Goal: Transaction & Acquisition: Purchase product/service

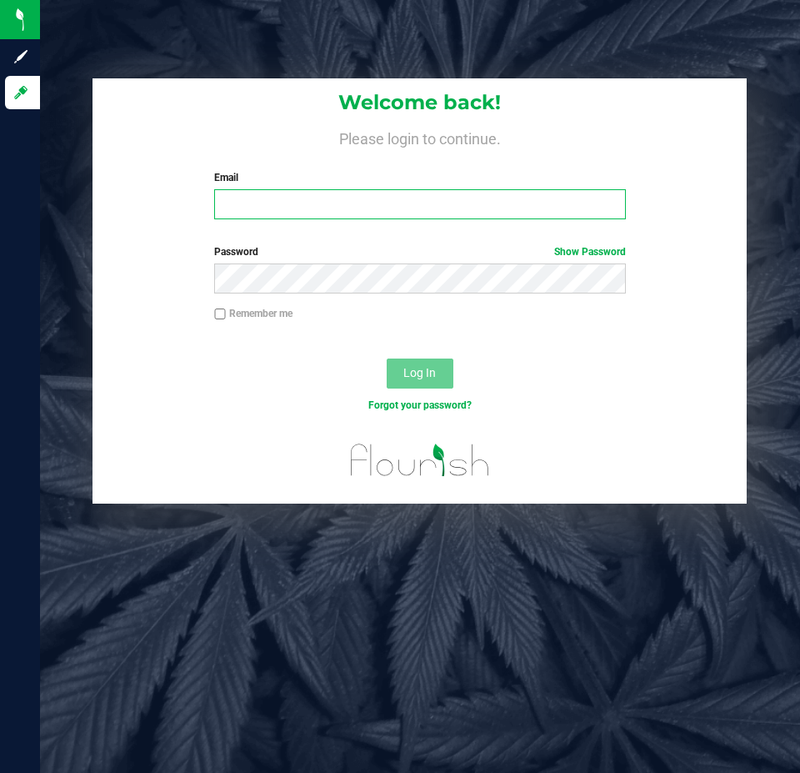
click at [460, 192] on input "Email" at bounding box center [419, 204] width 411 height 30
type input "[EMAIL_ADDRESS][DOMAIN_NAME]"
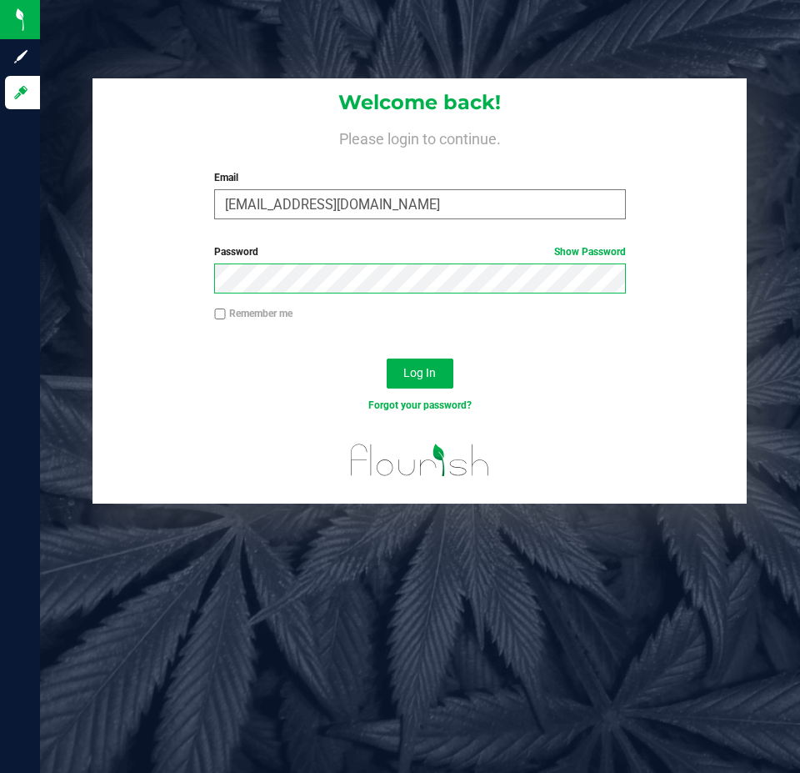
click at [387, 358] on button "Log In" at bounding box center [420, 373] width 67 height 30
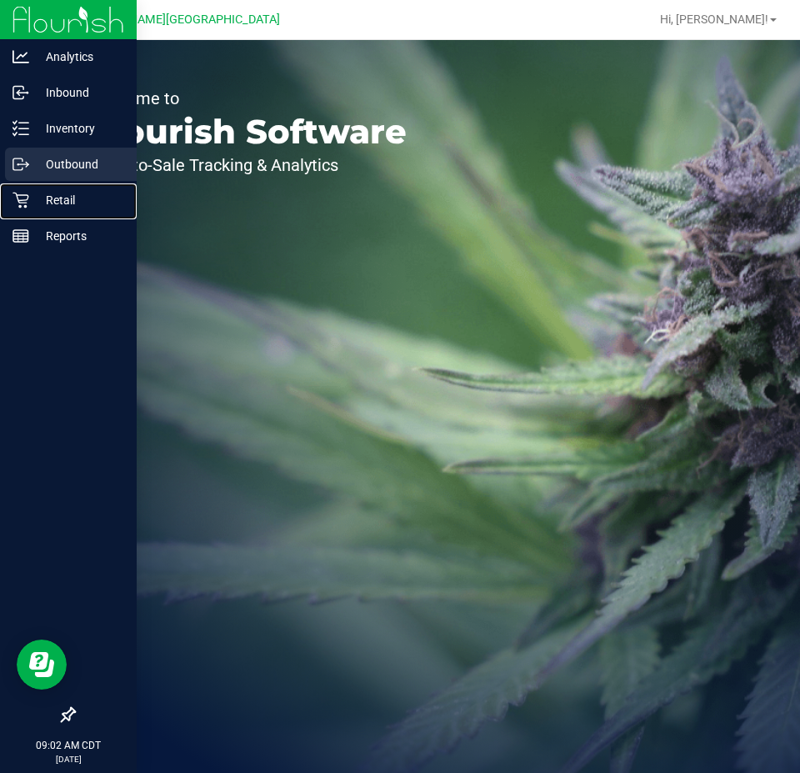
drag, startPoint x: 31, startPoint y: 212, endPoint x: 90, endPoint y: 167, distance: 74.4
click at [31, 212] on div "Retail" at bounding box center [71, 199] width 132 height 33
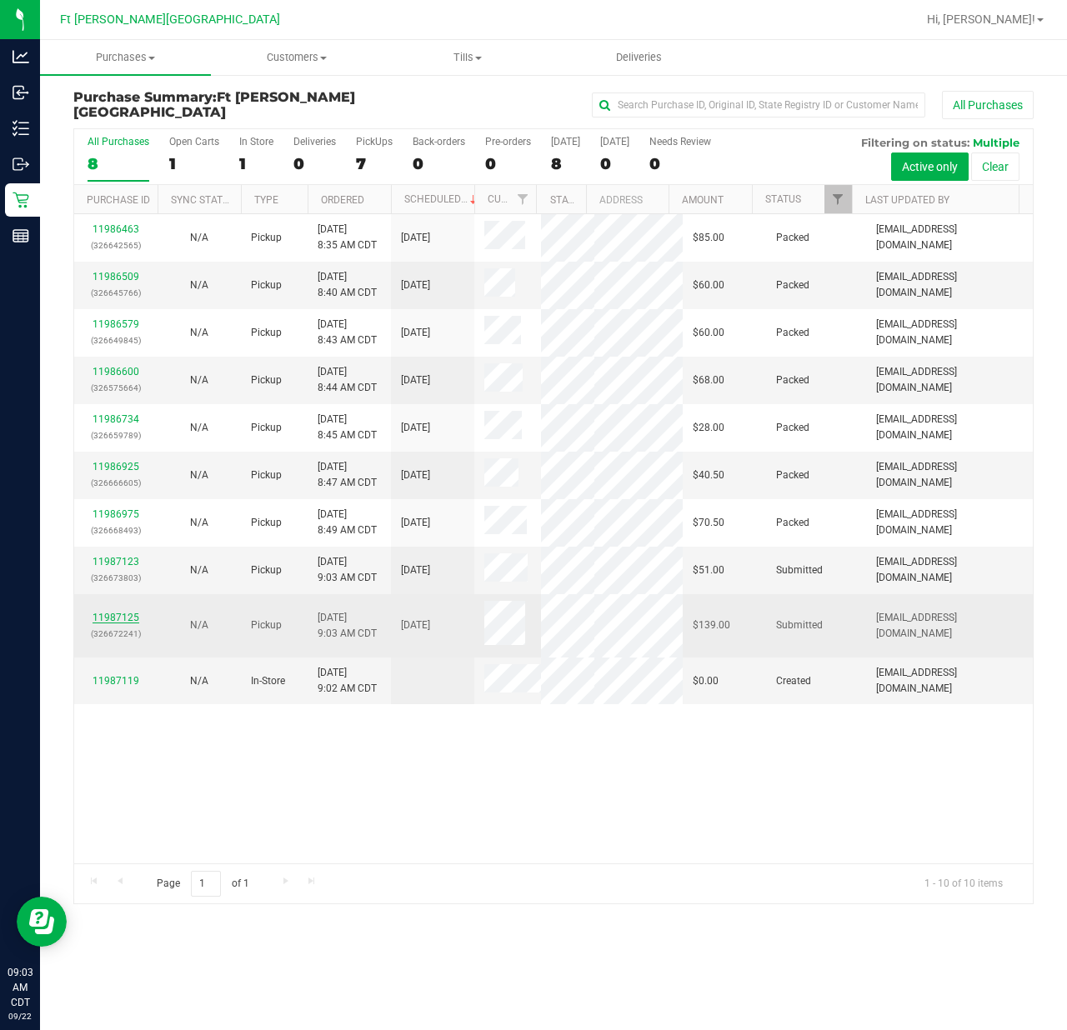
click at [111, 612] on link "11987125" at bounding box center [116, 618] width 47 height 12
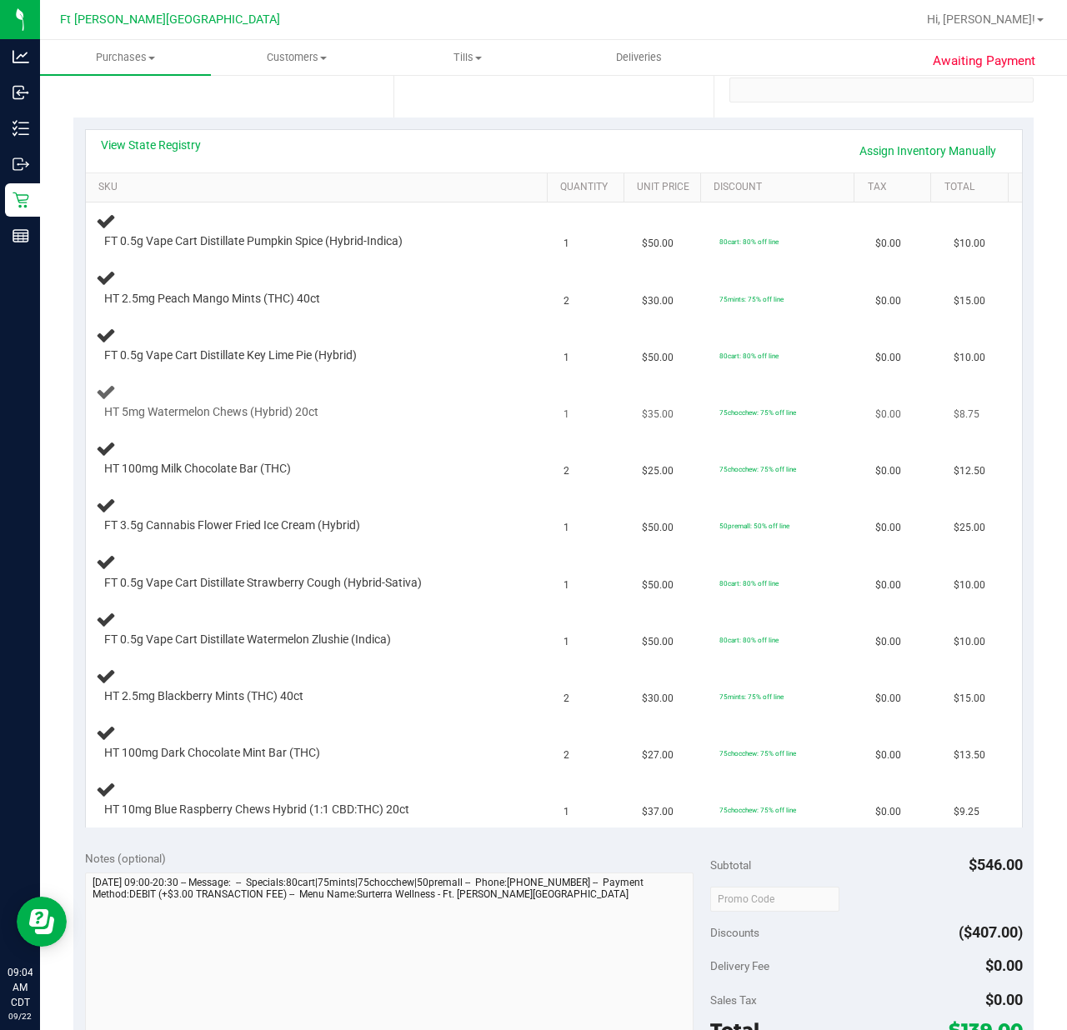
scroll to position [111, 0]
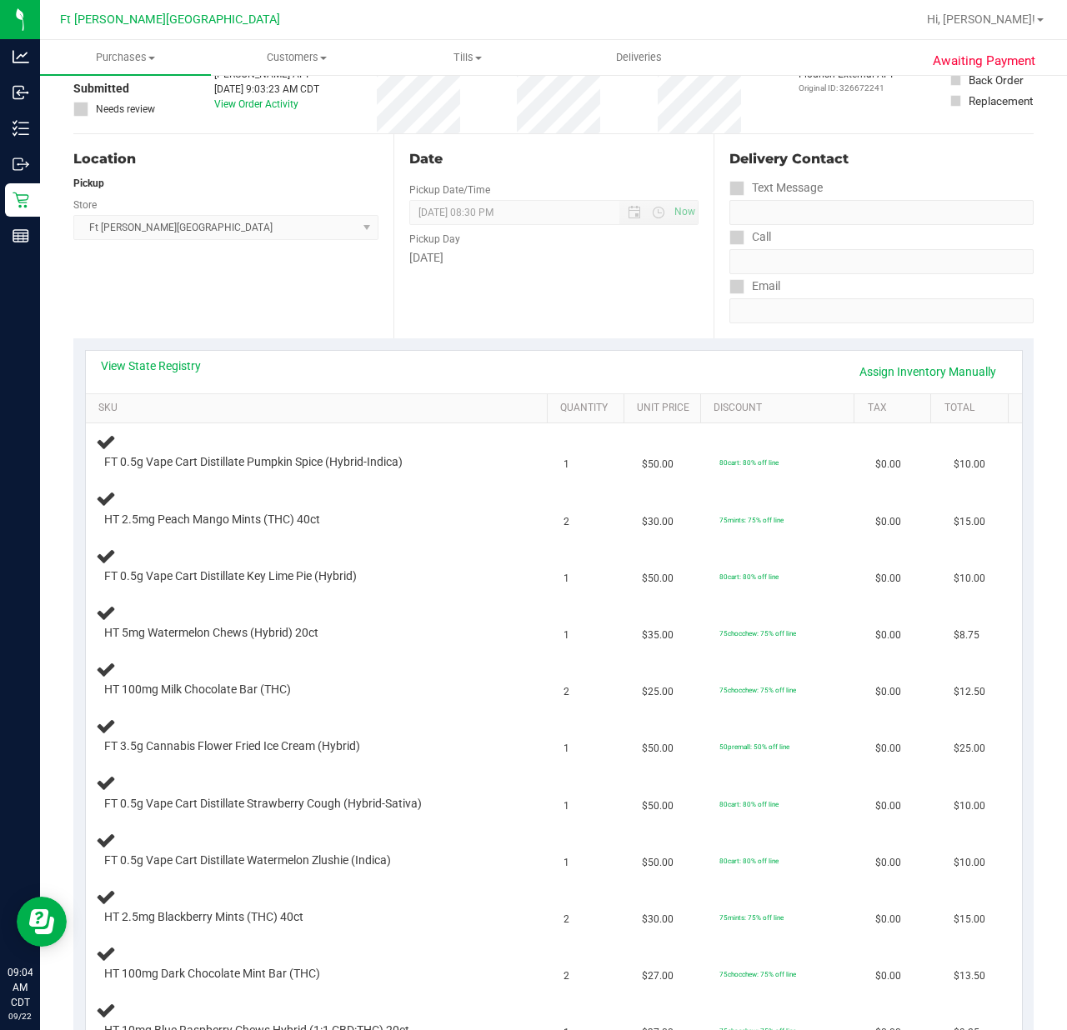
click at [141, 375] on div "View State Registry Assign Inventory Manually" at bounding box center [554, 372] width 906 height 28
click at [143, 367] on link "View State Registry" at bounding box center [151, 366] width 100 height 17
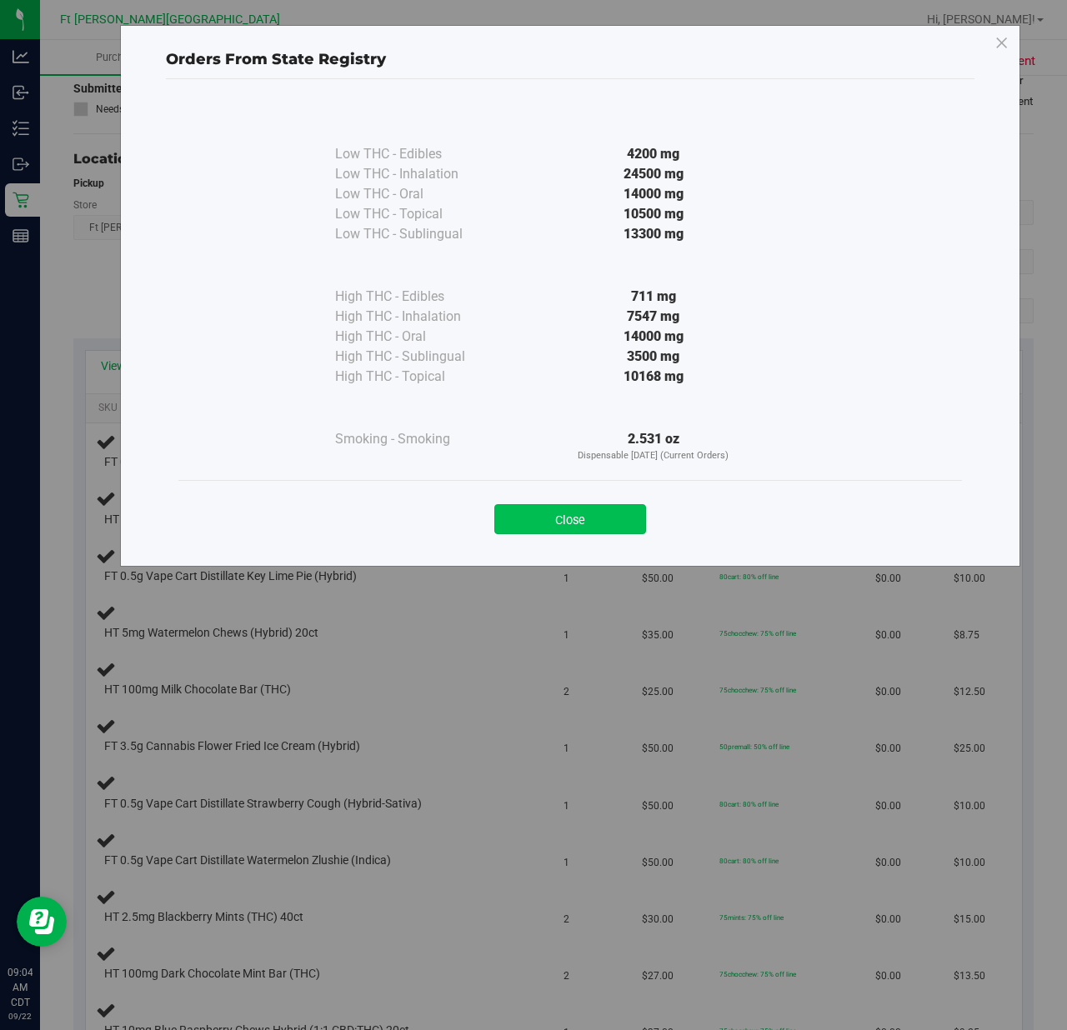
click at [600, 529] on button "Close" at bounding box center [570, 519] width 152 height 30
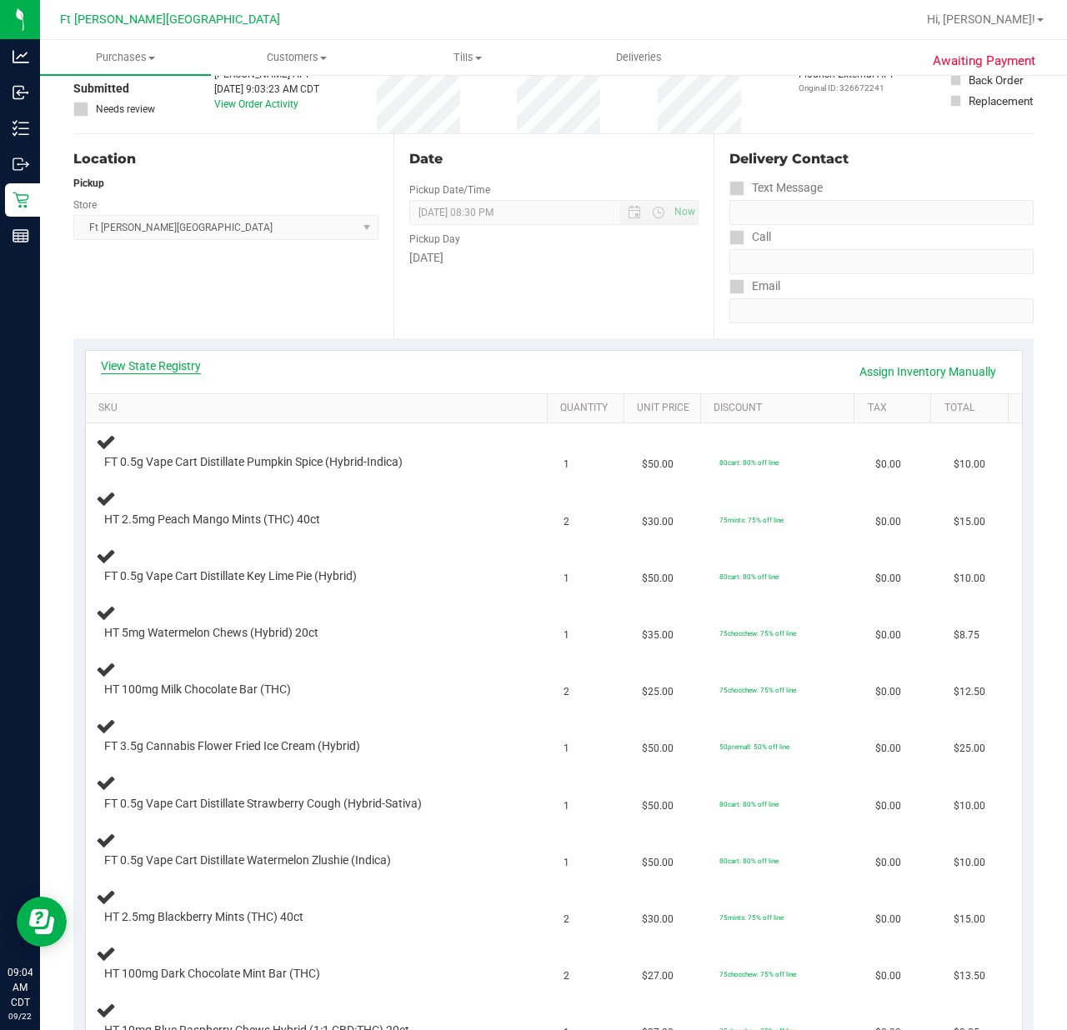
click at [162, 360] on link "View State Registry" at bounding box center [151, 366] width 100 height 17
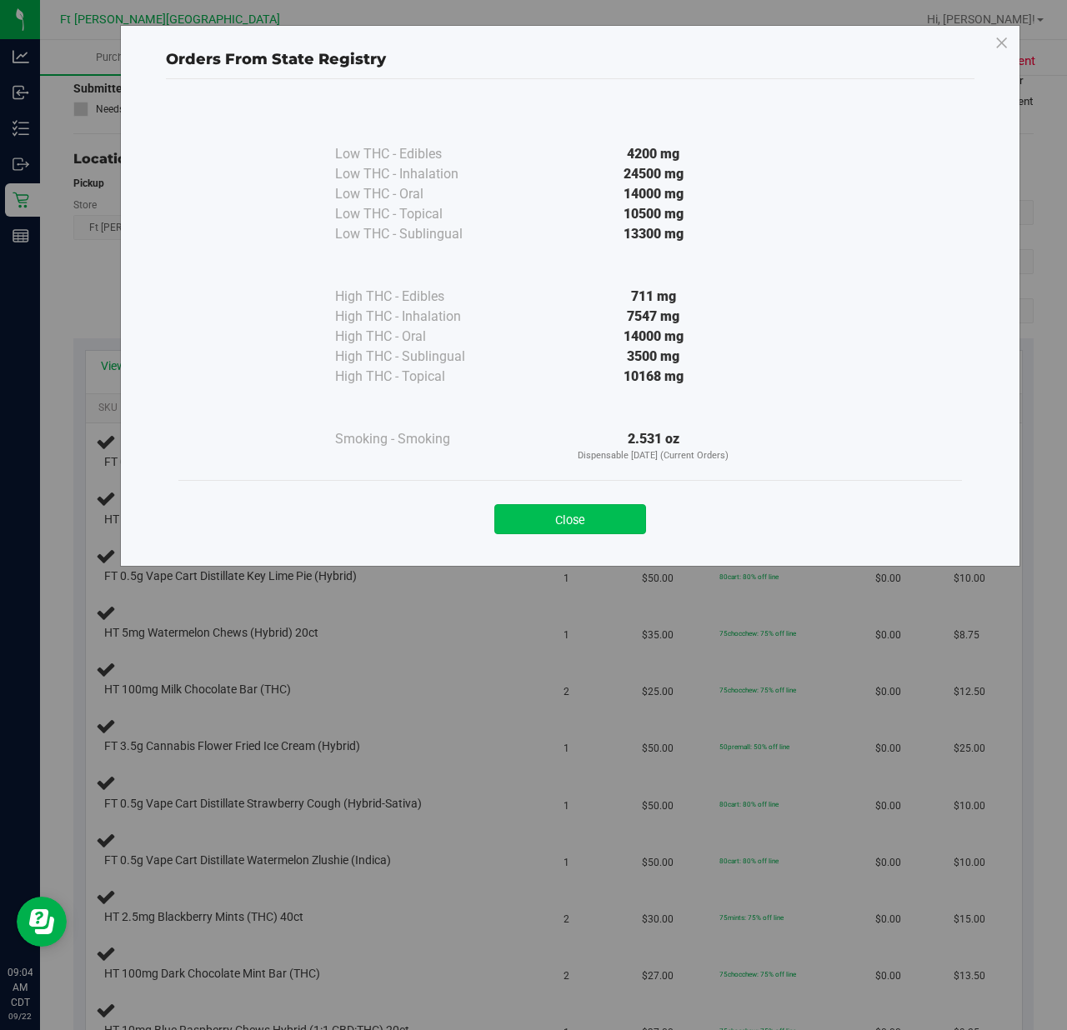
click at [561, 534] on button "Close" at bounding box center [570, 519] width 152 height 30
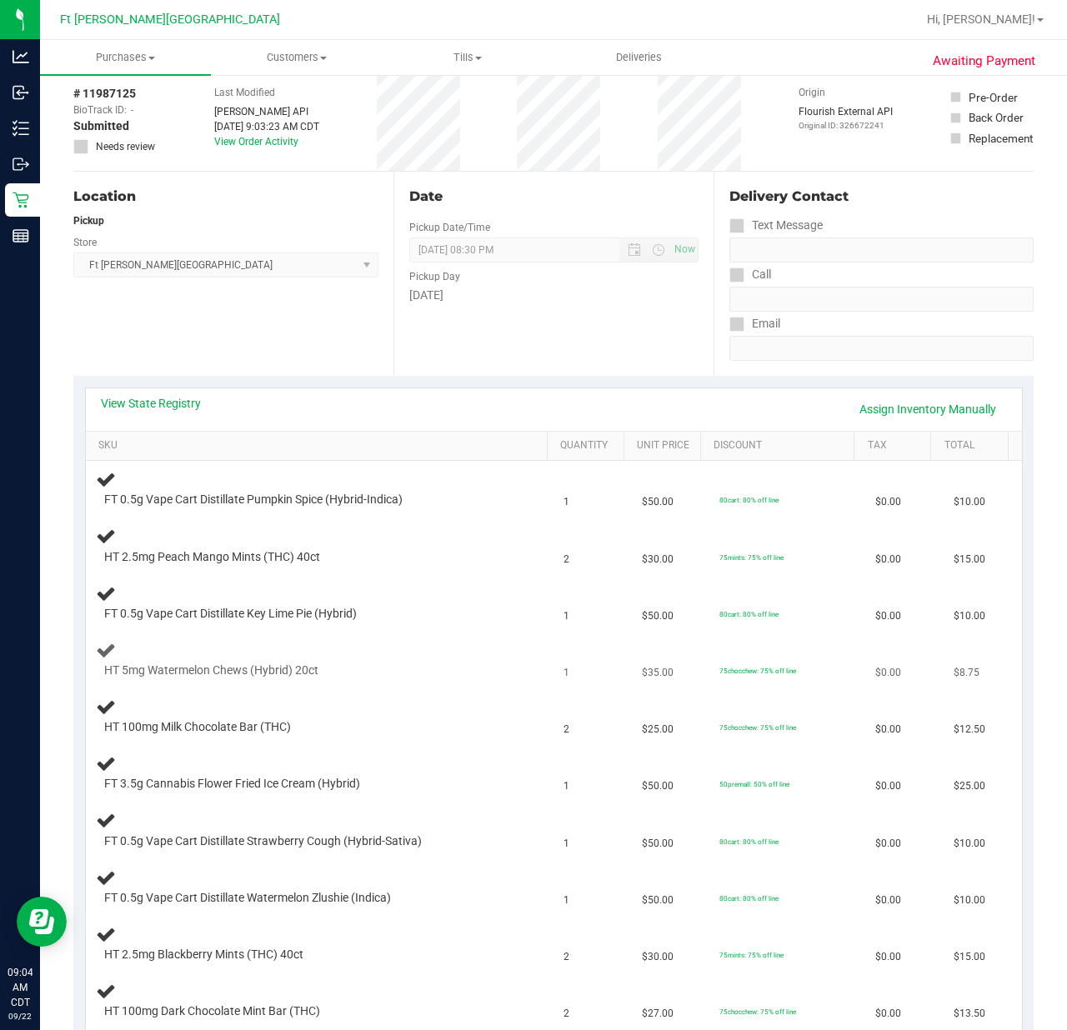
scroll to position [222, 0]
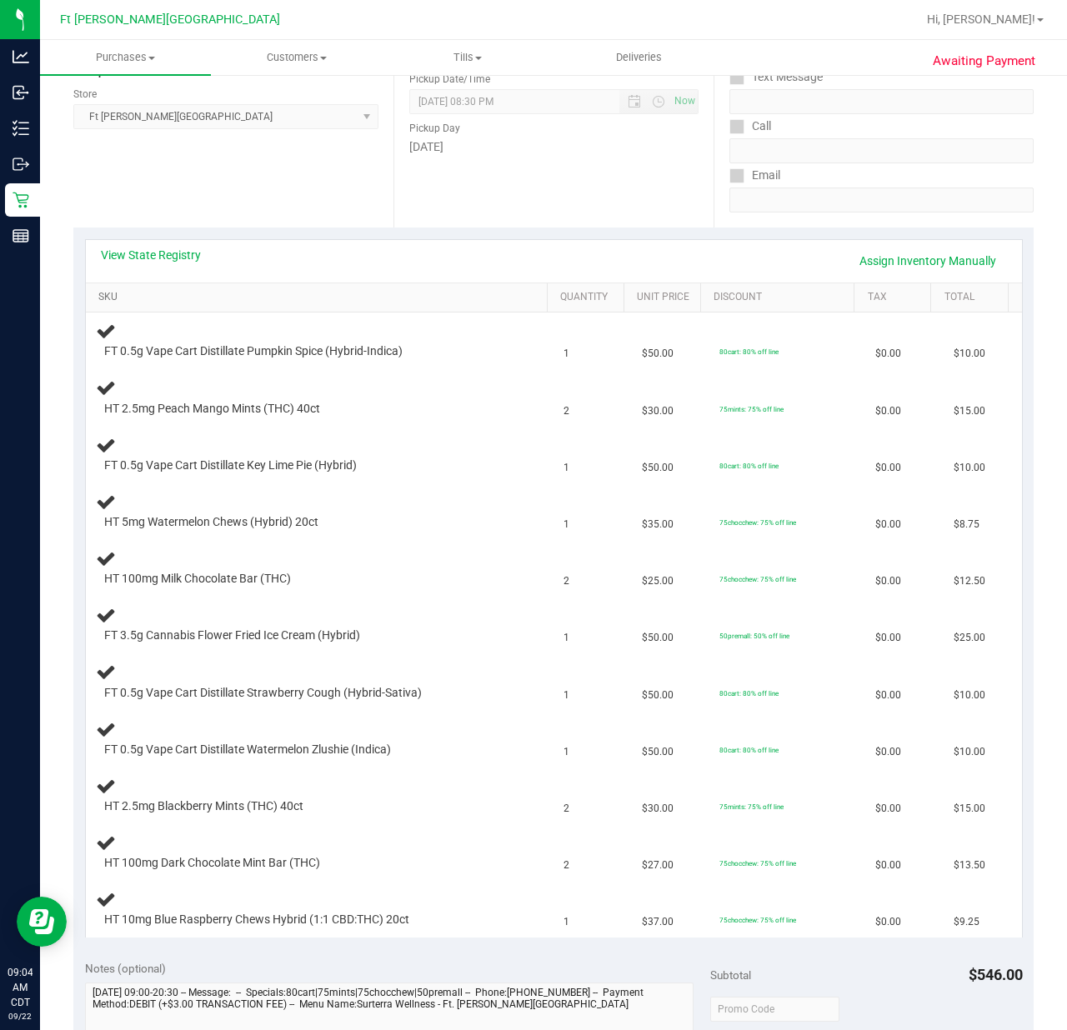
click at [322, 303] on link "SKU" at bounding box center [319, 297] width 442 height 13
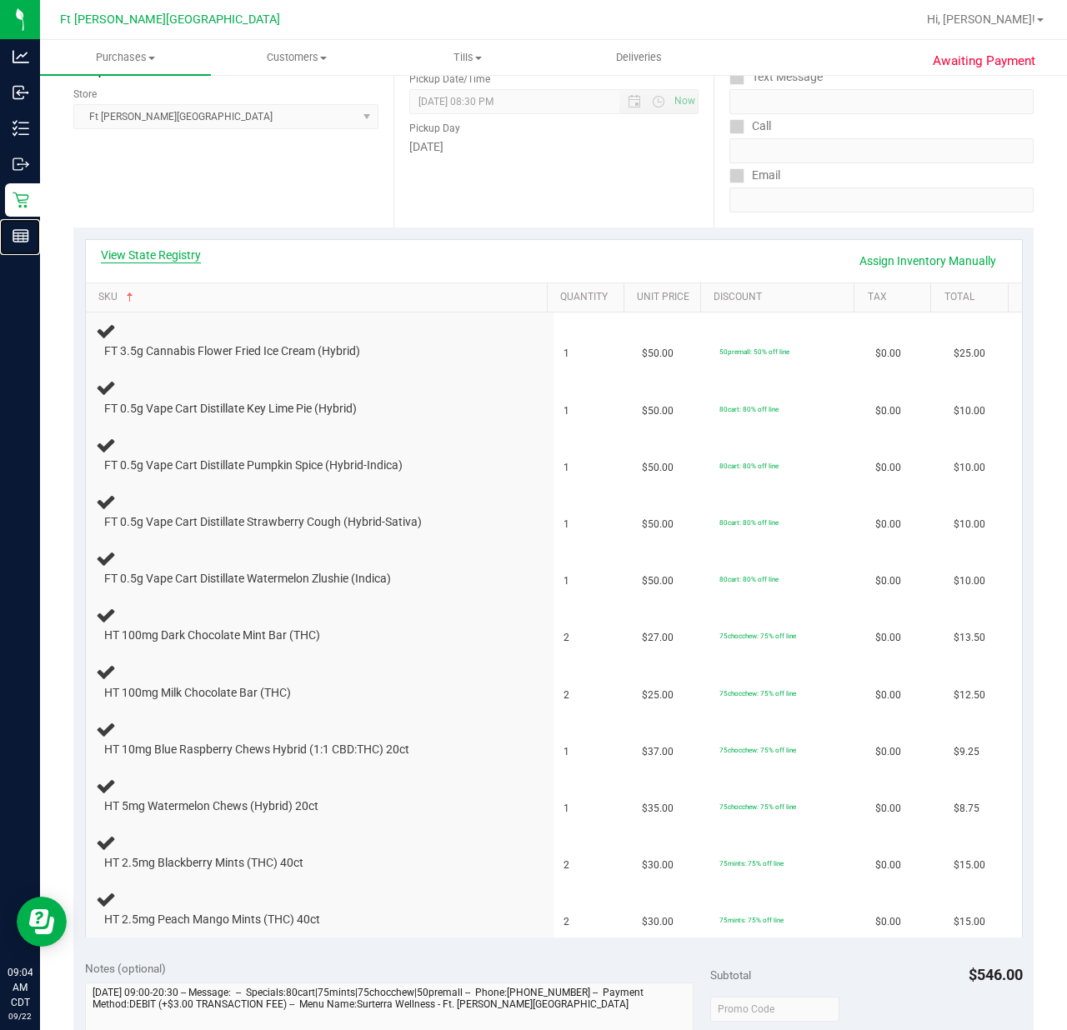
click at [137, 251] on div "Analytics Inbound Inventory Outbound Retail Reports 09:04 AM CDT 09/22/2025 09/…" at bounding box center [533, 515] width 1067 height 1030
click at [142, 252] on link "View State Registry" at bounding box center [151, 255] width 100 height 17
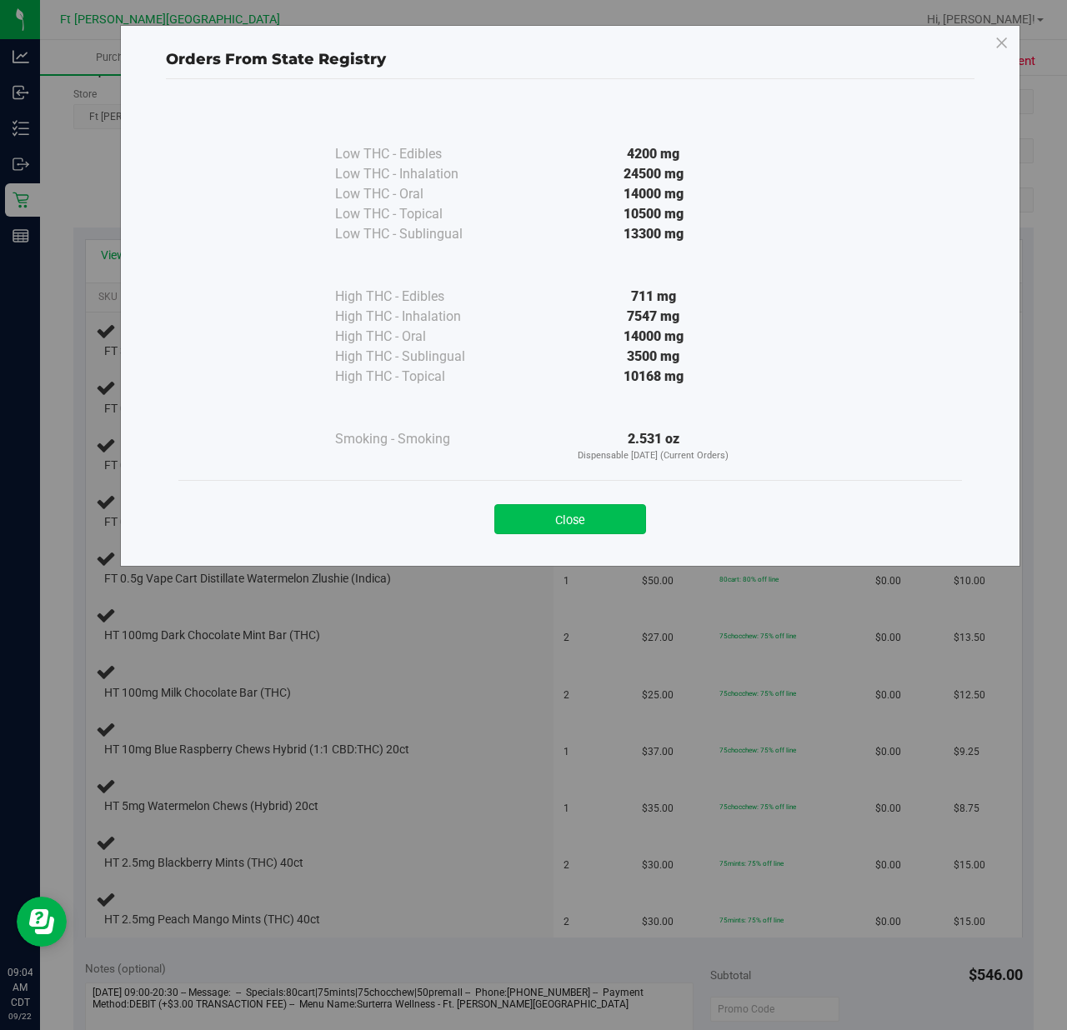
click at [562, 520] on button "Close" at bounding box center [570, 519] width 152 height 30
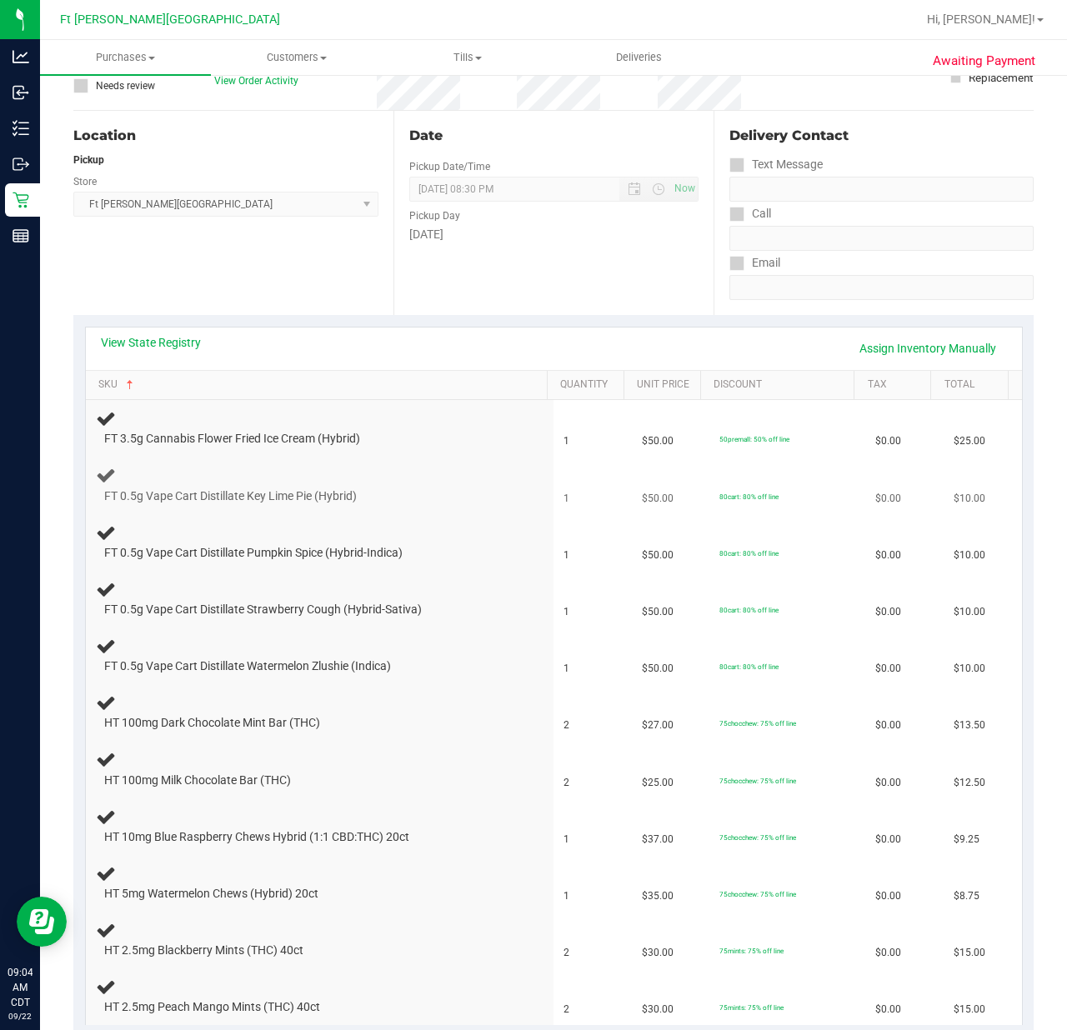
scroll to position [111, 0]
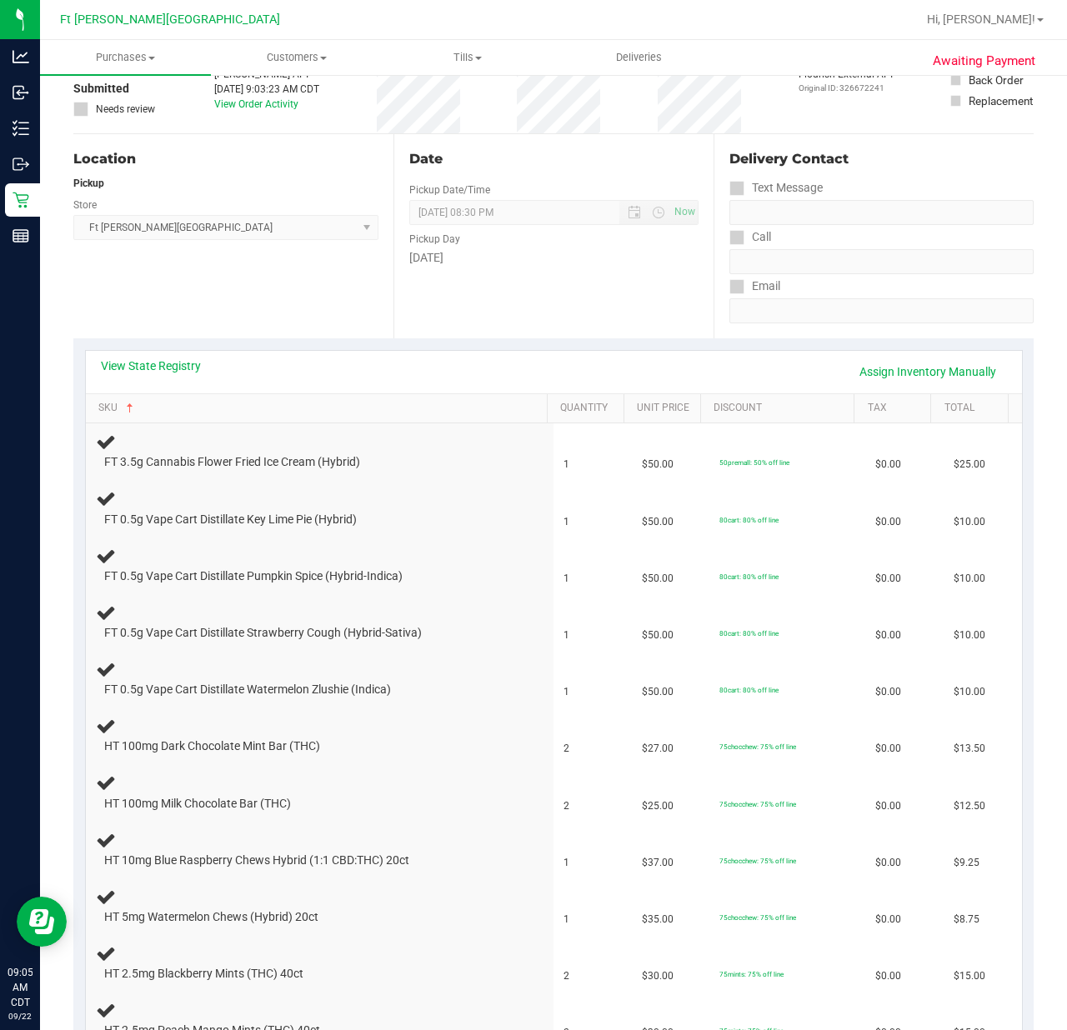
click at [264, 321] on div "Location Pickup Store Ft Walton Beach WC Select Store Bonita Springs WC Boynton…" at bounding box center [233, 236] width 320 height 204
click at [363, 291] on div "Location Pickup Store Ft Walton Beach WC Select Store Bonita Springs WC Boynton…" at bounding box center [233, 236] width 320 height 204
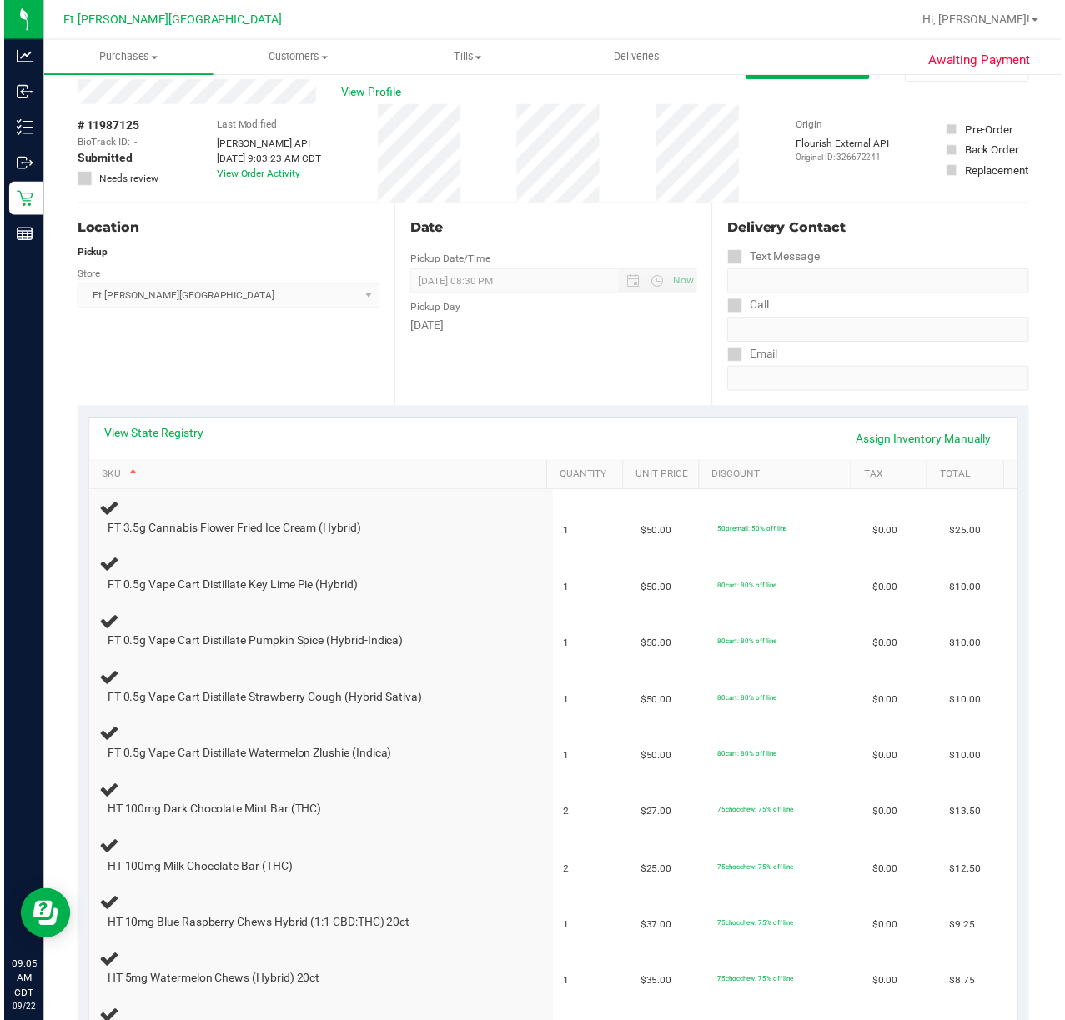
scroll to position [0, 0]
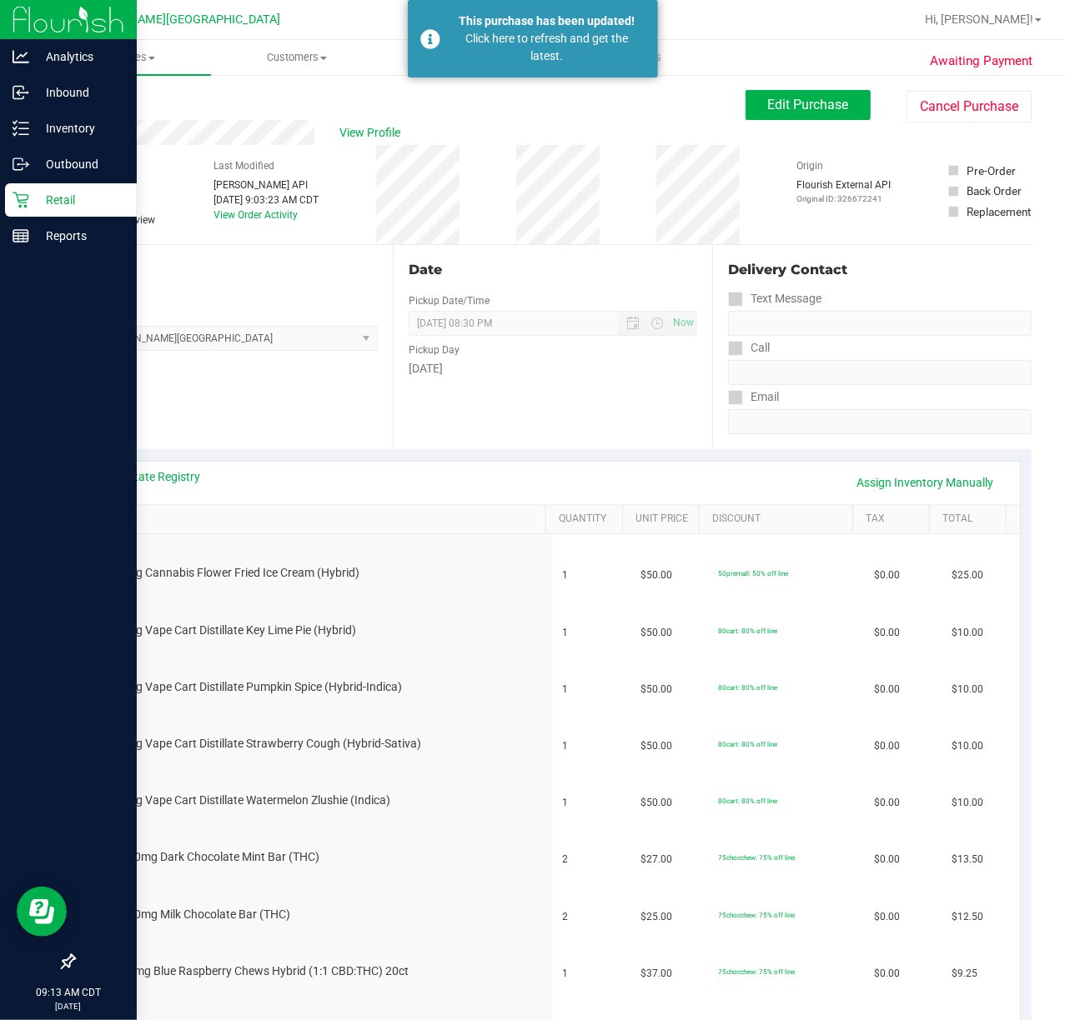
click at [29, 200] on p "Retail" at bounding box center [79, 200] width 100 height 20
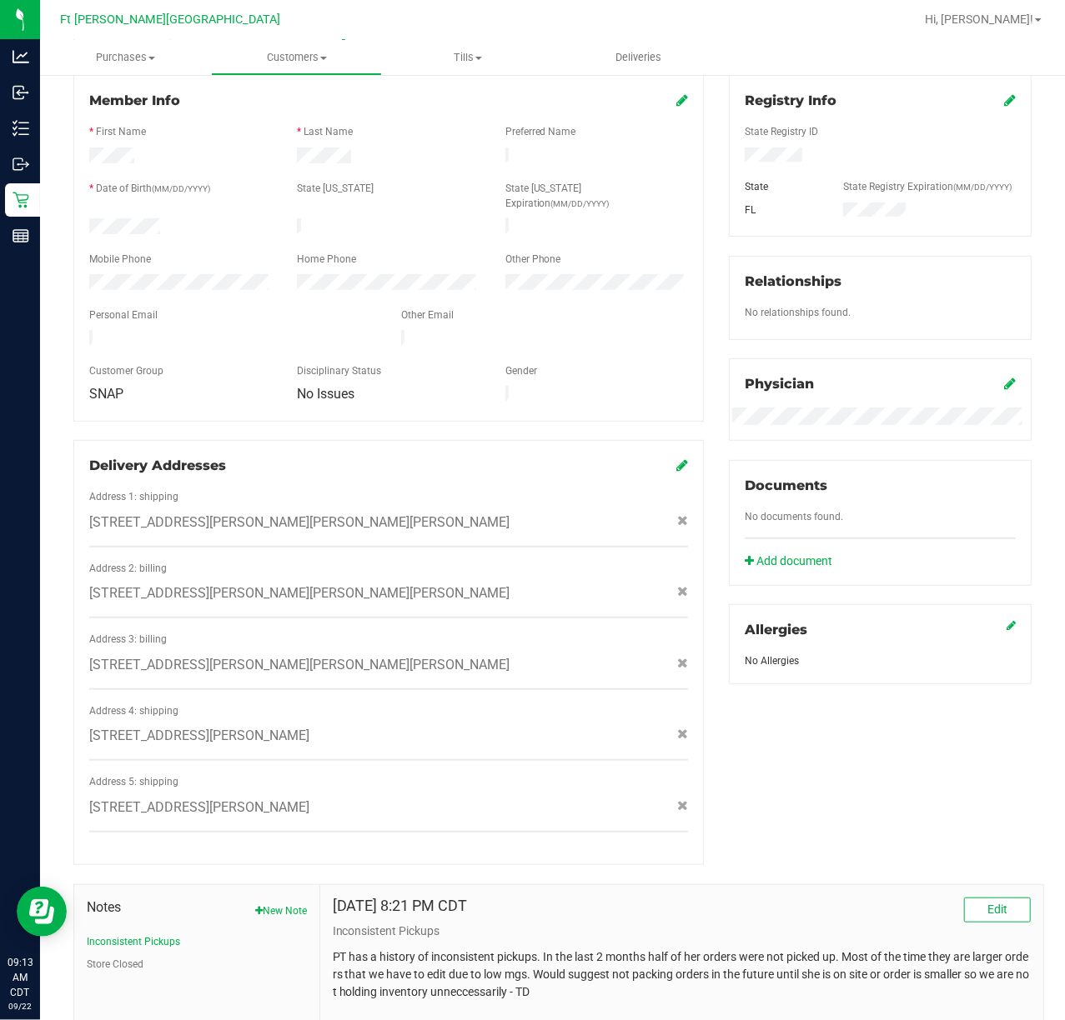
scroll to position [10, 0]
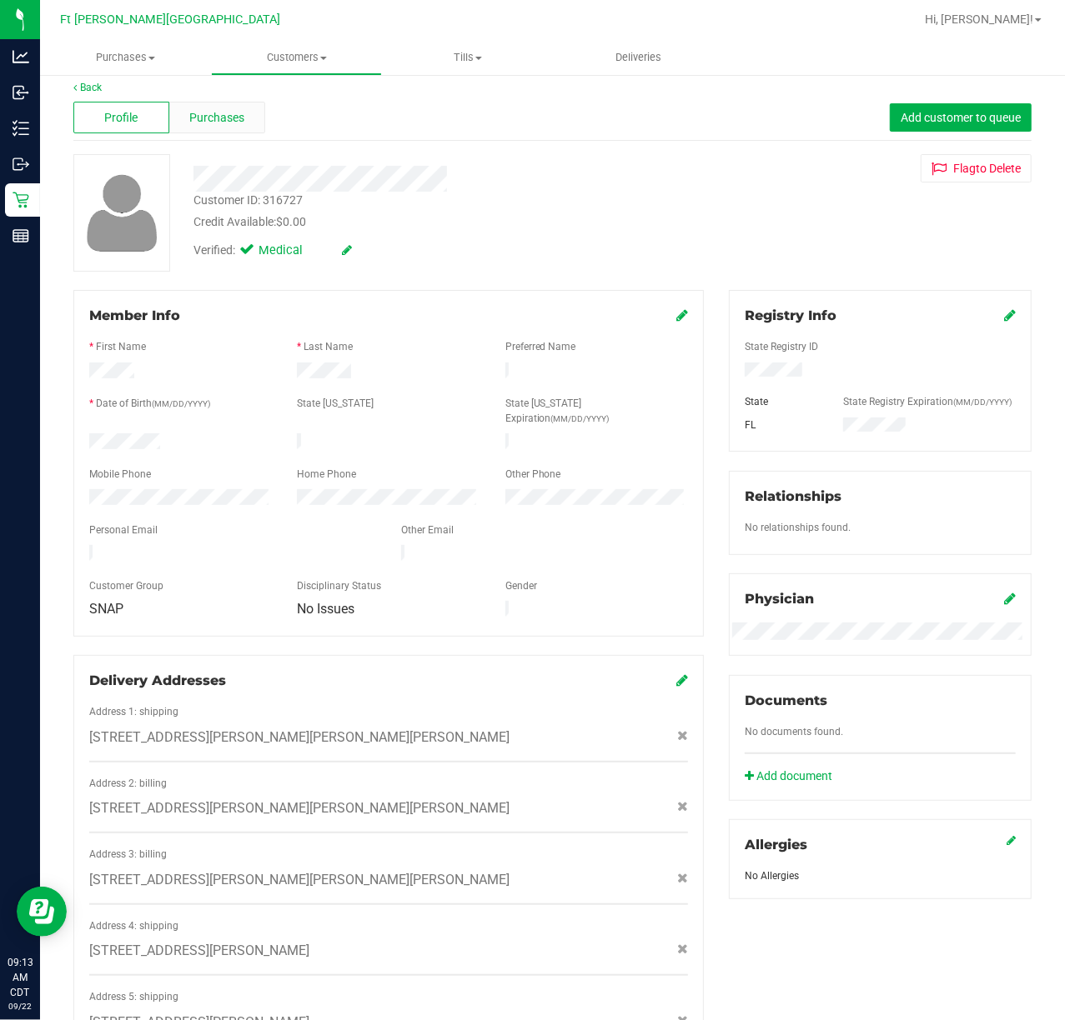
click at [200, 120] on span "Purchases" at bounding box center [216, 118] width 55 height 18
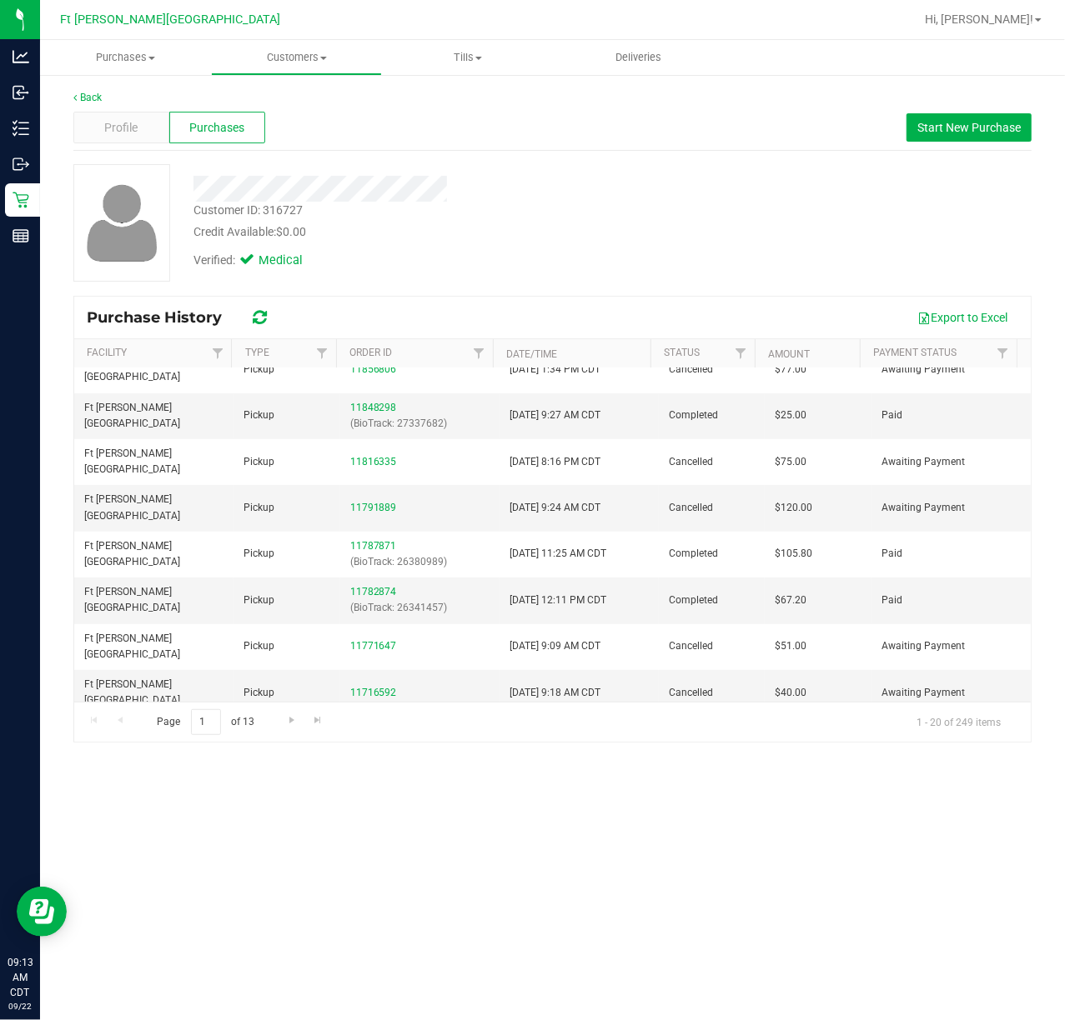
scroll to position [418, 0]
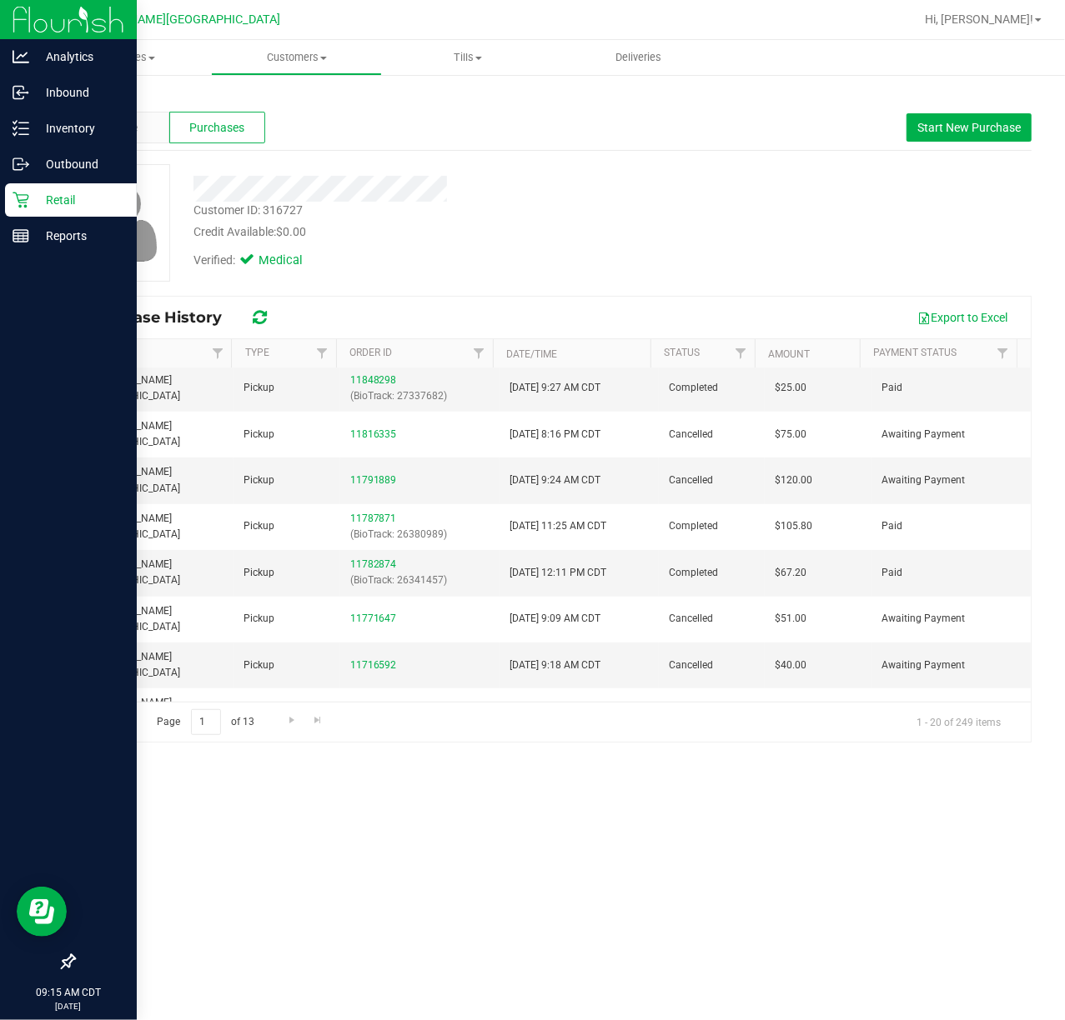
click at [24, 203] on icon at bounding box center [21, 200] width 17 height 17
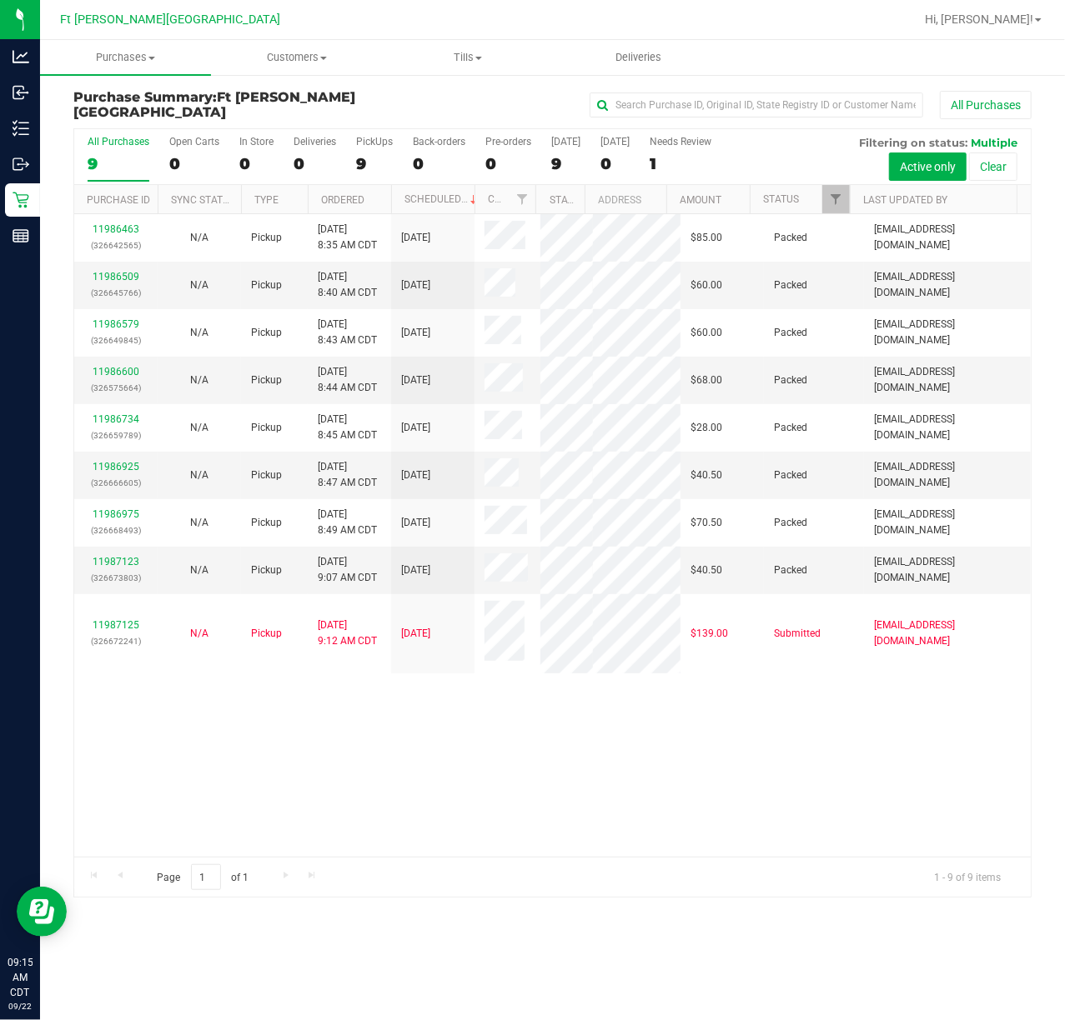
click at [375, 772] on div "11986463 (326642565) N/A Pickup 9/22/2025 8:35 AM CDT 9/22/2025 $85.00 Packed k…" at bounding box center [552, 535] width 956 height 643
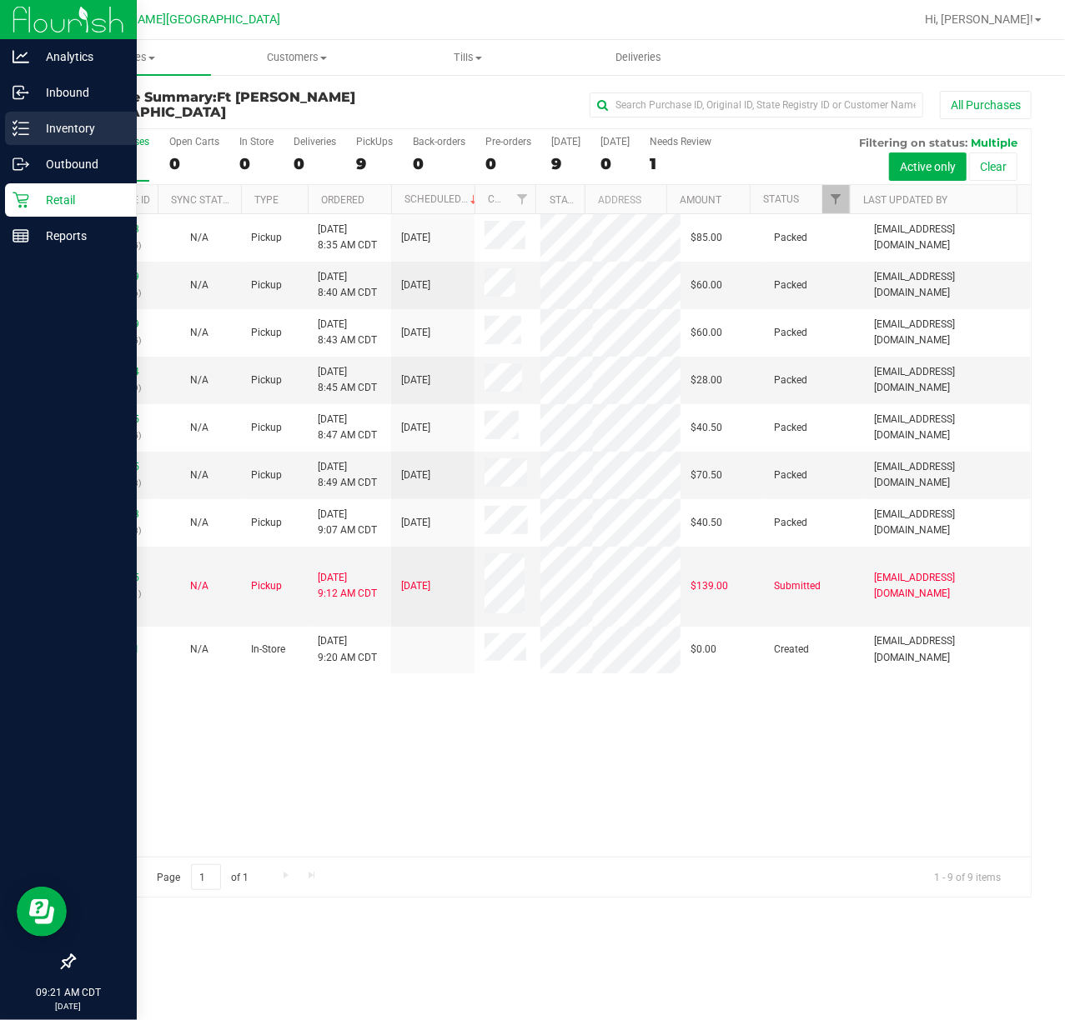
click at [33, 121] on p "Inventory" at bounding box center [79, 128] width 100 height 20
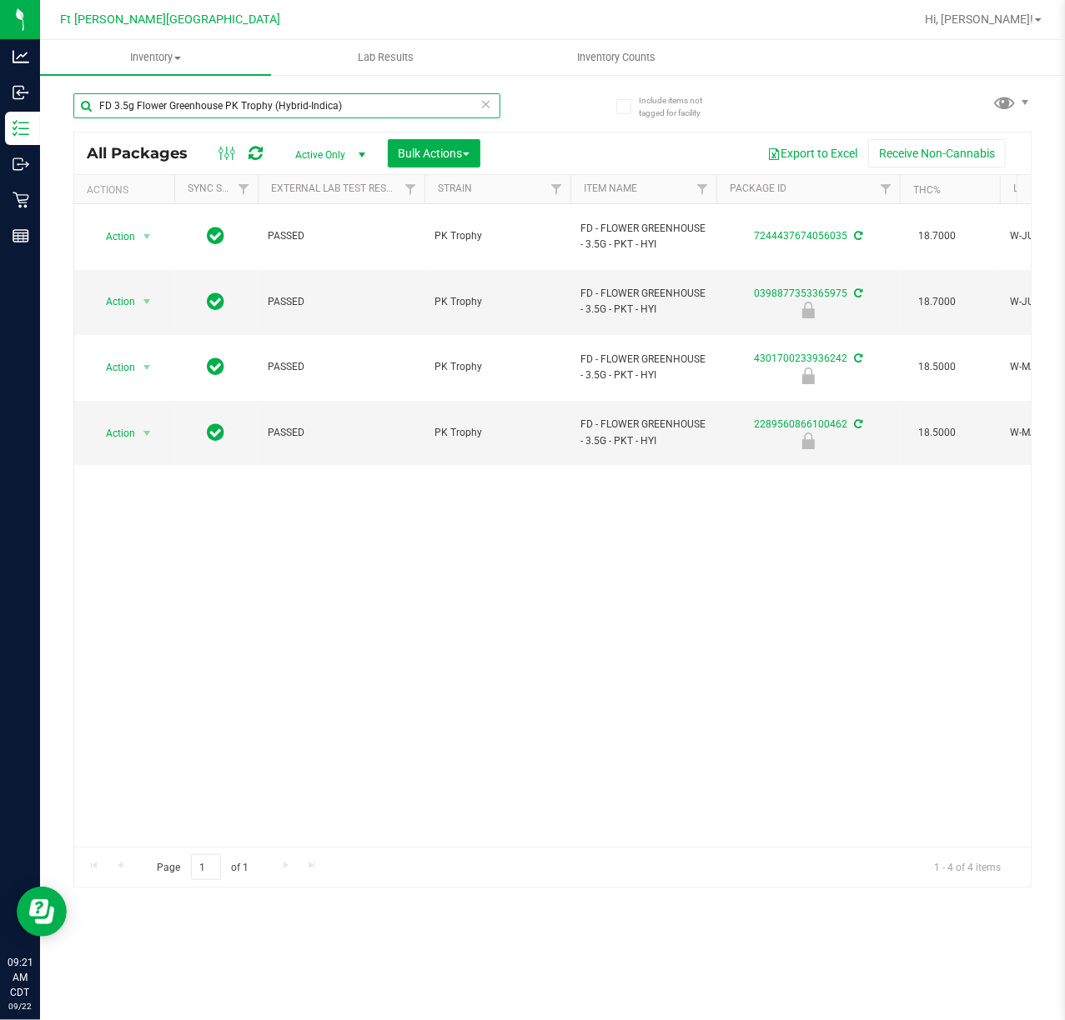
type input "FD 3.5g Flower Greenhouse PK Trophy (Hybrid-Indica)"
click at [434, 508] on div "Action Action Adjust qty Create package Edit attributes Global inventory Locate…" at bounding box center [552, 525] width 956 height 643
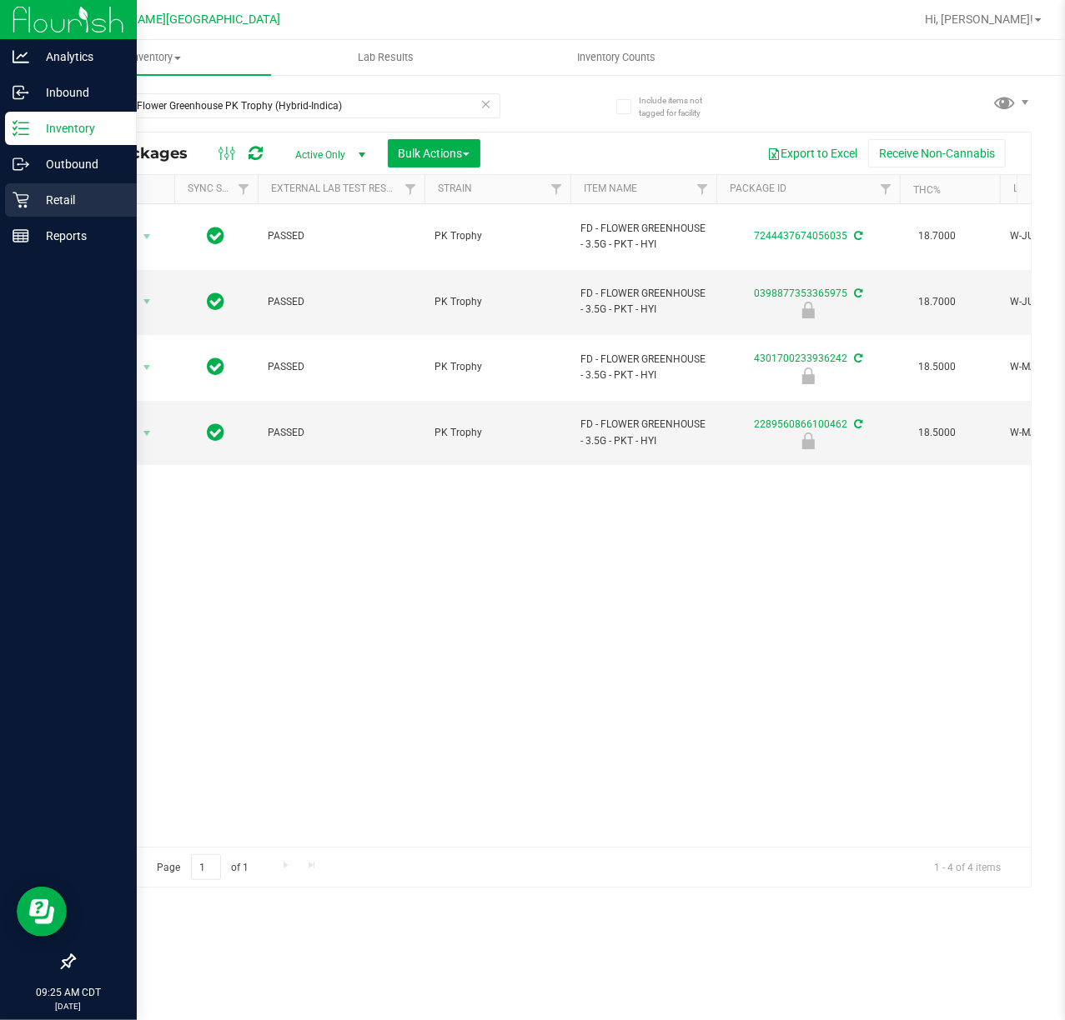
click at [50, 192] on p "Retail" at bounding box center [79, 200] width 100 height 20
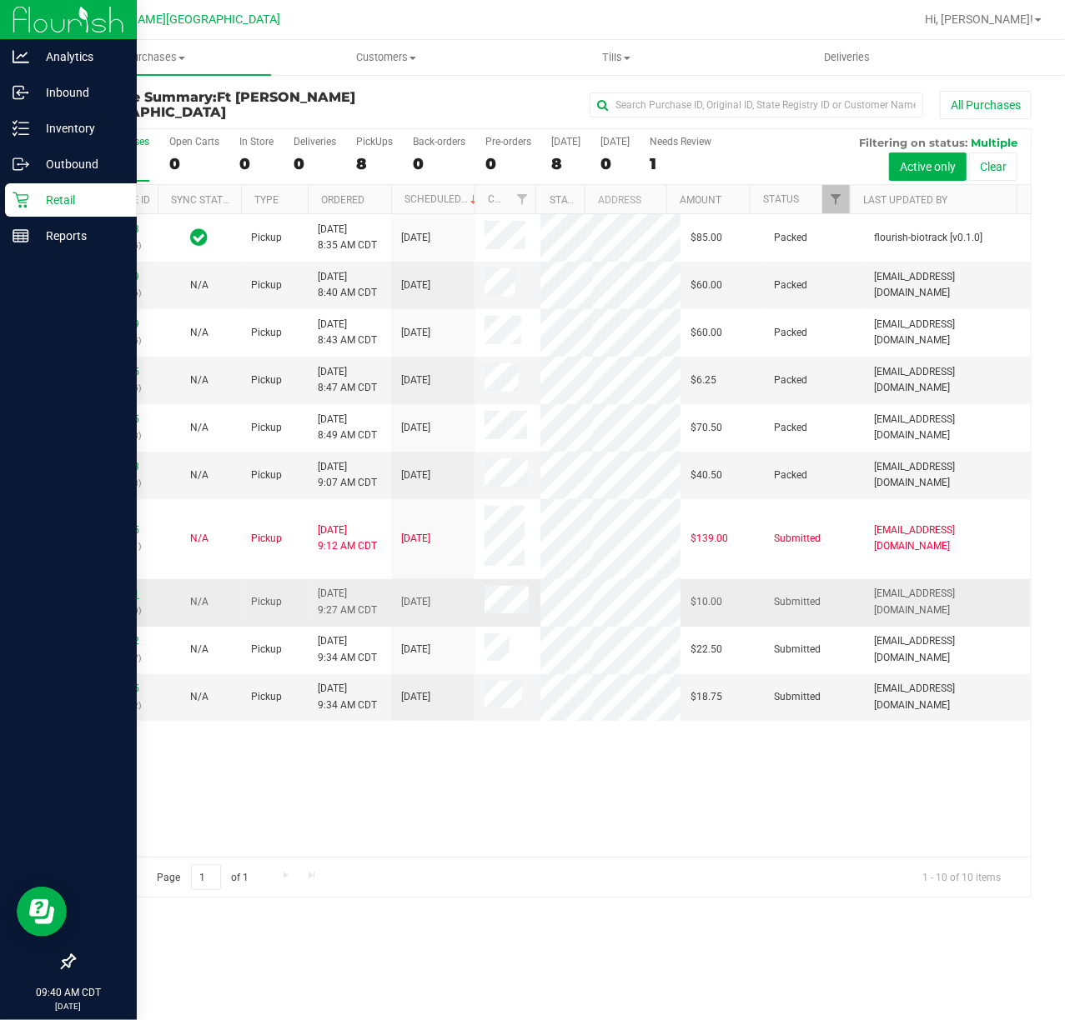
click at [125, 588] on link "11987311" at bounding box center [116, 594] width 47 height 12
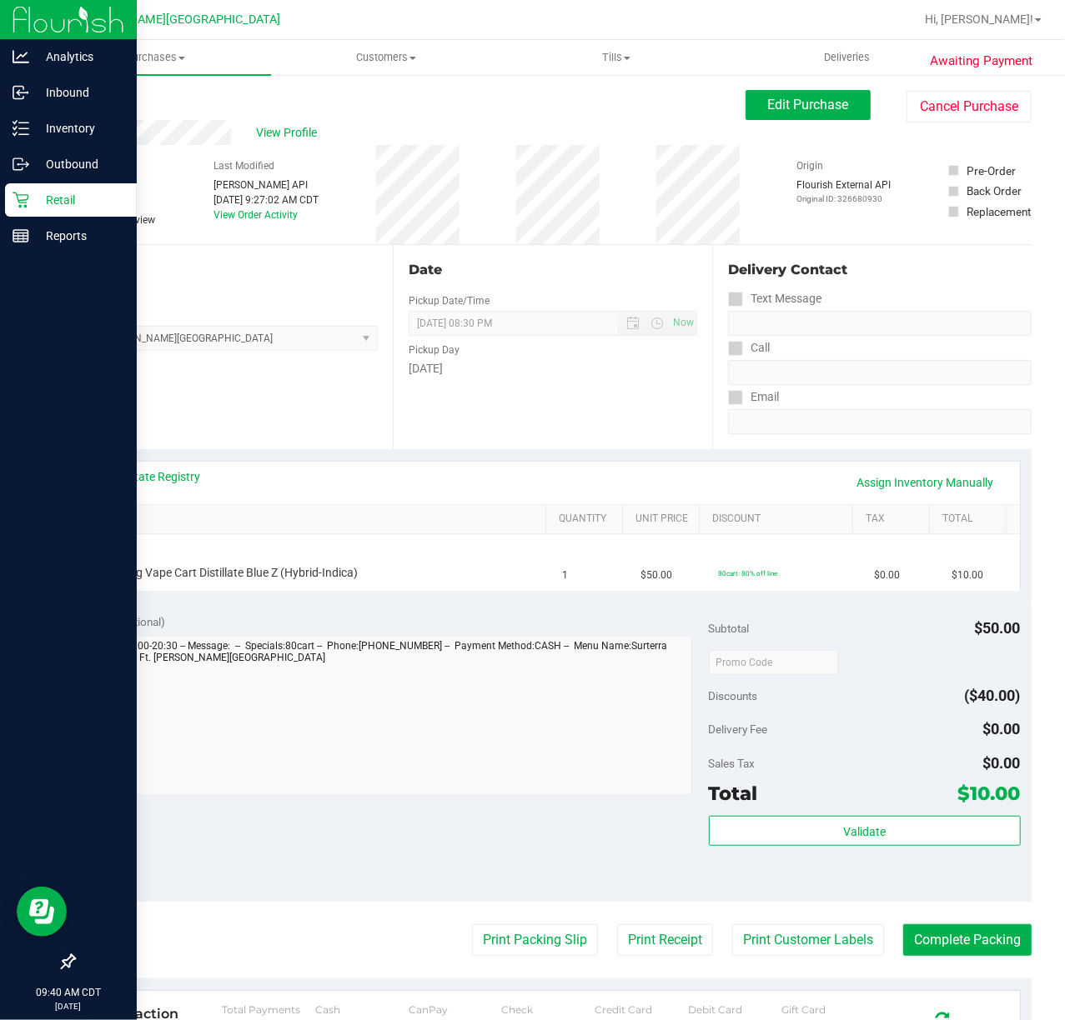
click at [287, 634] on div "Notes (optional)" at bounding box center [397, 707] width 624 height 187
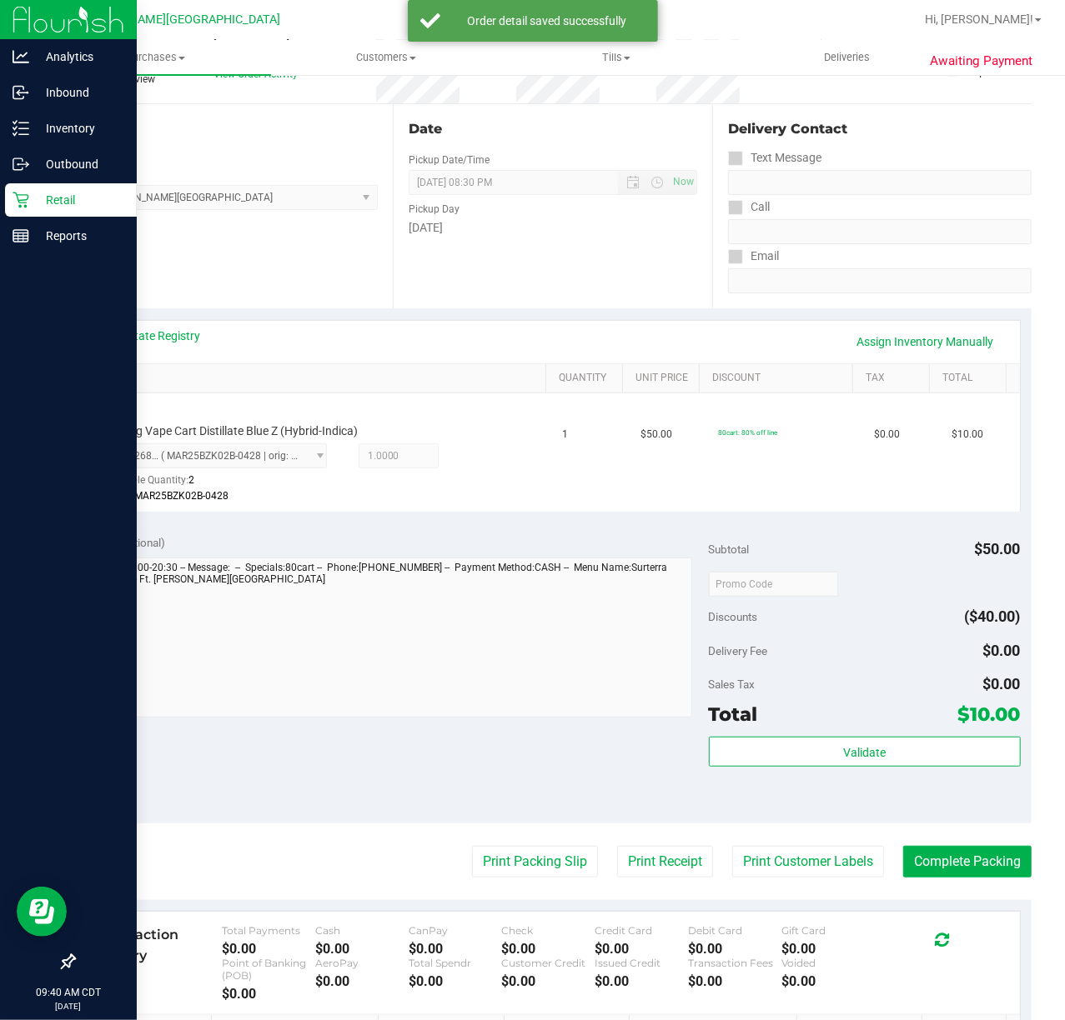
scroll to position [378, 0]
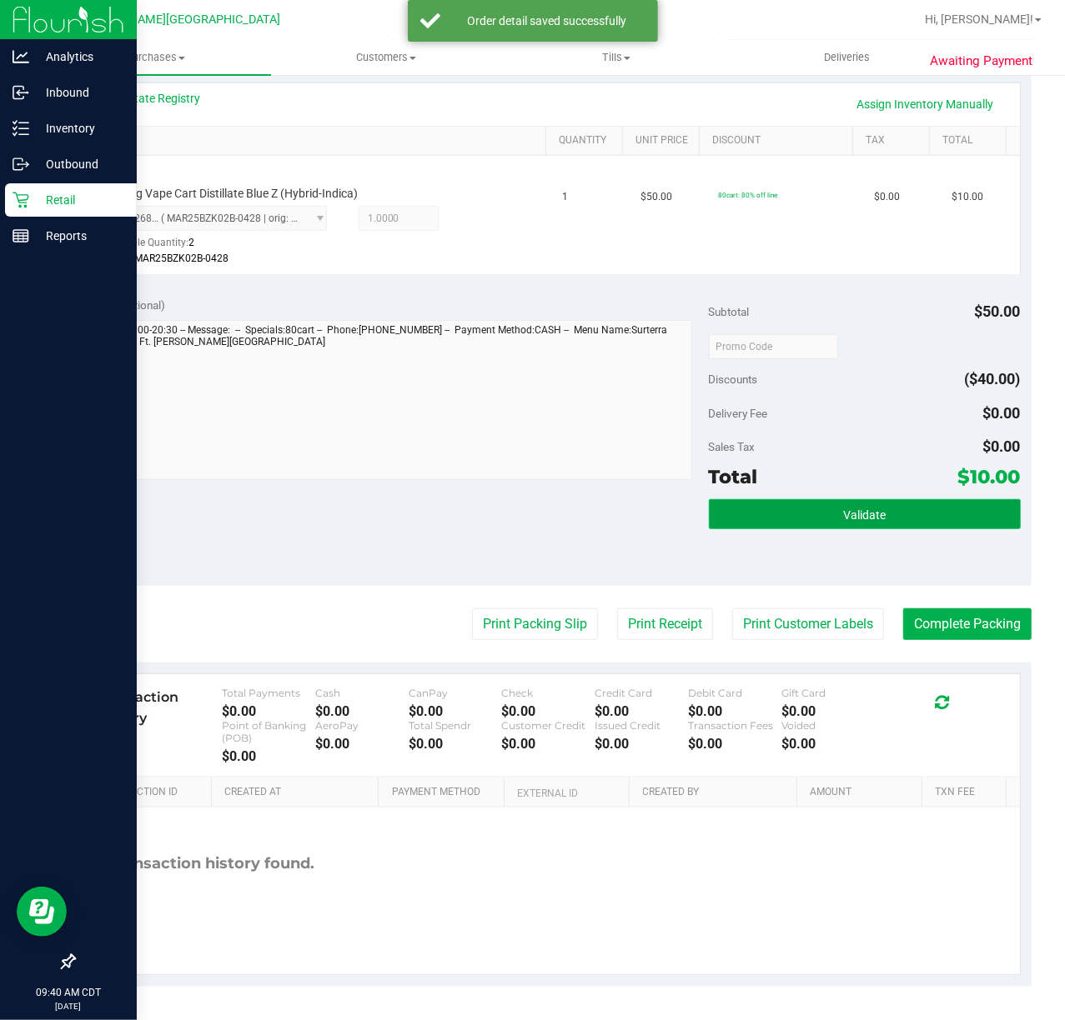
click at [799, 528] on button "Validate" at bounding box center [865, 514] width 312 height 30
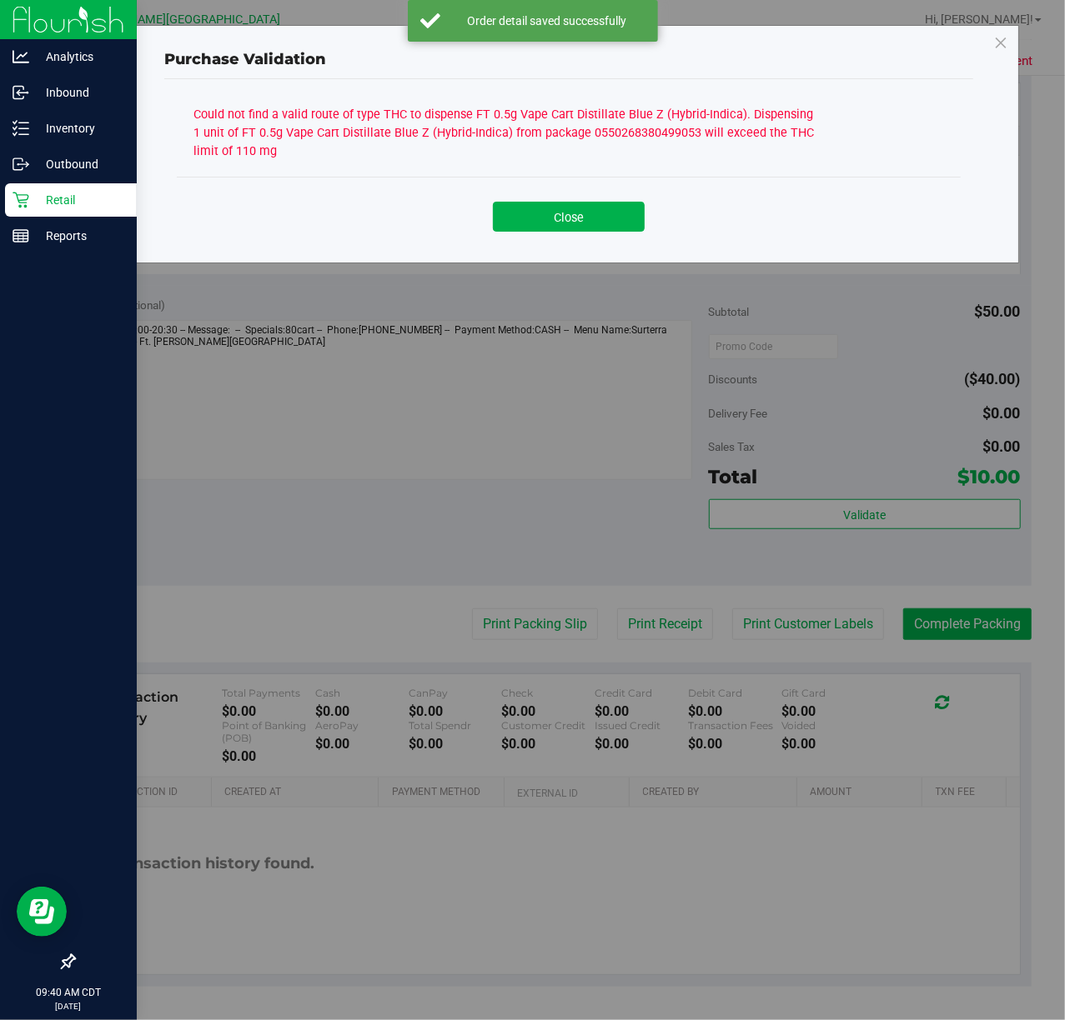
drag, startPoint x: 560, startPoint y: 211, endPoint x: 485, endPoint y: 218, distance: 75.4
click at [558, 211] on button "Close" at bounding box center [569, 217] width 152 height 30
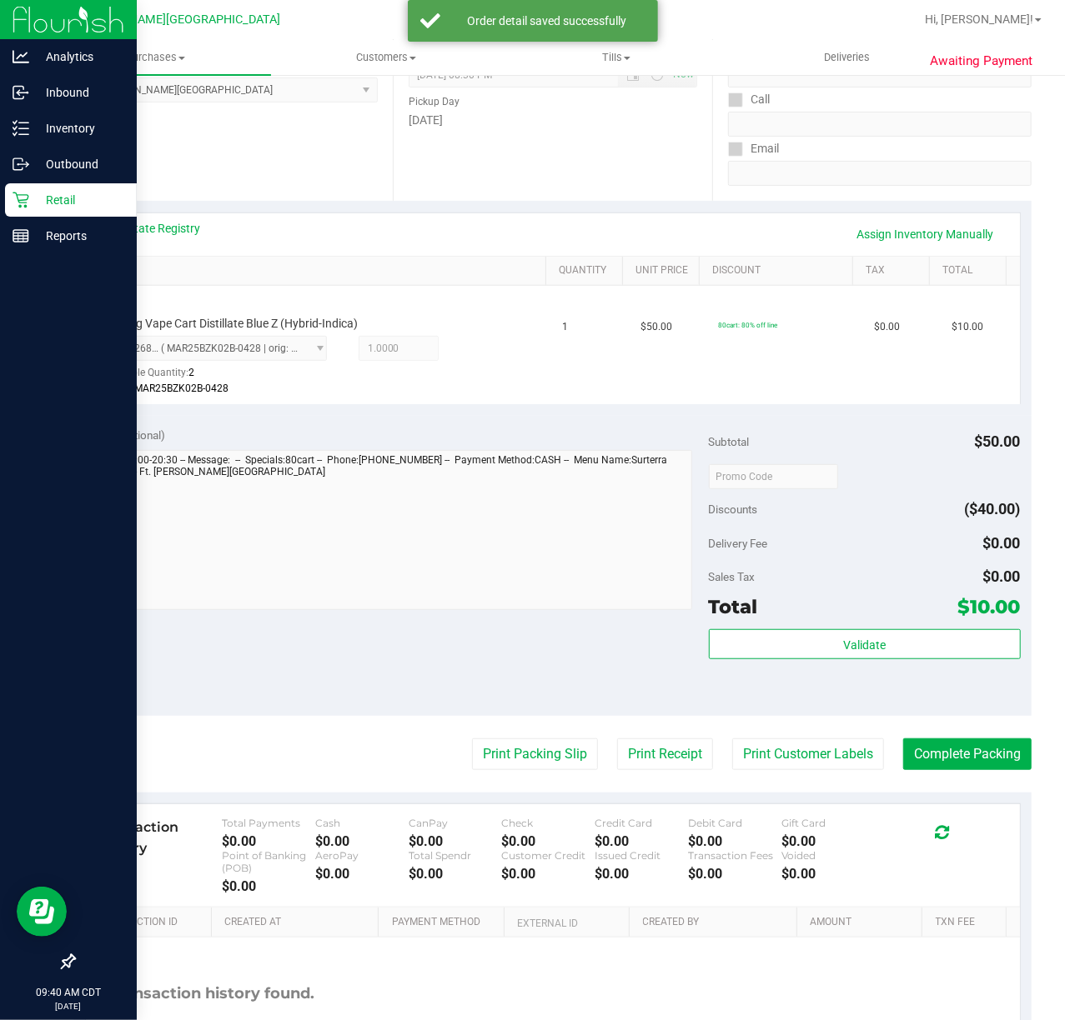
scroll to position [45, 0]
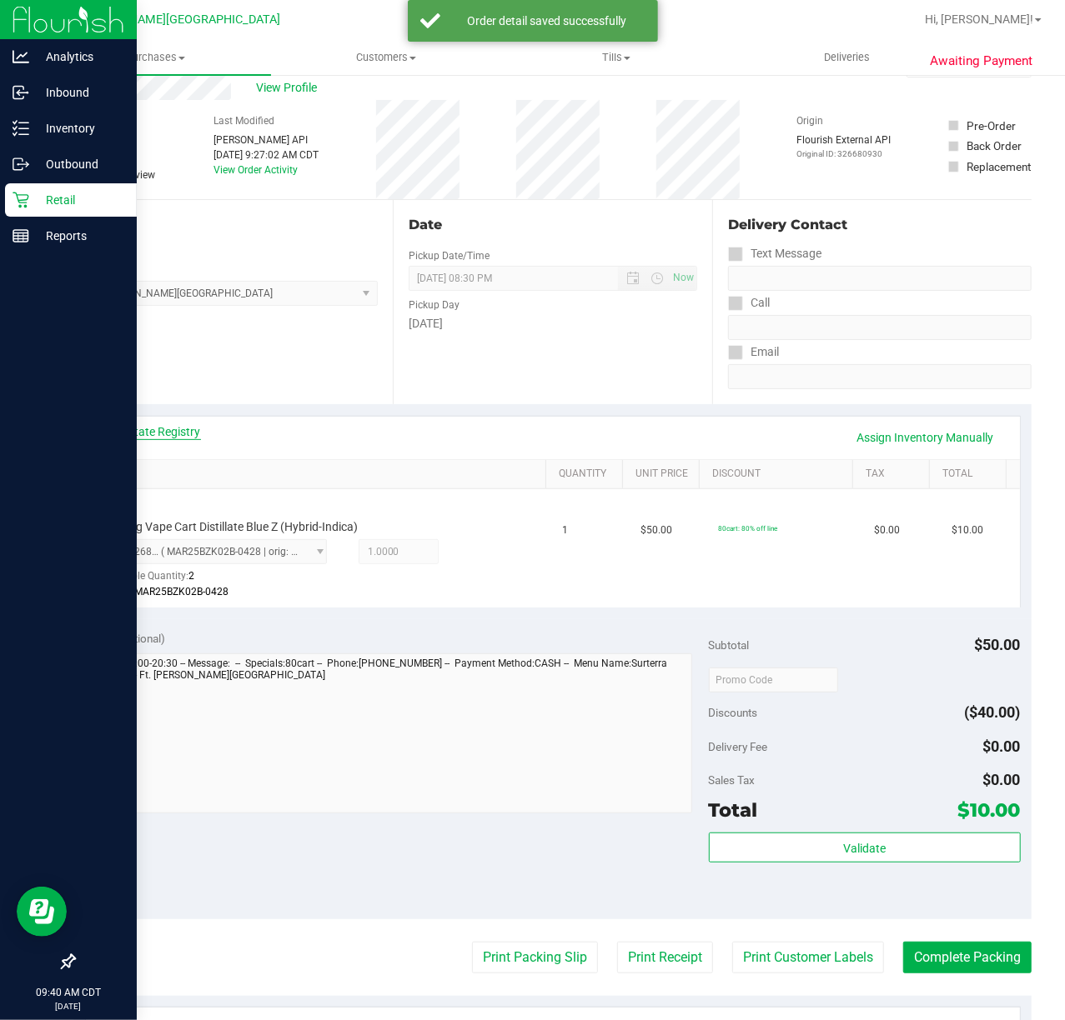
click at [163, 438] on link "View State Registry" at bounding box center [151, 431] width 100 height 17
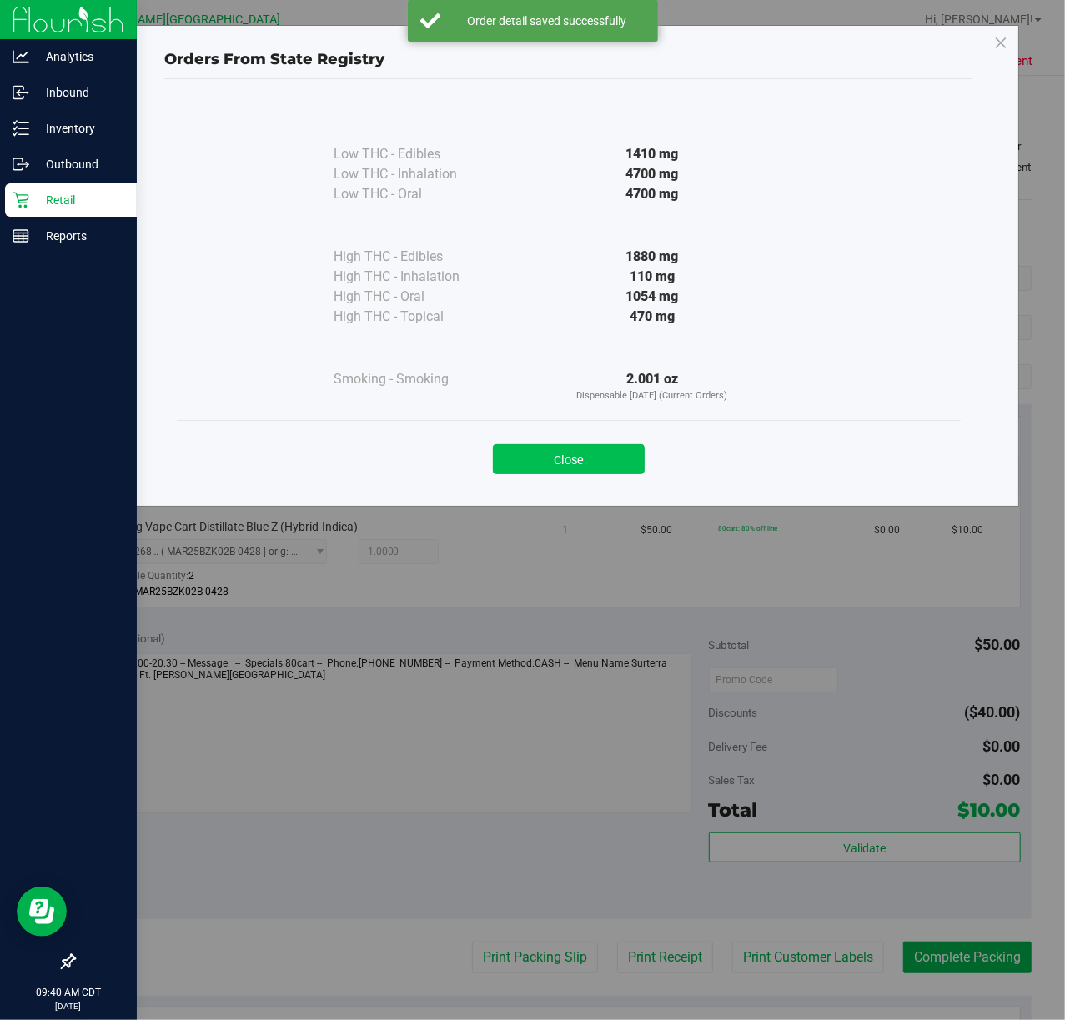
click at [569, 455] on button "Close" at bounding box center [569, 459] width 152 height 30
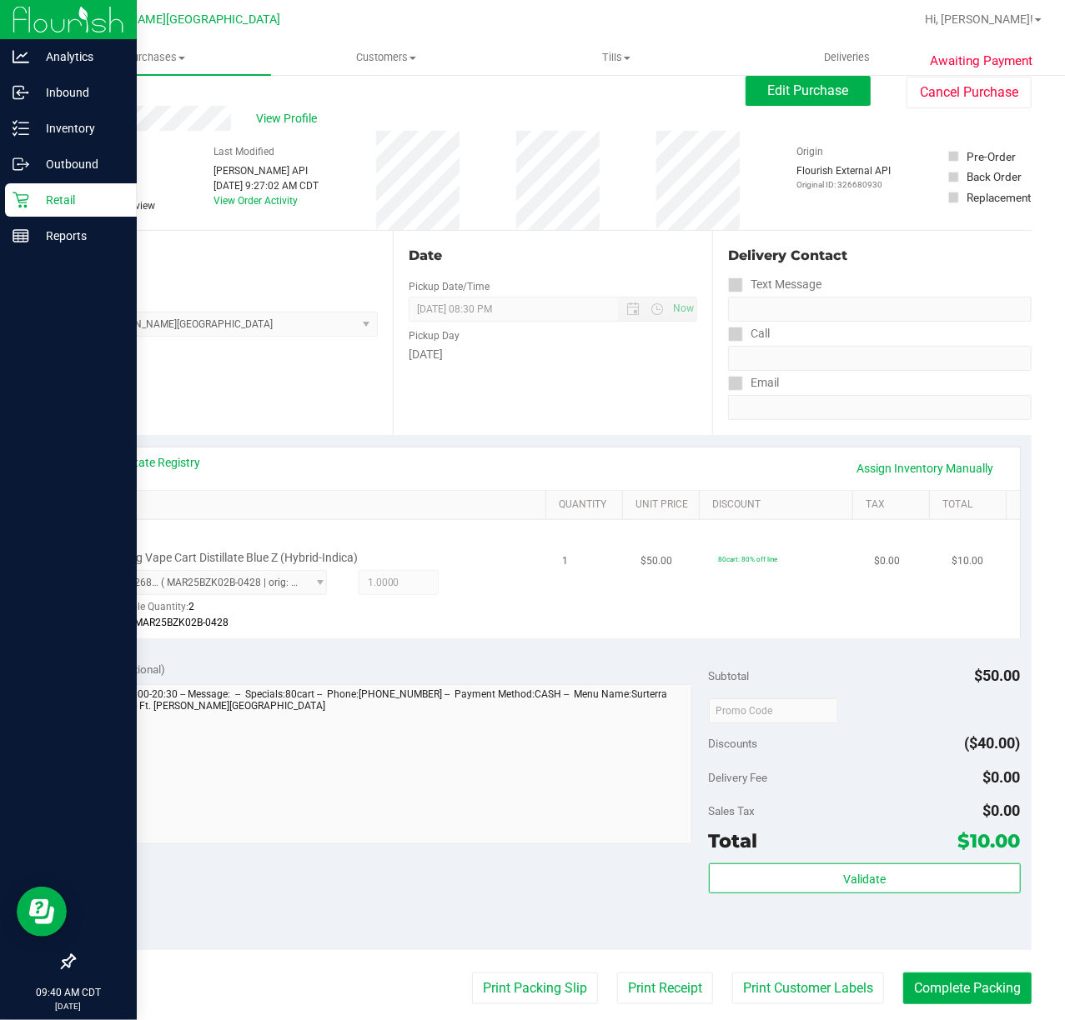
scroll to position [0, 0]
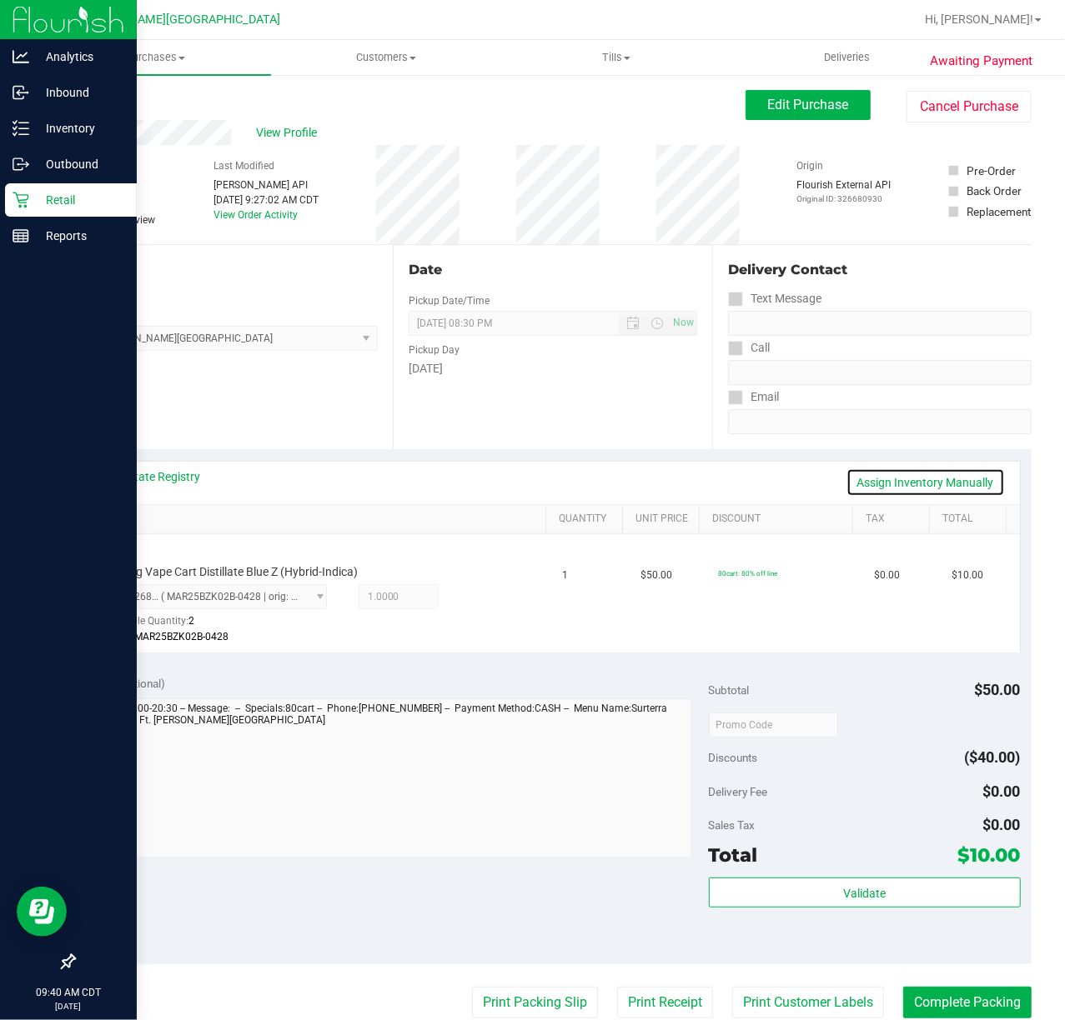
click at [799, 475] on link "Assign Inventory Manually" at bounding box center [925, 482] width 158 height 28
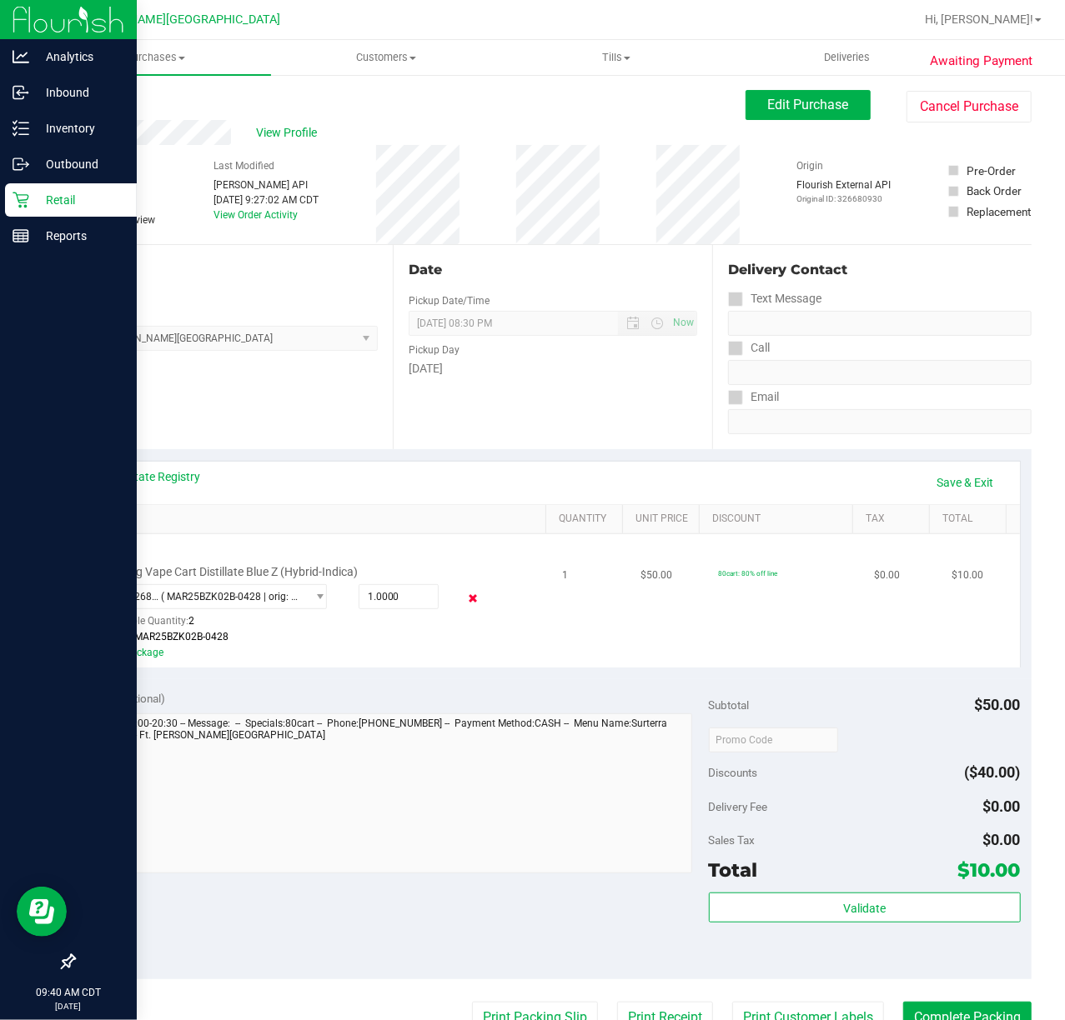
click at [463, 598] on icon at bounding box center [472, 598] width 18 height 19
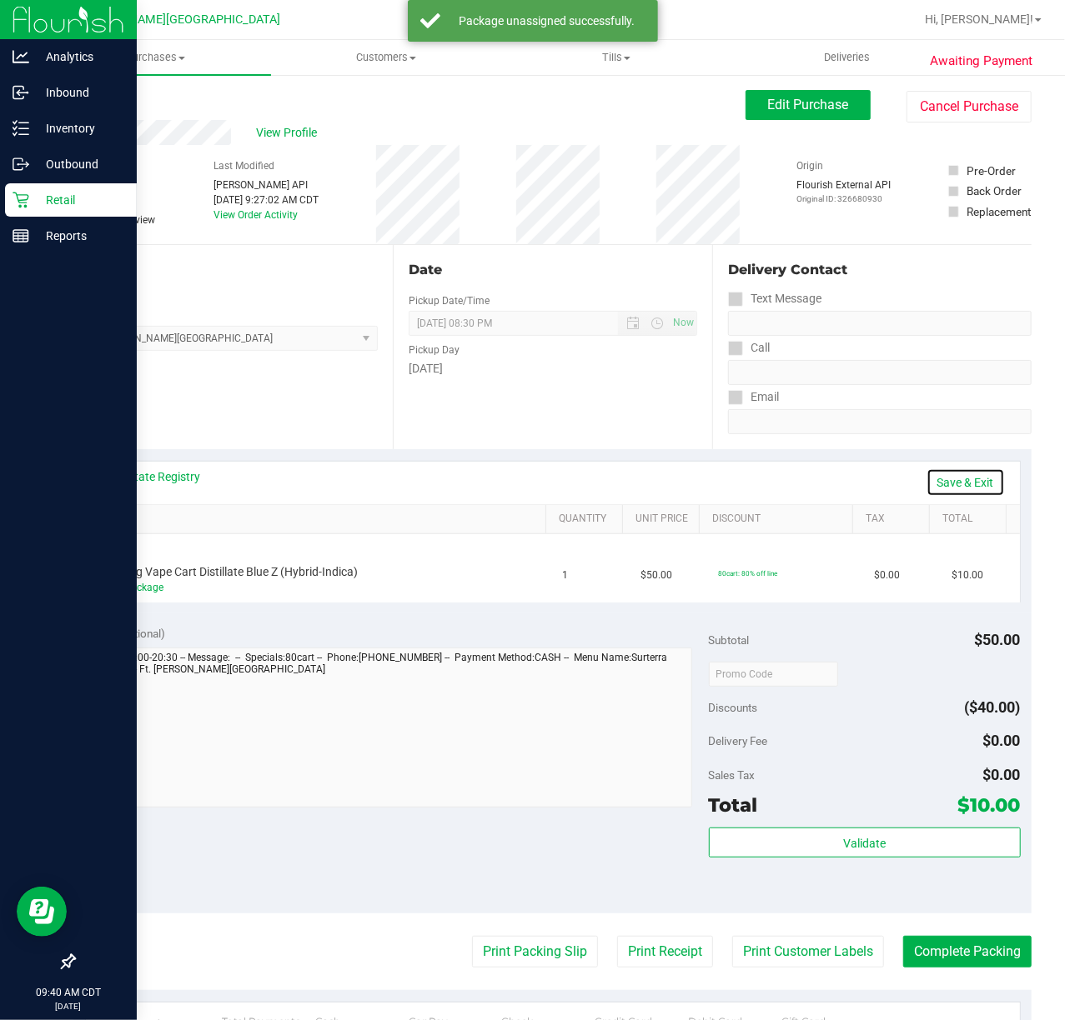
click at [799, 479] on link "Save & Exit" at bounding box center [965, 482] width 78 height 28
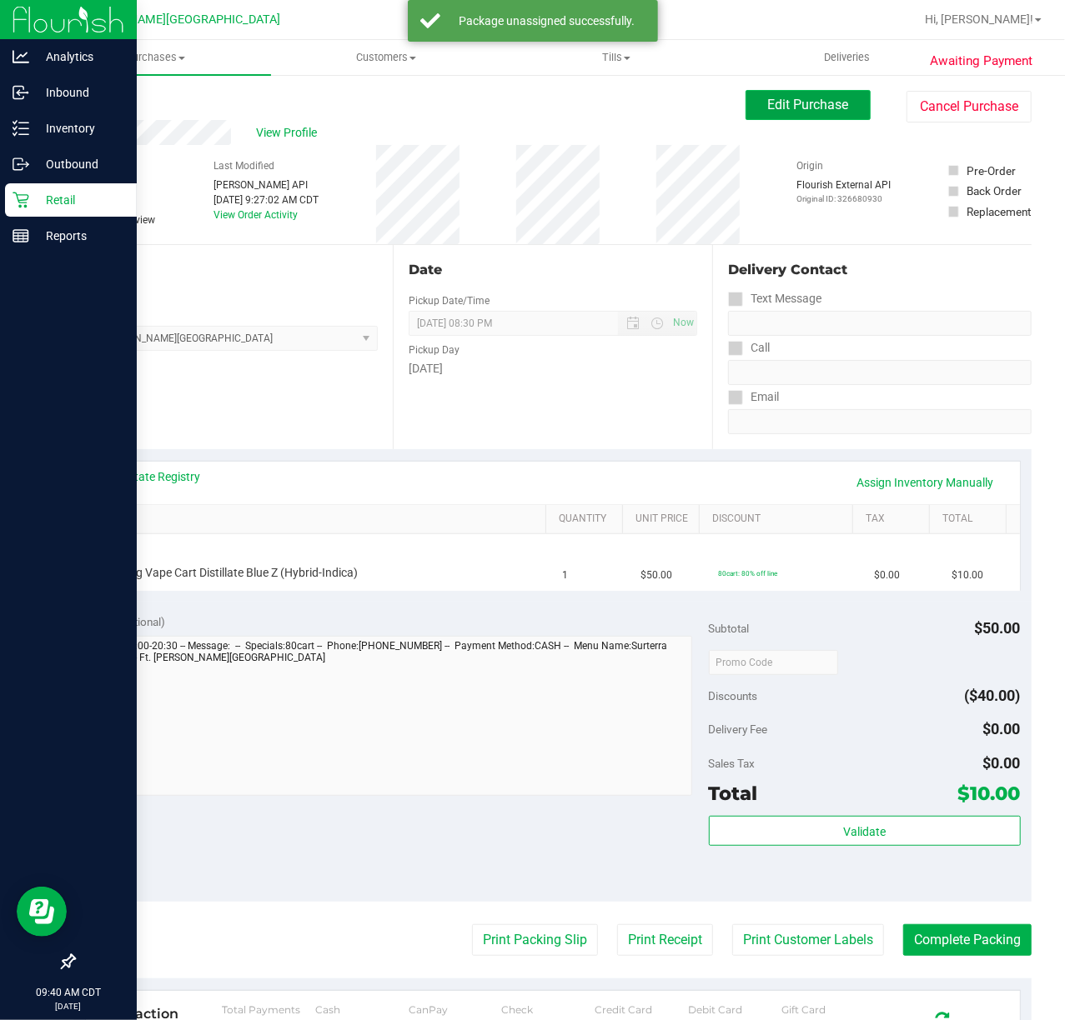
click at [788, 107] on span "Edit Purchase" at bounding box center [808, 105] width 81 height 16
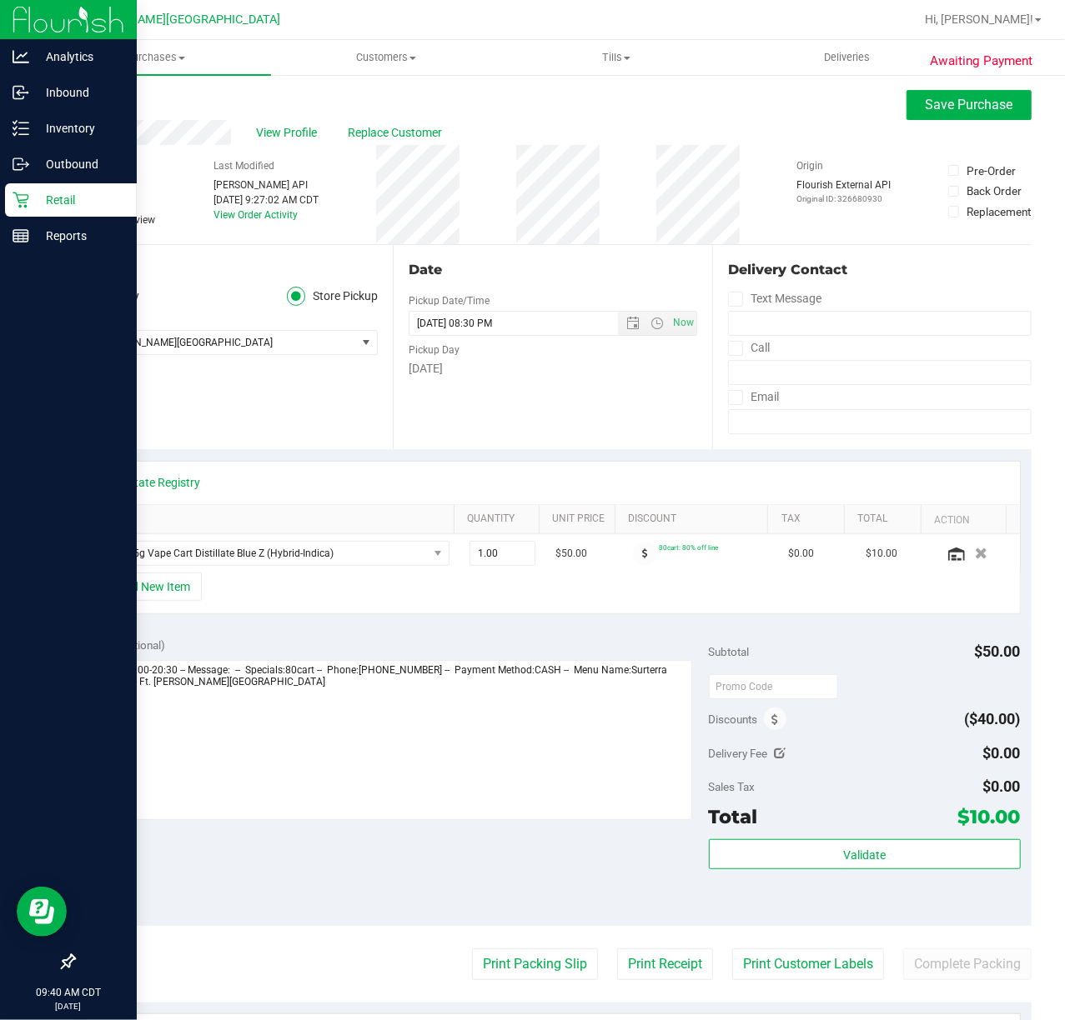
click at [81, 220] on icon at bounding box center [81, 220] width 11 height 0
click at [0, 0] on input "Needs review" at bounding box center [0, 0] width 0 height 0
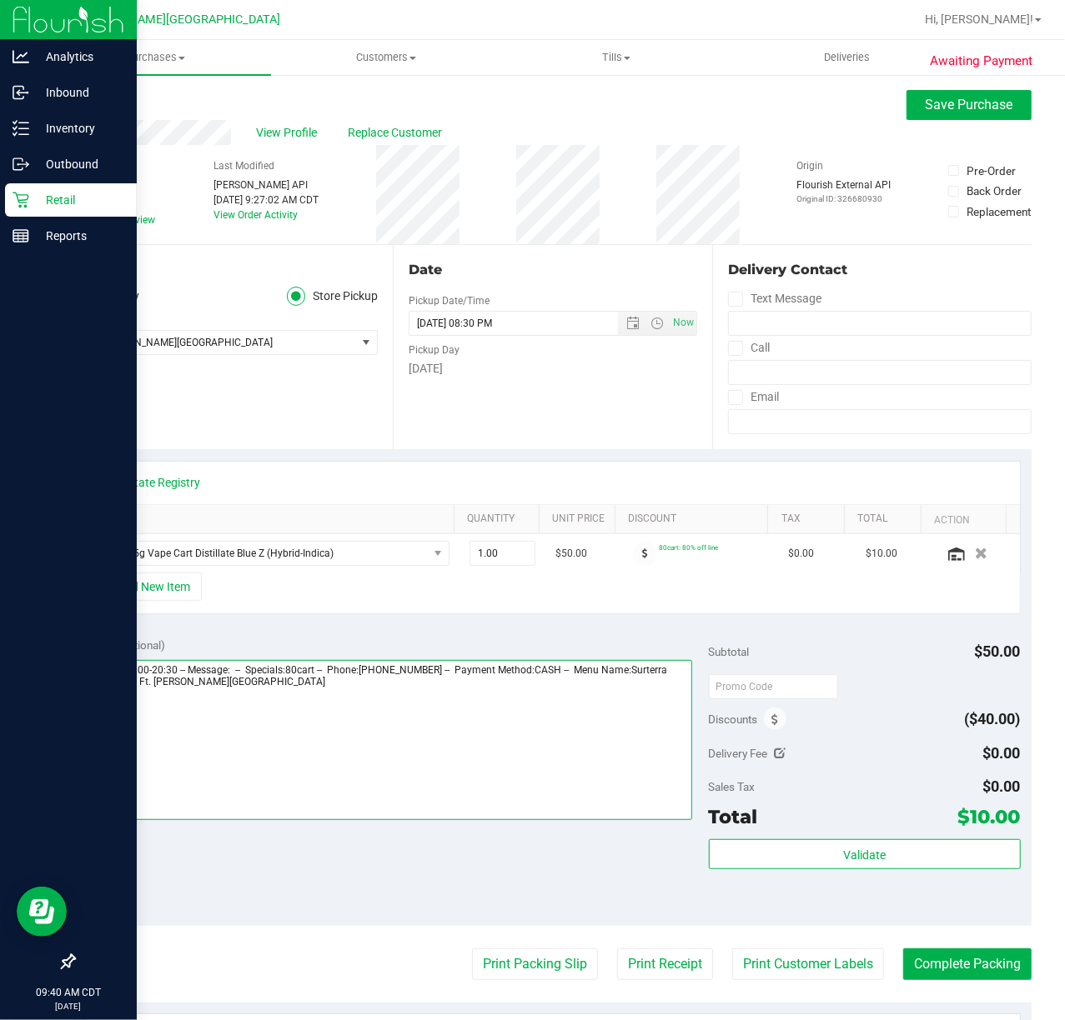
click at [368, 699] on textarea at bounding box center [388, 740] width 607 height 160
type textarea "Monday 09/22/2025 09:00-20:30 -- Message: -- Specials:80cart -- Phone:850974363…"
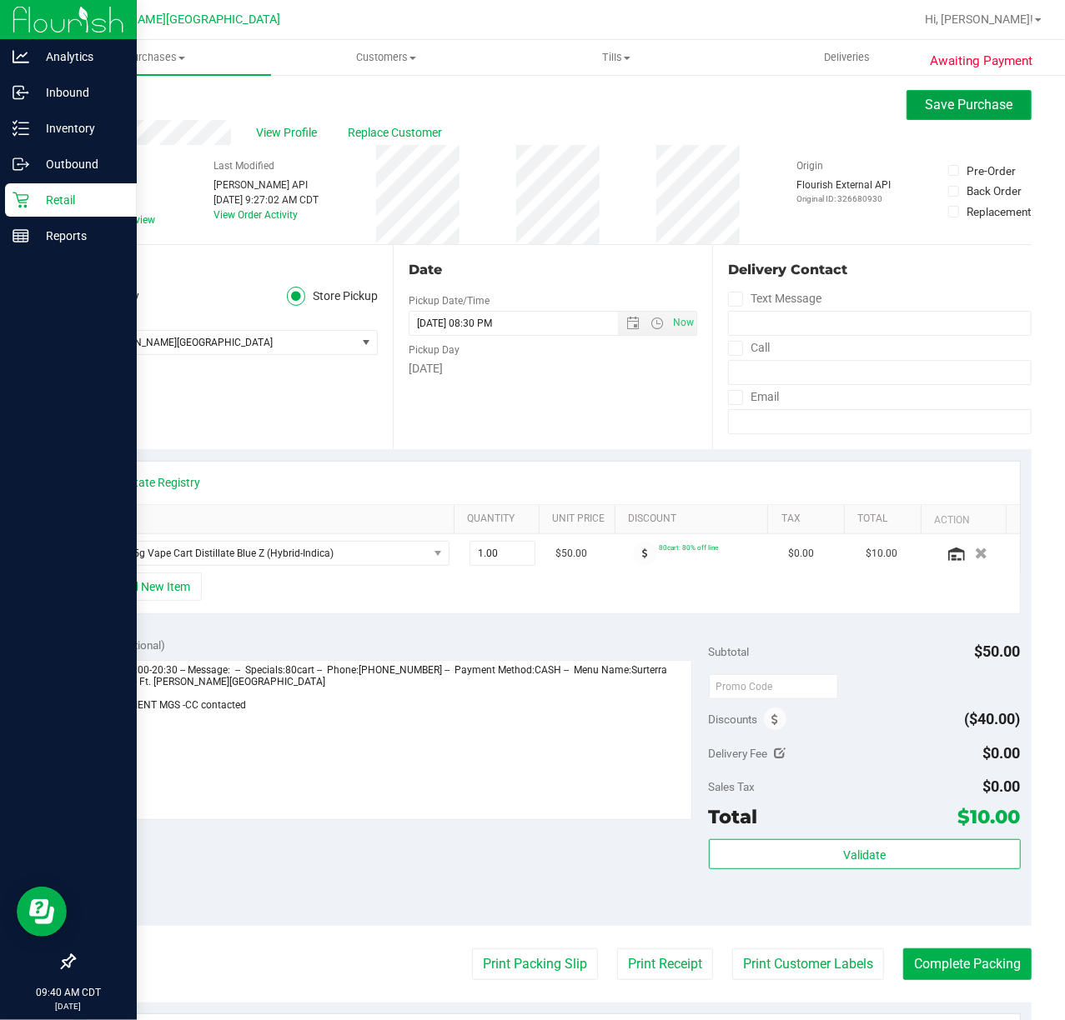
click at [799, 108] on span "Save Purchase" at bounding box center [969, 105] width 88 height 16
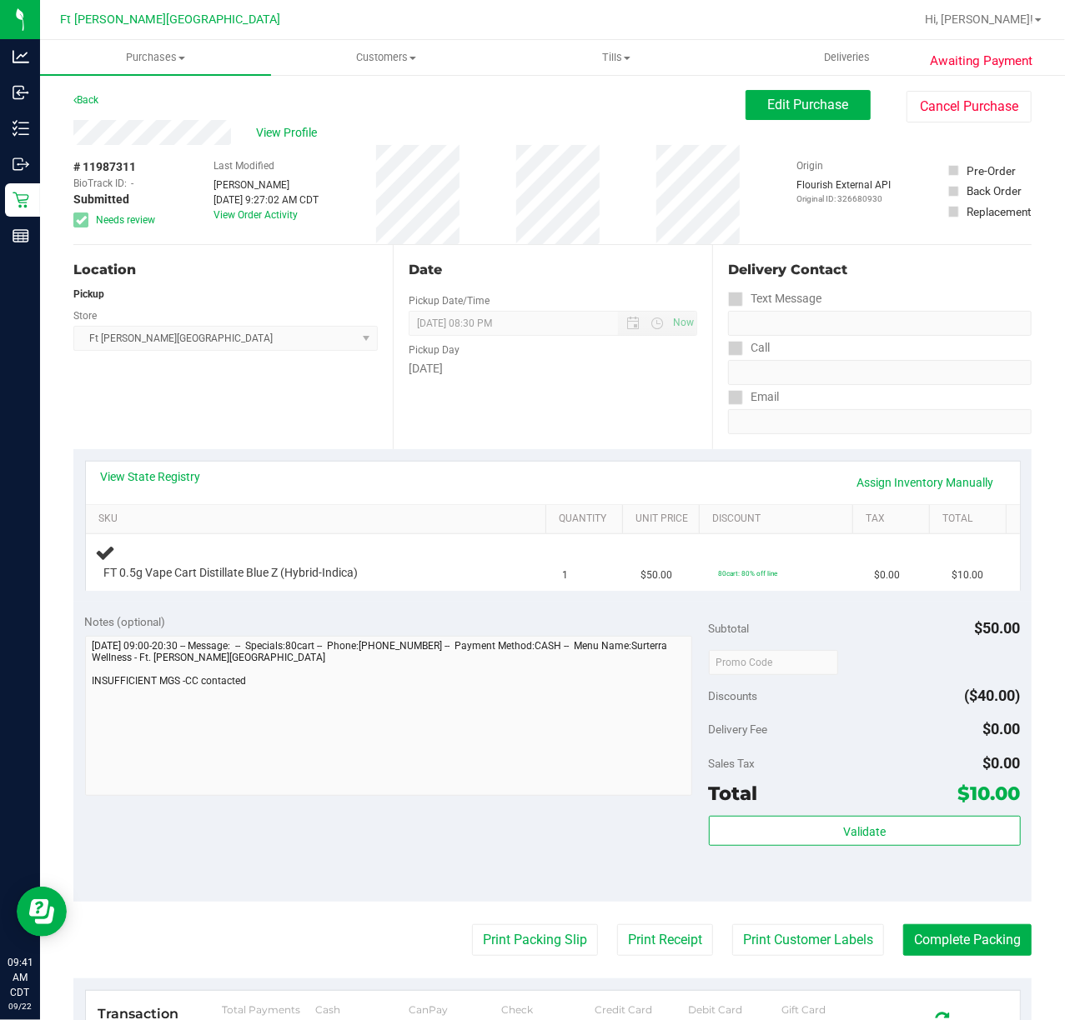
click at [301, 117] on div "Back Edit Purchase Cancel Purchase" at bounding box center [552, 105] width 958 height 30
click at [298, 128] on span "View Profile" at bounding box center [289, 133] width 67 height 18
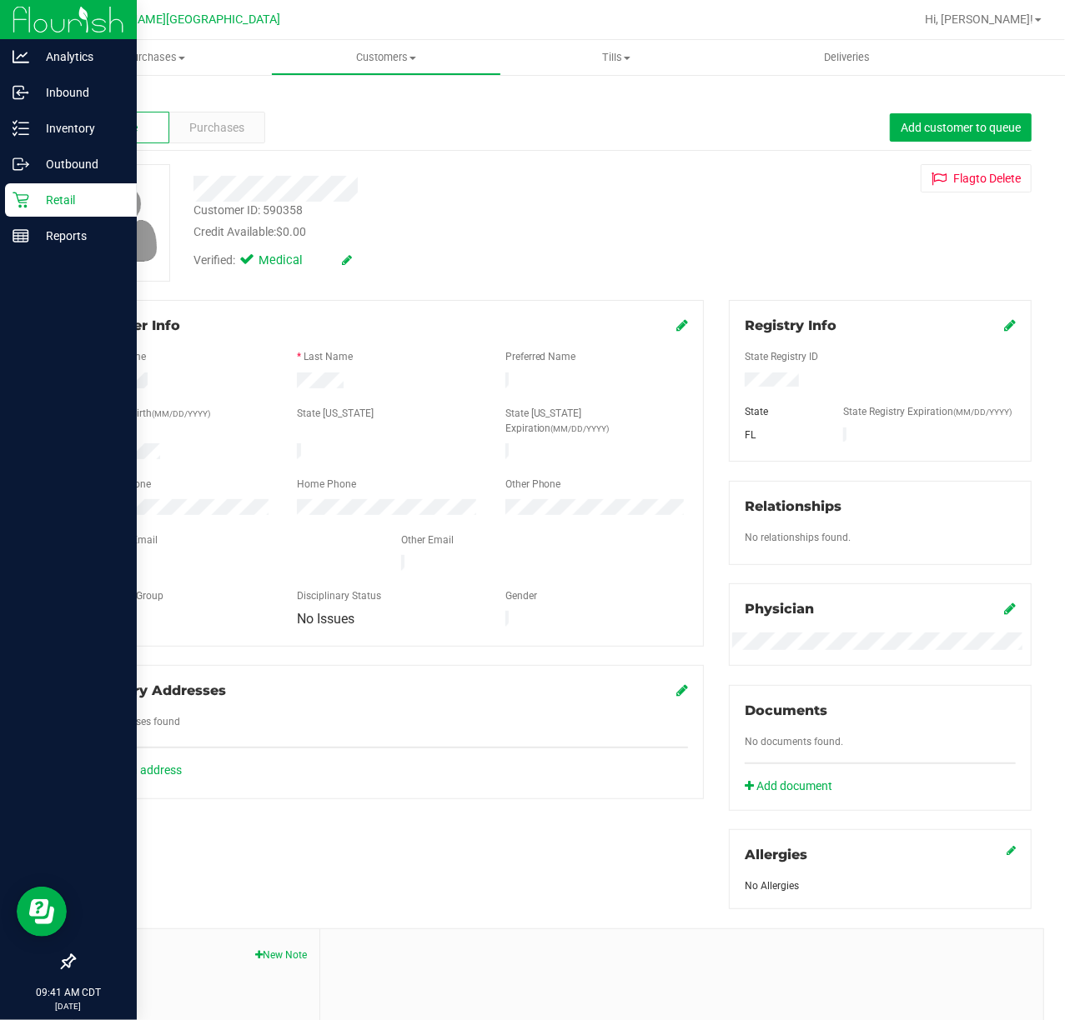
click at [63, 203] on p "Retail" at bounding box center [79, 200] width 100 height 20
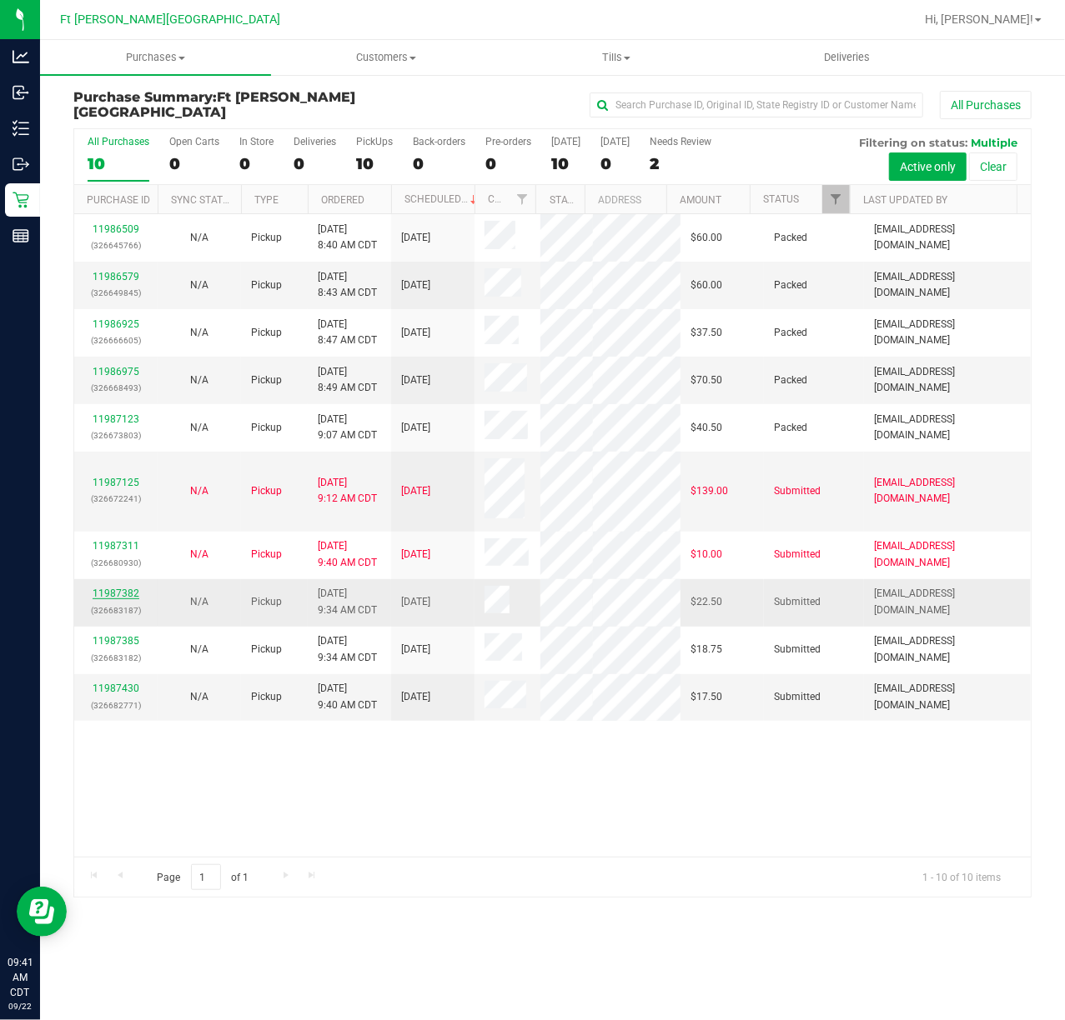
click at [130, 588] on link "11987382" at bounding box center [116, 594] width 47 height 12
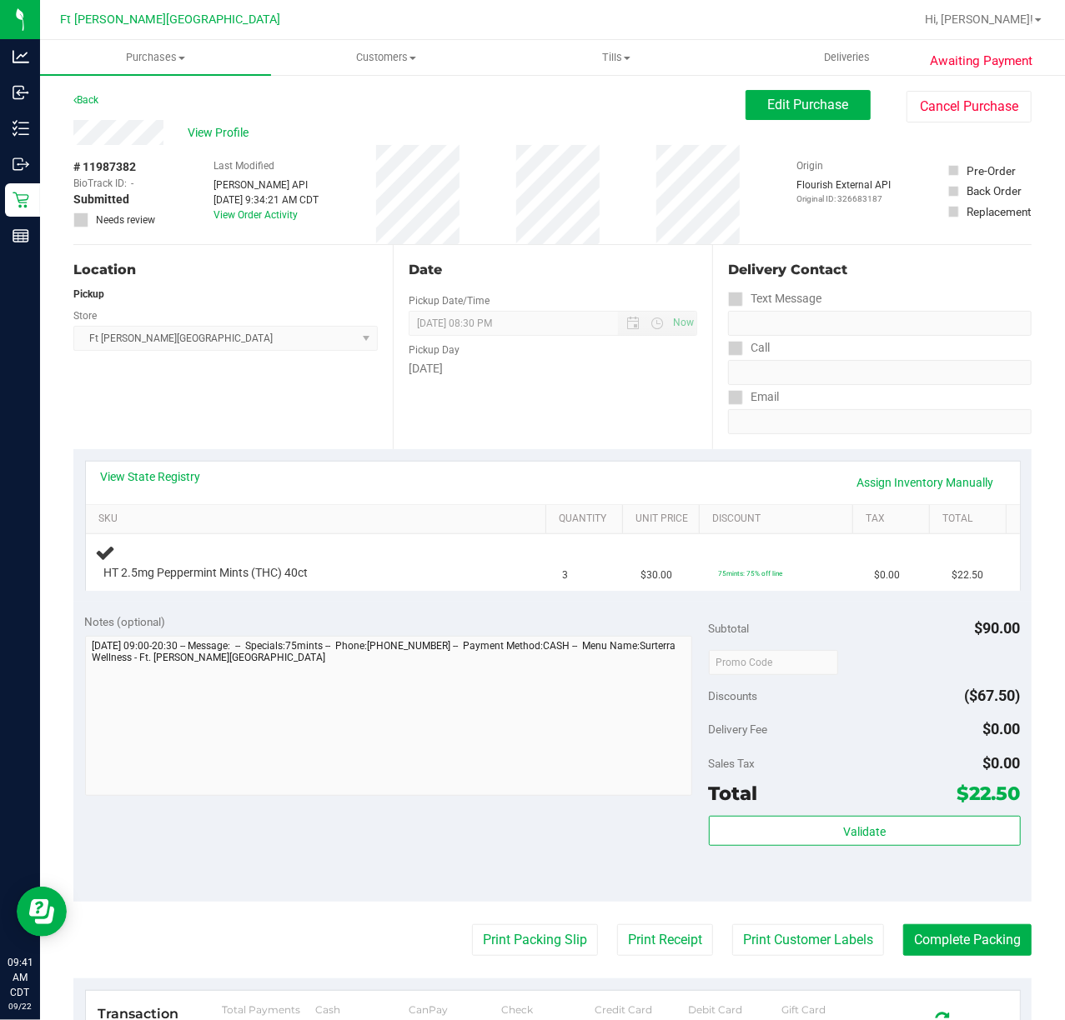
click at [177, 488] on div "View State Registry Assign Inventory Manually" at bounding box center [553, 482] width 904 height 28
click at [152, 468] on link "View State Registry" at bounding box center [151, 476] width 100 height 17
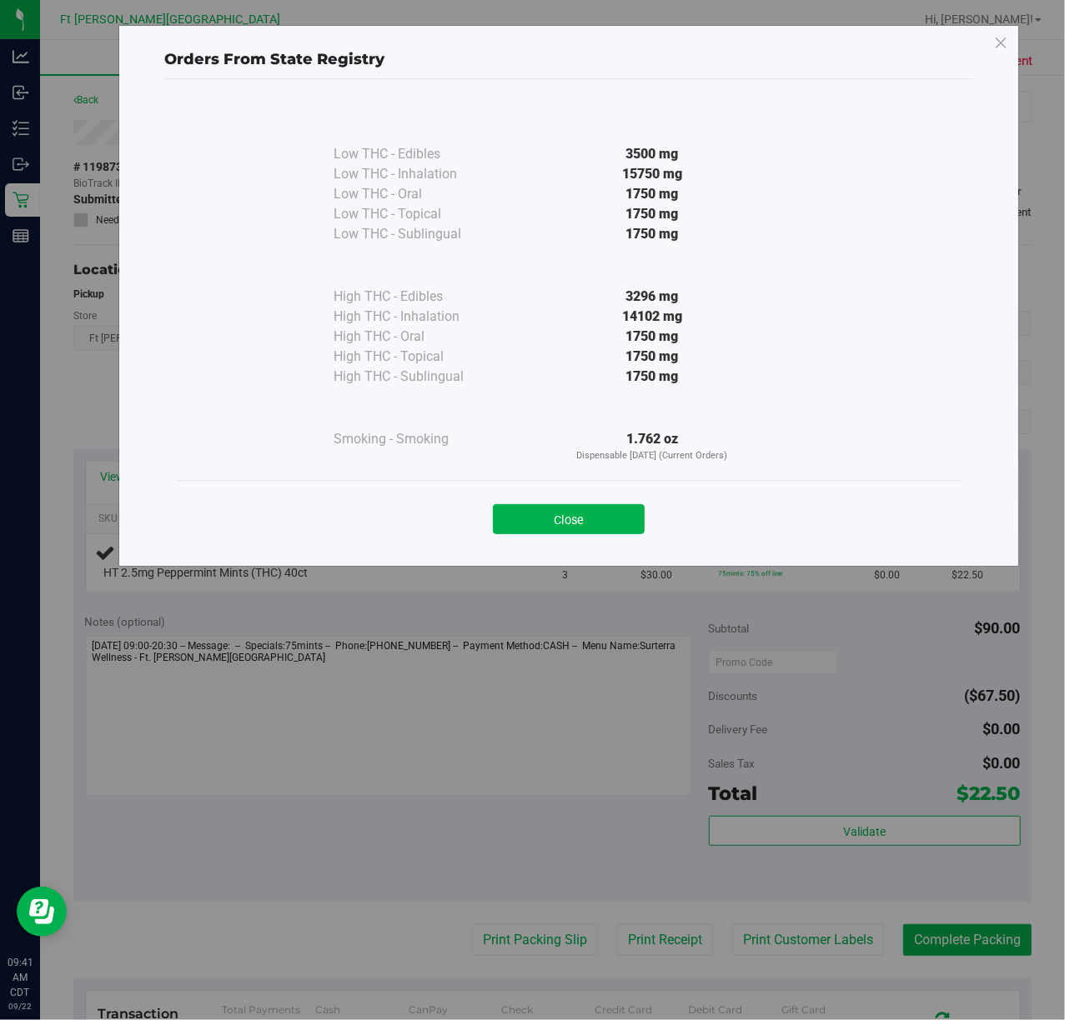
click at [531, 539] on div "Close" at bounding box center [569, 514] width 784 height 68
click at [524, 517] on button "Close" at bounding box center [569, 519] width 152 height 30
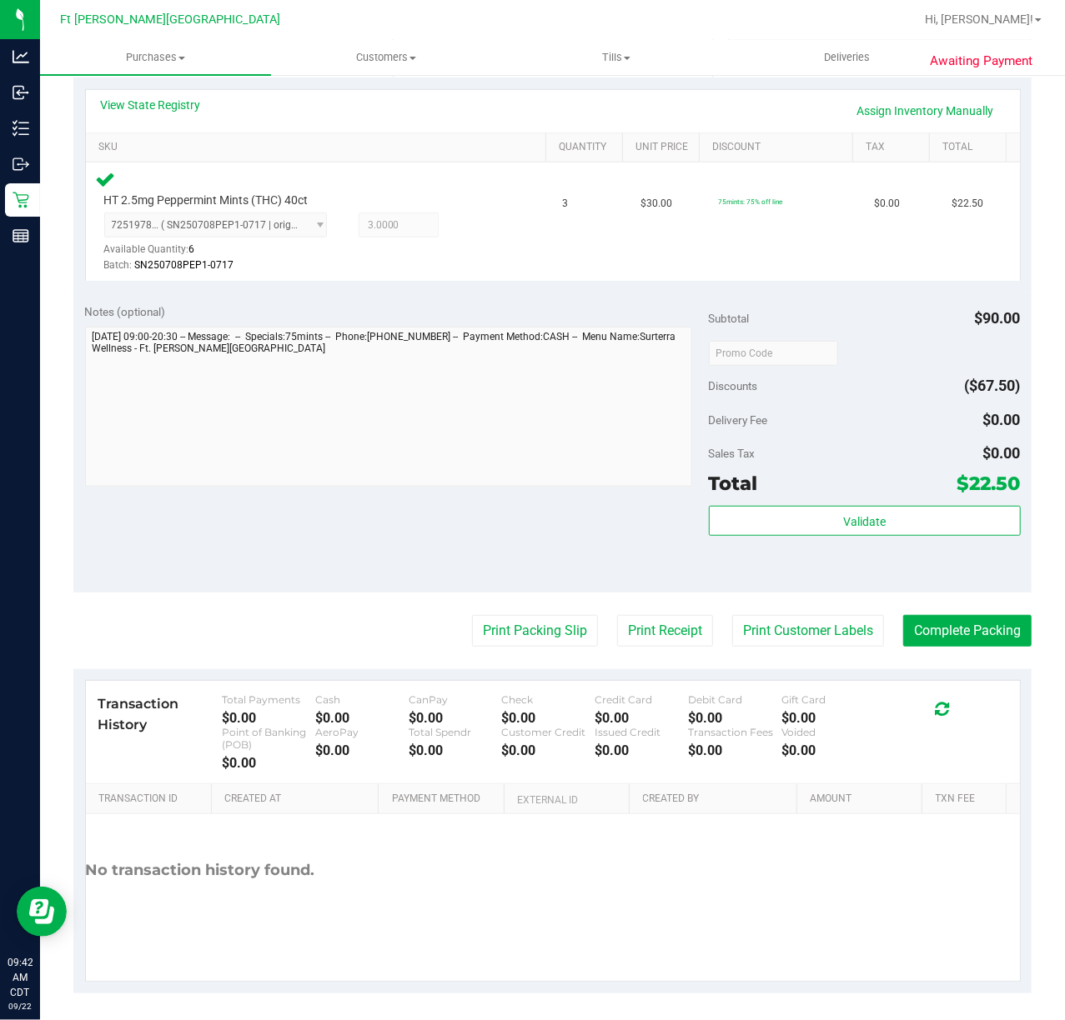
scroll to position [378, 0]
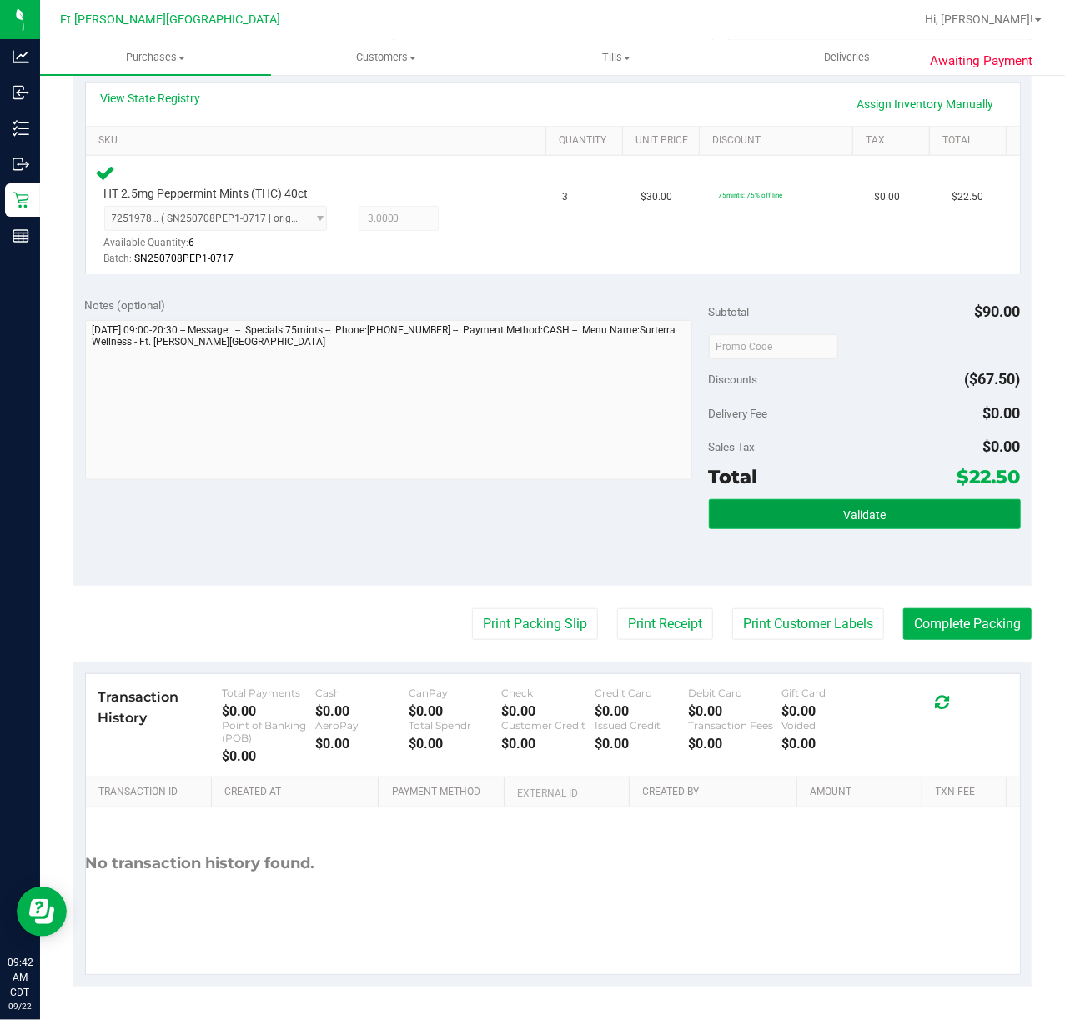
drag, startPoint x: 787, startPoint y: 517, endPoint x: 842, endPoint y: 587, distance: 89.1
click at [788, 520] on button "Validate" at bounding box center [865, 514] width 312 height 30
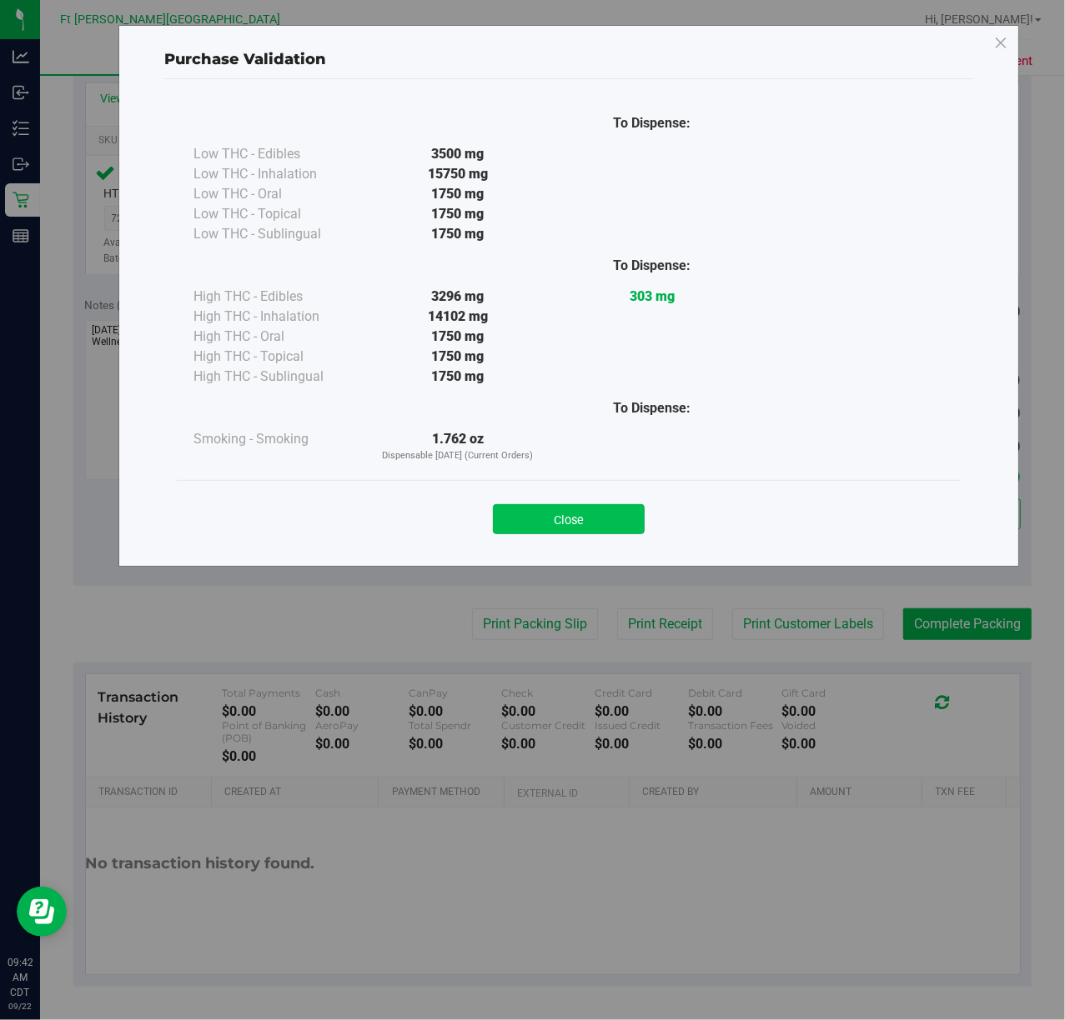
click at [611, 525] on button "Close" at bounding box center [569, 519] width 152 height 30
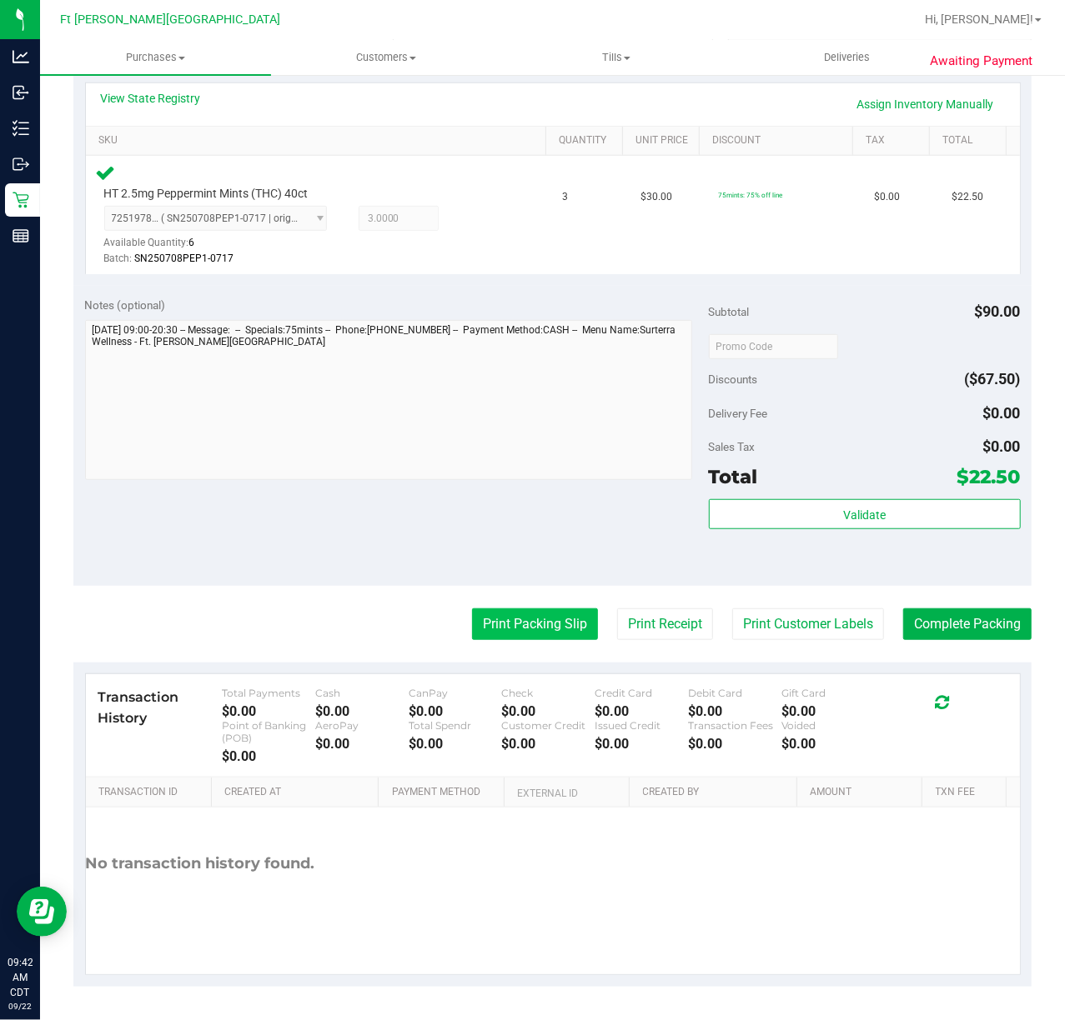
drag, startPoint x: 542, startPoint y: 598, endPoint x: 539, endPoint y: 620, distance: 22.8
click at [540, 612] on purchase-details "Back Edit Purchase Cancel Purchase View Profile # 11987382 BioTrack ID: - Submi…" at bounding box center [552, 349] width 958 height 1275
click at [539, 620] on button "Print Packing Slip" at bounding box center [535, 625] width 126 height 32
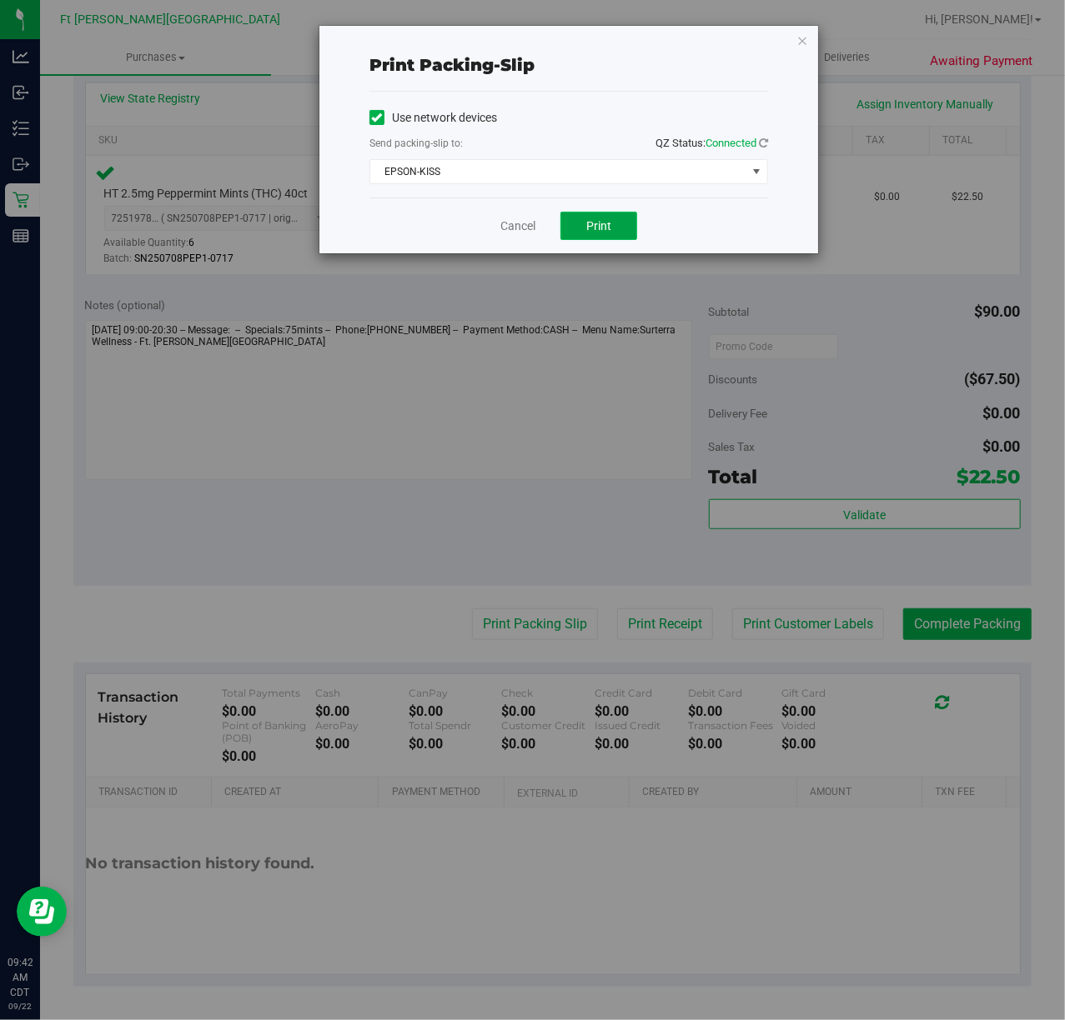
click at [599, 230] on span "Print" at bounding box center [598, 225] width 25 height 13
click at [517, 170] on span "EPSON-KISS" at bounding box center [558, 171] width 376 height 23
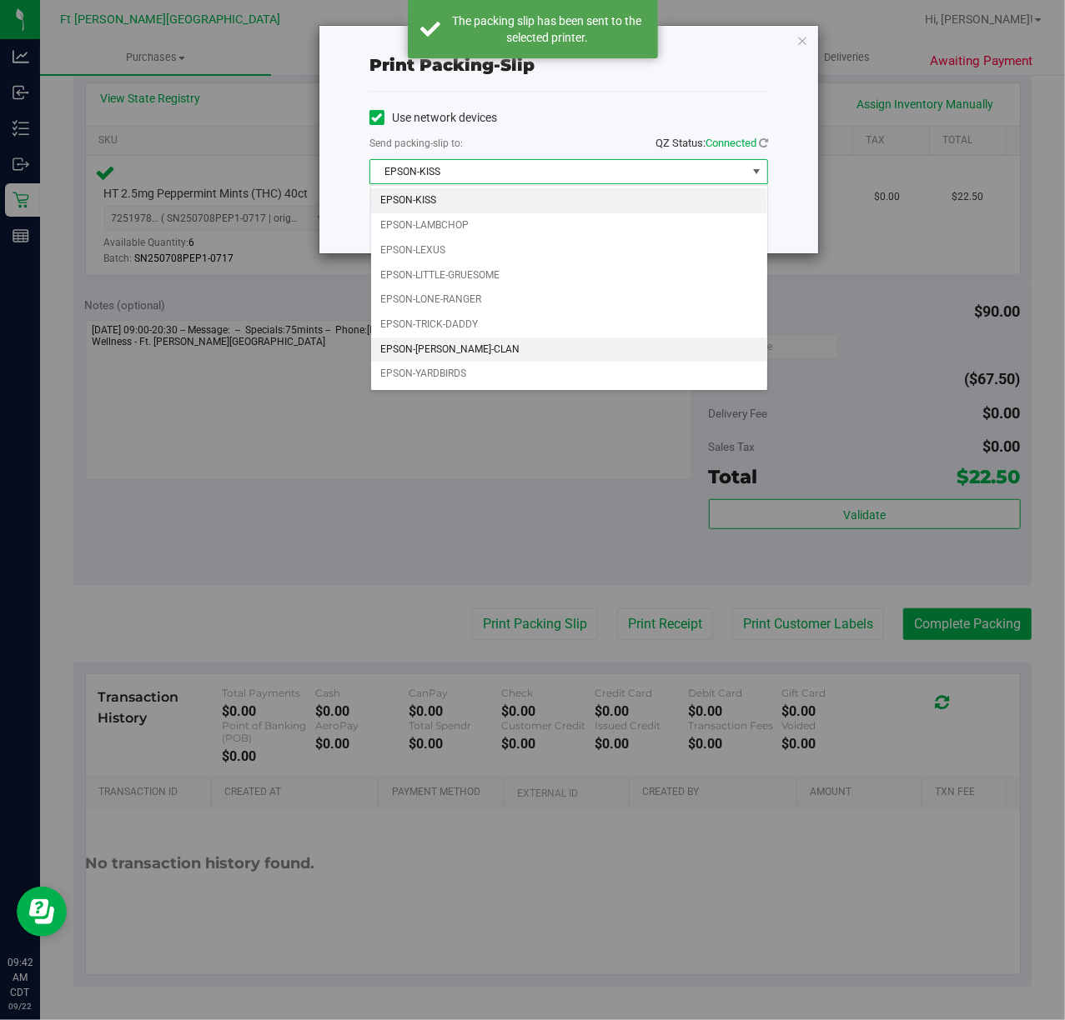
click at [484, 350] on li "EPSON-[PERSON_NAME]-CLAN" at bounding box center [569, 350] width 396 height 25
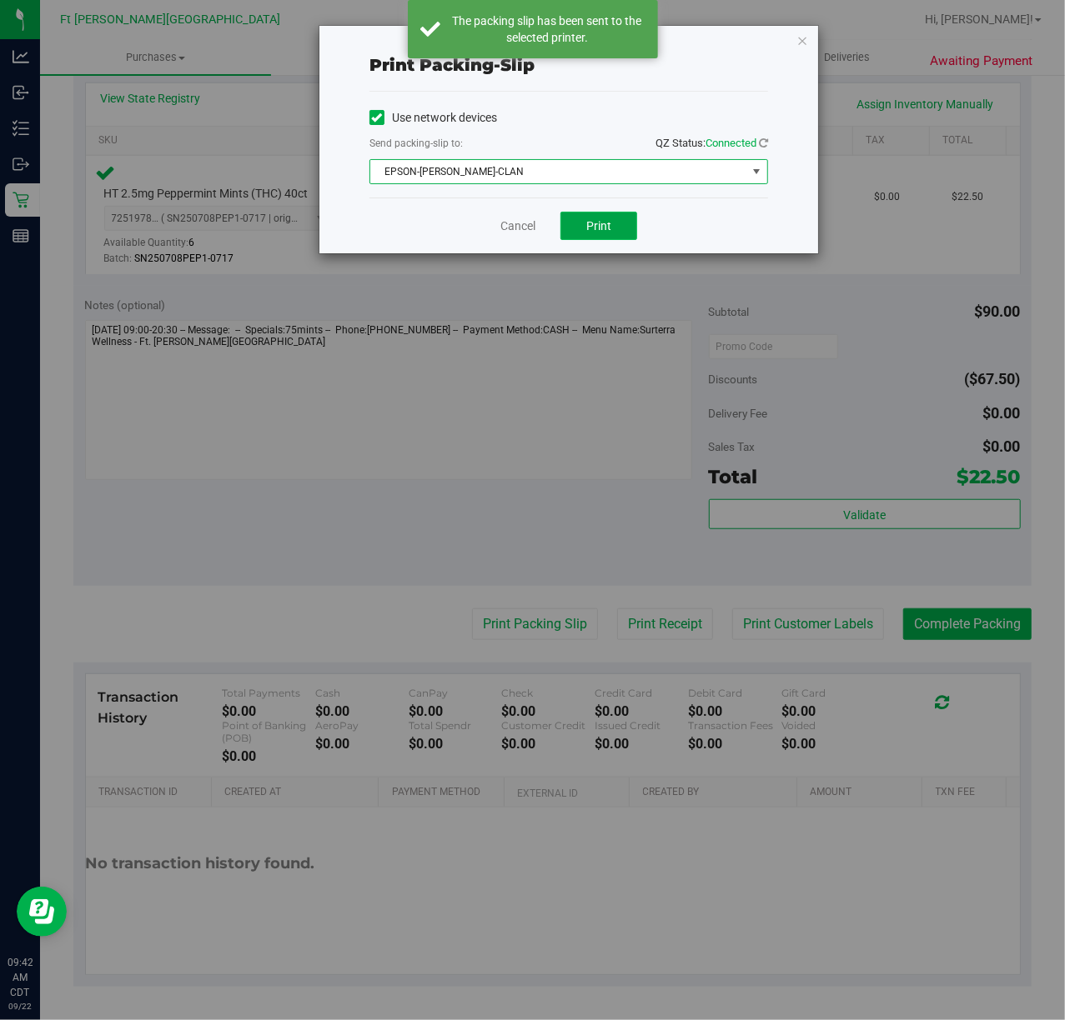
click at [588, 228] on span "Print" at bounding box center [598, 225] width 25 height 13
click at [502, 227] on link "Cancel" at bounding box center [517, 227] width 35 height 18
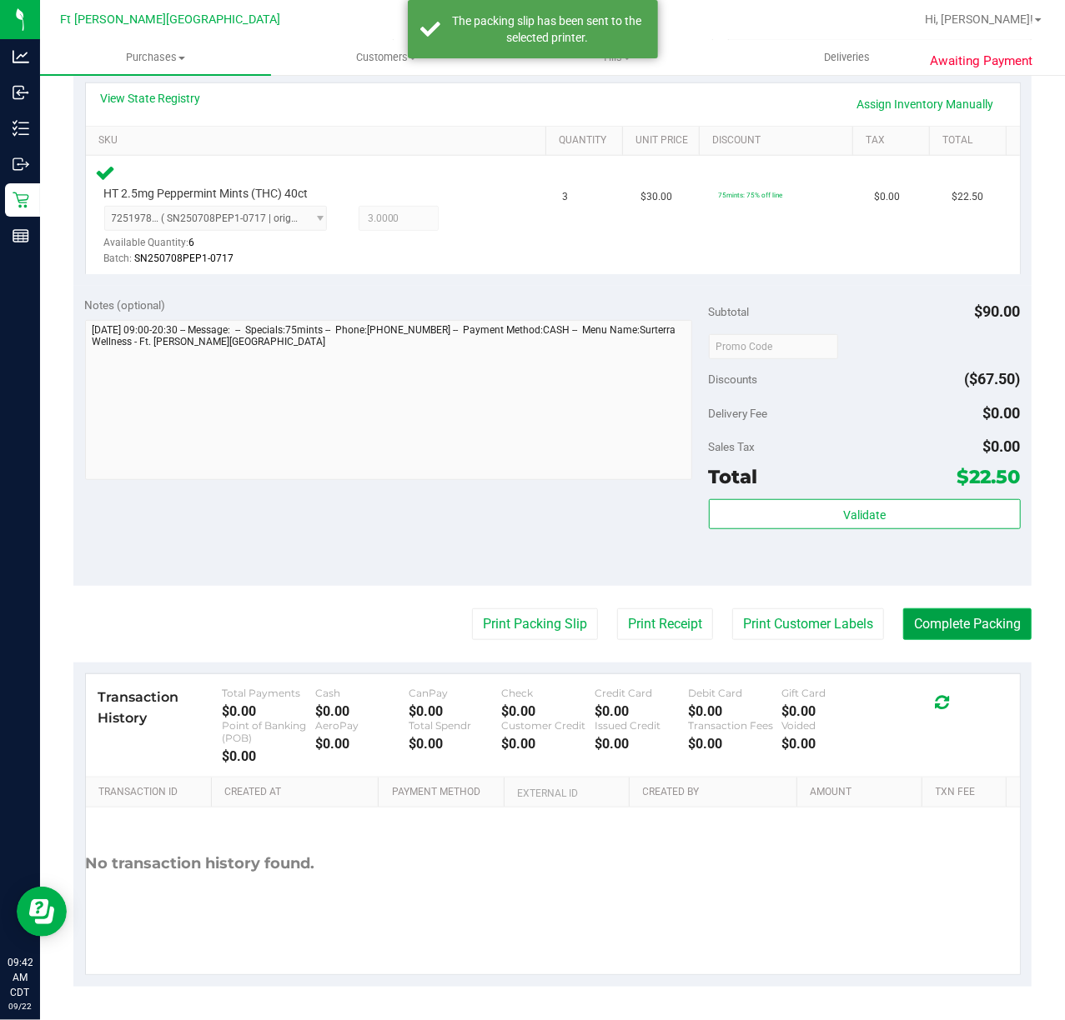
click at [799, 614] on button "Complete Packing" at bounding box center [967, 625] width 128 height 32
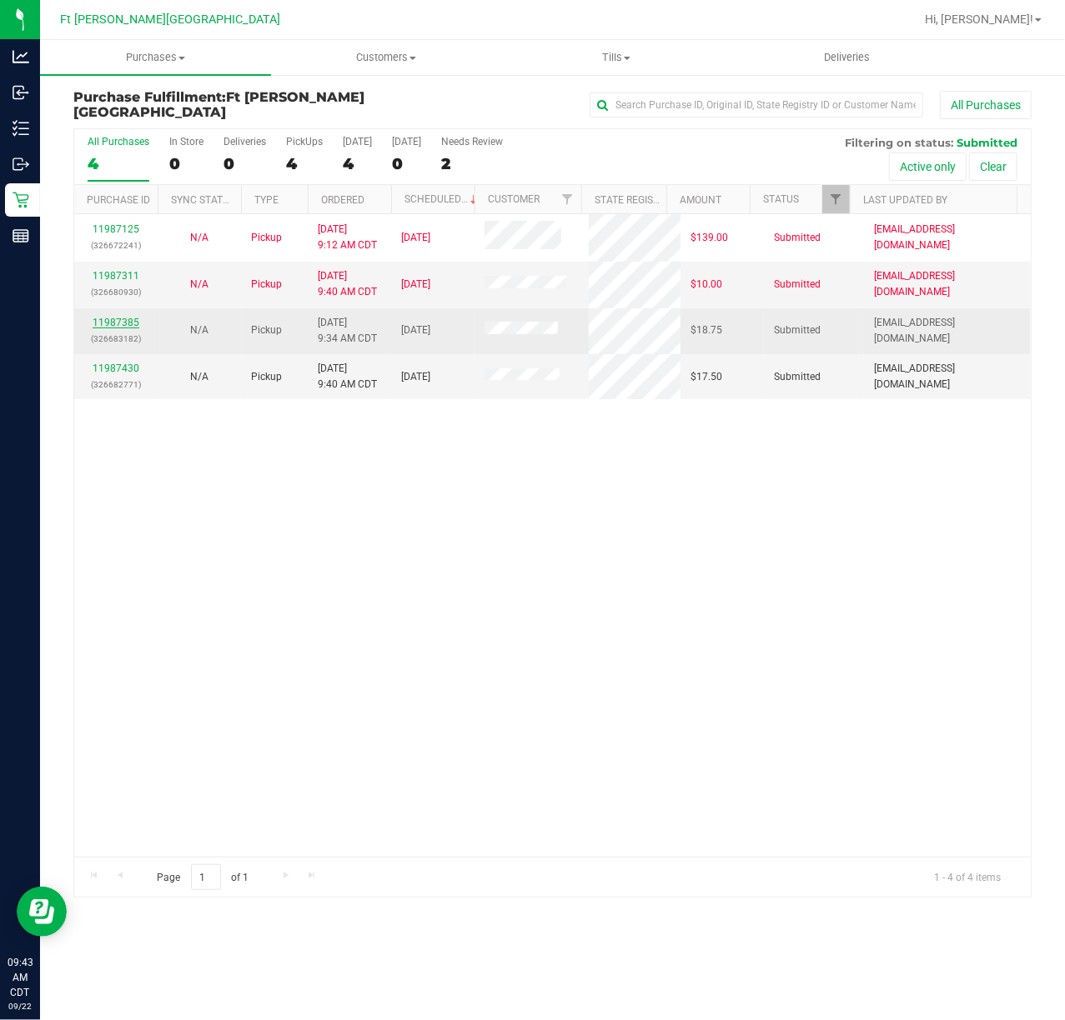
click at [113, 318] on link "11987385" at bounding box center [116, 323] width 47 height 12
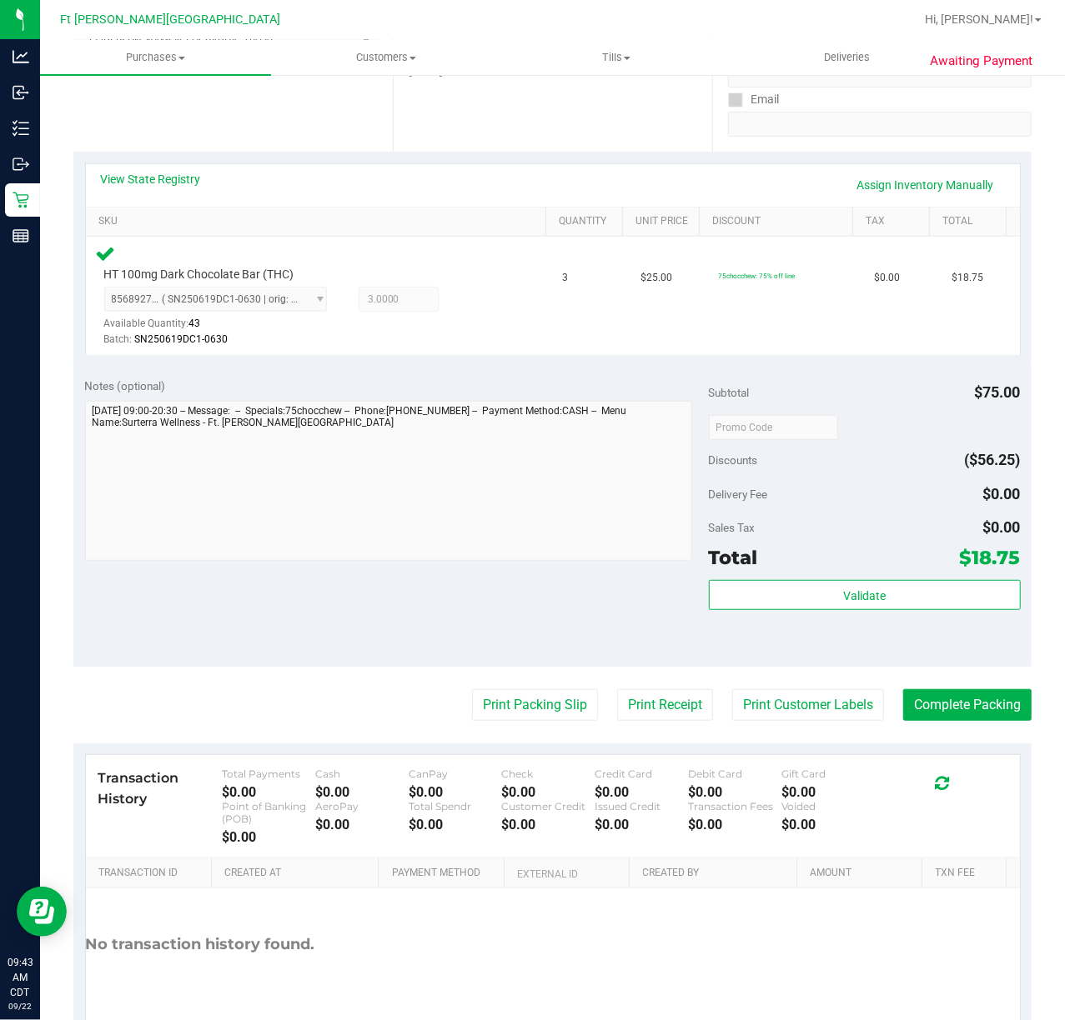
scroll to position [378, 0]
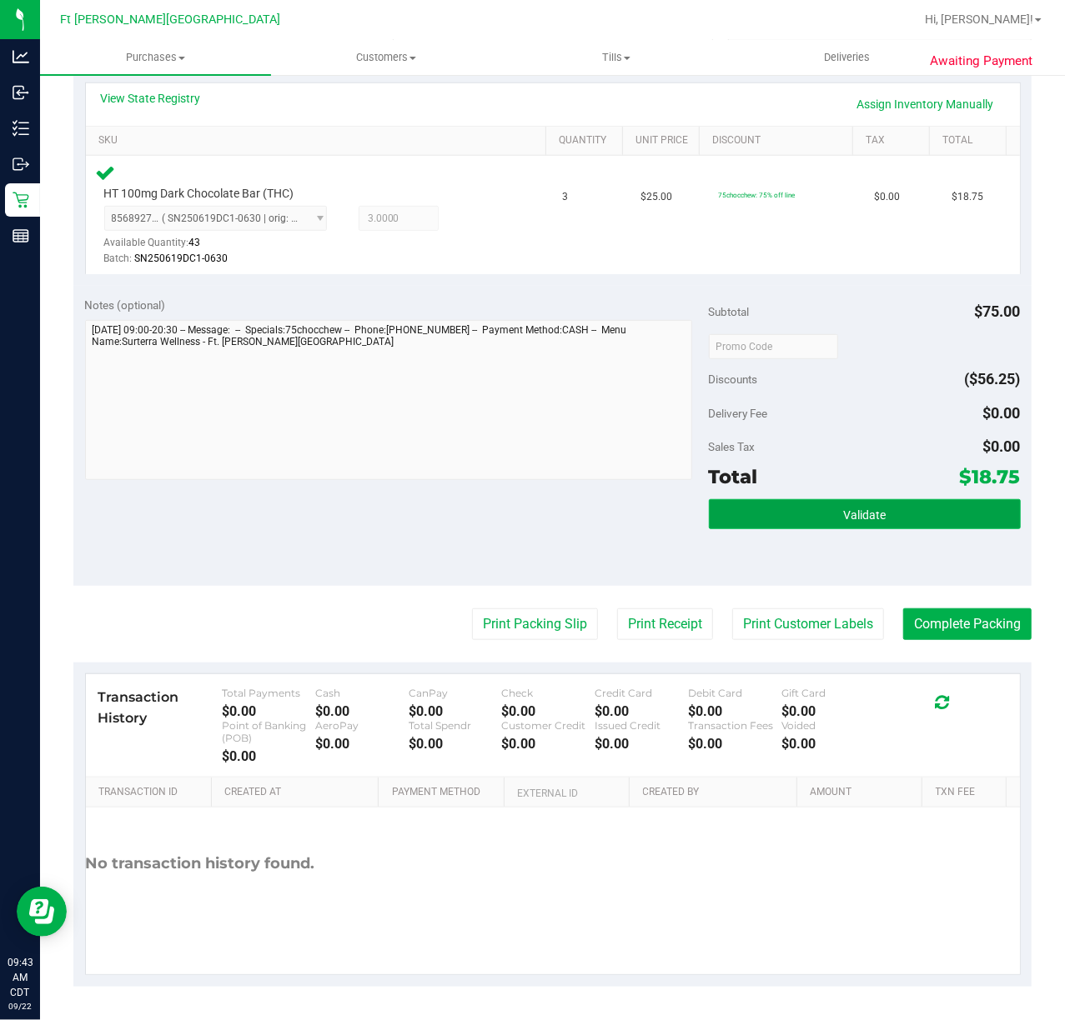
click at [799, 512] on span "Validate" at bounding box center [864, 515] width 43 height 13
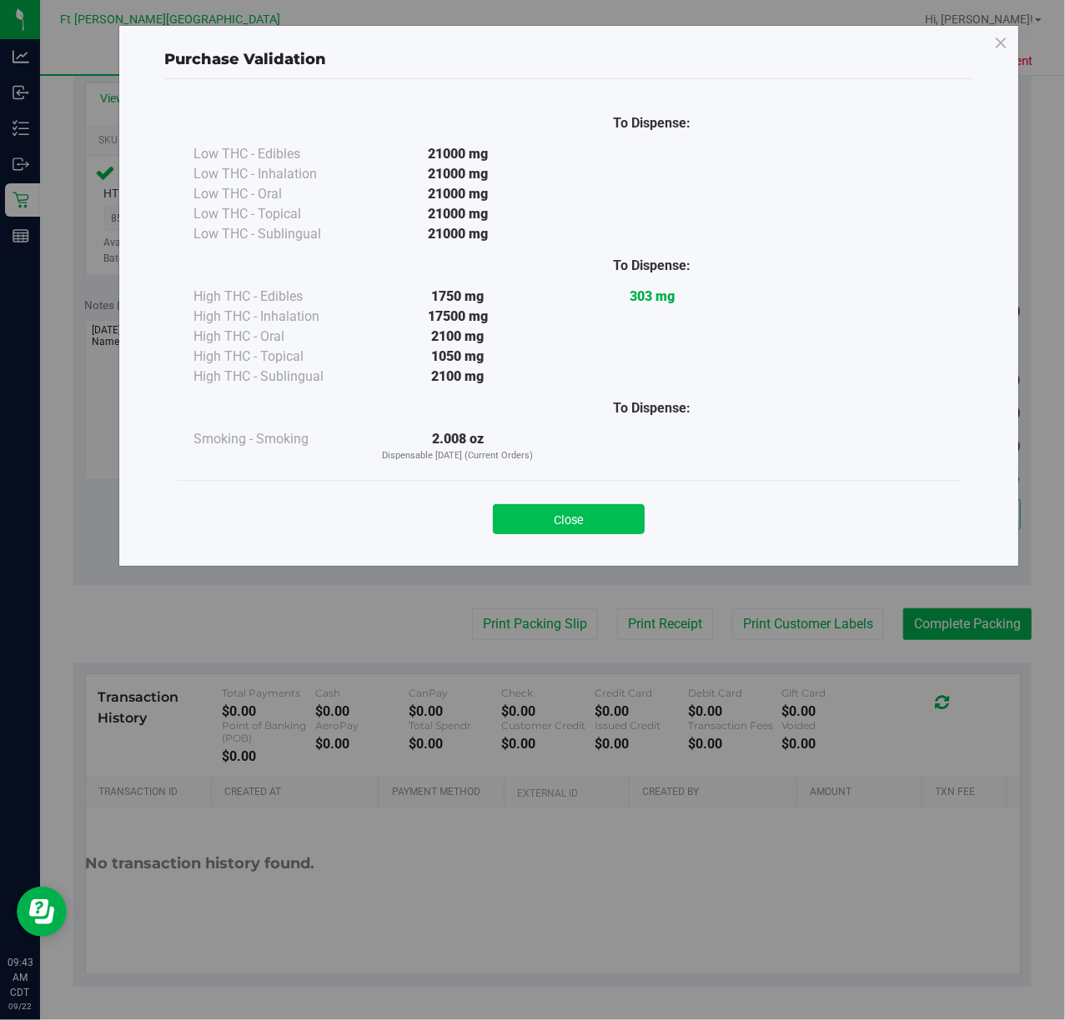
click at [564, 514] on button "Close" at bounding box center [569, 519] width 152 height 30
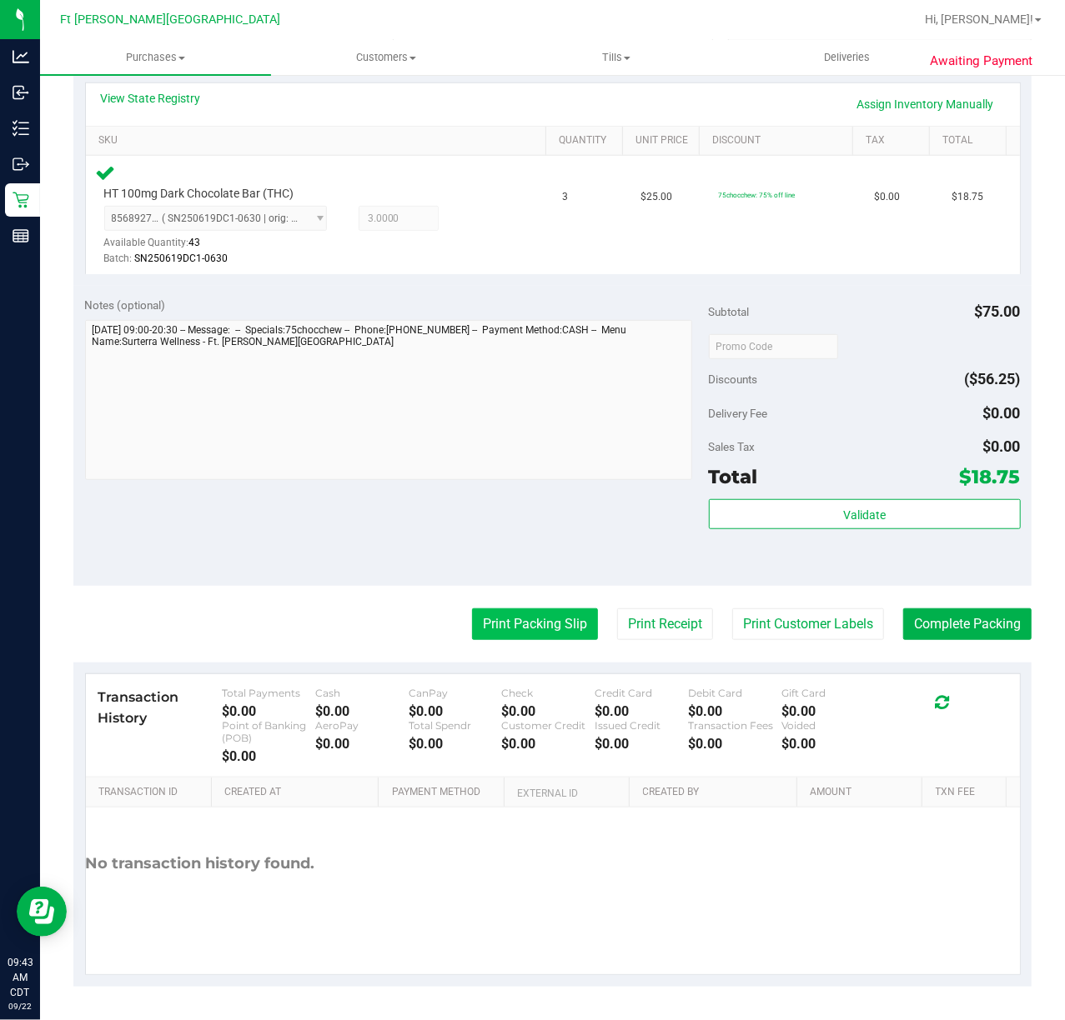
click at [539, 610] on button "Print Packing Slip" at bounding box center [535, 625] width 126 height 32
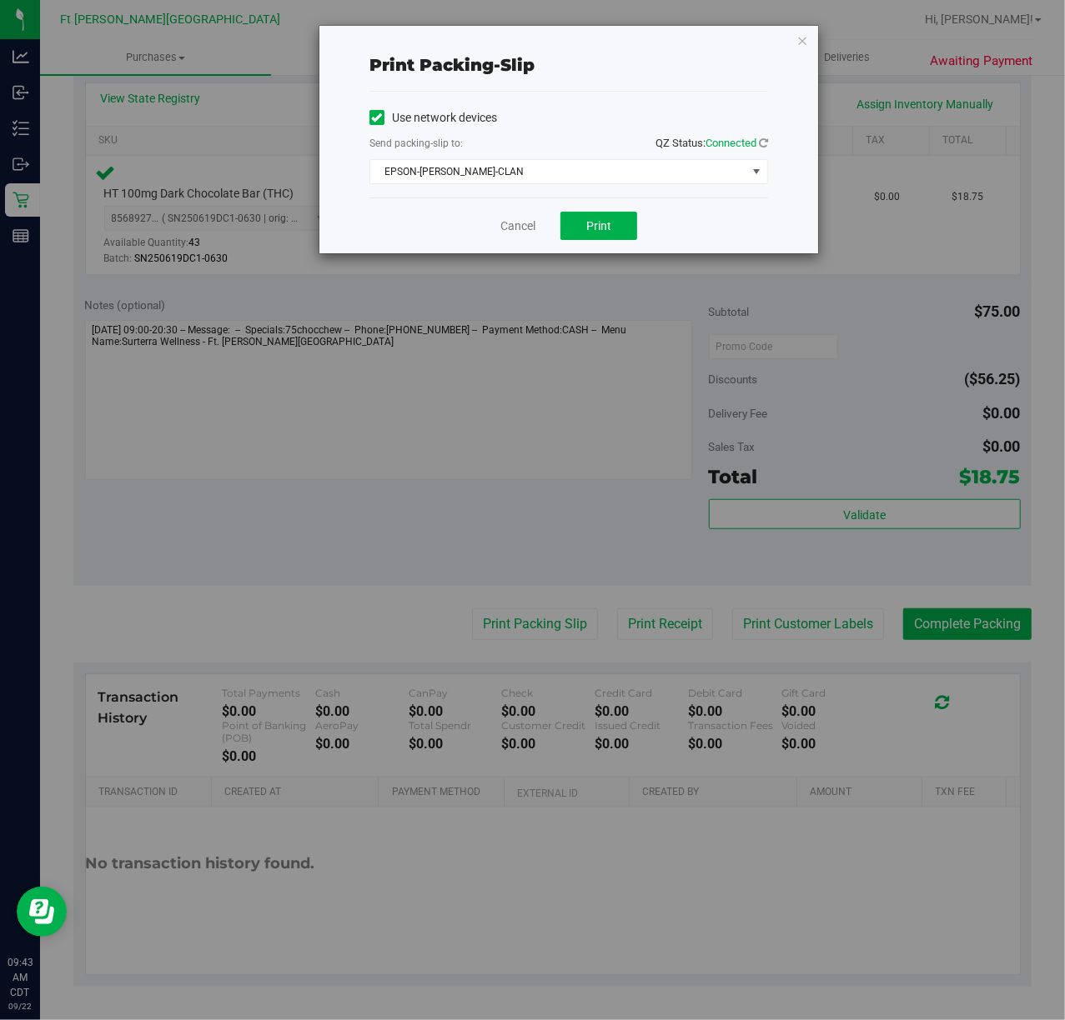
click at [601, 210] on div "Cancel Print" at bounding box center [568, 226] width 398 height 56
click at [584, 224] on button "Print" at bounding box center [598, 226] width 77 height 28
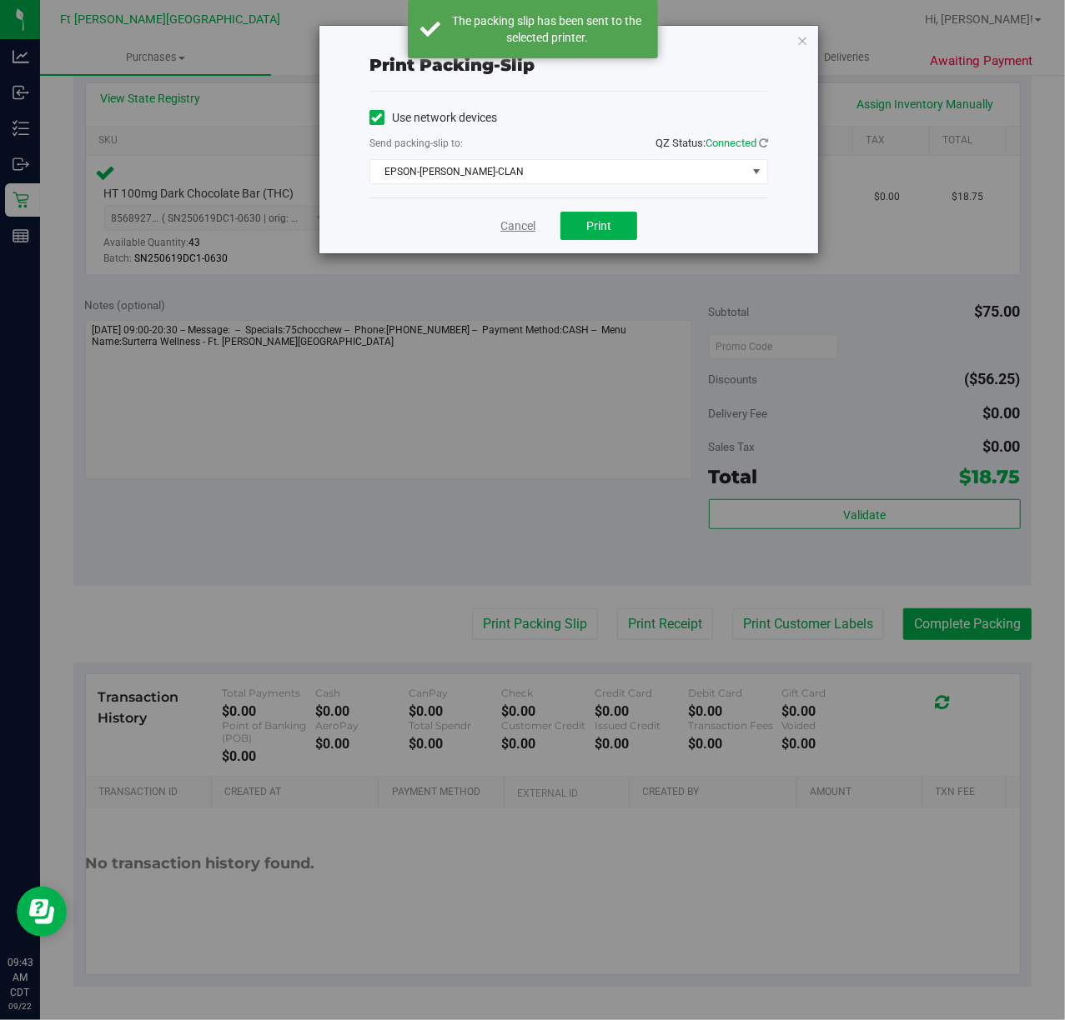
click at [509, 225] on link "Cancel" at bounding box center [517, 227] width 35 height 18
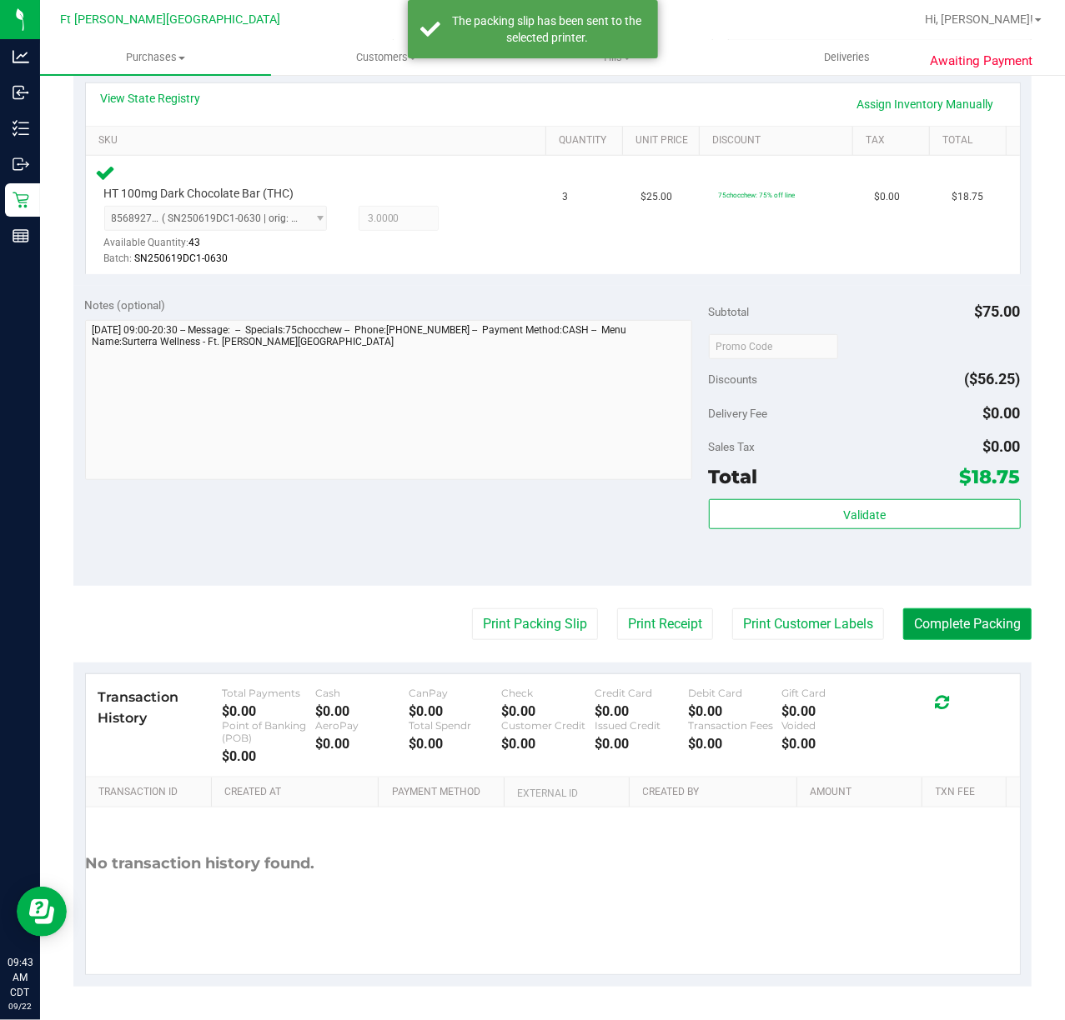
click at [799, 617] on button "Complete Packing" at bounding box center [967, 625] width 128 height 32
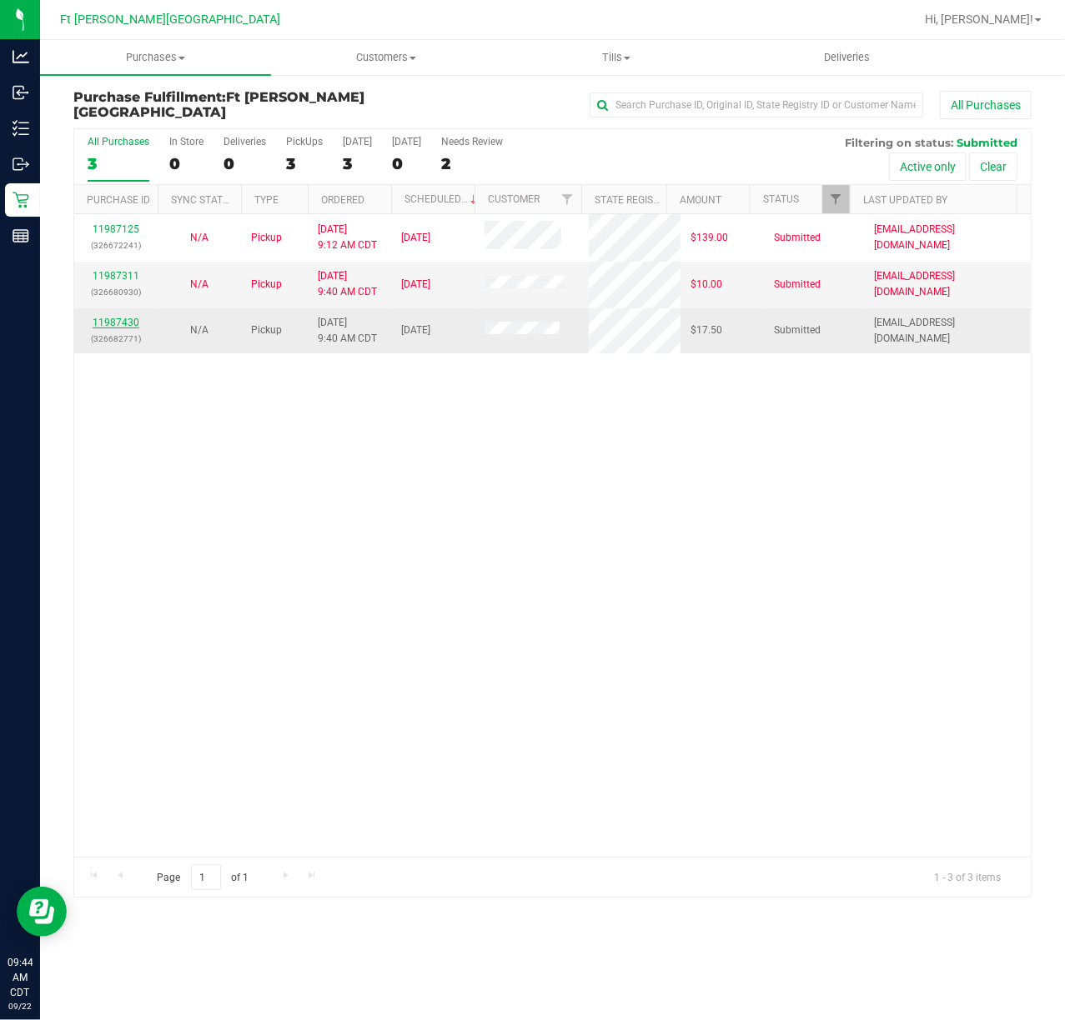
click at [128, 320] on link "11987430" at bounding box center [116, 323] width 47 height 12
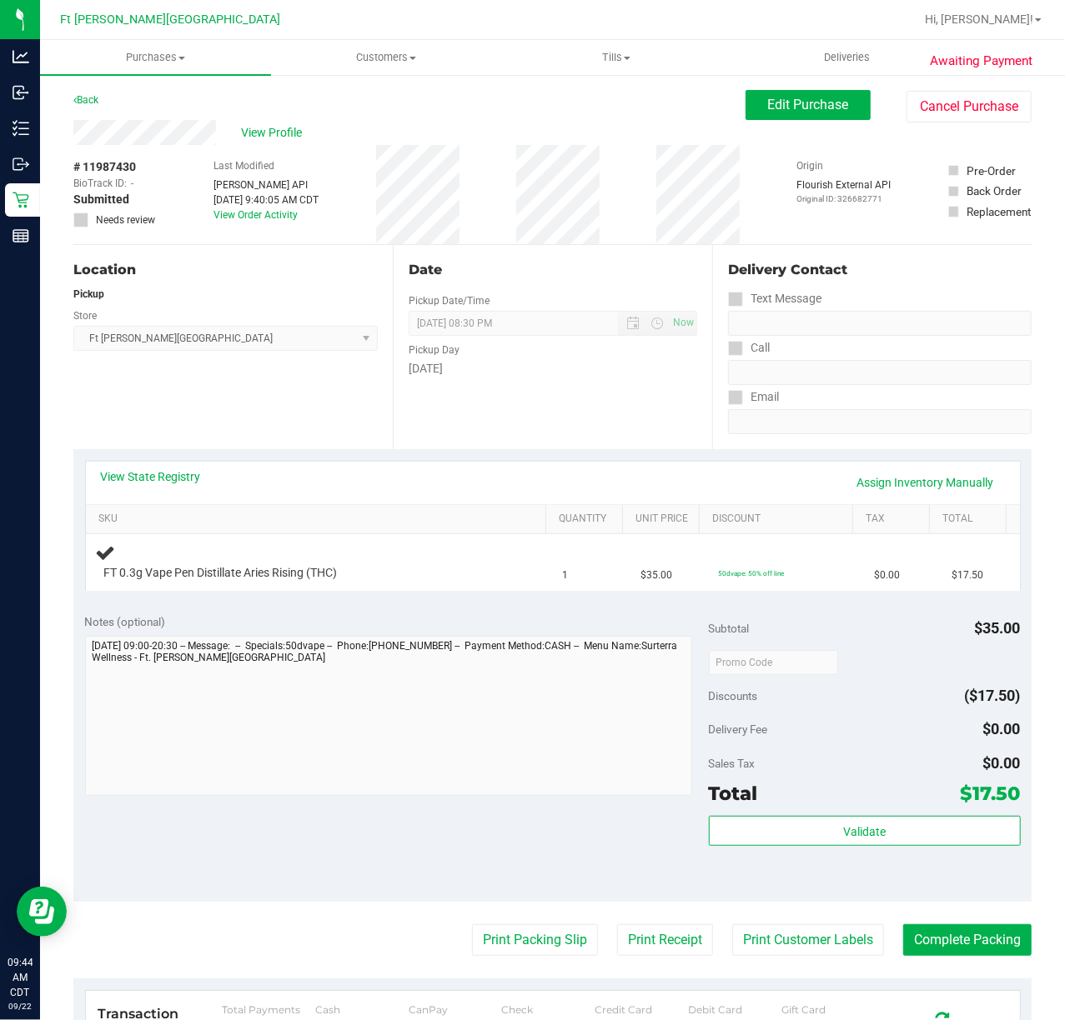
click at [348, 624] on div "Notes (optional)" at bounding box center [397, 622] width 624 height 17
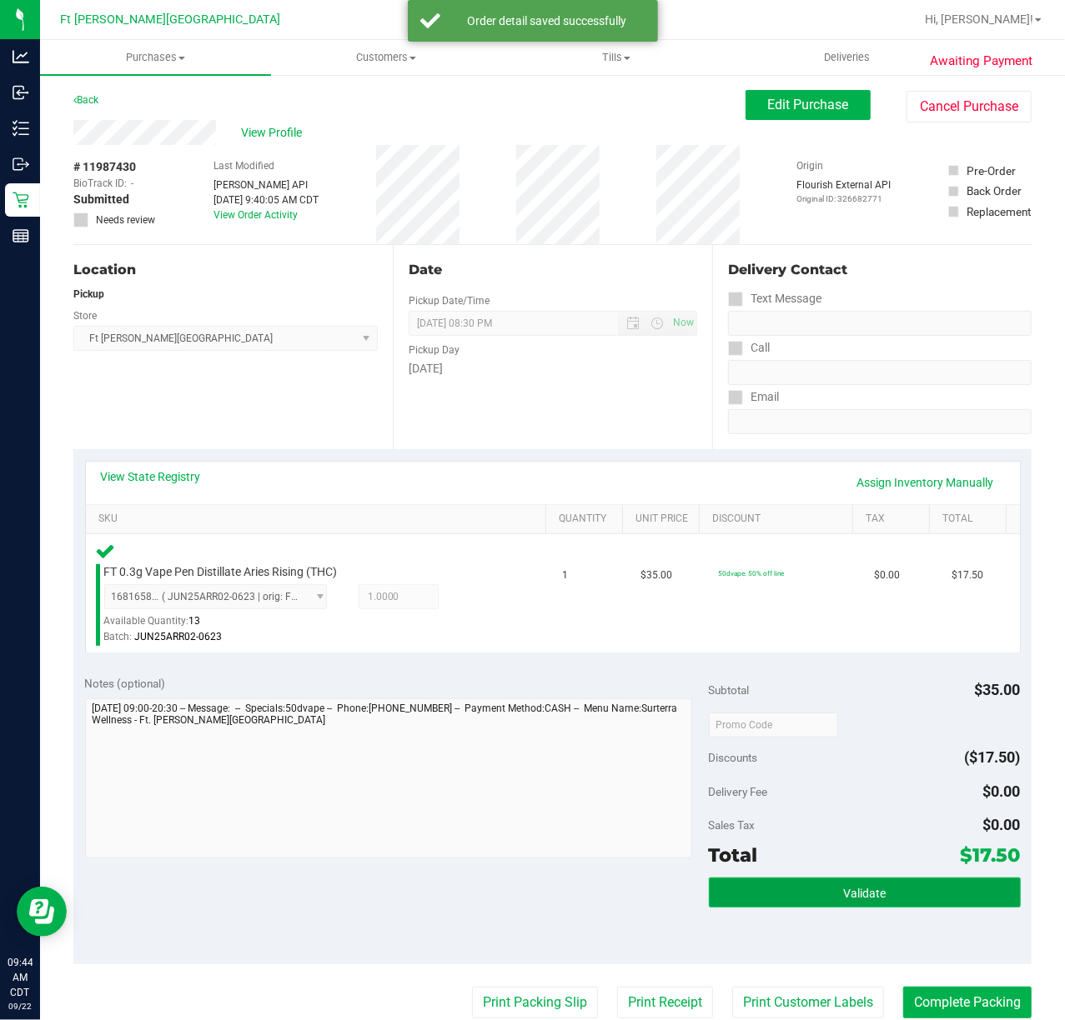
click at [774, 772] on button "Validate" at bounding box center [865, 893] width 312 height 30
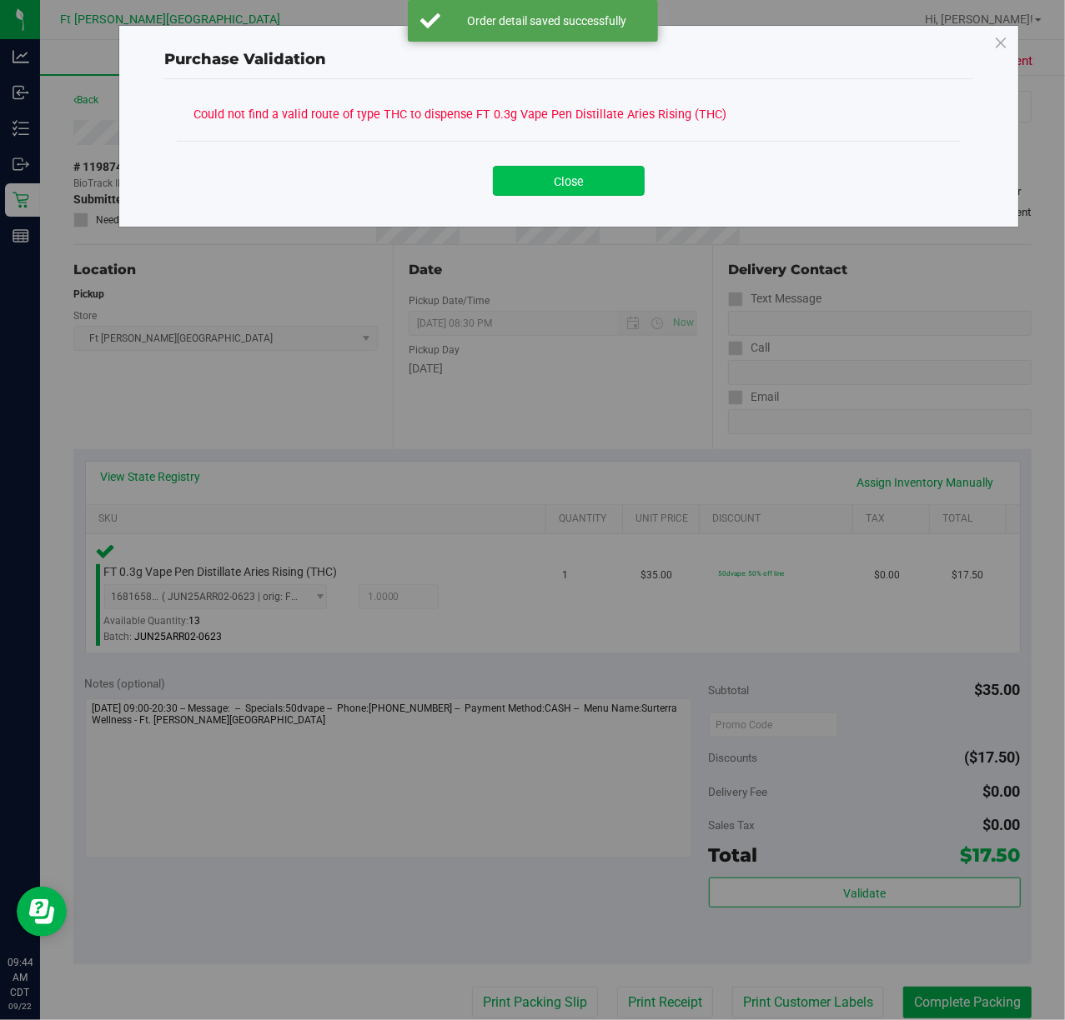
click at [534, 180] on button "Close" at bounding box center [569, 181] width 152 height 30
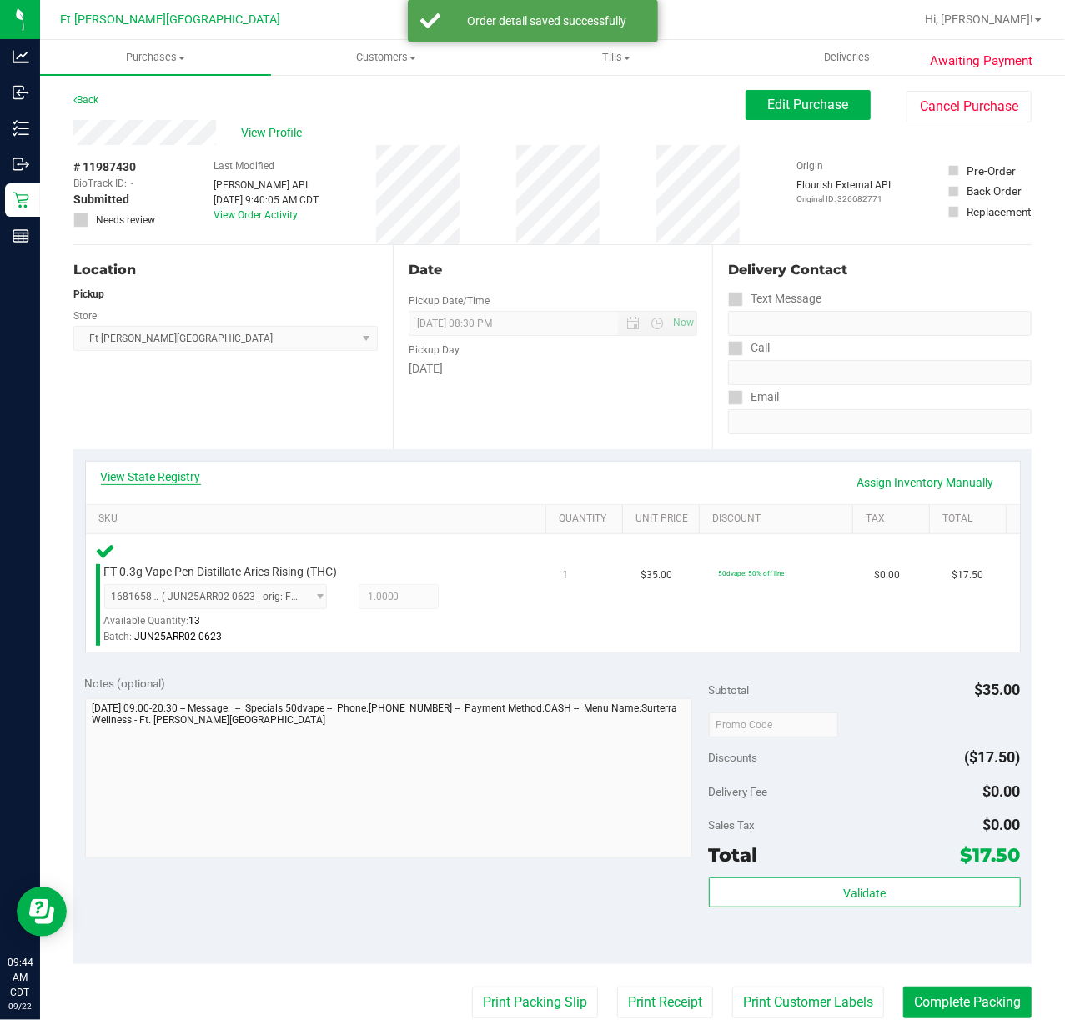
click at [155, 475] on link "View State Registry" at bounding box center [151, 476] width 100 height 17
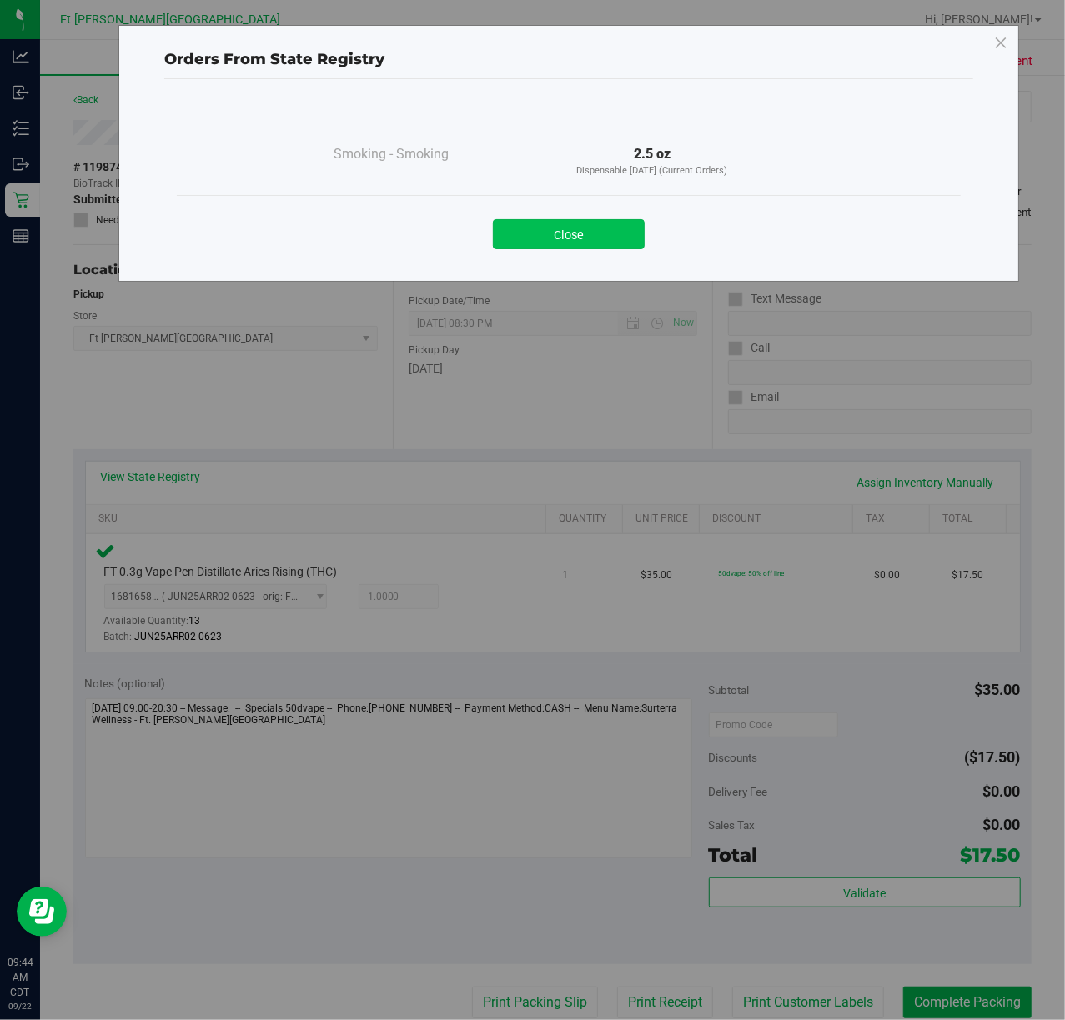
click at [554, 228] on button "Close" at bounding box center [569, 234] width 152 height 30
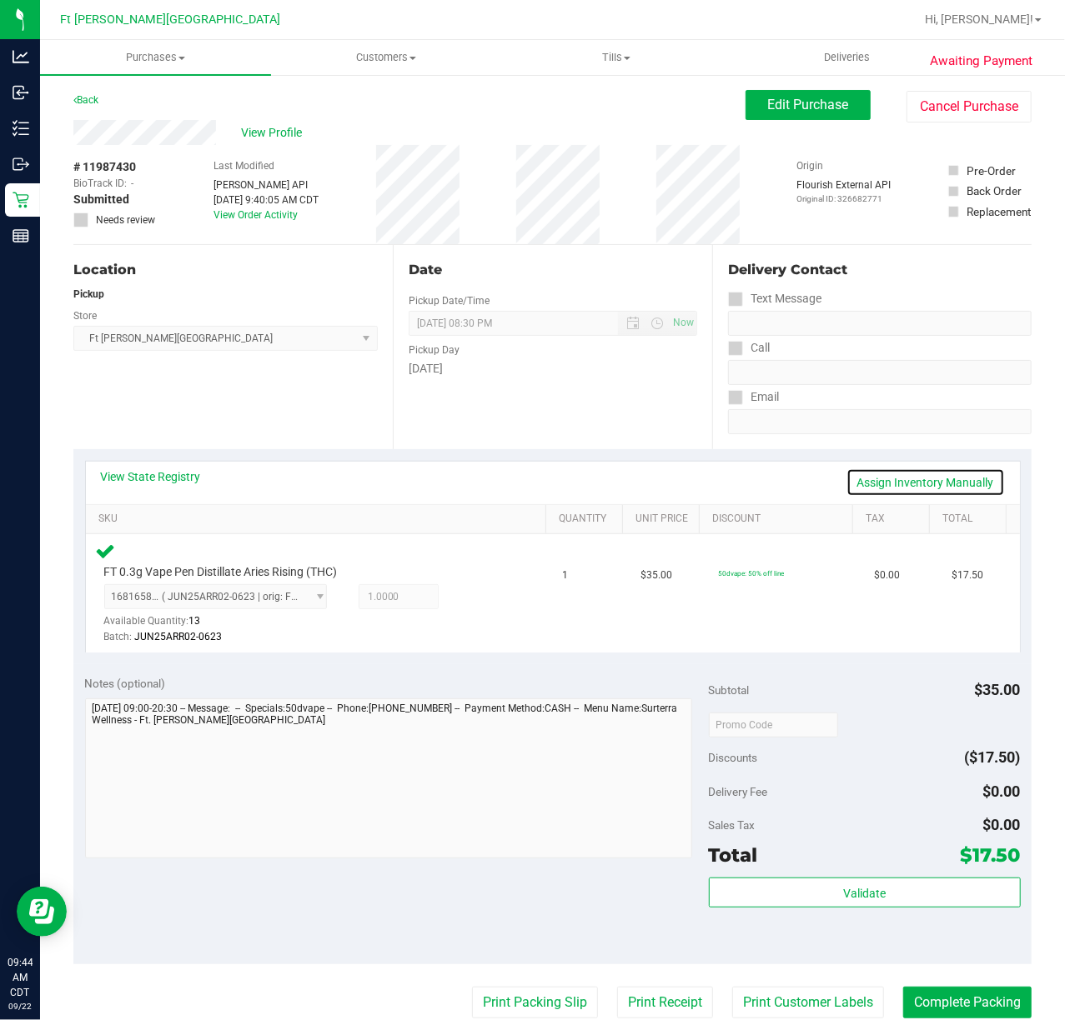
click at [799, 484] on link "Assign Inventory Manually" at bounding box center [925, 482] width 158 height 28
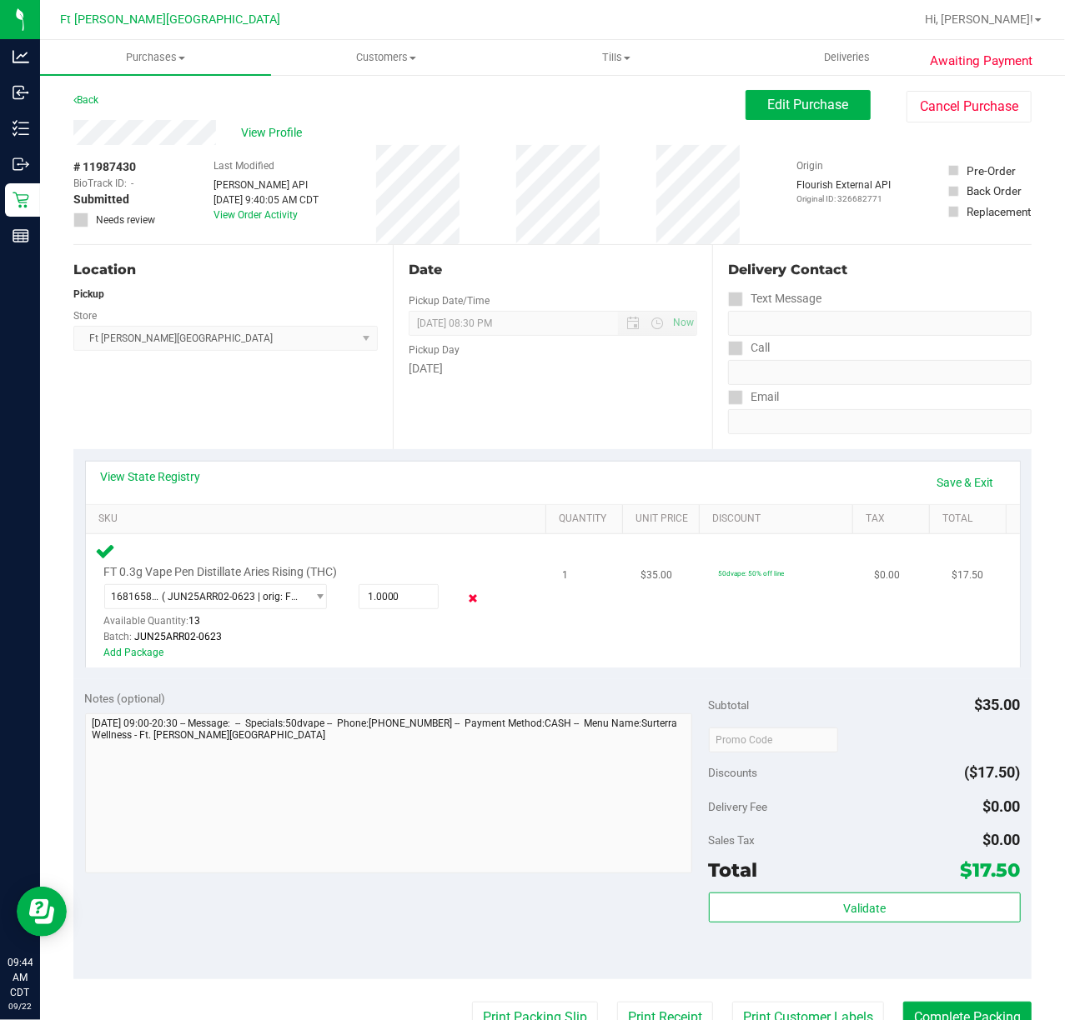
click at [463, 600] on icon at bounding box center [472, 598] width 18 height 19
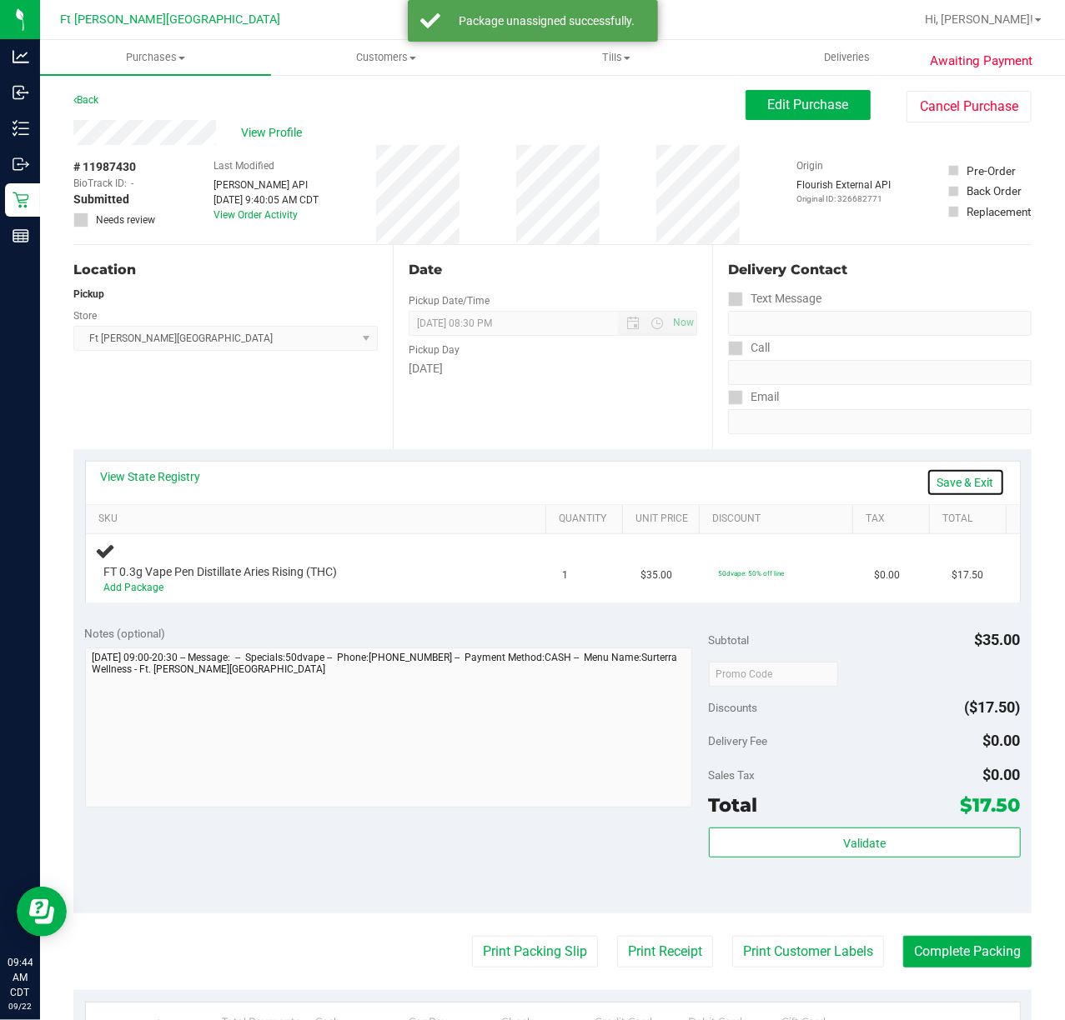
click at [799, 490] on link "Save & Exit" at bounding box center [965, 482] width 78 height 28
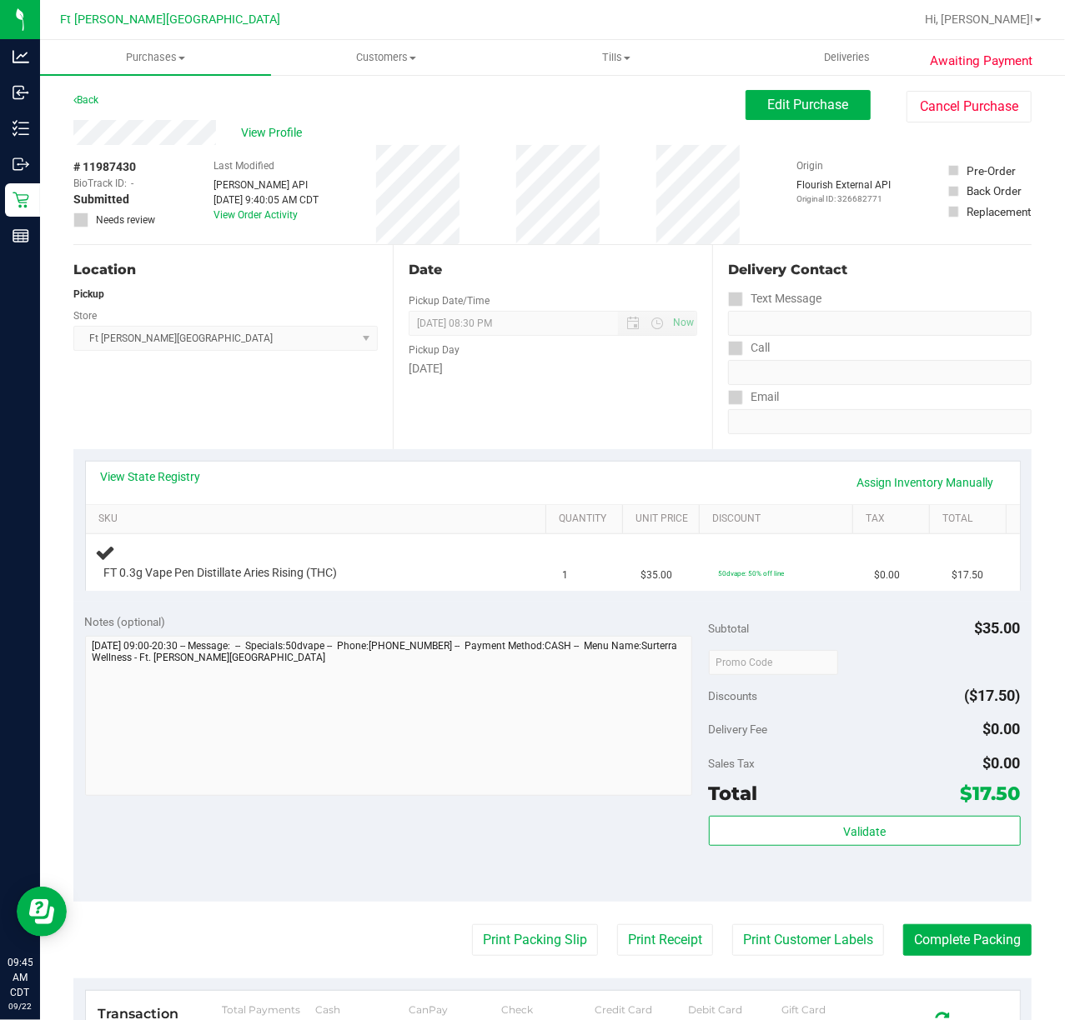
click at [363, 485] on div "View State Registry Assign Inventory Manually" at bounding box center [553, 482] width 904 height 28
click at [280, 138] on span "View Profile" at bounding box center [274, 133] width 67 height 18
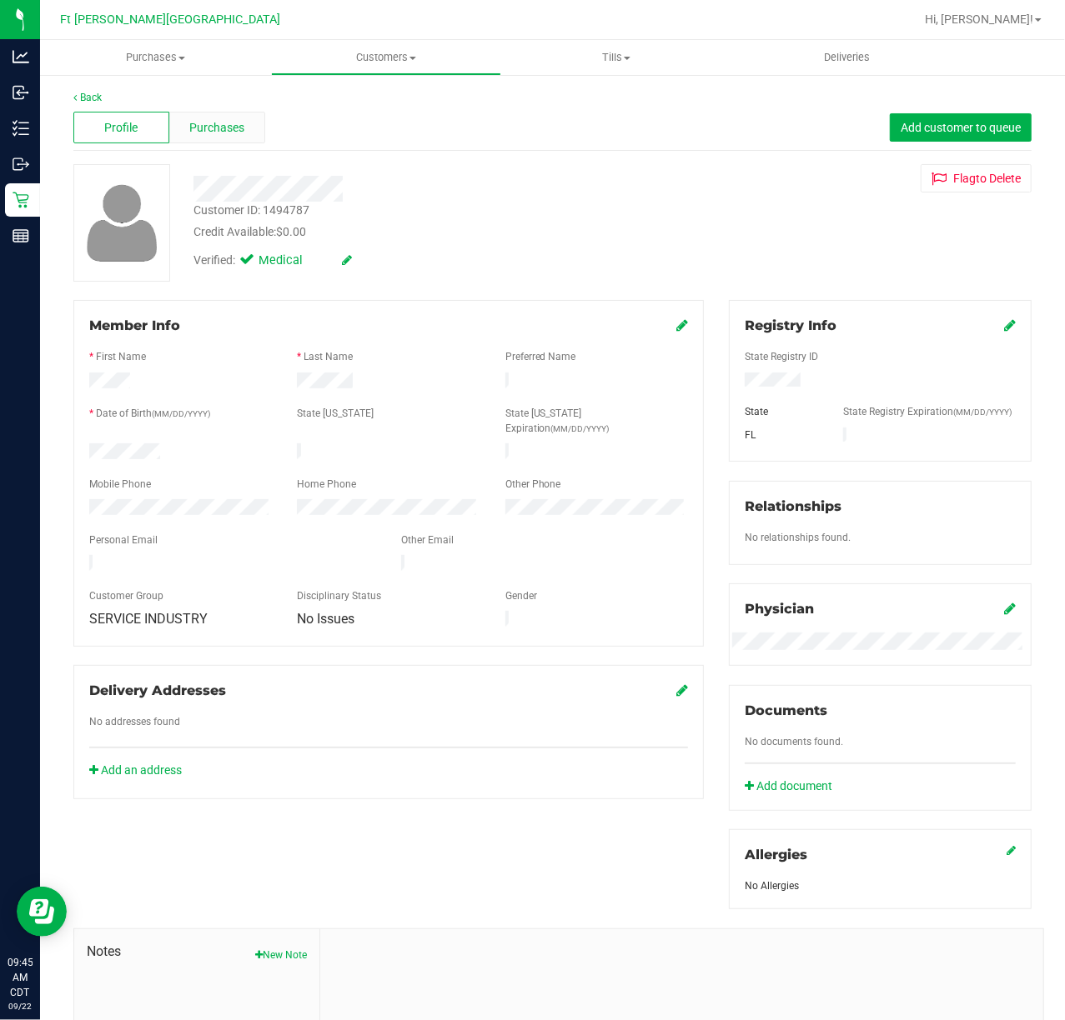
click at [218, 127] on span "Purchases" at bounding box center [216, 128] width 55 height 18
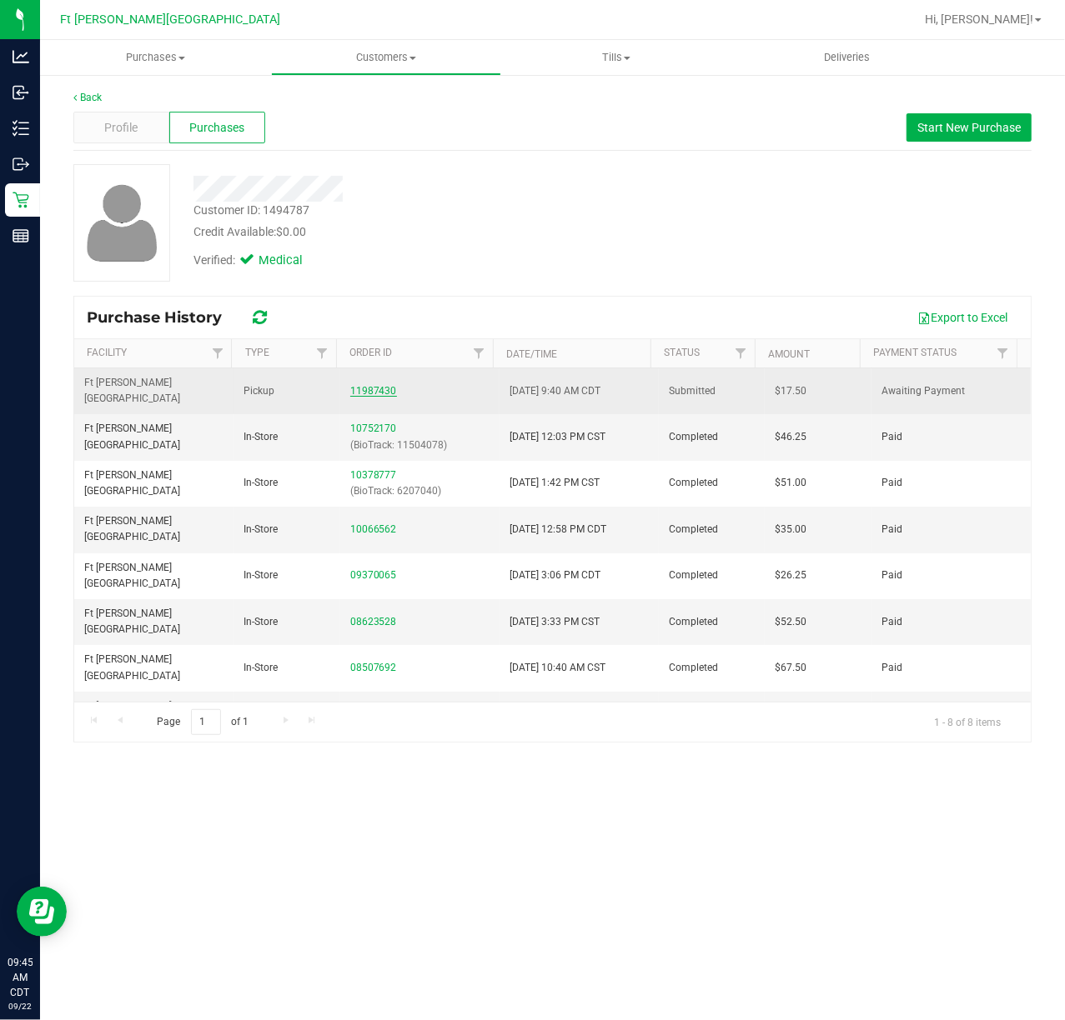
click at [350, 385] on link "11987430" at bounding box center [373, 391] width 47 height 12
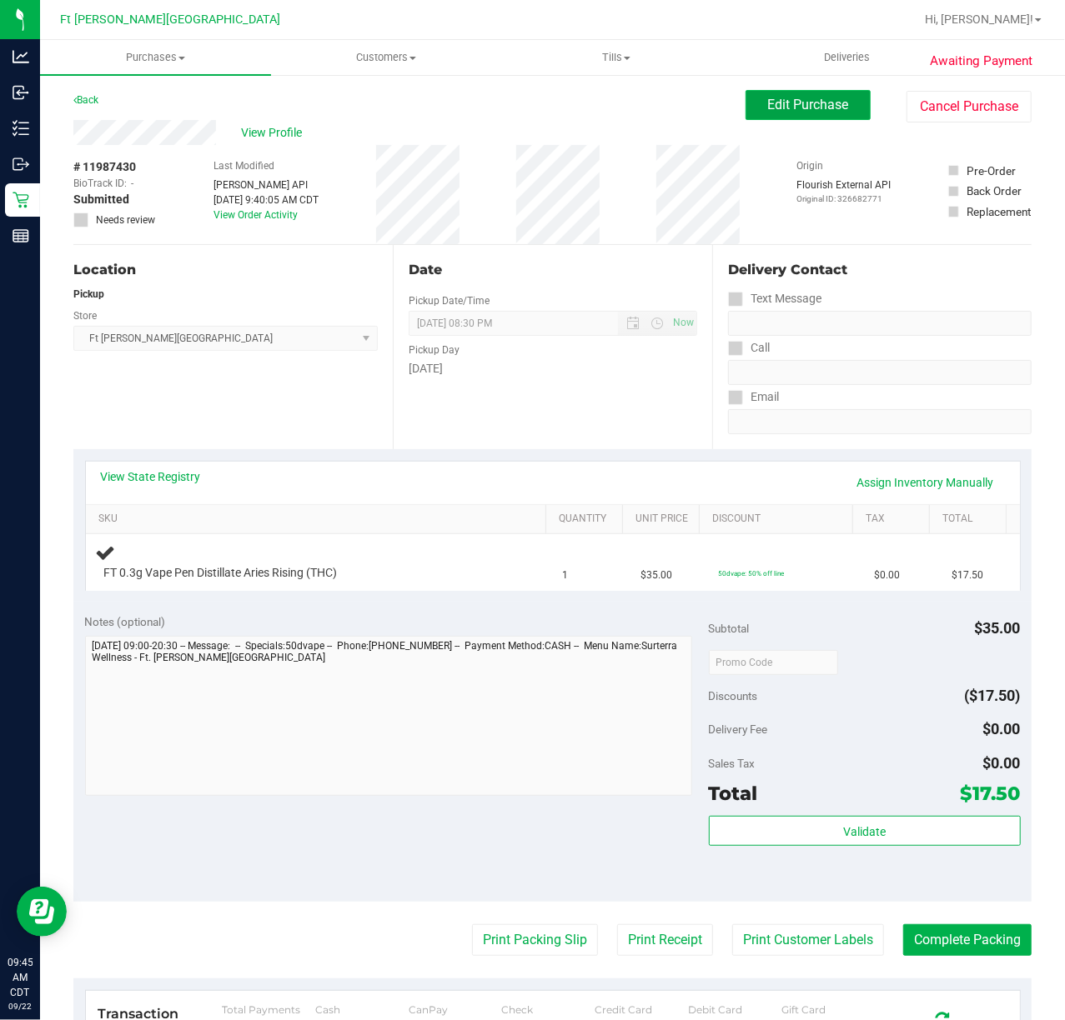
click at [771, 104] on span "Edit Purchase" at bounding box center [808, 105] width 81 height 16
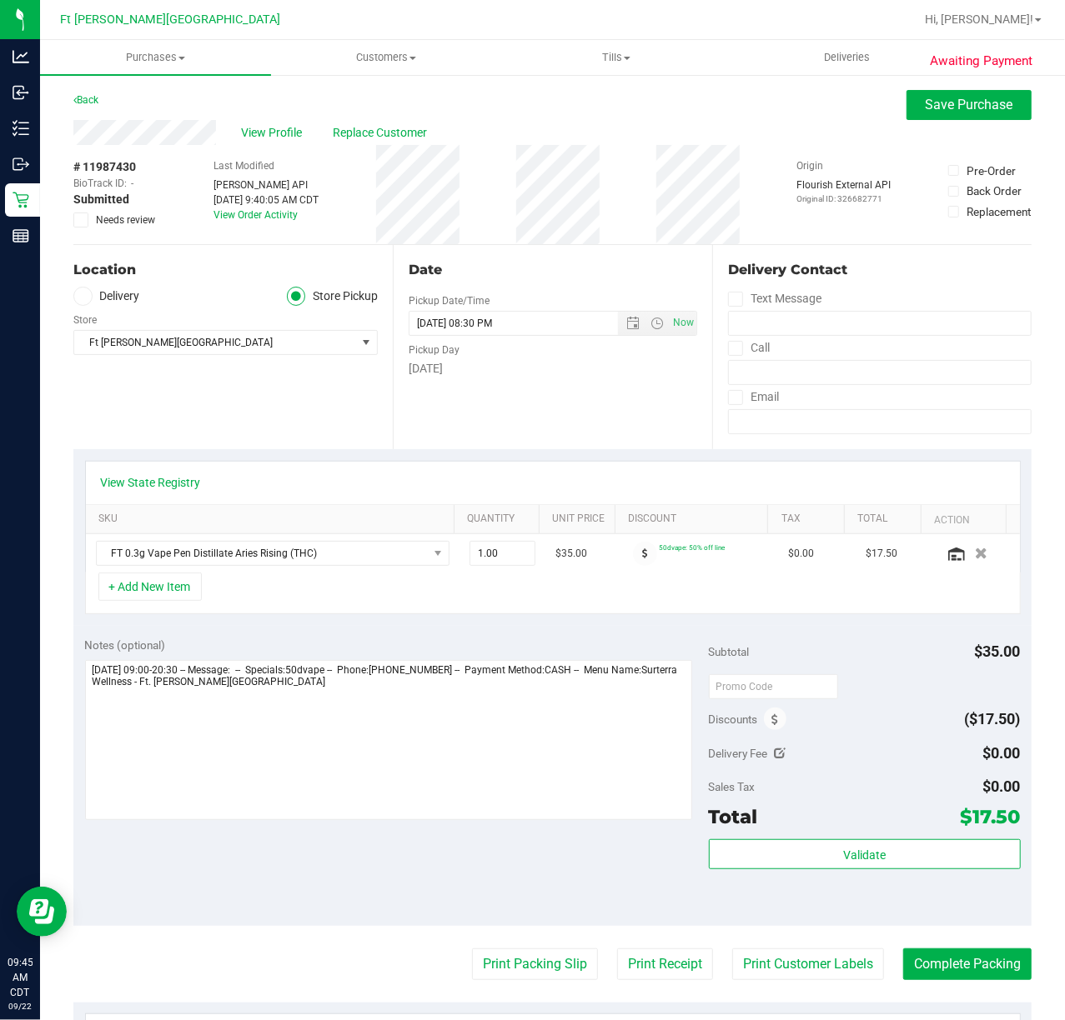
click at [87, 227] on label "Needs review" at bounding box center [114, 220] width 83 height 15
click at [0, 0] on input "Needs review" at bounding box center [0, 0] width 0 height 0
click at [799, 111] on span "Save Purchase" at bounding box center [969, 105] width 88 height 16
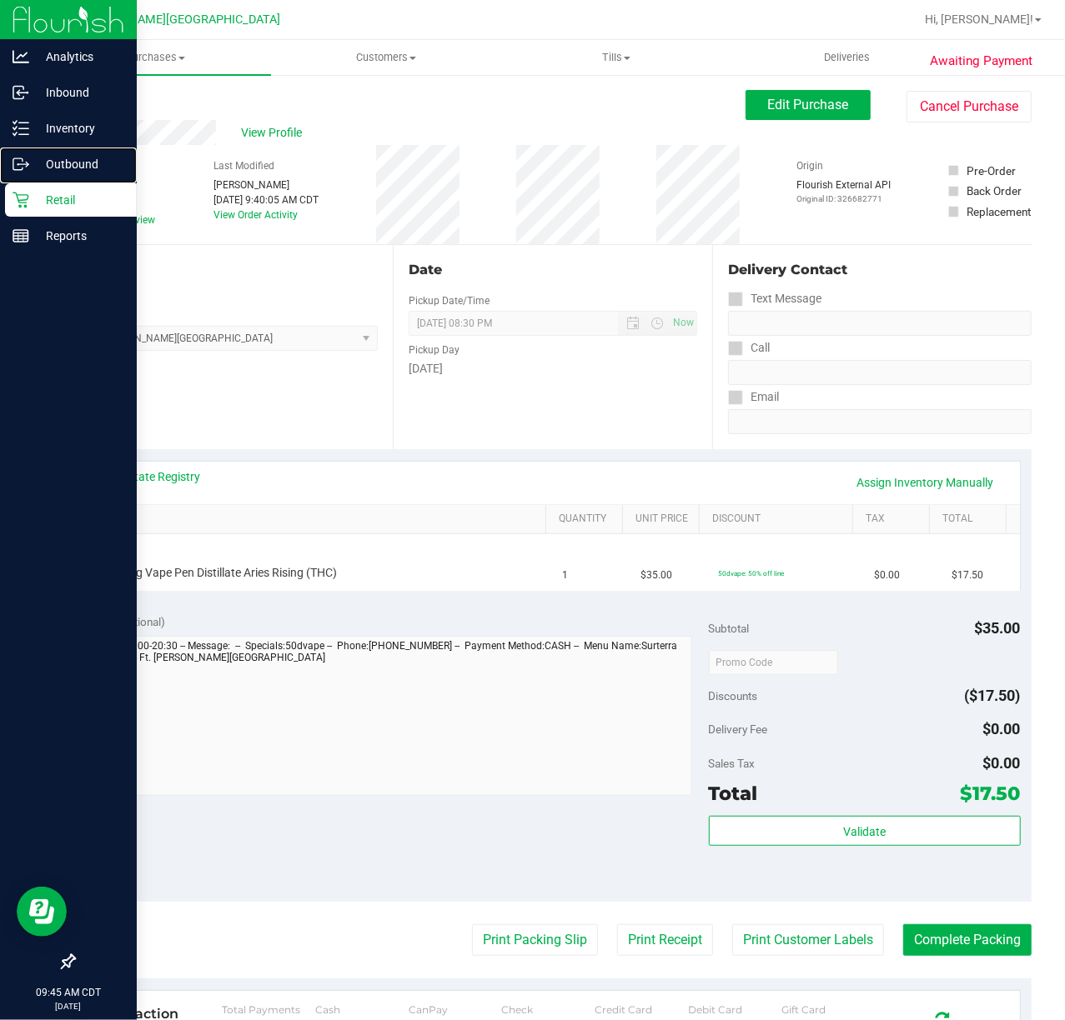
drag, startPoint x: 38, startPoint y: 174, endPoint x: 37, endPoint y: 185, distance: 11.0
click at [38, 175] on div "Outbound" at bounding box center [71, 164] width 132 height 33
click at [37, 194] on p "Retail" at bounding box center [79, 200] width 100 height 20
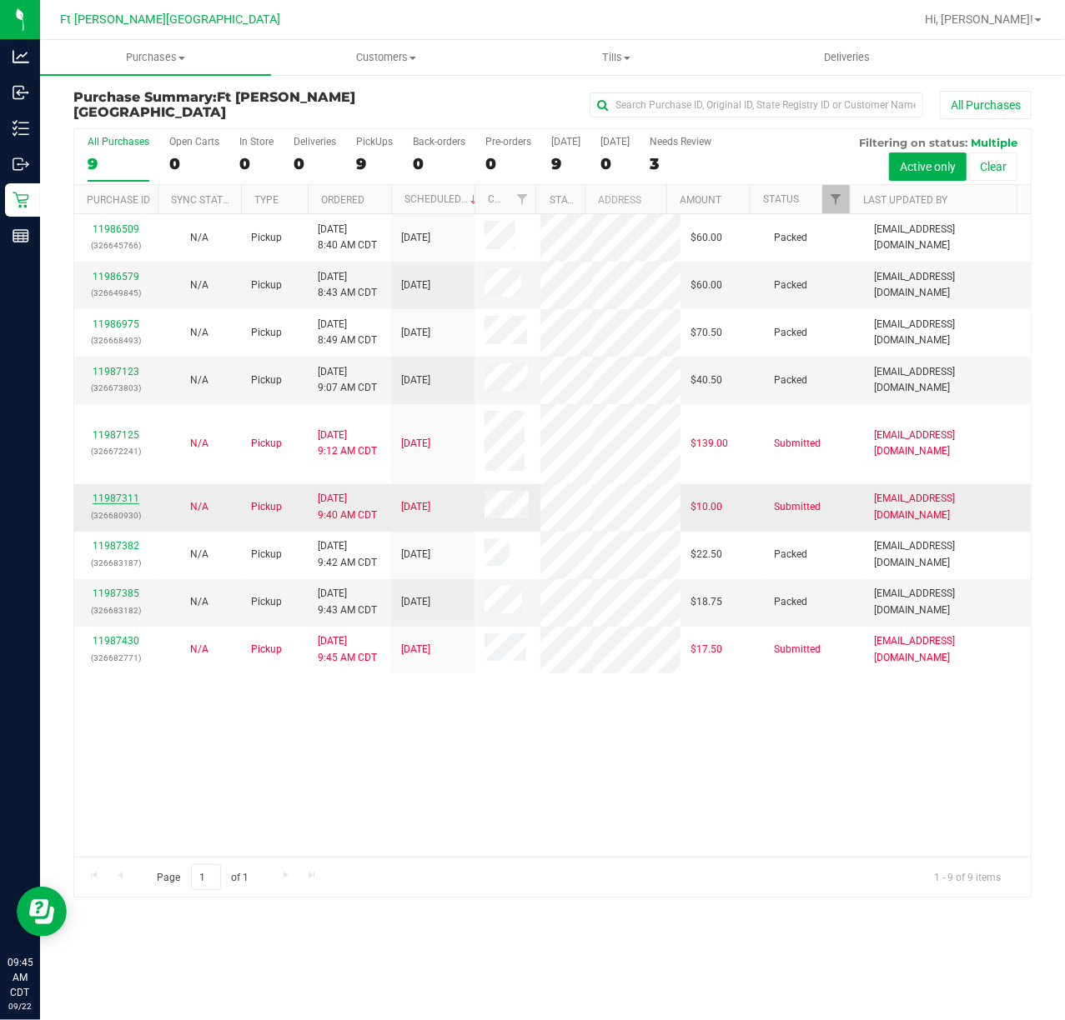
click at [134, 493] on link "11987311" at bounding box center [116, 499] width 47 height 12
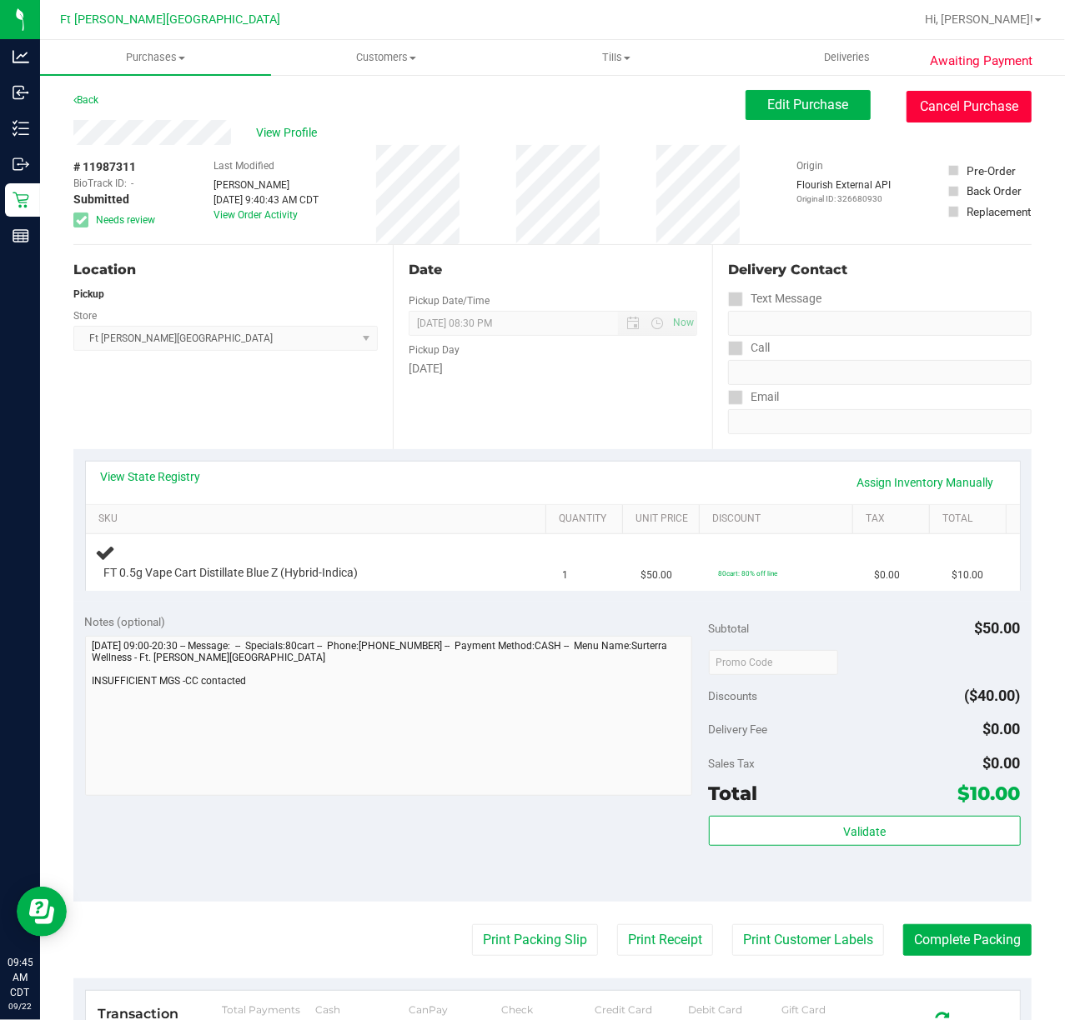
click at [799, 114] on button "Cancel Purchase" at bounding box center [968, 107] width 125 height 32
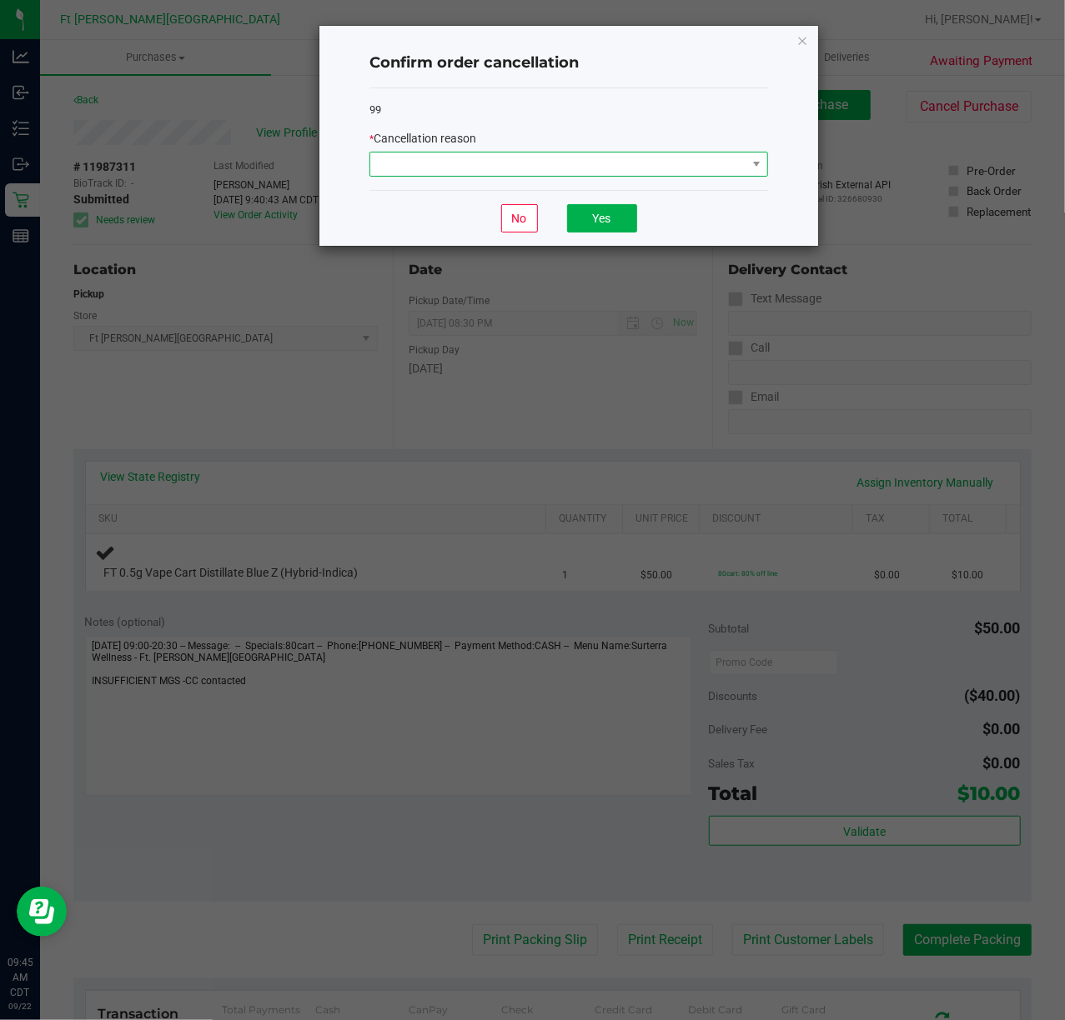
click at [514, 157] on span at bounding box center [558, 164] width 376 height 23
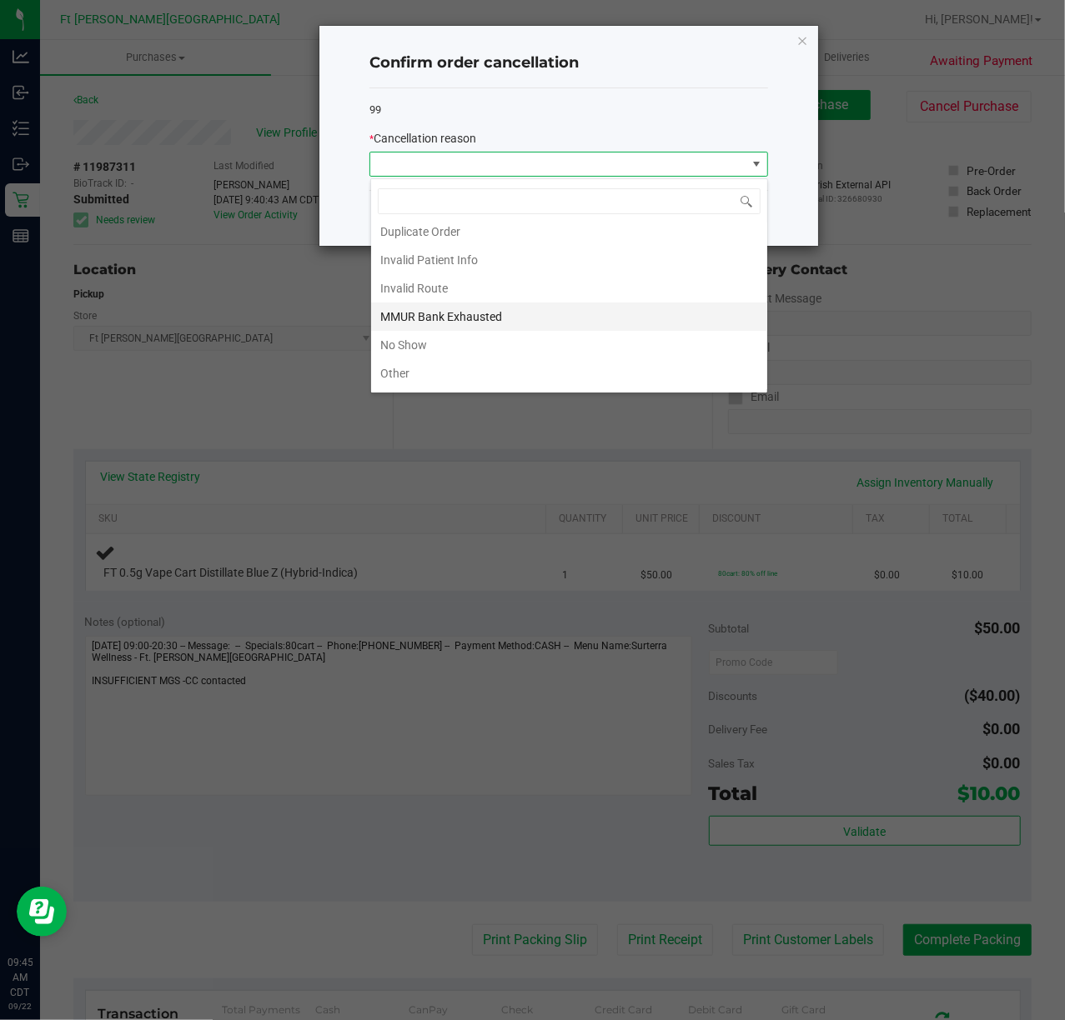
scroll to position [93, 0]
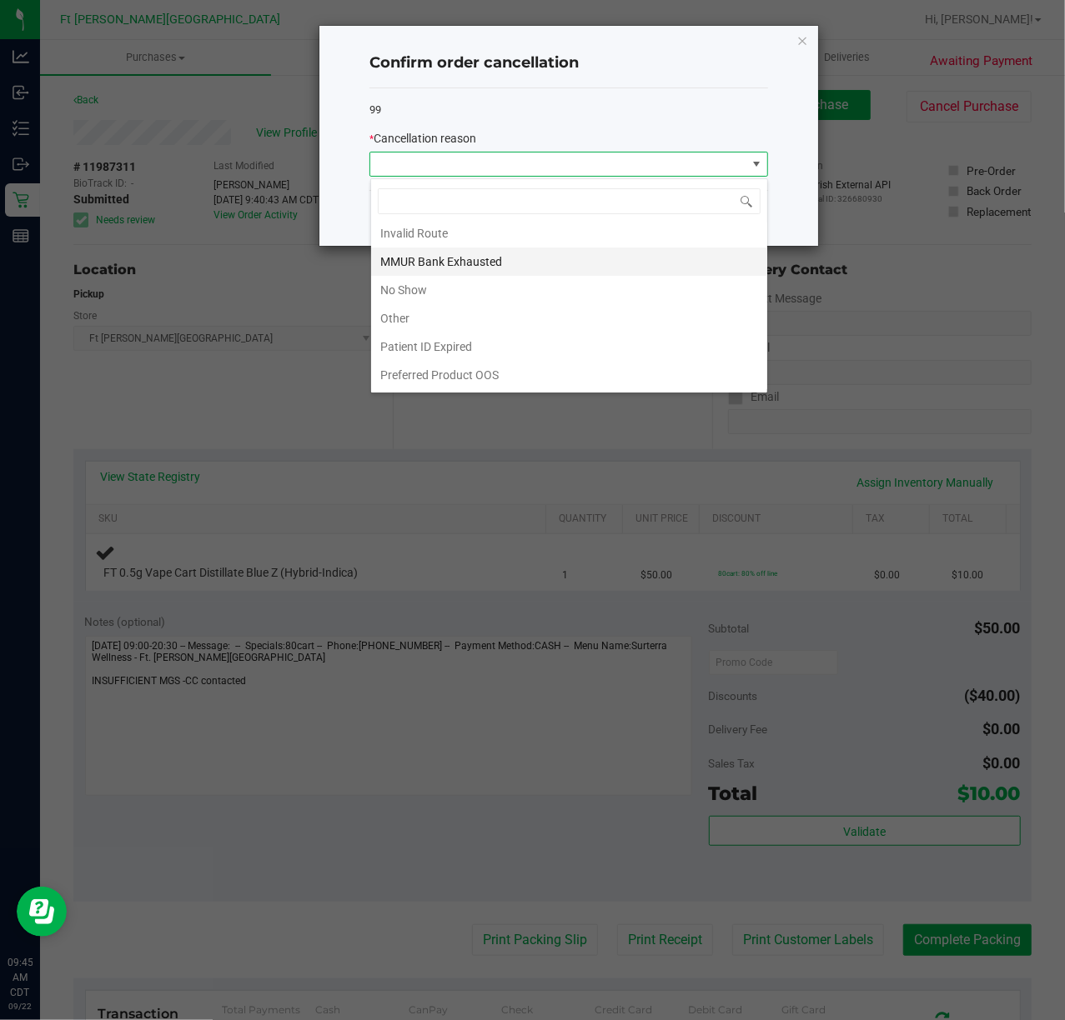
click at [475, 255] on li "MMUR Bank Exhausted" at bounding box center [569, 262] width 396 height 28
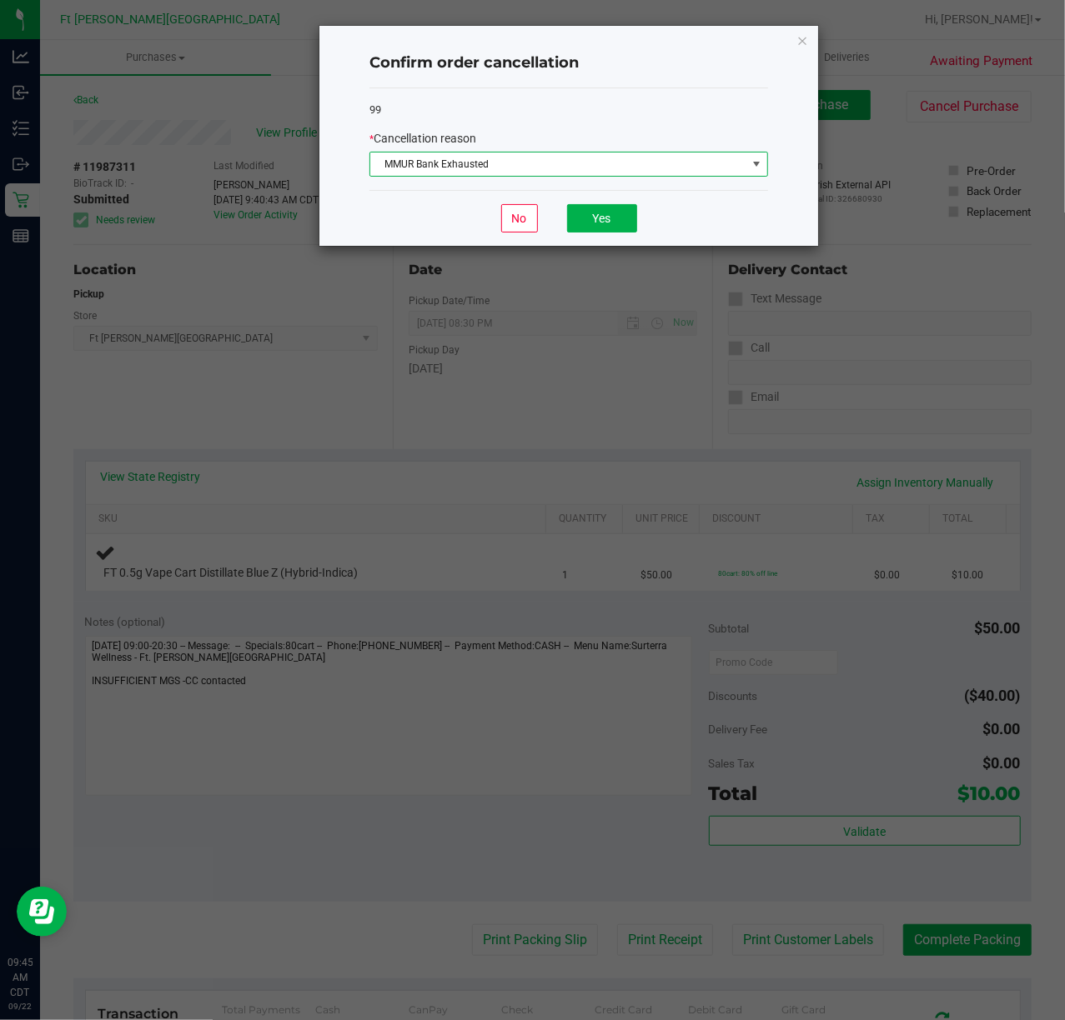
click at [634, 202] on div "No Yes" at bounding box center [568, 218] width 398 height 56
click at [592, 222] on button "Yes" at bounding box center [602, 218] width 70 height 28
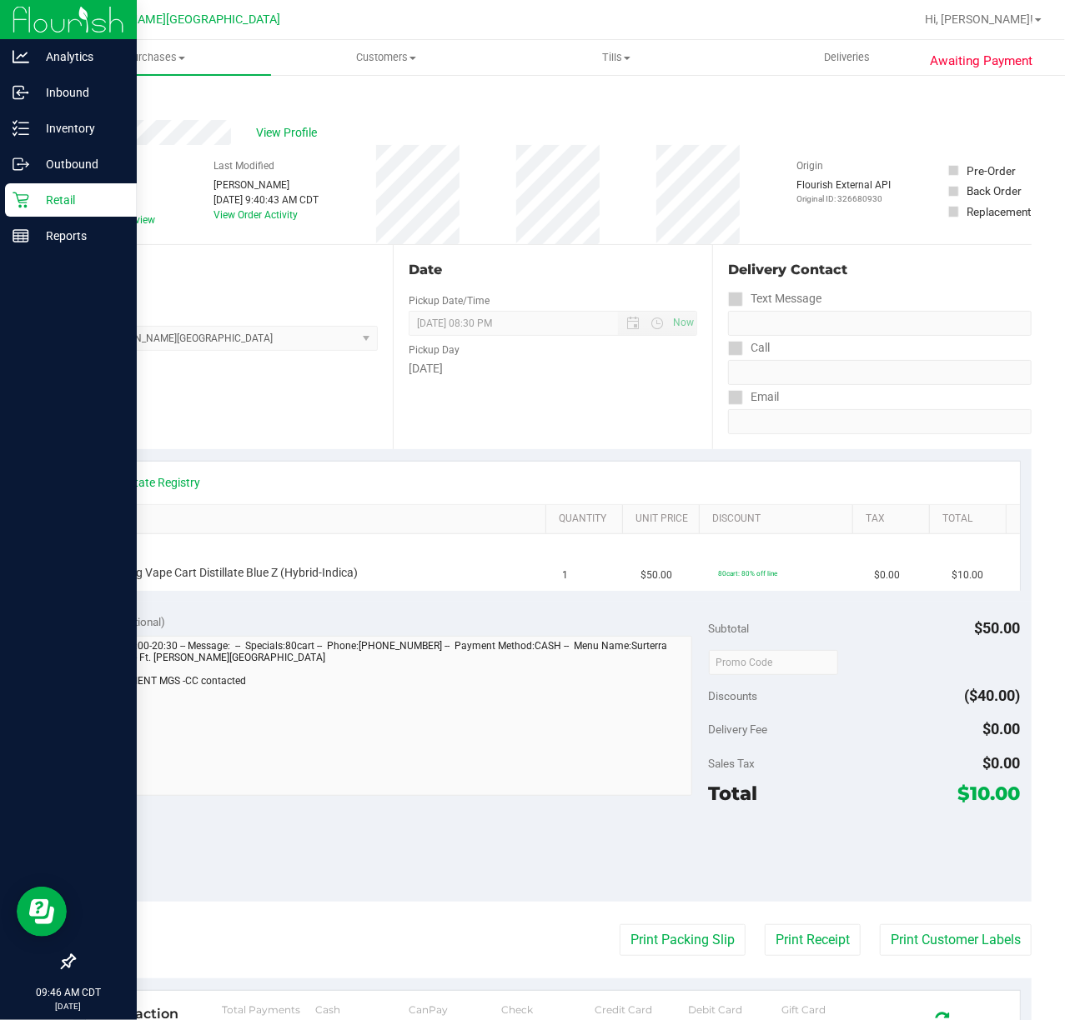
click at [24, 202] on icon at bounding box center [21, 201] width 16 height 16
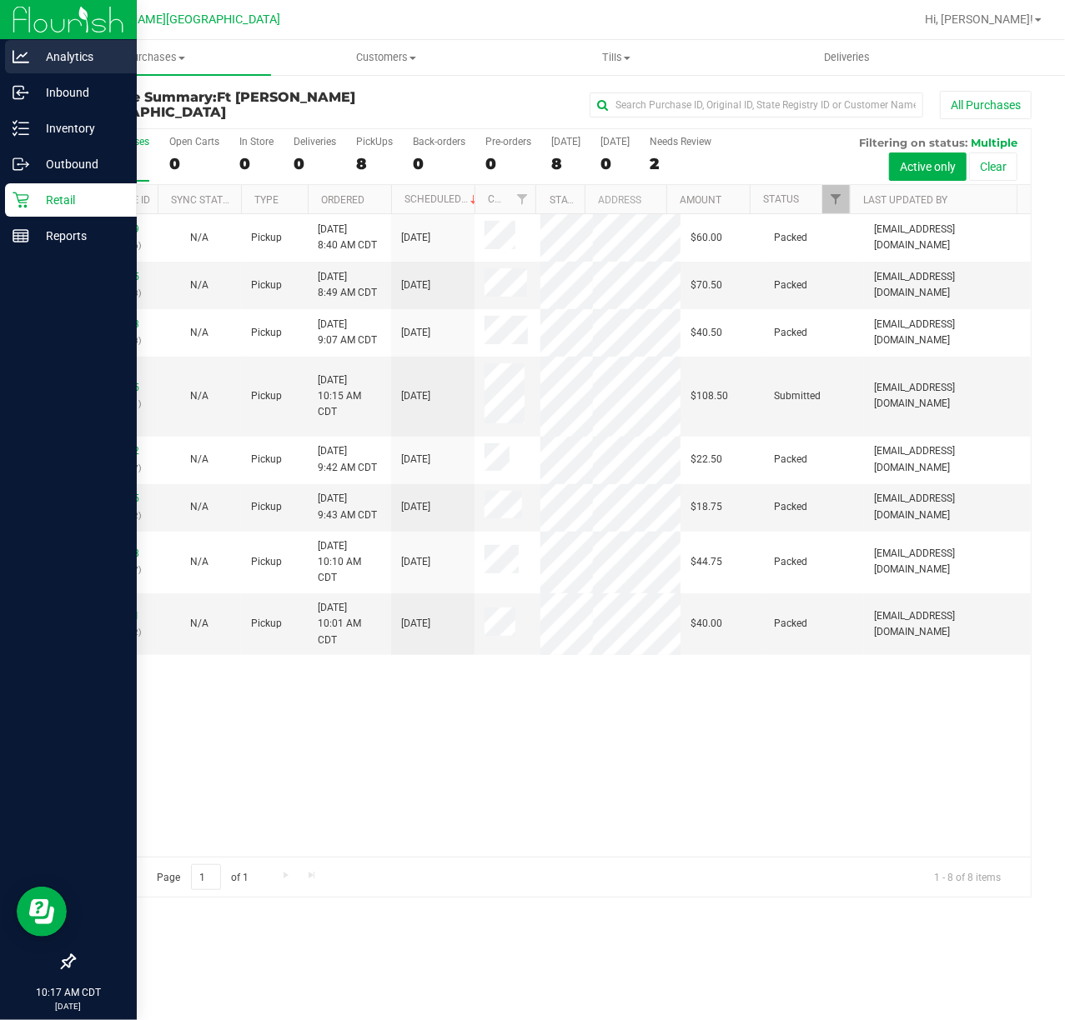
click at [54, 57] on p "Analytics" at bounding box center [79, 57] width 100 height 20
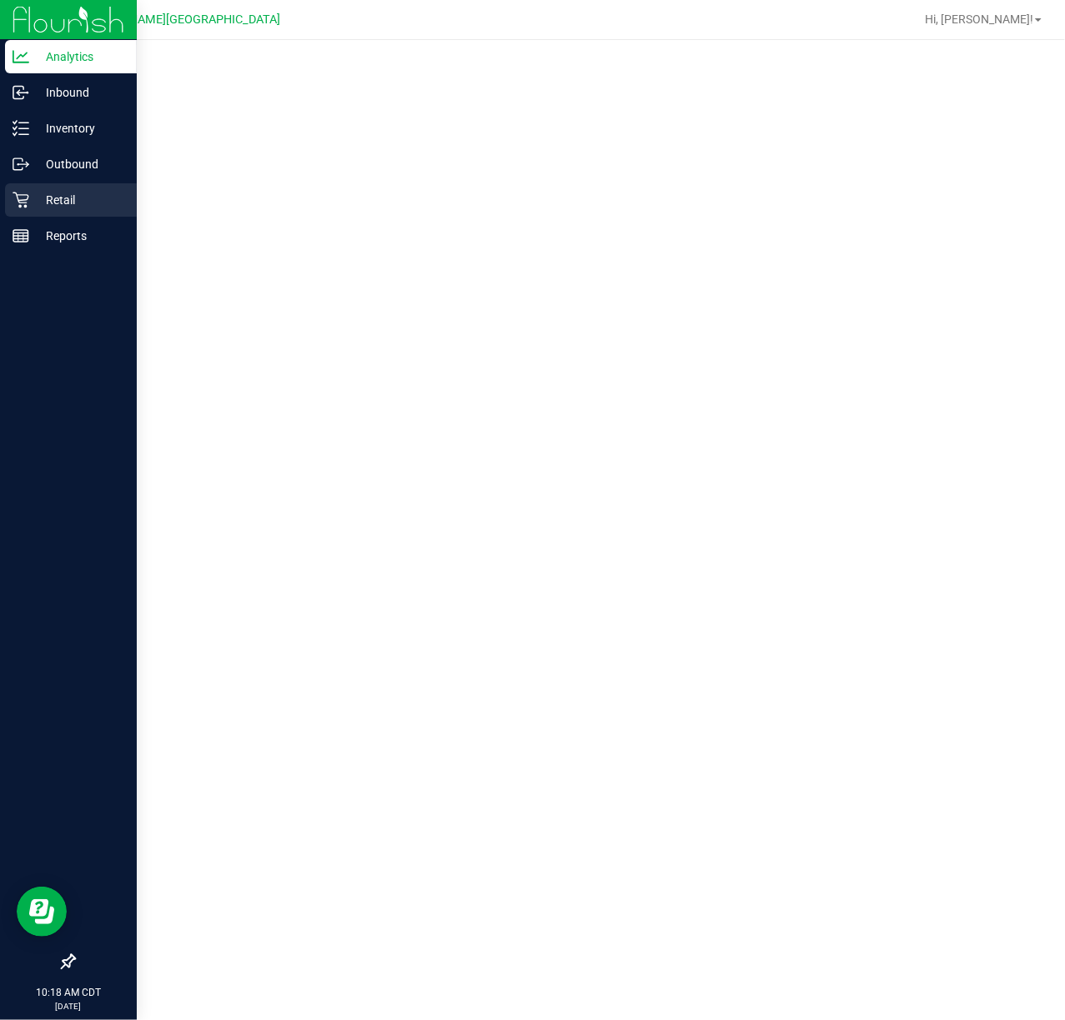
click at [23, 204] on icon at bounding box center [21, 200] width 17 height 17
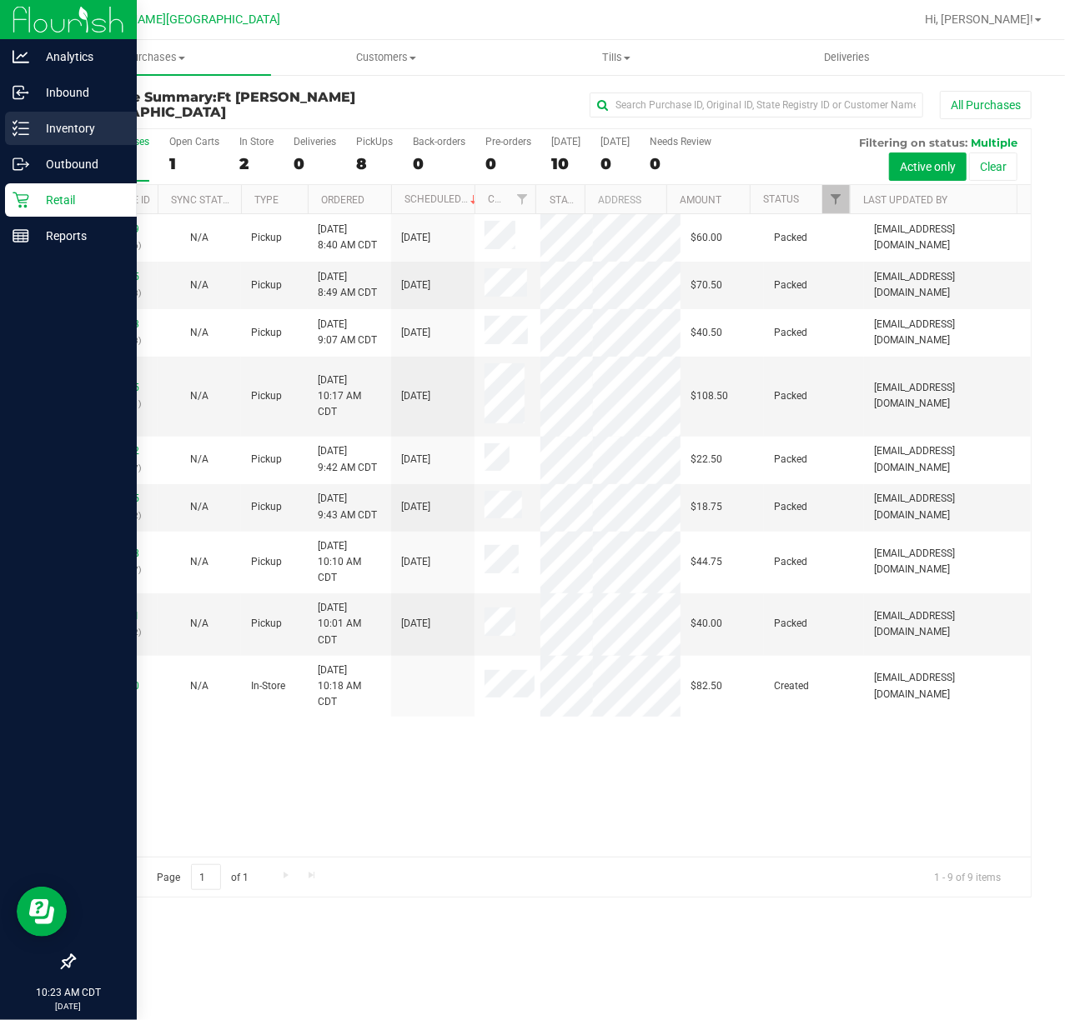
click at [37, 128] on p "Inventory" at bounding box center [79, 128] width 100 height 20
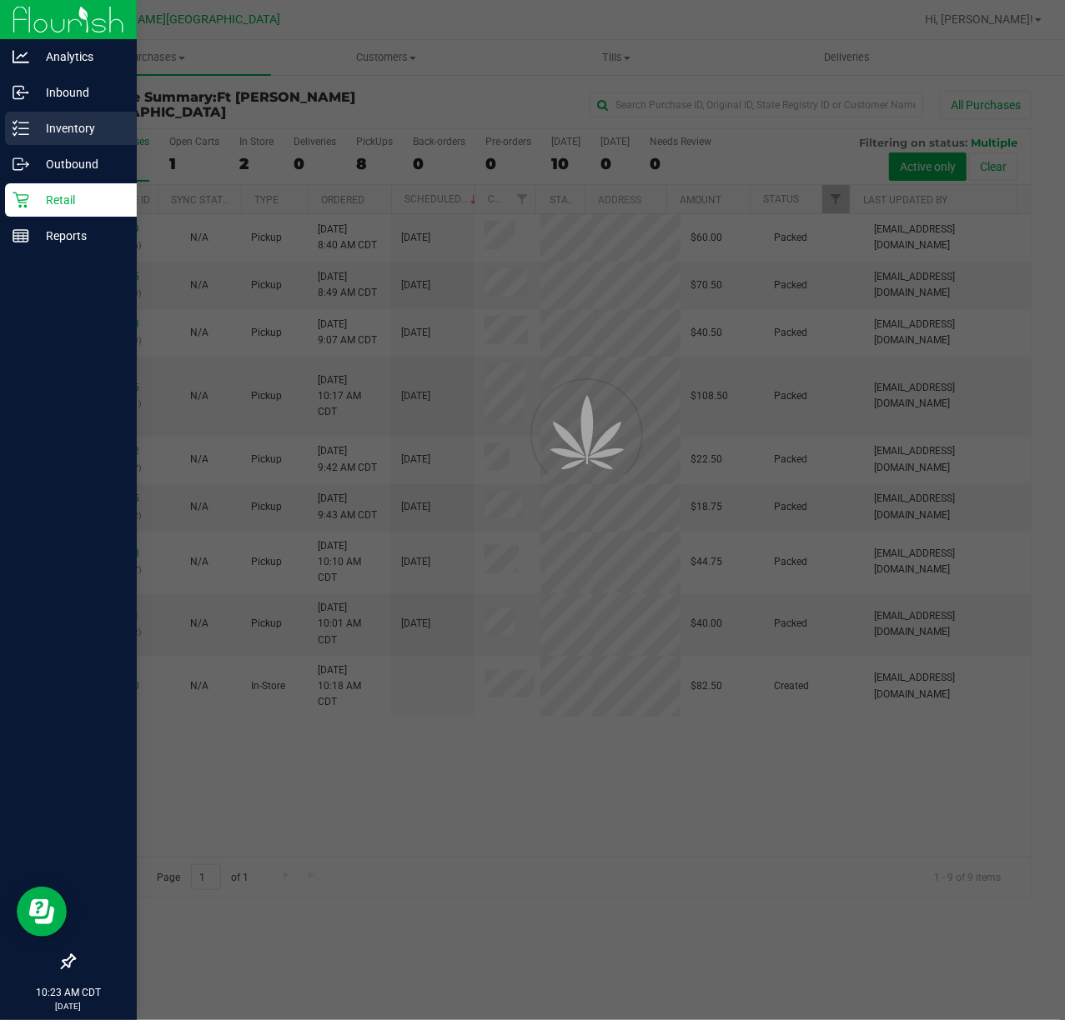
click at [35, 128] on p "Inventory" at bounding box center [79, 128] width 100 height 20
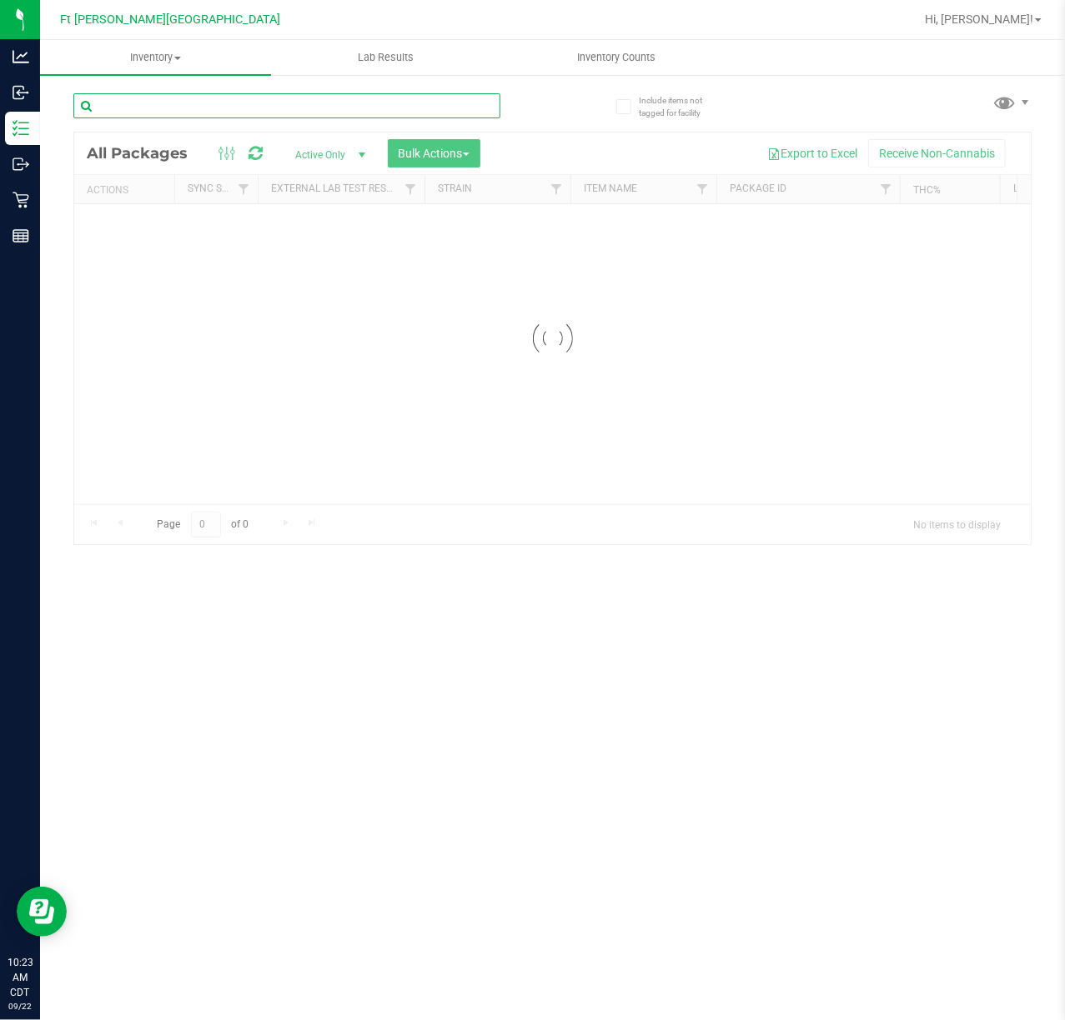
click at [182, 113] on input "text" at bounding box center [286, 105] width 427 height 25
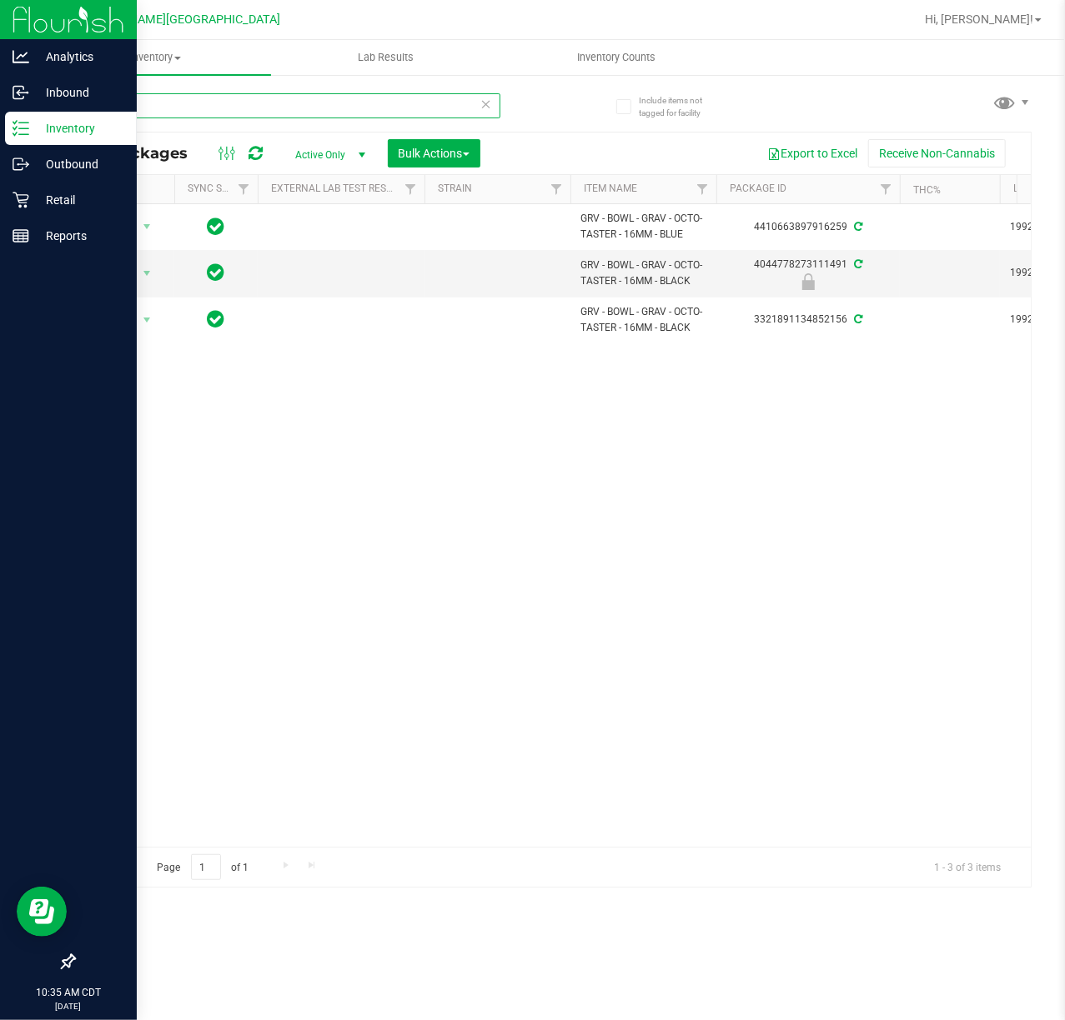
type input "taster"
click at [18, 201] on icon at bounding box center [21, 200] width 17 height 17
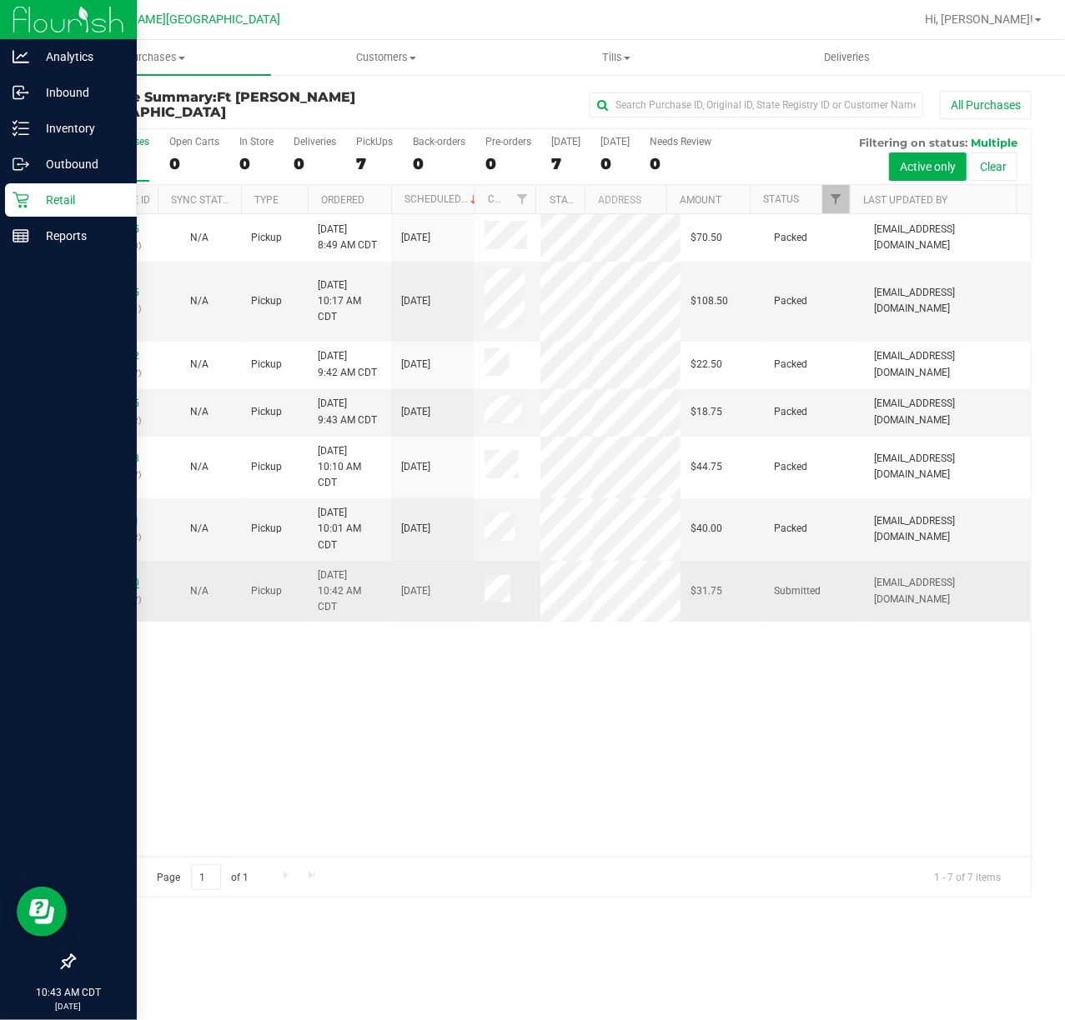
click at [131, 578] on link "11987940" at bounding box center [116, 583] width 47 height 12
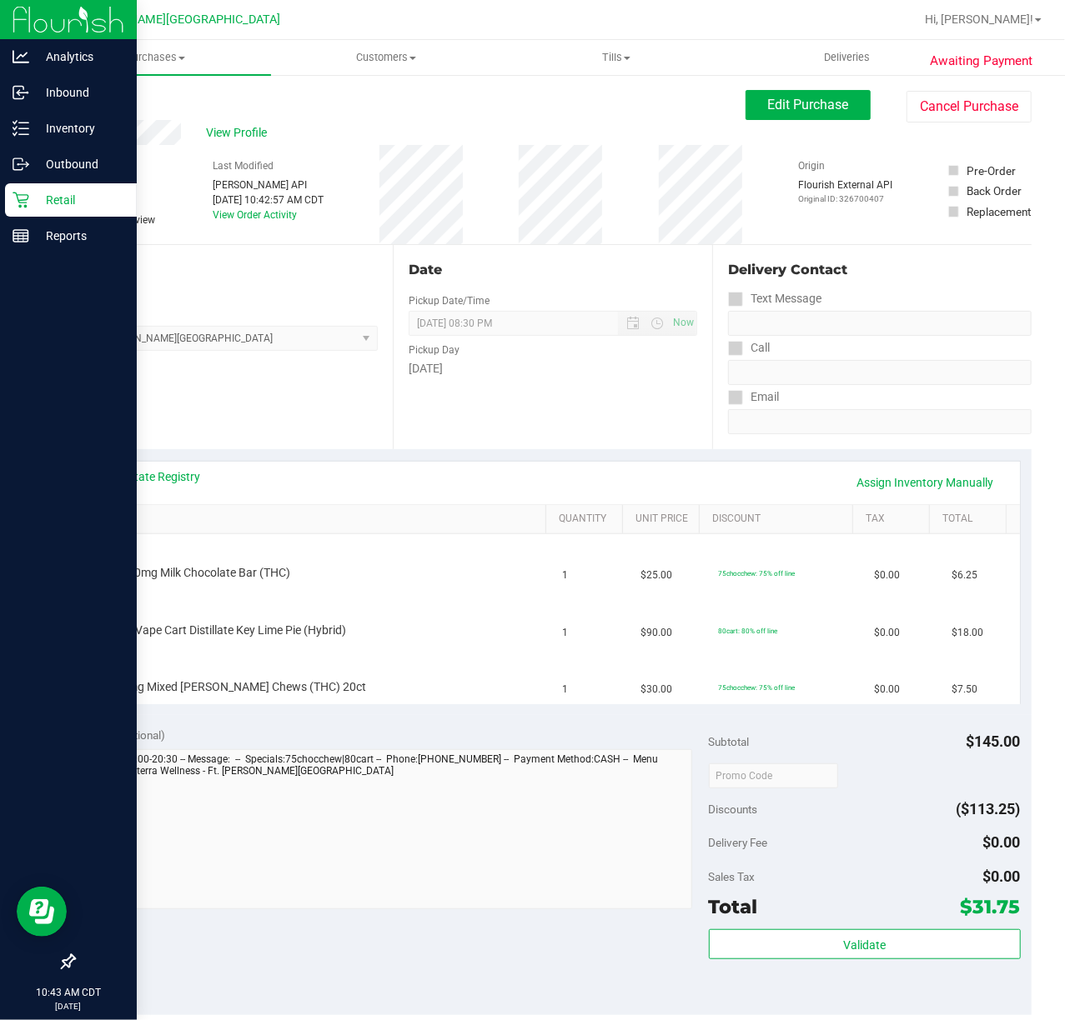
click at [208, 744] on div "Notes (optional)" at bounding box center [397, 735] width 624 height 17
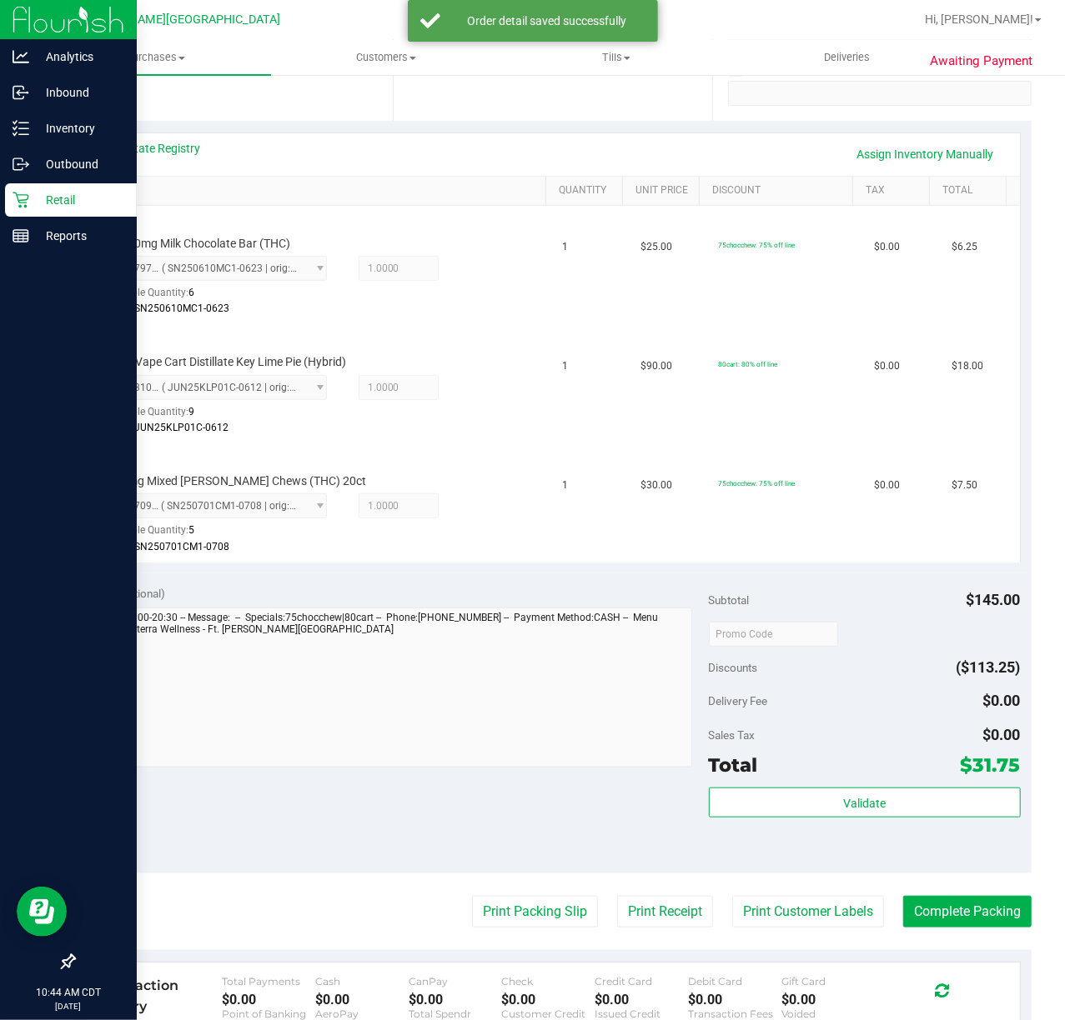
scroll to position [617, 0]
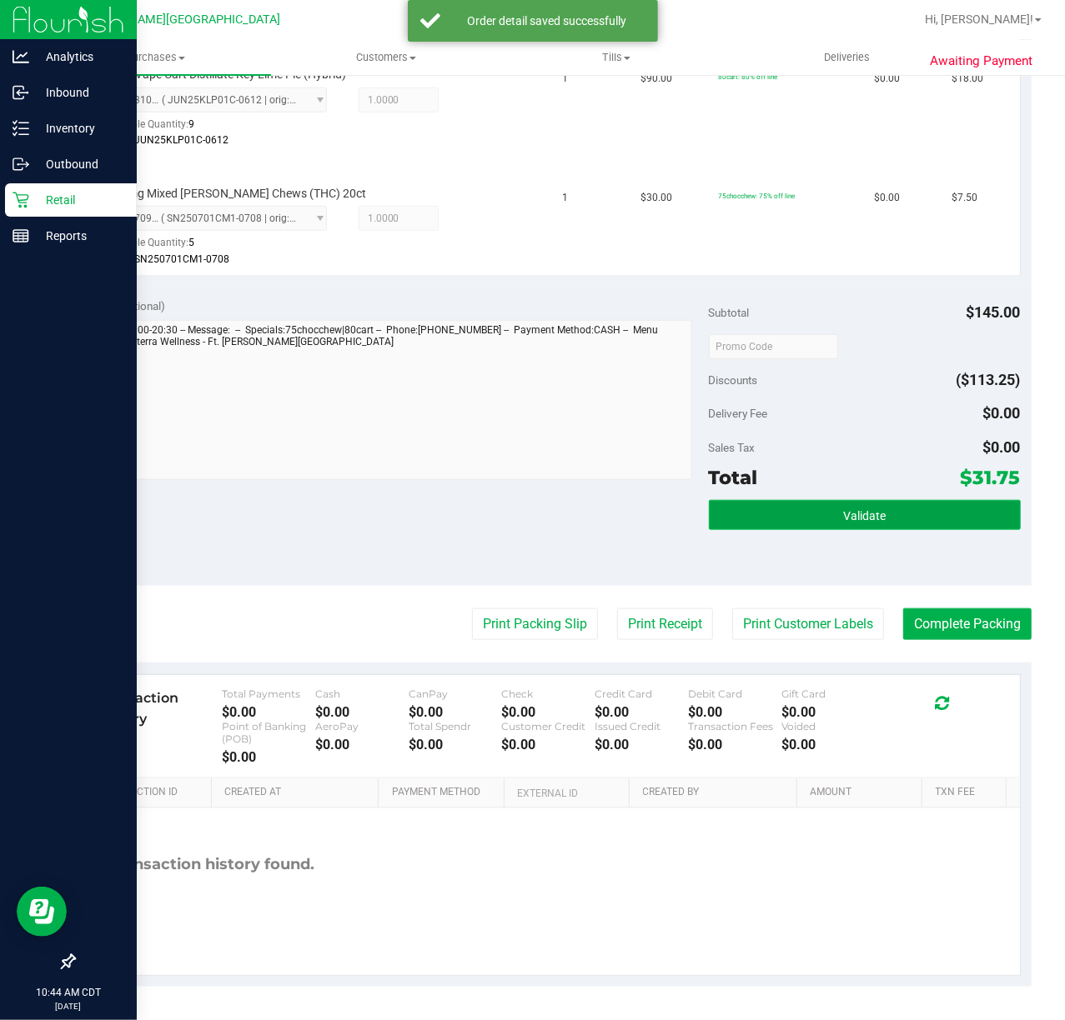
click at [789, 509] on button "Validate" at bounding box center [865, 515] width 312 height 30
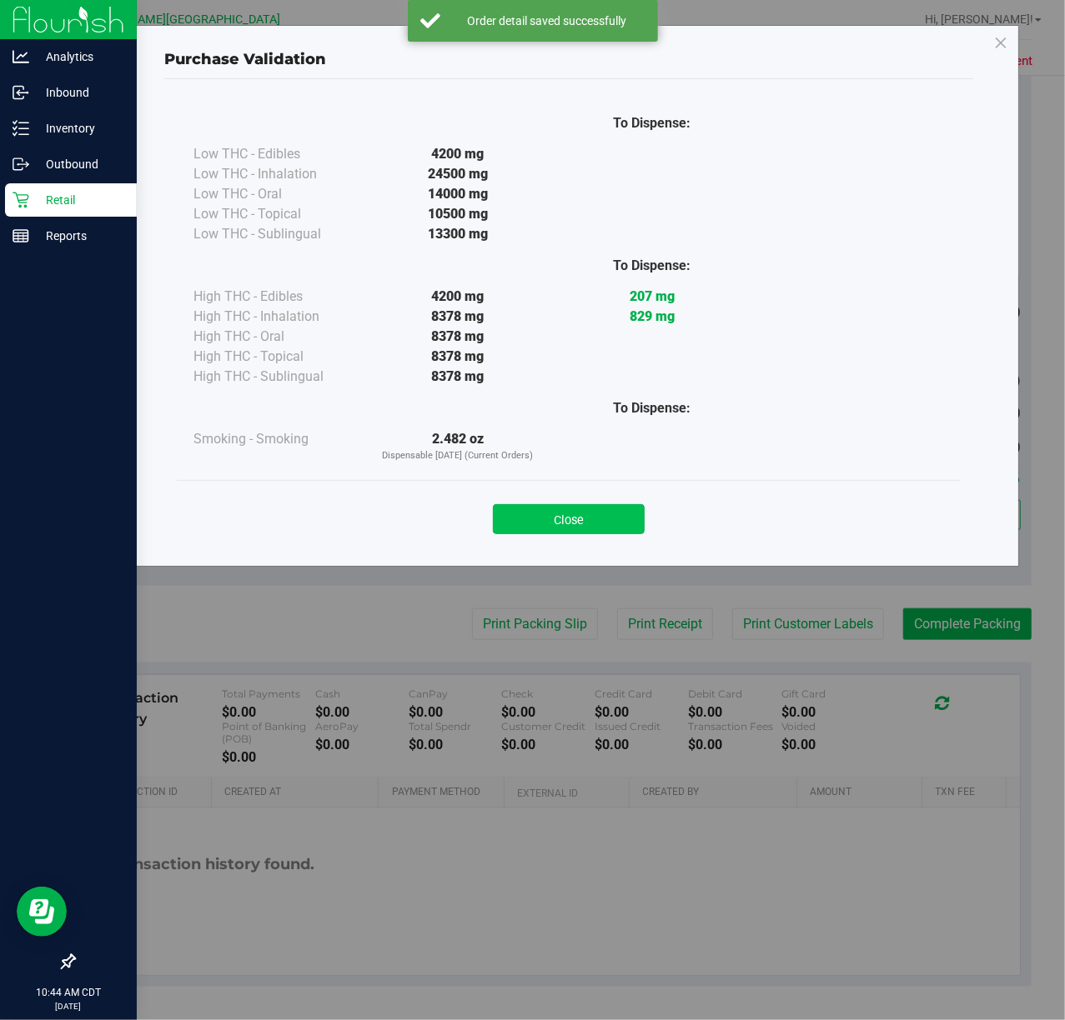
click at [577, 517] on button "Close" at bounding box center [569, 519] width 152 height 30
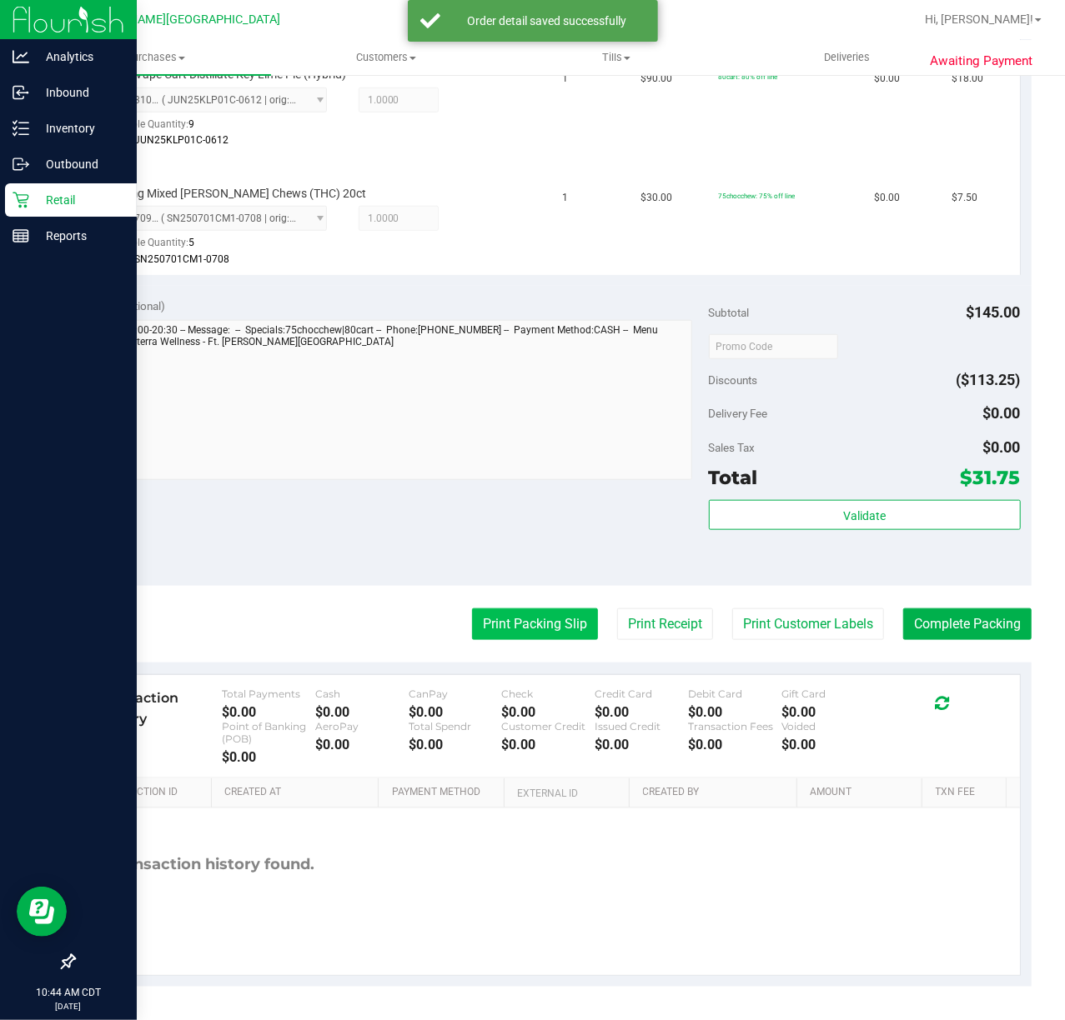
click at [535, 618] on button "Print Packing Slip" at bounding box center [535, 625] width 126 height 32
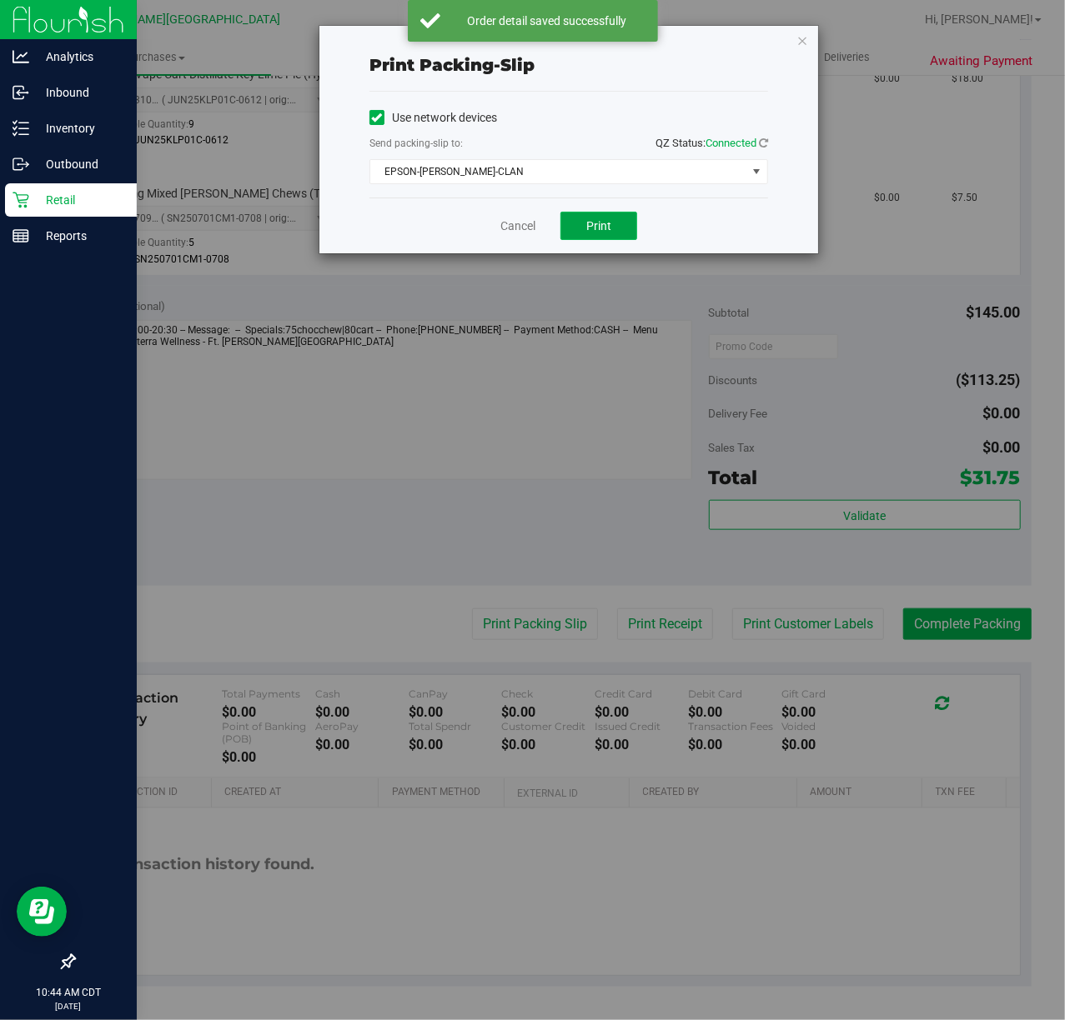
click at [570, 215] on button "Print" at bounding box center [598, 226] width 77 height 28
click at [502, 222] on link "Cancel" at bounding box center [517, 227] width 35 height 18
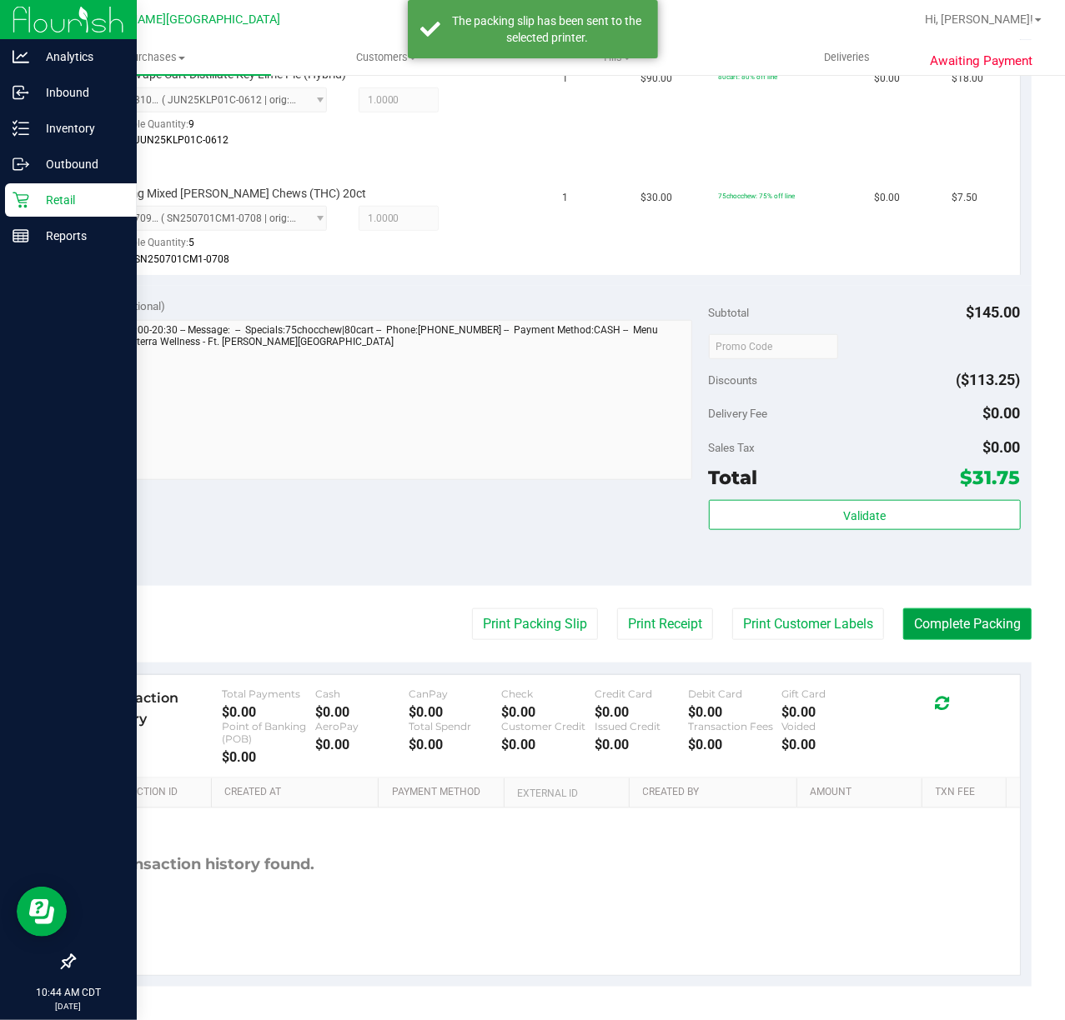
click at [799, 630] on button "Complete Packing" at bounding box center [967, 625] width 128 height 32
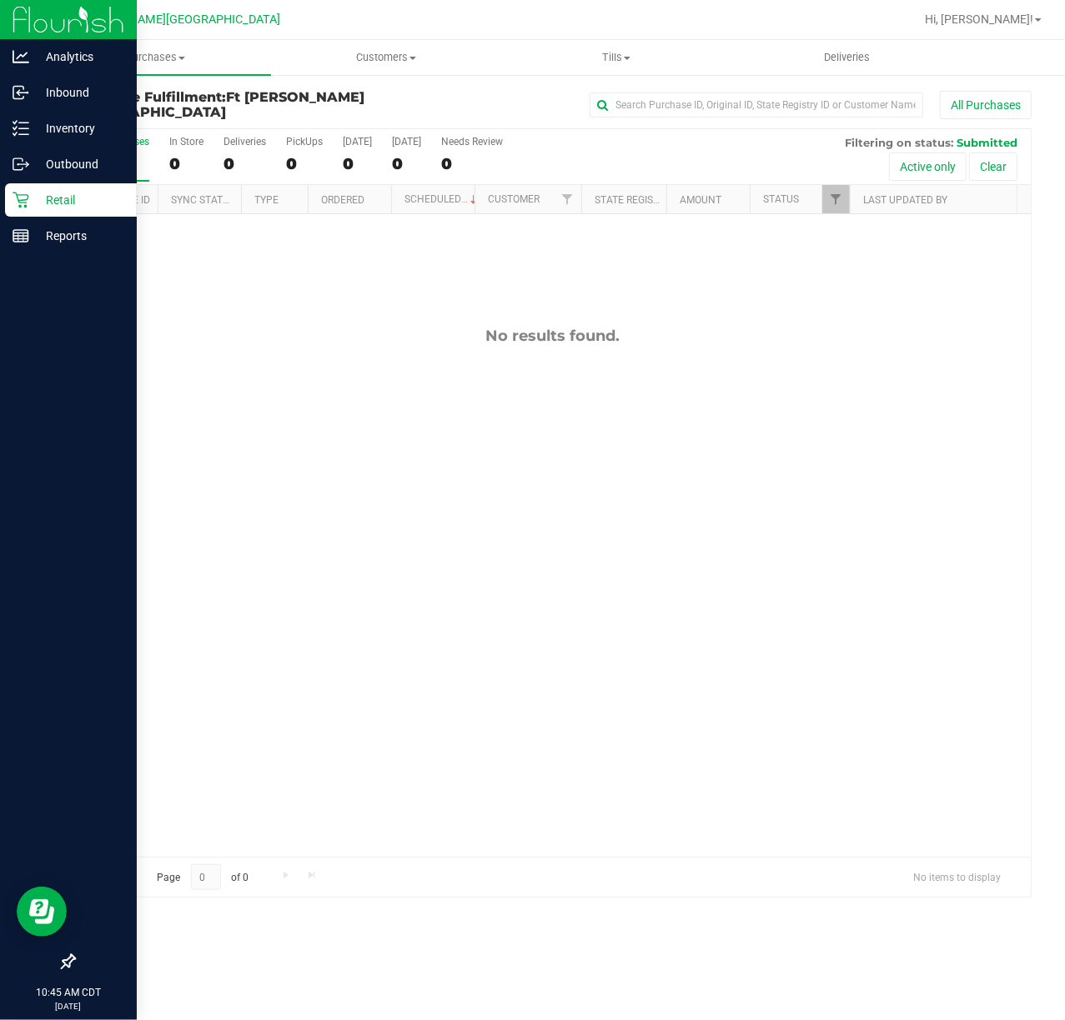
click at [33, 208] on p "Retail" at bounding box center [79, 200] width 100 height 20
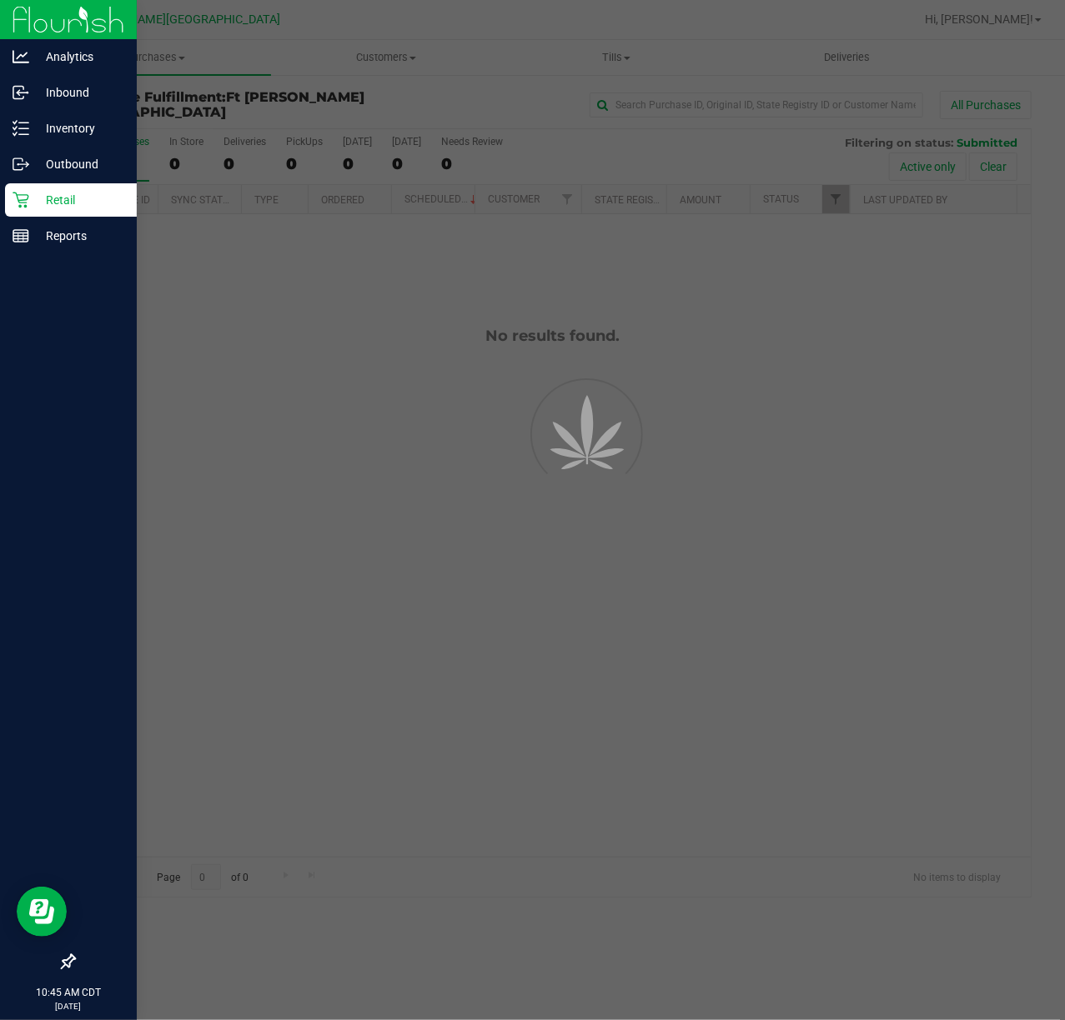
click at [33, 208] on p "Retail" at bounding box center [79, 200] width 100 height 20
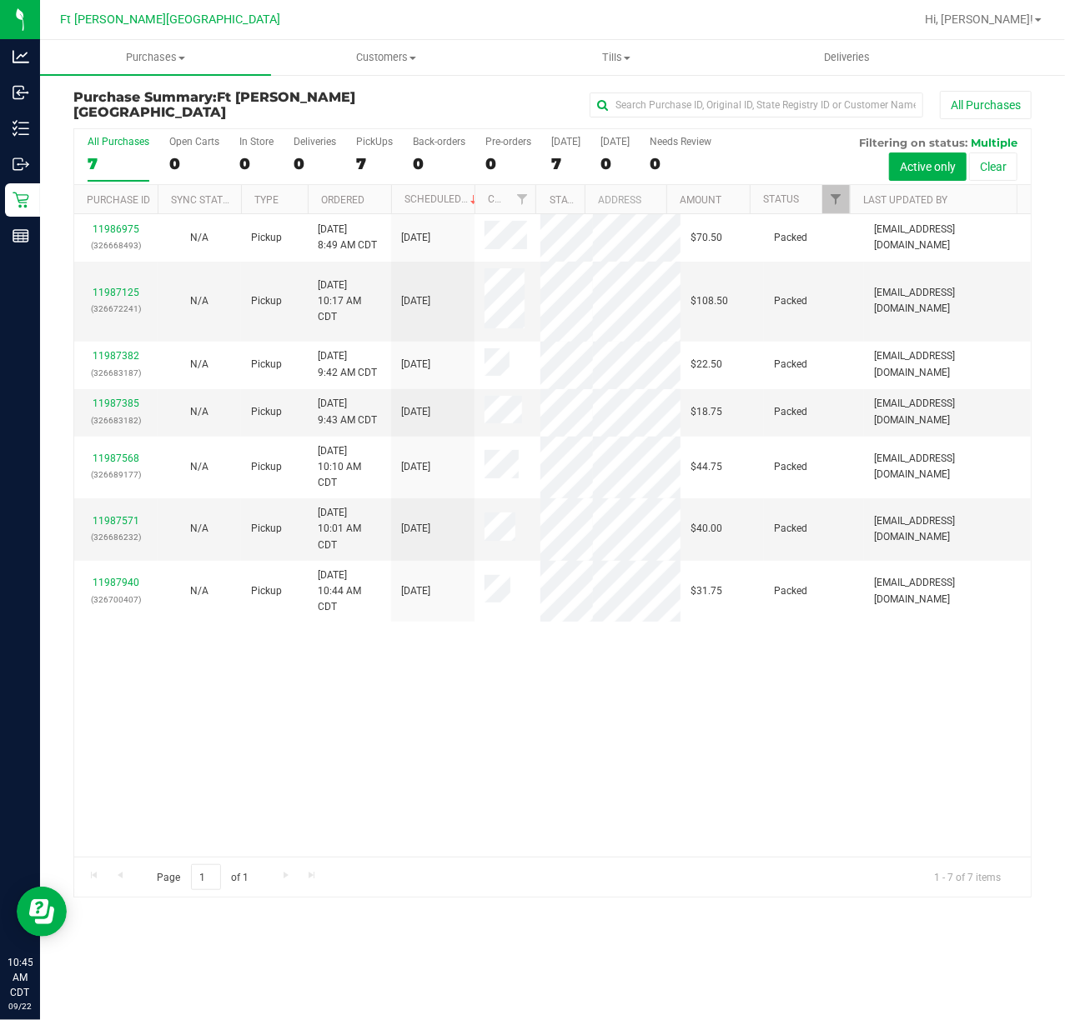
click at [564, 772] on div "11986975 (326668493) N/A Pickup 9/22/2025 8:49 AM CDT 9/22/2025 $70.50 Packed k…" at bounding box center [552, 535] width 956 height 643
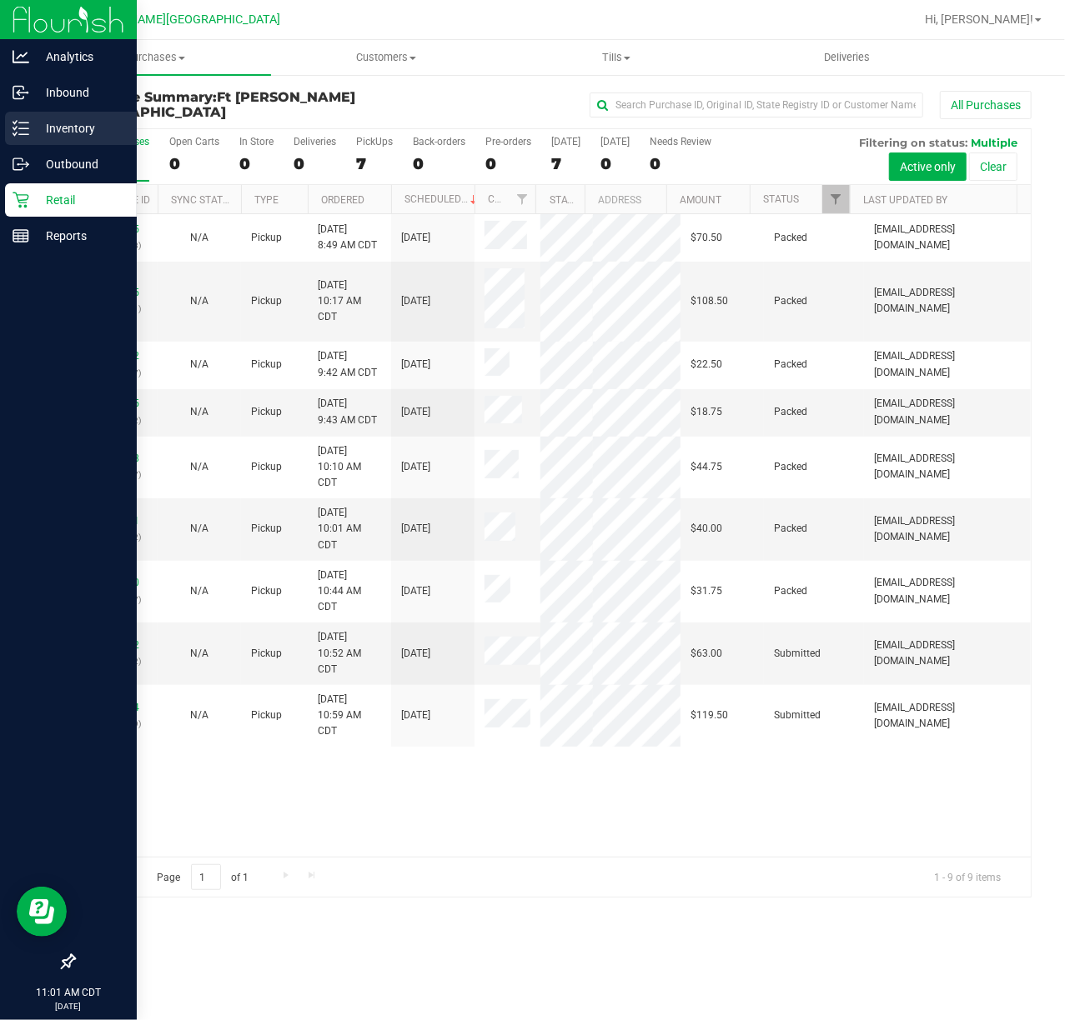
click at [42, 128] on p "Inventory" at bounding box center [79, 128] width 100 height 20
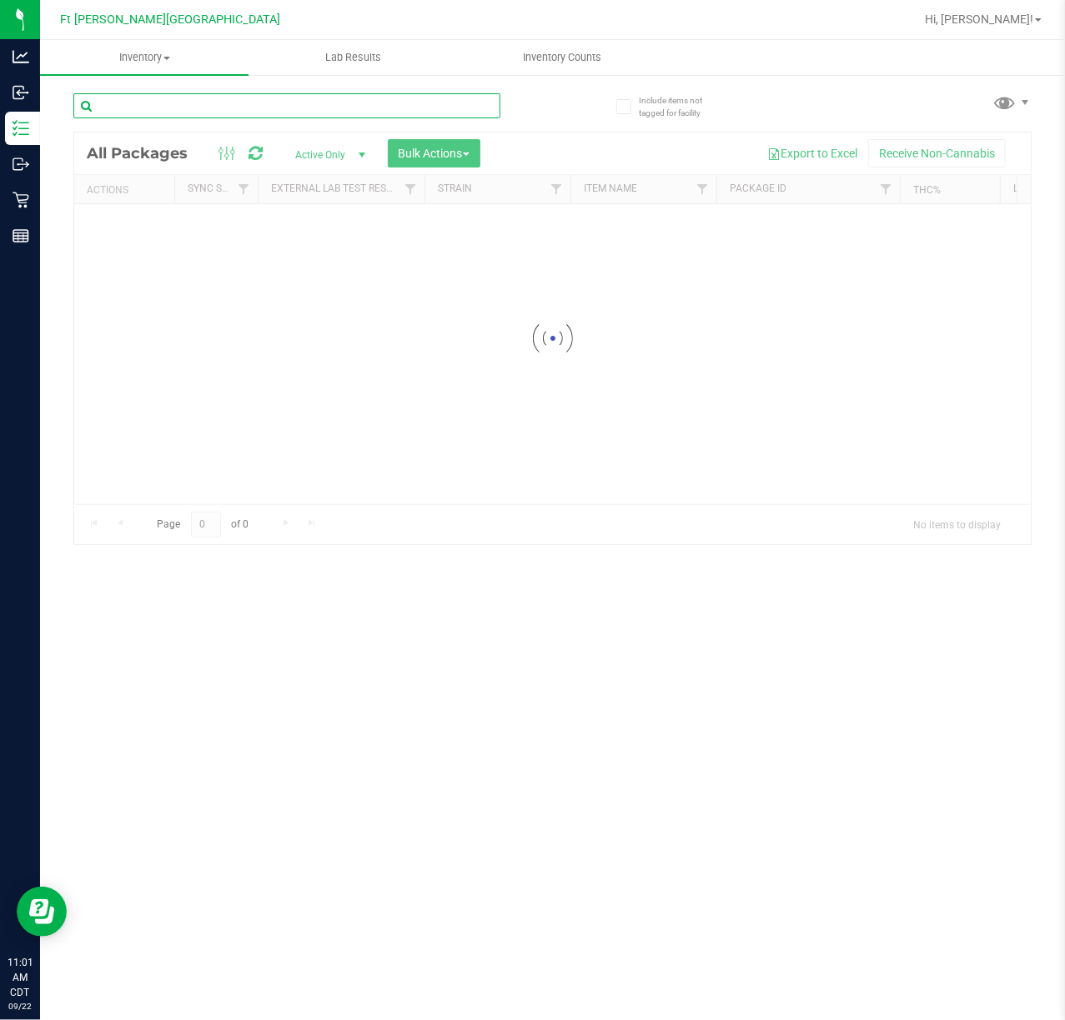
click at [287, 98] on input "text" at bounding box center [286, 105] width 427 height 25
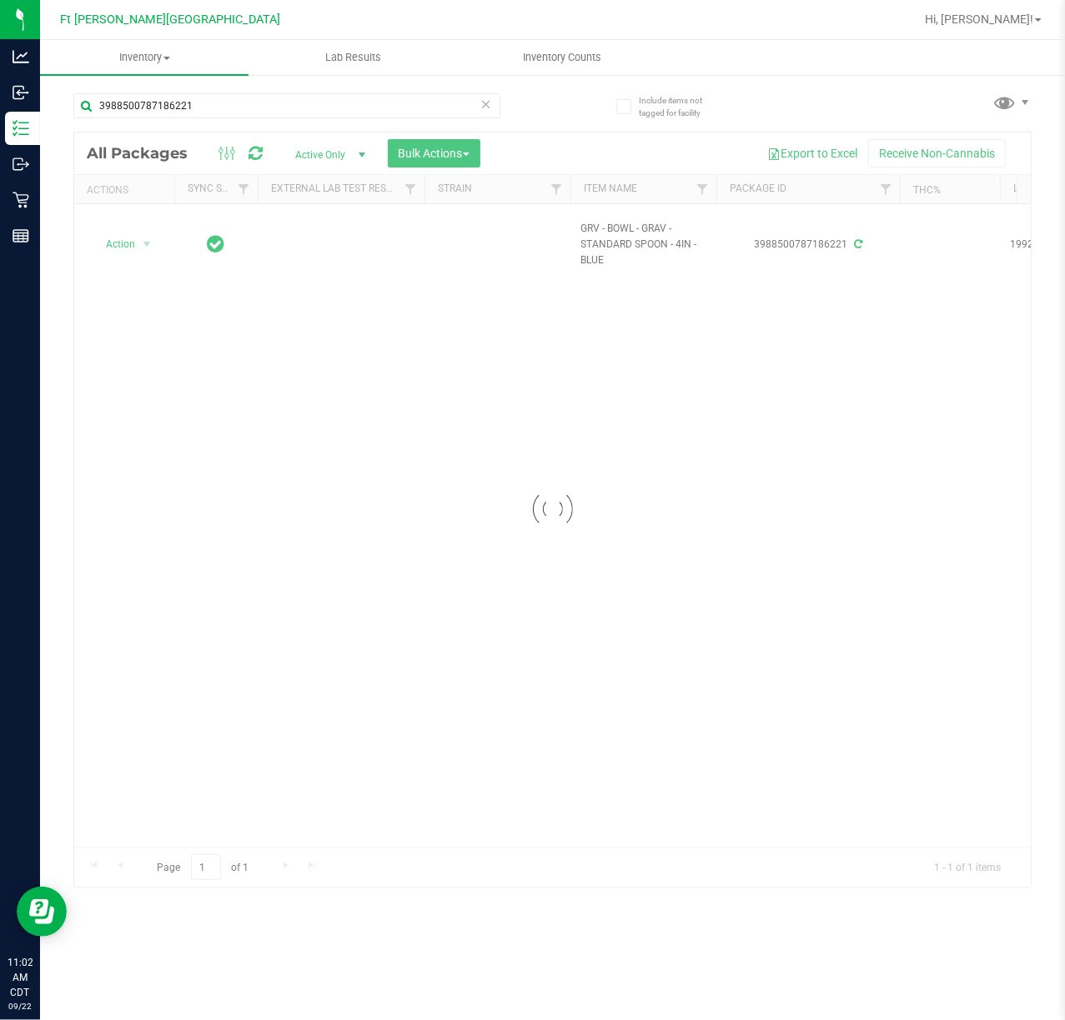
drag, startPoint x: 242, startPoint y: 838, endPoint x: 337, endPoint y: 839, distance: 95.0
click at [401, 664] on div "Action Action Adjust qty Create package Edit attributes Global inventory Locate…" at bounding box center [552, 525] width 956 height 643
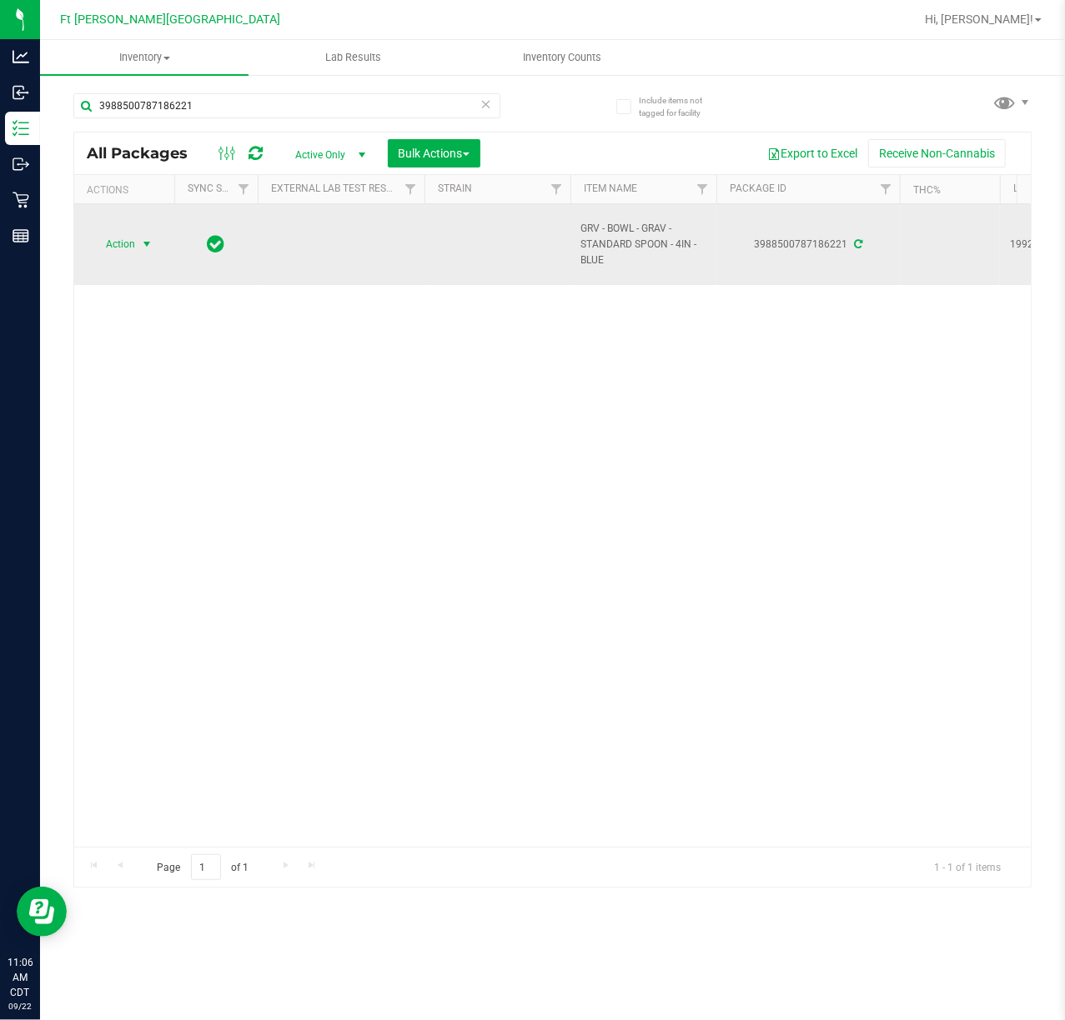
click at [140, 238] on span "select" at bounding box center [146, 244] width 13 height 13
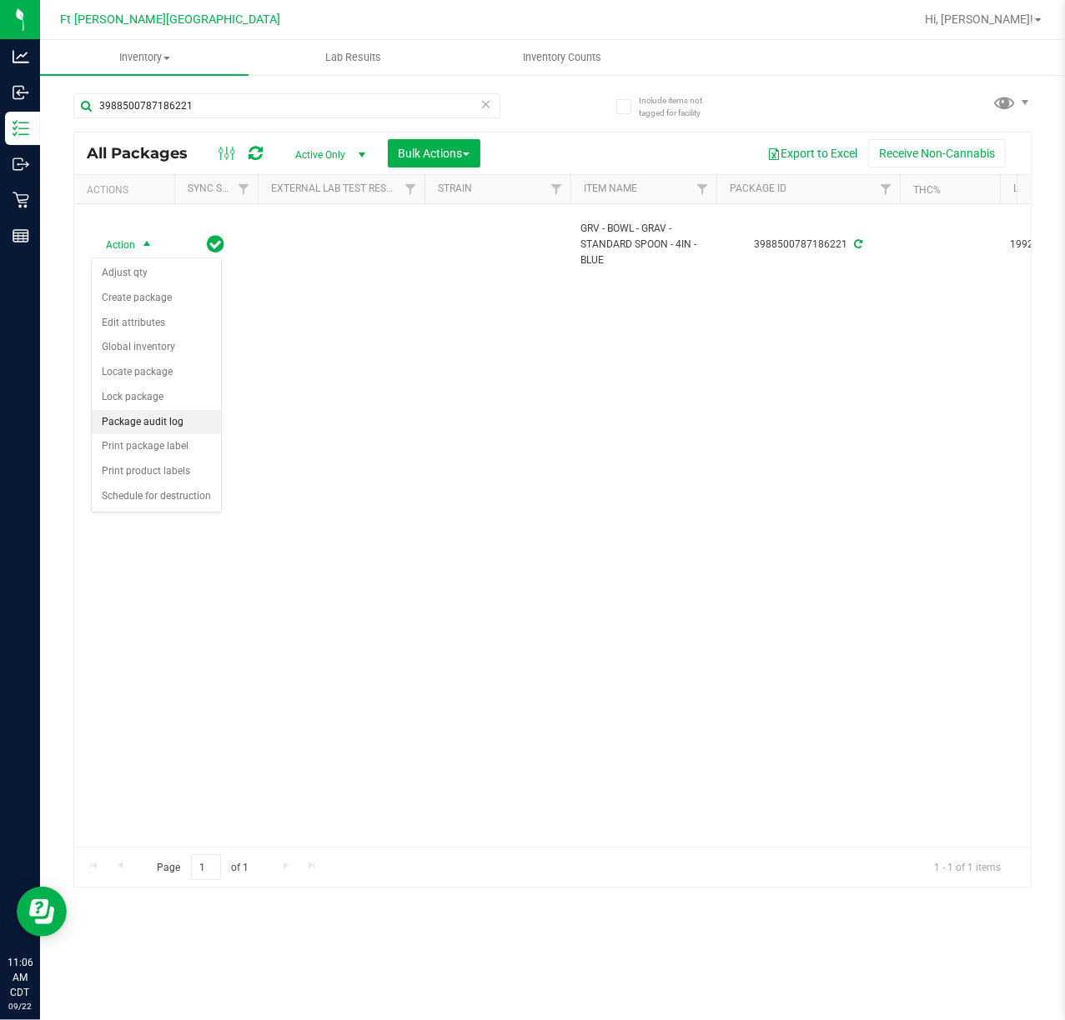
click at [144, 428] on li "Package audit log" at bounding box center [156, 422] width 129 height 25
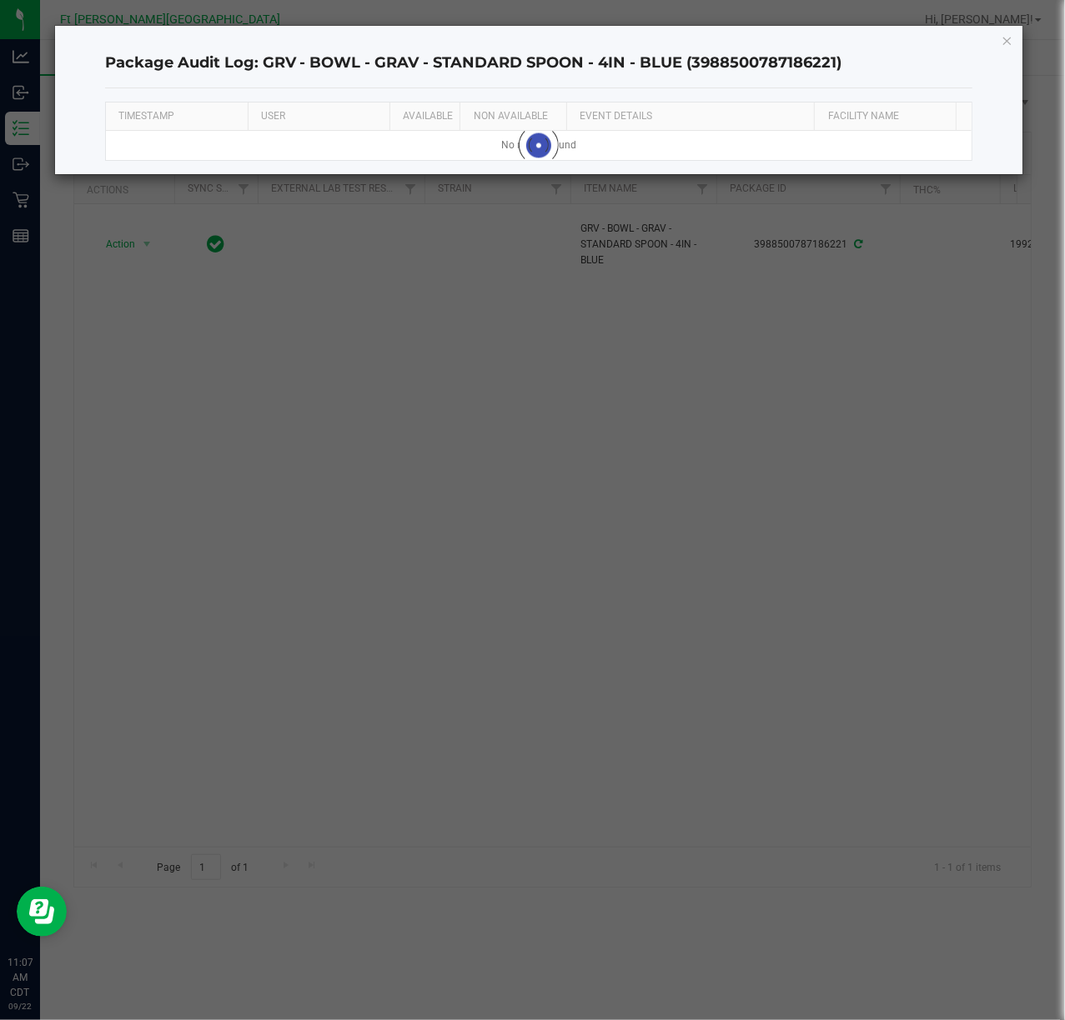
drag, startPoint x: 418, startPoint y: 192, endPoint x: 297, endPoint y: 268, distance: 143.4
click at [297, 268] on ngb-modal-window "Package Audit Log: GRV - BOWL - GRAV - STANDARD SPOON - 4IN - BLUE (39885007871…" at bounding box center [538, 510] width 1077 height 1020
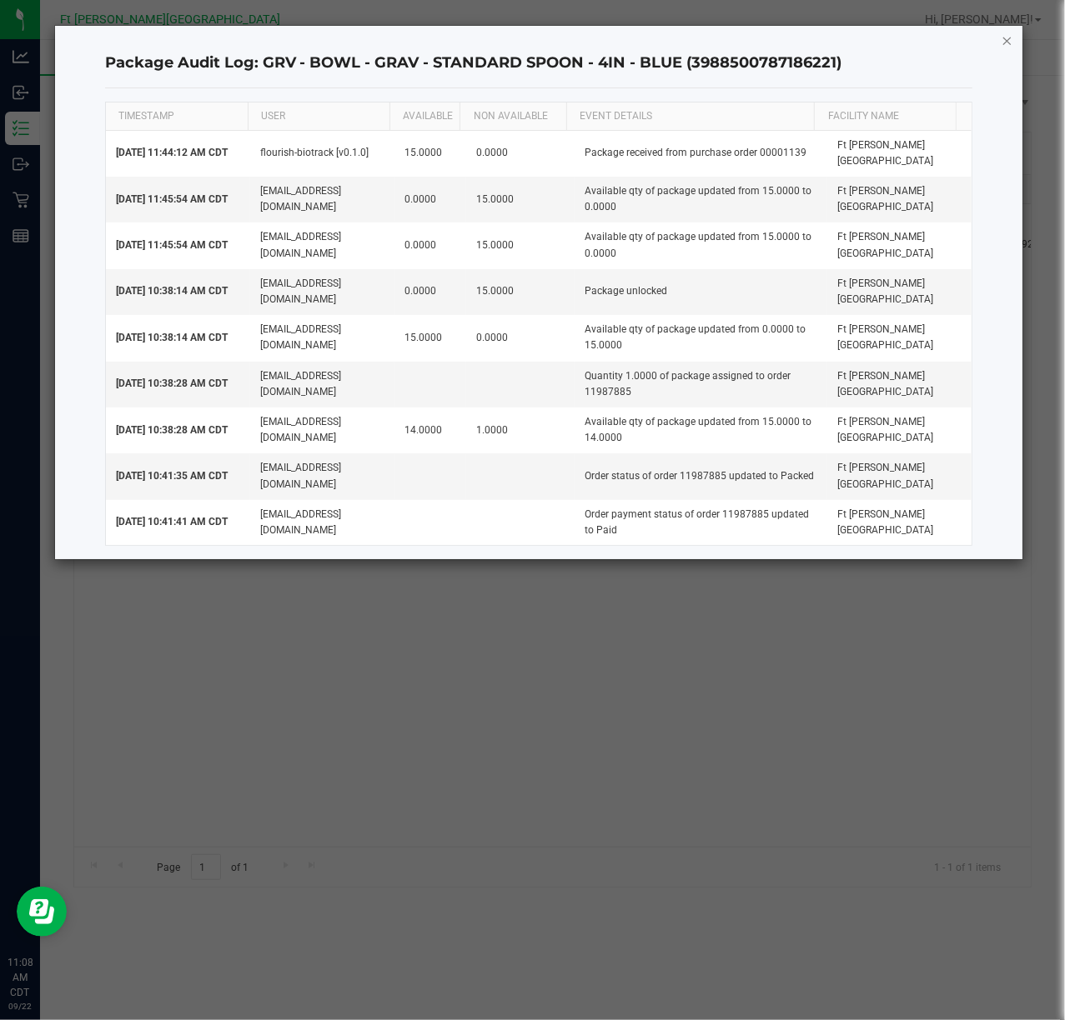
click at [799, 44] on icon "button" at bounding box center [1007, 40] width 12 height 20
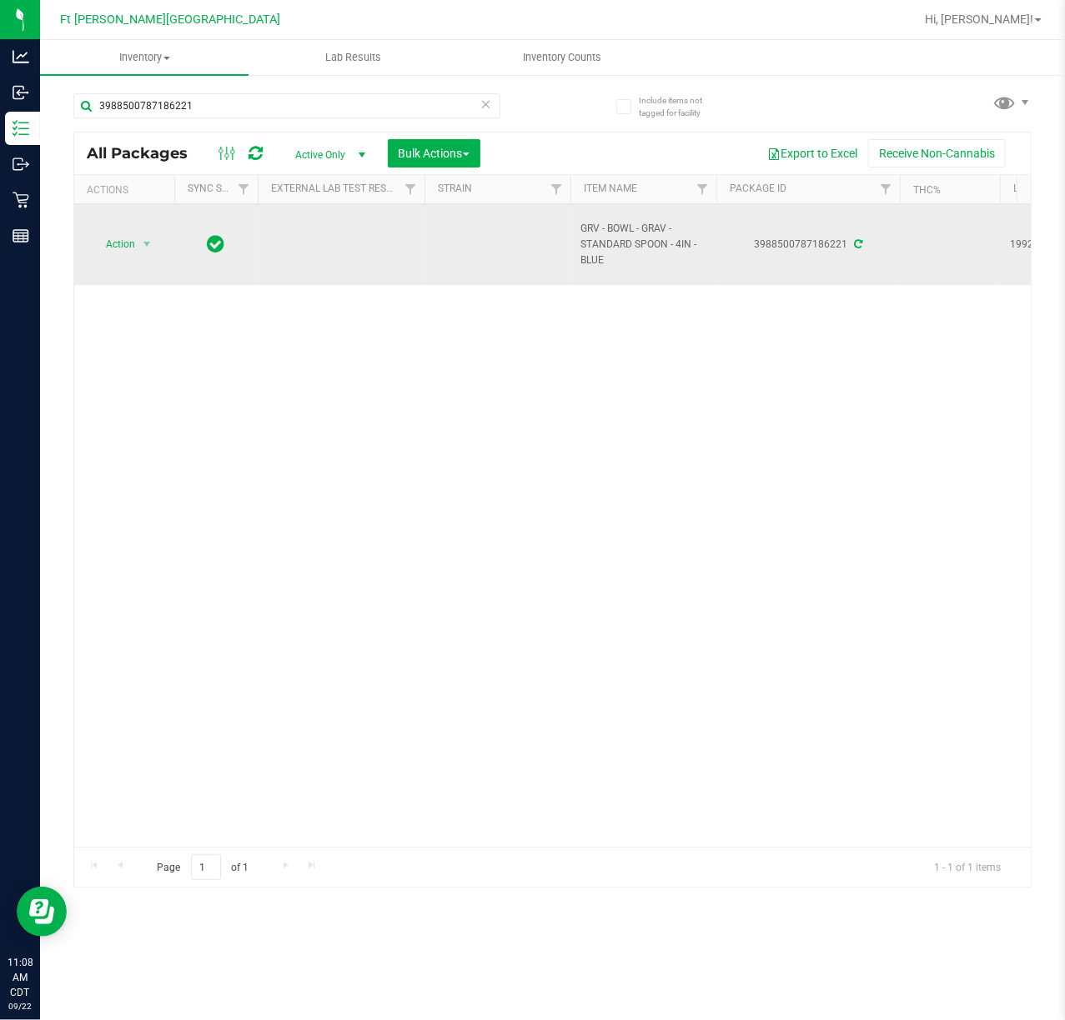
drag, startPoint x: 577, startPoint y: 228, endPoint x: 688, endPoint y: 252, distance: 113.5
click at [688, 252] on td "GRV - BOWL - GRAV - STANDARD SPOON - 4IN - BLUE" at bounding box center [643, 244] width 146 height 81
copy span "GRV - BOWL - GRAV - STANDARD SPOON - 4IN"
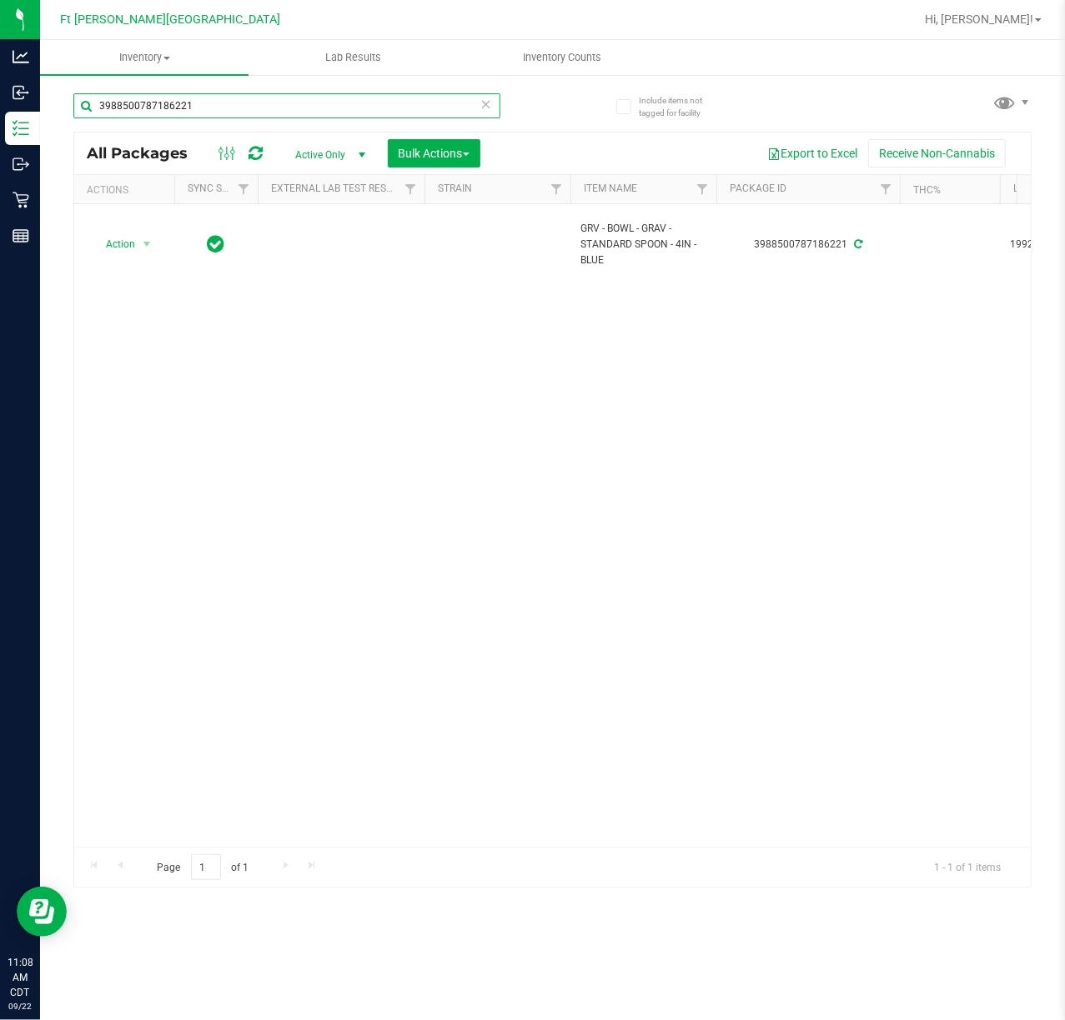
click at [220, 98] on input "3988500787186221" at bounding box center [286, 105] width 427 height 25
drag, startPoint x: 220, startPoint y: 98, endPoint x: -40, endPoint y: 90, distance: 260.2
click at [0, 90] on html "Analytics Inbound Inventory Outbound Retail Reports 11:08 AM CDT 09/22/2025 09/…" at bounding box center [532, 510] width 1065 height 1020
paste input "GRV - BOWL - GRAV - STANDARD SPOON - 4IN"
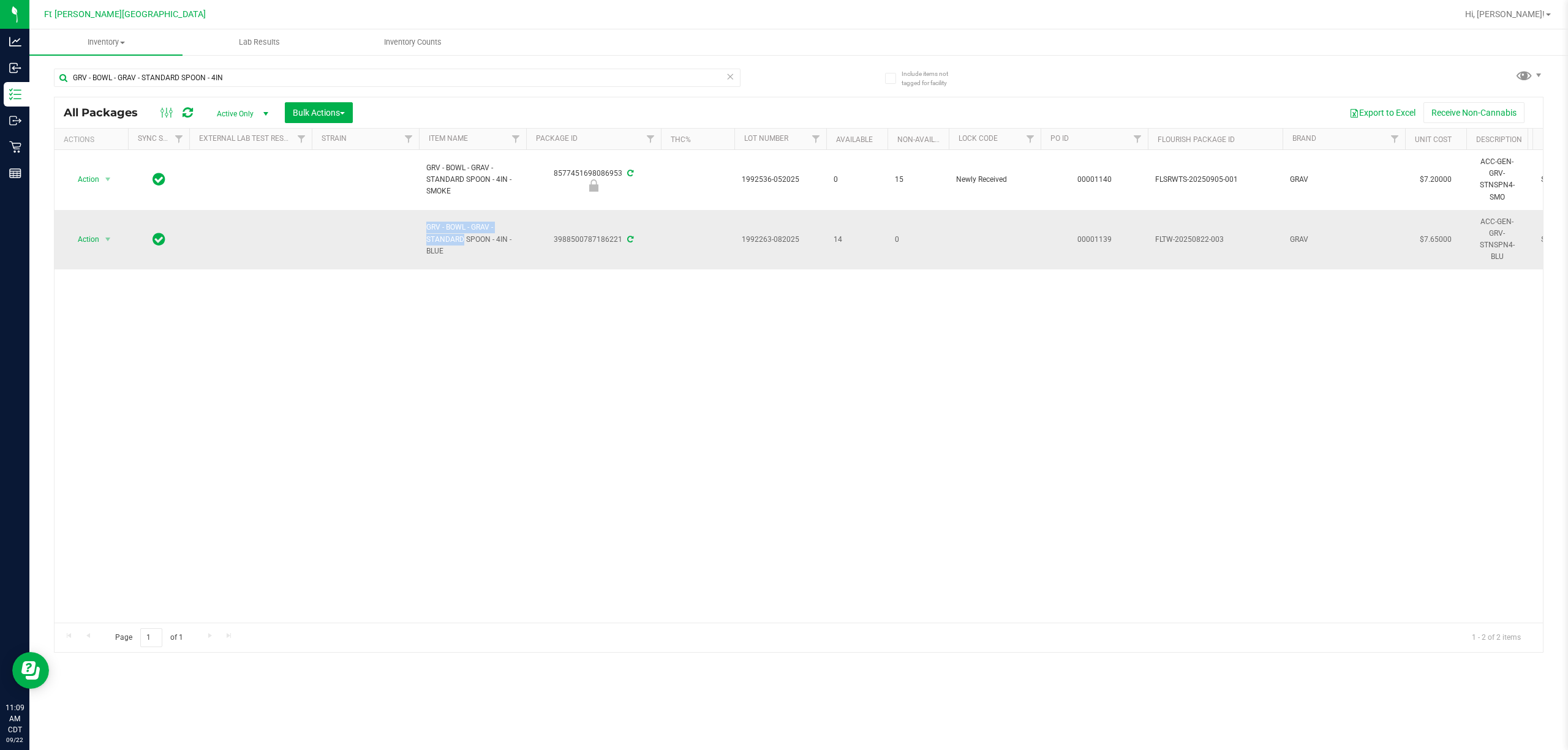
drag, startPoint x: 417, startPoint y: 230, endPoint x: 501, endPoint y: 229, distance: 84.0
click at [501, 229] on tr "Action Action Adjust qty Create package Edit attributes Global inventory Locate…" at bounding box center [1475, 239] width 2842 height 60
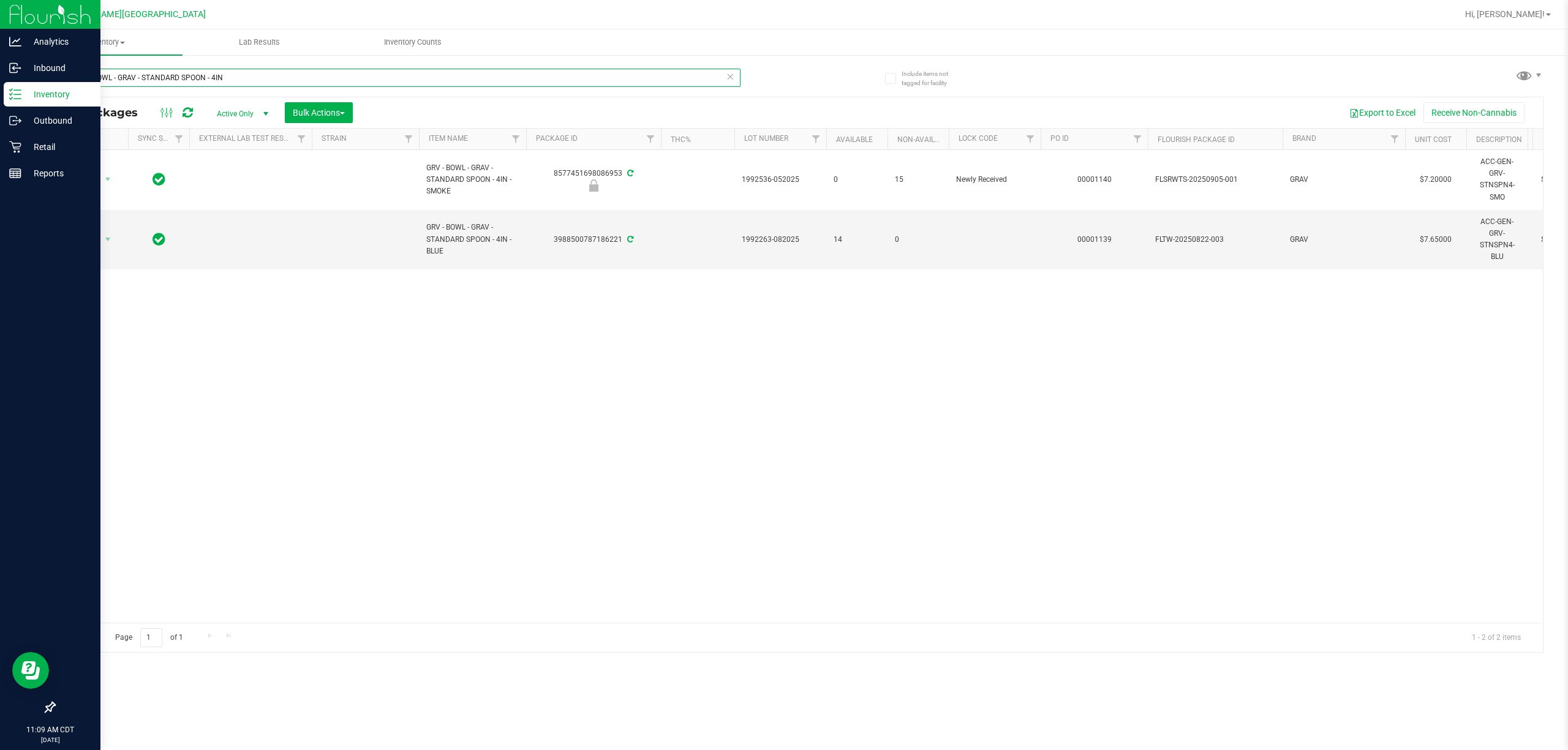
drag, startPoint x: 153, startPoint y: 84, endPoint x: 1, endPoint y: 107, distance: 153.7
click at [1, 106] on div "Analytics Inbound Inventory Outbound Retail Reports 11:09 AM CDT 09/22/2025 09/…" at bounding box center [784, 375] width 1568 height 750
paste input "GRV - BOWL - GRAV -"
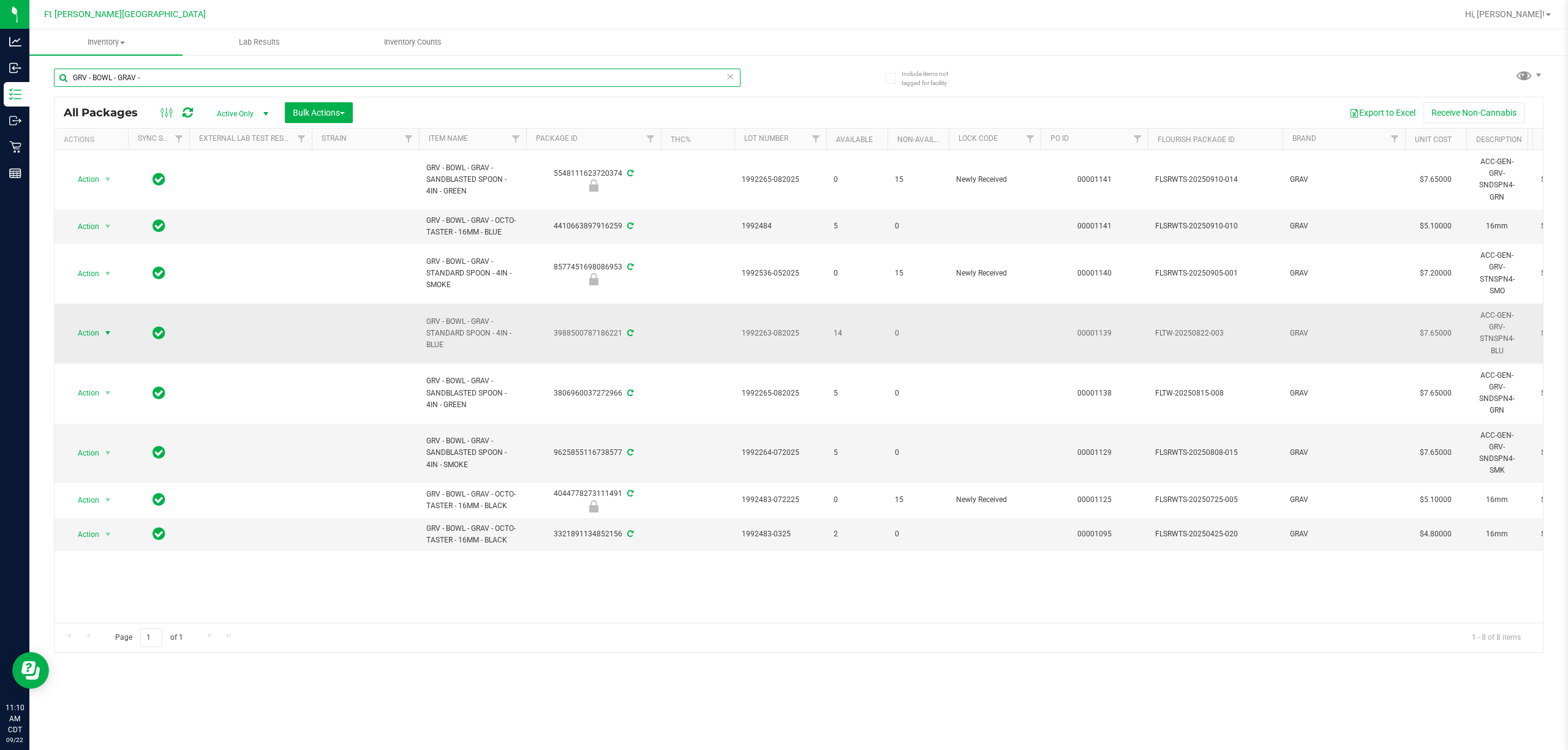
type input "GRV - BOWL - GRAV -"
click at [101, 339] on span "select" at bounding box center [108, 333] width 15 height 17
click at [223, 332] on td at bounding box center [251, 333] width 123 height 60
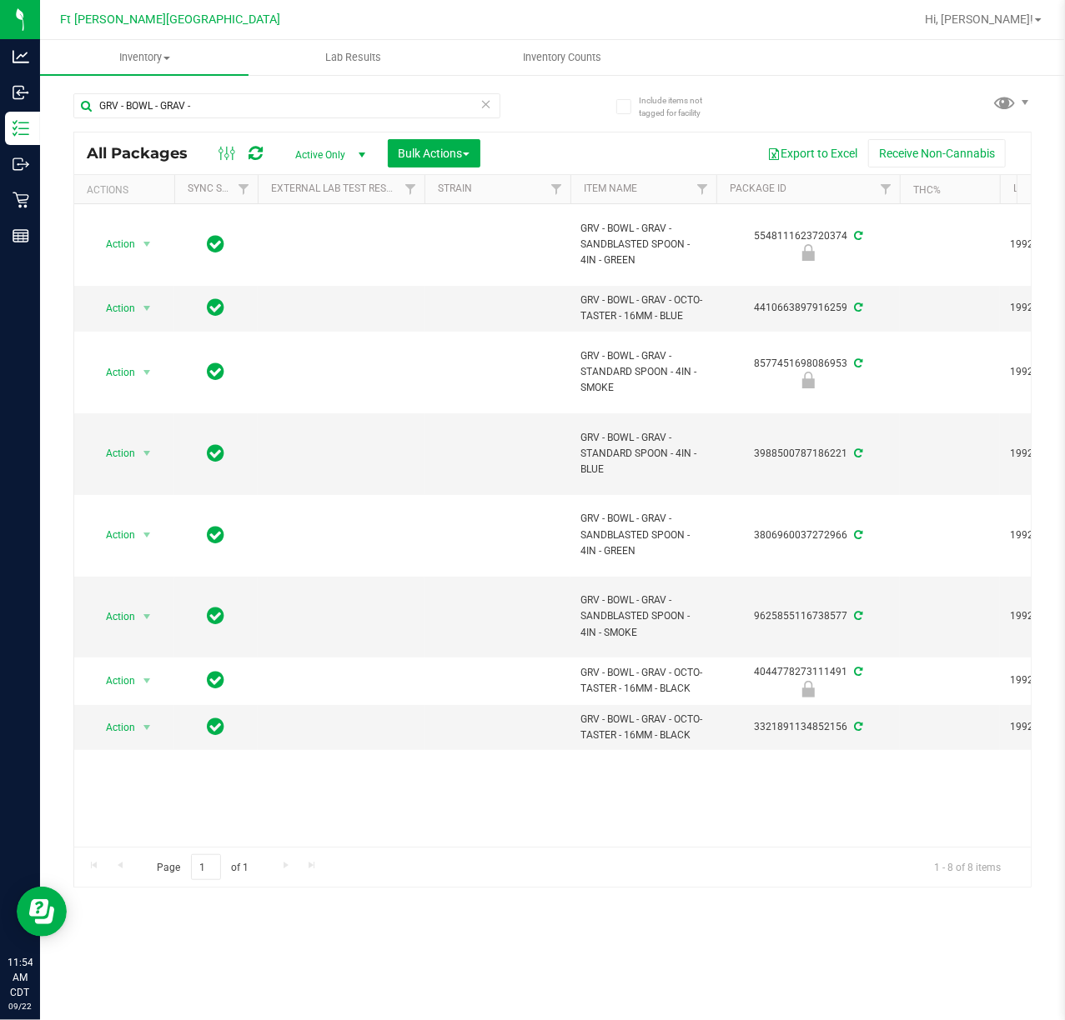
click at [484, 105] on icon at bounding box center [486, 103] width 12 height 20
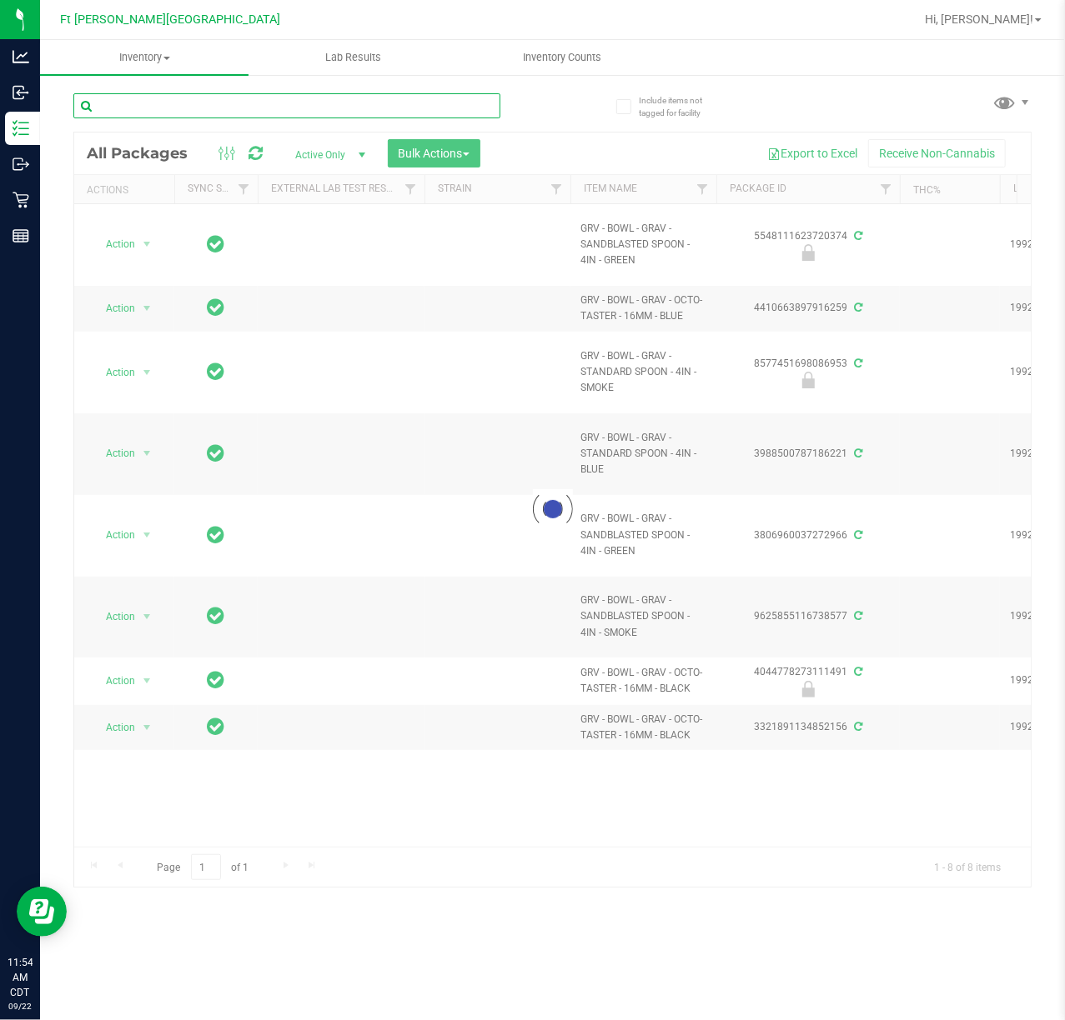
click at [227, 97] on input "text" at bounding box center [286, 105] width 427 height 25
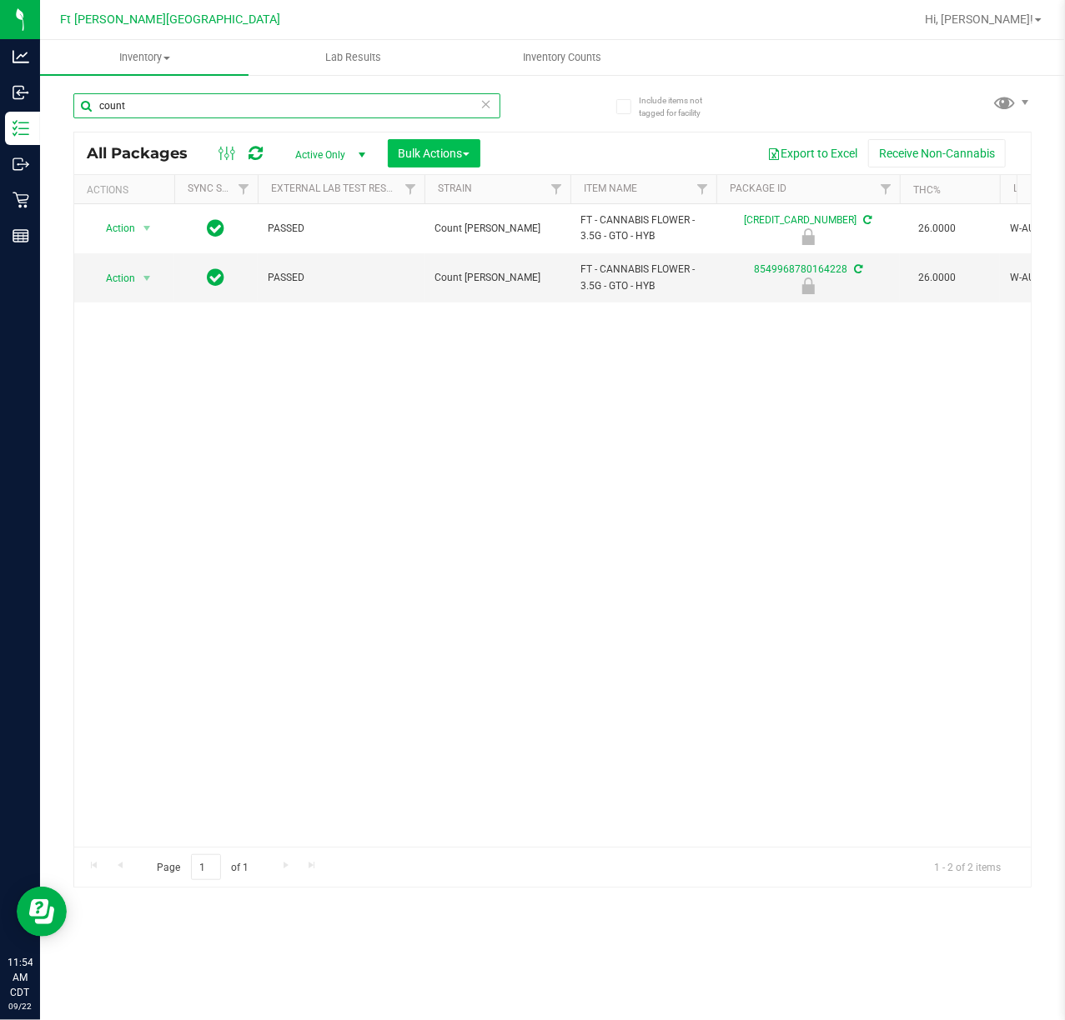
type input "count"
click at [438, 141] on button "Bulk Actions" at bounding box center [434, 153] width 93 height 28
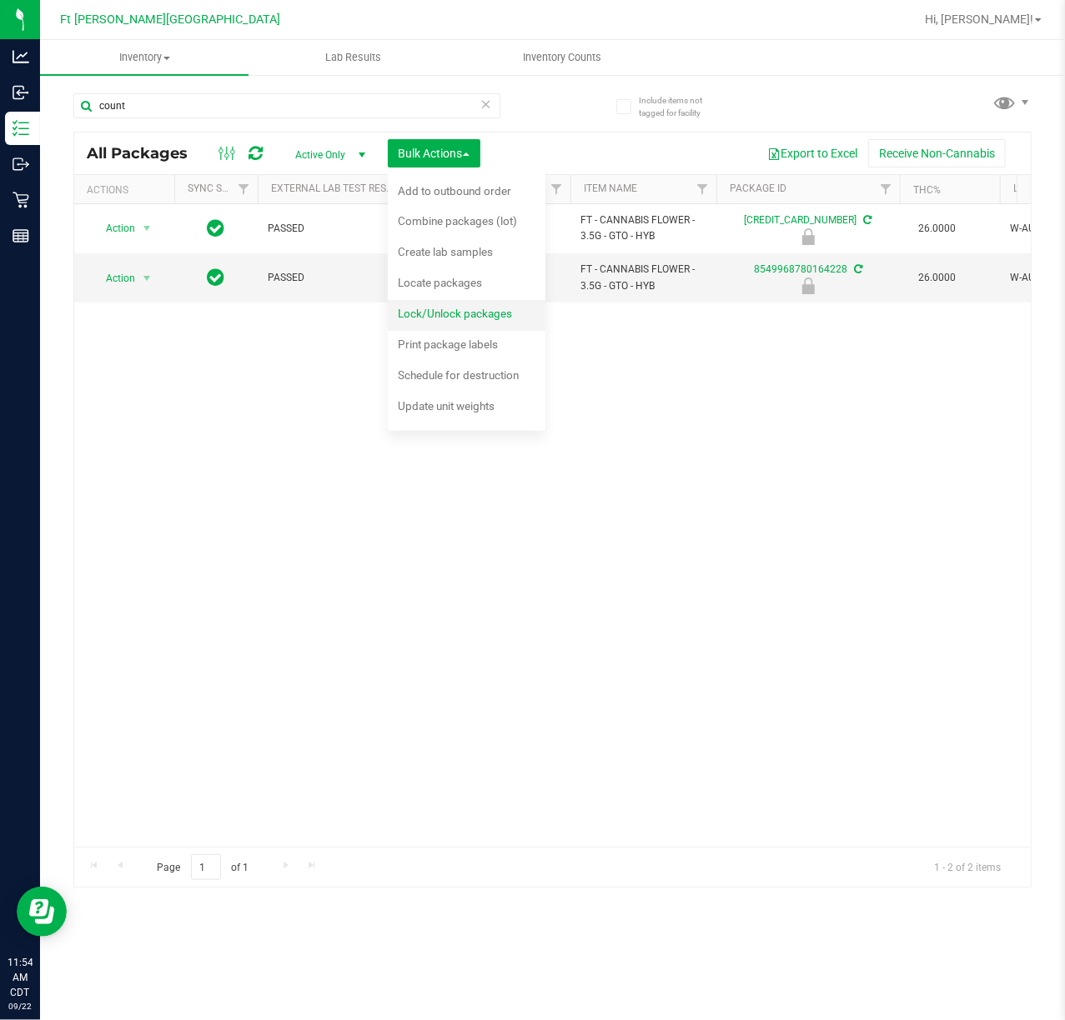
click at [464, 321] on div "Lock/Unlock packages" at bounding box center [466, 316] width 137 height 27
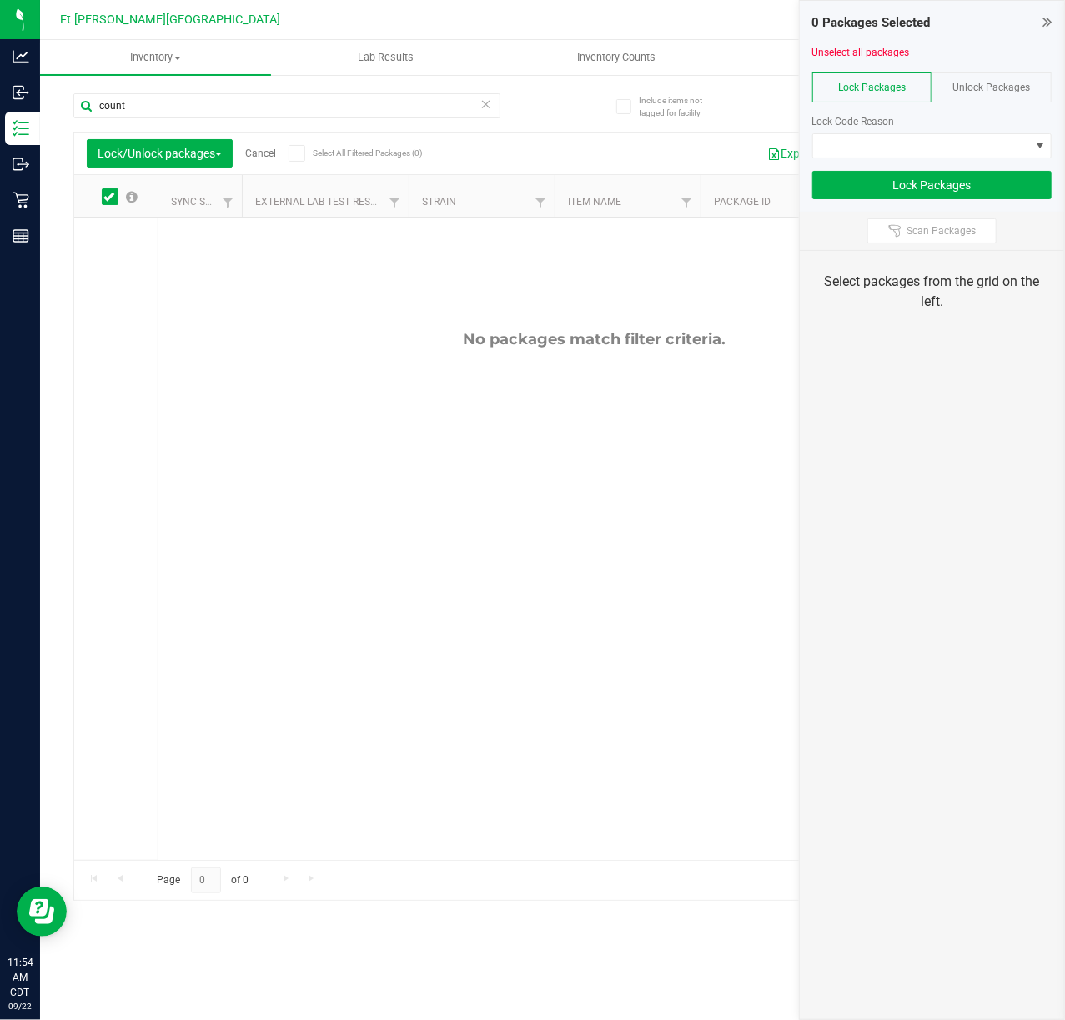
click at [799, 90] on span "Unlock Packages" at bounding box center [992, 88] width 78 height 12
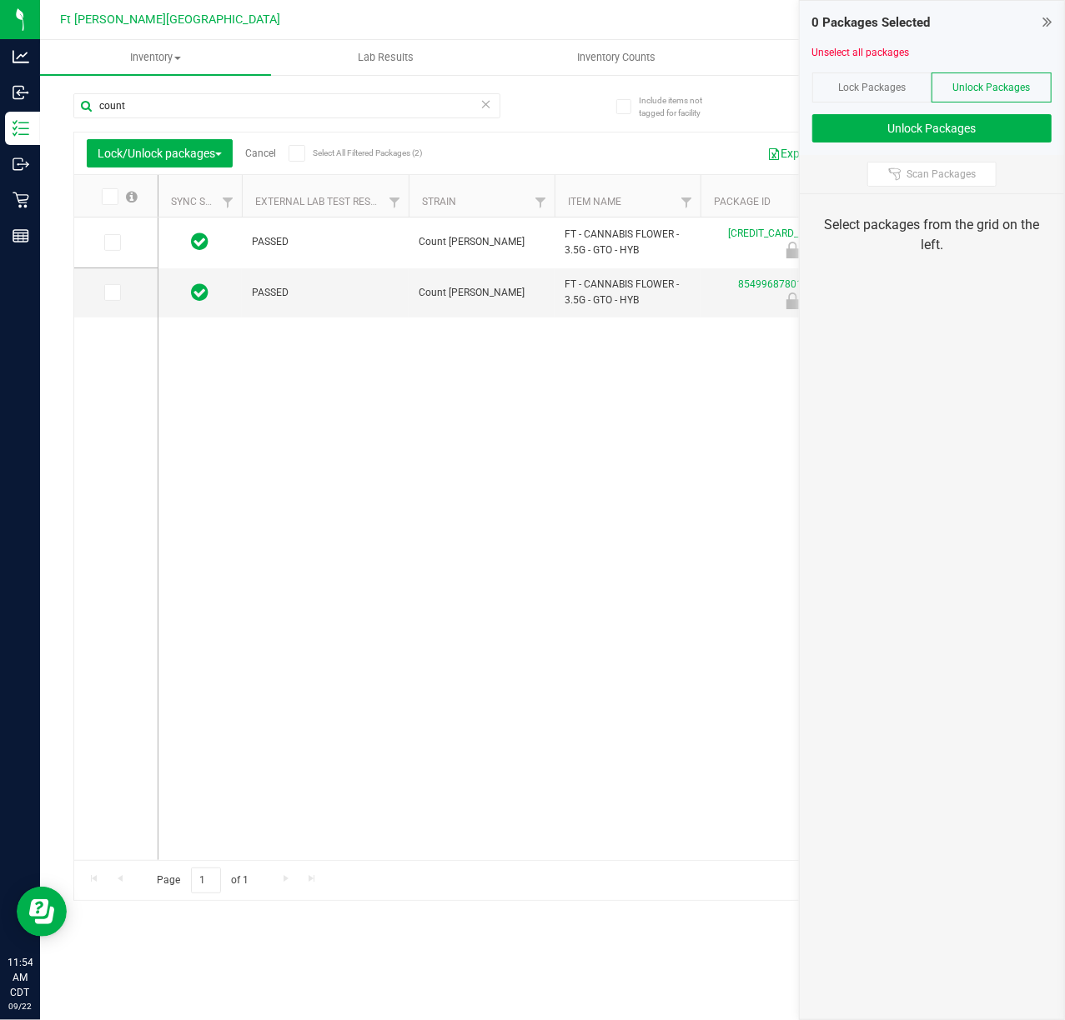
click at [112, 197] on icon at bounding box center [108, 197] width 11 height 0
click at [0, 0] on input "checkbox" at bounding box center [0, 0] width 0 height 0
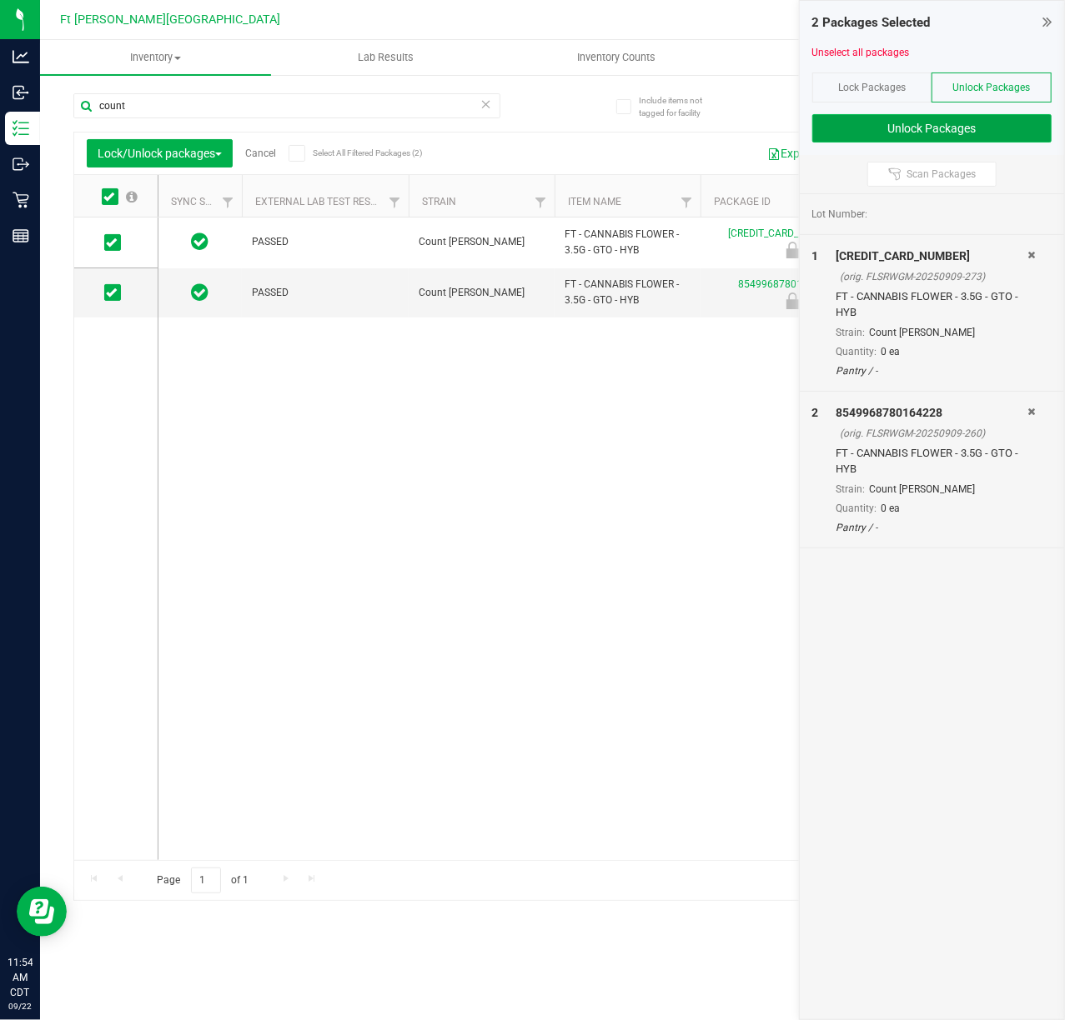
click at [799, 131] on button "Unlock Packages" at bounding box center [931, 128] width 239 height 28
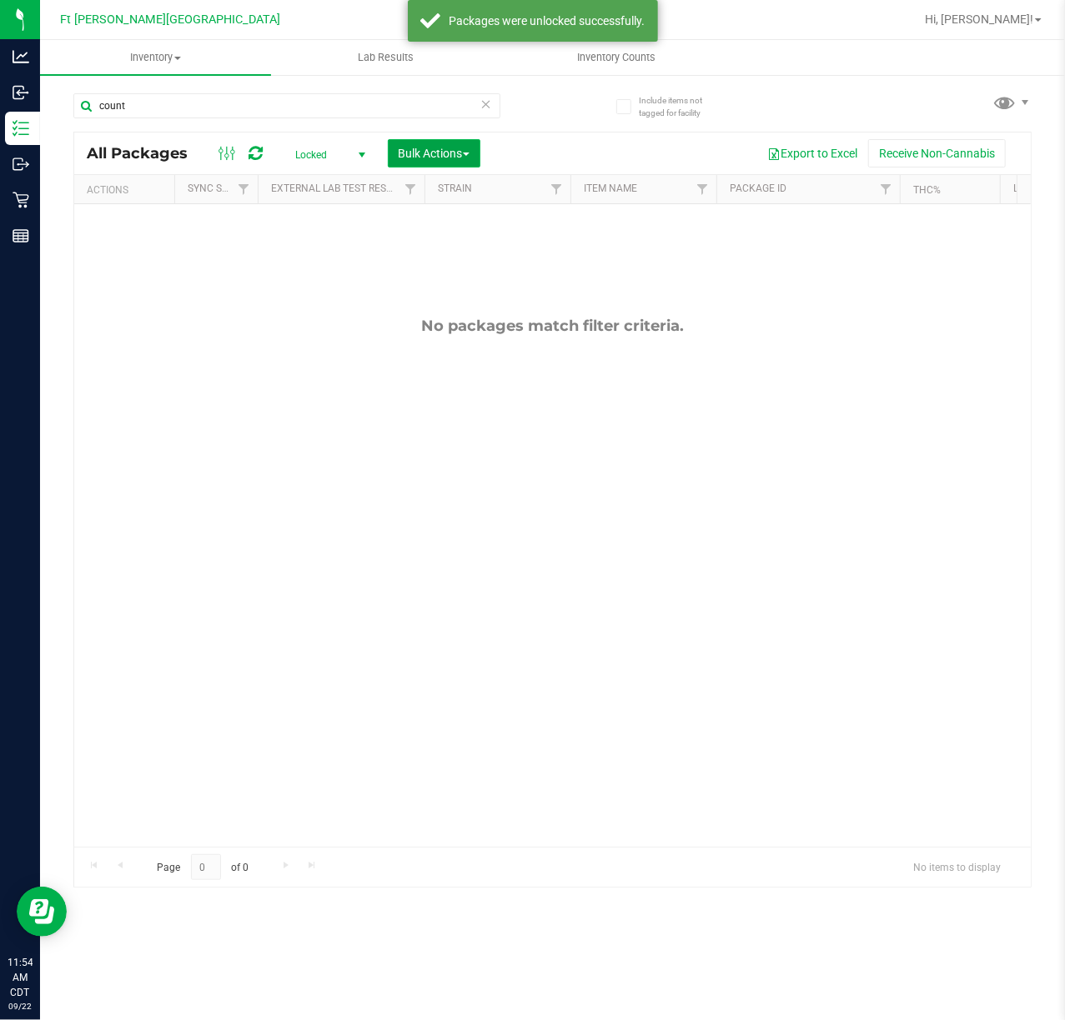
click at [463, 152] on span "Bulk Actions" at bounding box center [433, 153] width 71 height 13
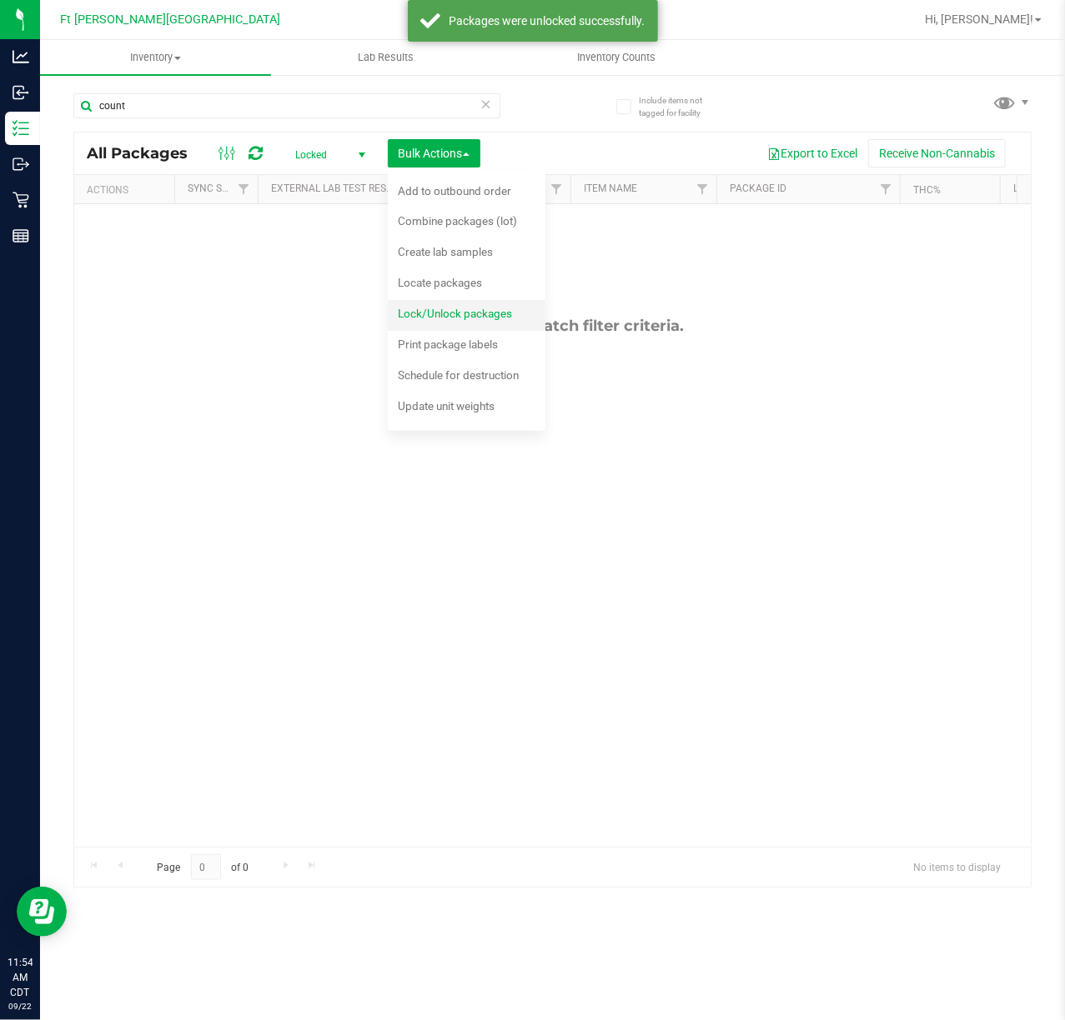
click at [443, 320] on span "Lock/Unlock packages" at bounding box center [455, 313] width 114 height 13
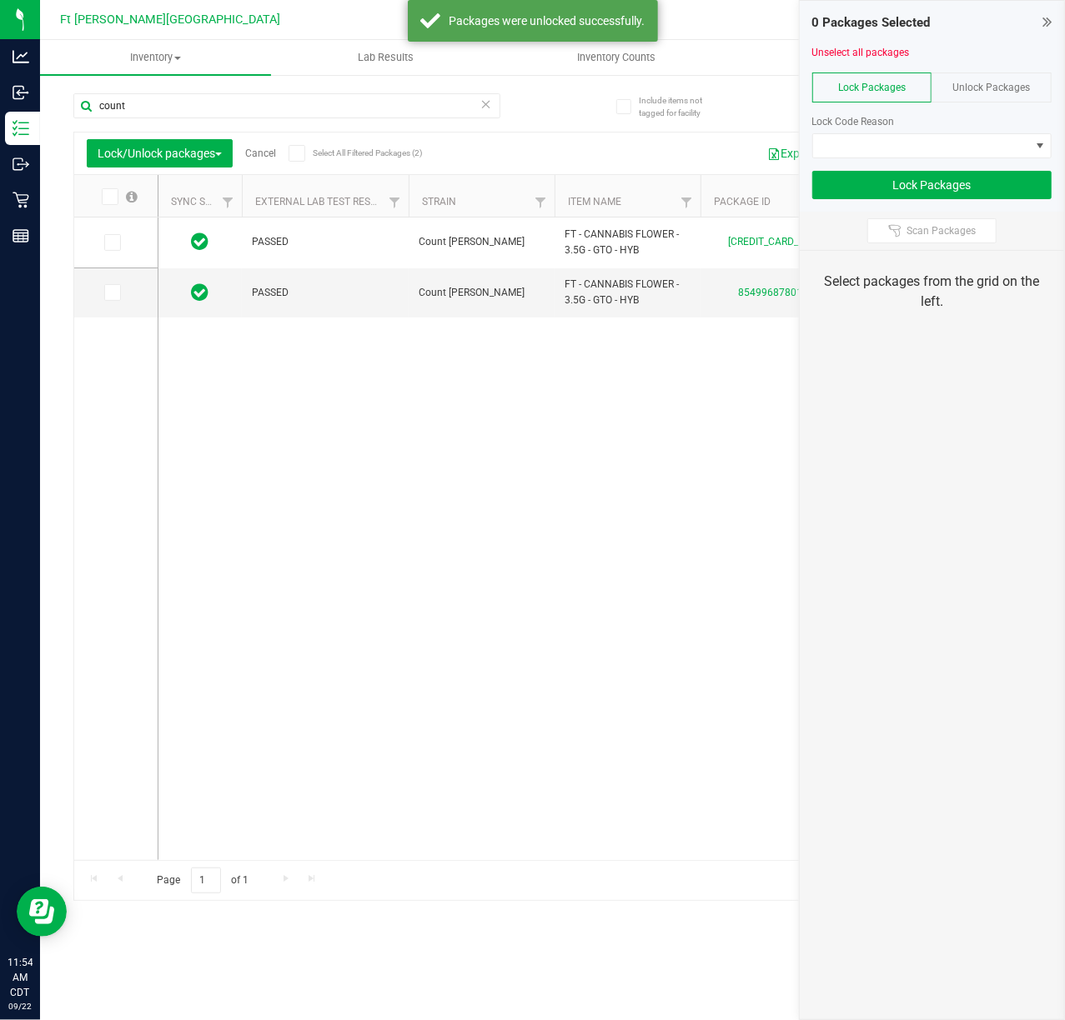
click at [799, 85] on span "Unlock Packages" at bounding box center [992, 88] width 78 height 12
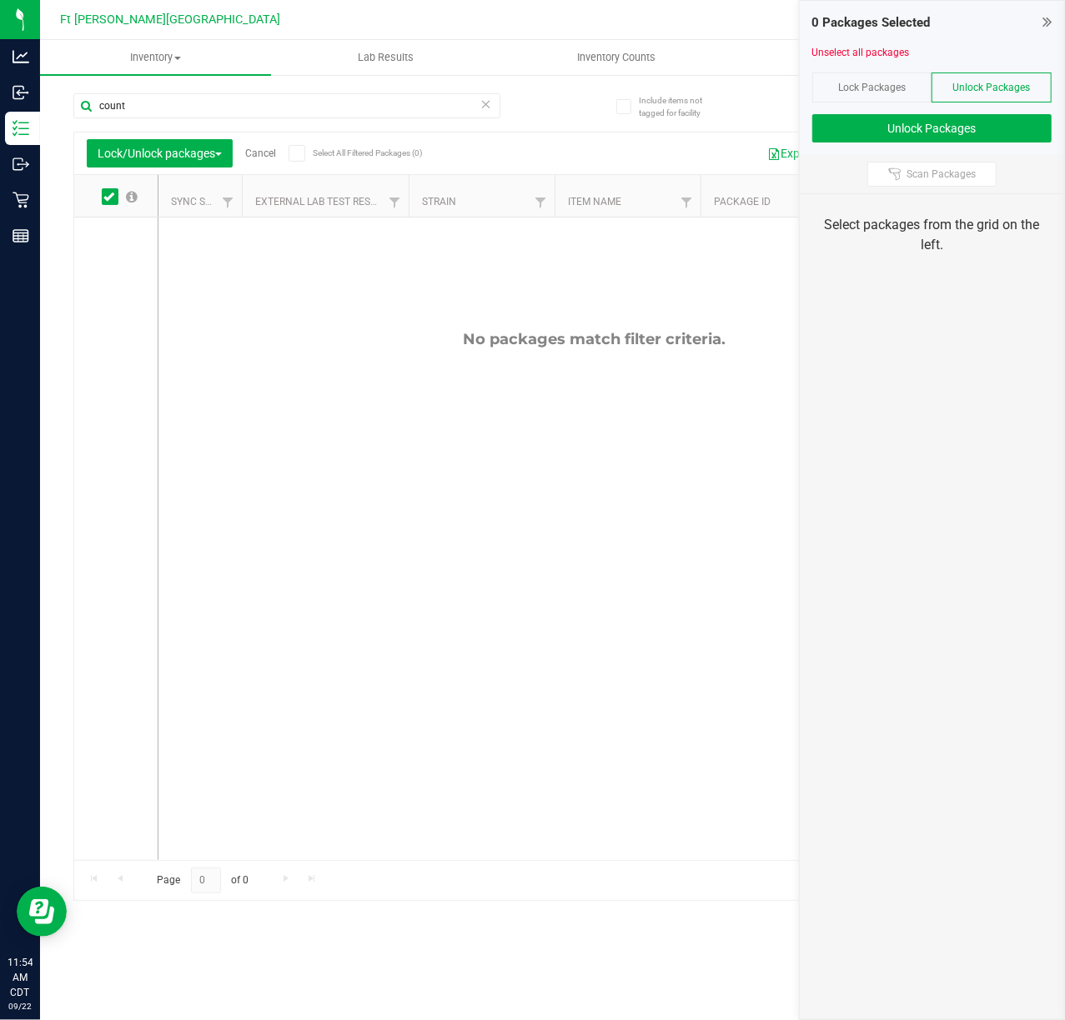
click at [799, 93] on span "Lock Packages" at bounding box center [872, 88] width 68 height 12
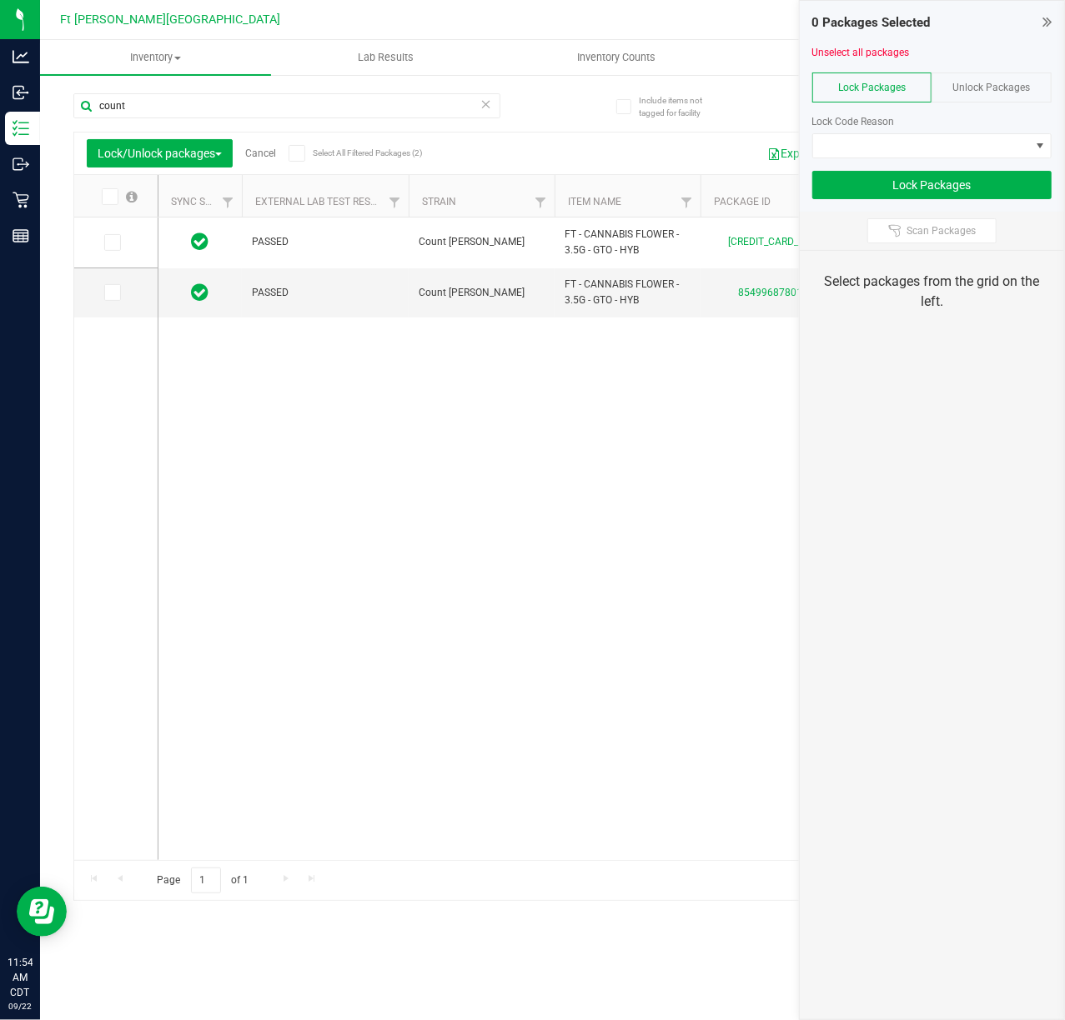
click at [114, 198] on span at bounding box center [110, 196] width 17 height 17
click at [0, 0] on input "checkbox" at bounding box center [0, 0] width 0 height 0
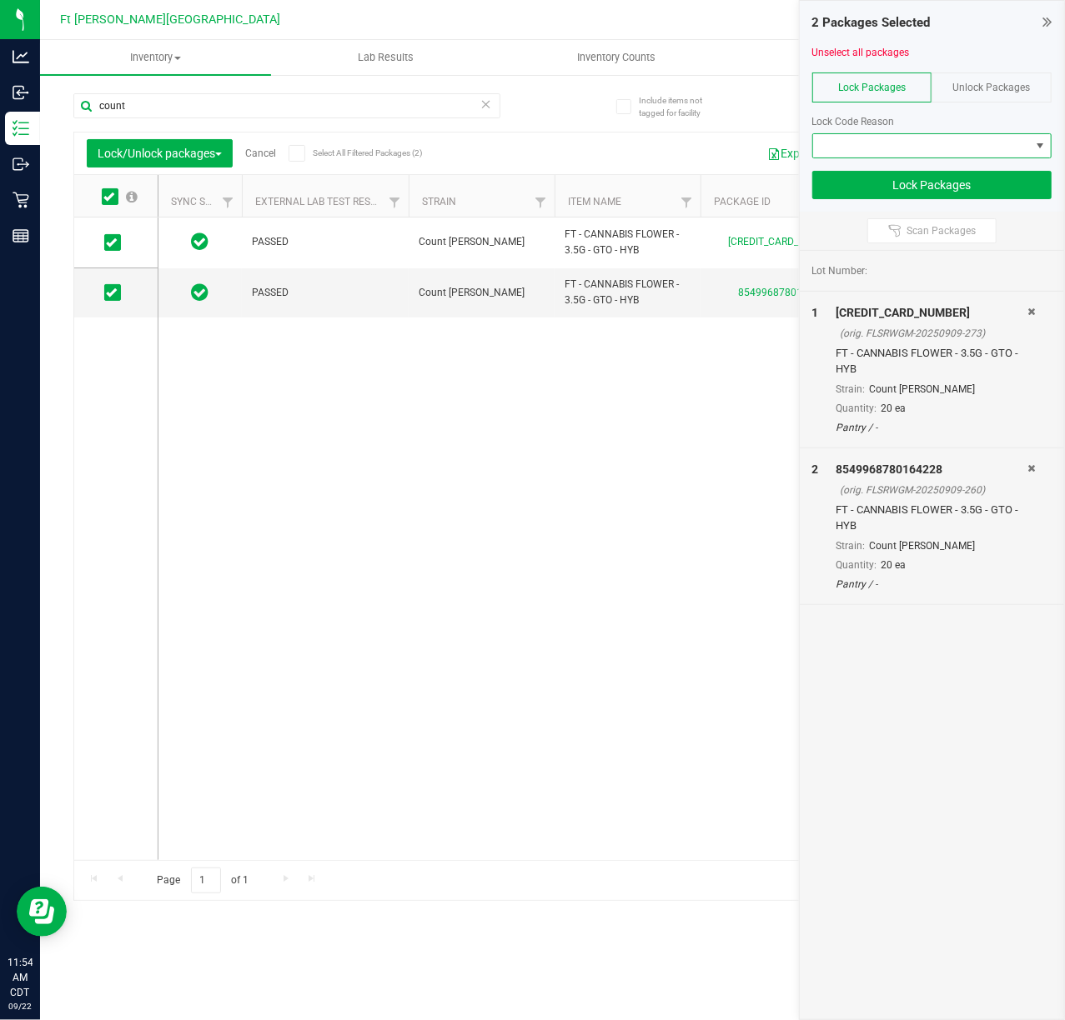
click at [799, 137] on span at bounding box center [921, 145] width 217 height 23
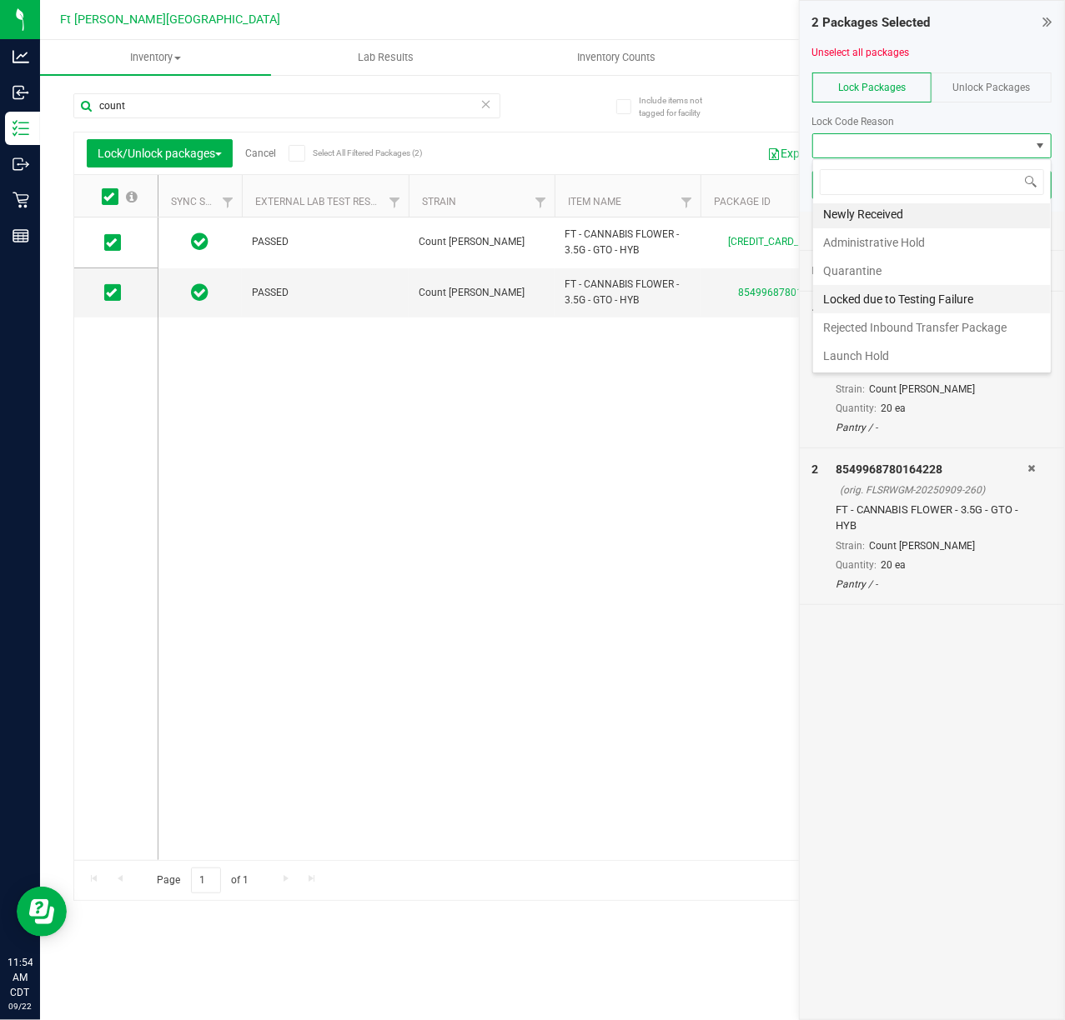
scroll to position [7, 0]
click at [799, 357] on li "Launch Hold" at bounding box center [932, 356] width 238 height 28
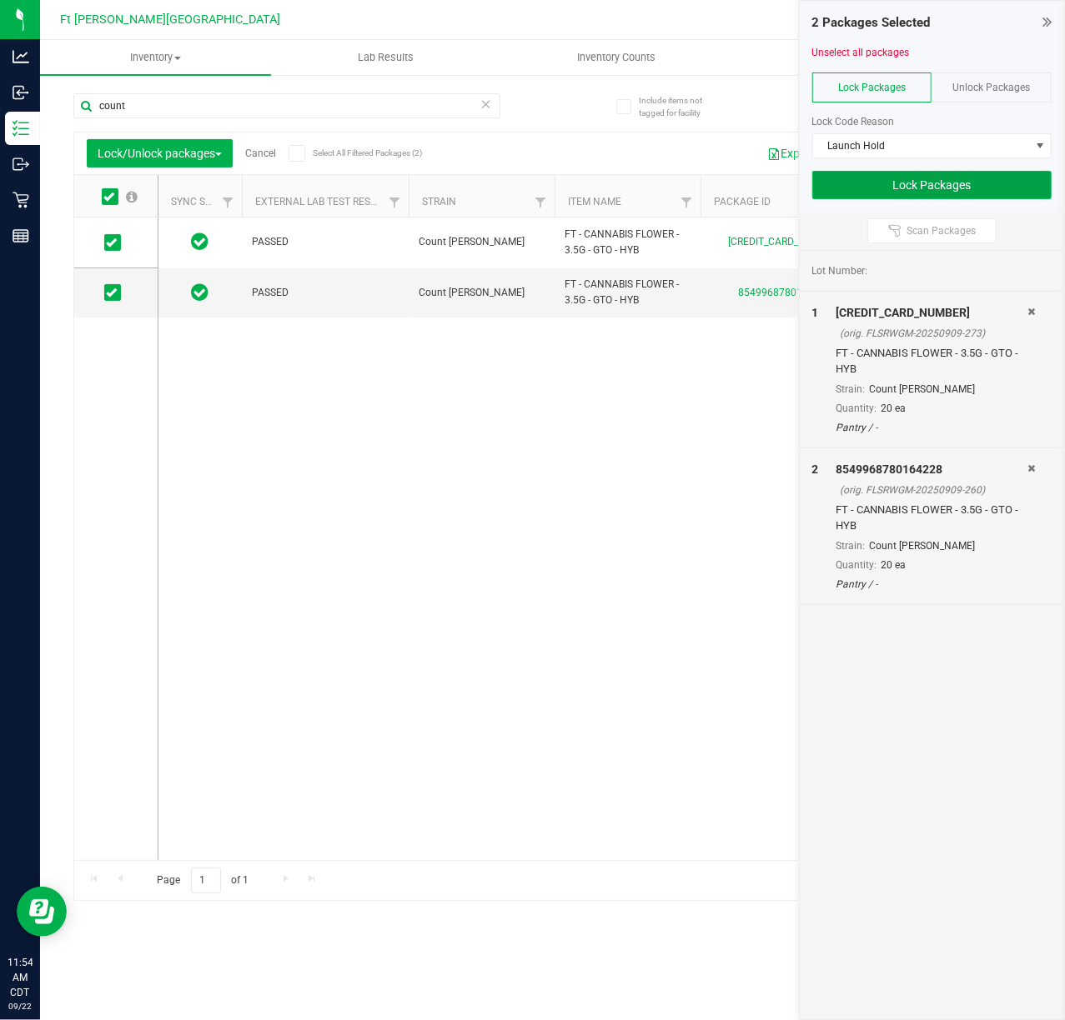
click at [799, 174] on button "Lock Packages" at bounding box center [931, 185] width 239 height 28
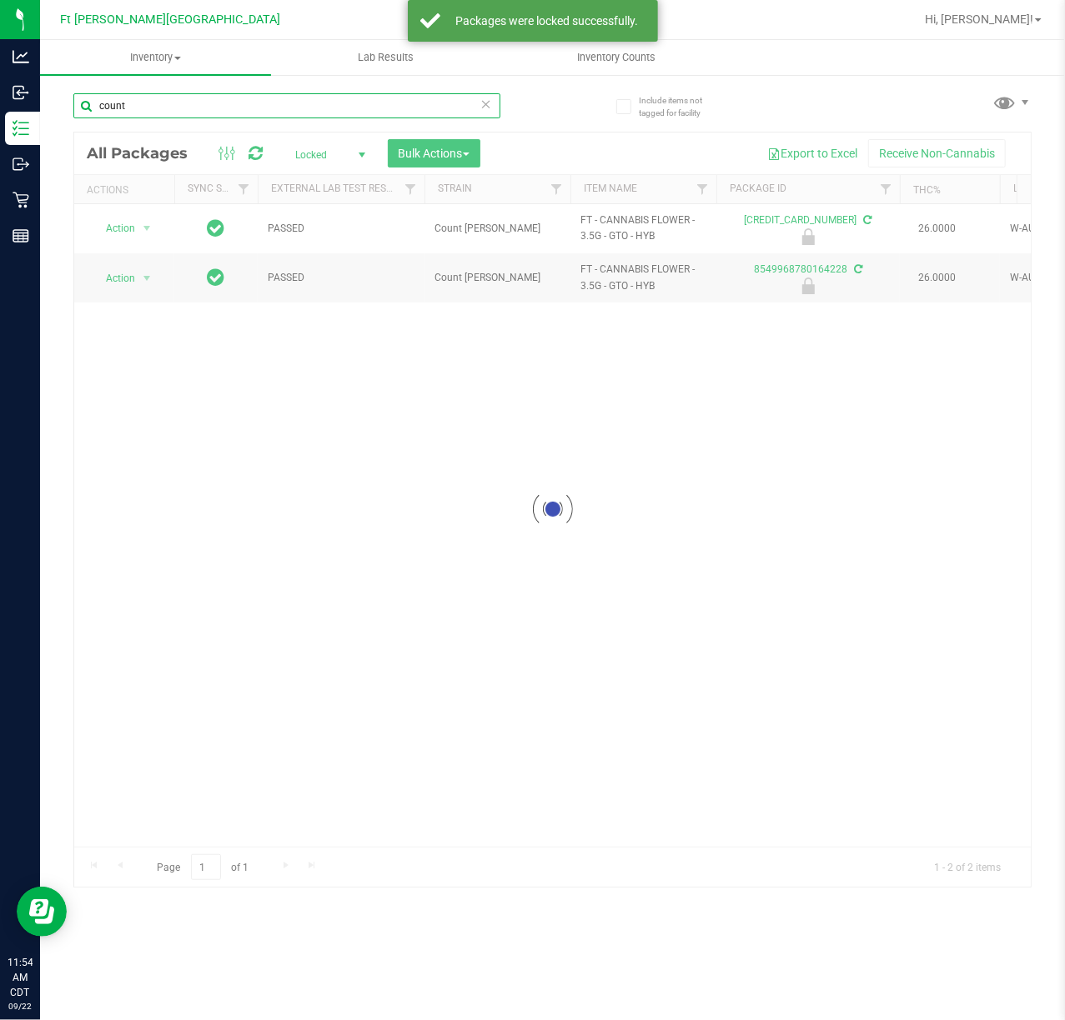
drag, startPoint x: 248, startPoint y: 104, endPoint x: -78, endPoint y: 115, distance: 327.0
click at [0, 115] on html "Analytics Inbound Inventory Outbound Retail Reports 11:54 AM CDT 09/22/2025 09/…" at bounding box center [532, 510] width 1065 height 1020
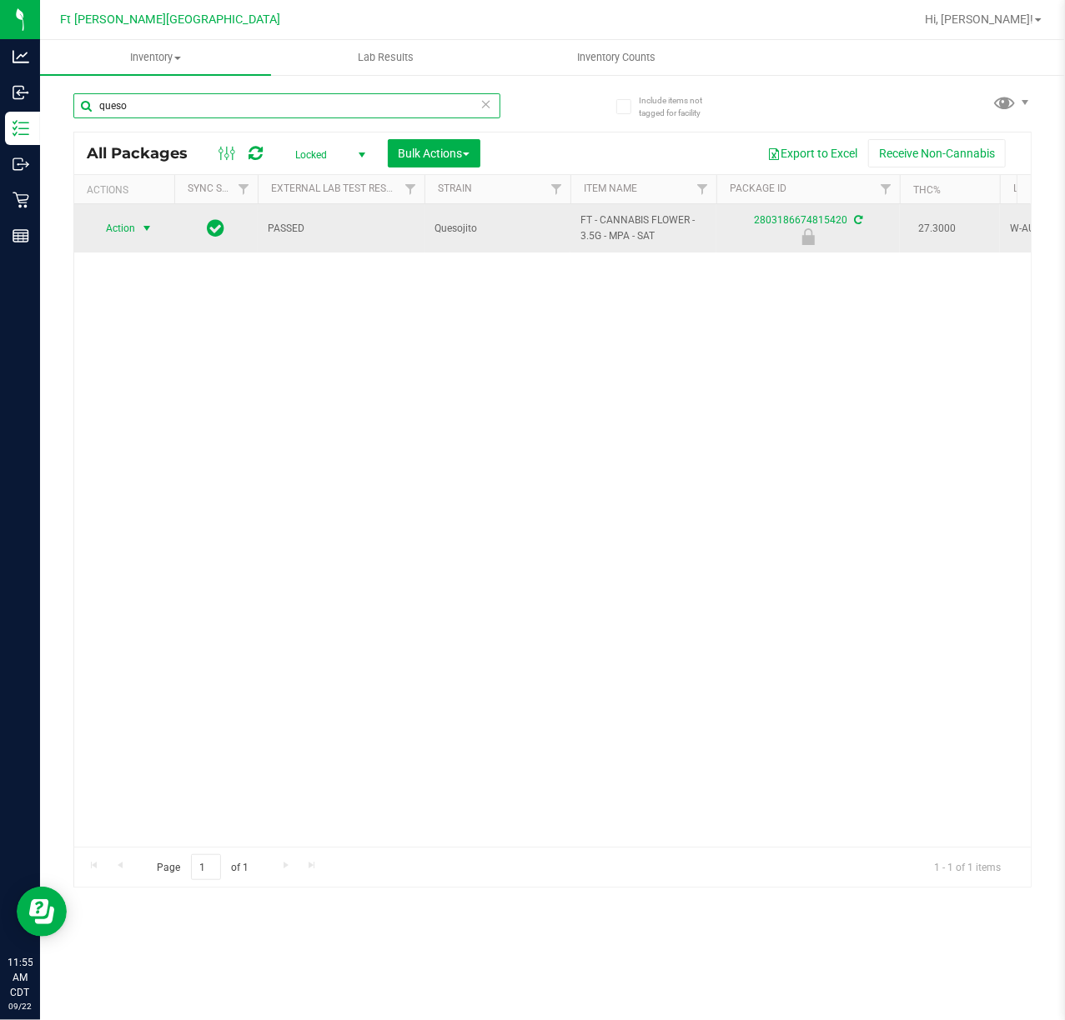
type input "queso"
click at [121, 222] on span "Action" at bounding box center [113, 228] width 45 height 23
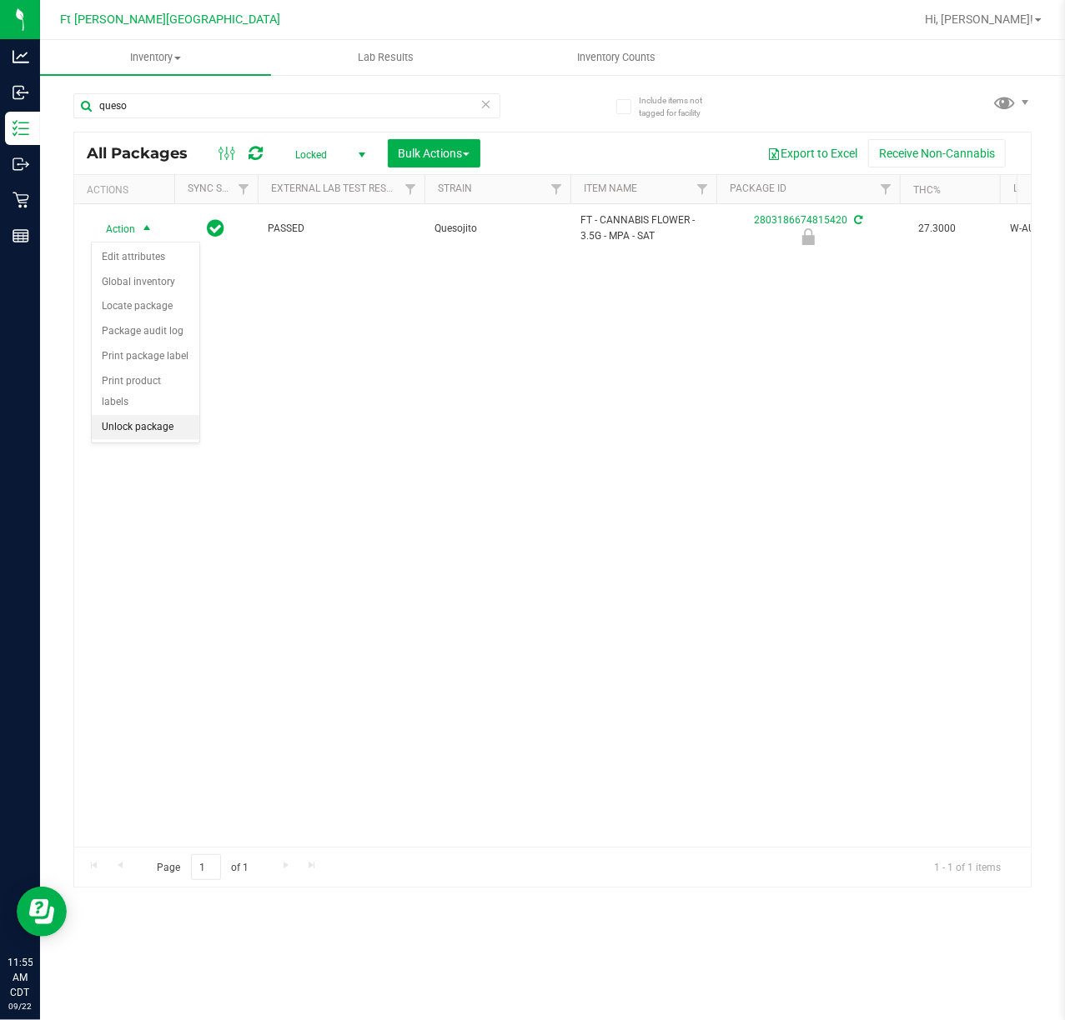
click at [123, 427] on li "Unlock package" at bounding box center [146, 427] width 108 height 25
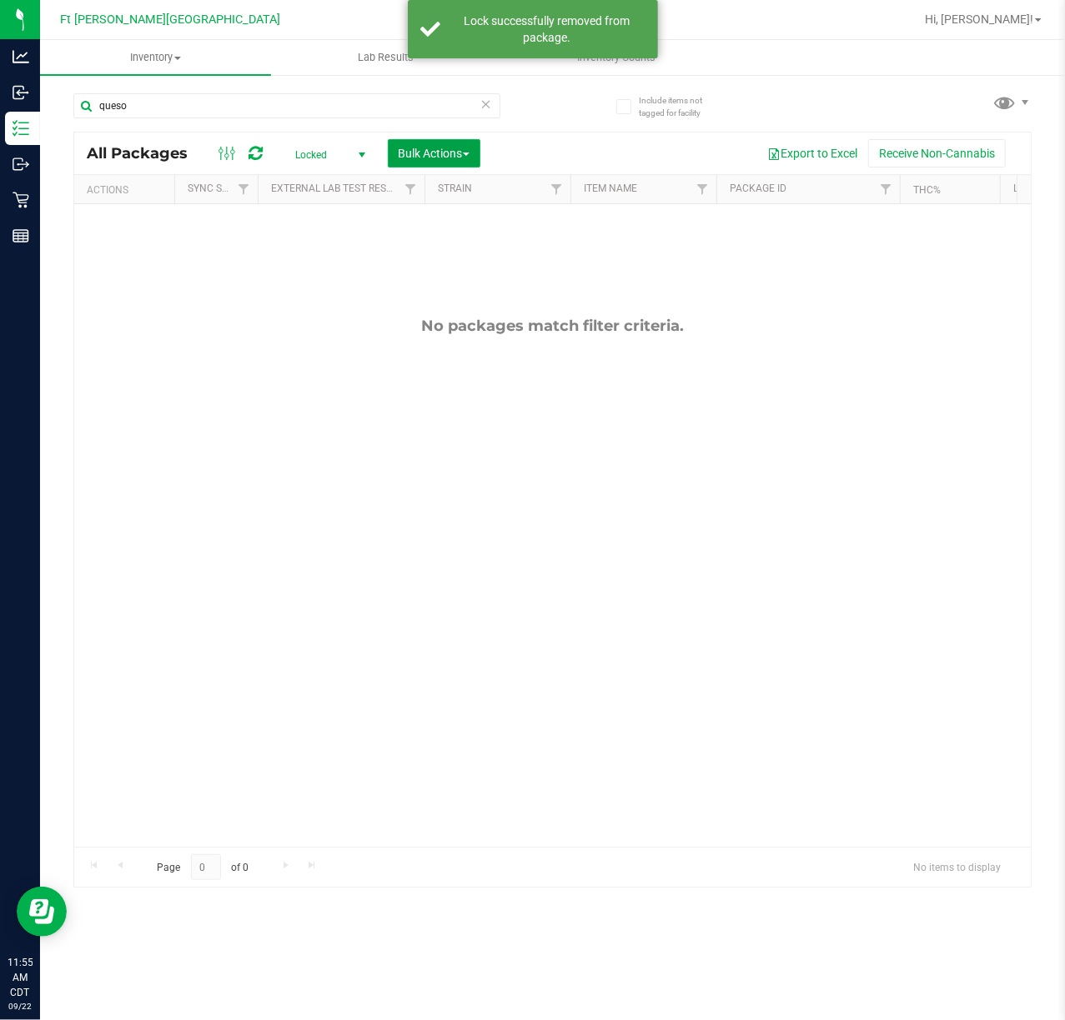
click at [445, 140] on button "Bulk Actions" at bounding box center [434, 153] width 93 height 28
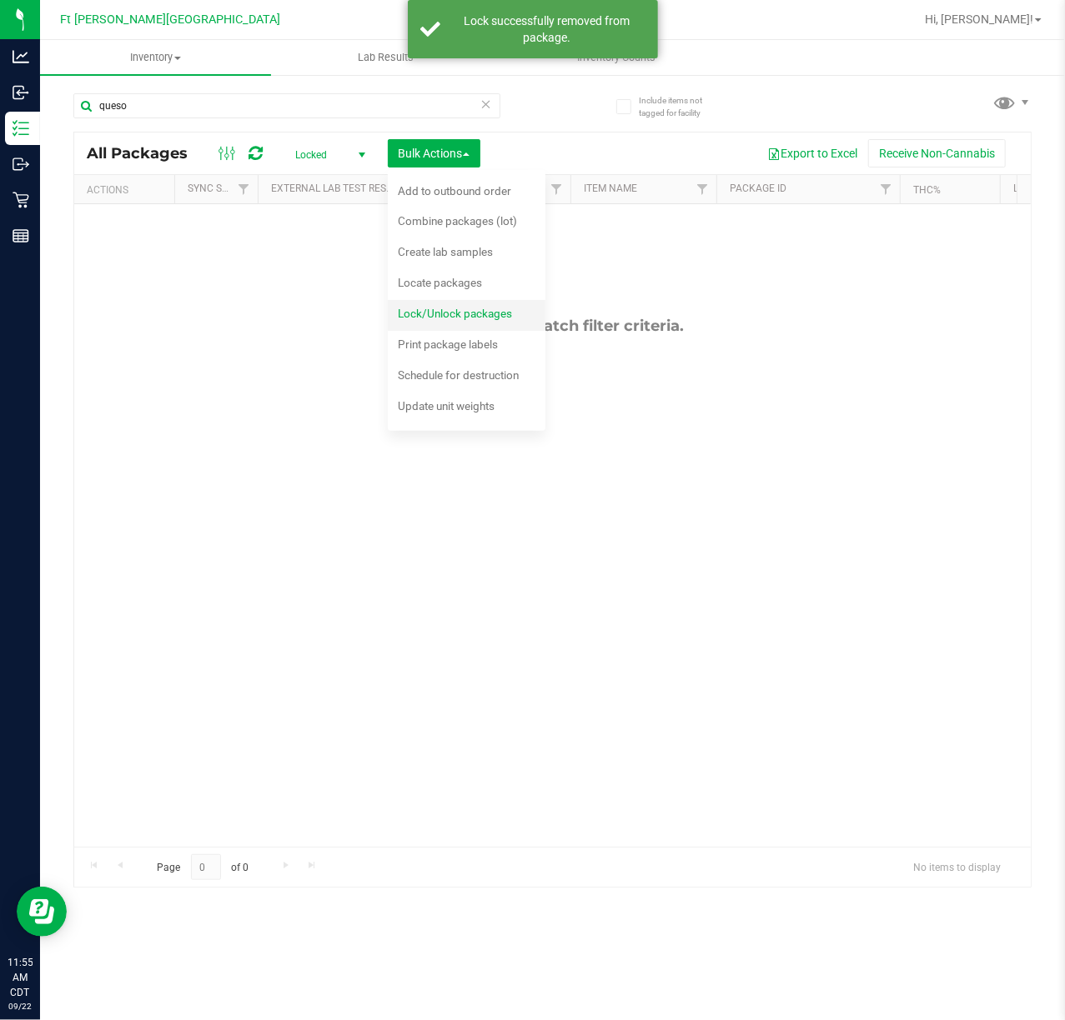
click at [445, 313] on span "Lock/Unlock packages" at bounding box center [455, 313] width 114 height 13
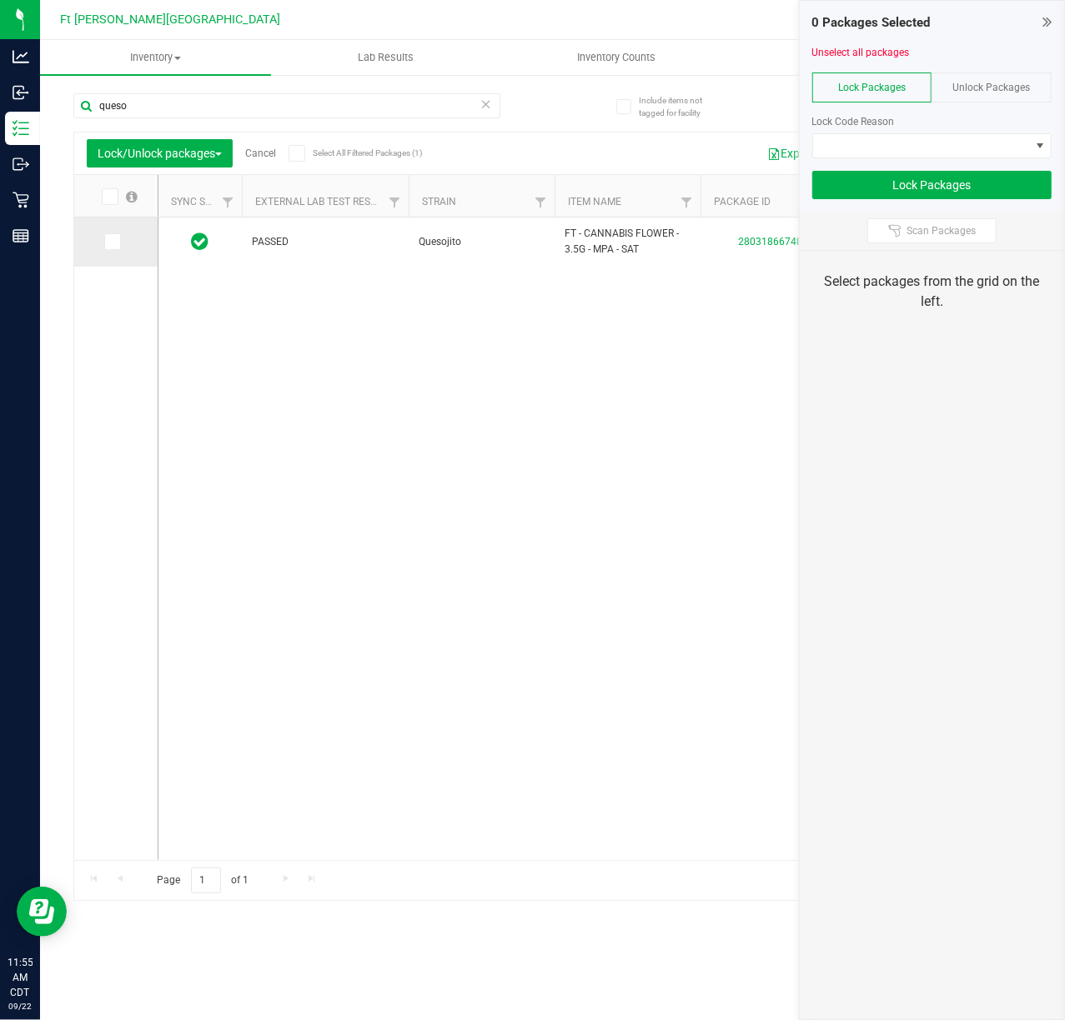
click at [102, 252] on td at bounding box center [115, 242] width 83 height 49
click at [110, 242] on icon at bounding box center [111, 242] width 11 height 0
click at [0, 0] on input "checkbox" at bounding box center [0, 0] width 0 height 0
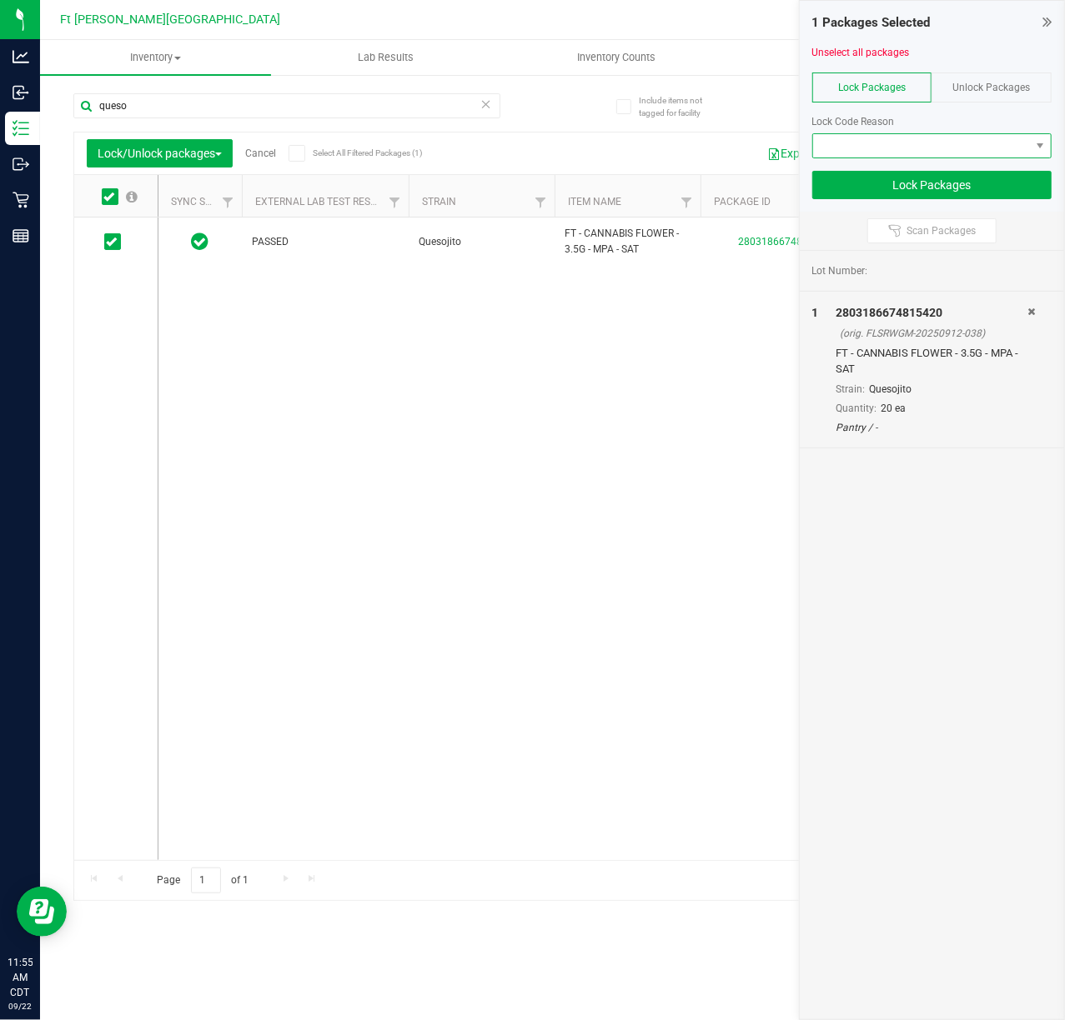
click at [799, 147] on span at bounding box center [921, 145] width 217 height 23
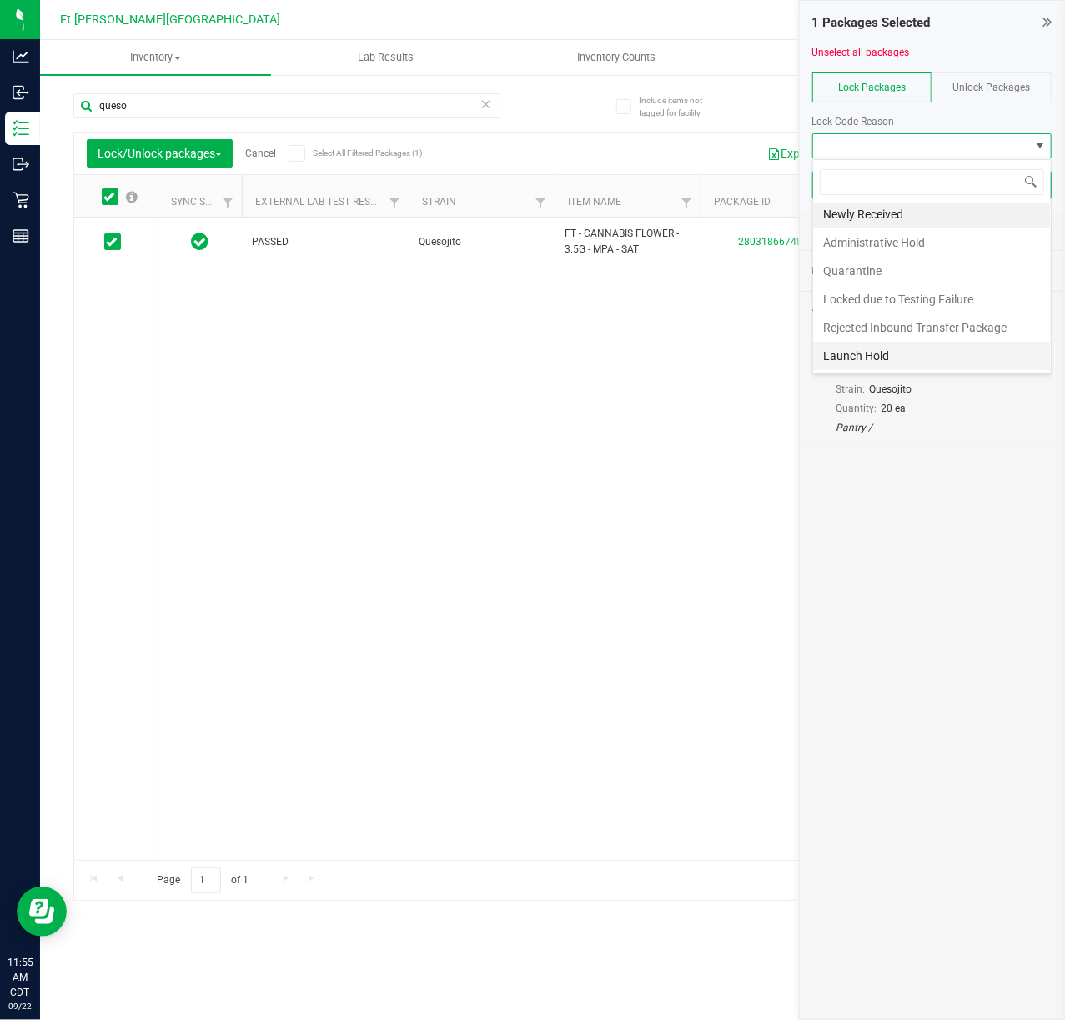
scroll to position [7, 0]
click at [799, 360] on li "Launch Hold" at bounding box center [932, 356] width 238 height 28
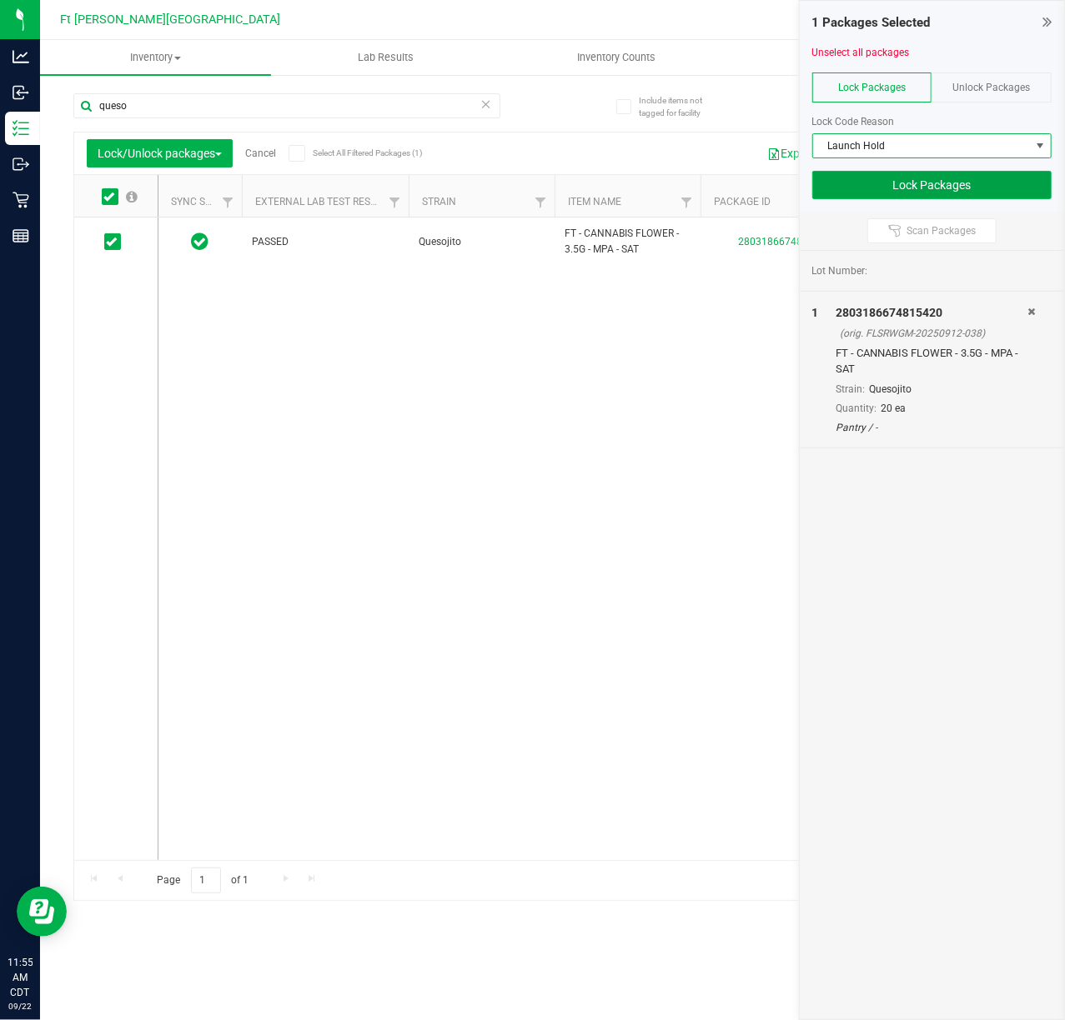
click at [799, 182] on button "Lock Packages" at bounding box center [931, 185] width 239 height 28
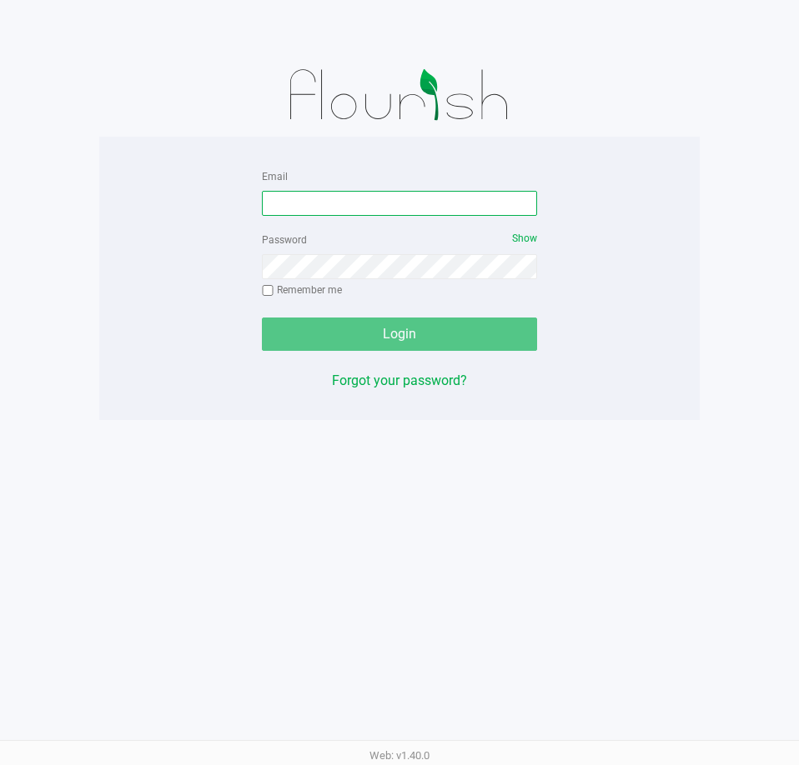
click at [467, 212] on input "Email" at bounding box center [399, 203] width 275 height 25
type input "[EMAIL_ADDRESS][DOMAIN_NAME]"
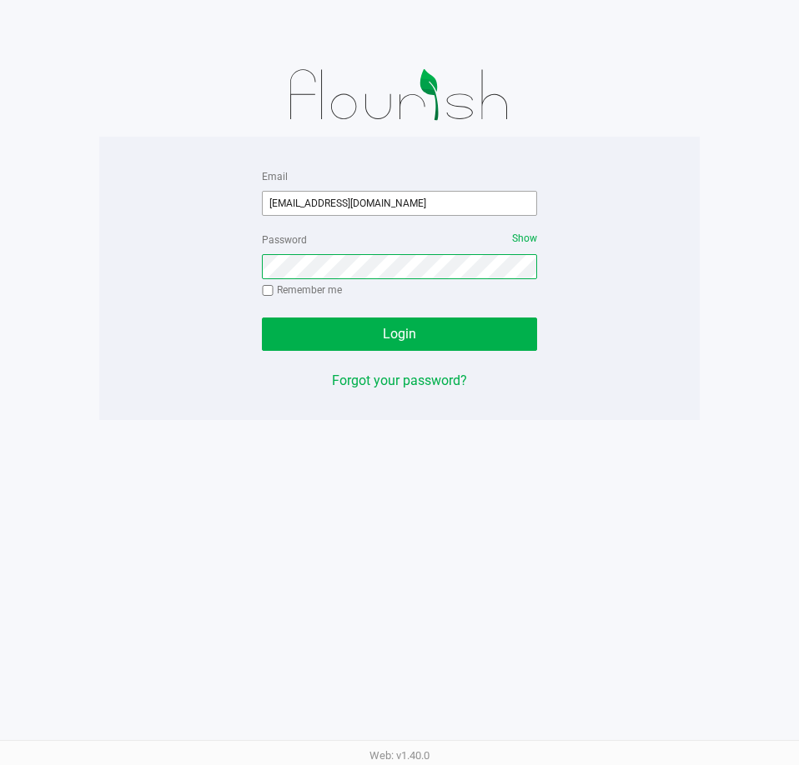
click at [262, 318] on button "Login" at bounding box center [399, 334] width 275 height 33
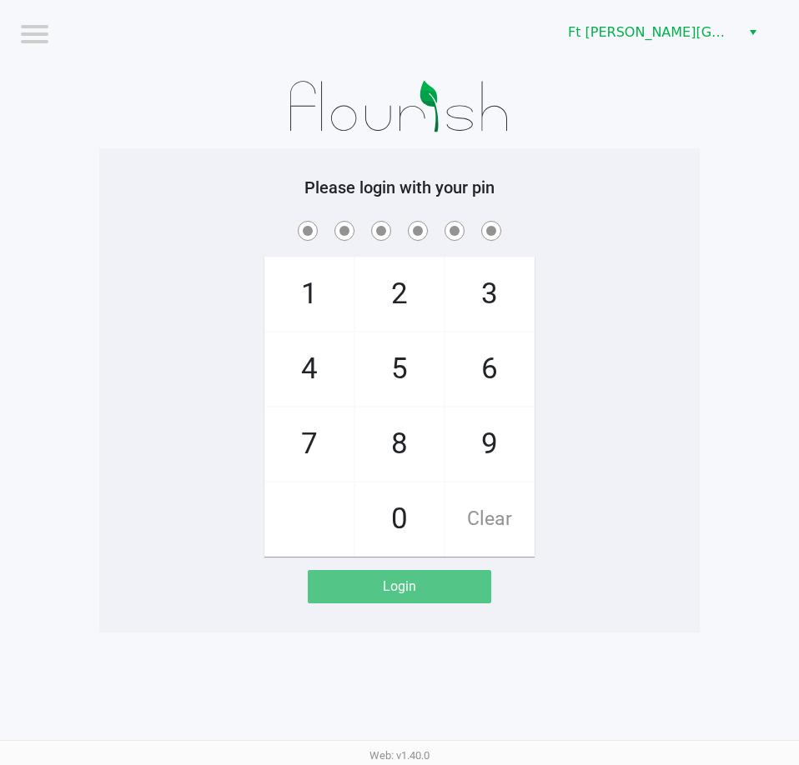
click at [694, 484] on div "1 4 7 2 5 8 0 3 6 9 Clear" at bounding box center [399, 387] width 600 height 339
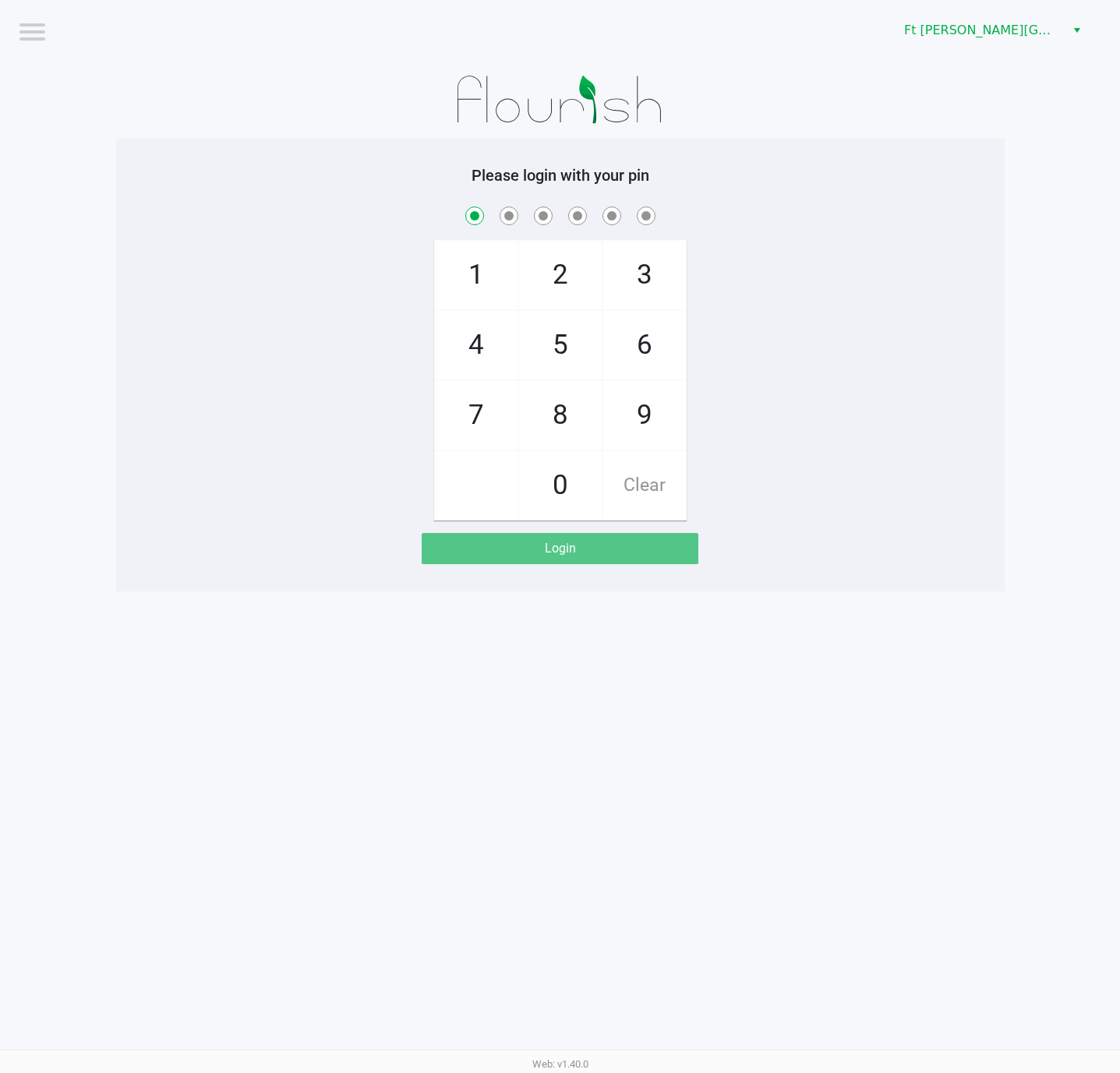
checkbox input "true"
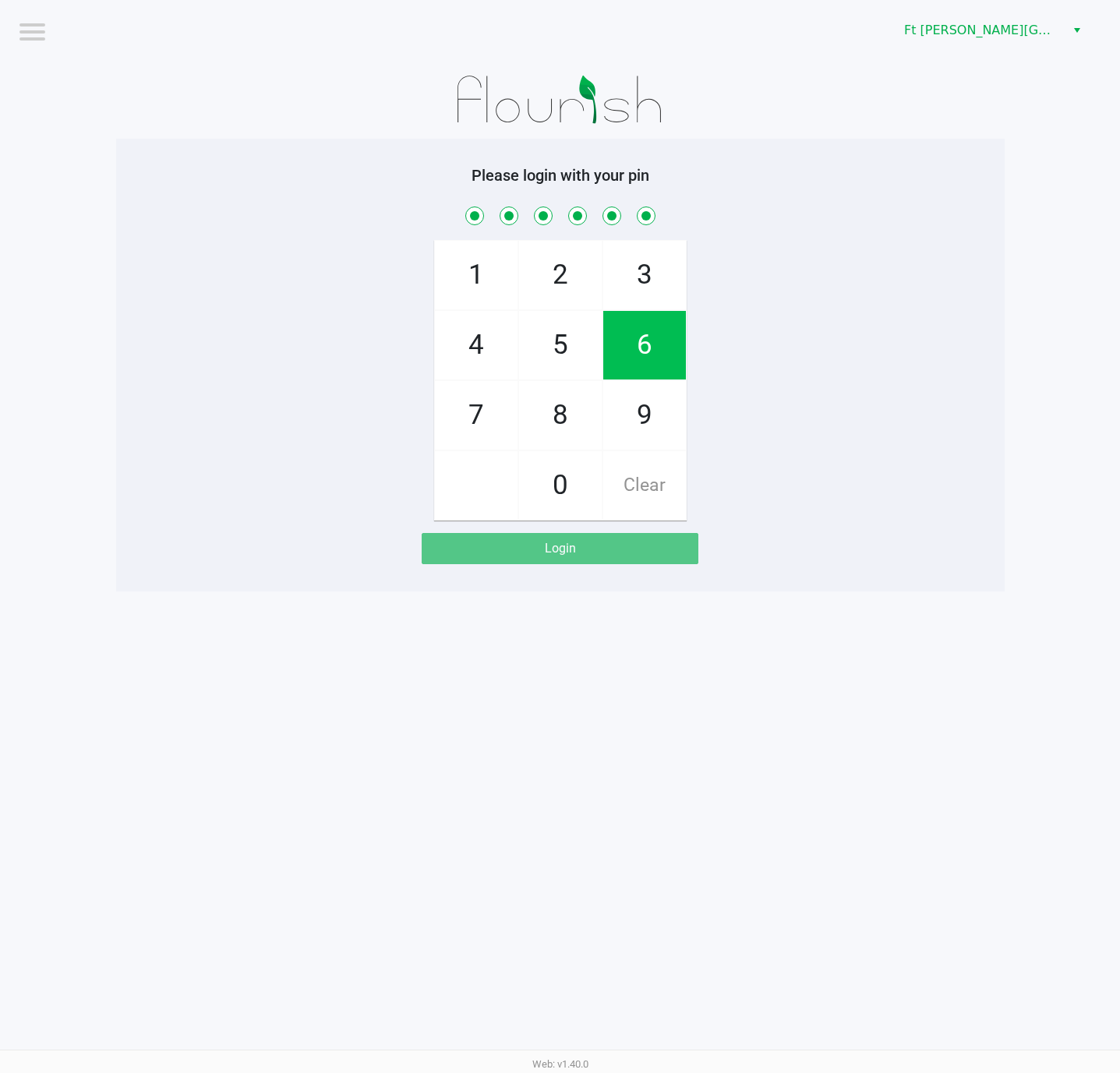
checkbox input "true"
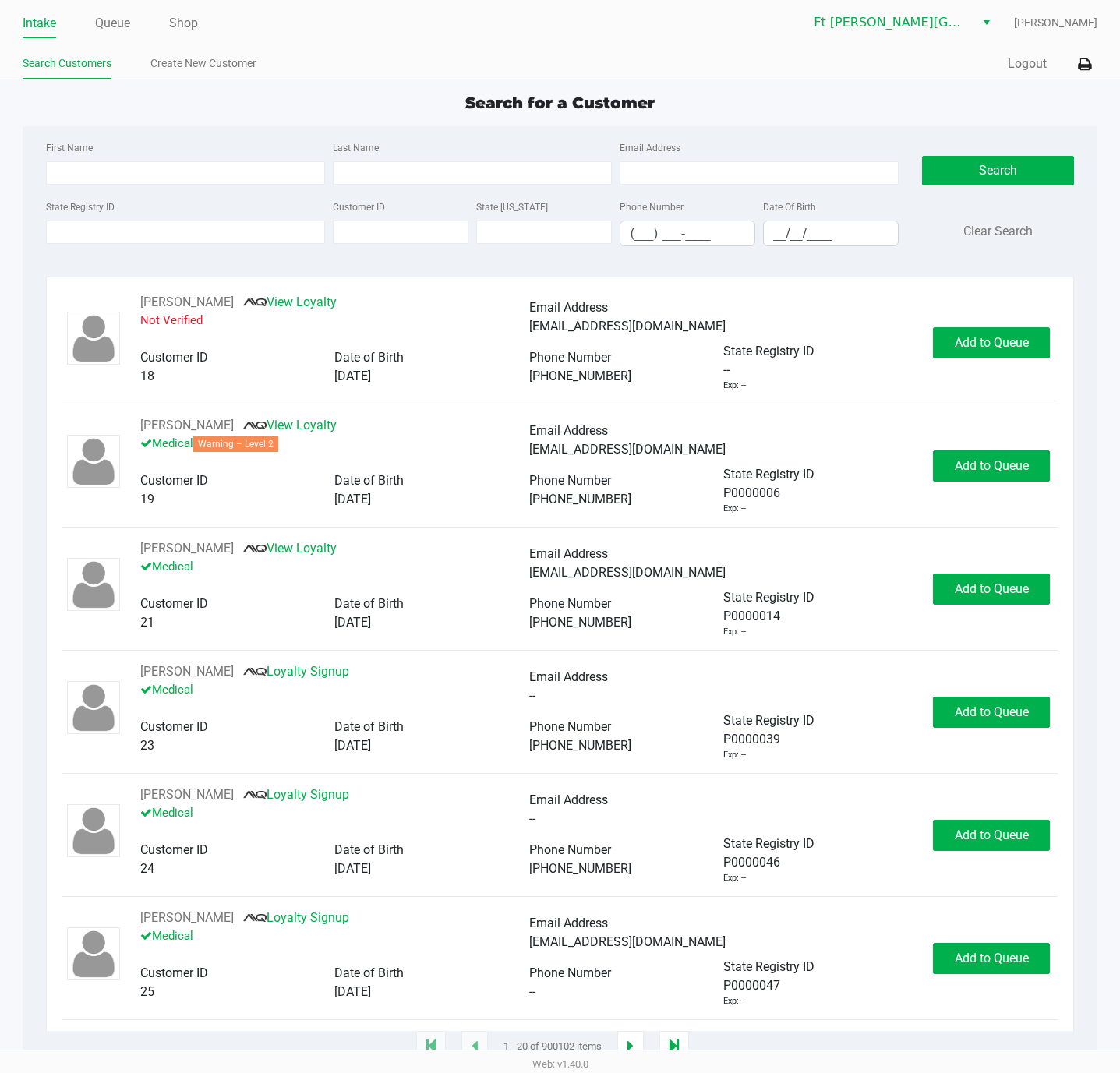
type input "[PERSON_NAME]"
type input "BRIELMAYER"
type input "[DATE]"
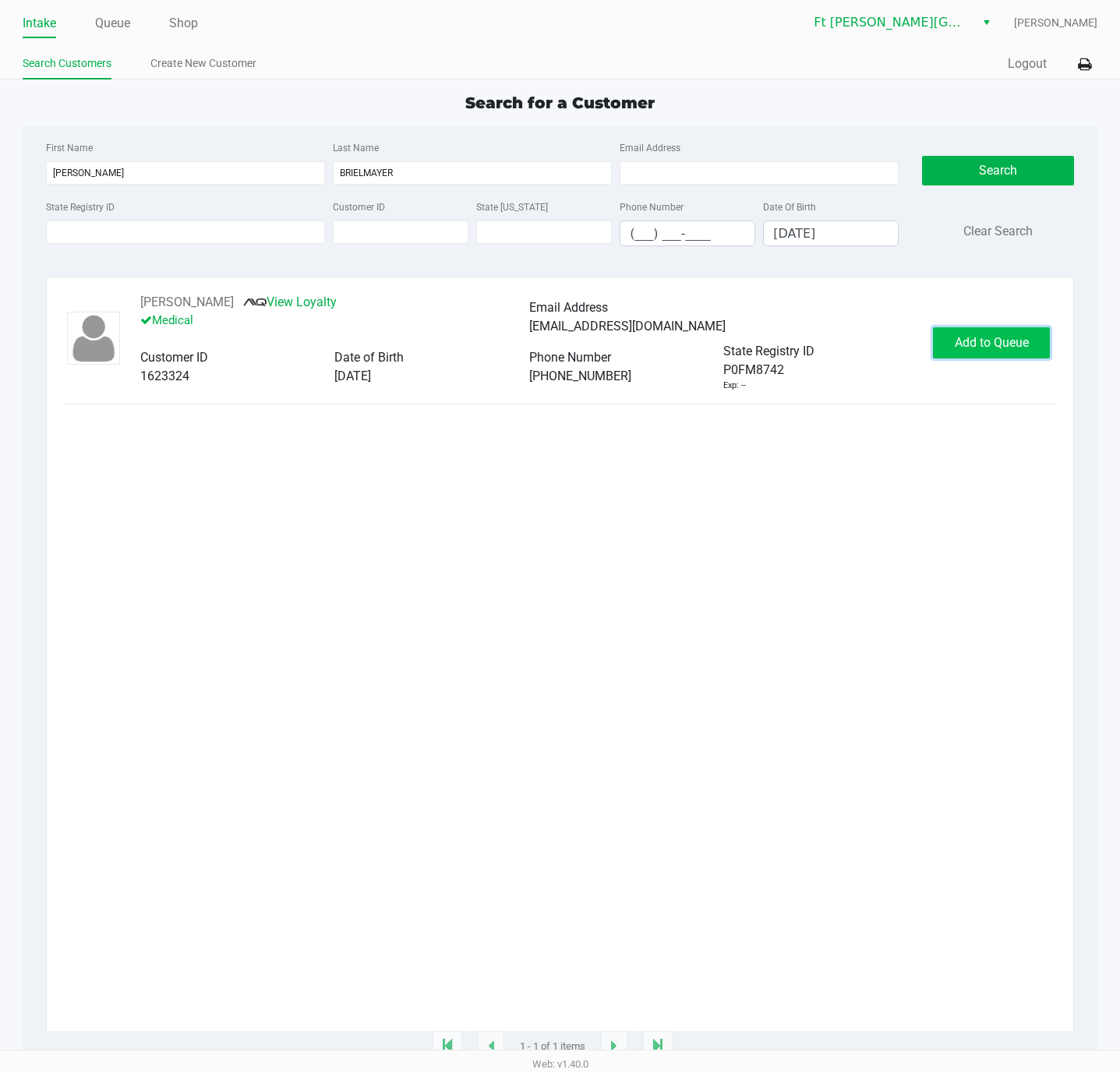
click at [746, 358] on button "Add to Queue" at bounding box center [991, 342] width 117 height 31
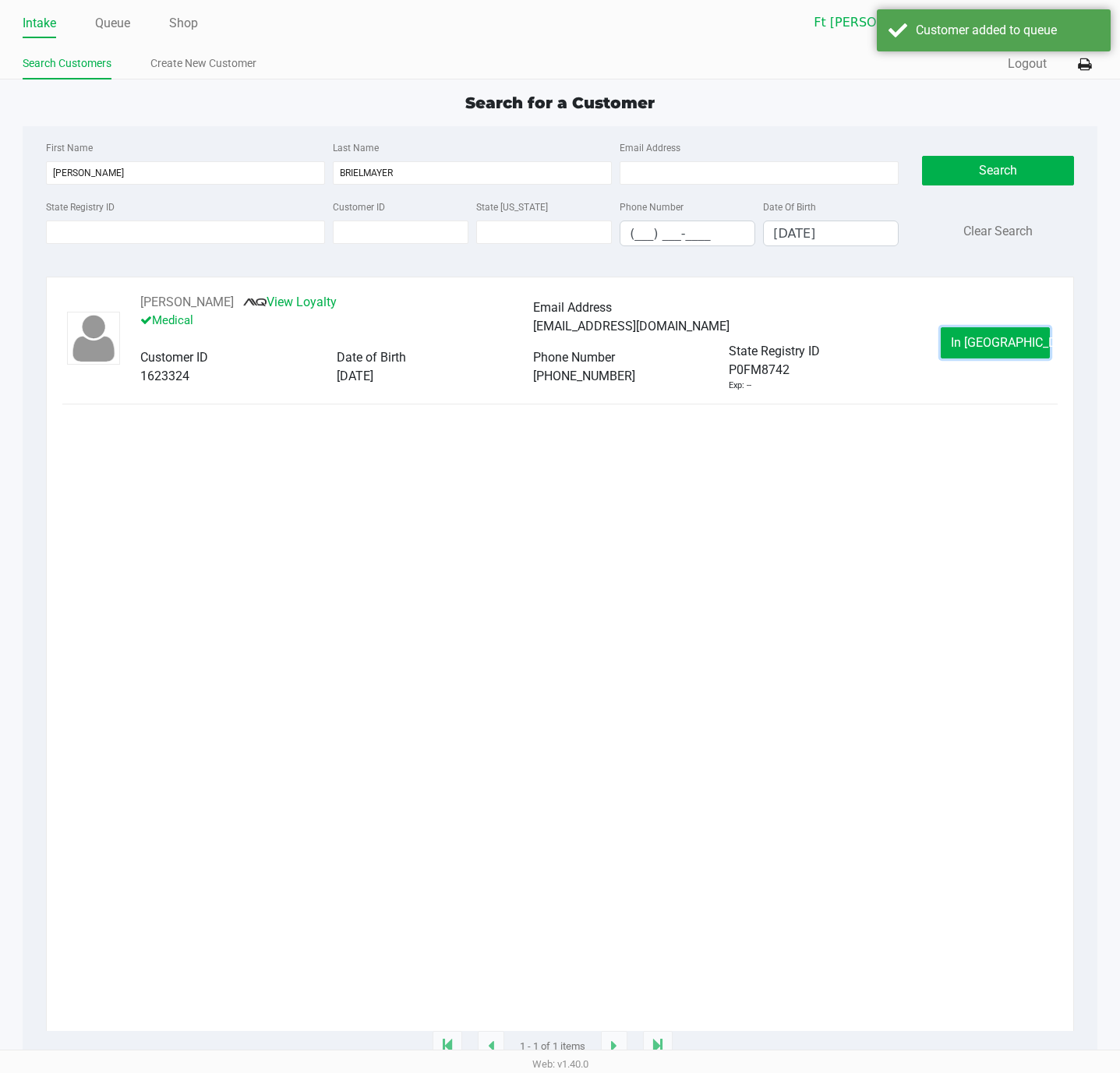
click at [746, 358] on button "In [GEOGRAPHIC_DATA]" at bounding box center [995, 342] width 109 height 31
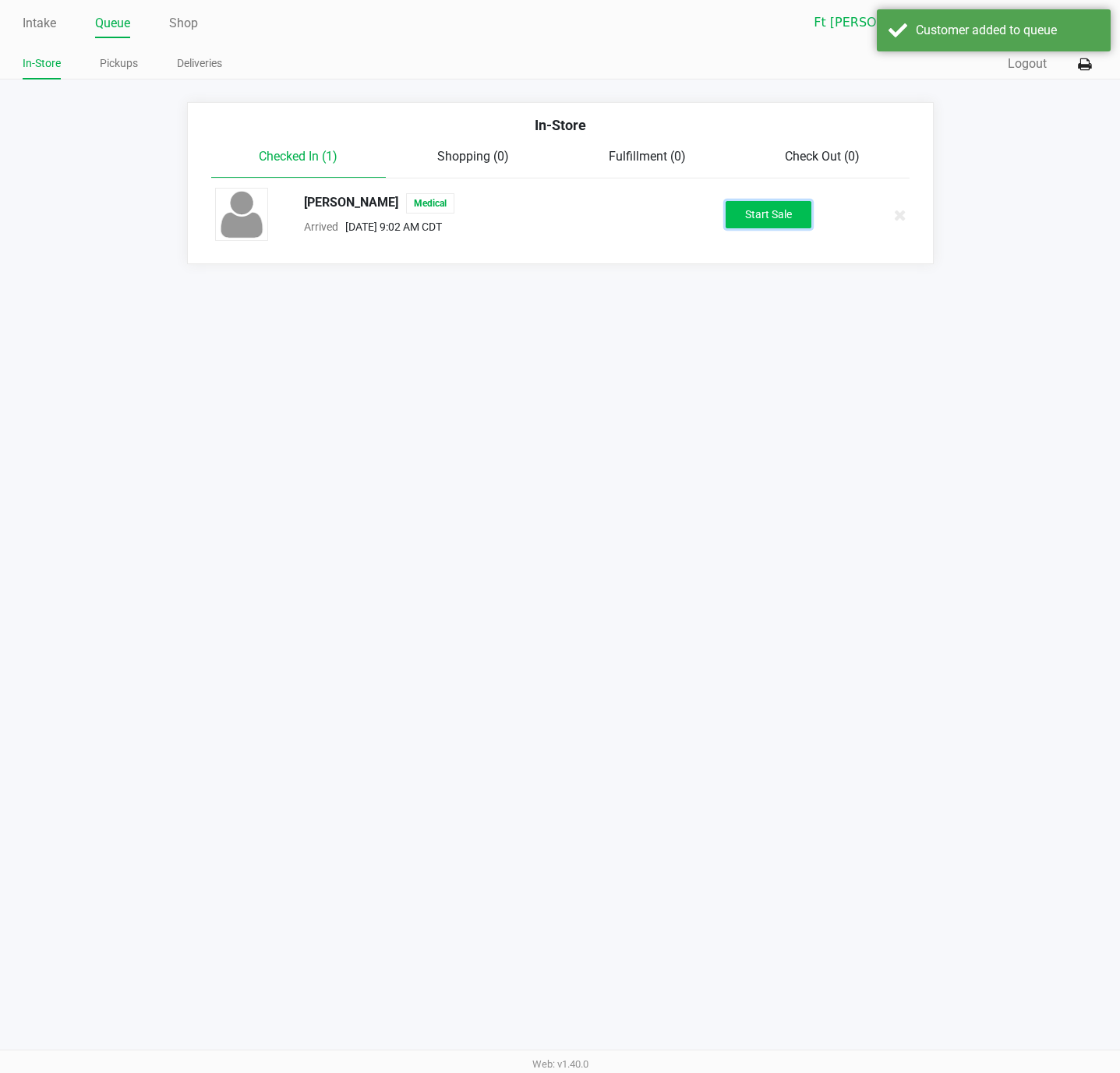
click at [746, 204] on button "Start Sale" at bounding box center [768, 214] width 86 height 27
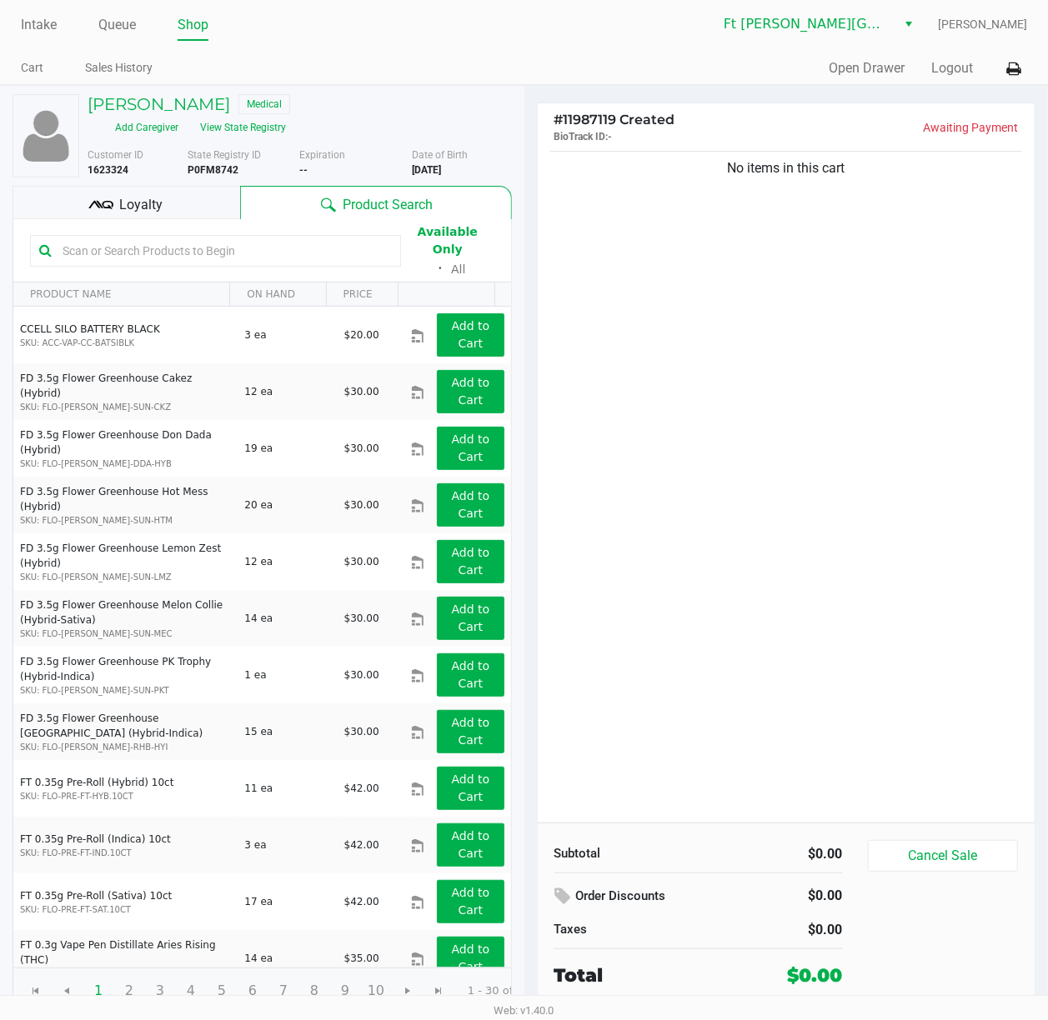
drag, startPoint x: 1101, startPoint y: 1, endPoint x: 585, endPoint y: 404, distance: 655.0
click at [585, 404] on div "No items in this cart" at bounding box center [787, 485] width 498 height 675
click at [238, 134] on button "View State Registry" at bounding box center [238, 127] width 98 height 27
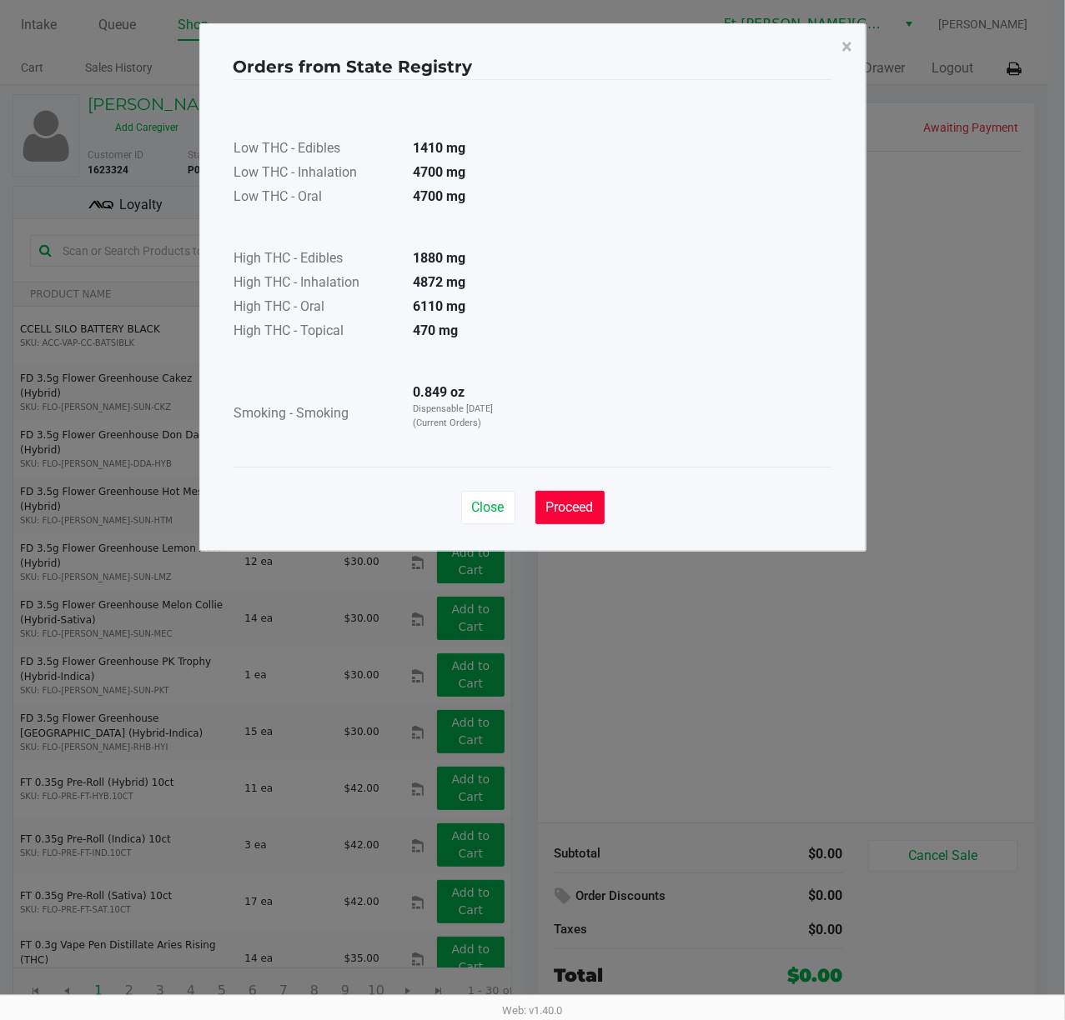
click at [572, 500] on span "Proceed" at bounding box center [570, 507] width 48 height 16
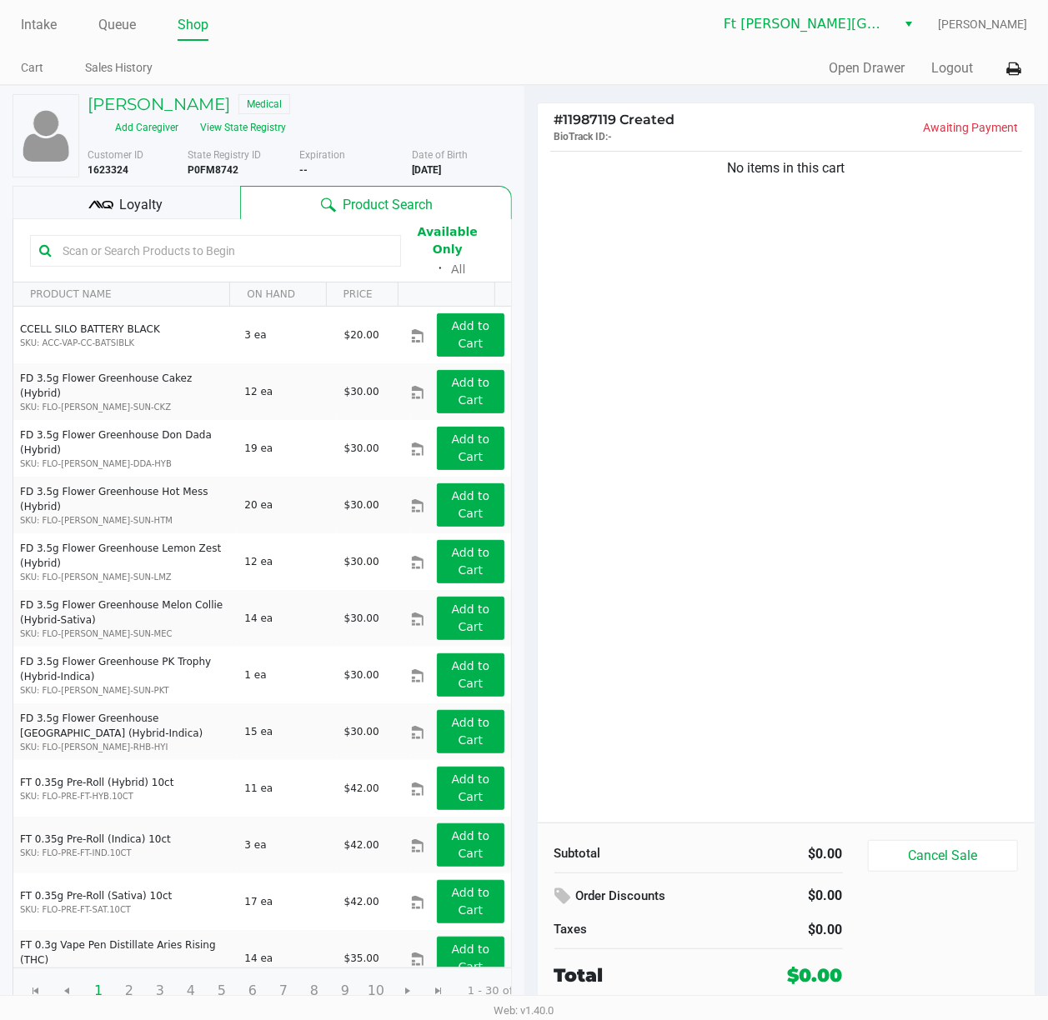
click at [145, 251] on input "text" at bounding box center [224, 250] width 336 height 25
click at [272, 134] on button "View State Registry" at bounding box center [238, 127] width 98 height 27
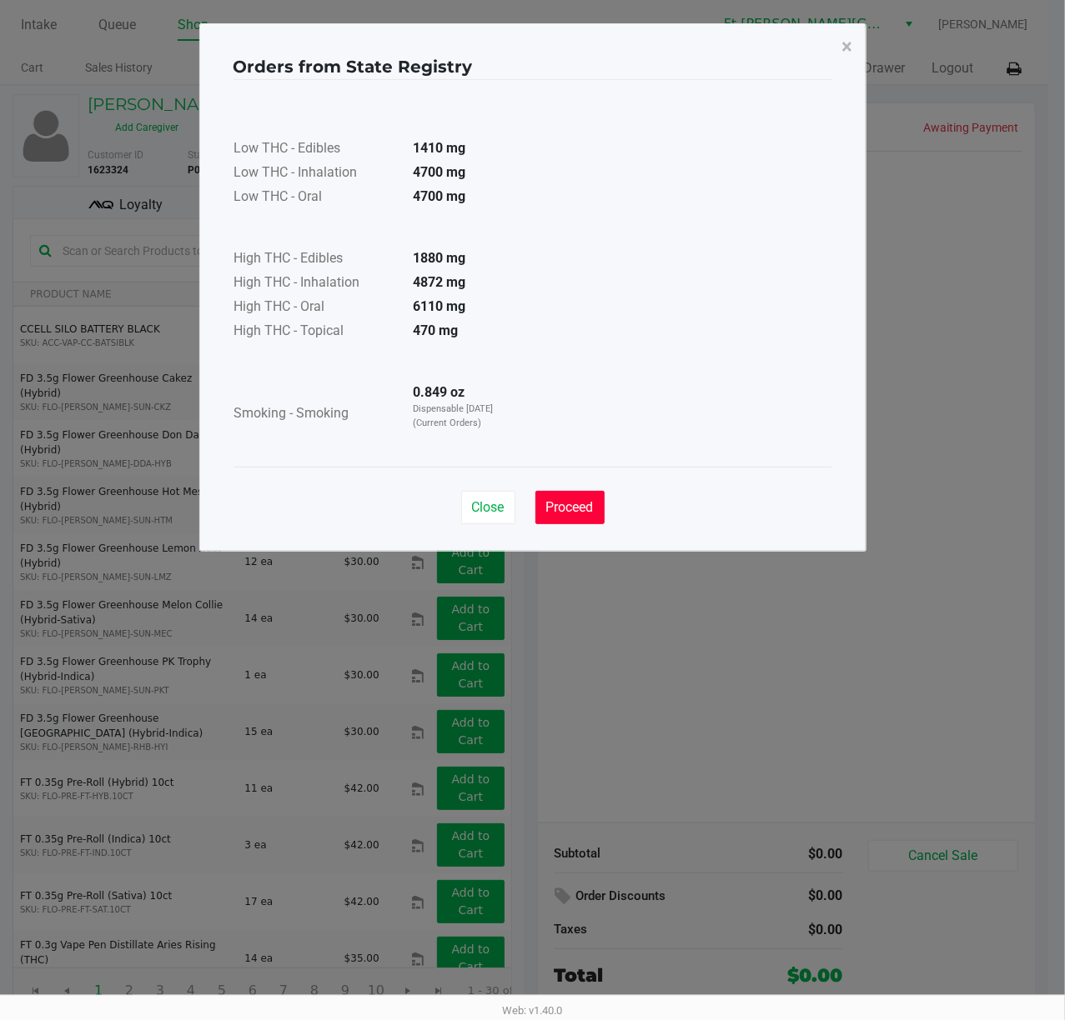
click at [554, 509] on span "Proceed" at bounding box center [570, 507] width 48 height 16
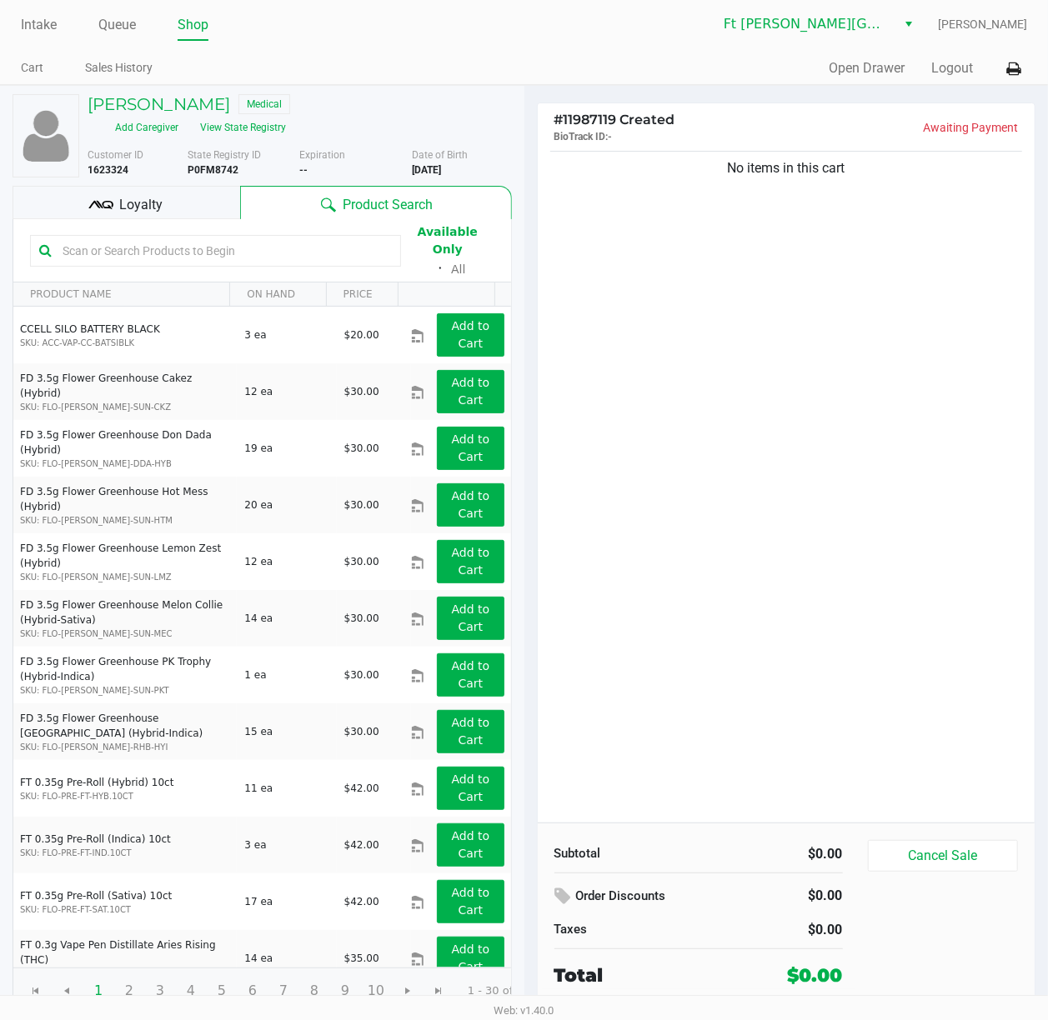
click at [252, 248] on input "text" at bounding box center [224, 250] width 336 height 25
click at [798, 529] on div "No items in this cart" at bounding box center [787, 485] width 498 height 675
click at [333, 247] on input "text" at bounding box center [224, 250] width 336 height 25
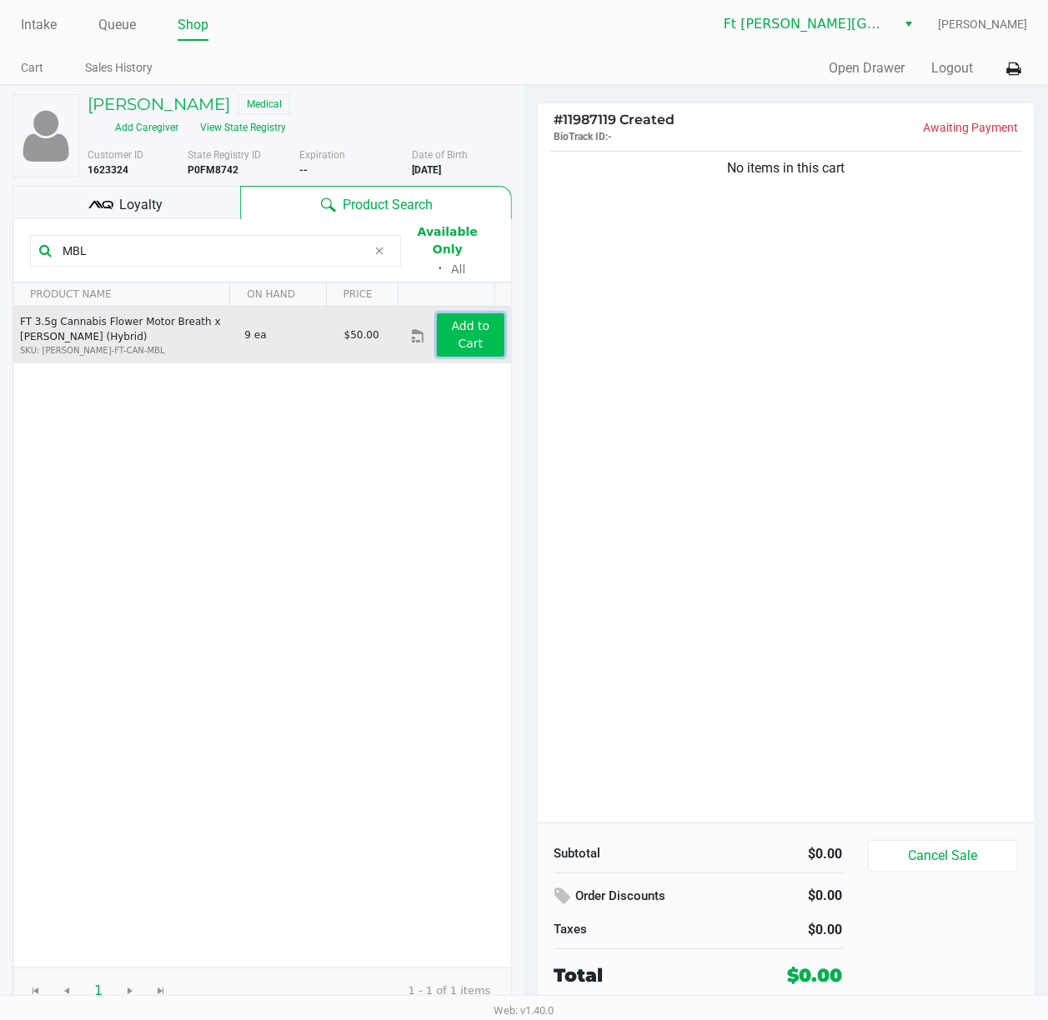
click at [458, 331] on app-button-loader "Add to Cart" at bounding box center [471, 334] width 38 height 31
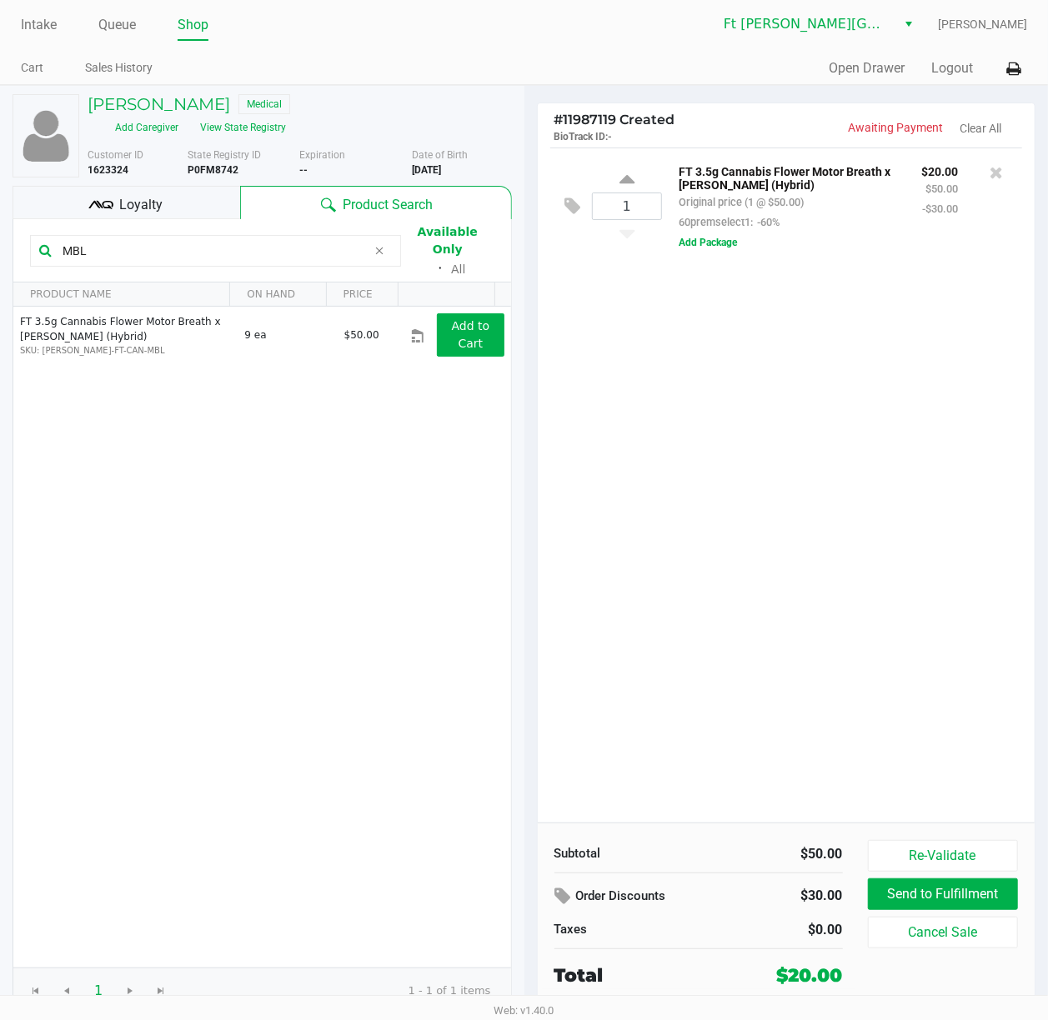
drag, startPoint x: 105, startPoint y: 264, endPoint x: -2, endPoint y: 281, distance: 108.0
click at [0, 281] on html "Intake Queue Shop Ft [PERSON_NAME][GEOGRAPHIC_DATA] WC [PERSON_NAME] Sales Hist…" at bounding box center [524, 510] width 1048 height 1020
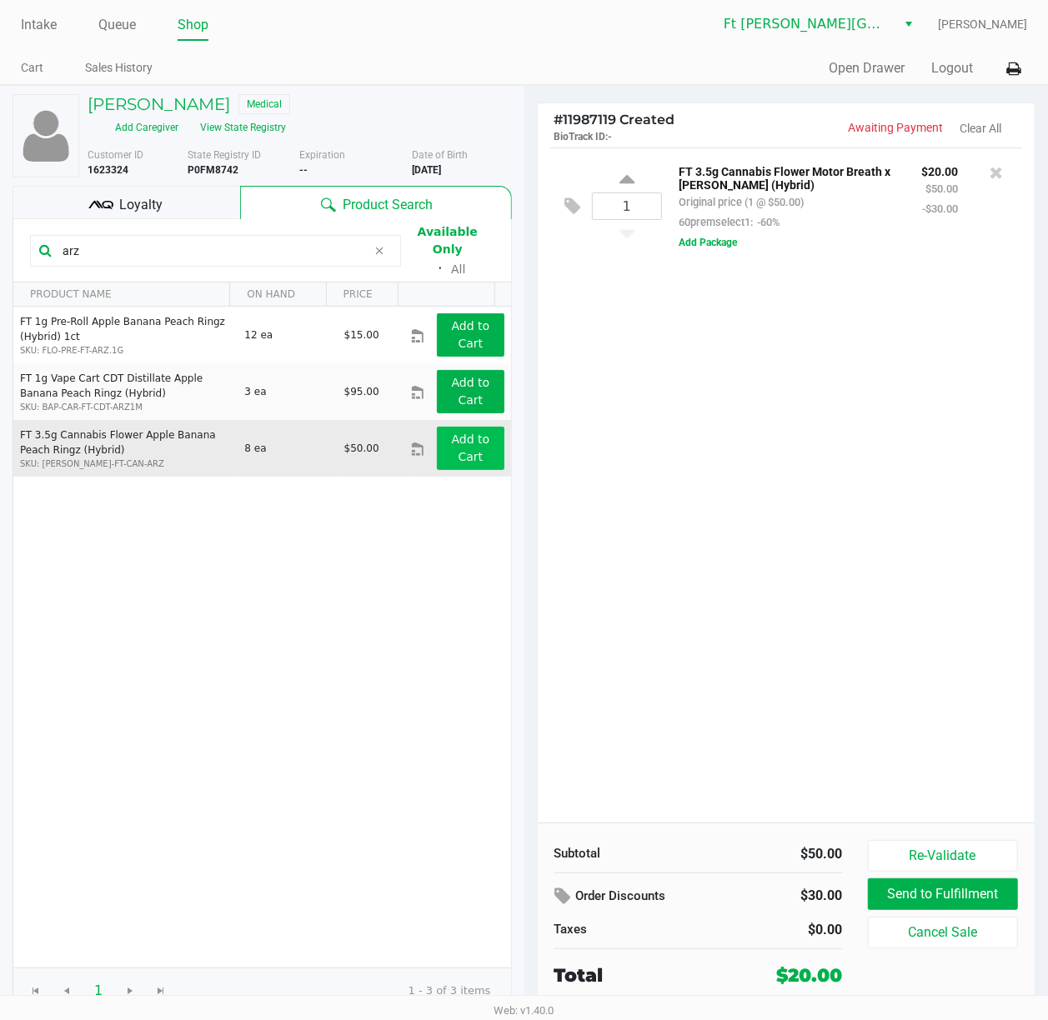
type input "arz"
click at [474, 438] on button "Add to Cart" at bounding box center [470, 448] width 67 height 43
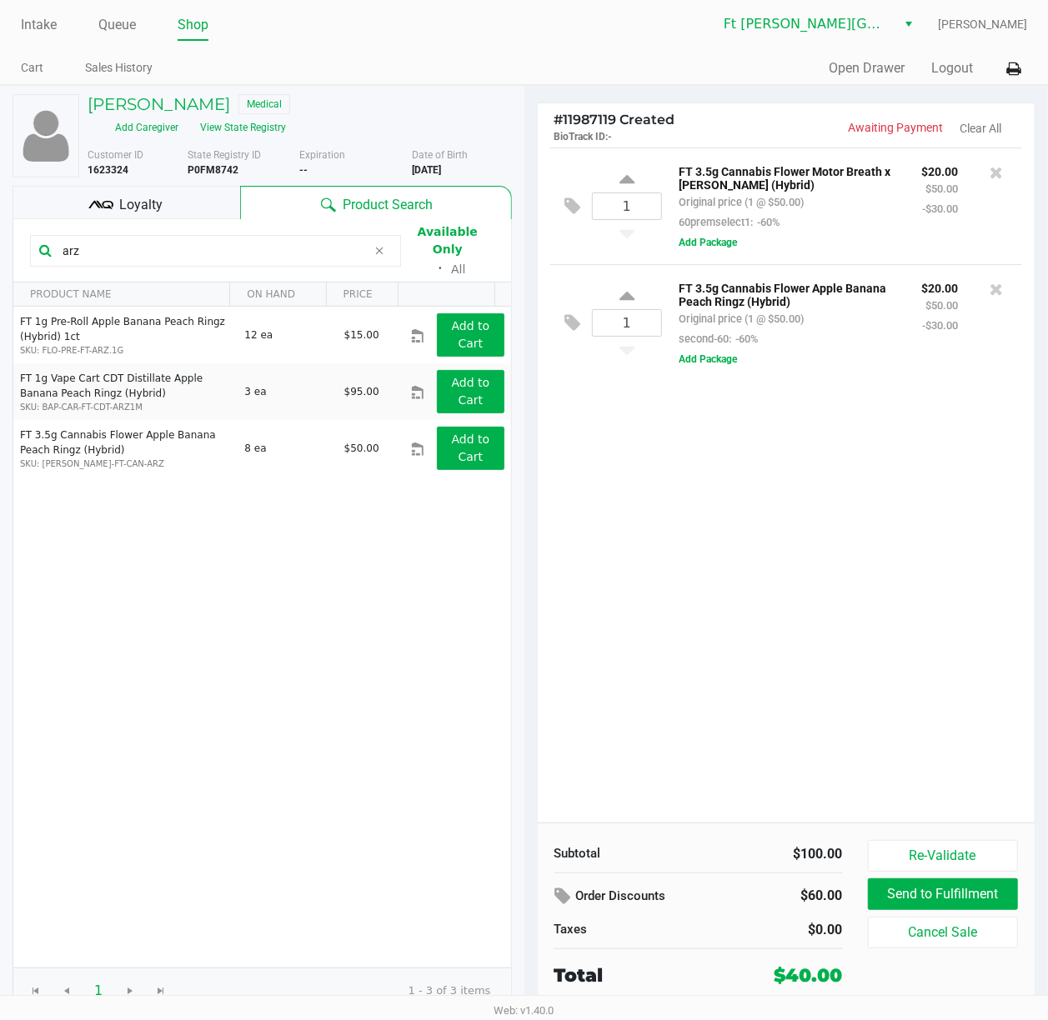
drag, startPoint x: 104, startPoint y: 247, endPoint x: 20, endPoint y: 254, distance: 84.5
click at [20, 254] on kendo-grid-toolbar "arz Available Only ᛫ All" at bounding box center [262, 250] width 498 height 63
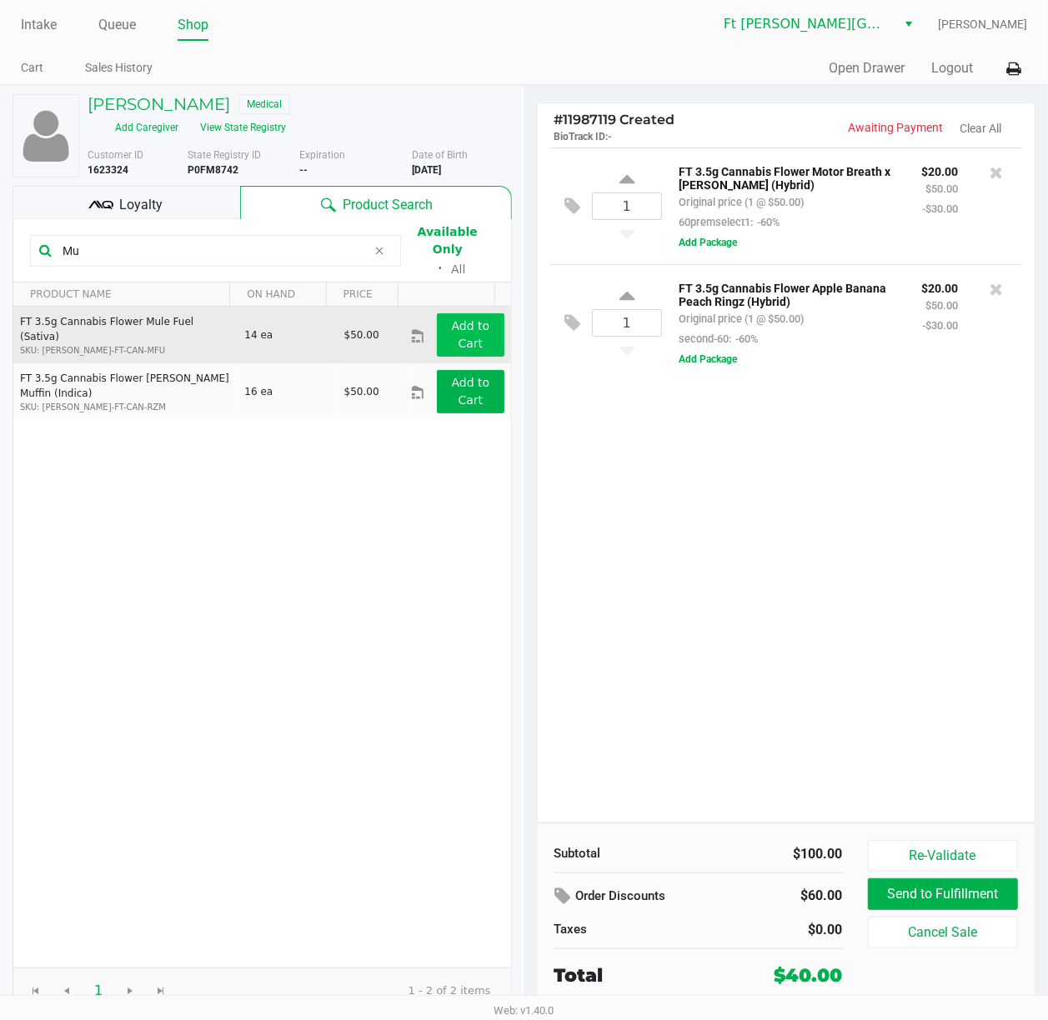
type input "Mu"
click at [457, 322] on button "Add to Cart" at bounding box center [470, 334] width 67 height 43
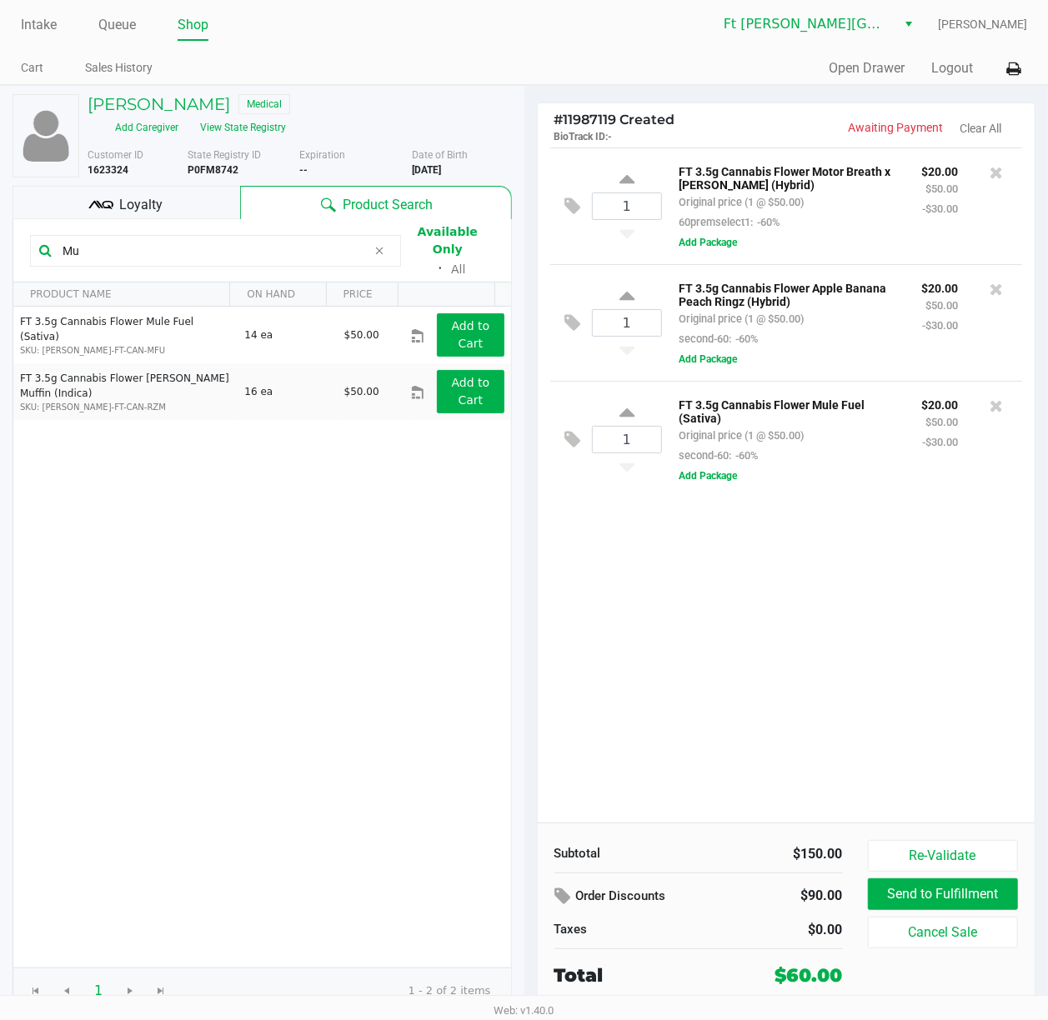
click at [798, 679] on div "1 FT 3.5g Cannabis Flower Motor Breath x [PERSON_NAME] (Hybrid) Original price …" at bounding box center [787, 485] width 498 height 675
click at [190, 102] on h5 "[PERSON_NAME]" at bounding box center [159, 104] width 143 height 20
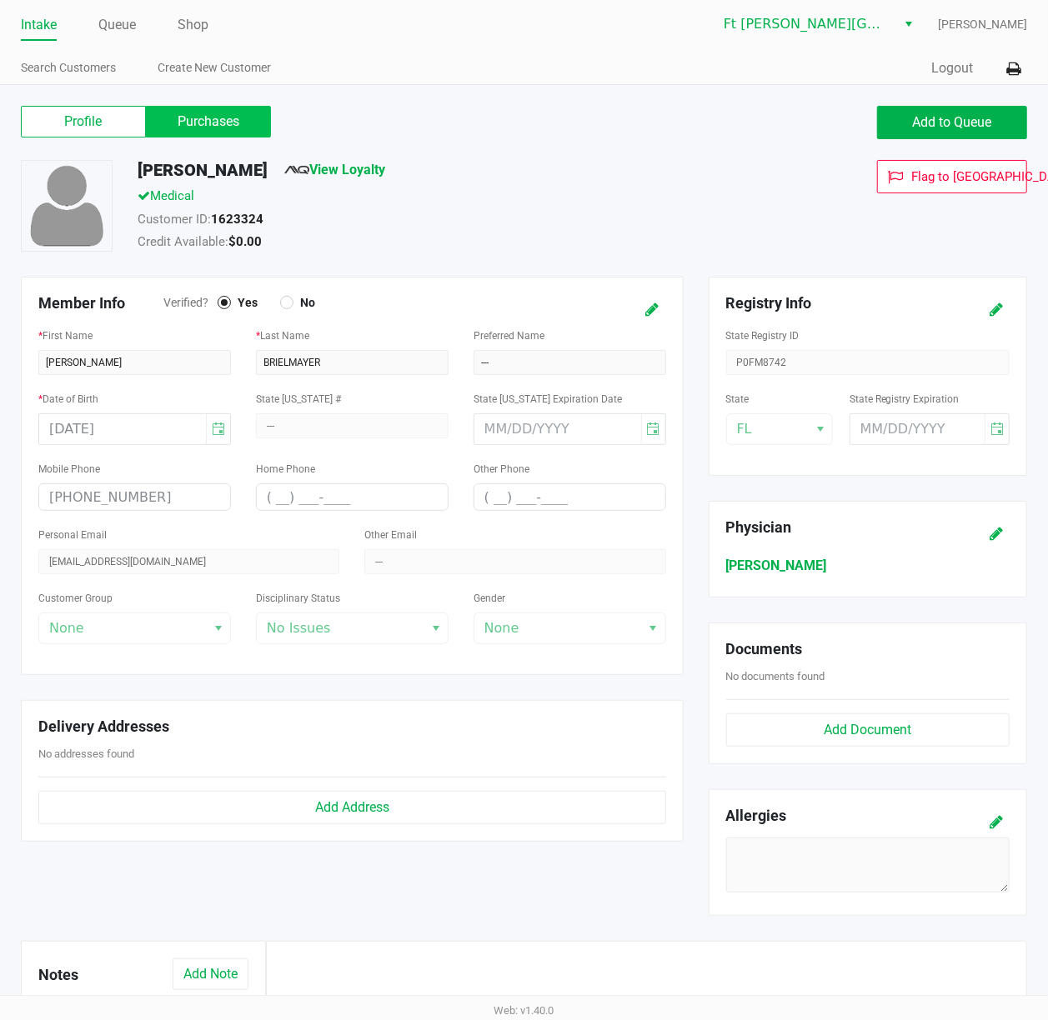
click at [227, 130] on label "Purchases" at bounding box center [208, 122] width 125 height 32
click at [0, 0] on 1 "Purchases" at bounding box center [0, 0] width 0 height 0
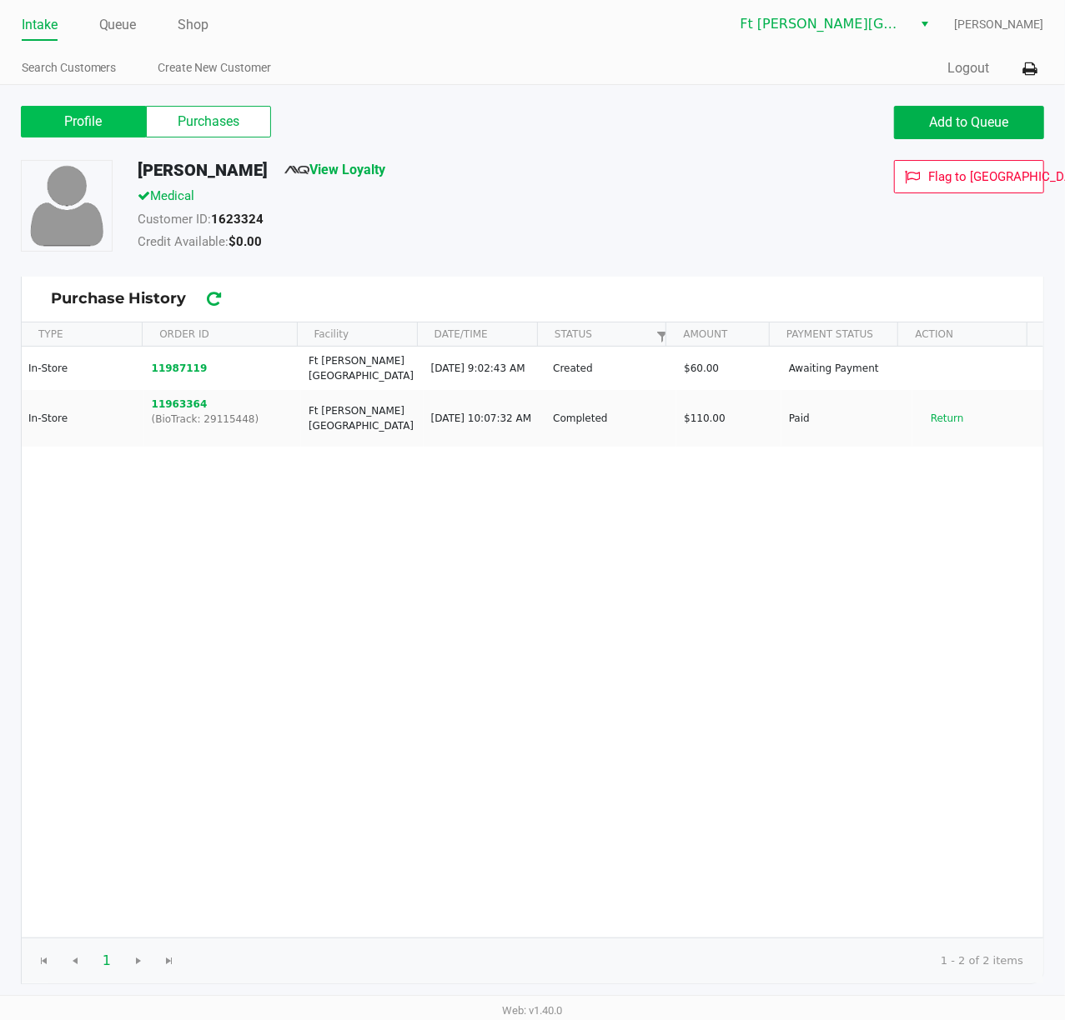
click at [101, 118] on label "Profile" at bounding box center [83, 122] width 125 height 32
click at [0, 0] on 0 "Profile" at bounding box center [0, 0] width 0 height 0
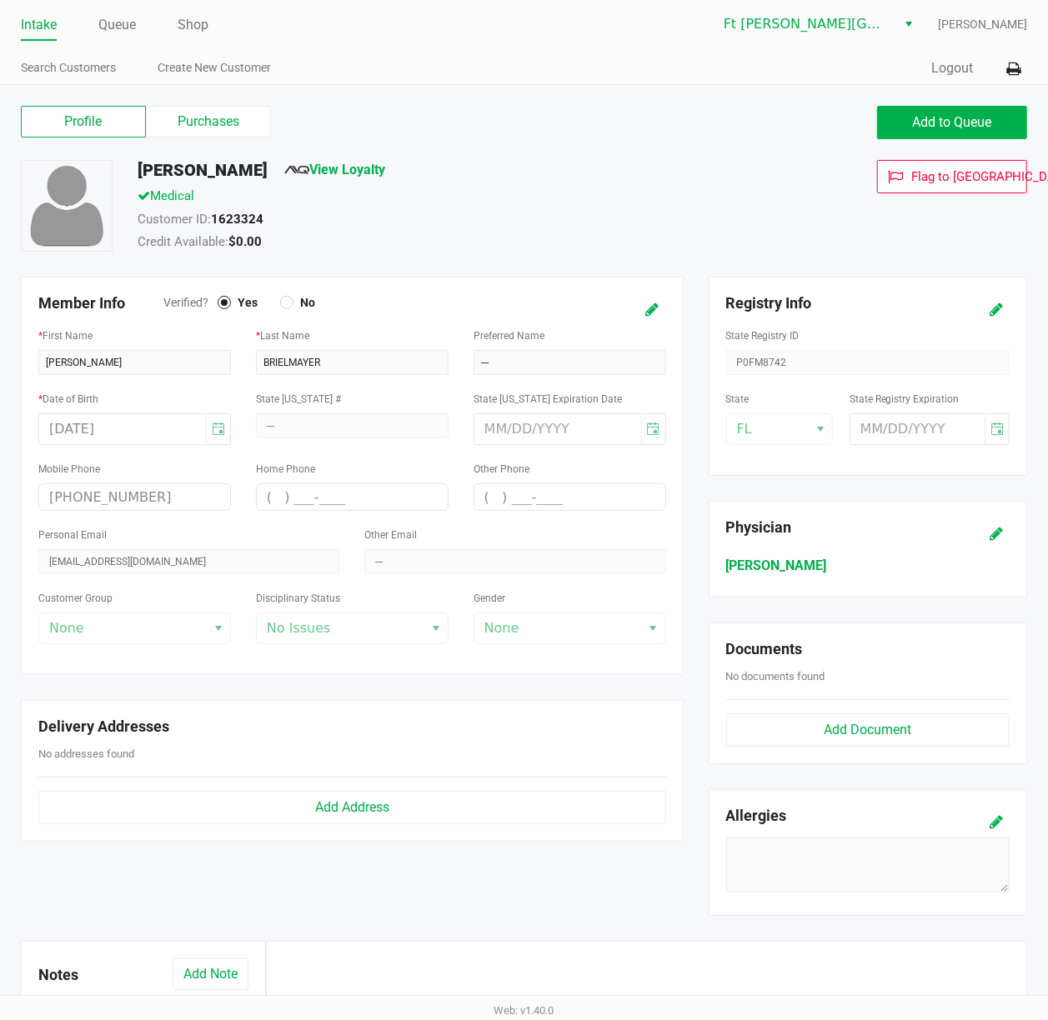
drag, startPoint x: 194, startPoint y: 124, endPoint x: 200, endPoint y: 145, distance: 21.6
click at [195, 124] on label "Purchases" at bounding box center [208, 122] width 125 height 32
click at [0, 0] on 1 "Purchases" at bounding box center [0, 0] width 0 height 0
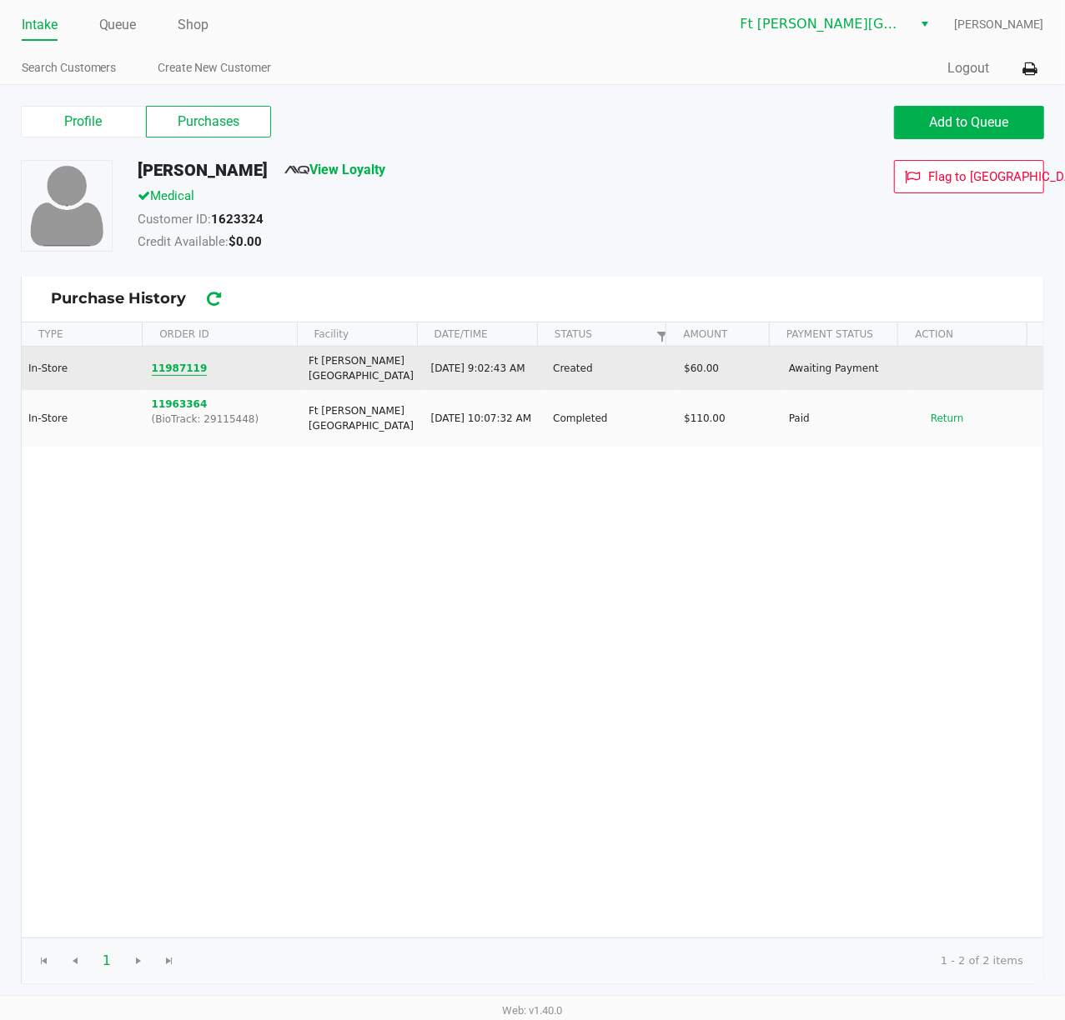
click at [183, 362] on button "11987119" at bounding box center [180, 368] width 56 height 15
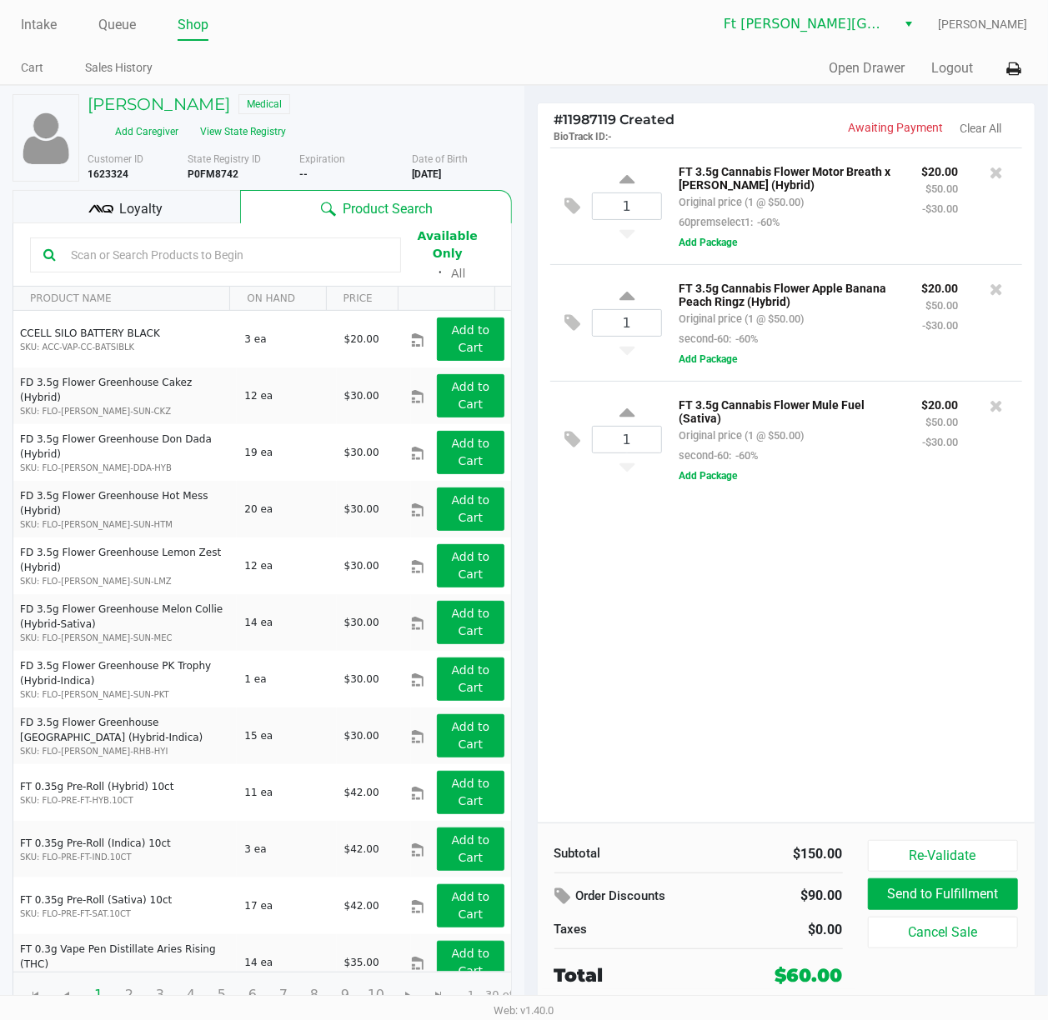
click at [798, 719] on div "1 FT 3.5g Cannabis Flower Motor Breath x [PERSON_NAME] (Hybrid) Original price …" at bounding box center [787, 485] width 498 height 675
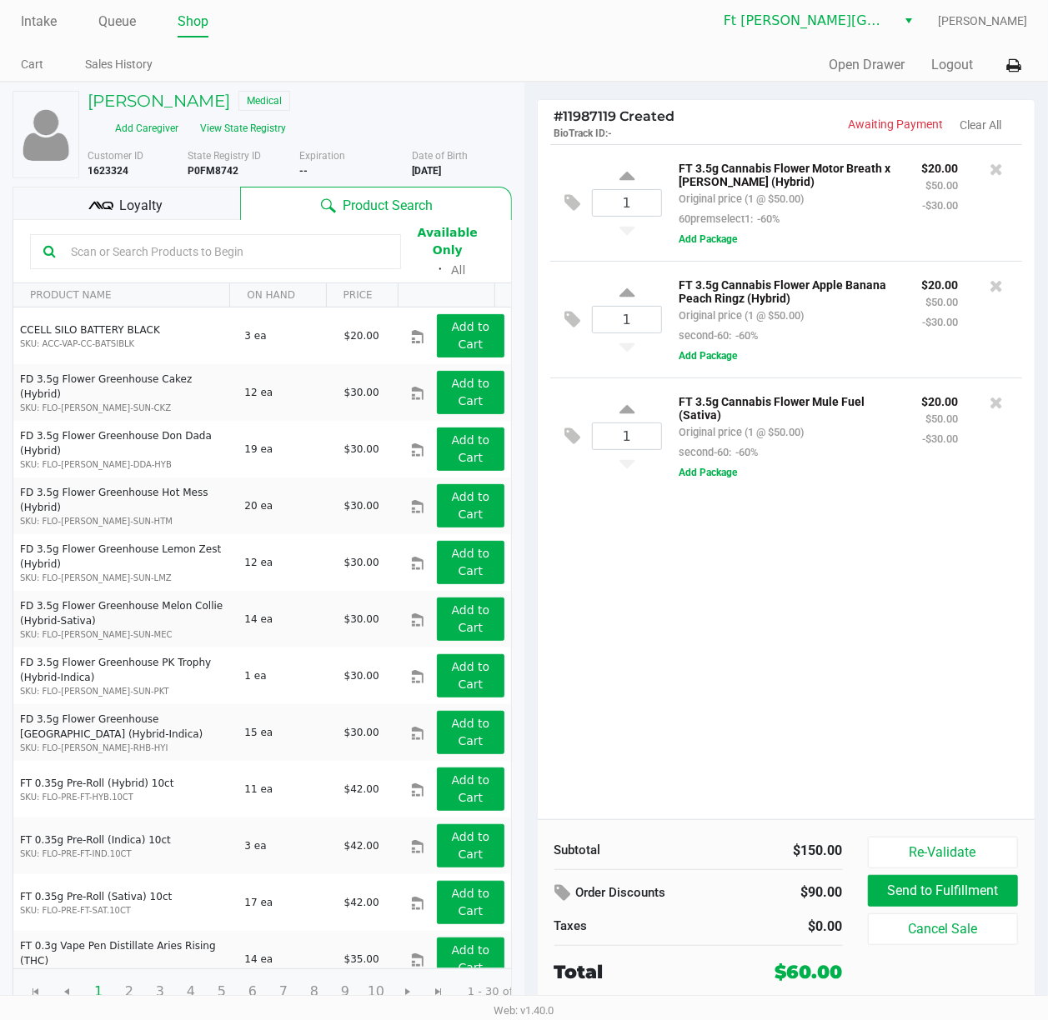
scroll to position [8, 0]
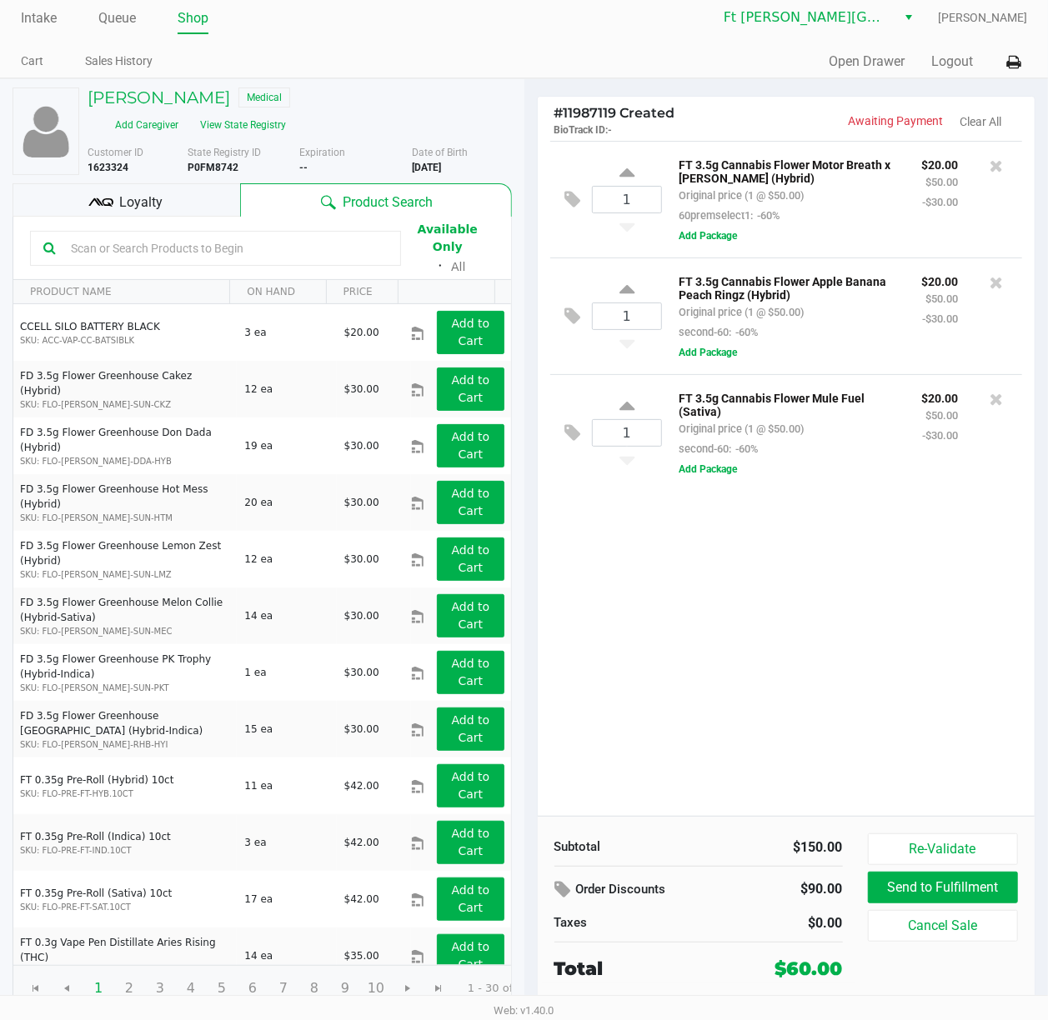
click at [160, 238] on input "text" at bounding box center [225, 248] width 323 height 25
click at [243, 238] on input "text" at bounding box center [225, 248] width 323 height 25
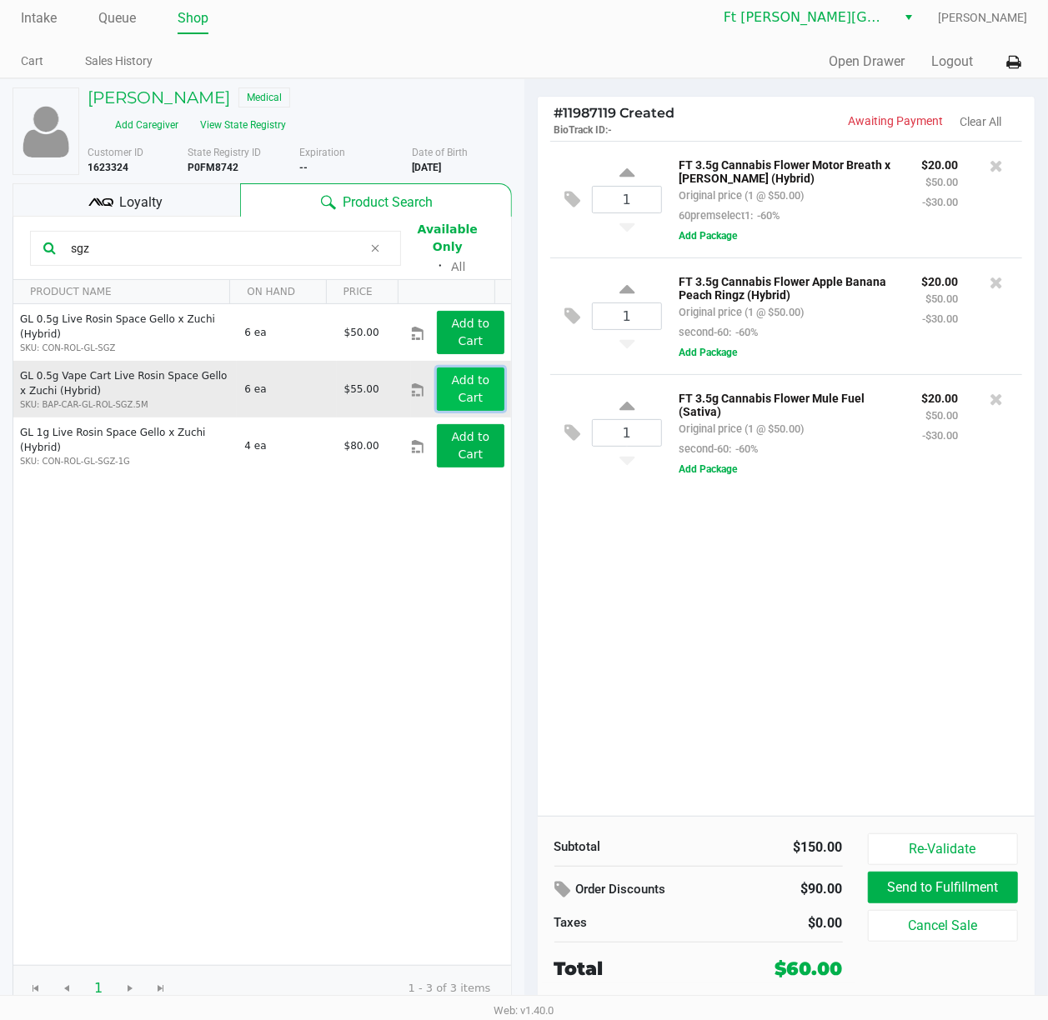
click at [452, 373] on app-button-loader "Add to Cart" at bounding box center [471, 388] width 38 height 31
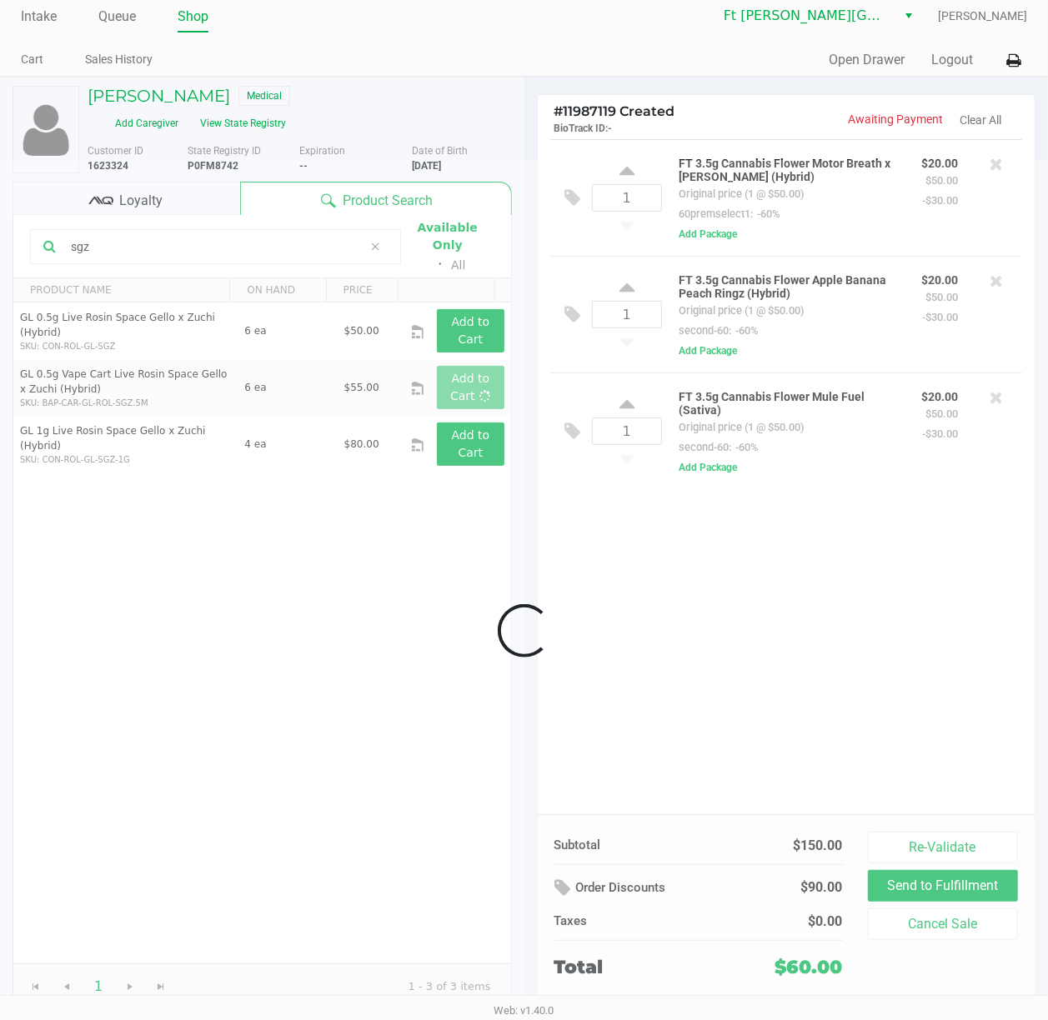
click at [644, 659] on div at bounding box center [524, 631] width 1048 height 942
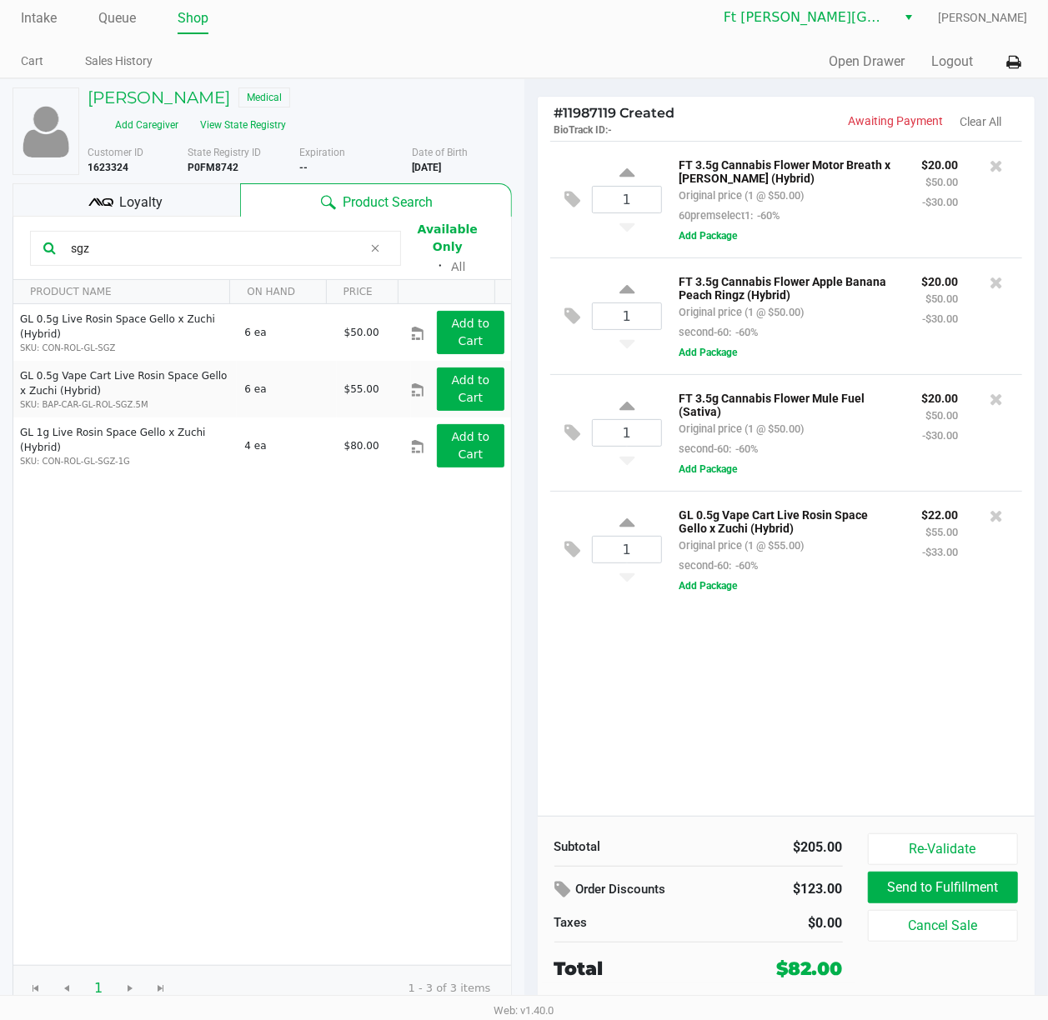
click at [798, 642] on div "1 FT 3.5g Cannabis Flower Motor Breath x [PERSON_NAME] (Hybrid) Original price …" at bounding box center [787, 478] width 498 height 675
drag, startPoint x: 232, startPoint y: 232, endPoint x: -2, endPoint y: 263, distance: 235.6
click at [0, 263] on html "Intake Queue Shop Ft [PERSON_NAME][GEOGRAPHIC_DATA] WC [PERSON_NAME] Sales Hist…" at bounding box center [524, 503] width 1048 height 1020
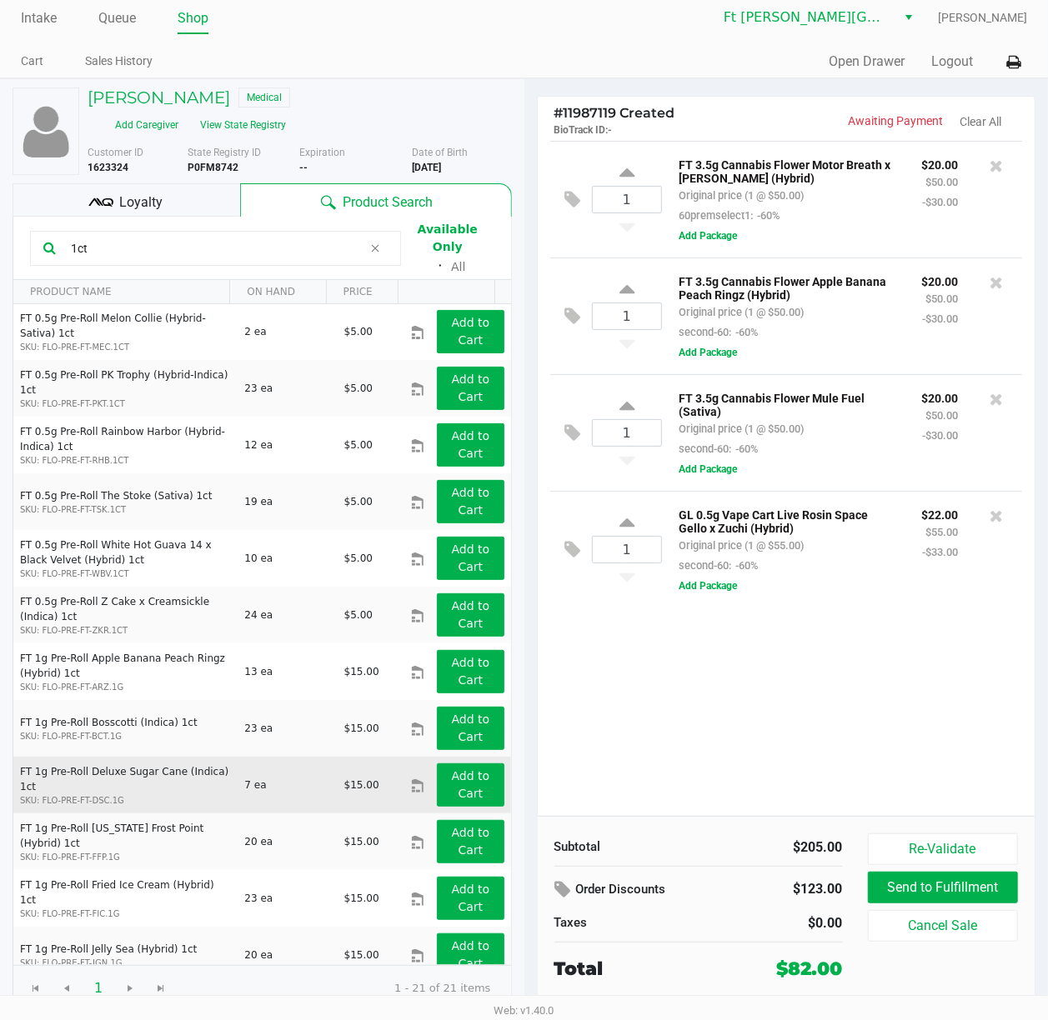
scroll to position [528, 0]
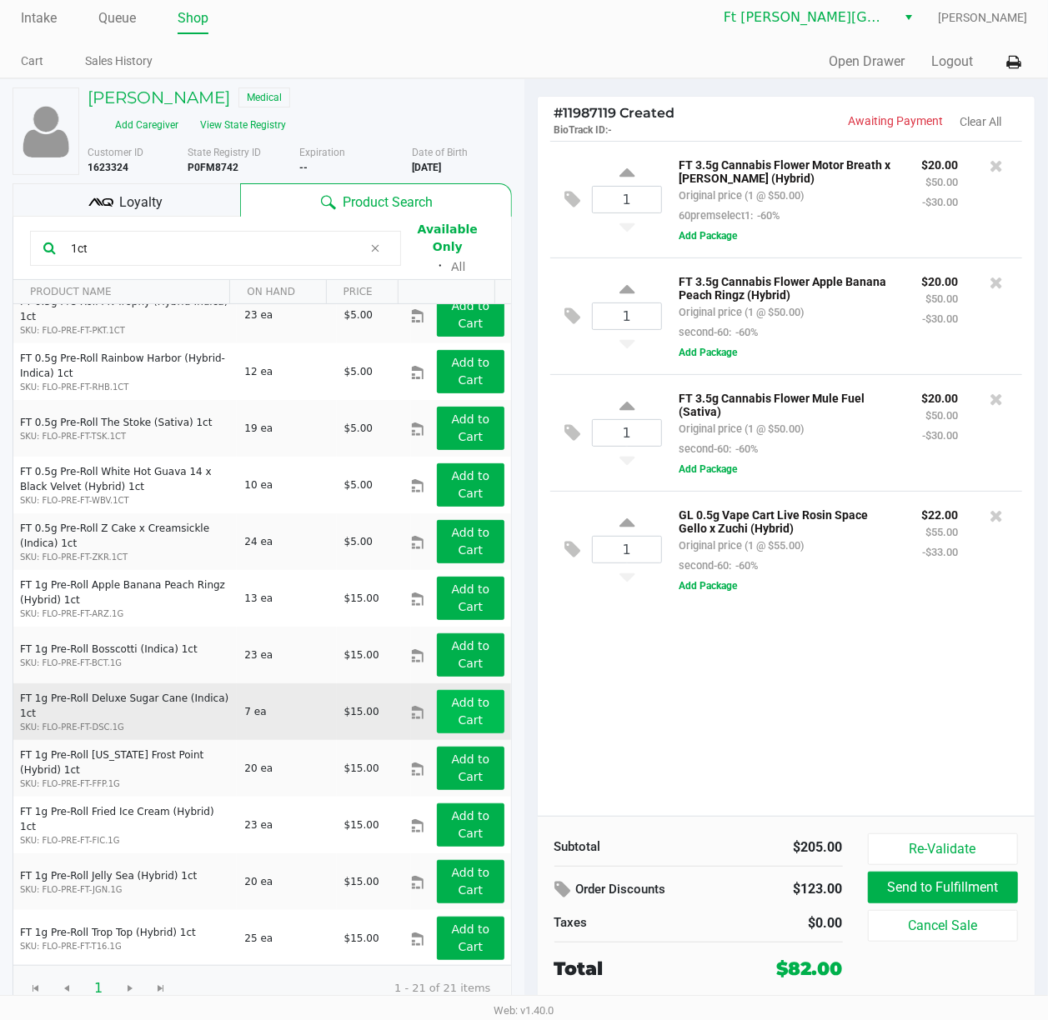
type input "1ct"
click at [473, 710] on button "Add to Cart" at bounding box center [470, 711] width 67 height 43
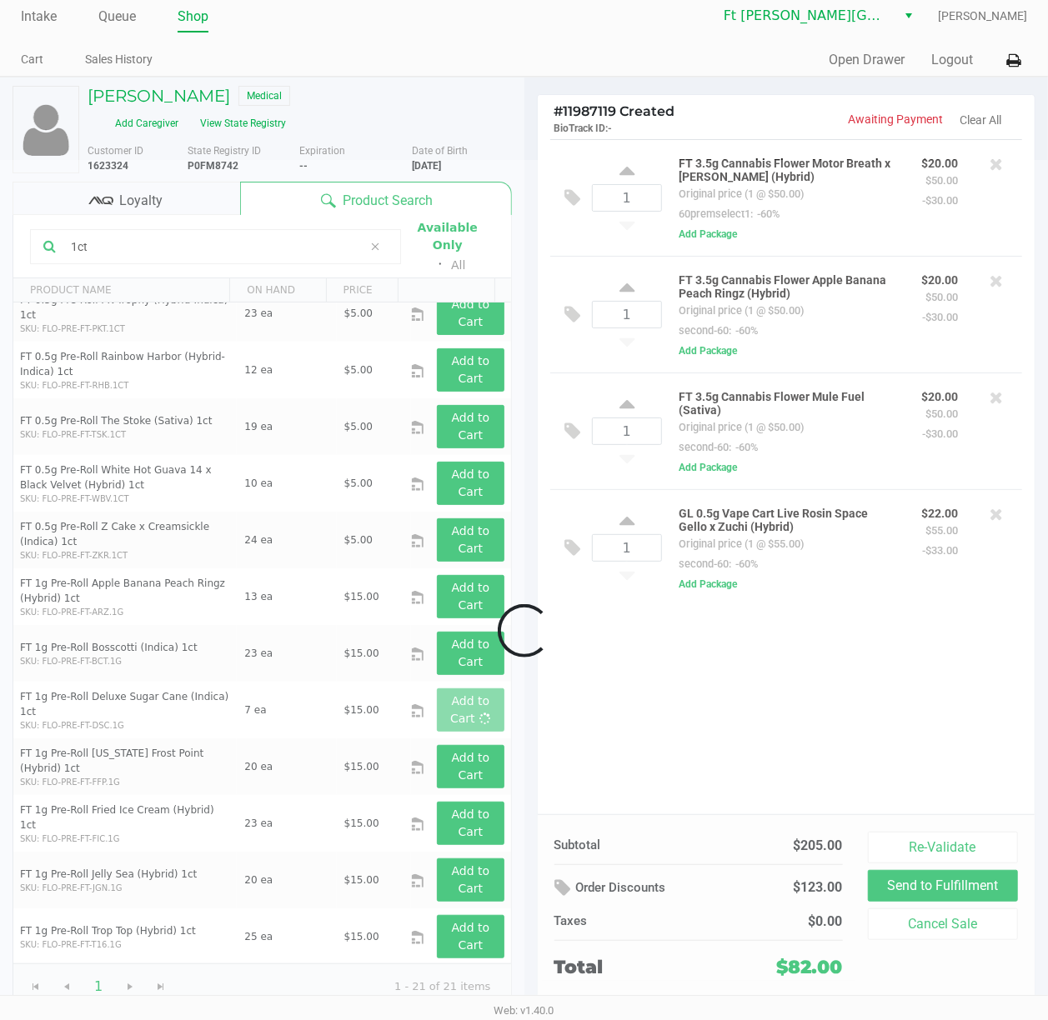
click at [758, 707] on div at bounding box center [524, 631] width 1048 height 942
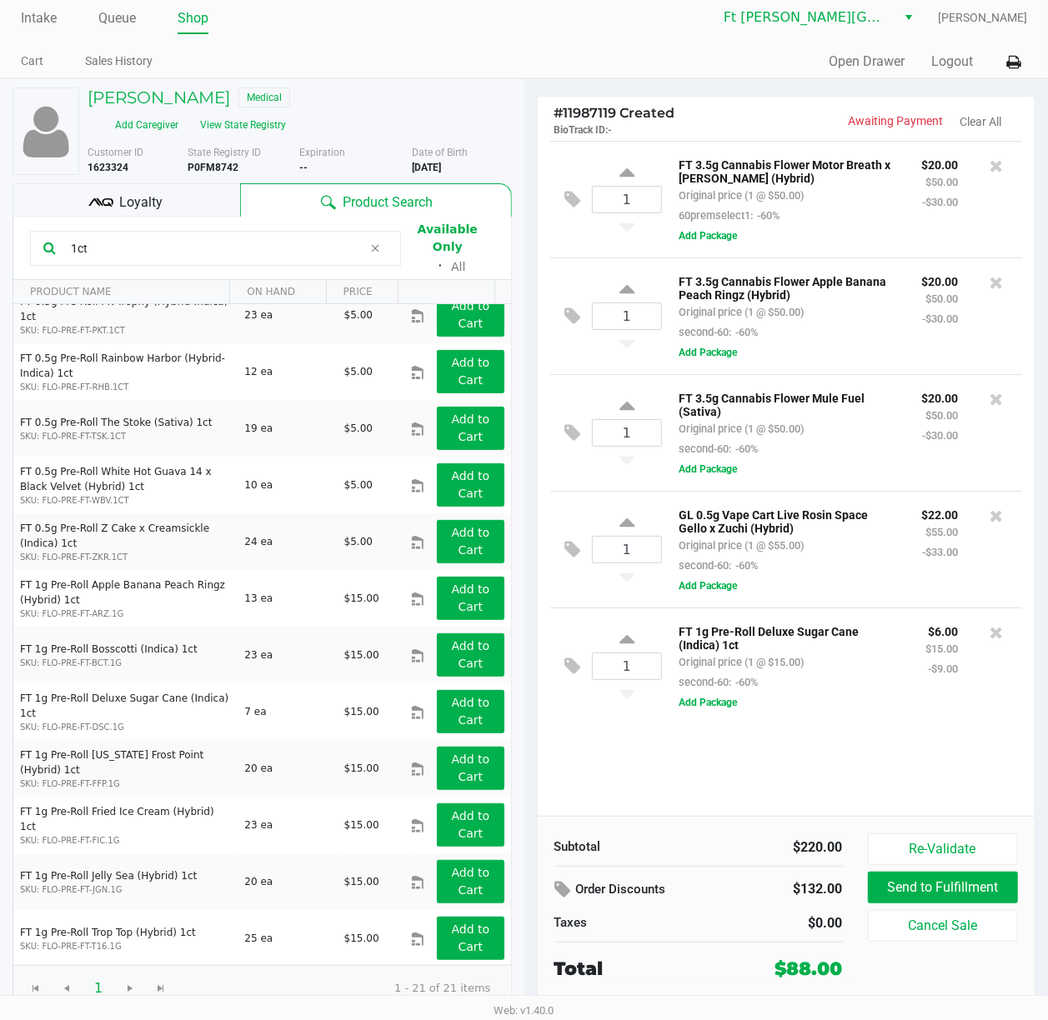
click at [798, 760] on div "1 FT 3.5g Cannabis Flower Motor Breath x [PERSON_NAME] (Hybrid) Original price …" at bounding box center [787, 478] width 498 height 675
click at [667, 764] on div "1 FT 3.5g Cannabis Flower Motor Breath x [PERSON_NAME] (Hybrid) Original price …" at bounding box center [787, 478] width 498 height 675
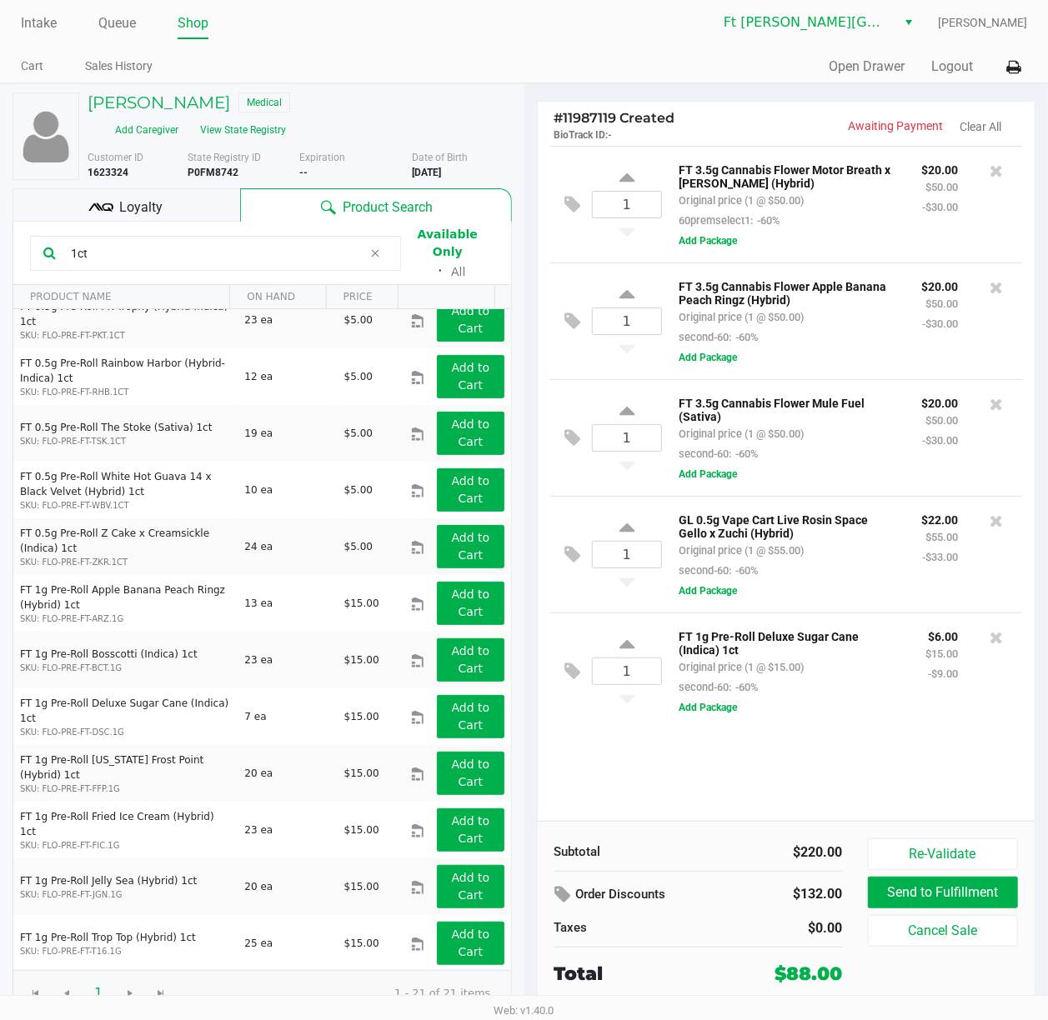
scroll to position [0, 0]
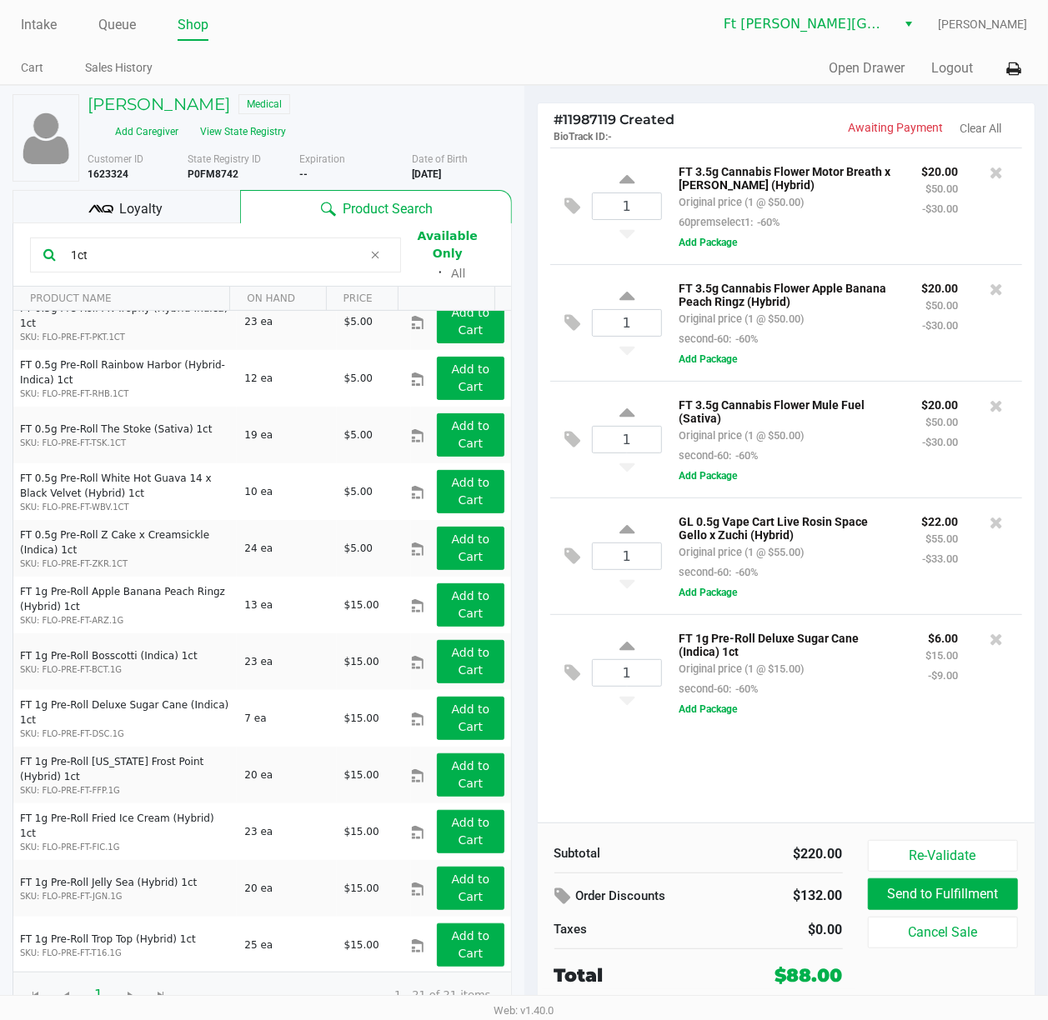
click at [665, 764] on div "1 FT 3.5g Cannabis Flower Motor Breath x [PERSON_NAME] (Hybrid) Original price …" at bounding box center [787, 485] width 498 height 675
click at [798, 764] on div "1 FT 3.5g Cannabis Flower Motor Breath x [PERSON_NAME] (Hybrid) Original price …" at bounding box center [787, 485] width 498 height 675
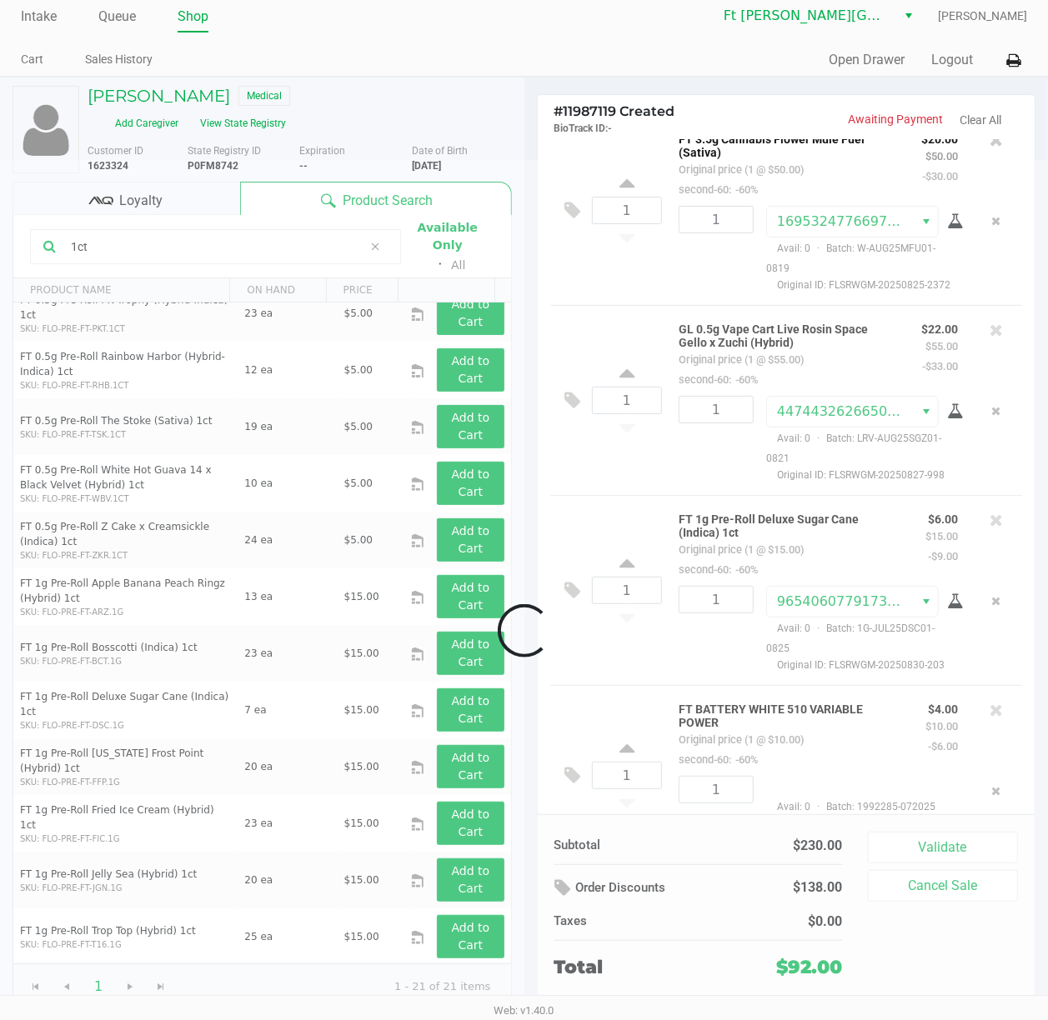
scroll to position [538, 0]
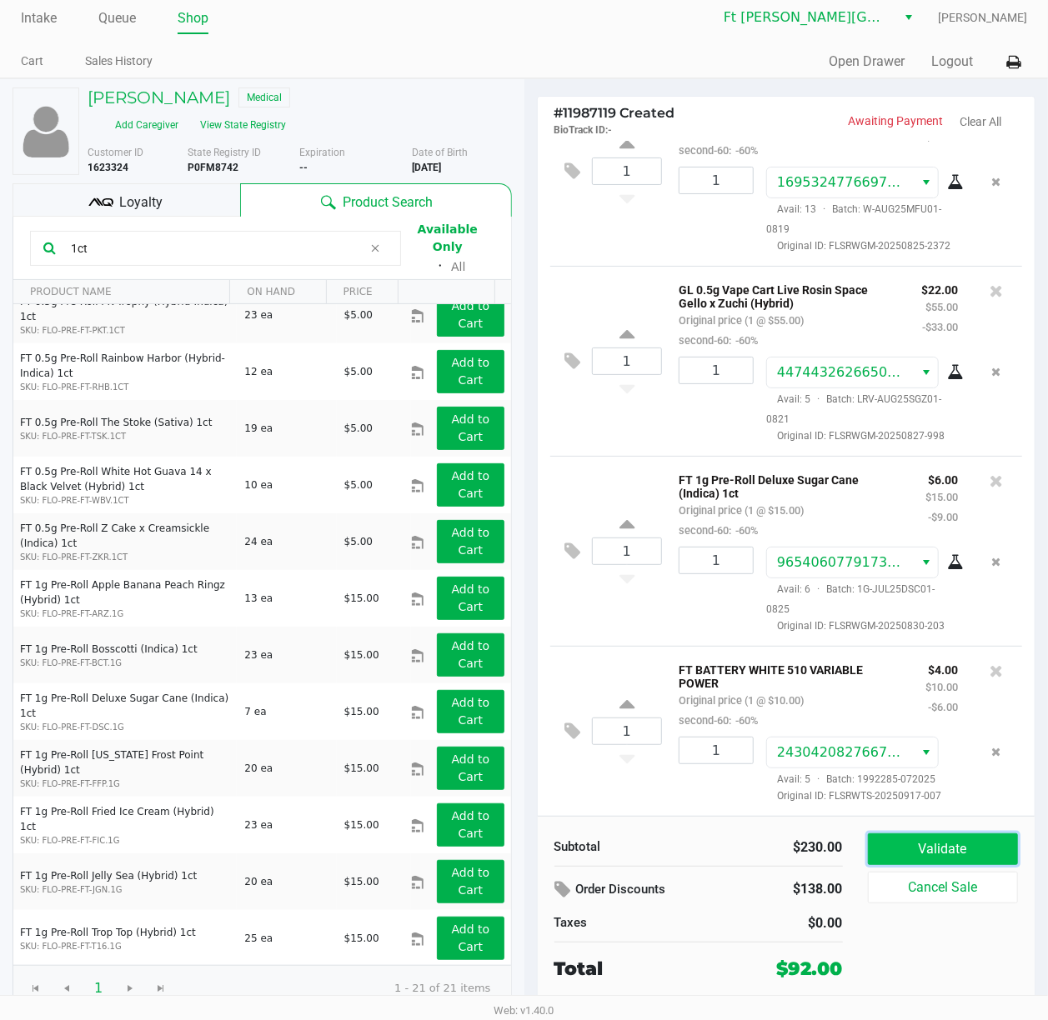
click at [798, 764] on button "Validate" at bounding box center [943, 850] width 151 height 32
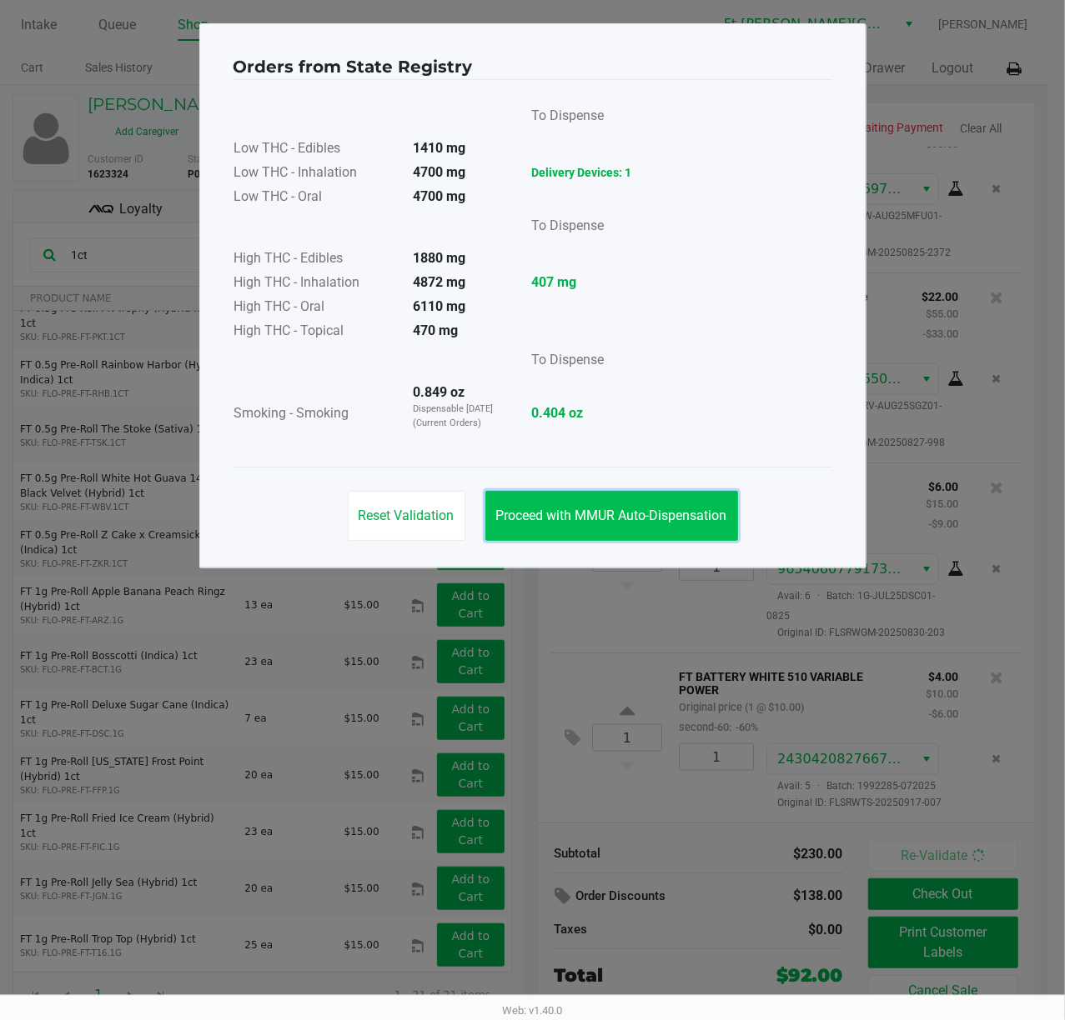
click at [581, 502] on button "Proceed with MMUR Auto-Dispensation" at bounding box center [611, 516] width 253 height 50
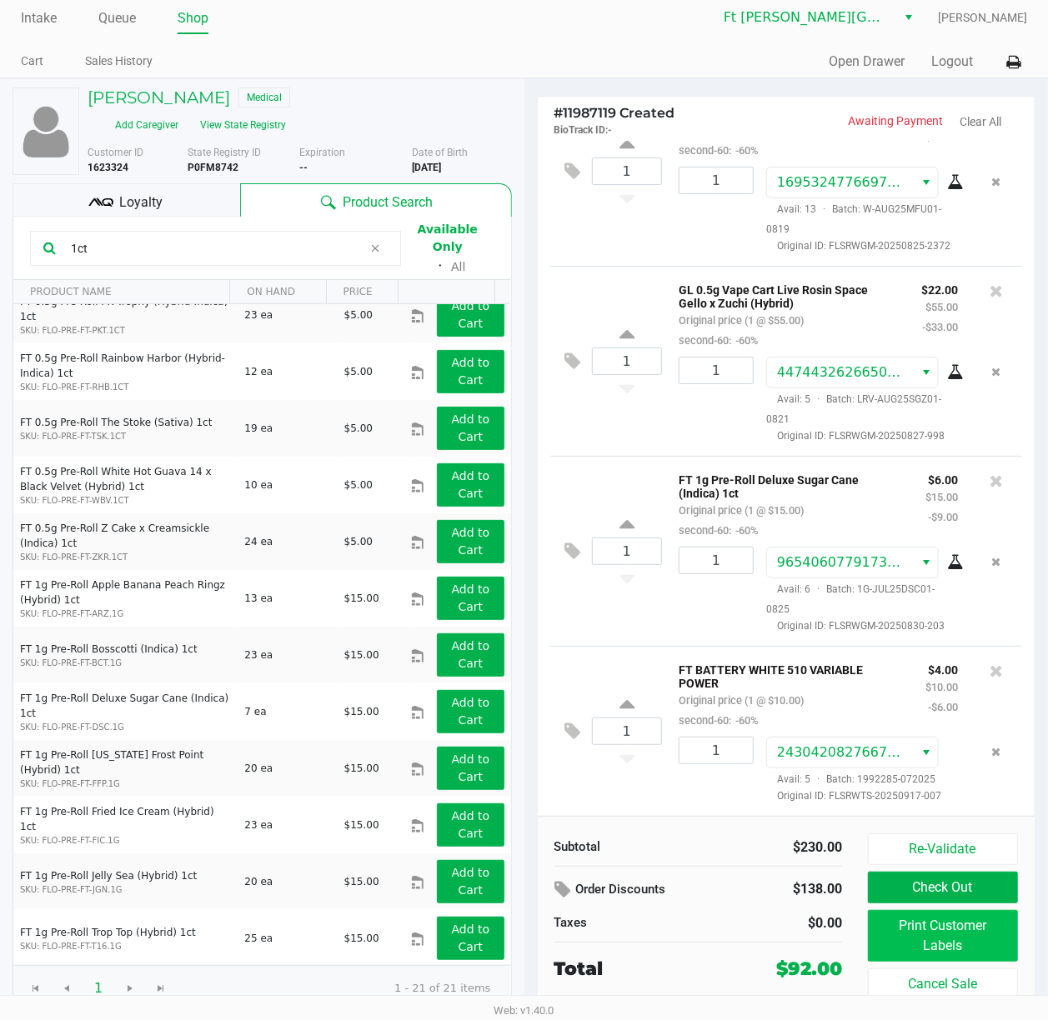
scroll to position [8, 0]
click at [798, 764] on button "Print Customer Labels" at bounding box center [943, 936] width 151 height 52
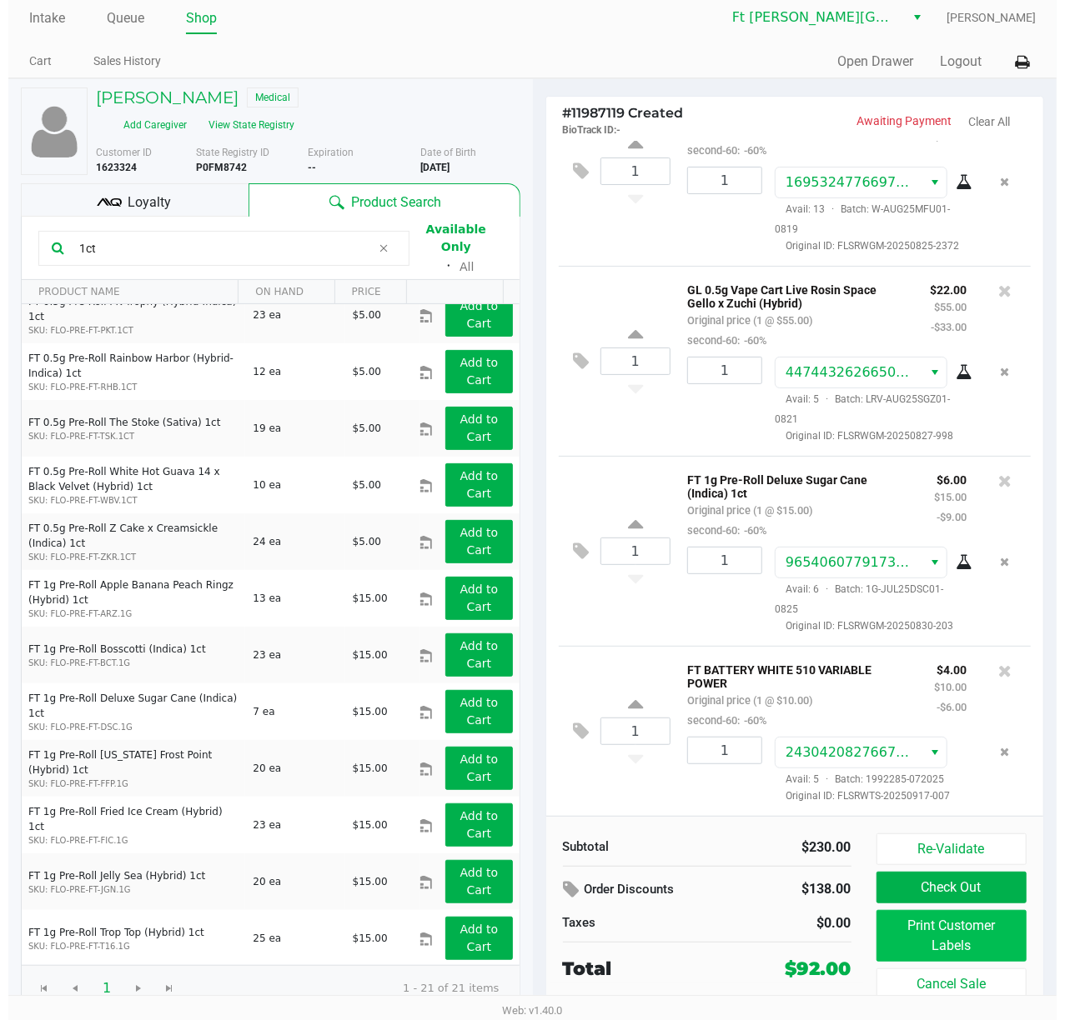
scroll to position [0, 0]
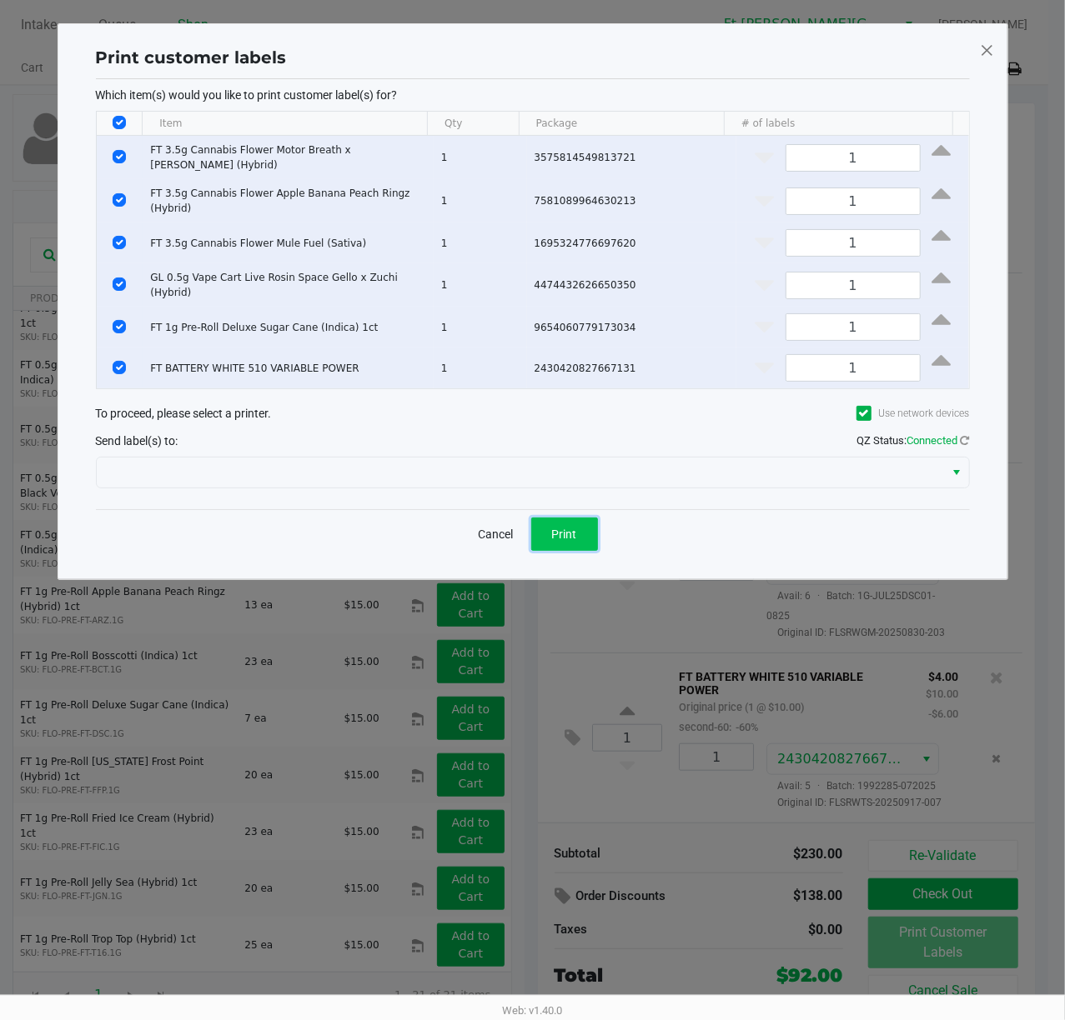
click at [555, 531] on button "Print" at bounding box center [564, 534] width 67 height 33
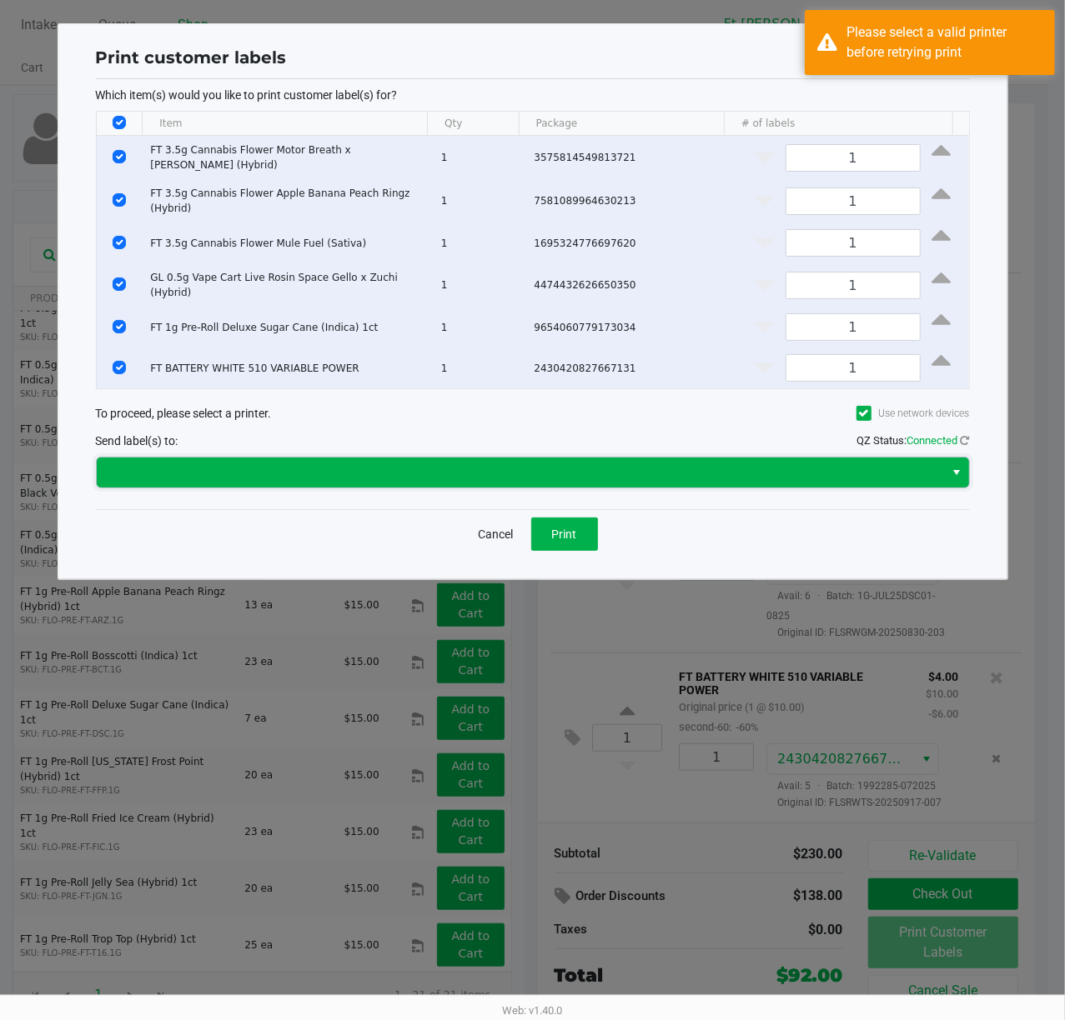
click at [658, 483] on span at bounding box center [521, 473] width 828 height 20
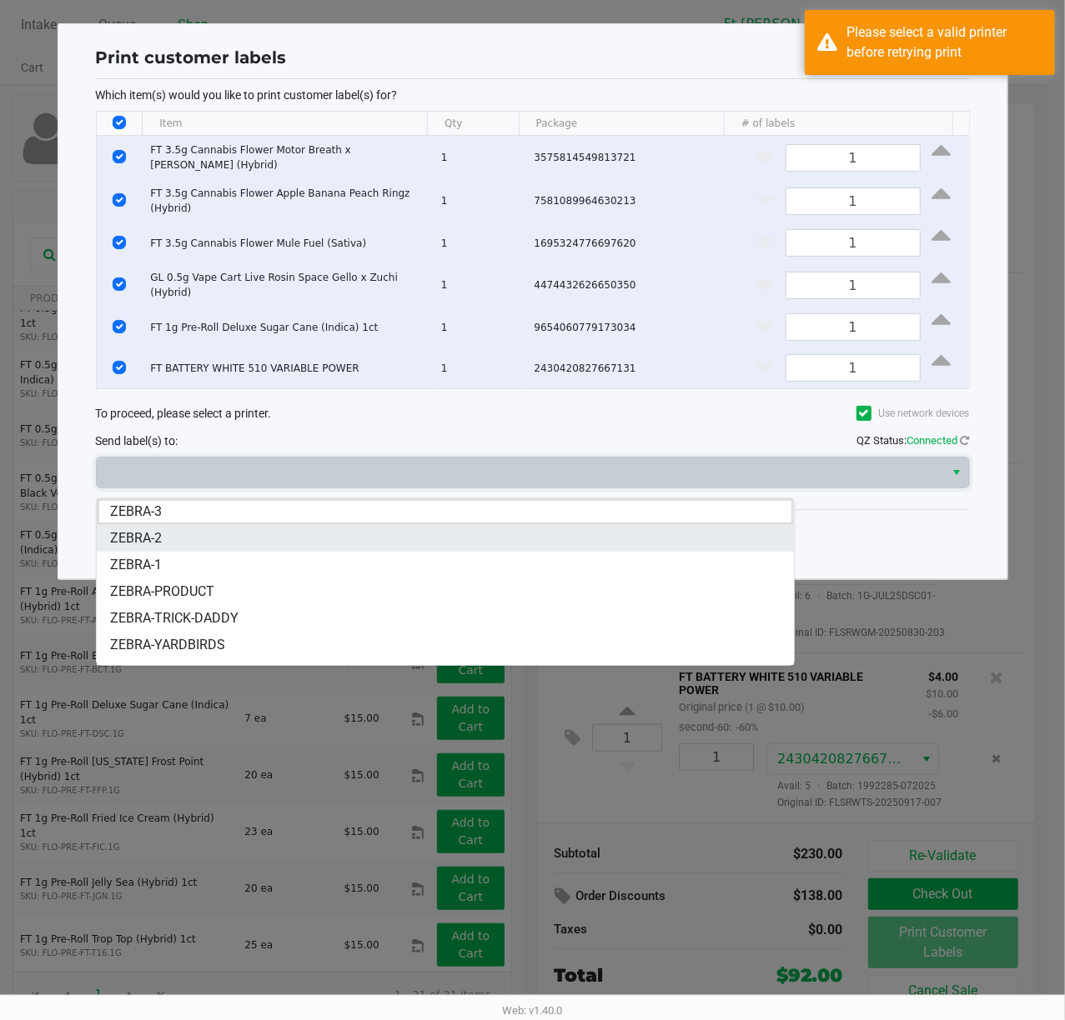
click at [167, 545] on li "ZEBRA-2" at bounding box center [445, 538] width 697 height 27
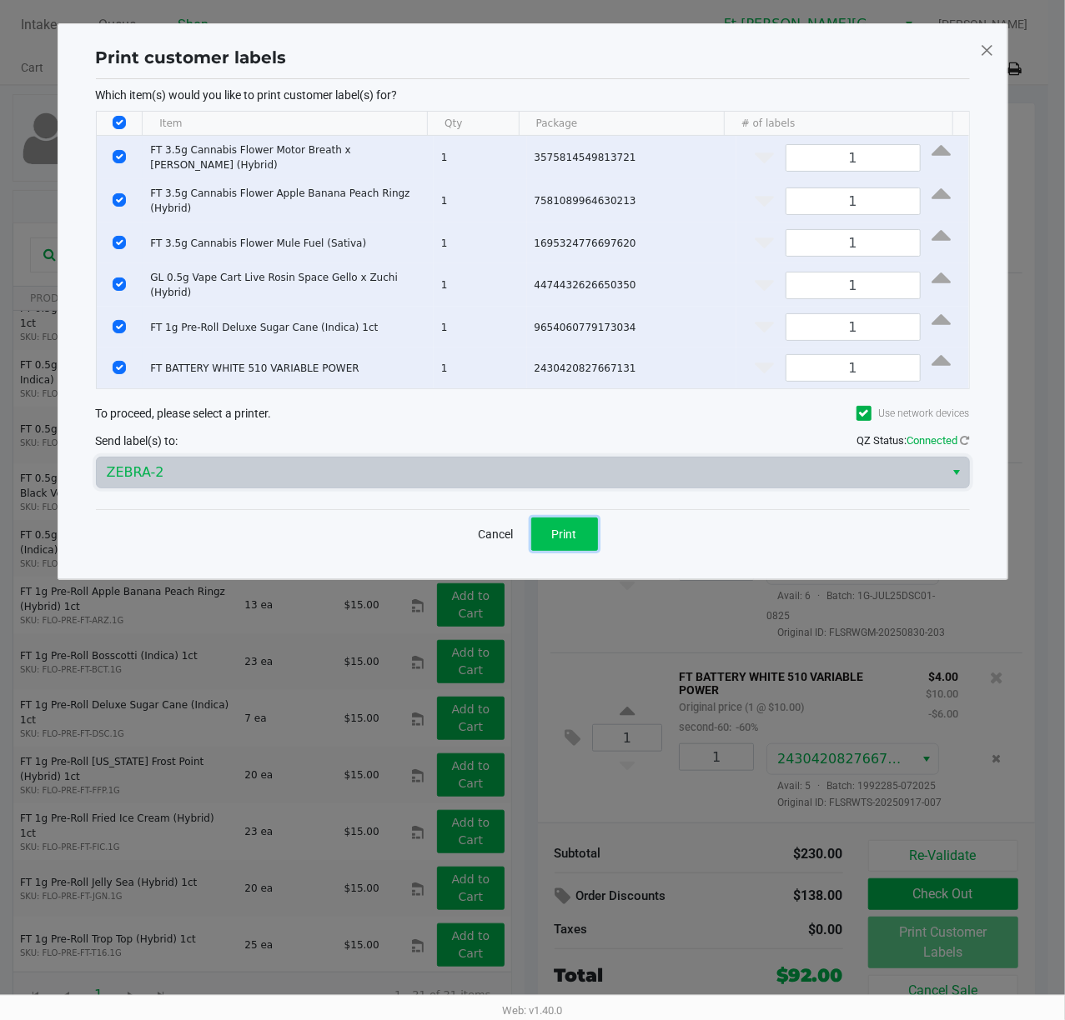
click at [590, 544] on button "Print" at bounding box center [564, 534] width 67 height 33
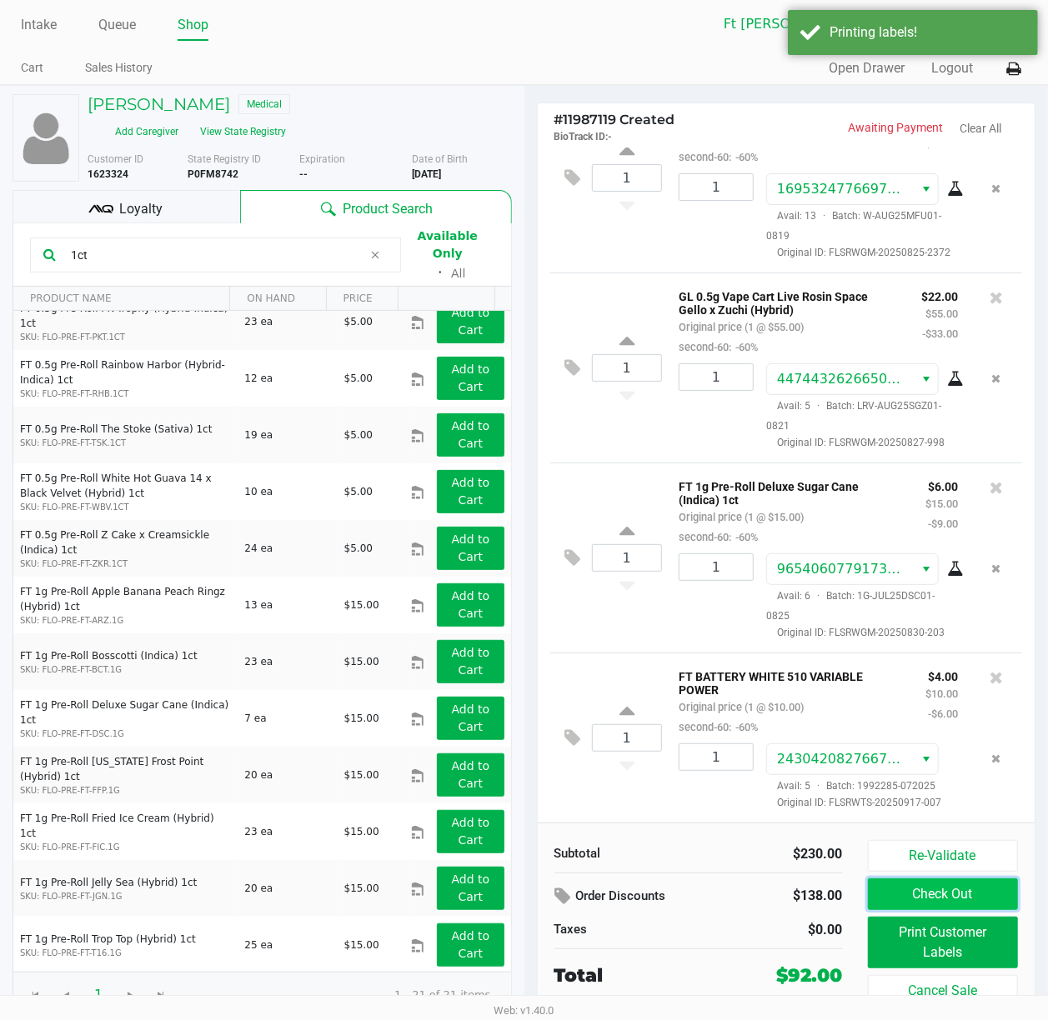
click at [798, 764] on button "Check Out" at bounding box center [943, 895] width 151 height 32
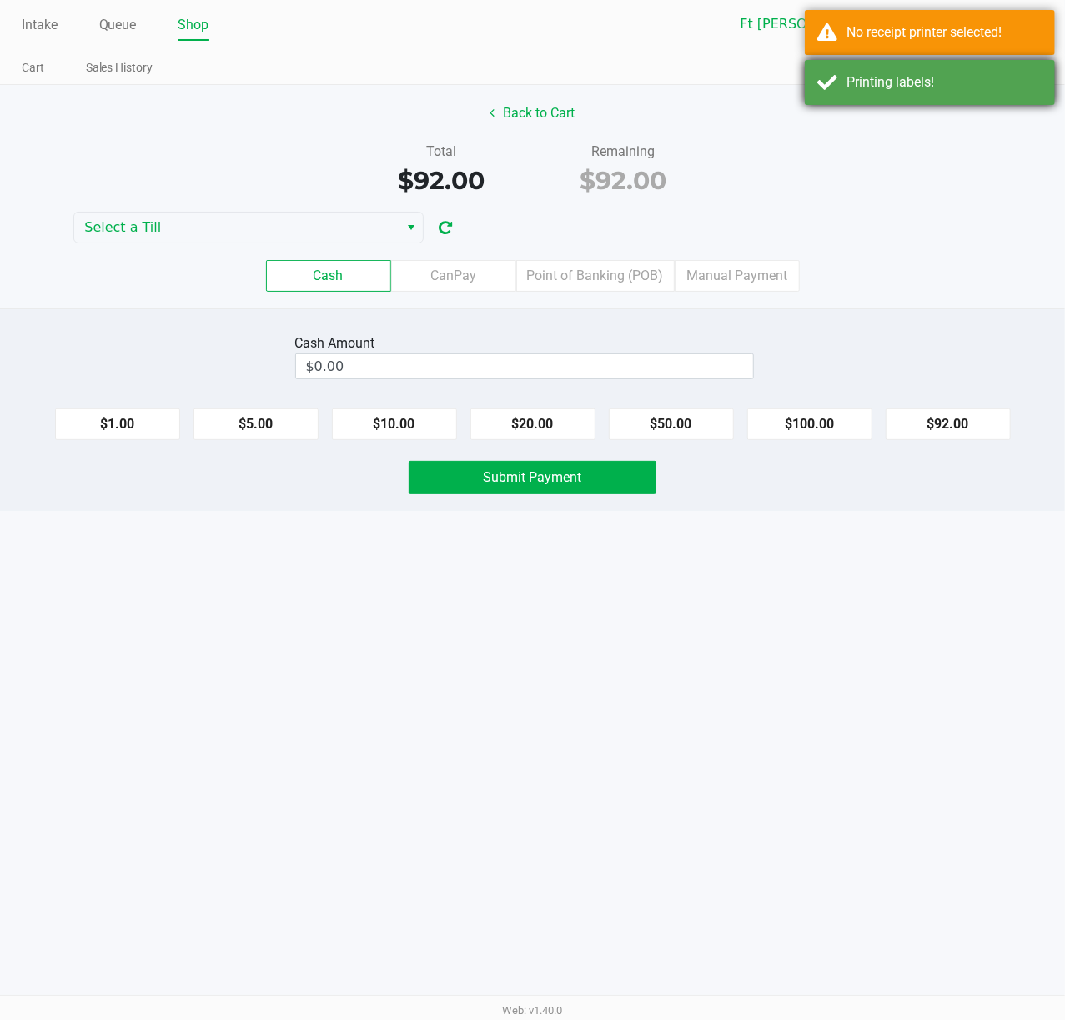
click at [798, 62] on div "Printing labels!" at bounding box center [929, 82] width 250 height 45
click at [798, 28] on div "No receipt printer selected!" at bounding box center [944, 33] width 196 height 20
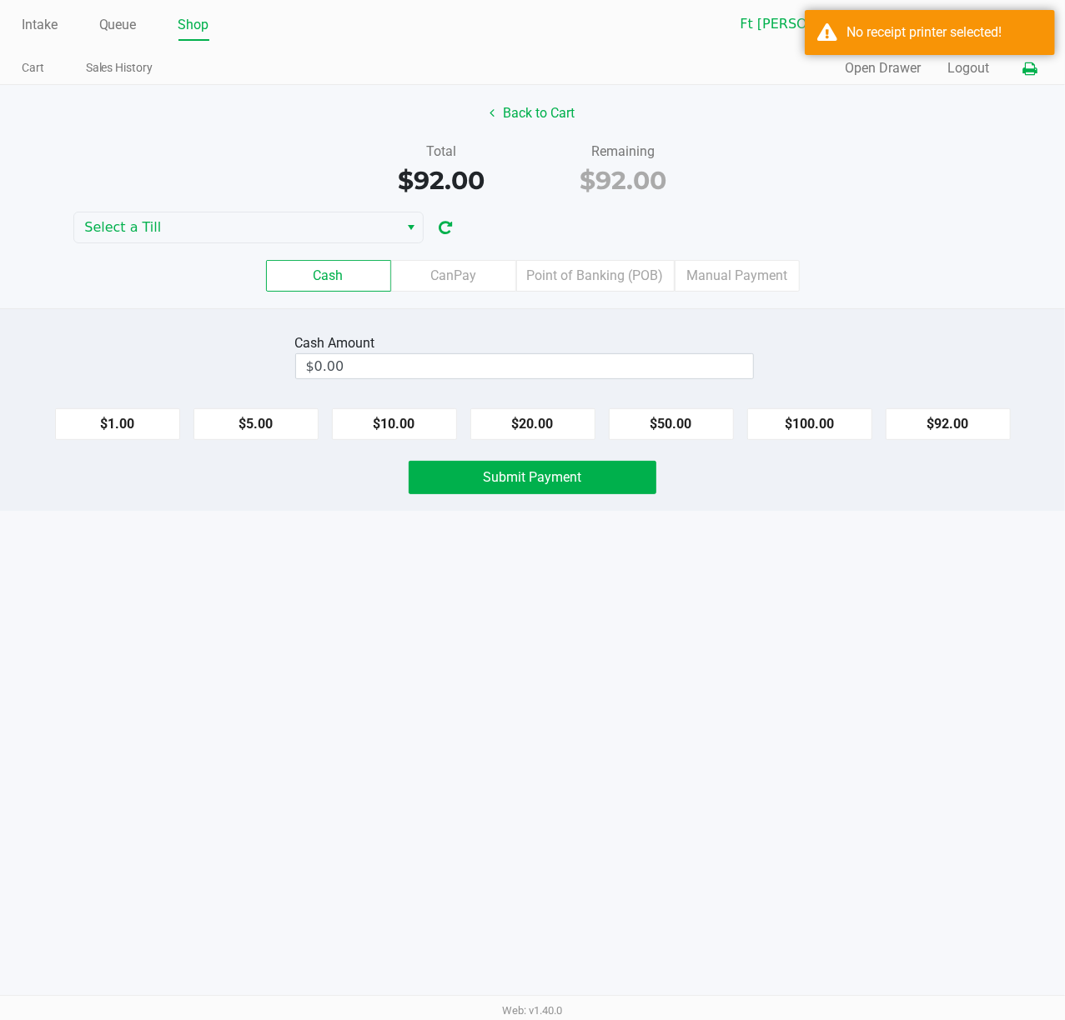
click at [798, 68] on icon at bounding box center [1029, 69] width 14 height 12
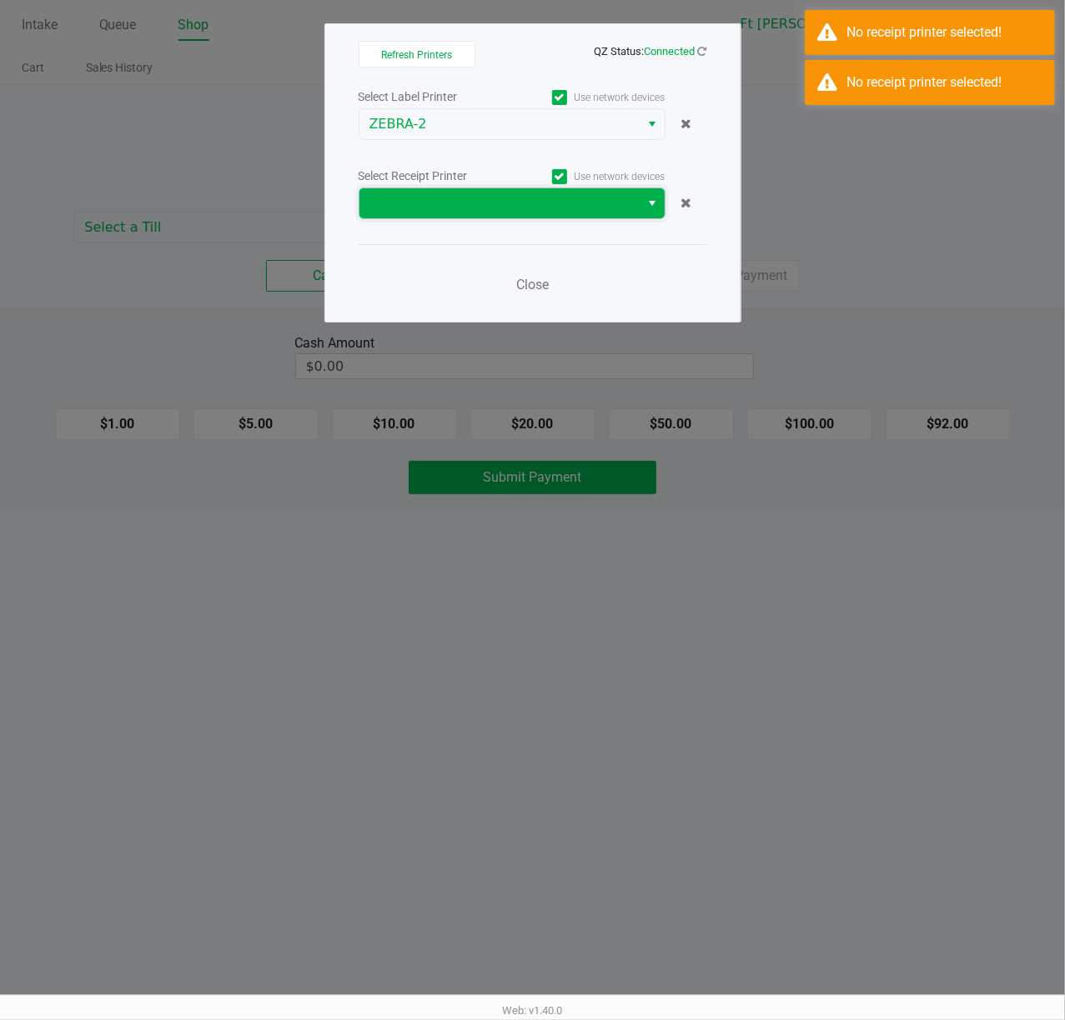
click at [585, 205] on span at bounding box center [499, 203] width 261 height 20
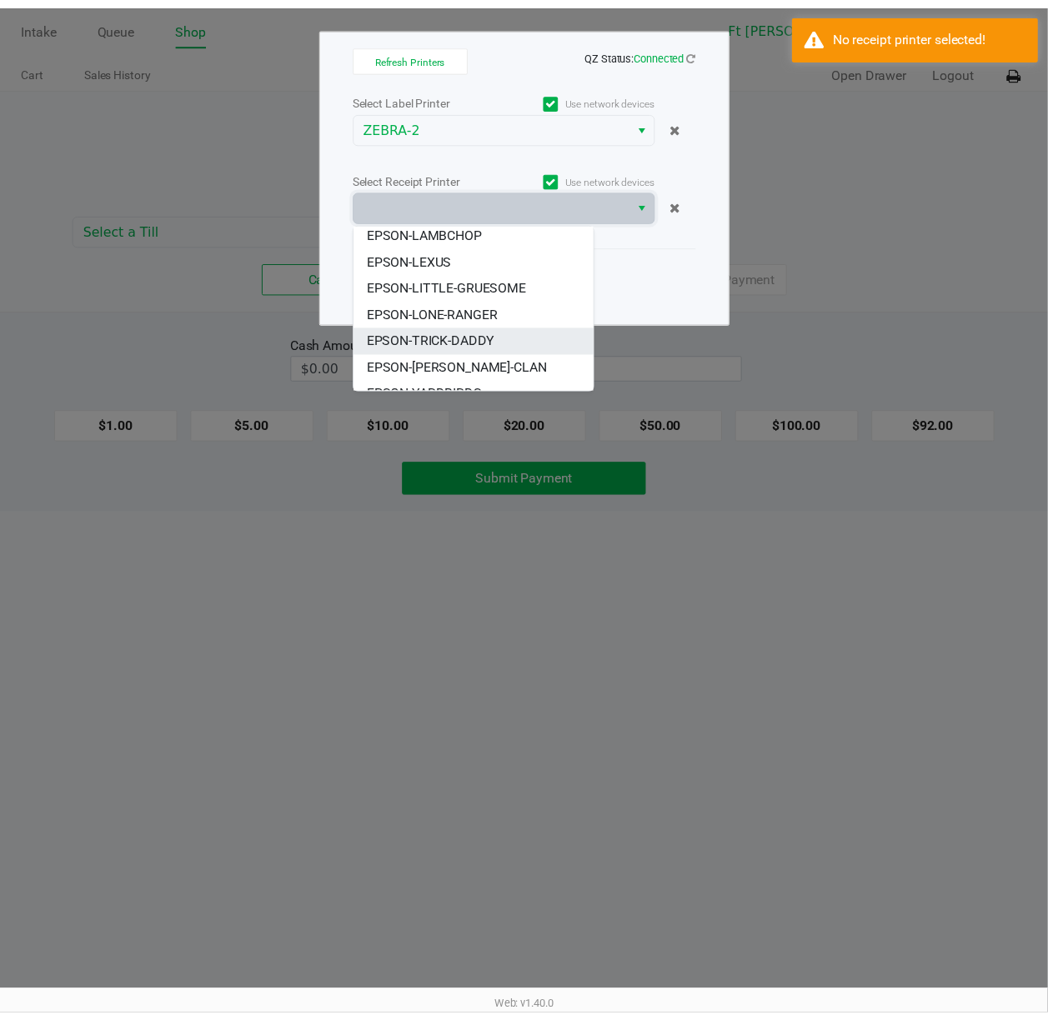
scroll to position [47, 0]
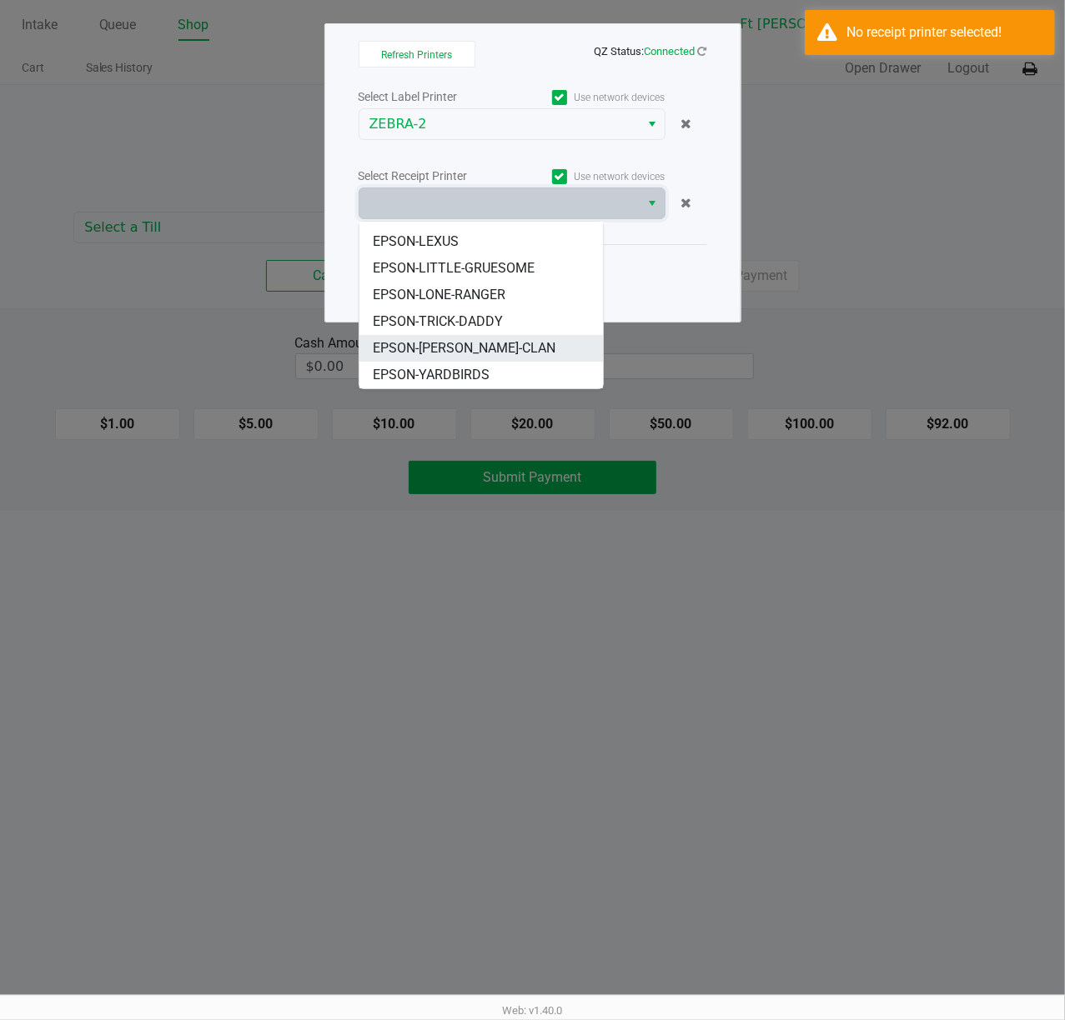
click at [484, 347] on span "EPSON-[PERSON_NAME]-CLAN" at bounding box center [464, 348] width 183 height 20
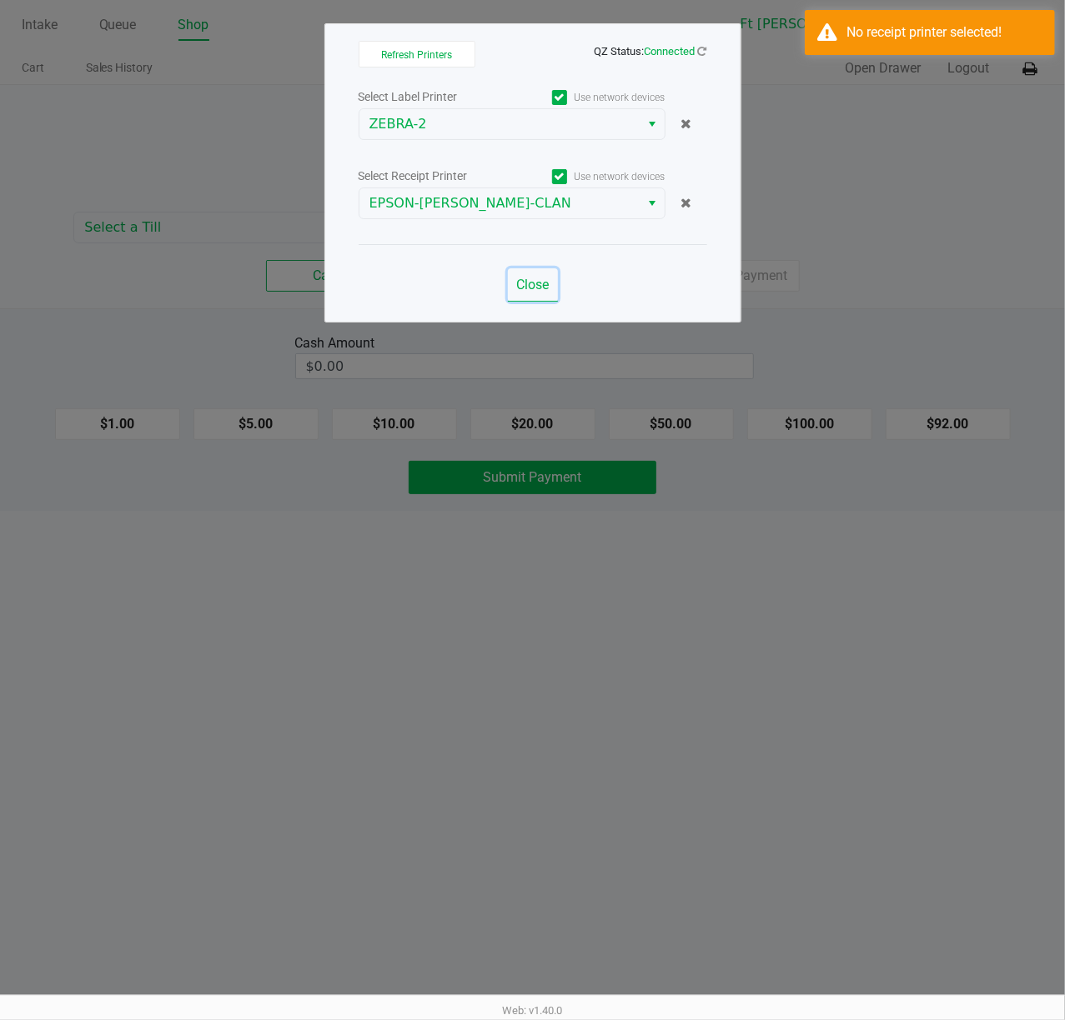
click at [527, 285] on span "Close" at bounding box center [532, 285] width 33 height 16
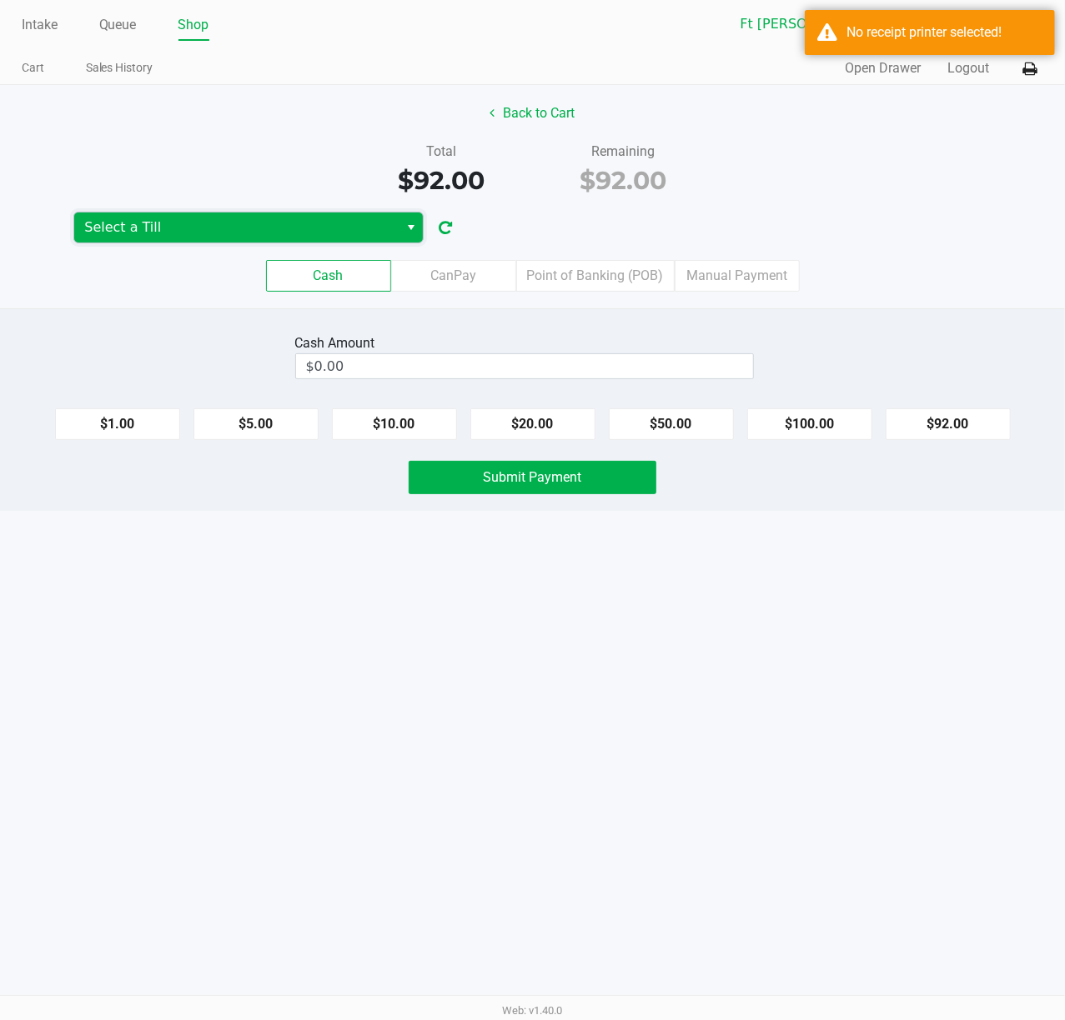
click at [378, 227] on span "Select a Till" at bounding box center [236, 228] width 304 height 20
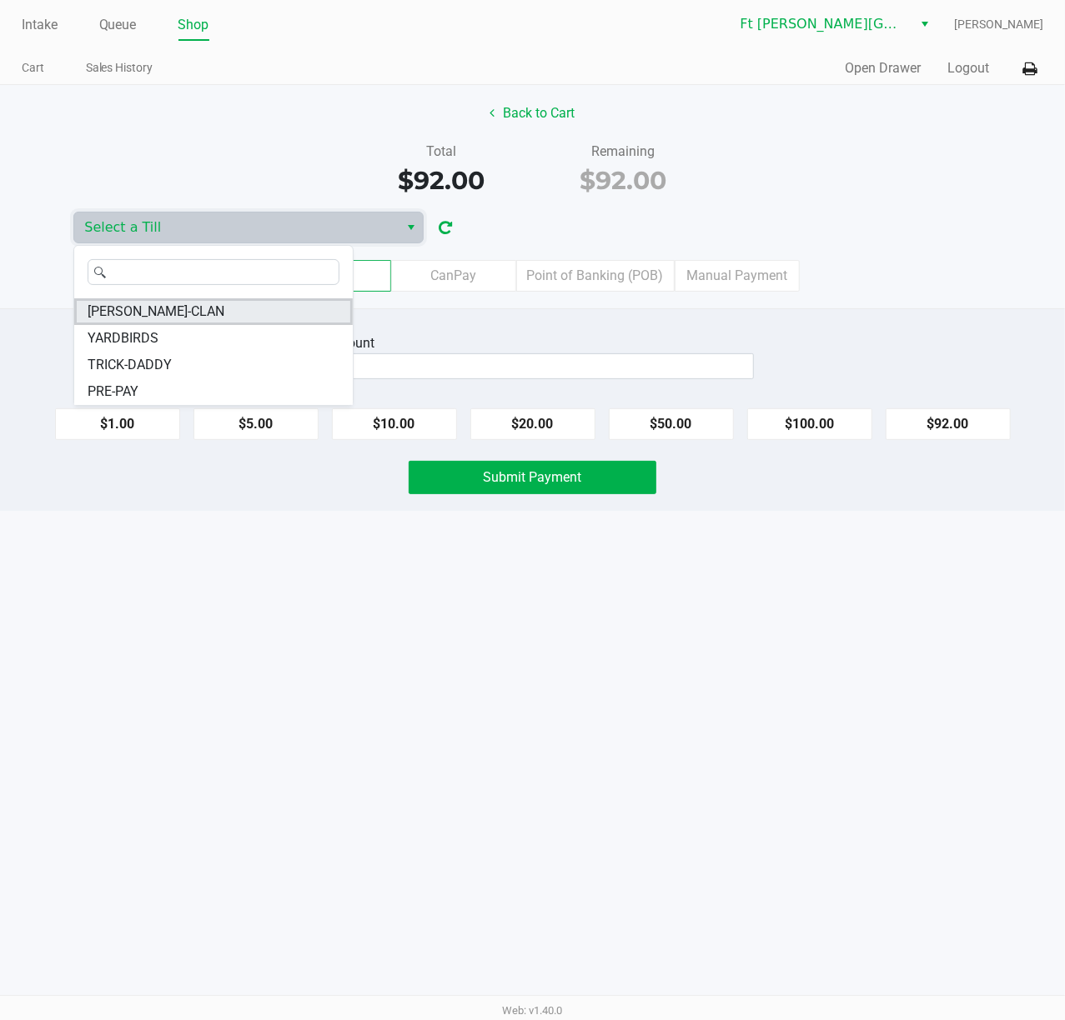
click at [238, 312] on li "[PERSON_NAME]-CLAN" at bounding box center [213, 311] width 278 height 27
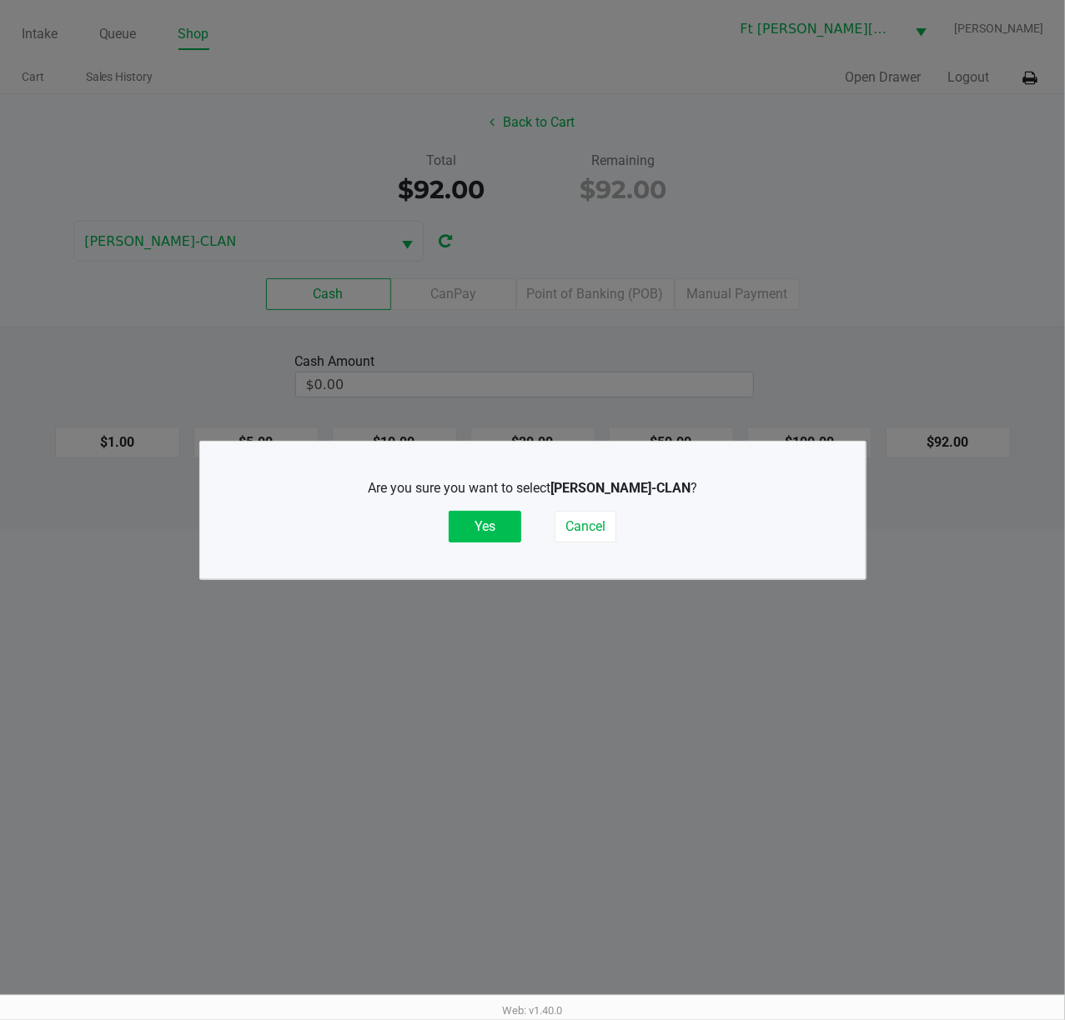
click at [492, 524] on button "Yes" at bounding box center [484, 527] width 73 height 32
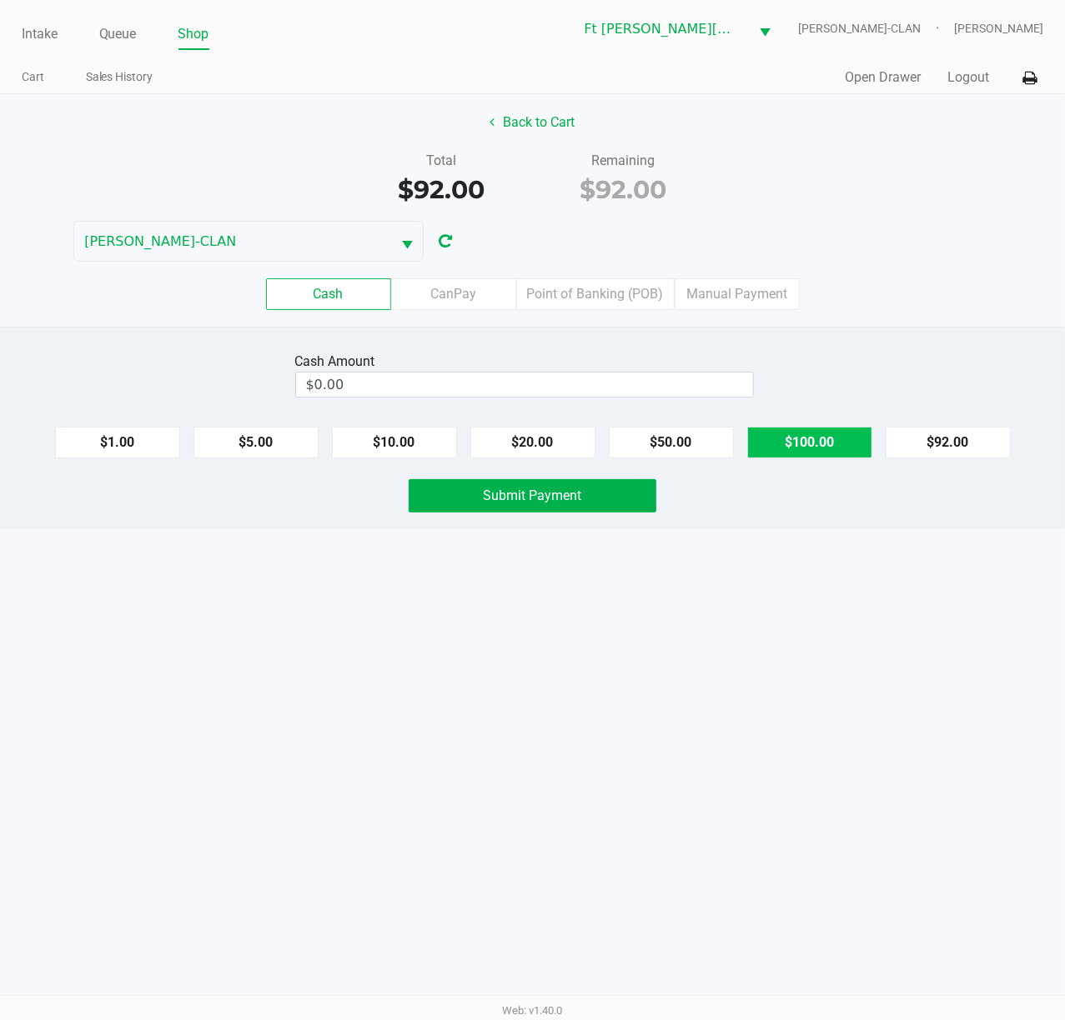
click at [798, 445] on button "$100.00" at bounding box center [809, 443] width 125 height 32
type input "$100.00"
click at [629, 497] on button "Submit Payment" at bounding box center [532, 495] width 248 height 33
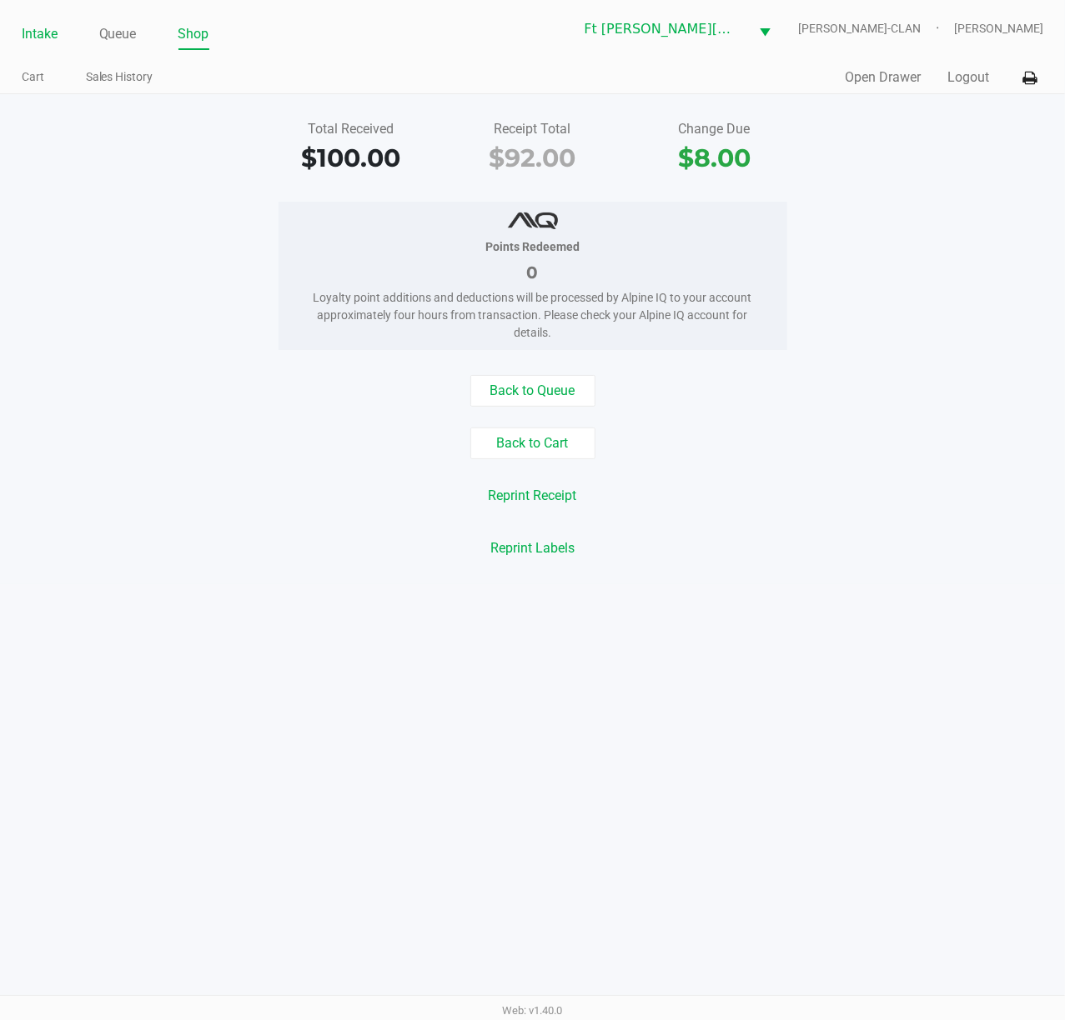
click at [35, 38] on link "Intake" at bounding box center [40, 34] width 36 height 23
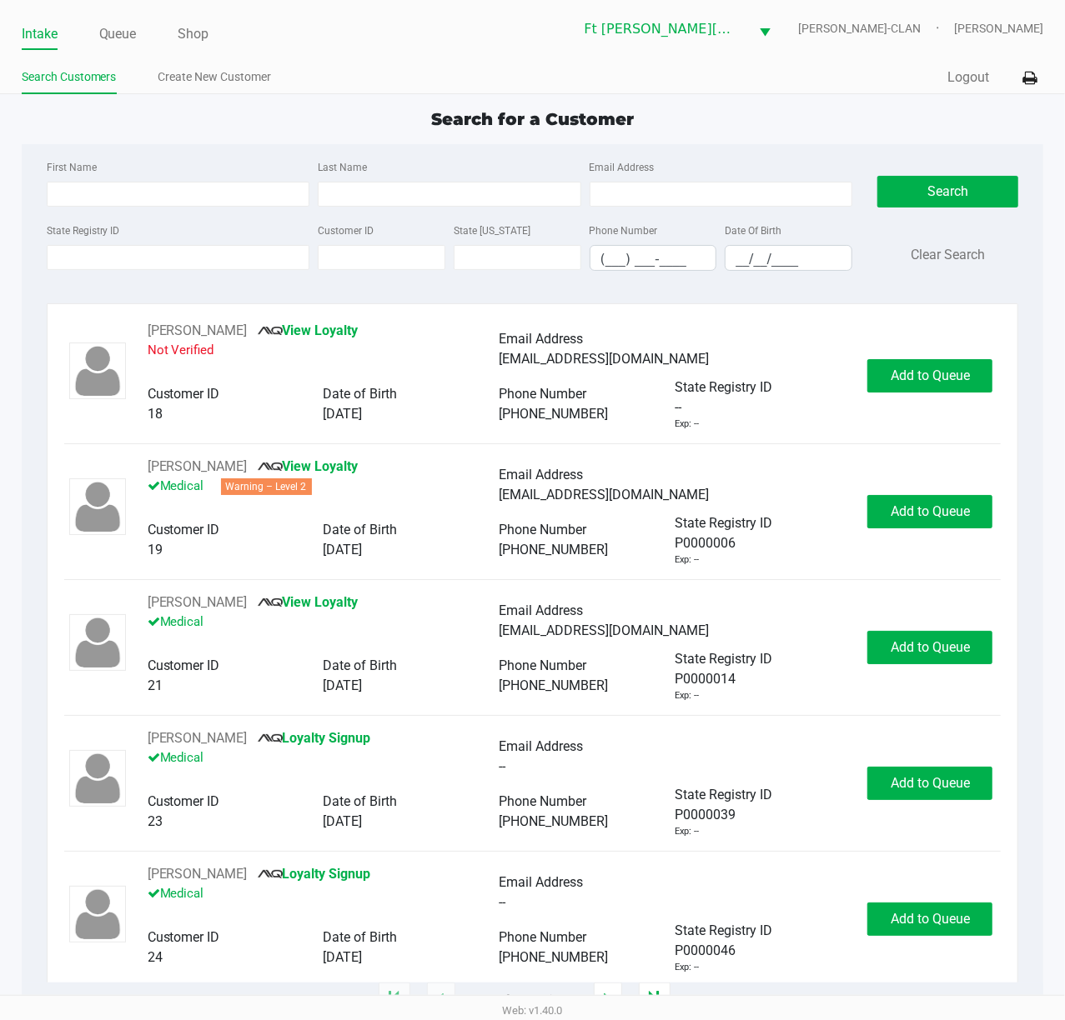
click at [163, 208] on div "First Name Last Name Email Address" at bounding box center [450, 188] width 814 height 63
click at [164, 218] on div "First Name Last Name Email Address" at bounding box center [450, 188] width 814 height 63
type input "[PERSON_NAME]"
type input "ARD"
type input "[DATE]"
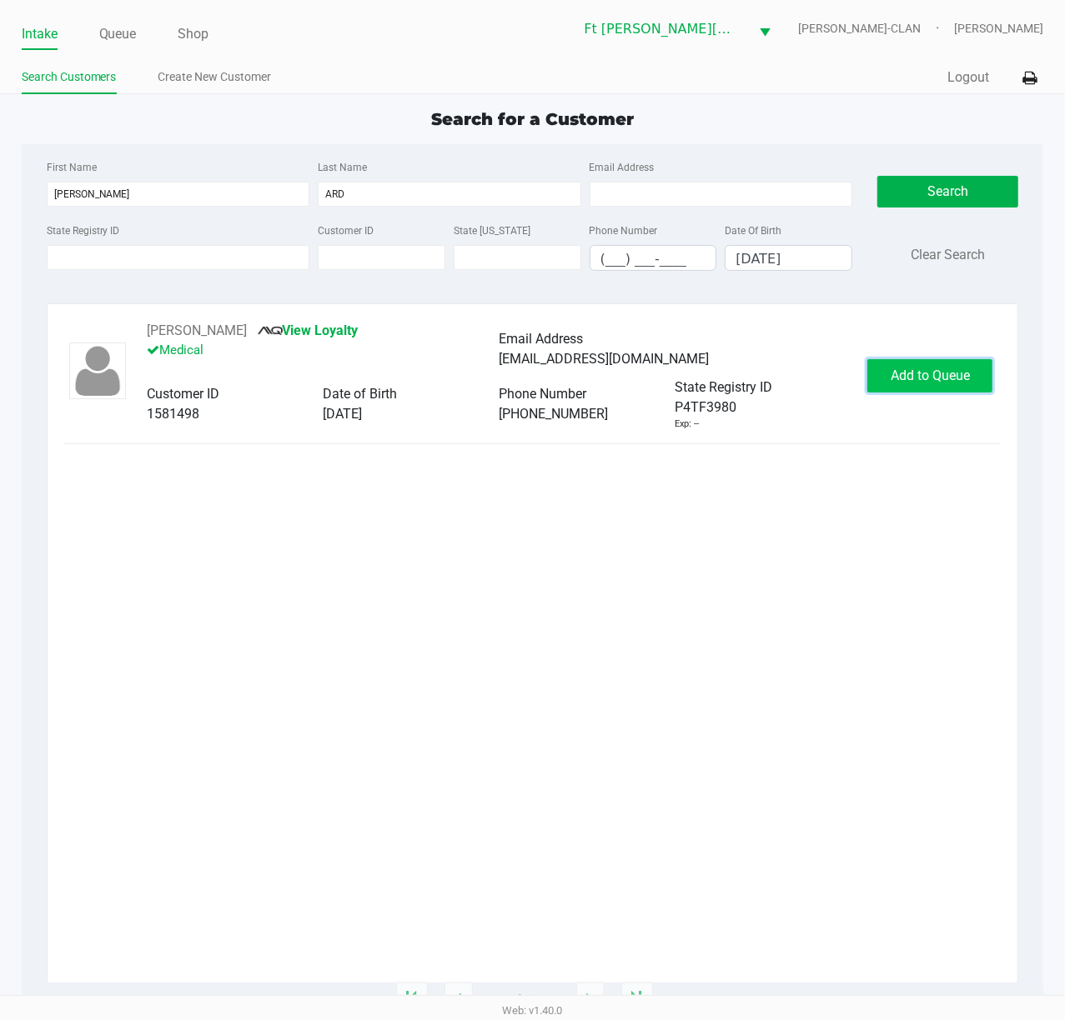
click at [798, 383] on span "Add to Queue" at bounding box center [929, 376] width 79 height 16
click at [798, 383] on div "Add to Queue" at bounding box center [929, 375] width 125 height 33
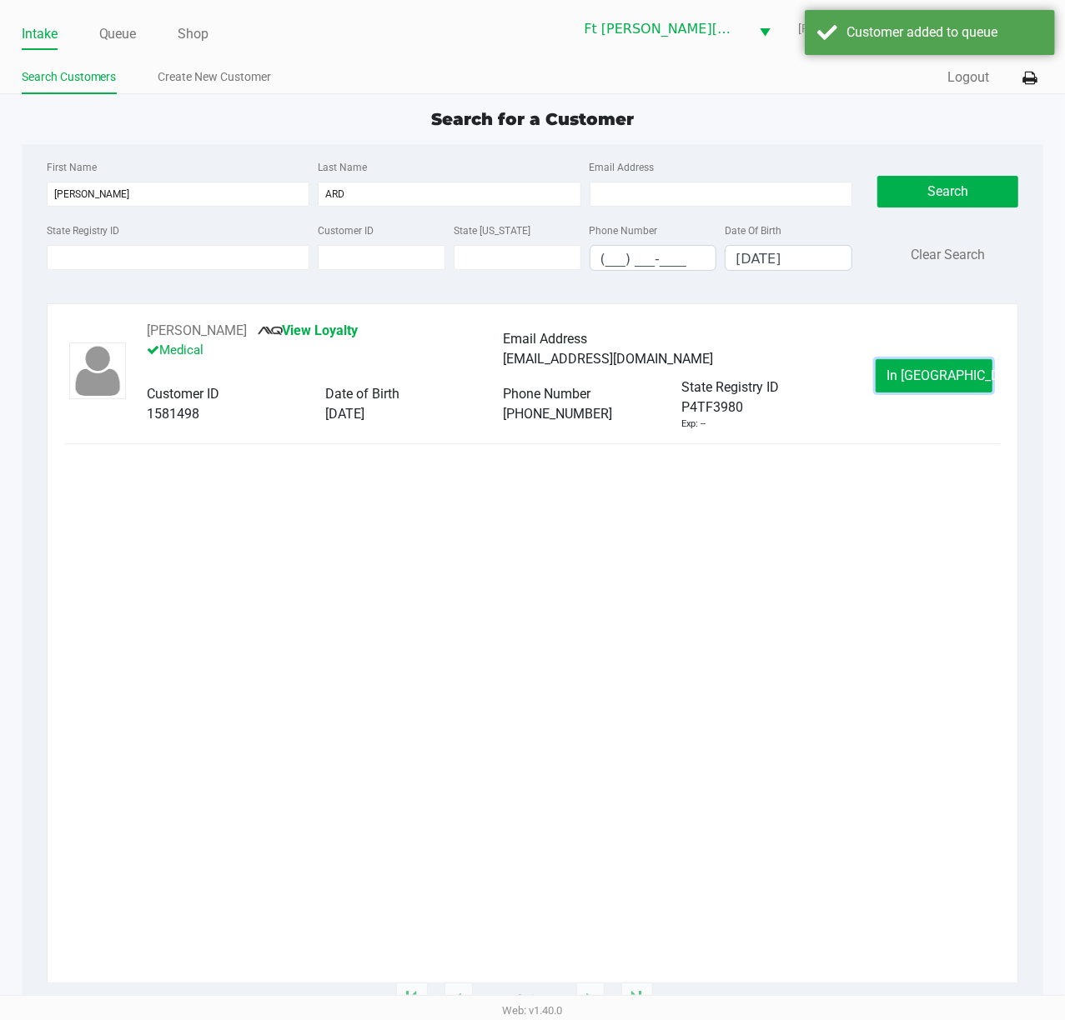
click at [798, 383] on span "In [GEOGRAPHIC_DATA]" at bounding box center [956, 376] width 140 height 16
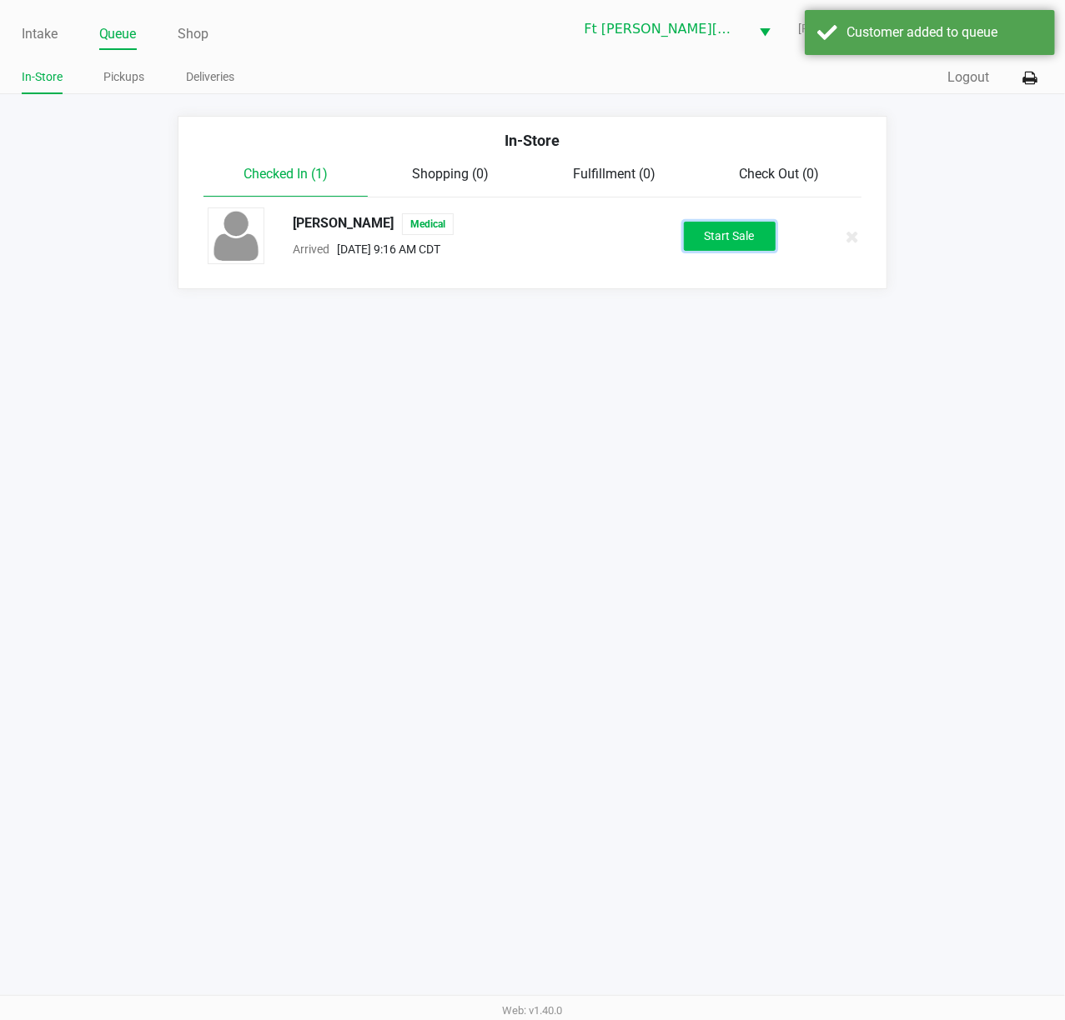
click at [741, 237] on button "Start Sale" at bounding box center [730, 236] width 92 height 29
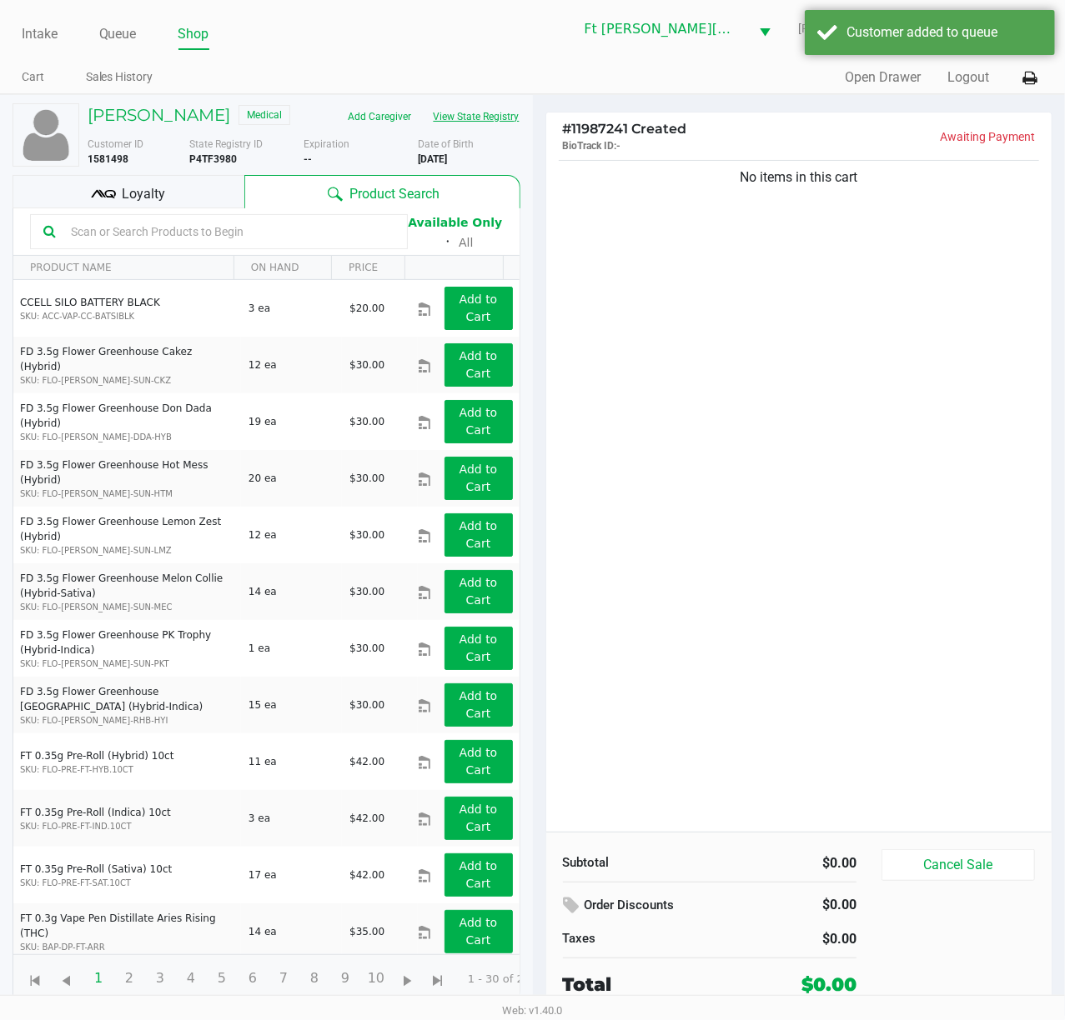
click at [494, 127] on button "View State Registry" at bounding box center [472, 116] width 98 height 27
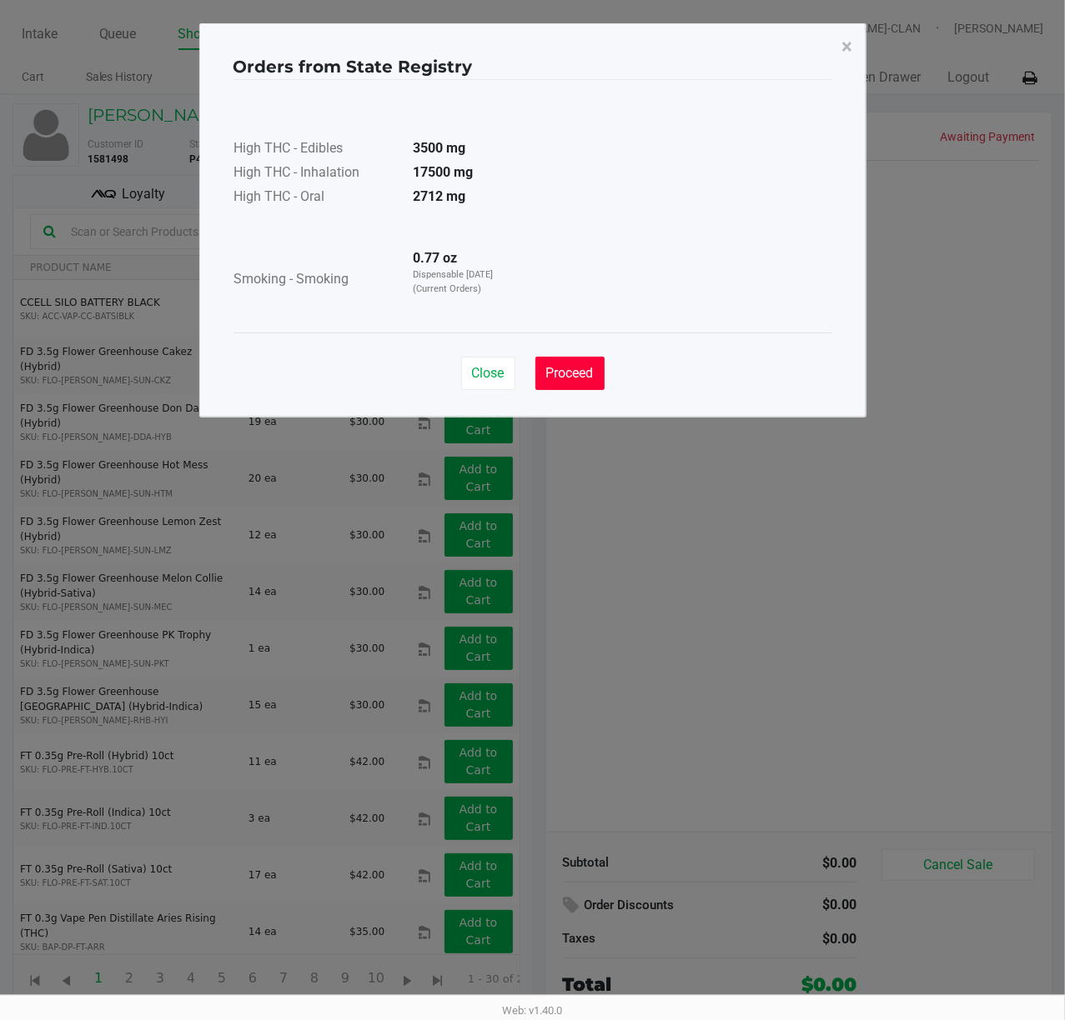
click at [587, 377] on span "Proceed" at bounding box center [570, 373] width 48 height 16
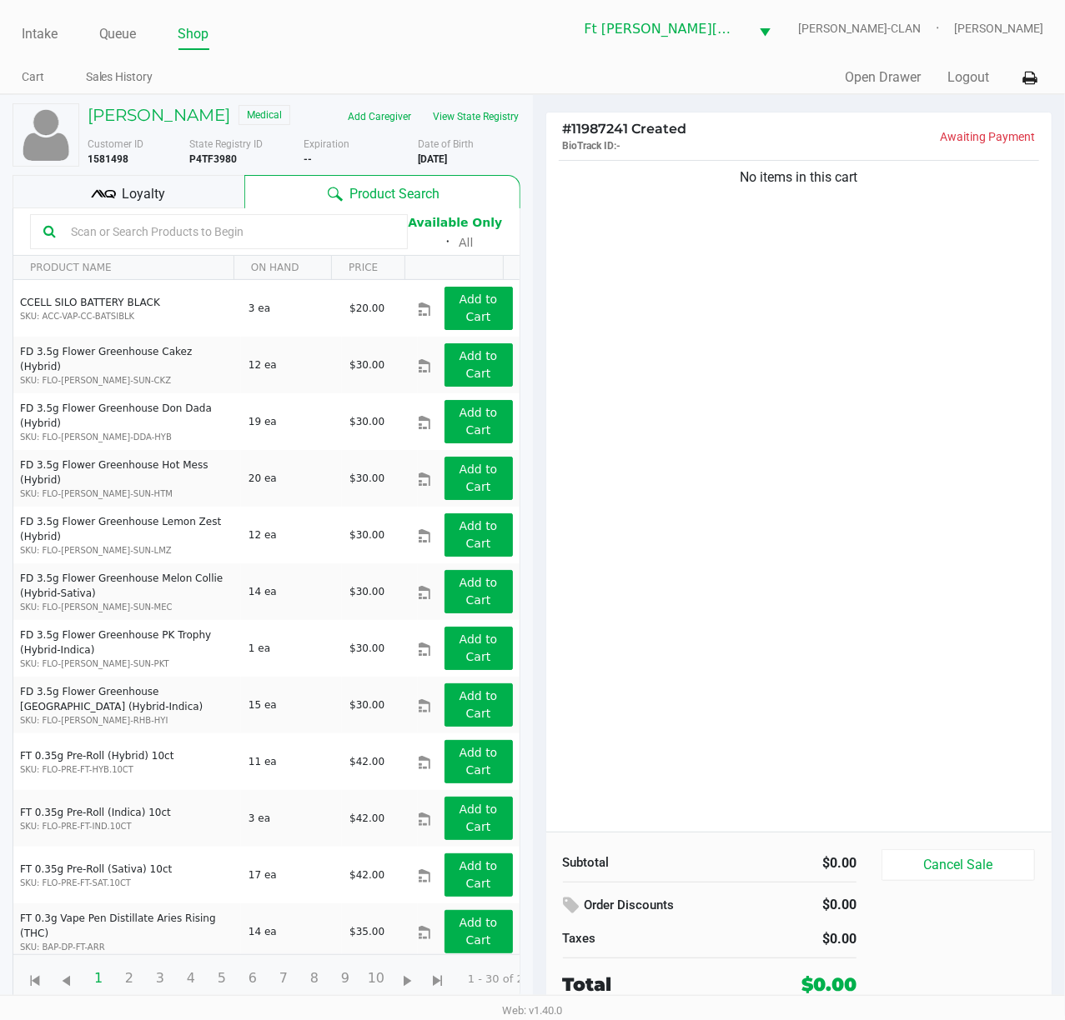
click at [217, 177] on div "Loyalty" at bounding box center [129, 191] width 232 height 33
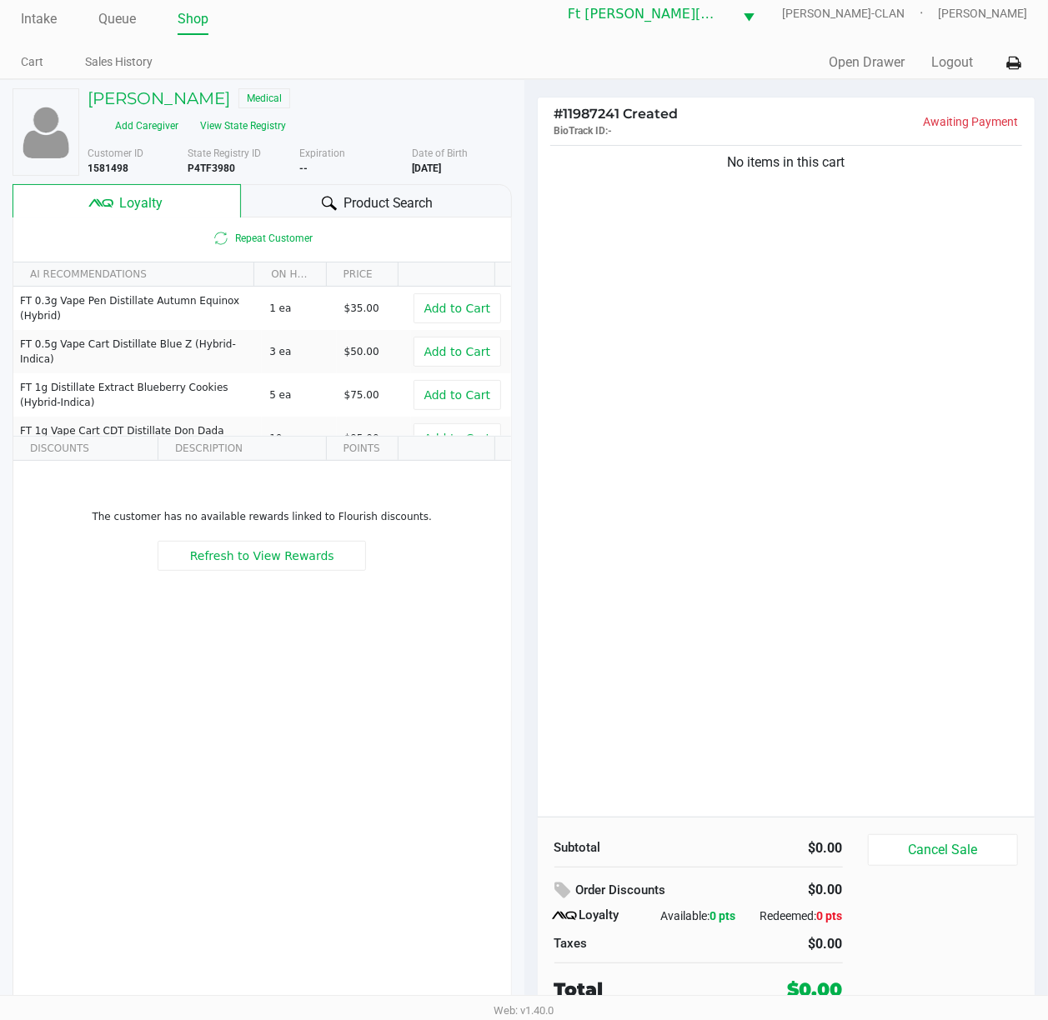
scroll to position [18, 0]
click at [128, 100] on h5 "[PERSON_NAME]" at bounding box center [159, 98] width 143 height 20
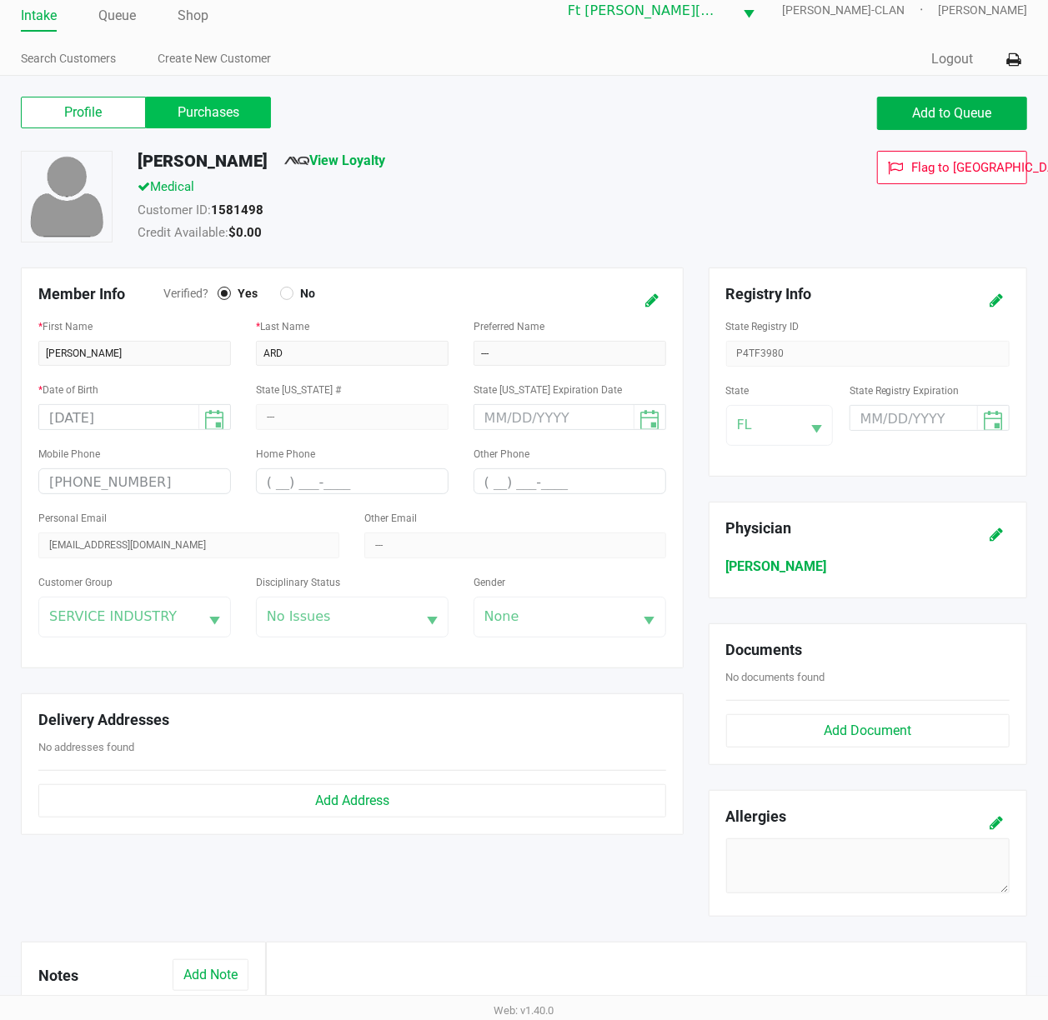
click at [235, 115] on label "Purchases" at bounding box center [208, 113] width 125 height 32
click at [0, 0] on 1 "Purchases" at bounding box center [0, 0] width 0 height 0
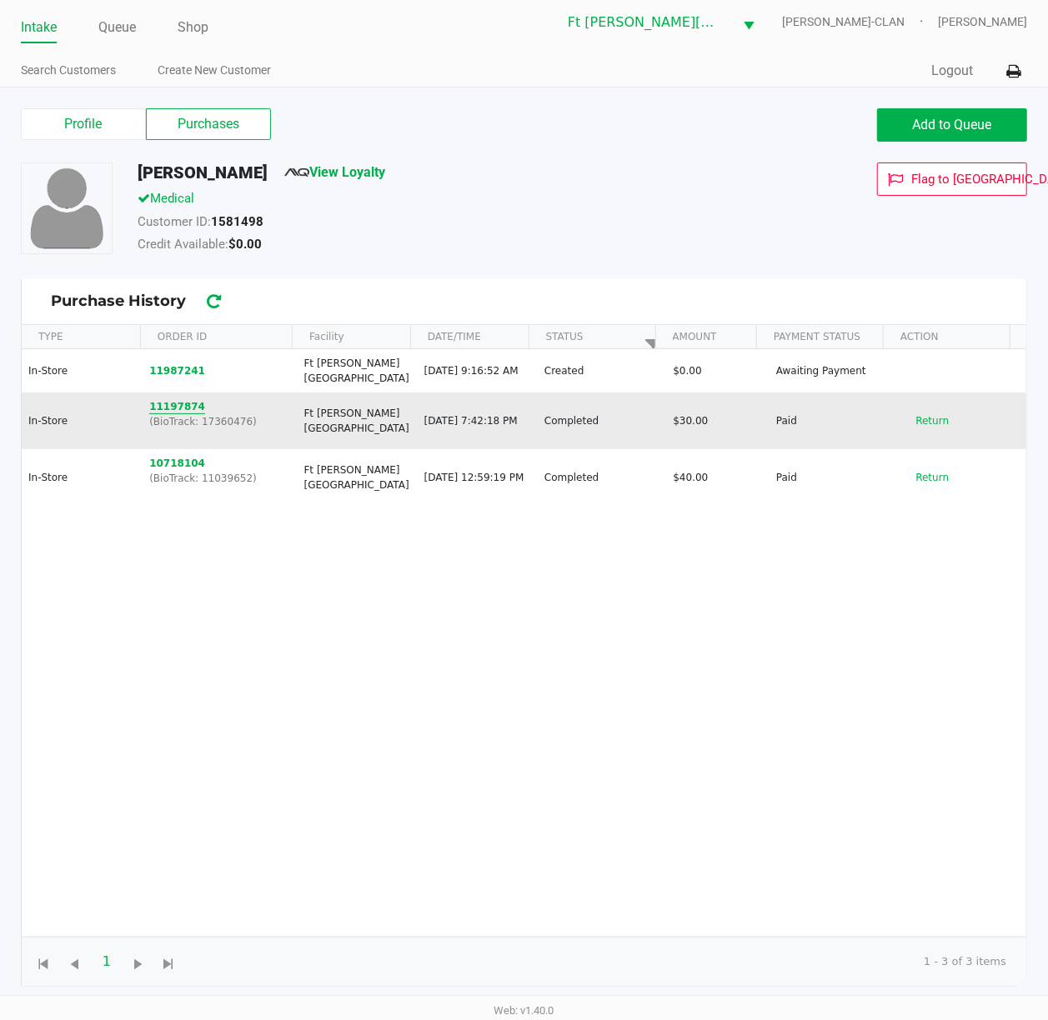
click at [178, 407] on button "11197874" at bounding box center [177, 406] width 56 height 15
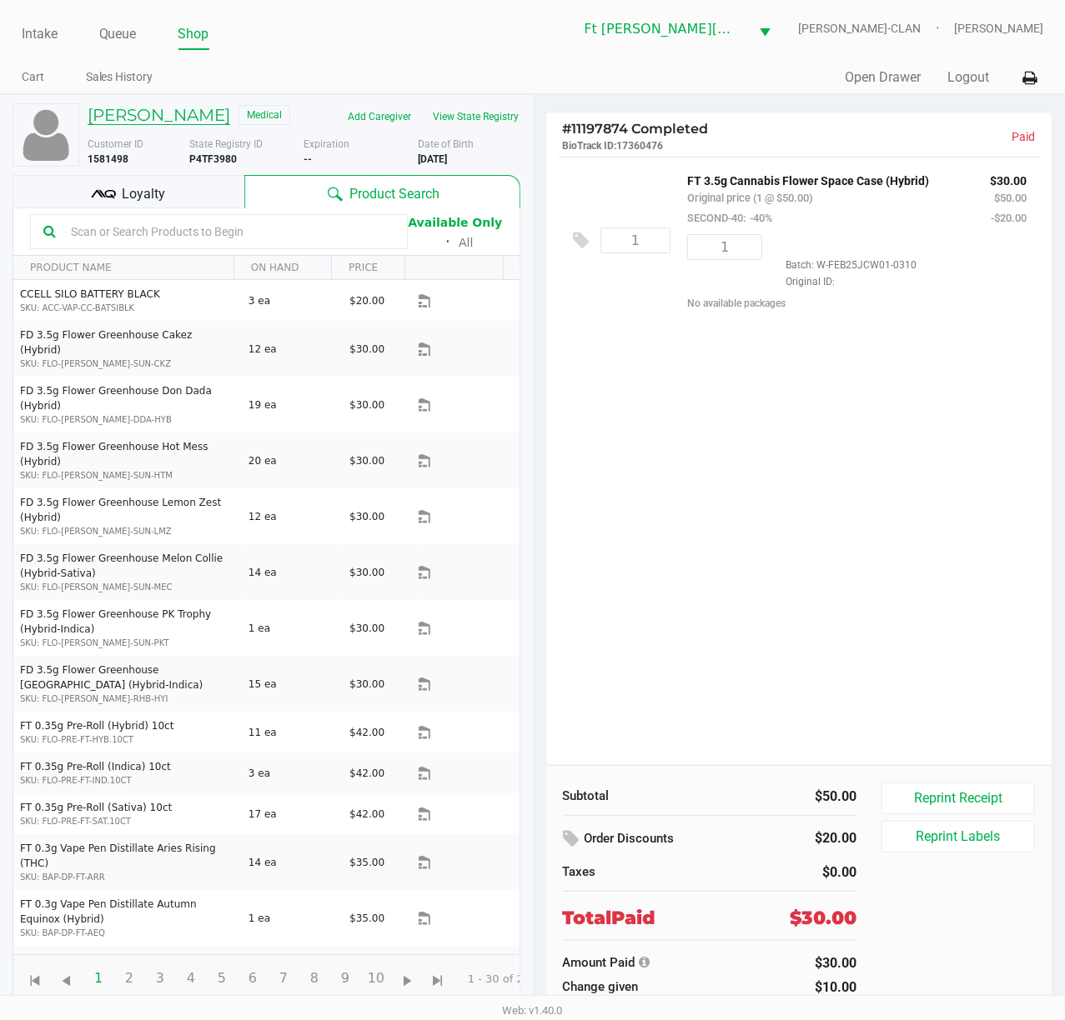
click at [138, 107] on h5 "[PERSON_NAME]" at bounding box center [159, 115] width 143 height 20
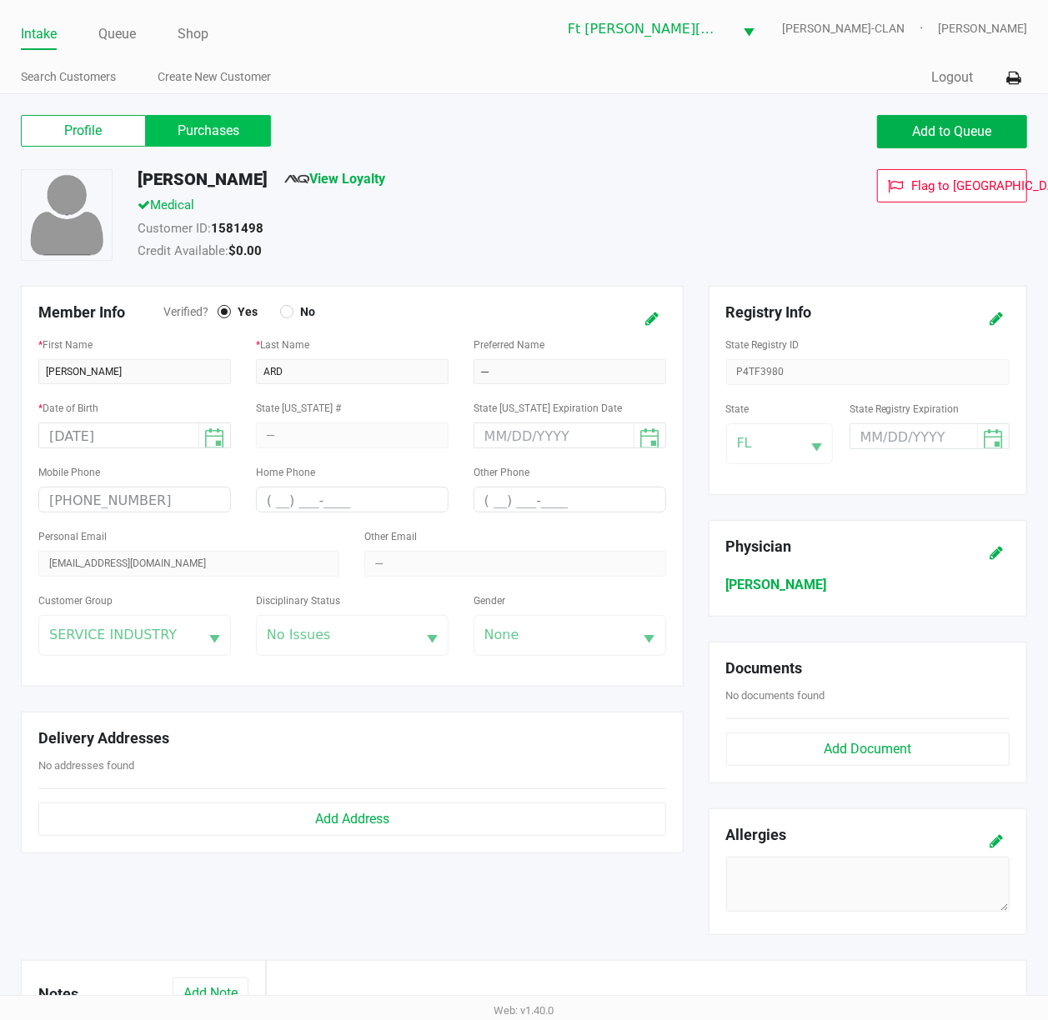
click at [197, 140] on label "Purchases" at bounding box center [208, 131] width 125 height 32
click at [0, 0] on 1 "Purchases" at bounding box center [0, 0] width 0 height 0
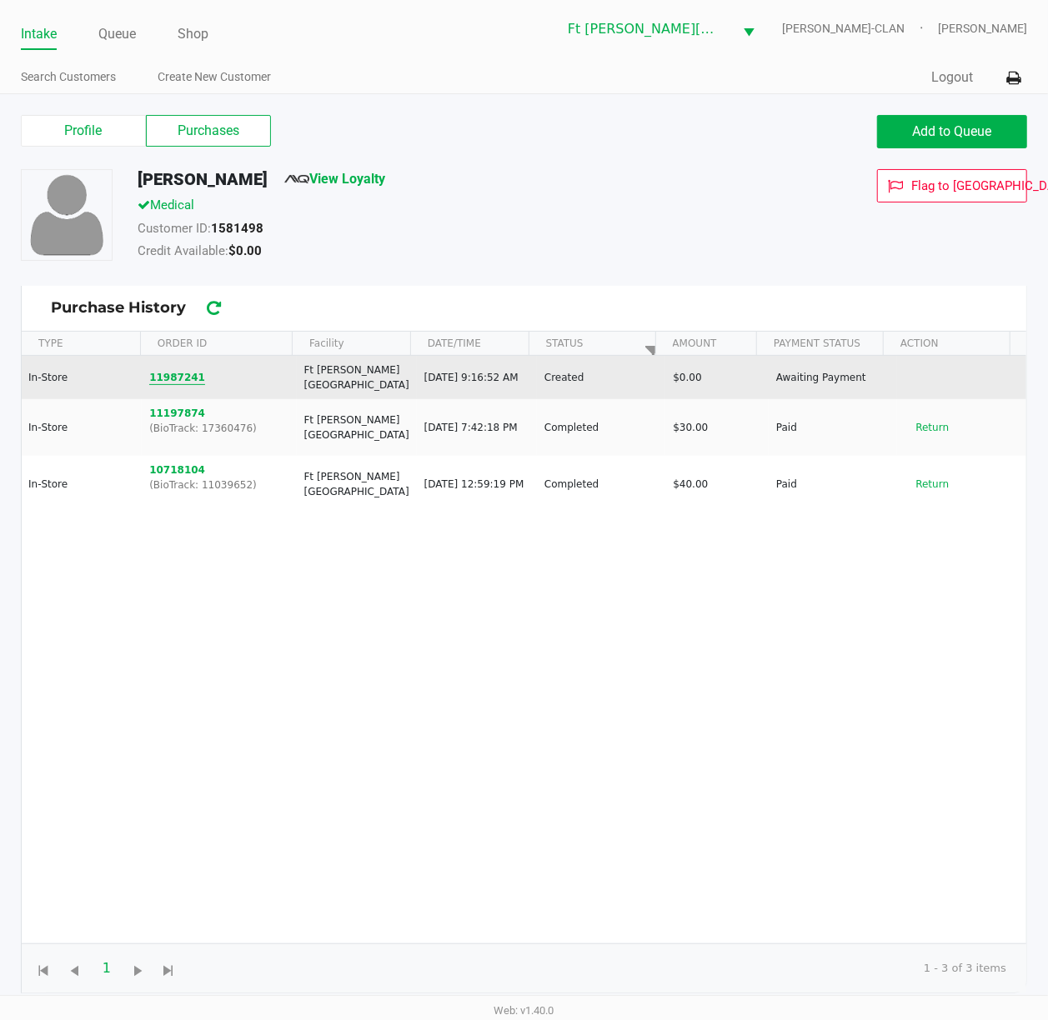
click at [178, 380] on button "11987241" at bounding box center [177, 377] width 56 height 15
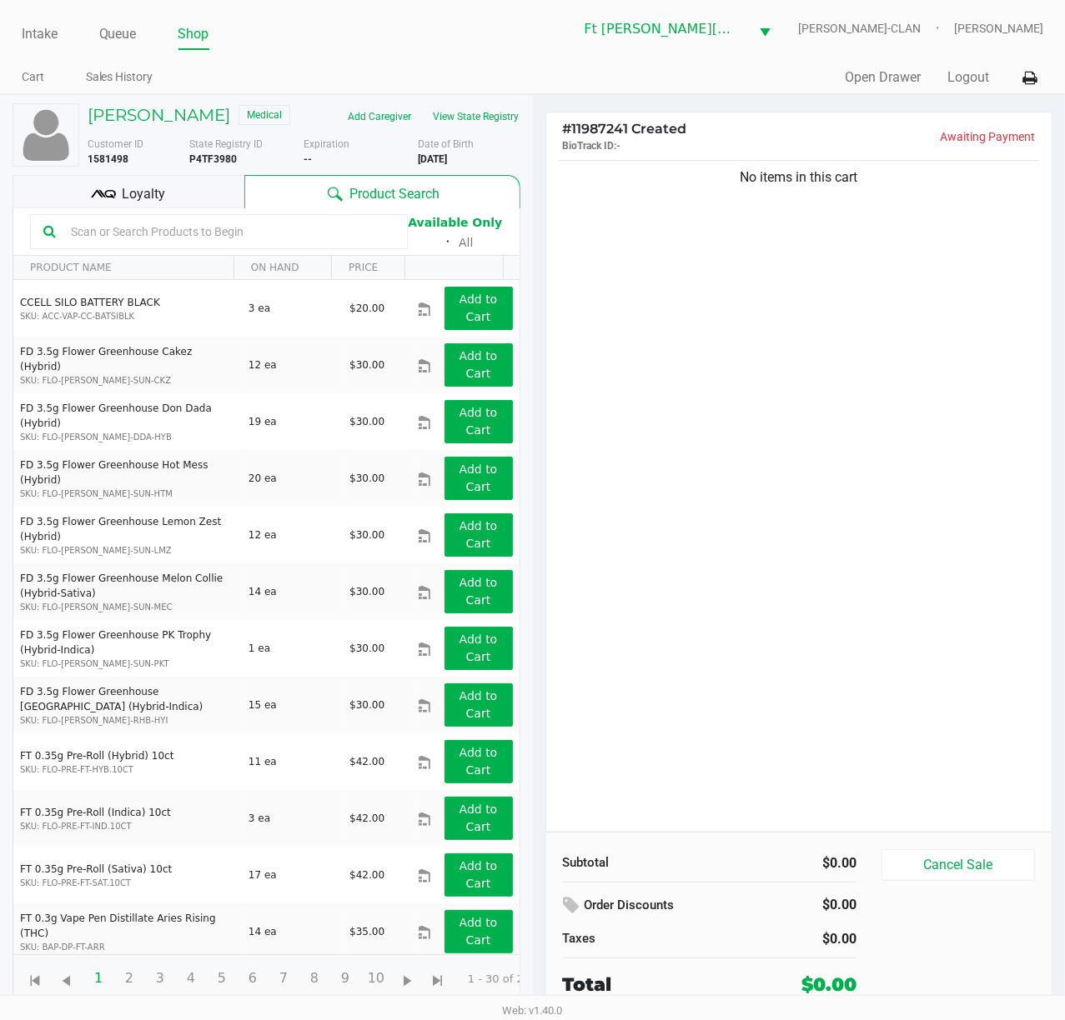
click at [798, 475] on div "No items in this cart" at bounding box center [799, 494] width 506 height 675
click at [157, 234] on input "text" at bounding box center [229, 231] width 330 height 25
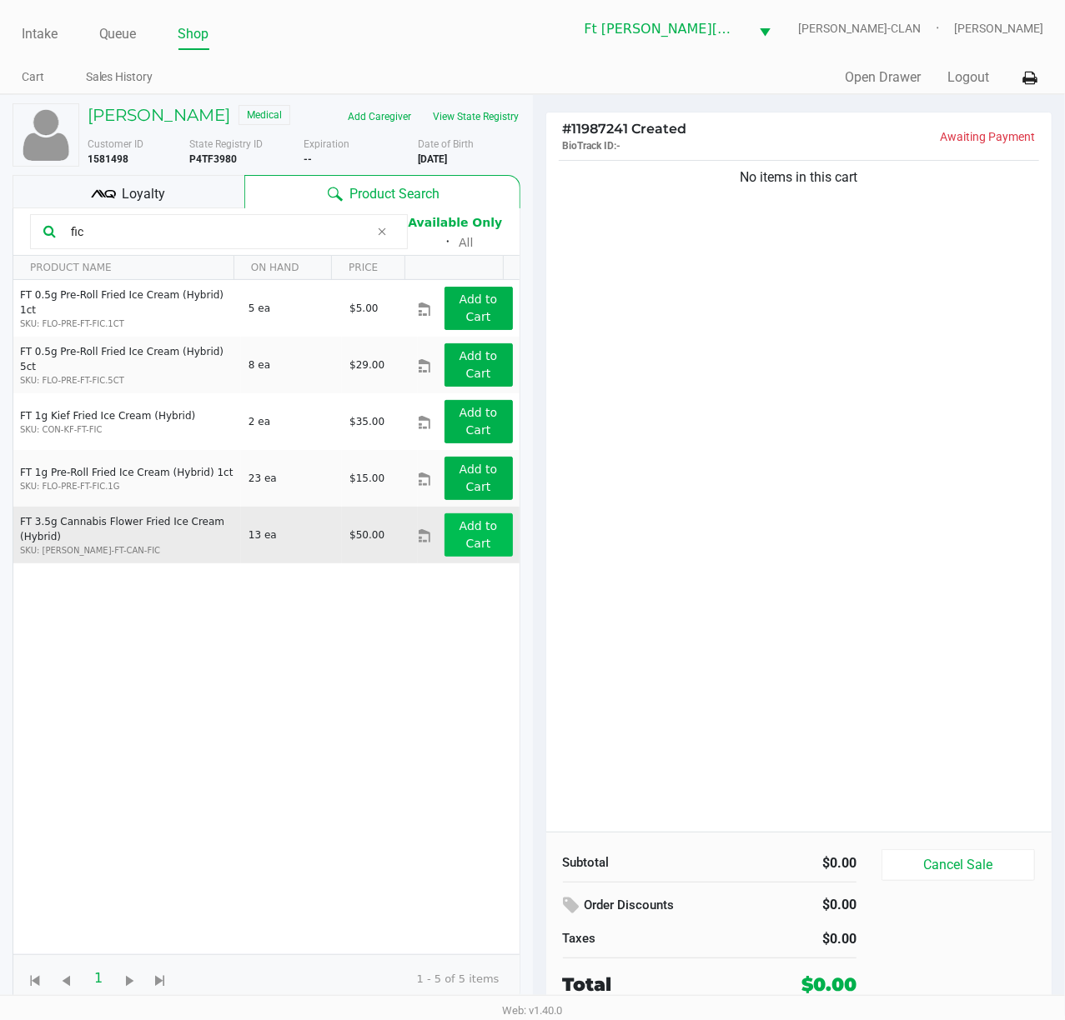
type input "fic"
click at [468, 541] on app-button-loader "Add to Cart" at bounding box center [478, 534] width 38 height 31
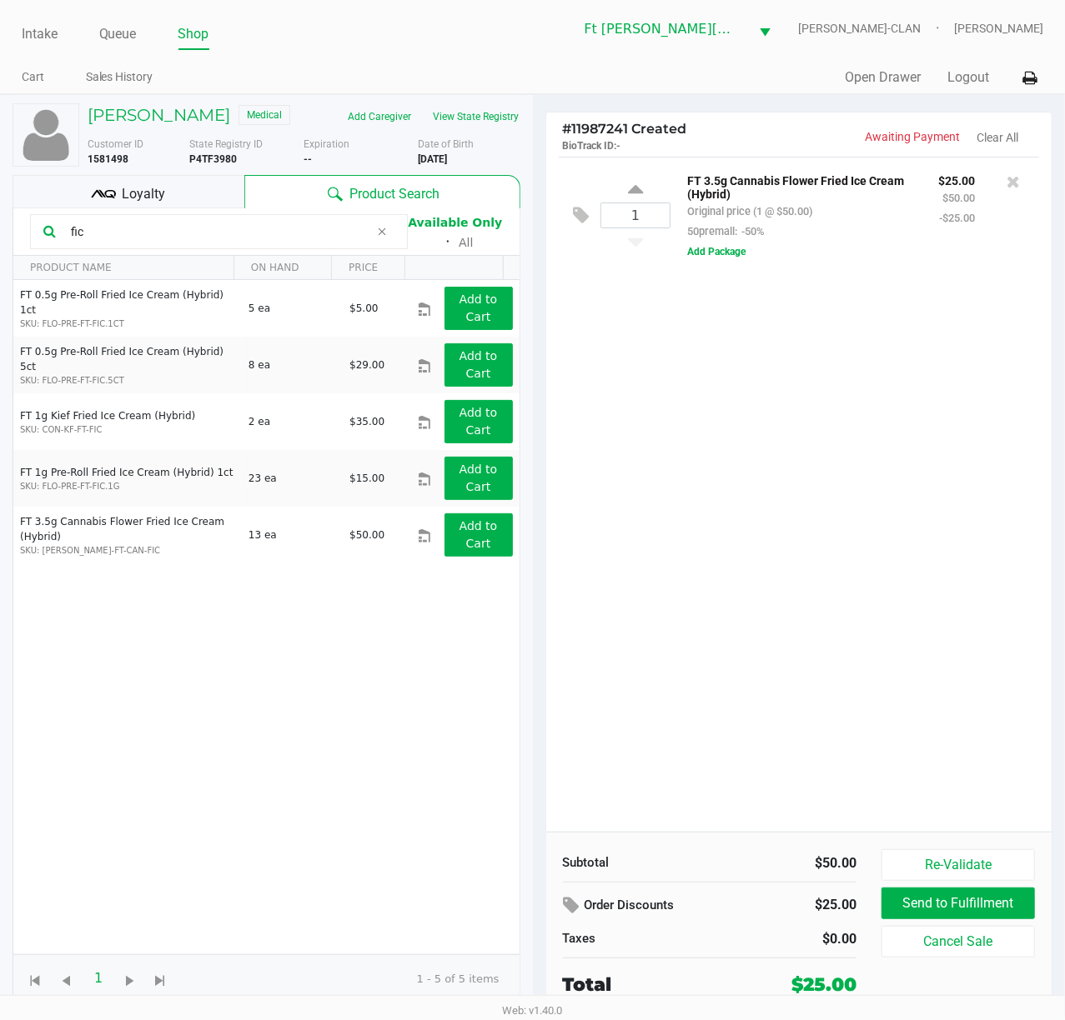
click at [798, 479] on div "1 FT 3.5g Cannabis Flower Fried Ice Cream (Hybrid) Original price (1 @ $50.00) …" at bounding box center [799, 494] width 506 height 675
click at [798, 661] on div "1 FT 3.5g Cannabis Flower Fried Ice Cream (Hybrid) Original price (1 @ $50.00) …" at bounding box center [799, 494] width 506 height 675
click at [798, 660] on div "1 FT 3.5g Cannabis Flower Fried Ice Cream (Hybrid) Original price (1 @ $50.00) …" at bounding box center [799, 494] width 506 height 675
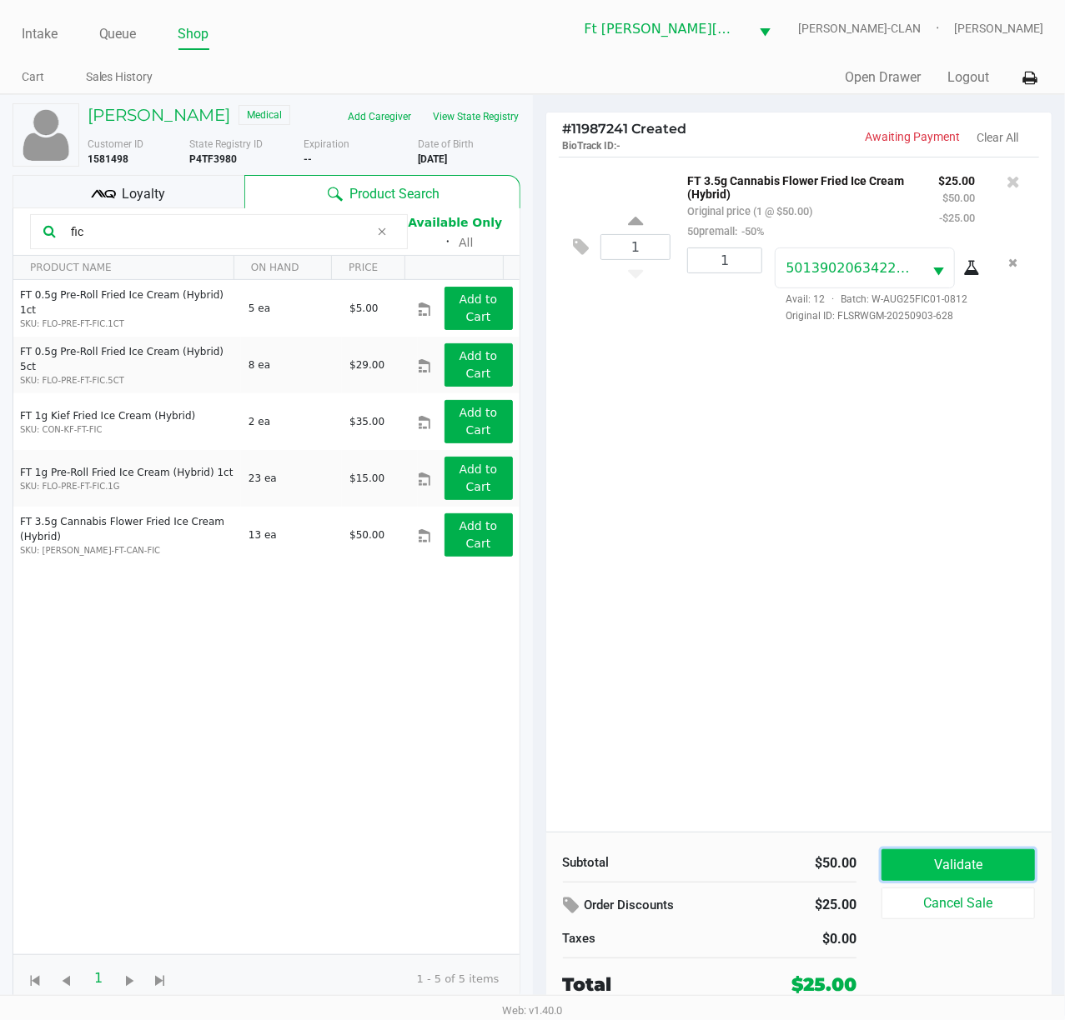
click at [798, 764] on button "Validate" at bounding box center [957, 865] width 153 height 32
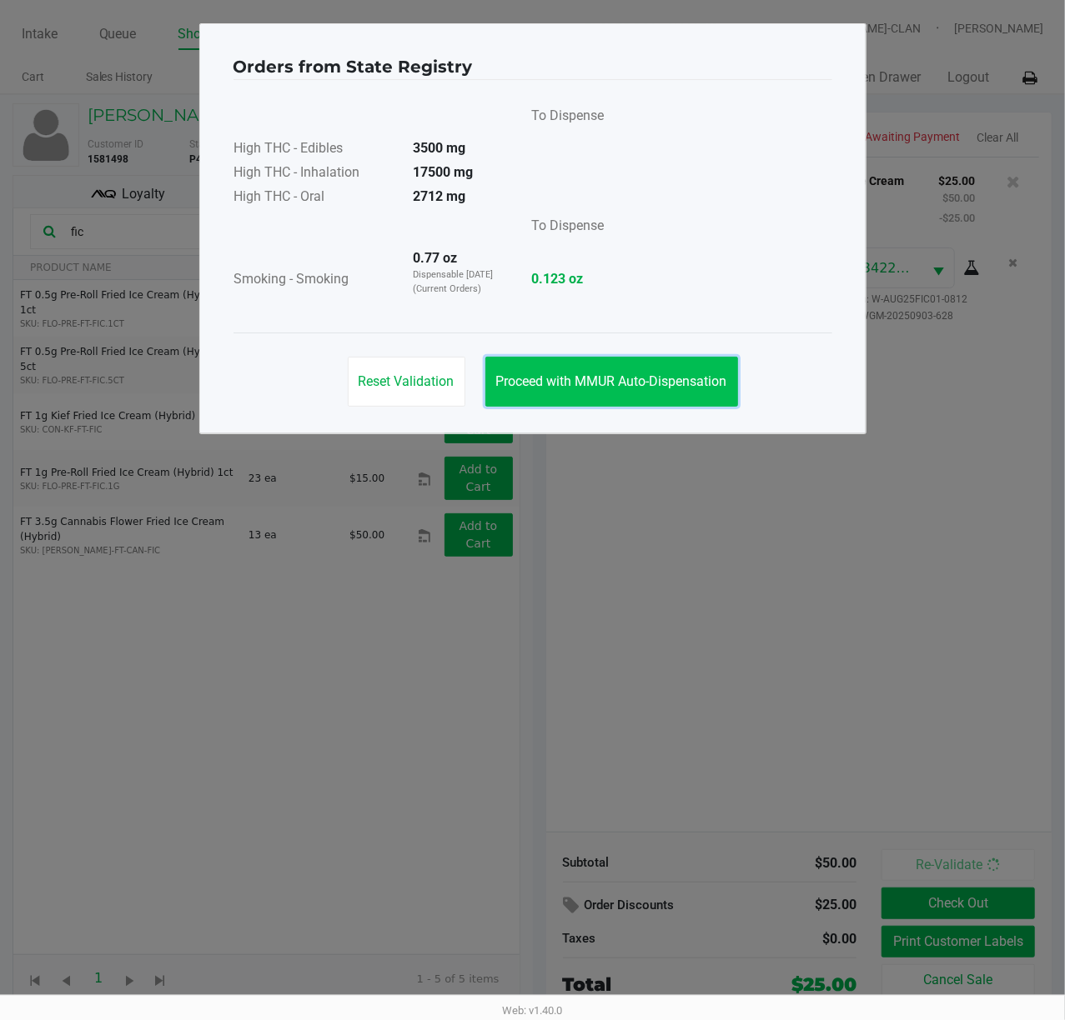
click at [641, 387] on span "Proceed with MMUR Auto-Dispensation" at bounding box center [611, 381] width 231 height 16
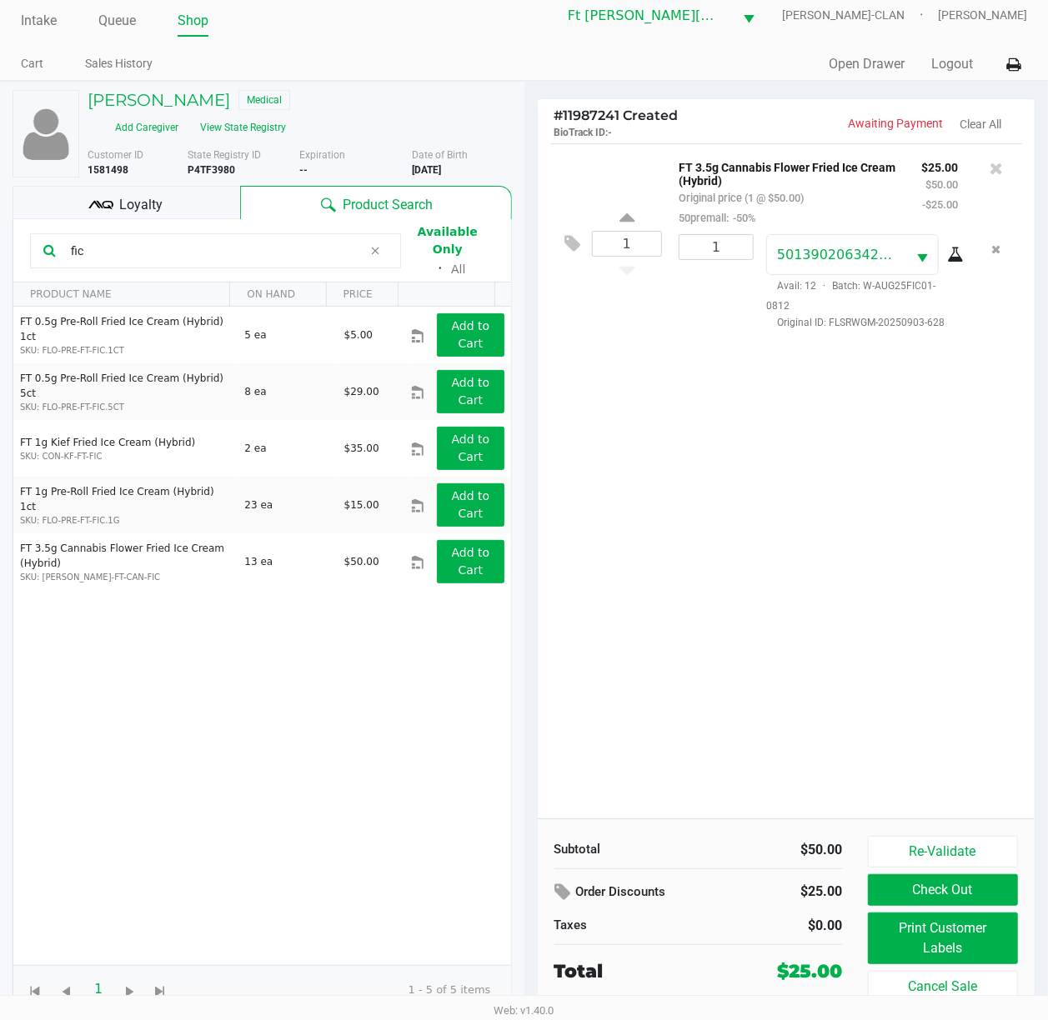
scroll to position [18, 0]
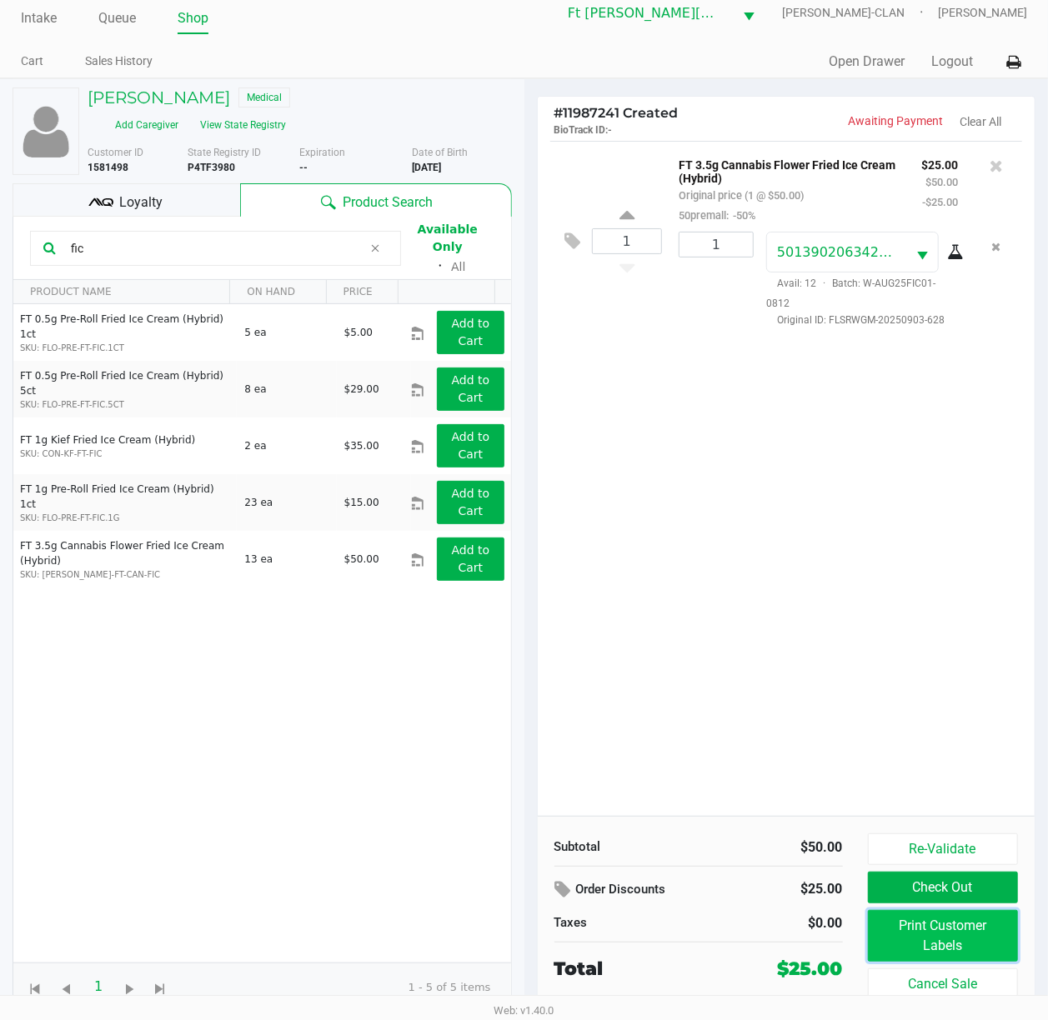
click at [798, 764] on button "Print Customer Labels" at bounding box center [943, 936] width 151 height 52
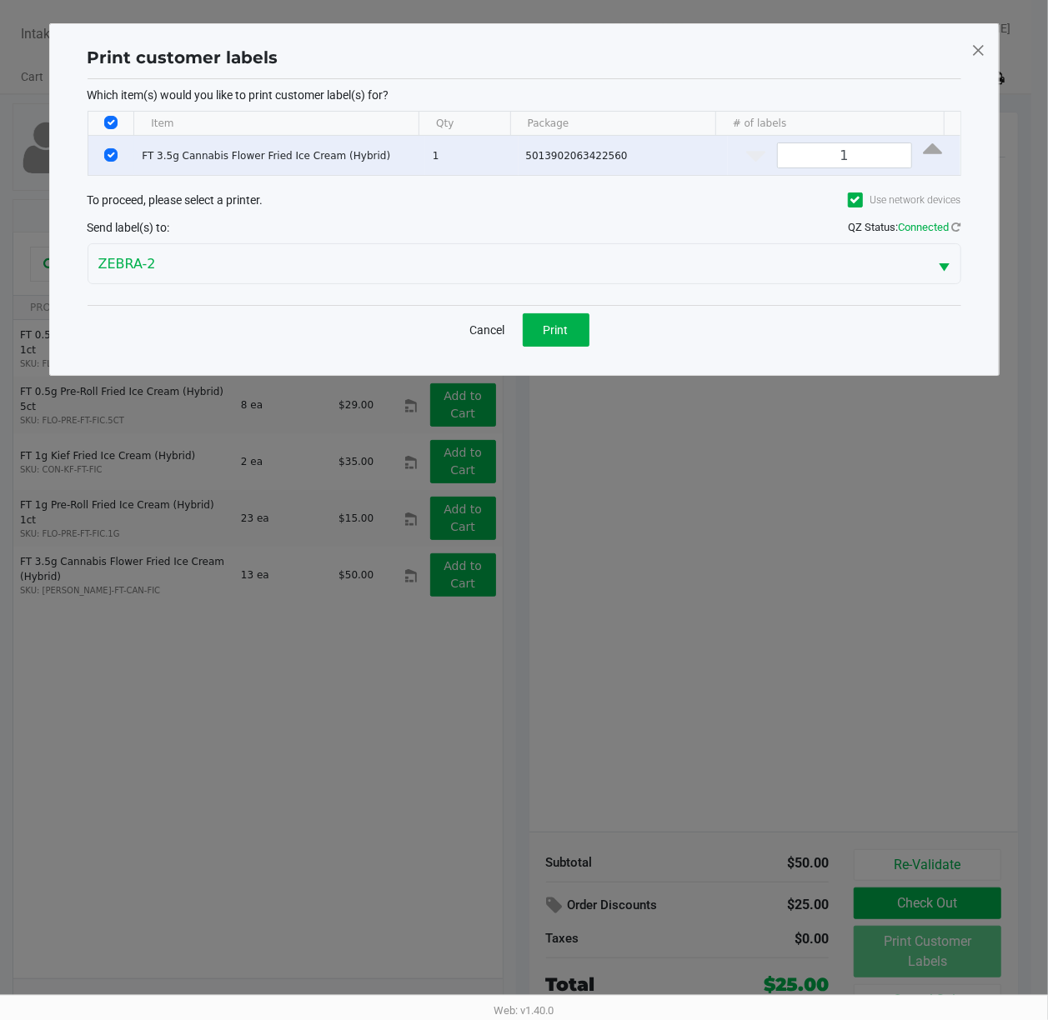
scroll to position [0, 0]
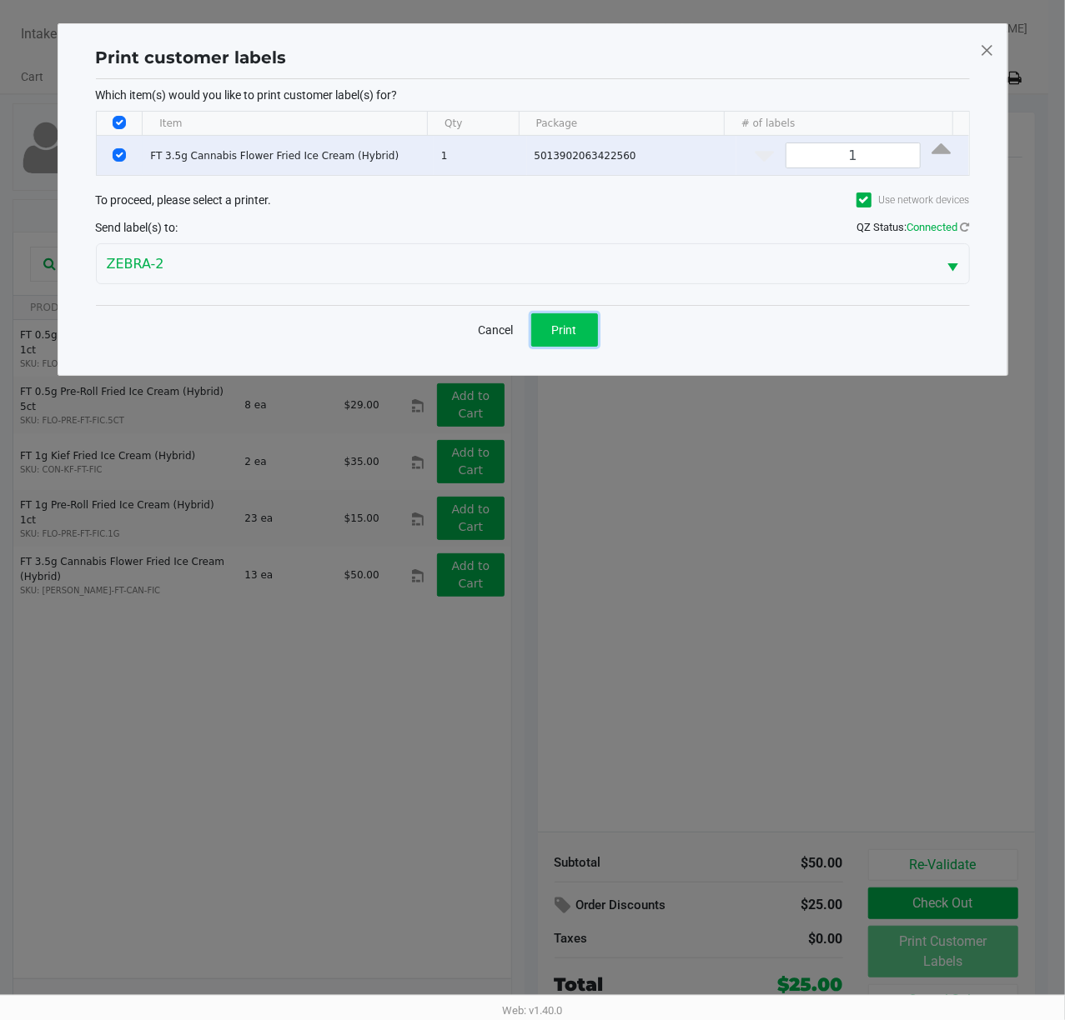
click at [565, 332] on span "Print" at bounding box center [564, 329] width 25 height 13
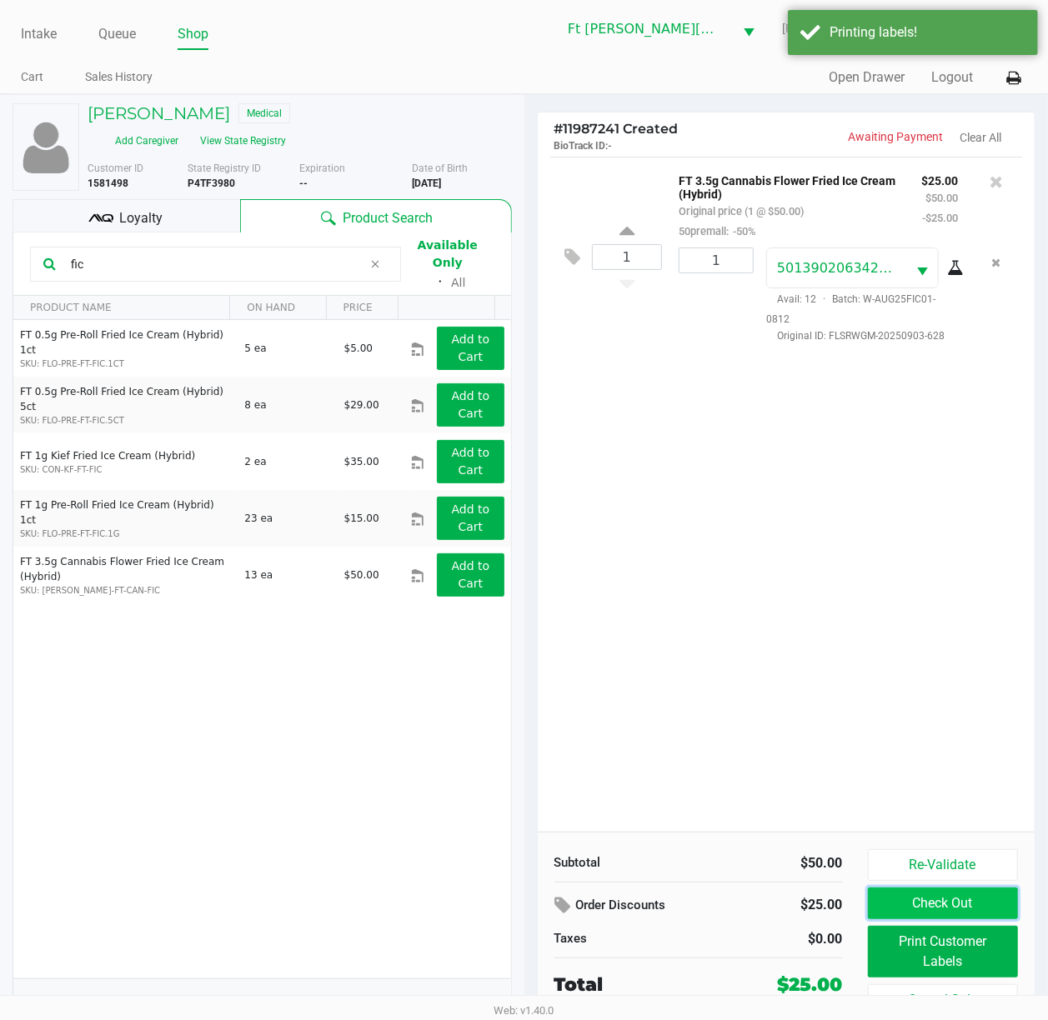
click at [798, 764] on button "Check Out" at bounding box center [943, 904] width 151 height 32
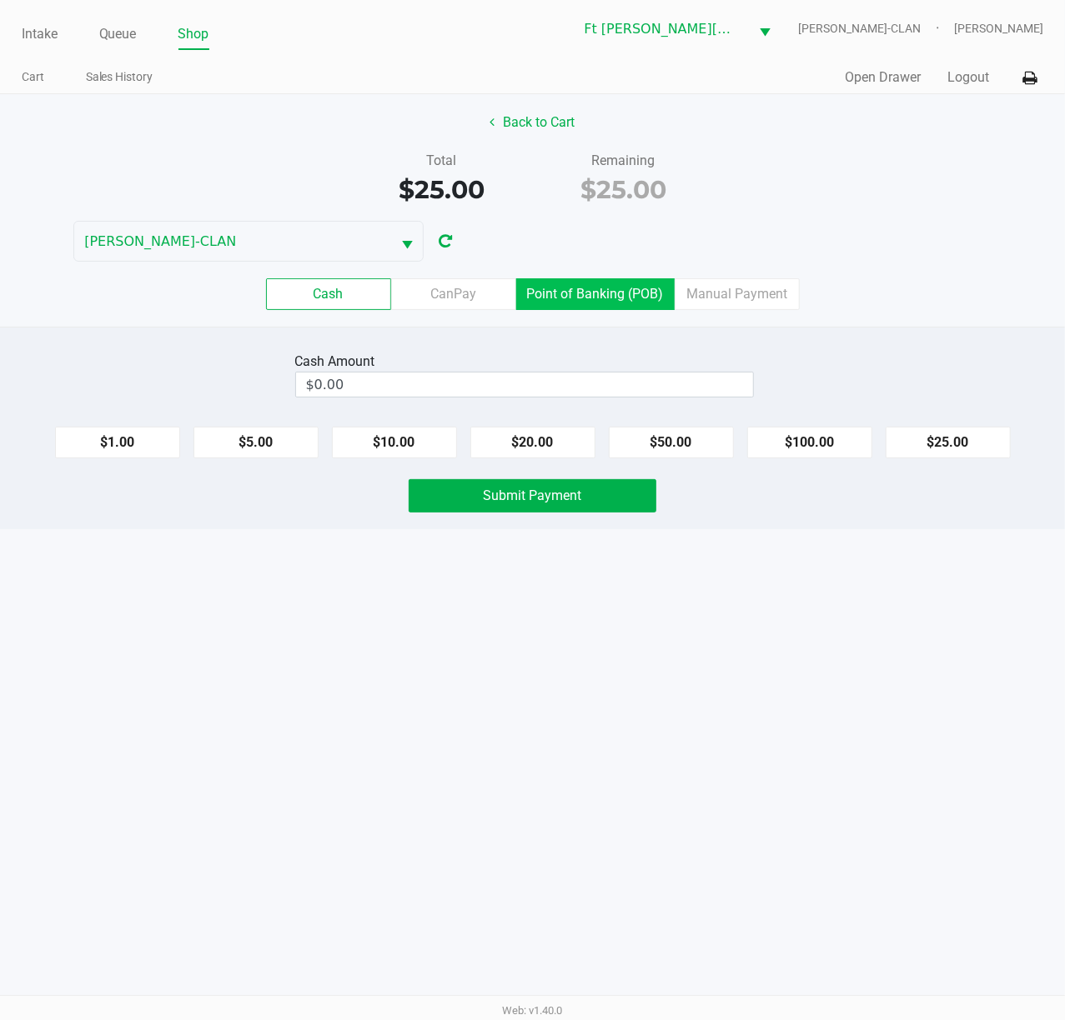
click at [600, 292] on label "Point of Banking (POB)" at bounding box center [595, 294] width 158 height 32
click at [0, 0] on 7 "Point of Banking (POB)" at bounding box center [0, 0] width 0 height 0
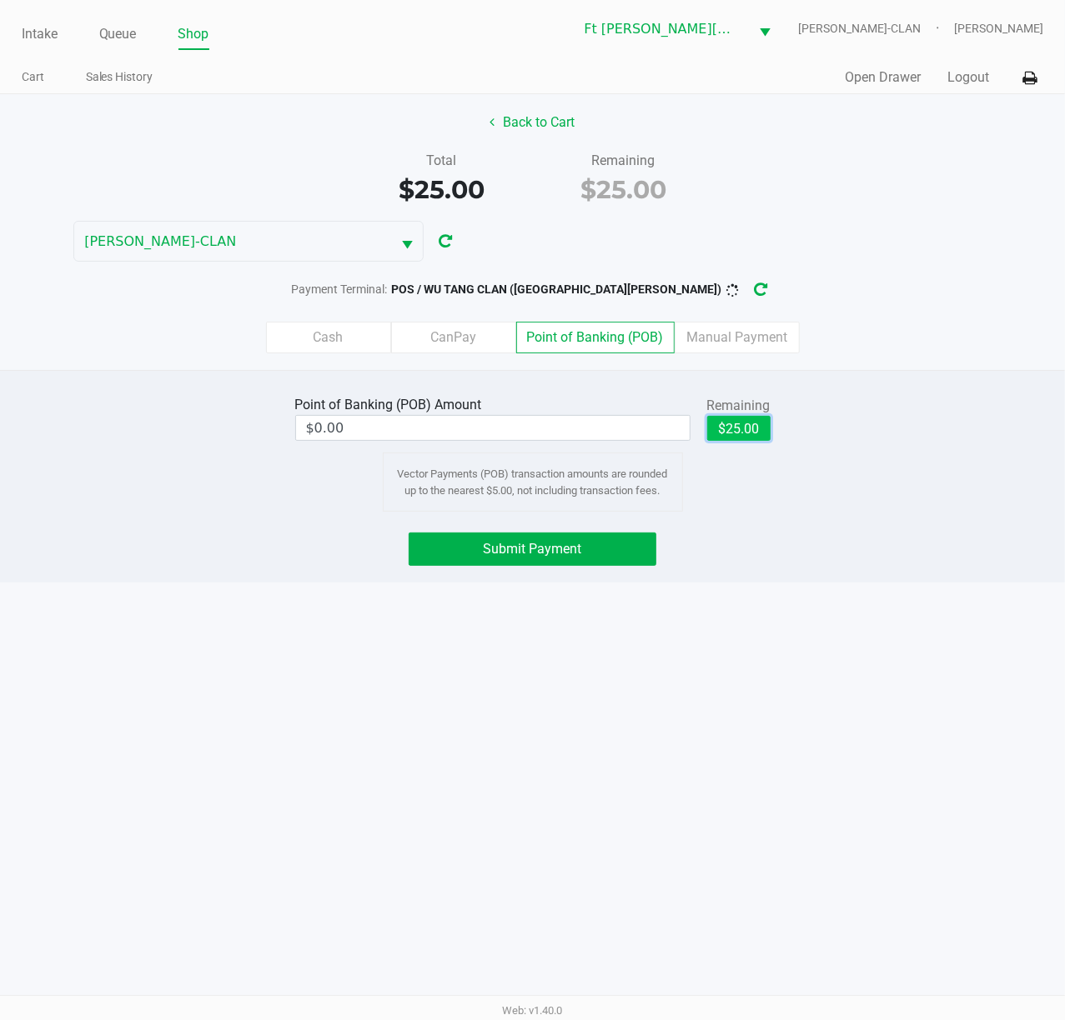
click at [754, 432] on button "$25.00" at bounding box center [738, 428] width 63 height 25
type input "$25.00"
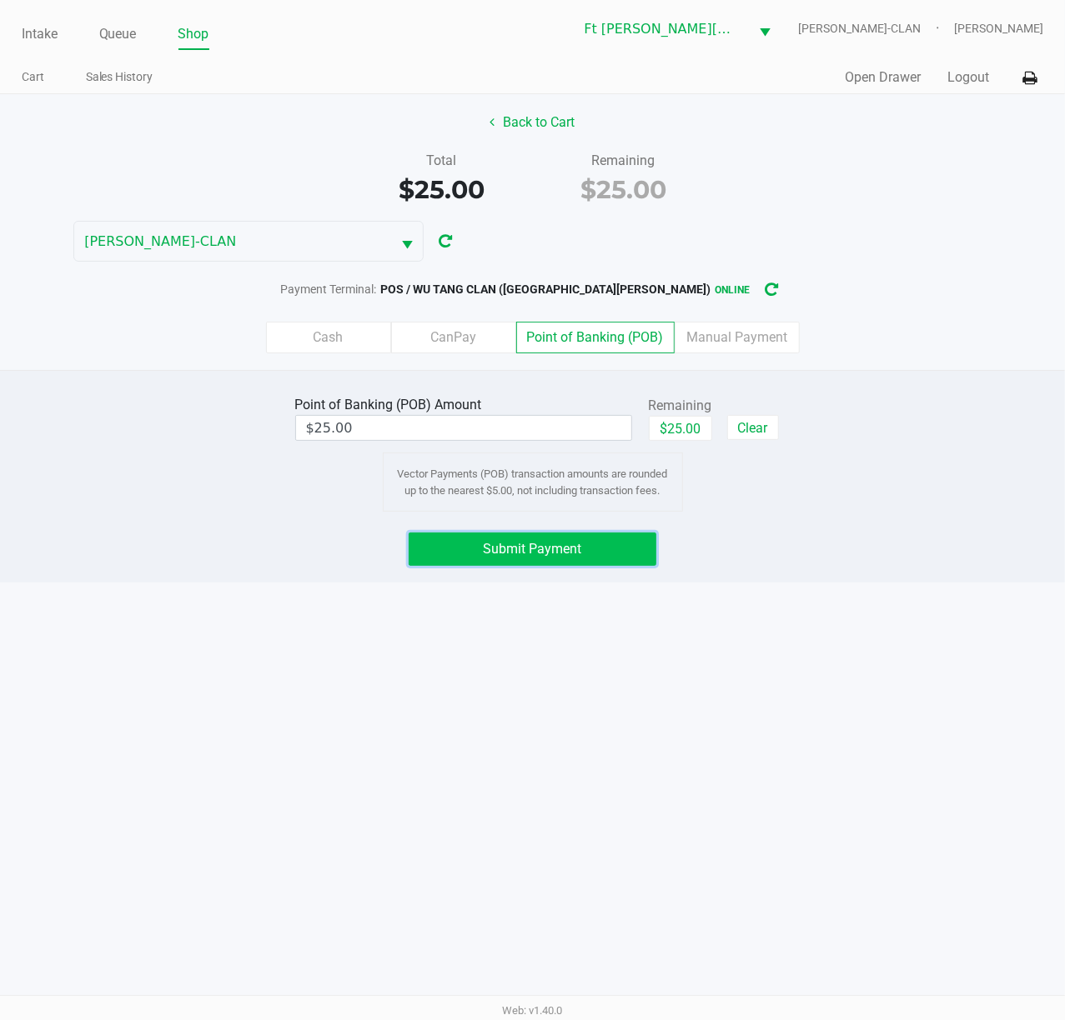
click at [617, 535] on button "Submit Payment" at bounding box center [532, 549] width 248 height 33
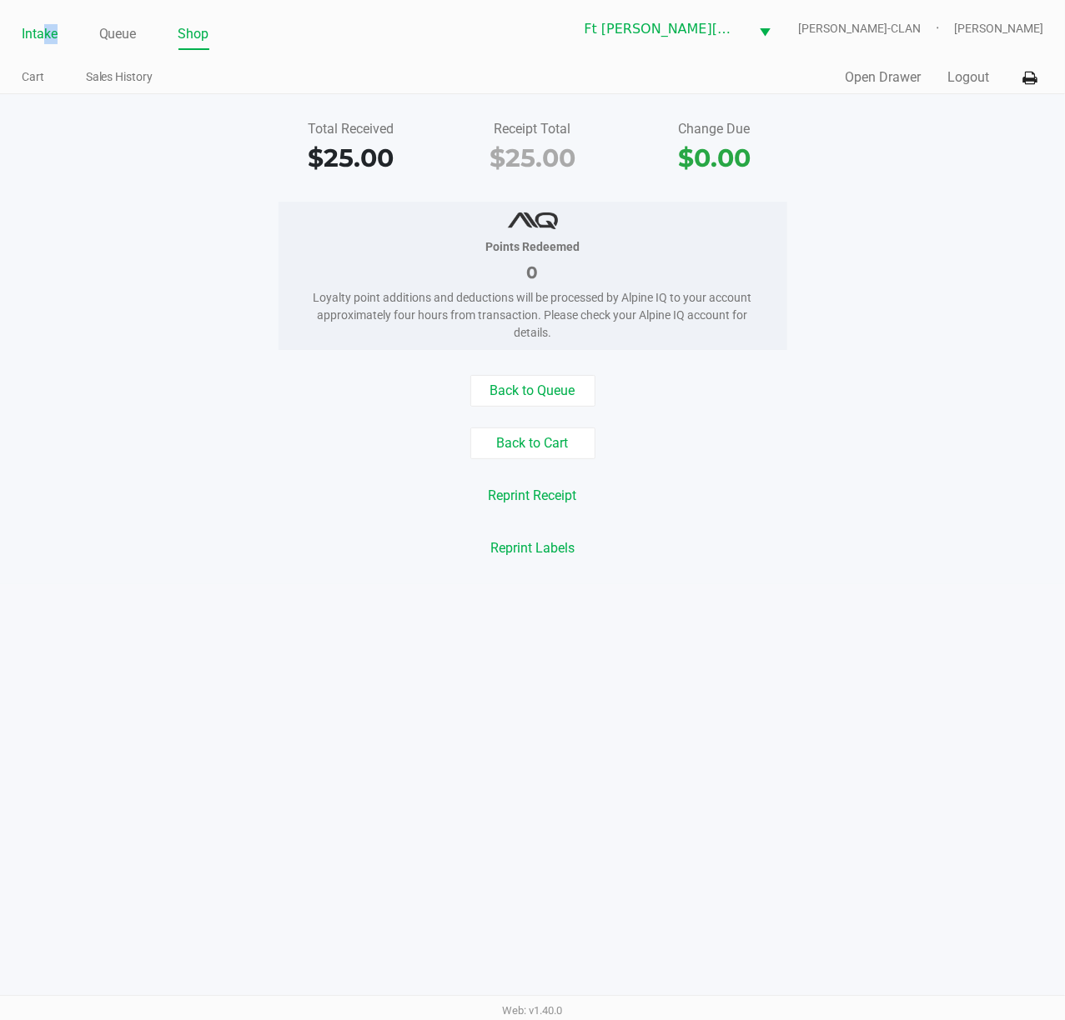
drag, startPoint x: 54, startPoint y: 27, endPoint x: 43, endPoint y: 28, distance: 10.9
click at [43, 28] on link "Intake" at bounding box center [40, 34] width 36 height 23
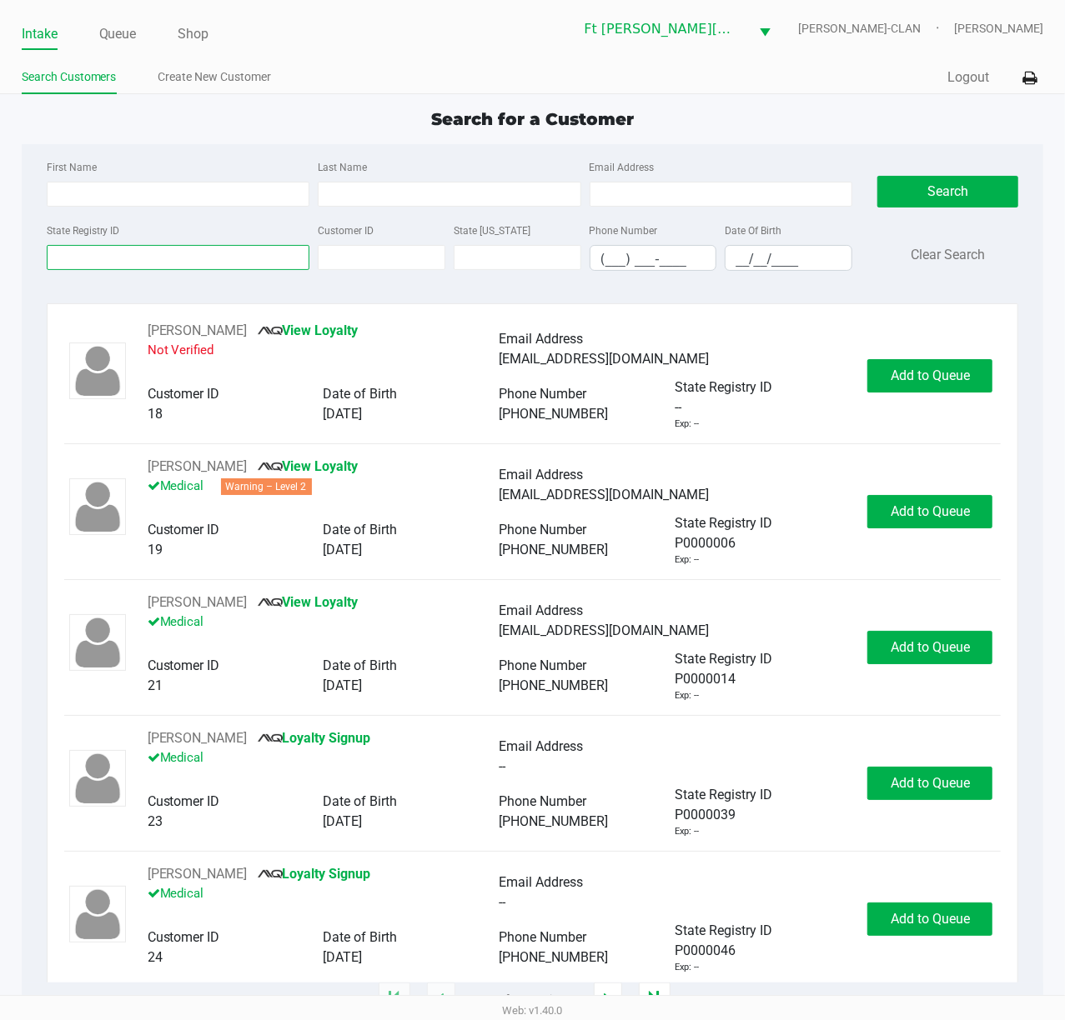
click at [254, 265] on input "State Registry ID" at bounding box center [178, 257] width 263 height 25
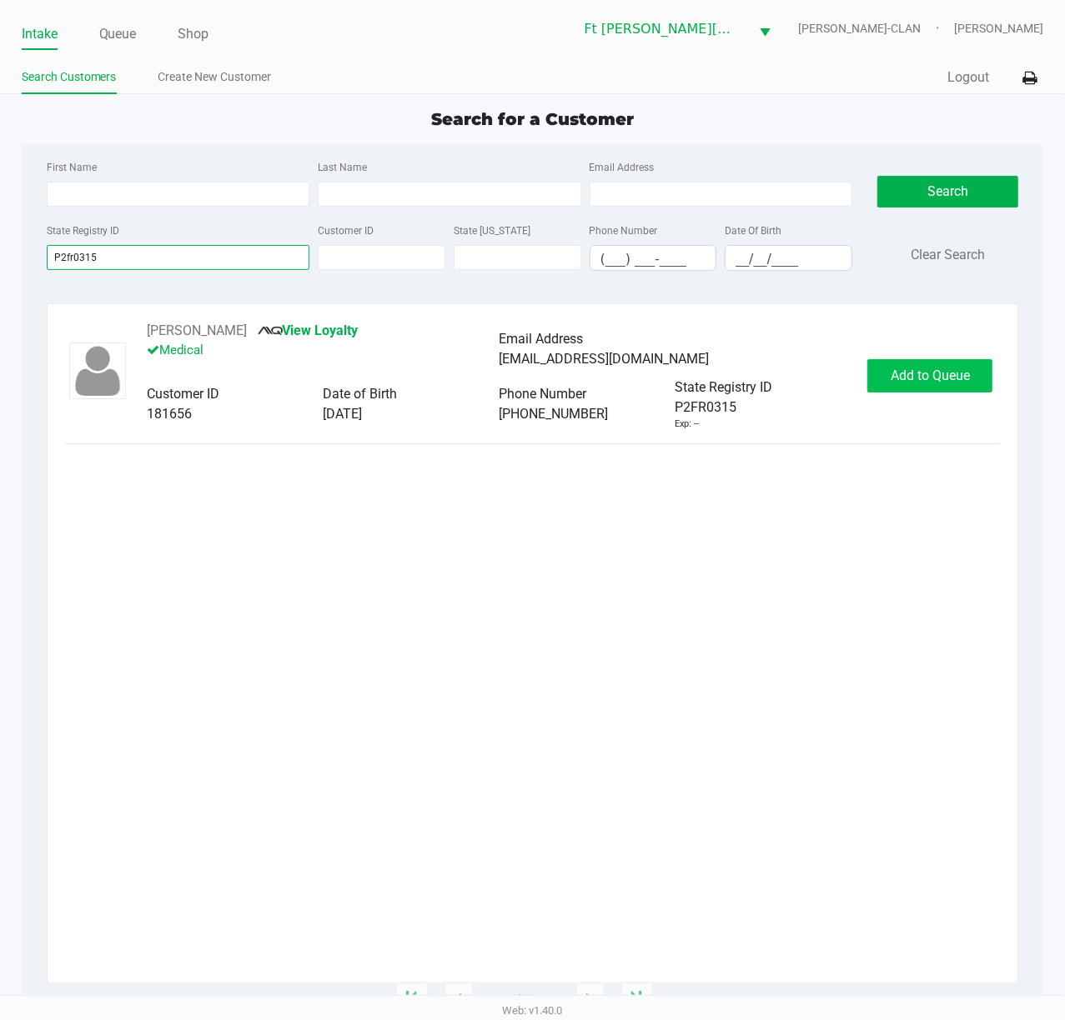
type input "P2fr0315"
click at [798, 372] on span "Add to Queue" at bounding box center [929, 376] width 79 height 16
click at [798, 372] on div "Add to Queue" at bounding box center [929, 375] width 125 height 33
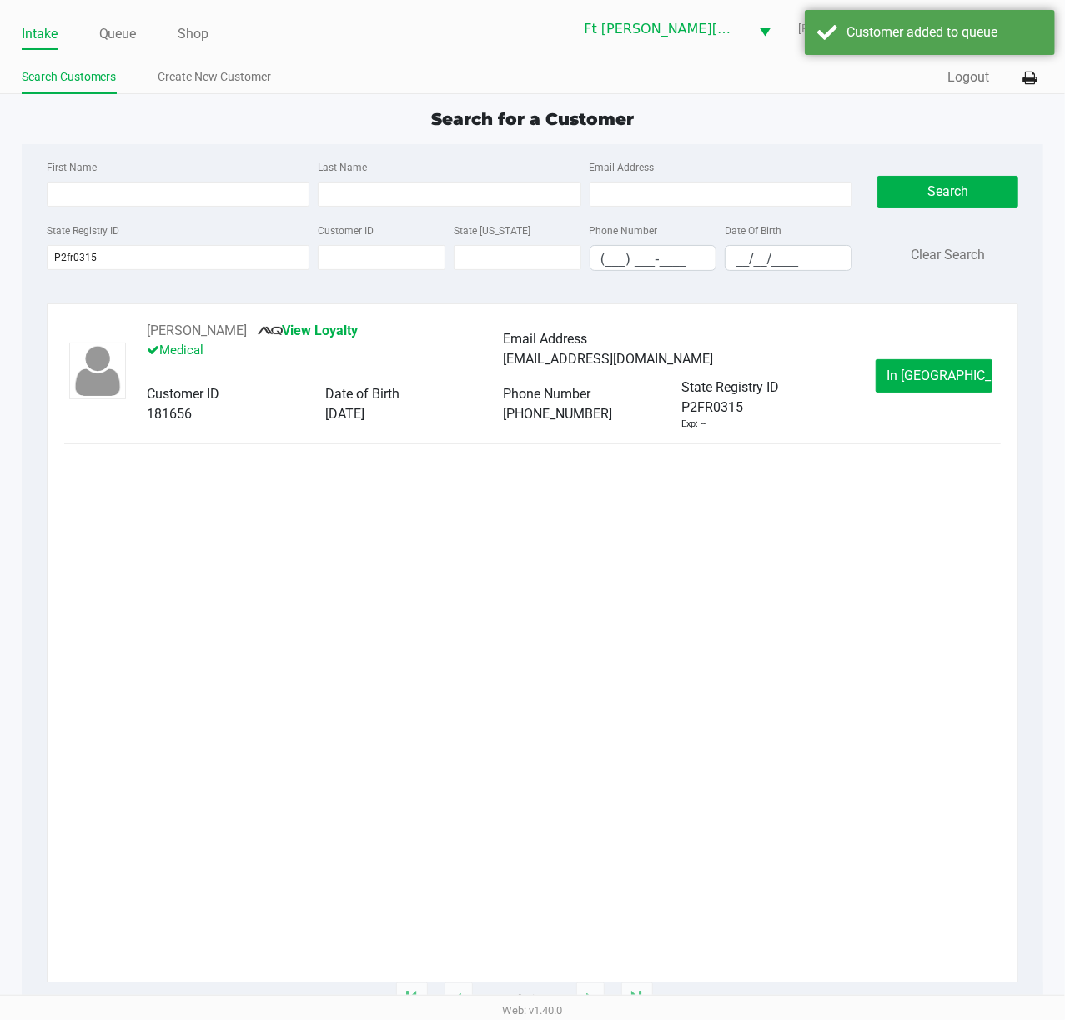
click at [798, 372] on span "In [GEOGRAPHIC_DATA]" at bounding box center [956, 376] width 140 height 16
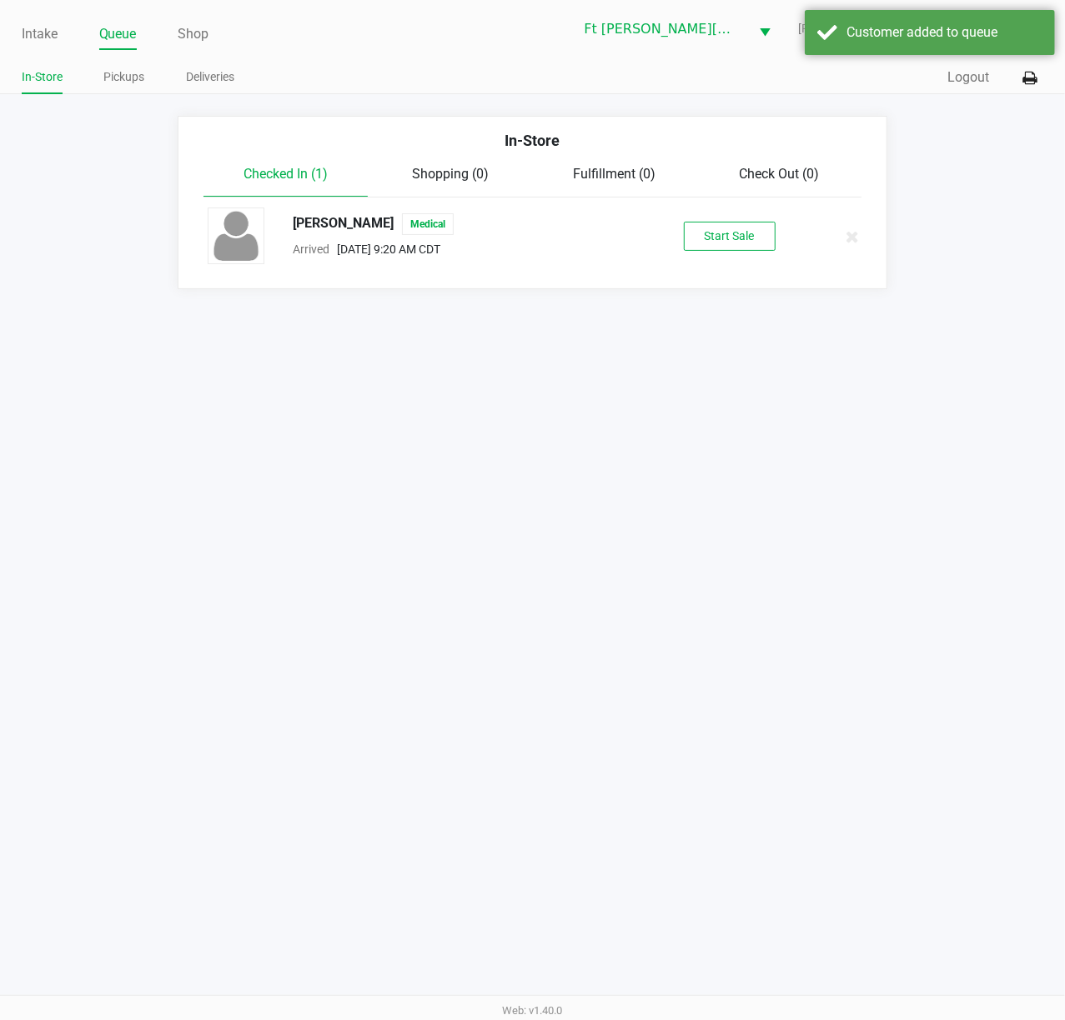
click at [722, 217] on div "[PERSON_NAME] Medical Arrived [DATE] 9:20 AM CDT Start Sale" at bounding box center [532, 237] width 674 height 58
click at [722, 225] on button "Start Sale" at bounding box center [730, 236] width 92 height 29
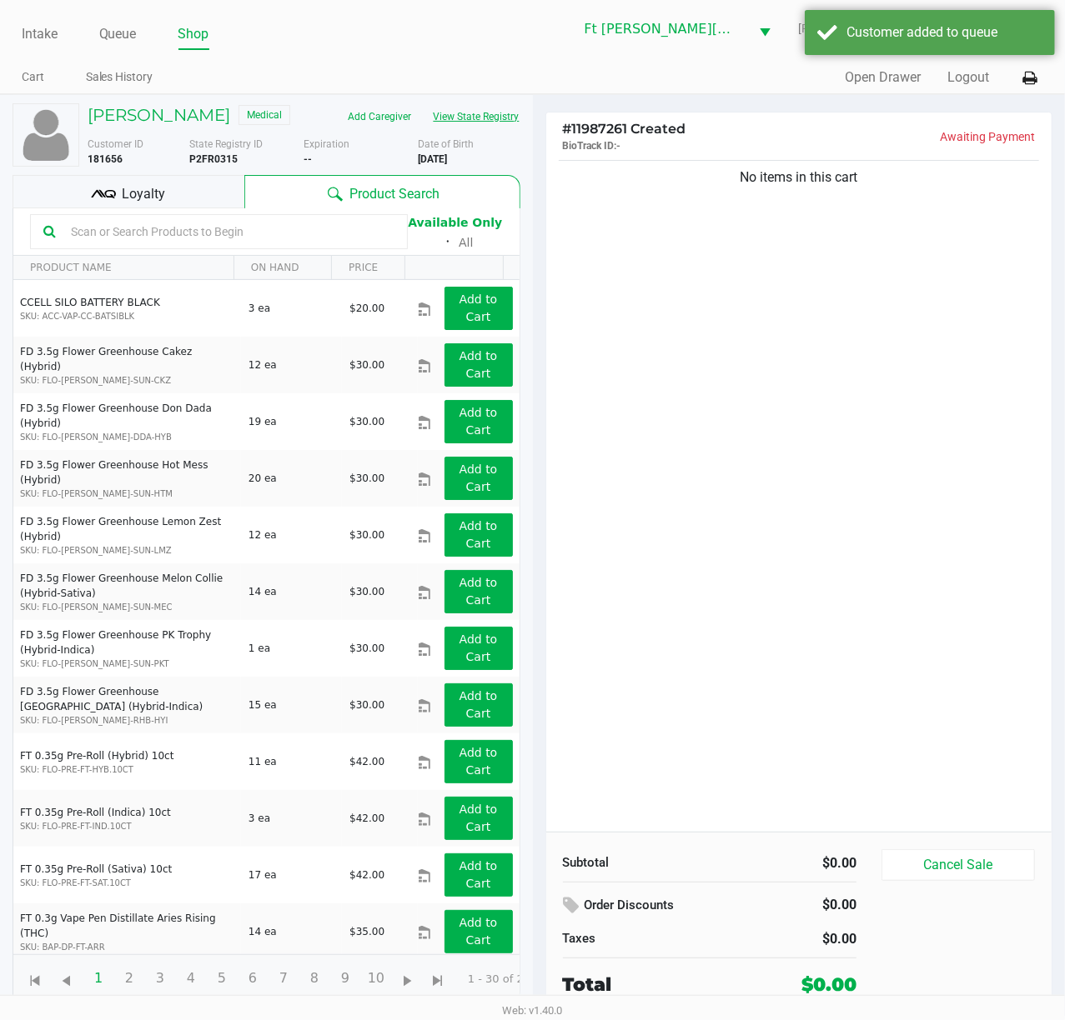
click at [448, 117] on button "View State Registry" at bounding box center [472, 116] width 98 height 27
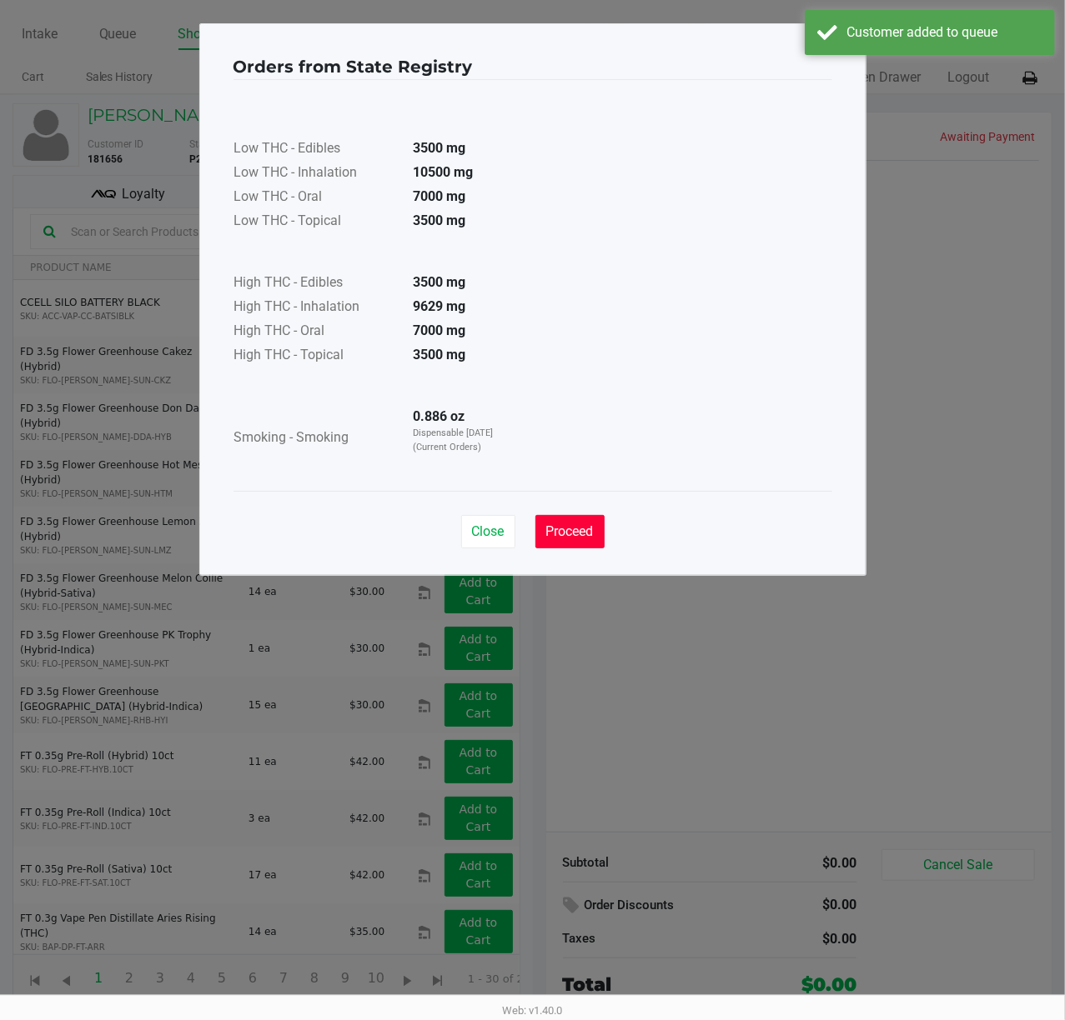
click at [594, 542] on button "Proceed" at bounding box center [569, 531] width 69 height 33
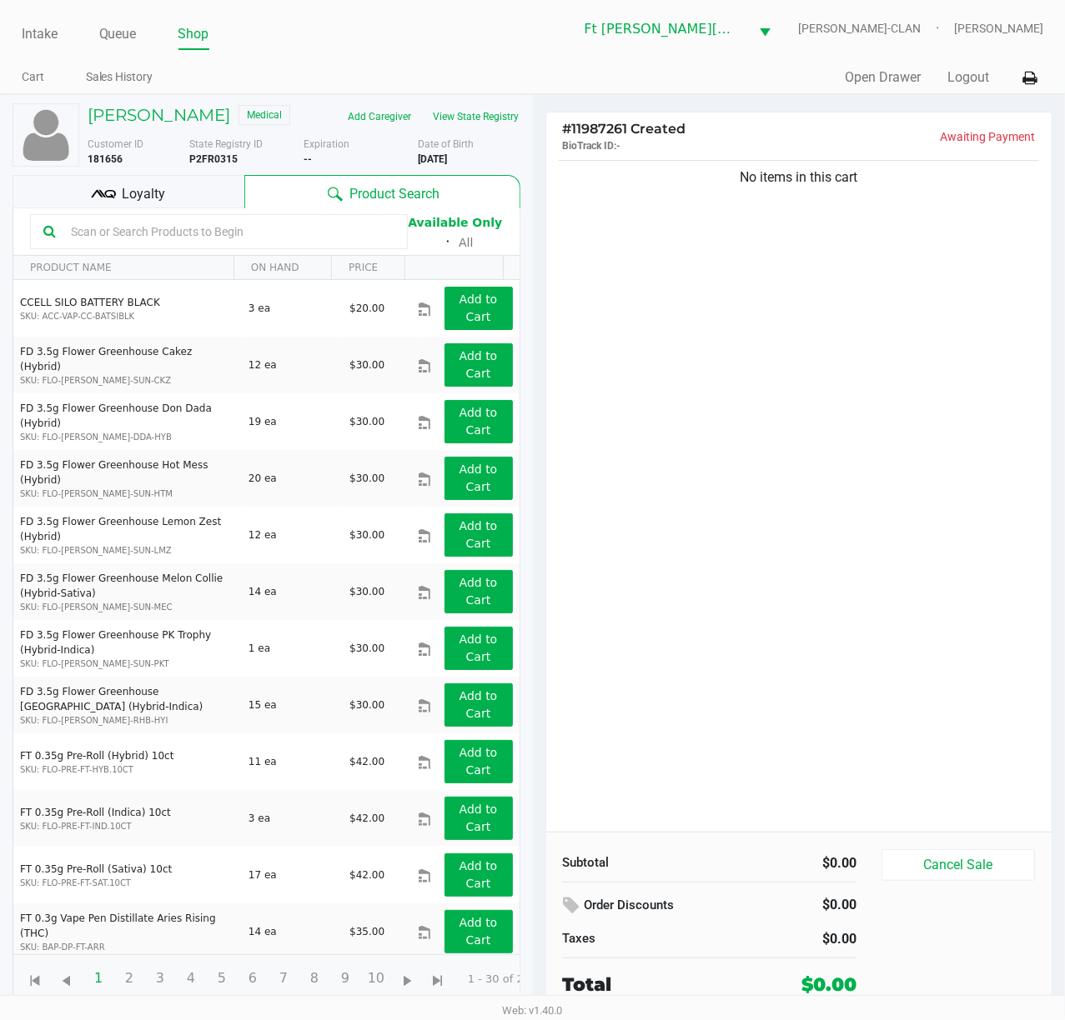
click at [135, 231] on input "text" at bounding box center [229, 231] width 330 height 25
click at [132, 224] on input "text" at bounding box center [229, 231] width 330 height 25
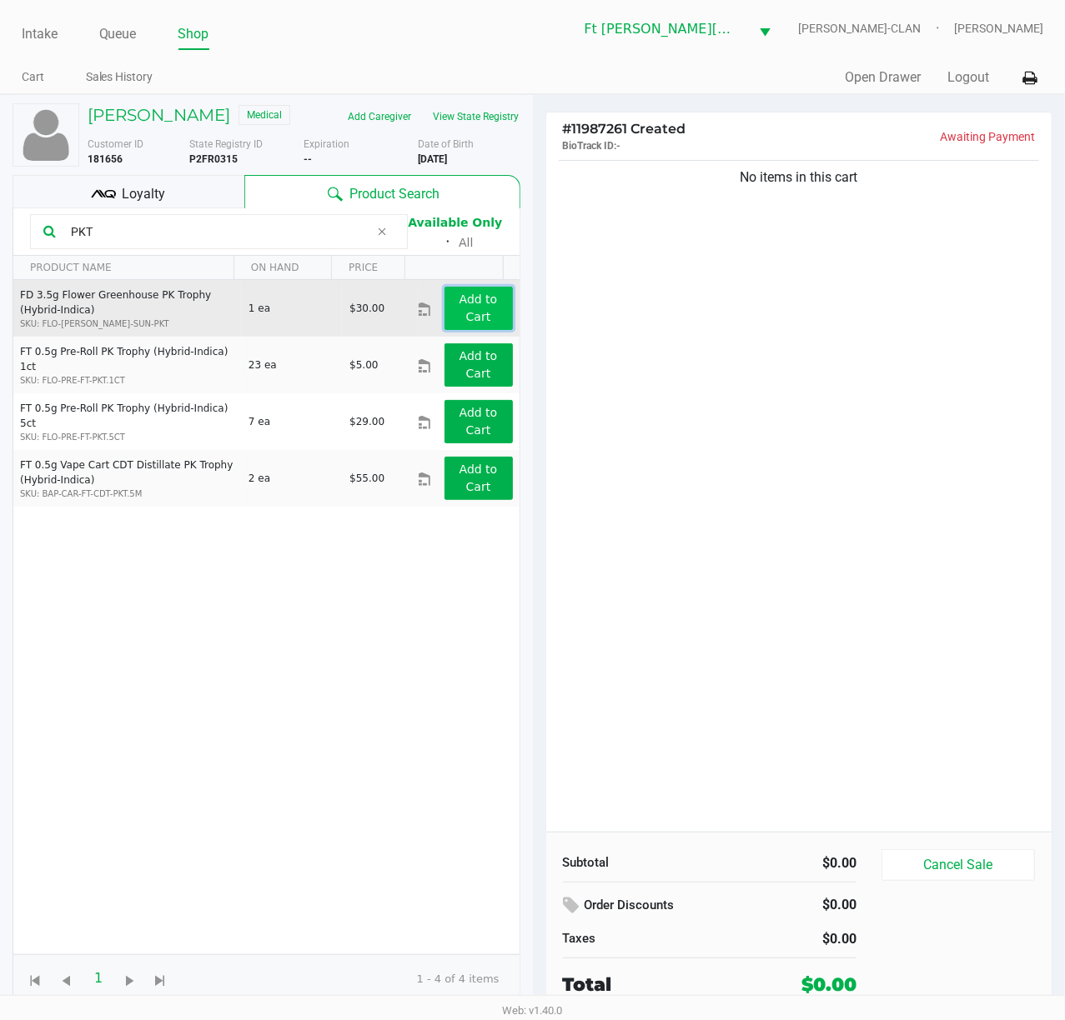
click at [444, 304] on button "Add to Cart" at bounding box center [478, 308] width 68 height 43
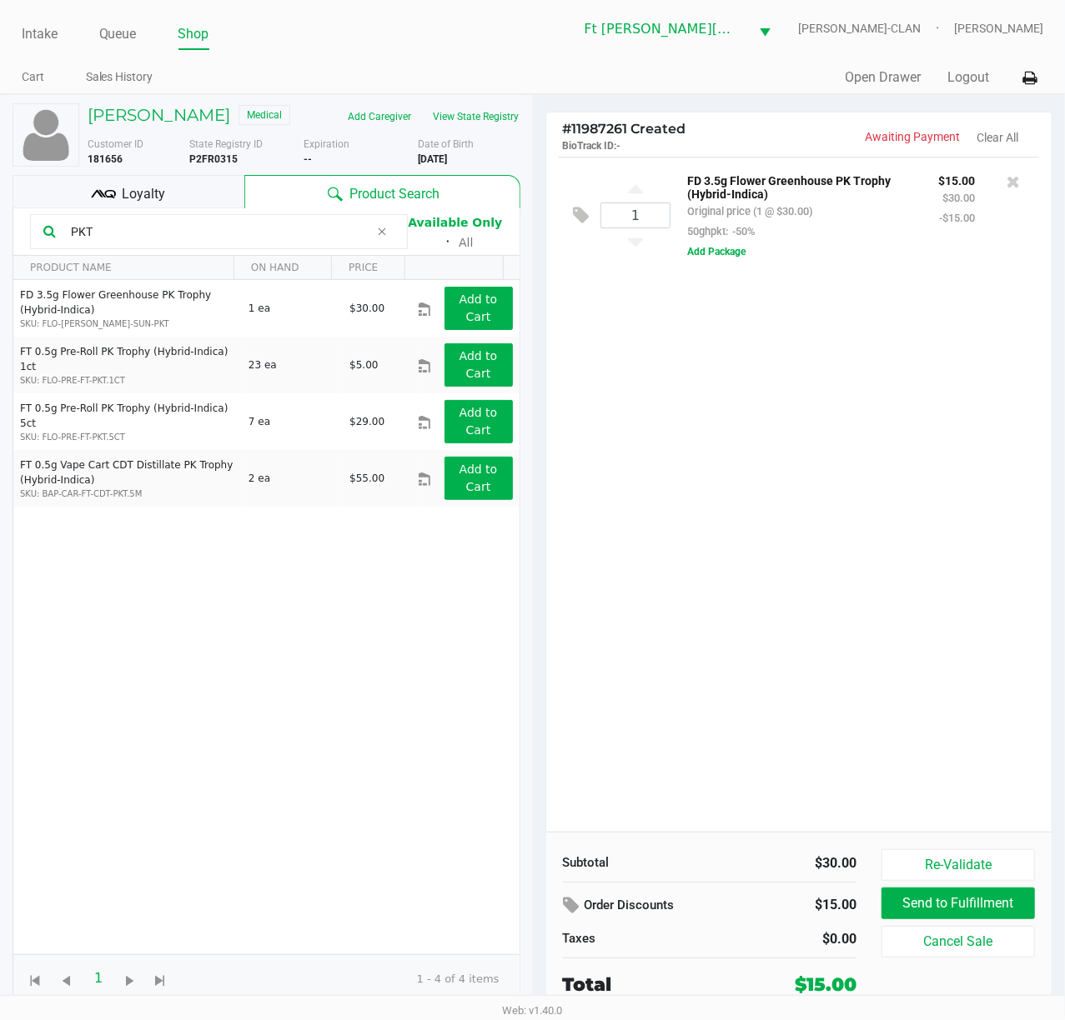
drag, startPoint x: 92, startPoint y: 313, endPoint x: 25, endPoint y: 298, distance: 68.5
click at [4, 298] on div "[PERSON_NAME] Medical Add Caregiver View State Registry Customer ID 181656 Stat…" at bounding box center [266, 555] width 533 height 921
click at [798, 588] on div "1 FD 3.5g Flower Greenhouse PK Trophy (Hybrid-Indica) Original price (1 @ $30.0…" at bounding box center [799, 494] width 506 height 675
click at [798, 639] on div "1 FD 3.5g Flower Greenhouse PK Trophy (Hybrid-Indica) Original price (1 @ $30.0…" at bounding box center [799, 494] width 506 height 675
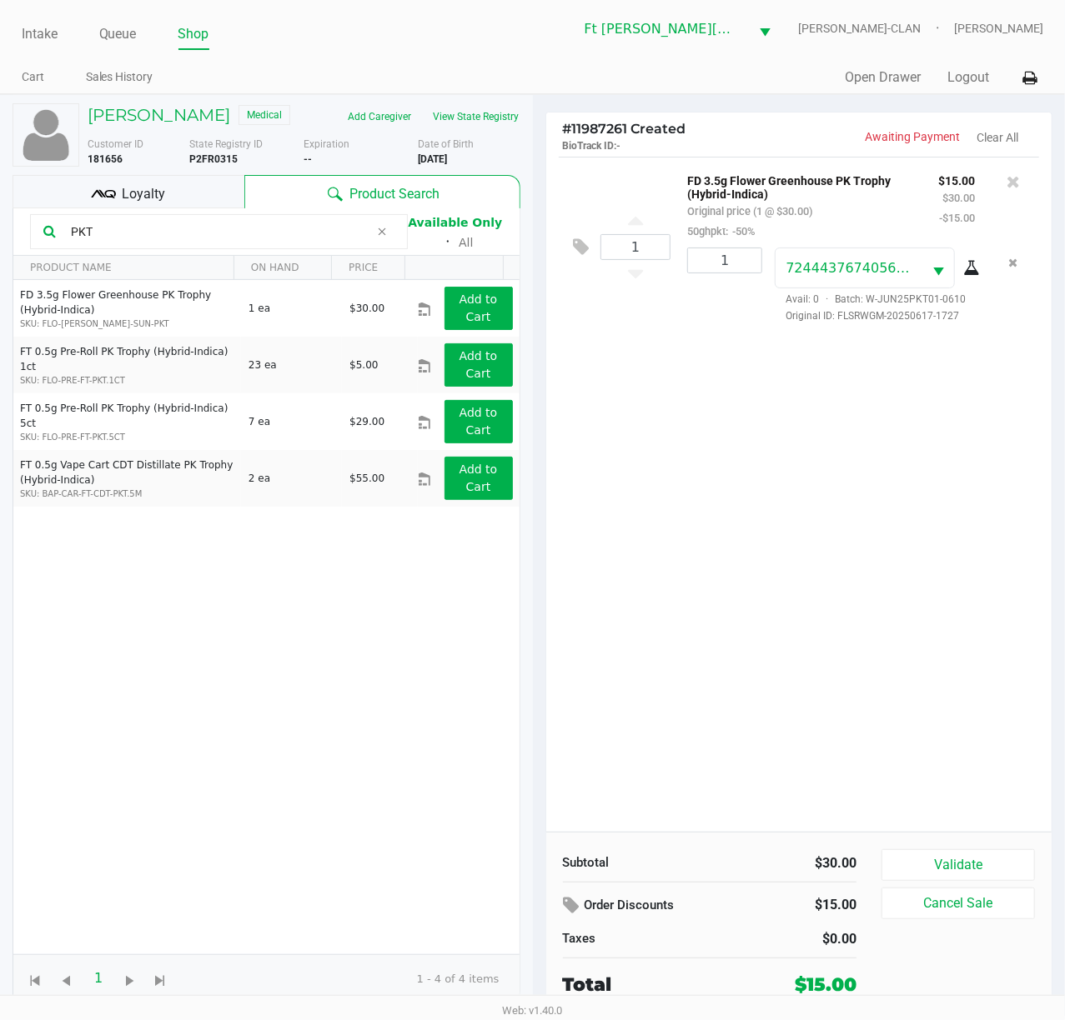
drag, startPoint x: 168, startPoint y: 234, endPoint x: -2, endPoint y: 251, distance: 170.9
click at [0, 251] on html "Intake Queue Shop Ft [PERSON_NAME][GEOGRAPHIC_DATA] [PERSON_NAME]-CLAN [PERSON_…" at bounding box center [532, 510] width 1065 height 1020
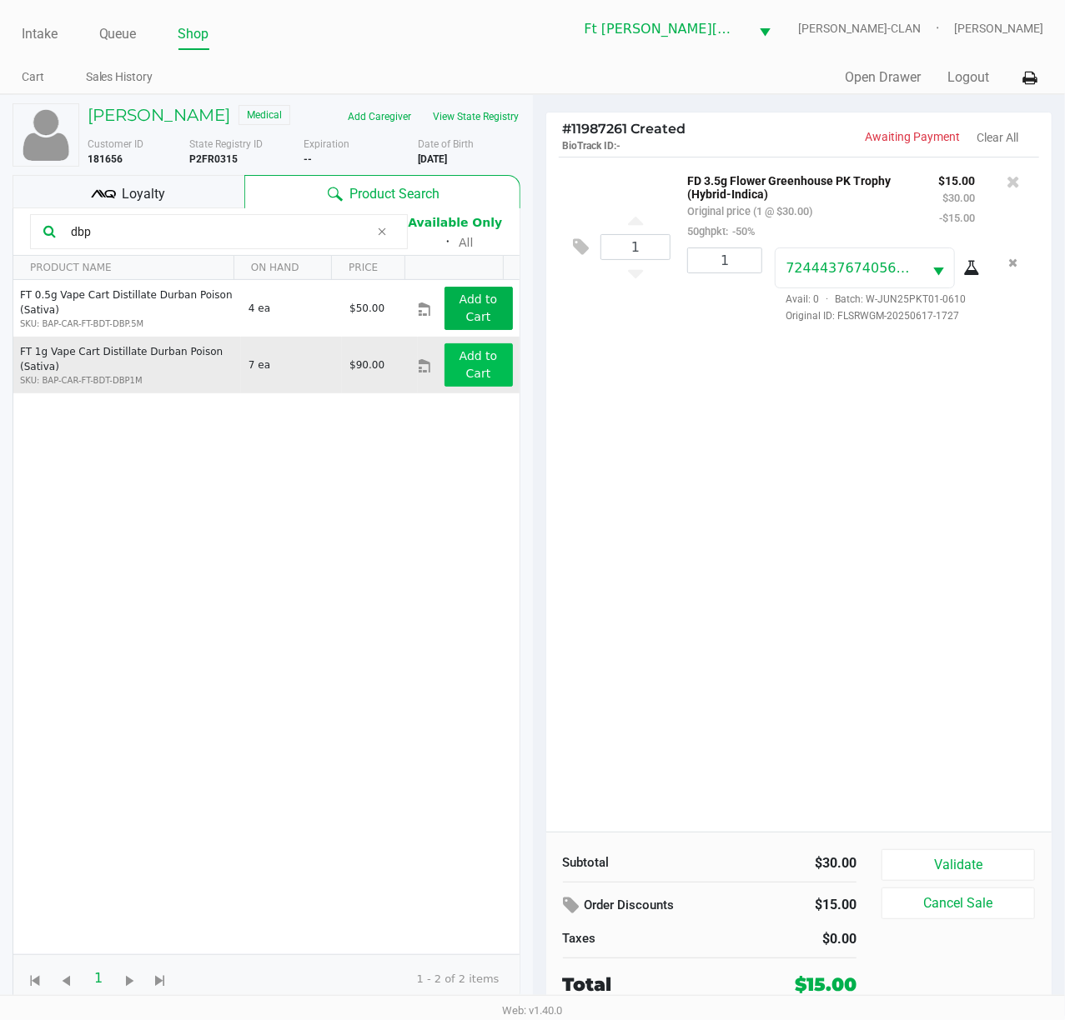
type input "dbp"
click at [472, 374] on button "Add to Cart" at bounding box center [478, 364] width 68 height 43
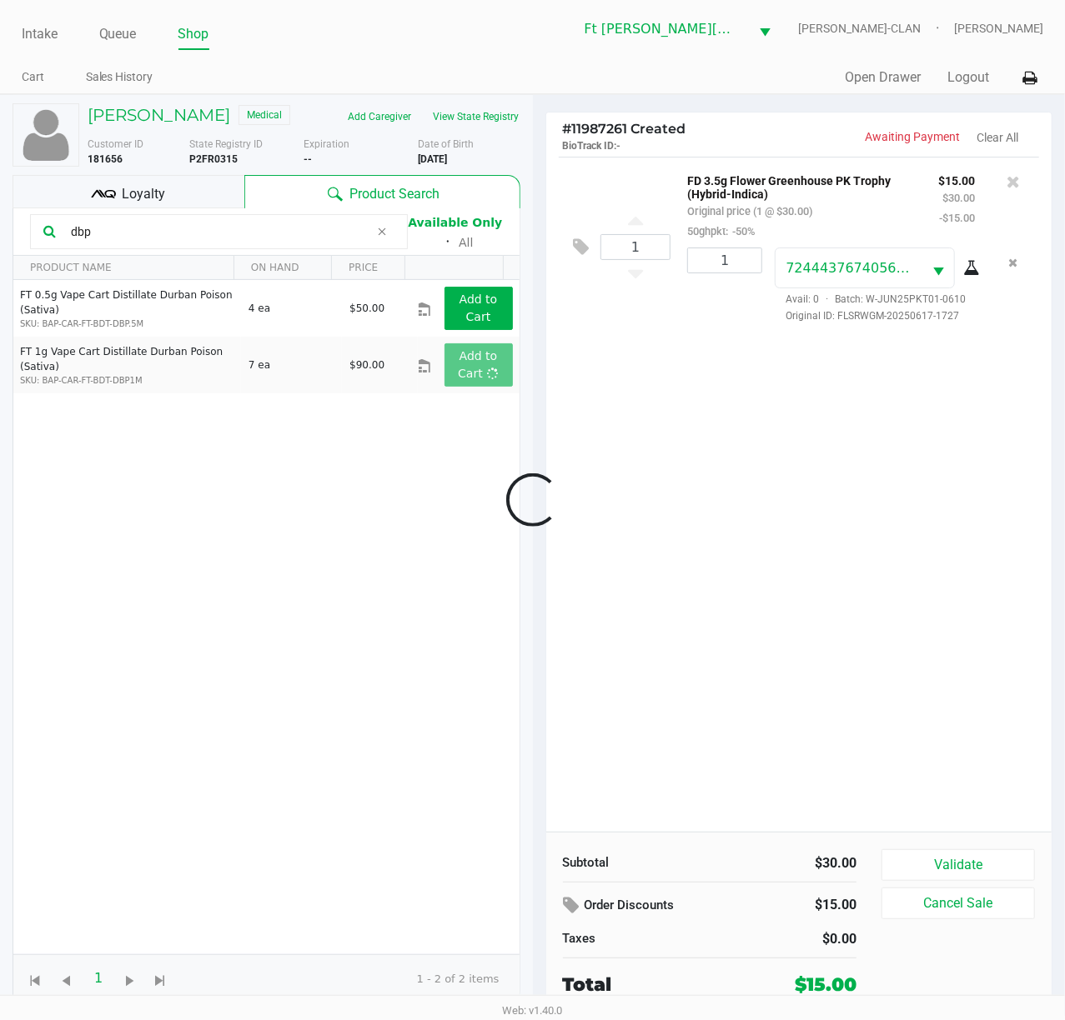
click at [685, 485] on div at bounding box center [532, 500] width 1065 height 645
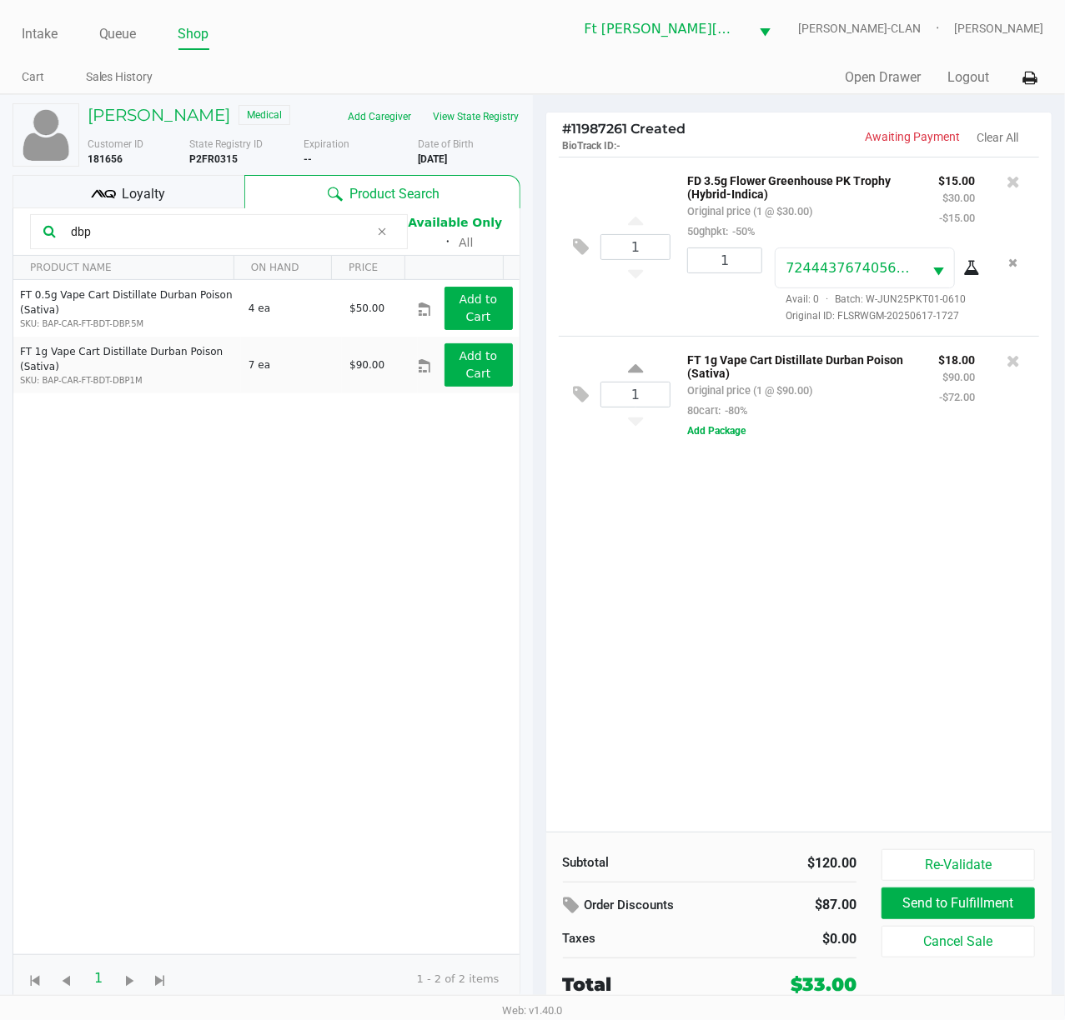
drag, startPoint x: 167, startPoint y: 228, endPoint x: 10, endPoint y: 250, distance: 158.3
click at [0, 251] on div "[PERSON_NAME] Medical Add Caregiver View State Registry Customer ID 181656 Stat…" at bounding box center [266, 555] width 533 height 921
click at [798, 699] on div "1 FD 3.5g Flower Greenhouse PK Trophy (Hybrid-Indica) Original price (1 @ $30.0…" at bounding box center [799, 494] width 506 height 675
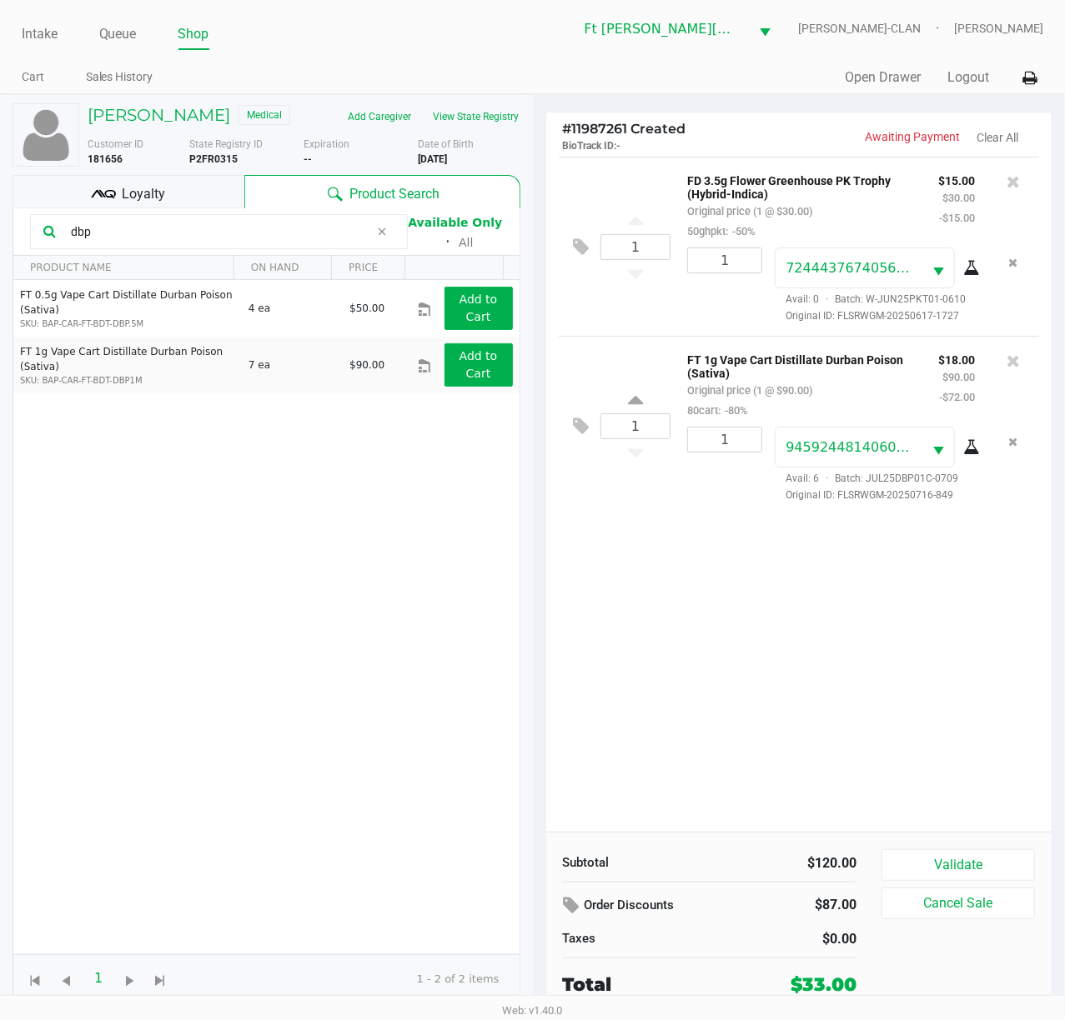
click at [651, 691] on div "1 FD 3.5g Flower Greenhouse PK Trophy (Hybrid-Indica) Original price (1 @ $30.0…" at bounding box center [799, 494] width 506 height 675
click at [654, 691] on div "1 FD 3.5g Flower Greenhouse PK Trophy (Hybrid-Indica) Original price (1 @ $30.0…" at bounding box center [799, 494] width 506 height 675
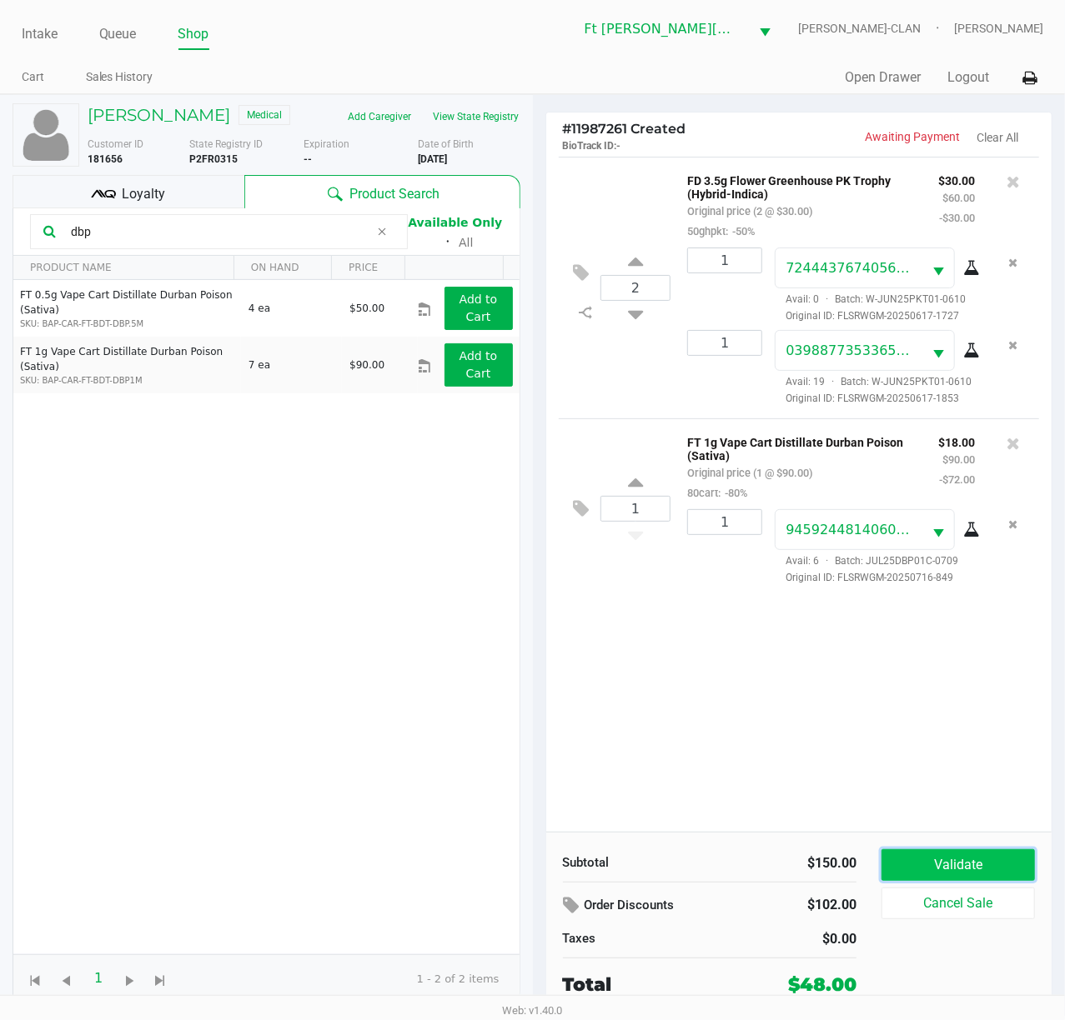
click at [798, 764] on button "Validate" at bounding box center [957, 865] width 153 height 32
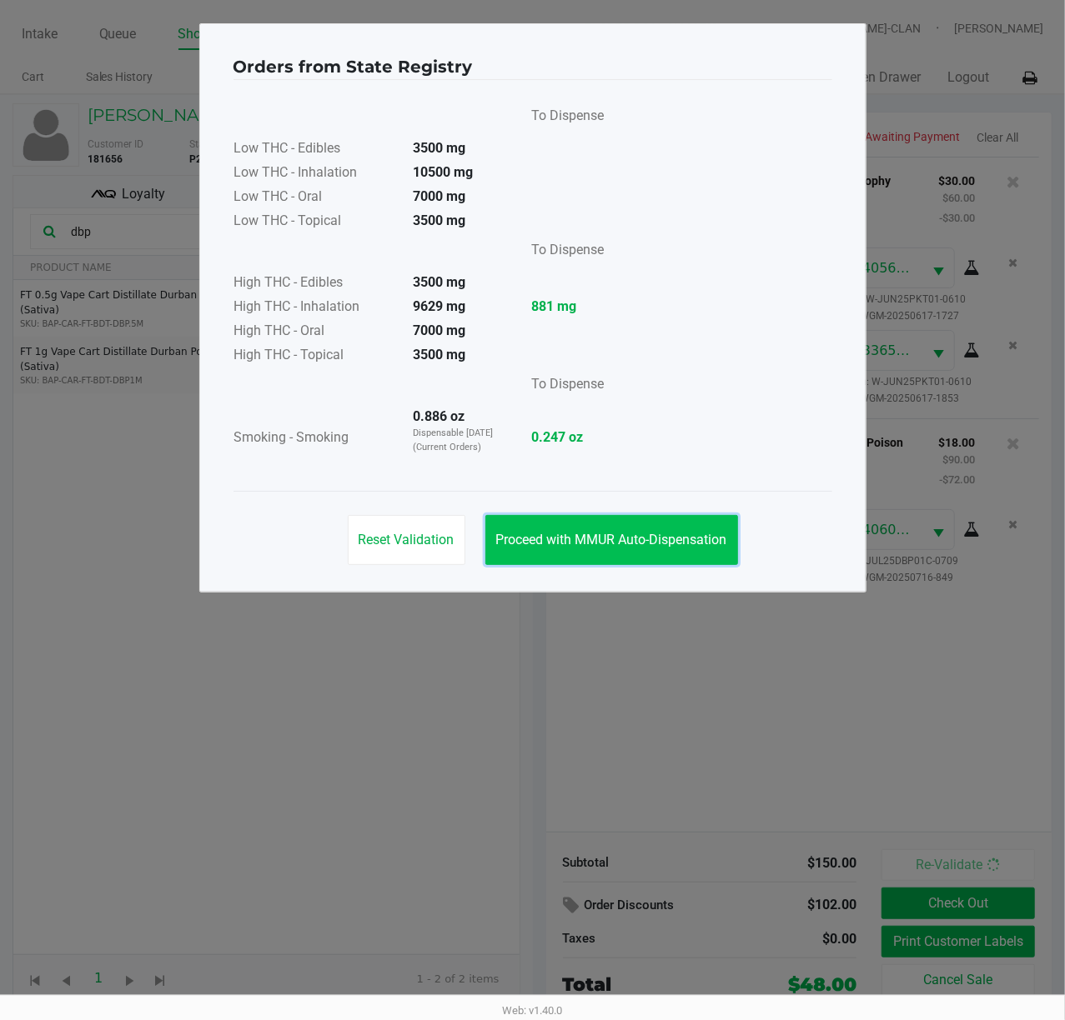
click at [674, 541] on span "Proceed with MMUR Auto-Dispensation" at bounding box center [611, 540] width 231 height 16
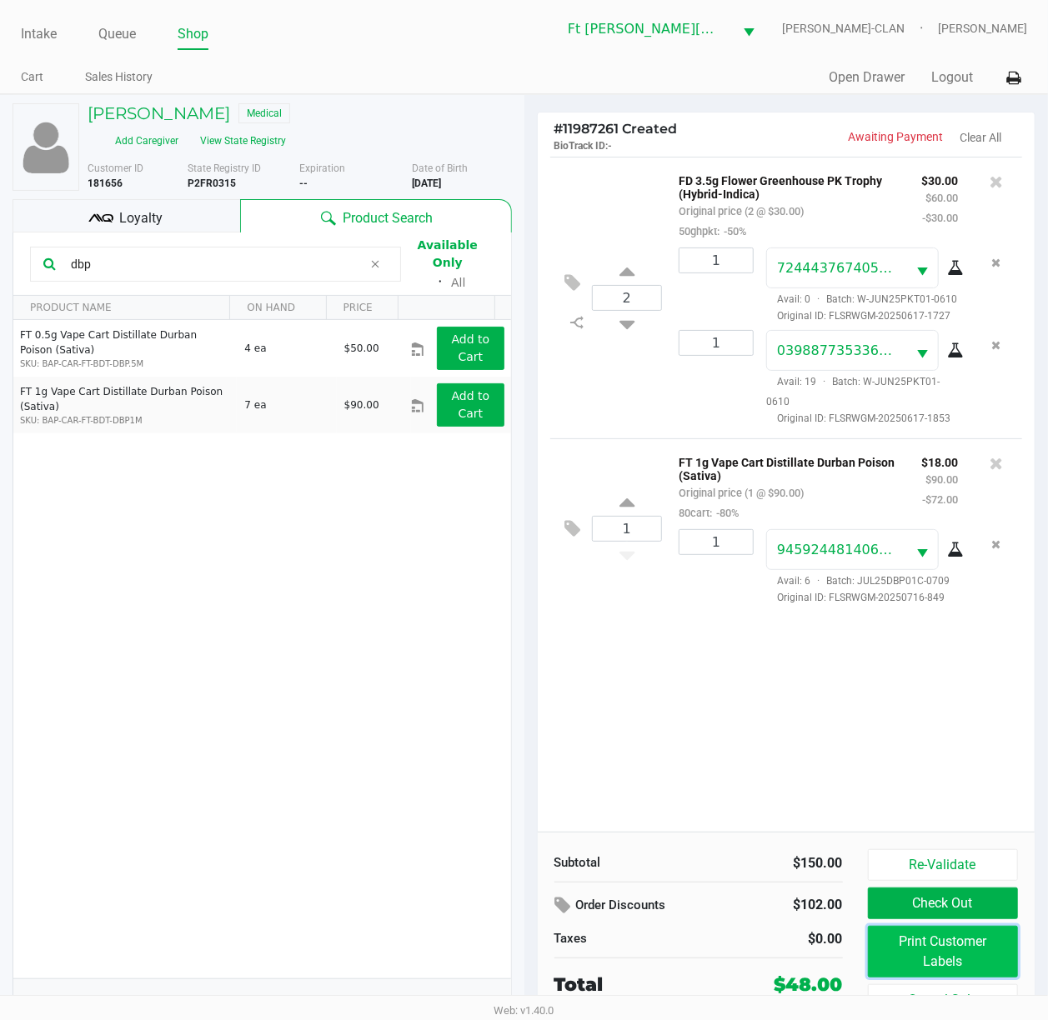
click at [798, 764] on button "Print Customer Labels" at bounding box center [943, 952] width 151 height 52
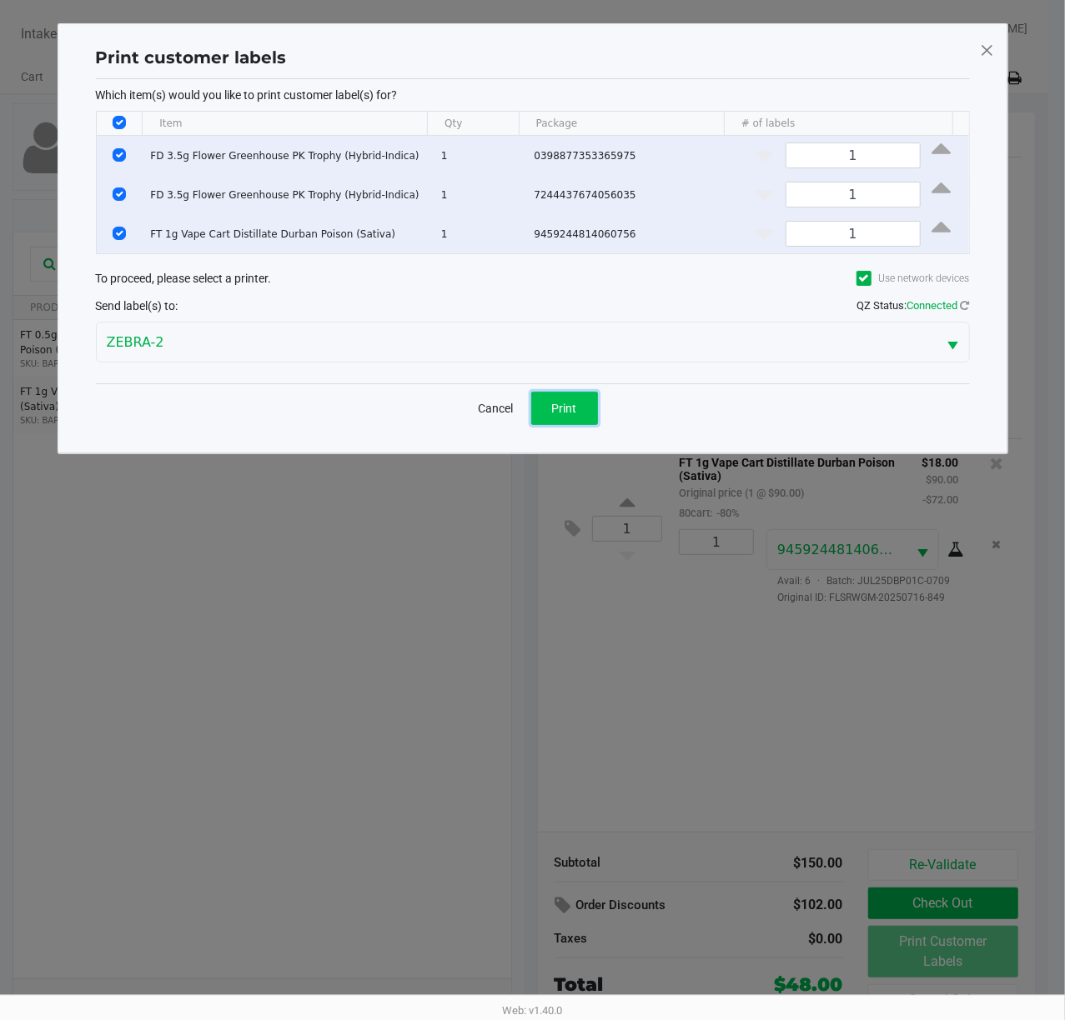
click at [568, 400] on button "Print" at bounding box center [564, 408] width 67 height 33
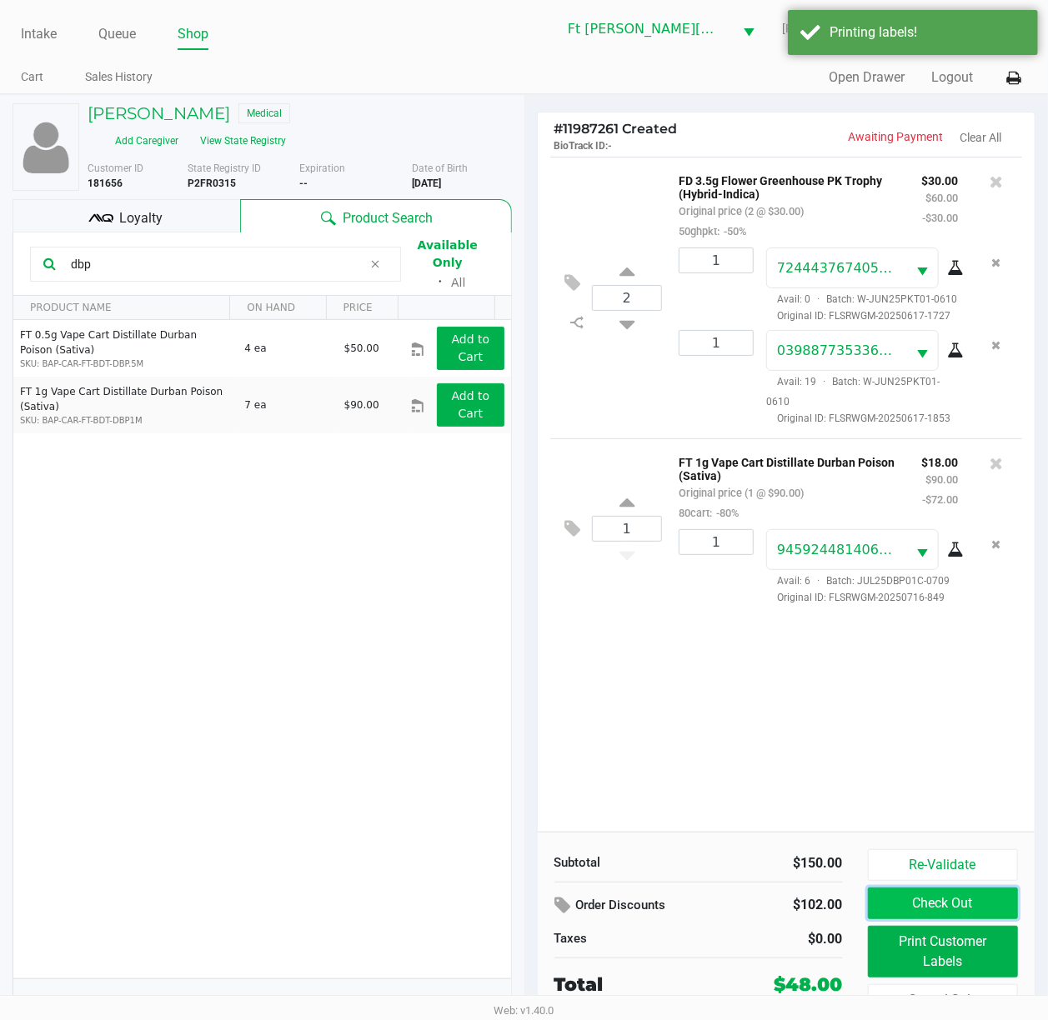
click at [798, 764] on button "Check Out" at bounding box center [943, 904] width 151 height 32
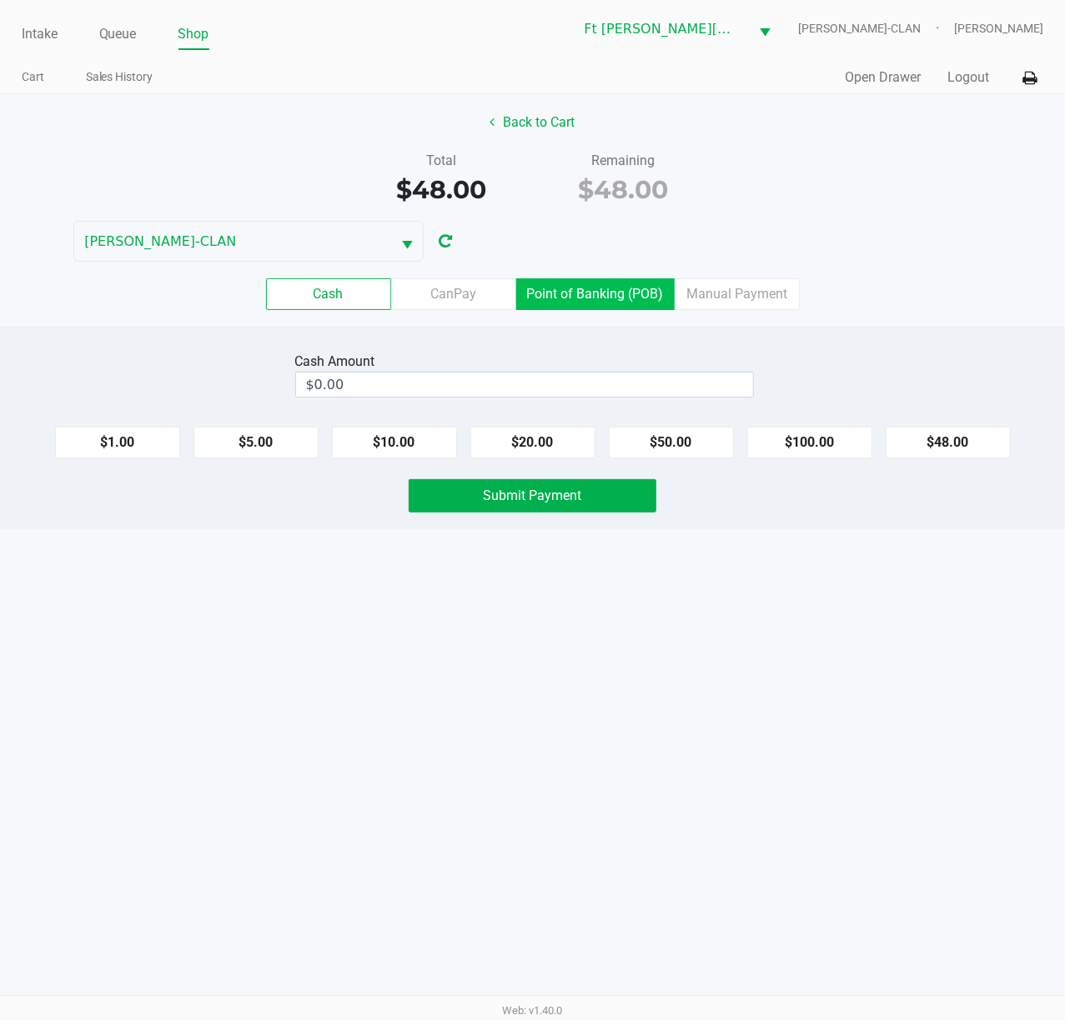
click at [610, 282] on label "Point of Banking (POB)" at bounding box center [595, 294] width 158 height 32
click at [0, 0] on 7 "Point of Banking (POB)" at bounding box center [0, 0] width 0 height 0
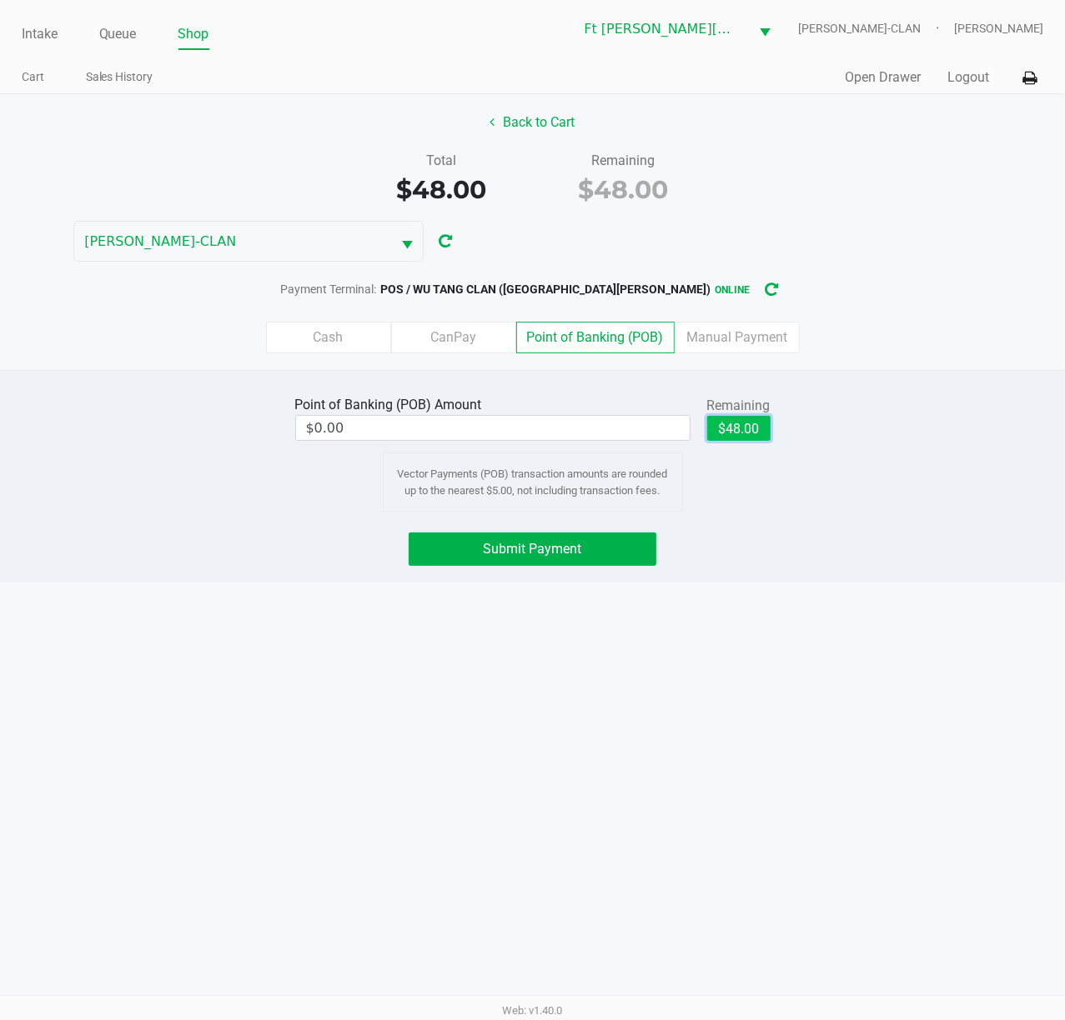
click at [750, 433] on button "$48.00" at bounding box center [738, 428] width 63 height 25
type input "$48.00"
click at [618, 547] on button "Submit Payment" at bounding box center [532, 549] width 248 height 33
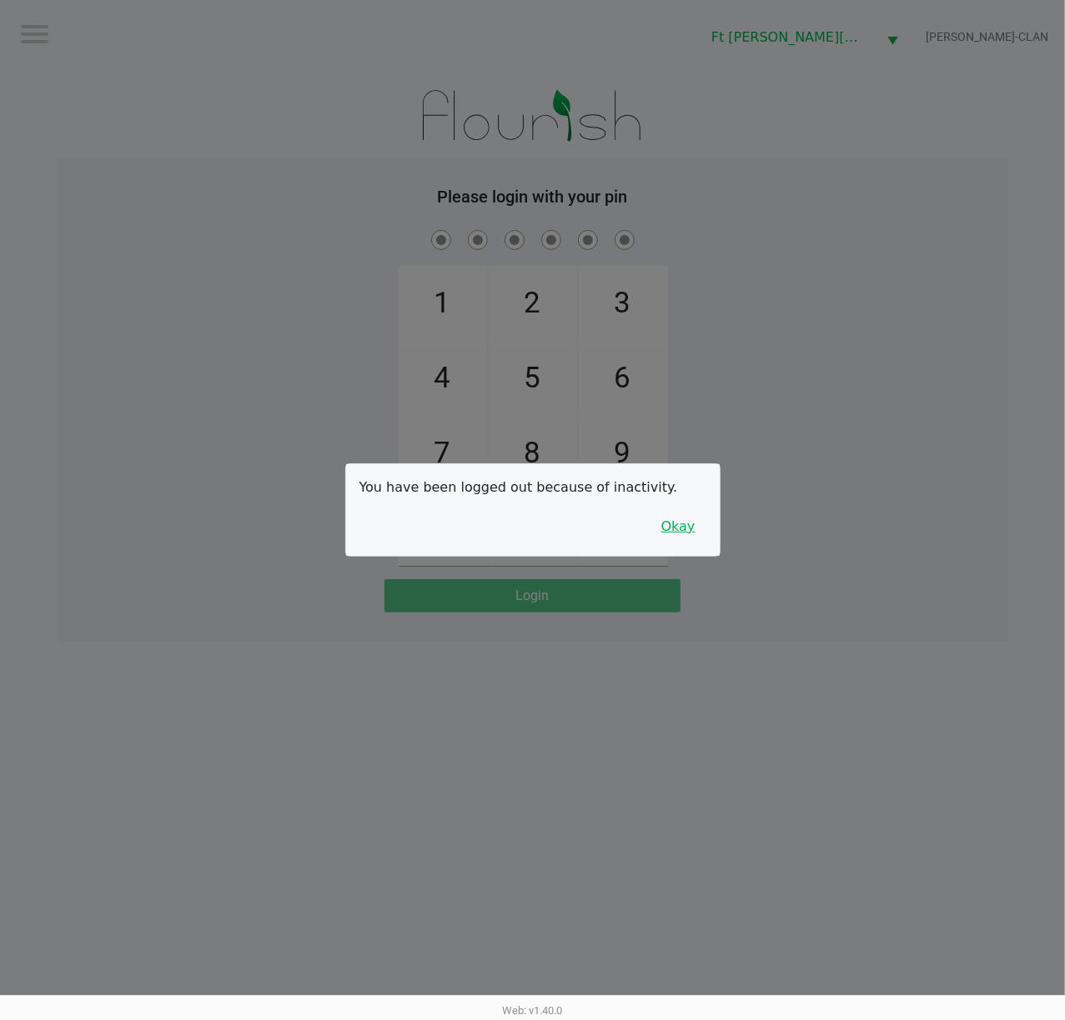
click at [685, 532] on button "Okay" at bounding box center [678, 527] width 56 height 32
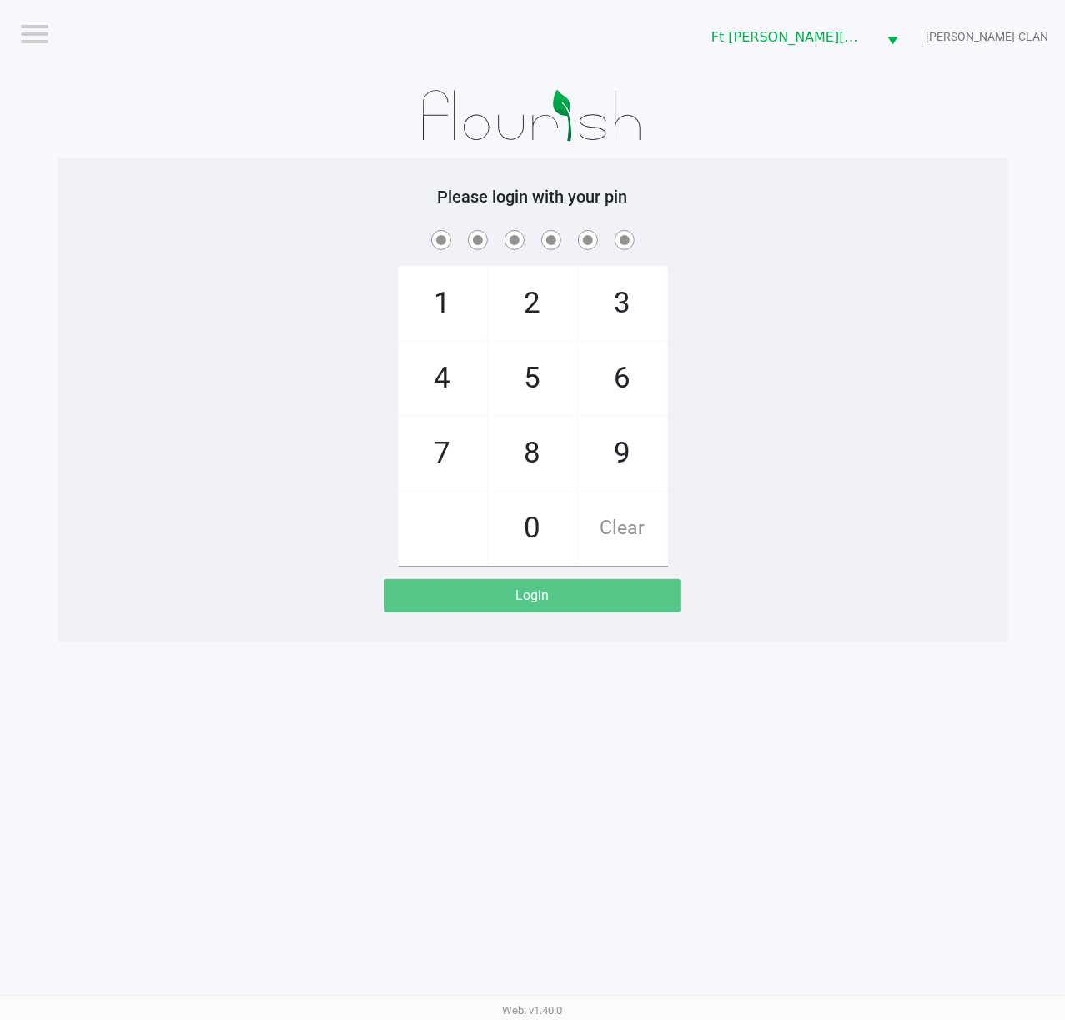
click at [769, 554] on div "1 4 7 2 5 8 0 3 6 9 Clear" at bounding box center [533, 396] width 950 height 339
checkbox input "true"
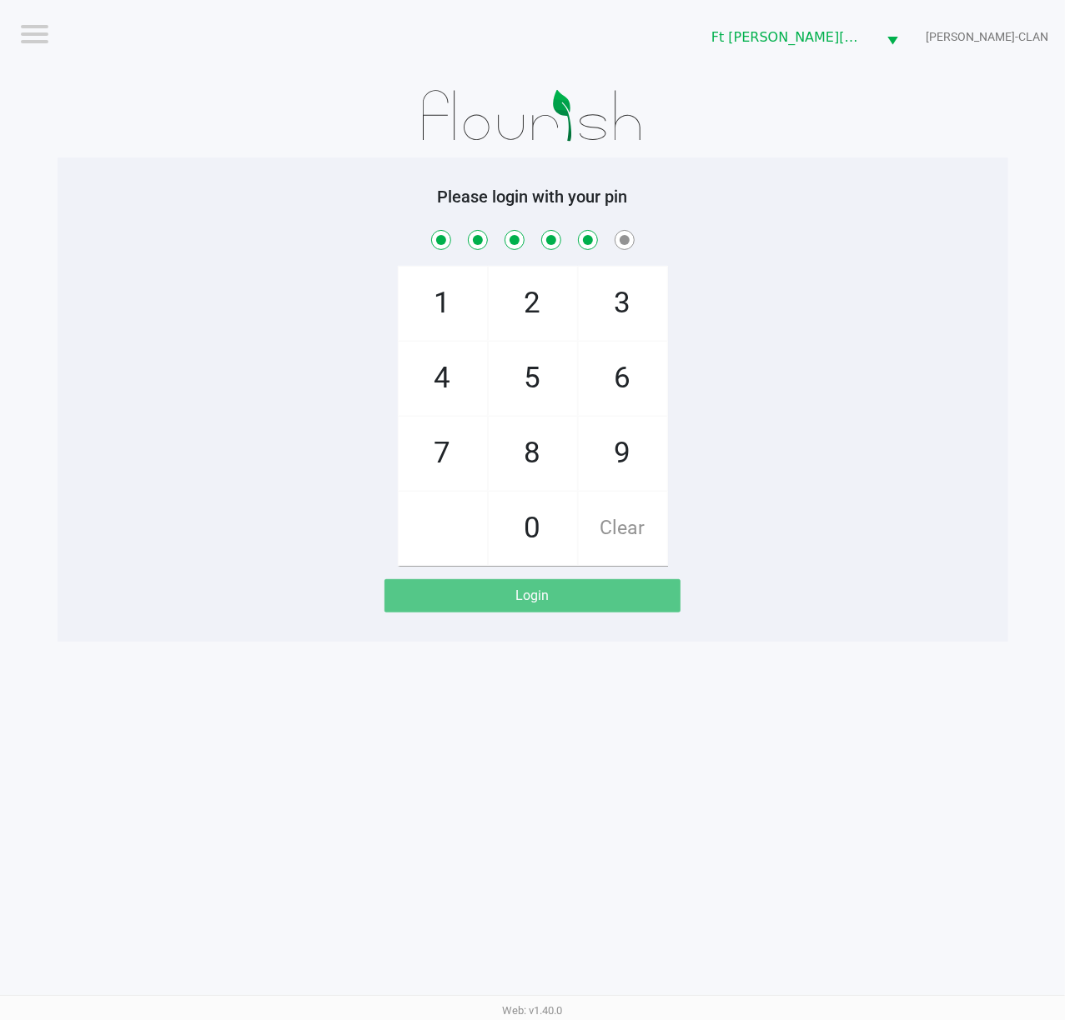
checkbox input "true"
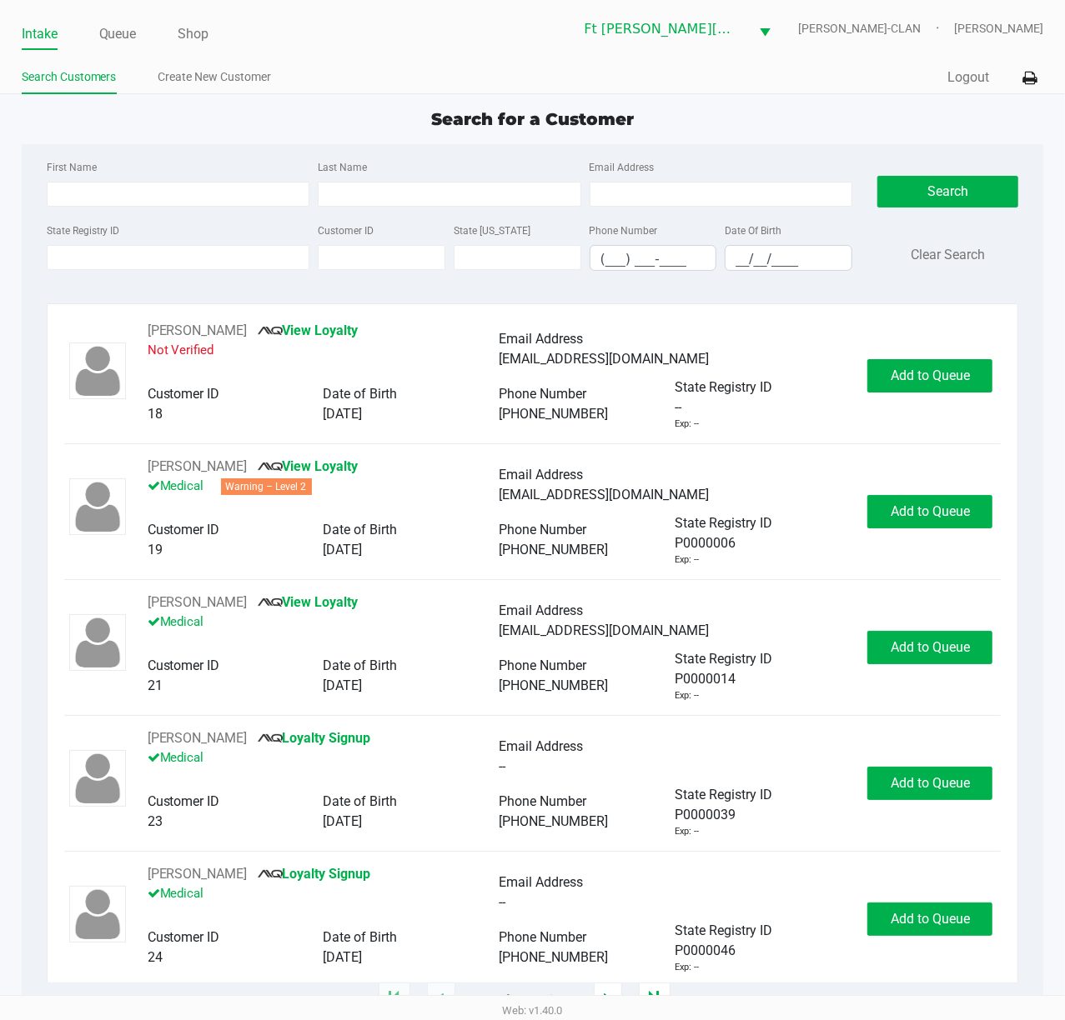
drag, startPoint x: 118, startPoint y: 38, endPoint x: 123, endPoint y: 58, distance: 21.4
click at [118, 41] on link "Queue" at bounding box center [118, 34] width 38 height 23
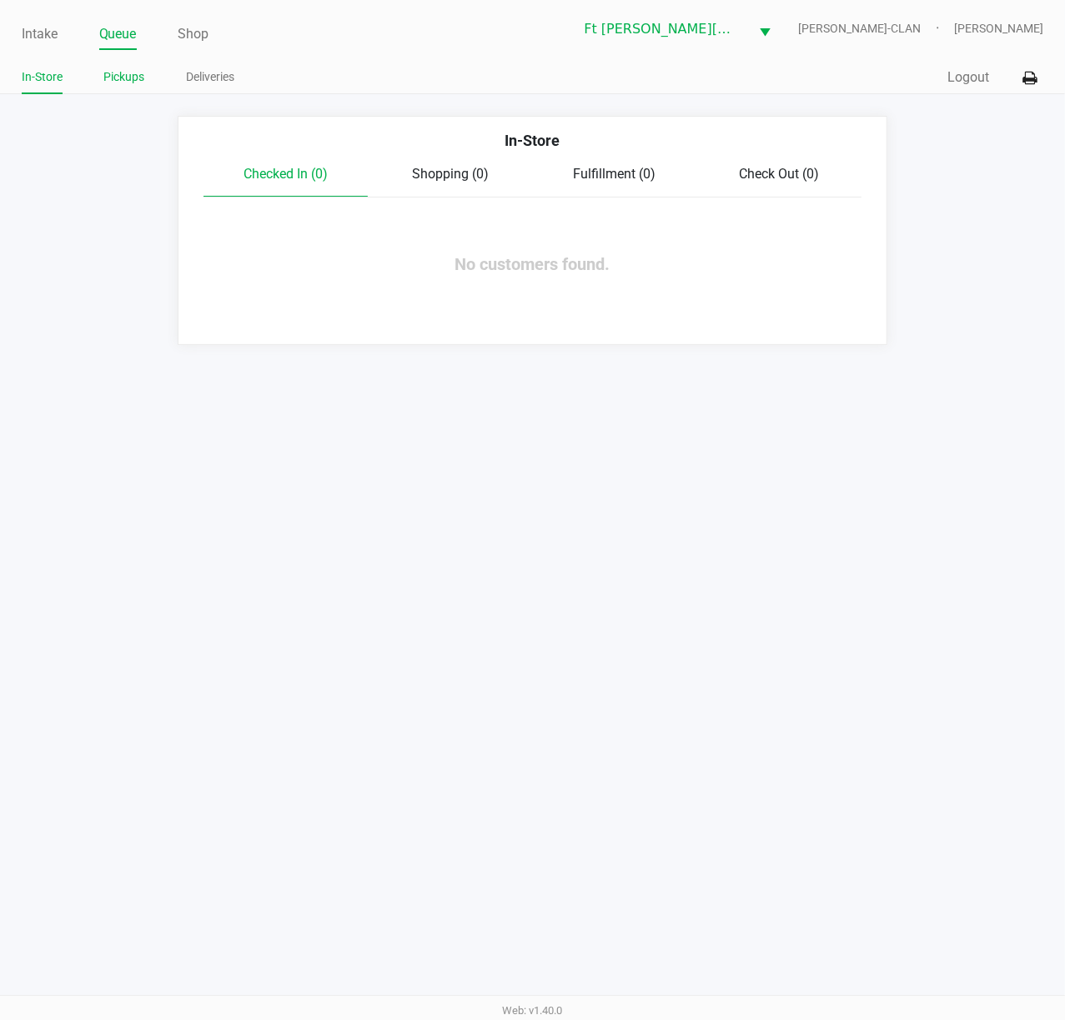
click at [128, 75] on link "Pickups" at bounding box center [124, 77] width 41 height 21
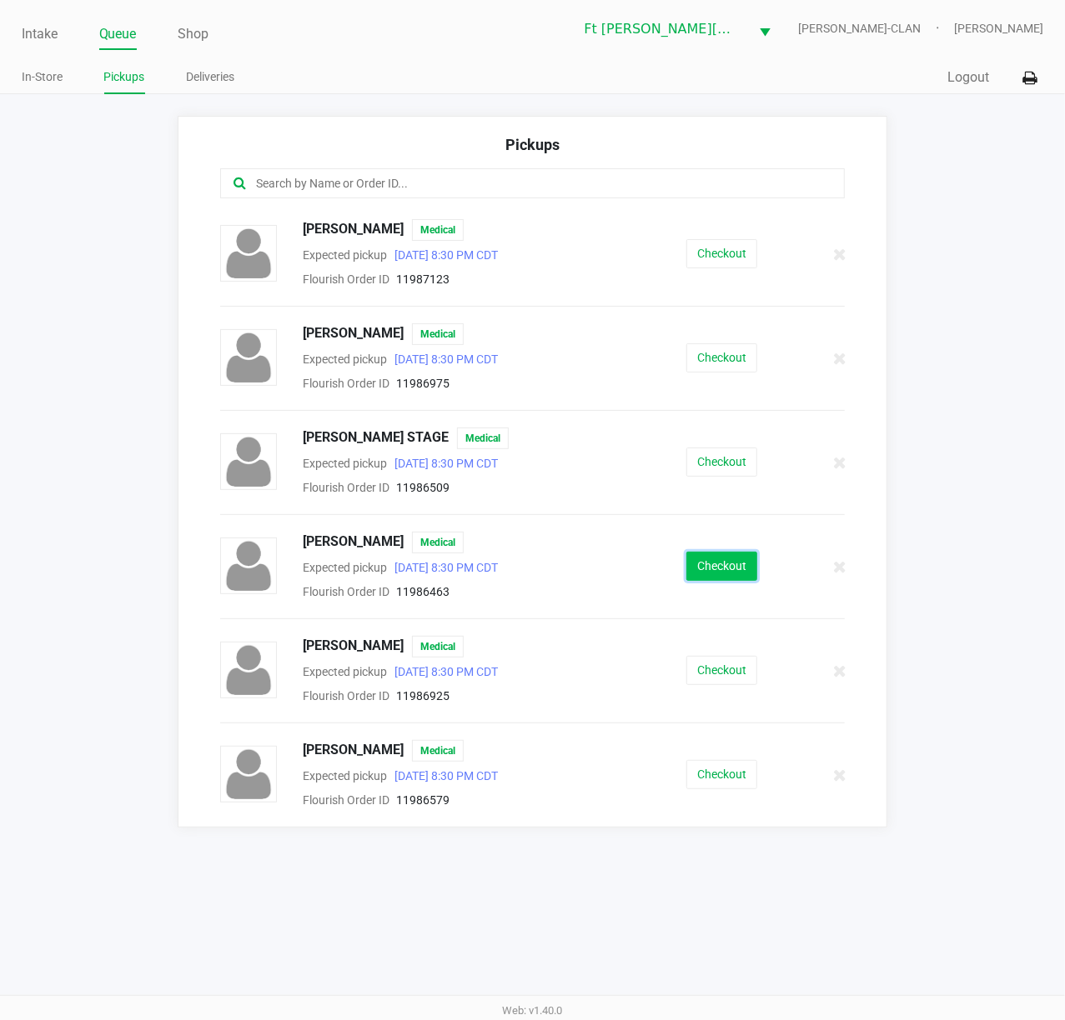
click at [705, 577] on button "Checkout" at bounding box center [721, 566] width 71 height 29
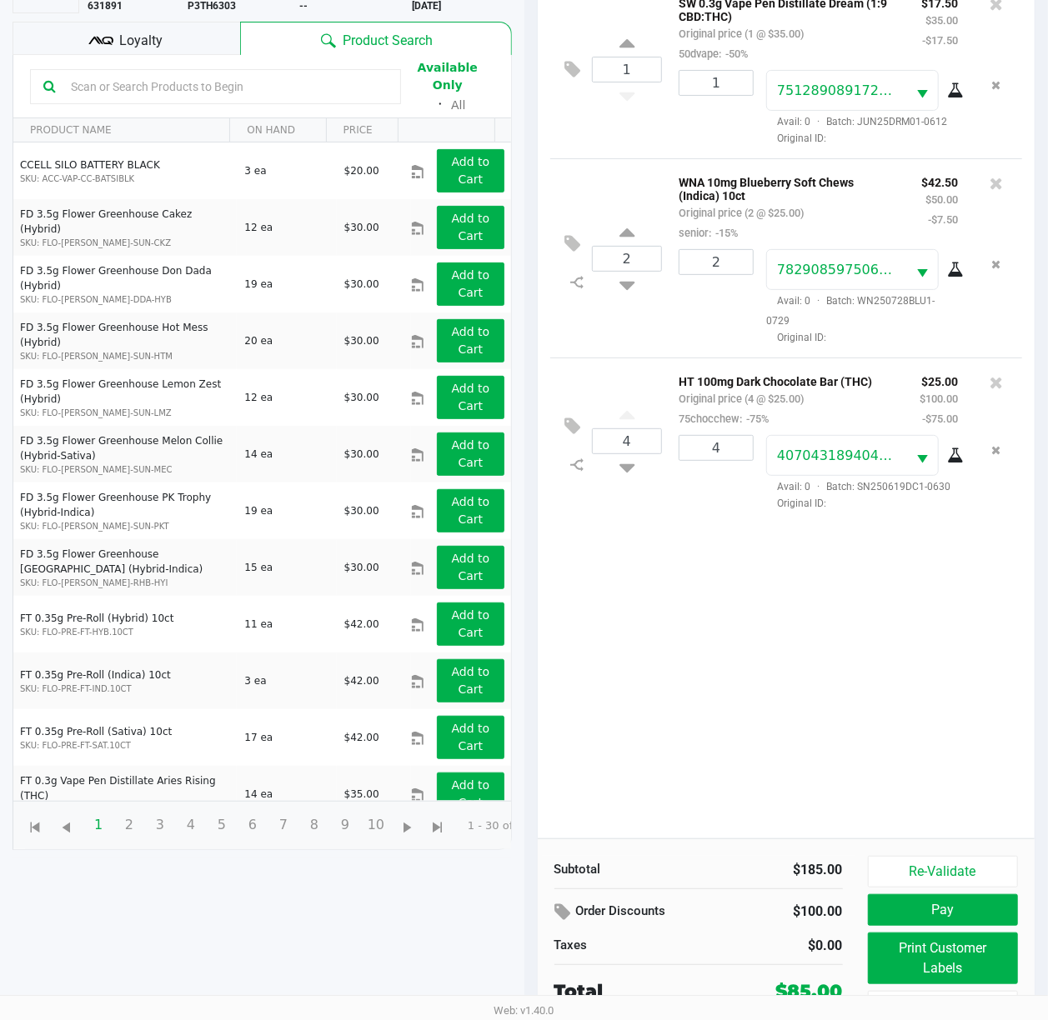
scroll to position [202, 0]
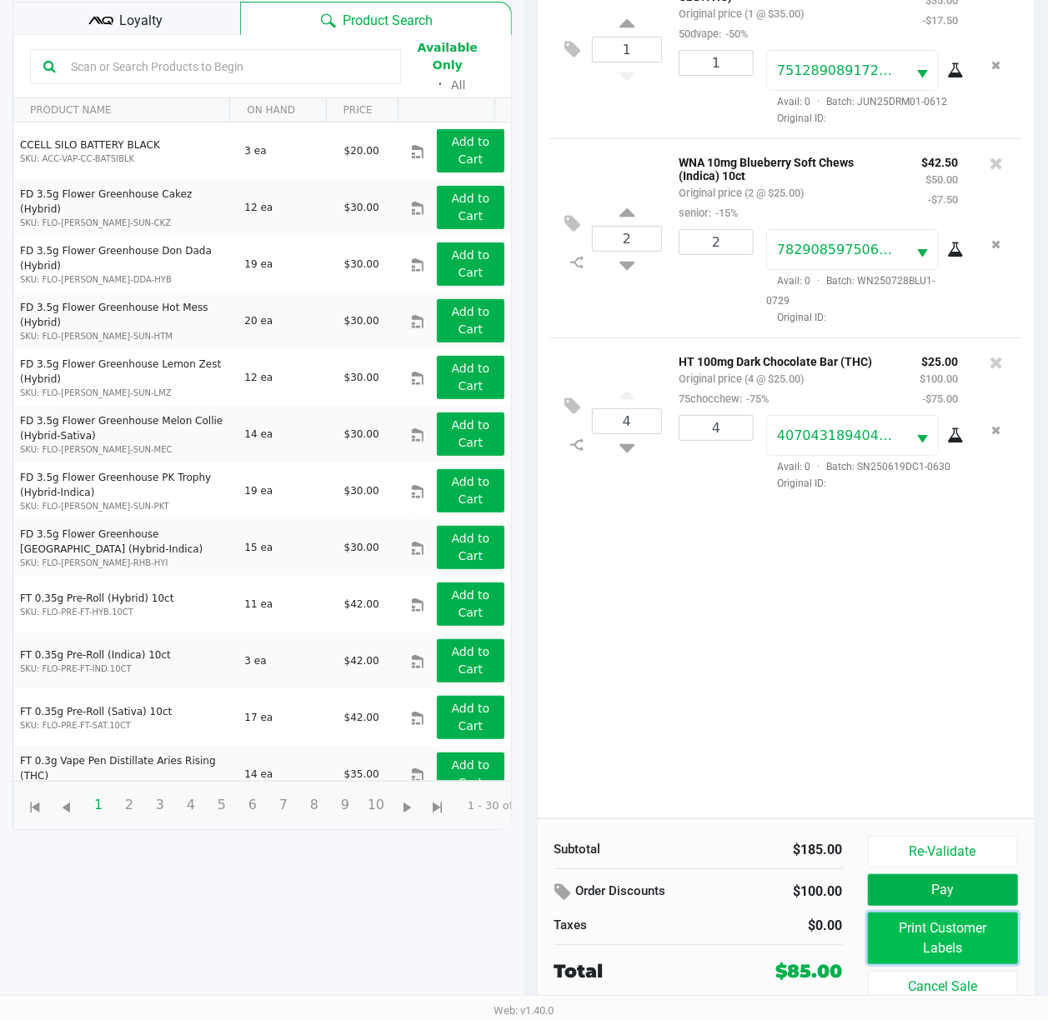
click at [798, 764] on button "Print Customer Labels" at bounding box center [943, 939] width 151 height 52
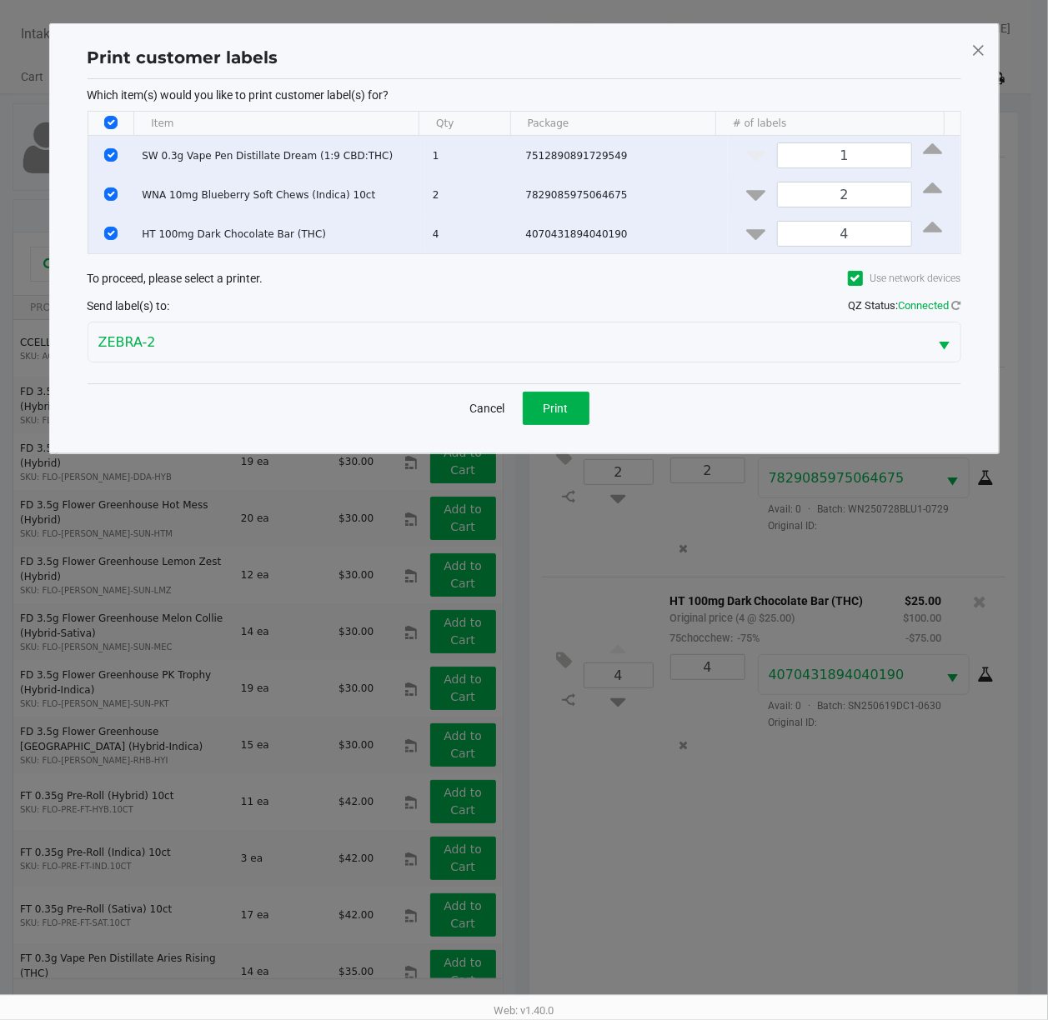
scroll to position [0, 0]
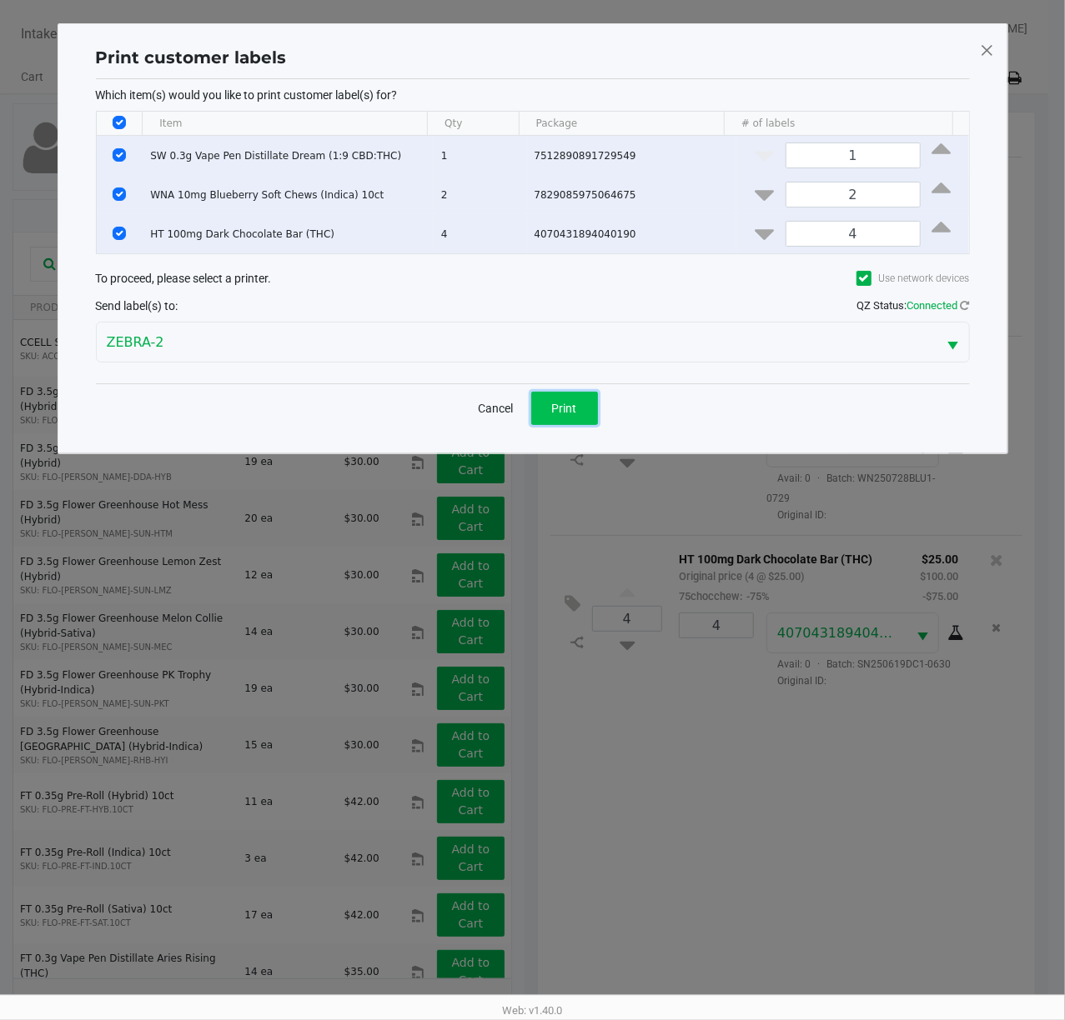
click at [550, 407] on button "Print" at bounding box center [564, 408] width 67 height 33
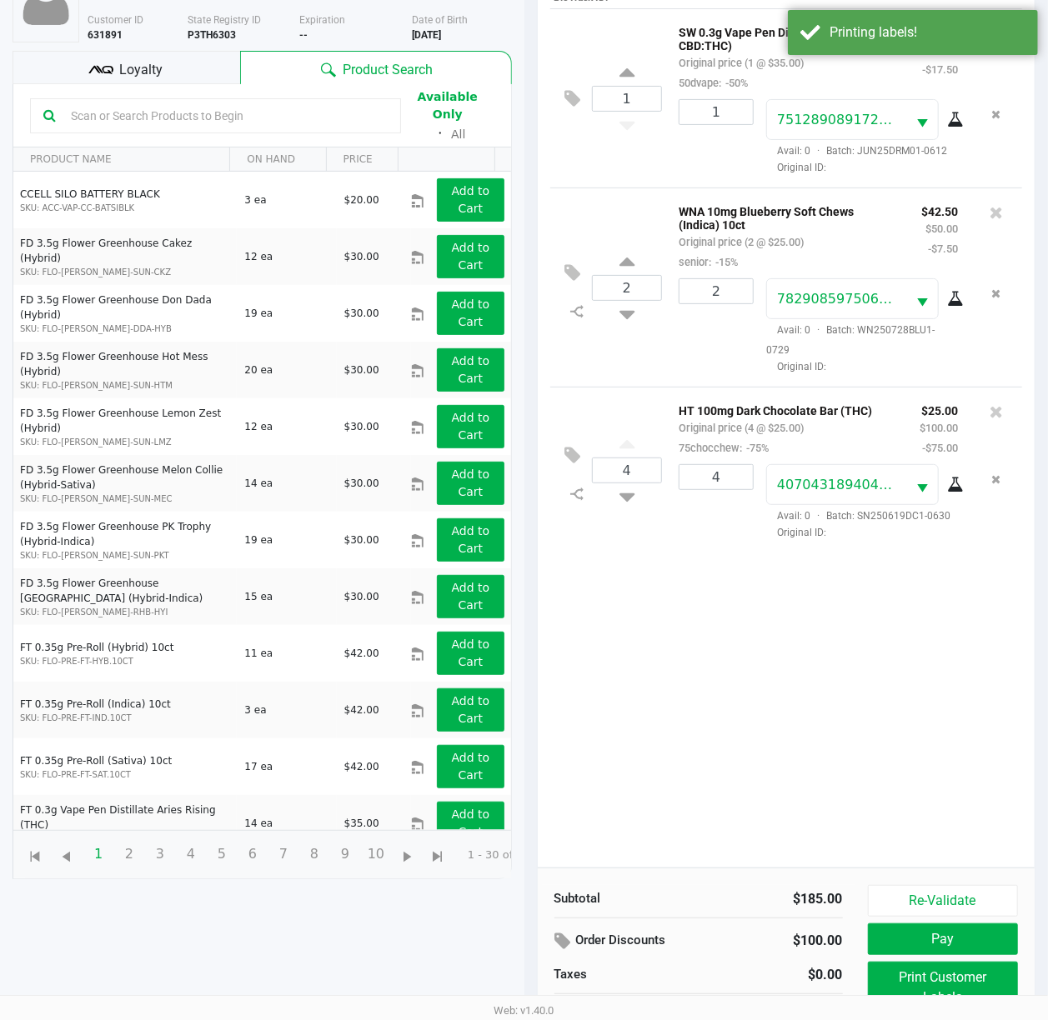
scroll to position [202, 0]
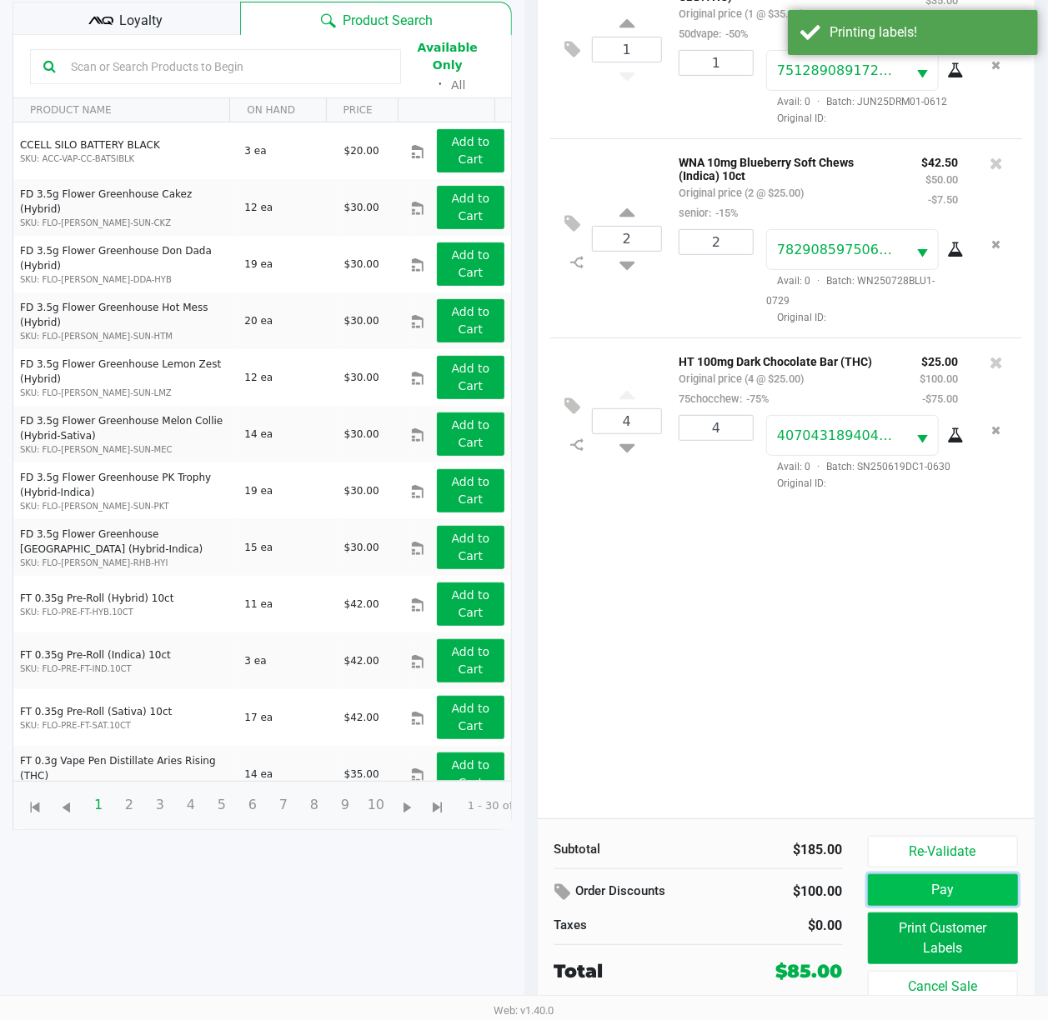
click at [798, 764] on button "Pay" at bounding box center [943, 890] width 151 height 32
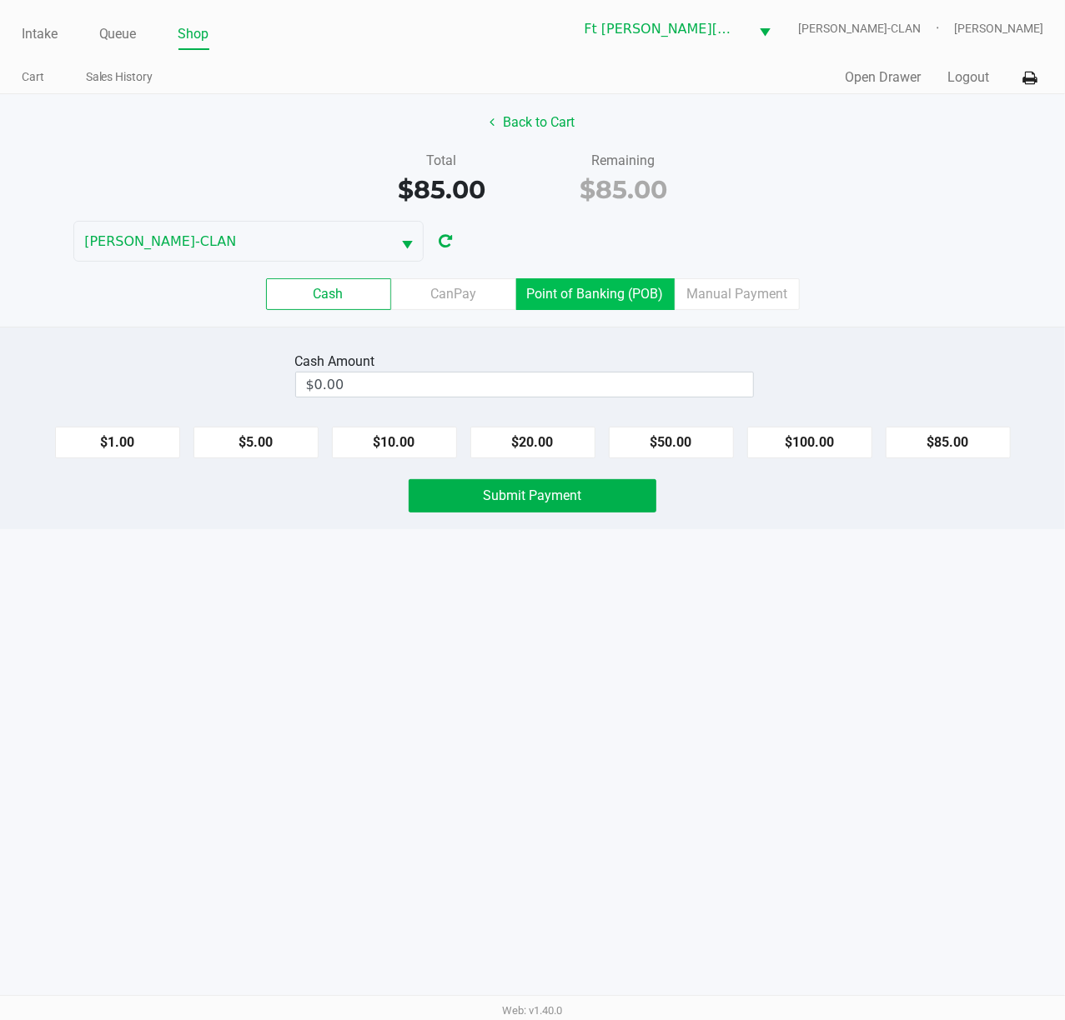
click at [605, 283] on label "Point of Banking (POB)" at bounding box center [595, 294] width 158 height 32
click at [0, 0] on 7 "Point of Banking (POB)" at bounding box center [0, 0] width 0 height 0
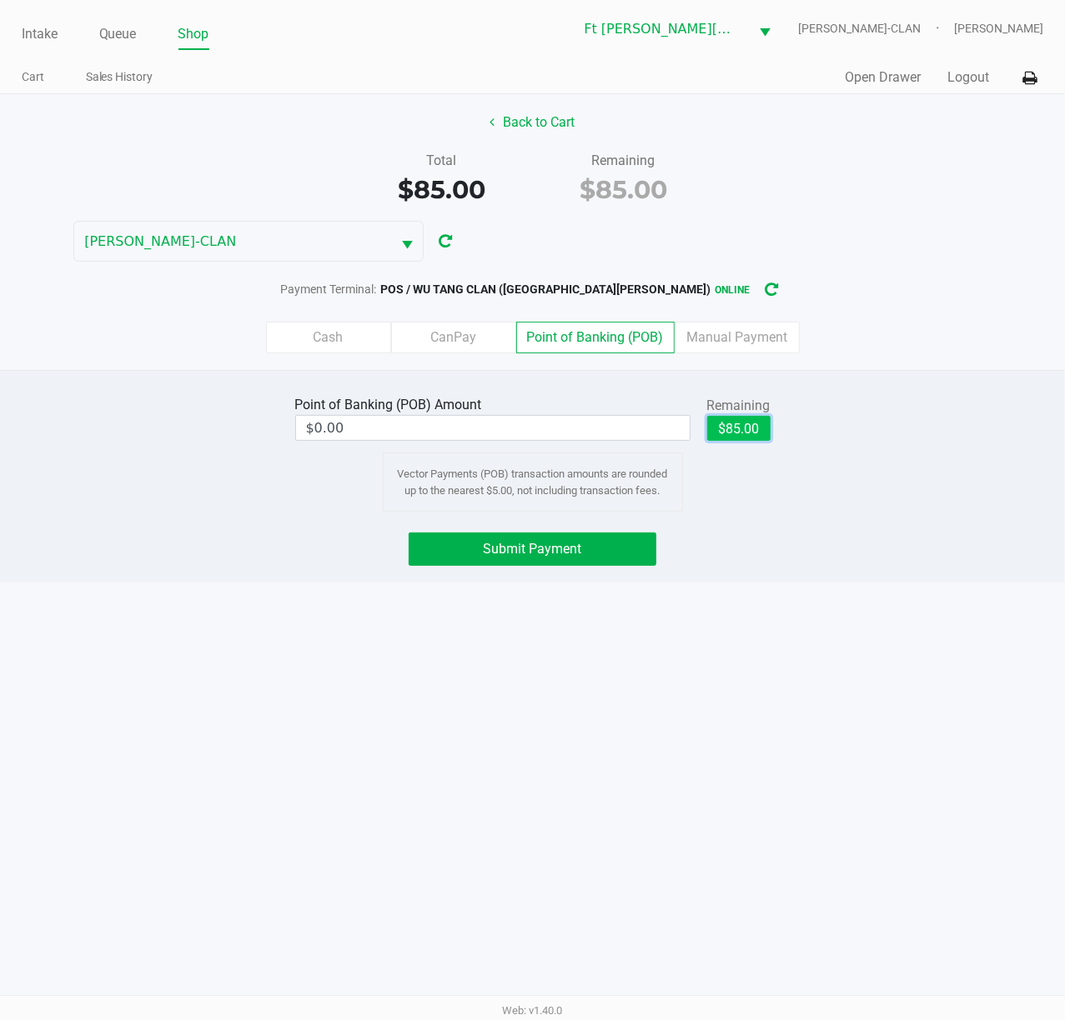
click at [737, 435] on button "$85.00" at bounding box center [738, 428] width 63 height 25
type input "$85.00"
click at [604, 544] on button "Submit Payment" at bounding box center [532, 549] width 248 height 33
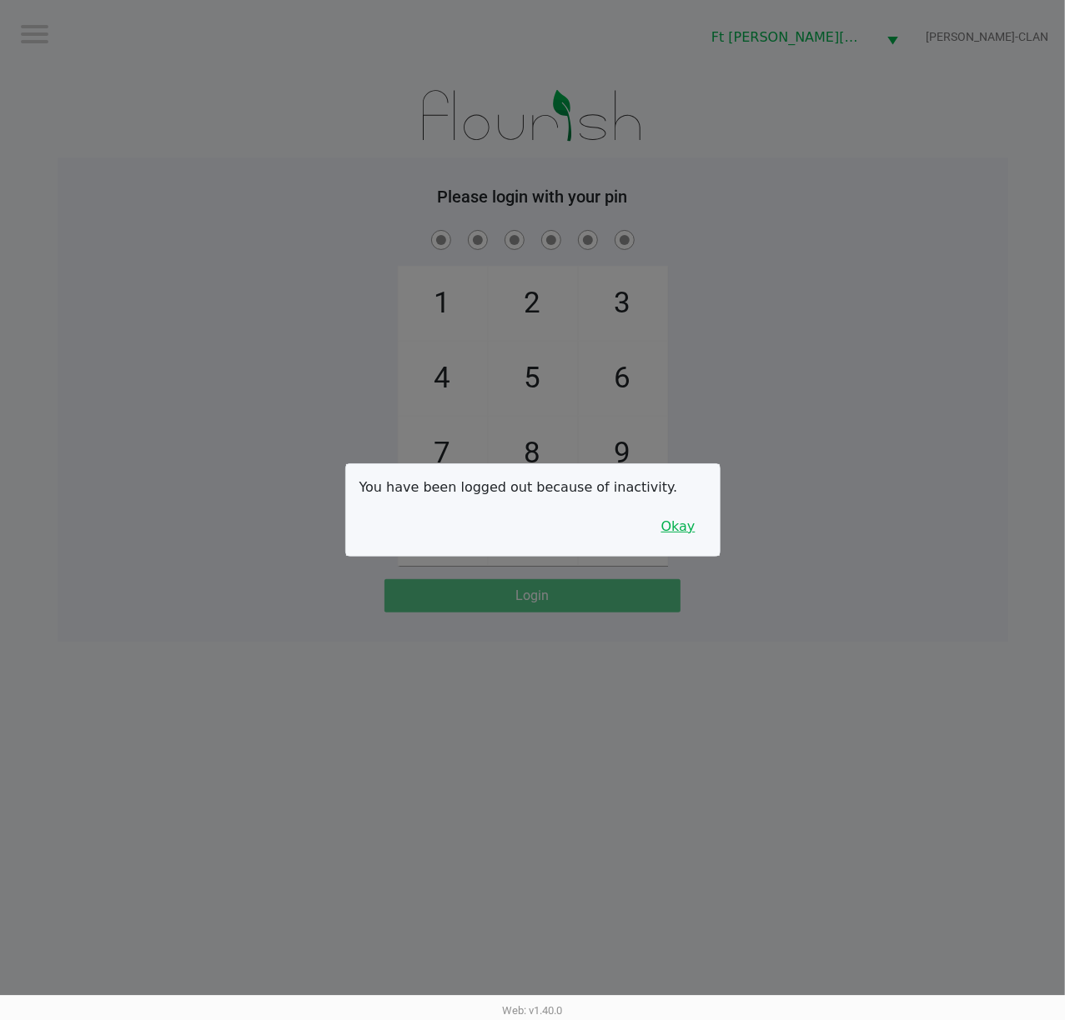
click at [684, 539] on button "Okay" at bounding box center [678, 527] width 56 height 32
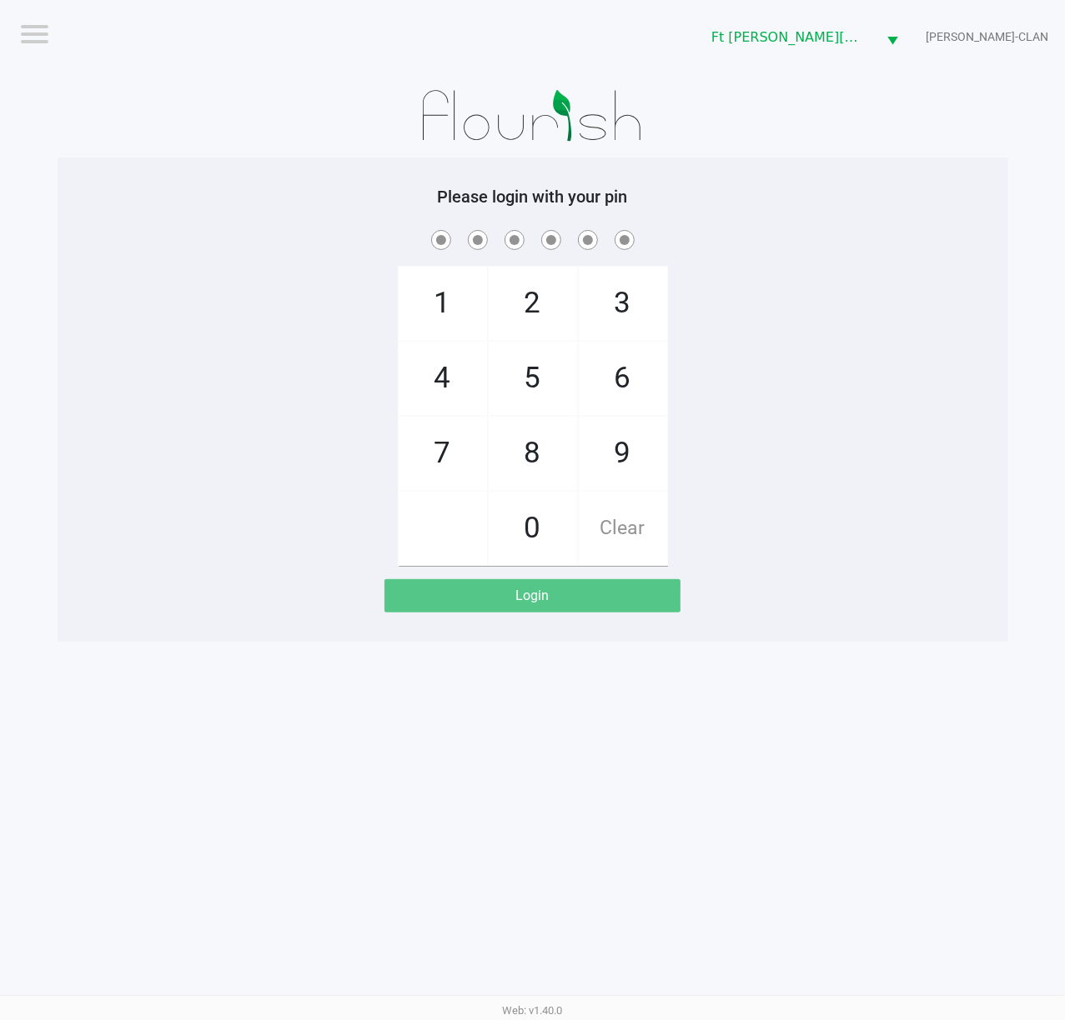
click at [798, 532] on div "1 4 7 2 5 8 0 3 6 9 Clear" at bounding box center [533, 396] width 950 height 339
checkbox input "true"
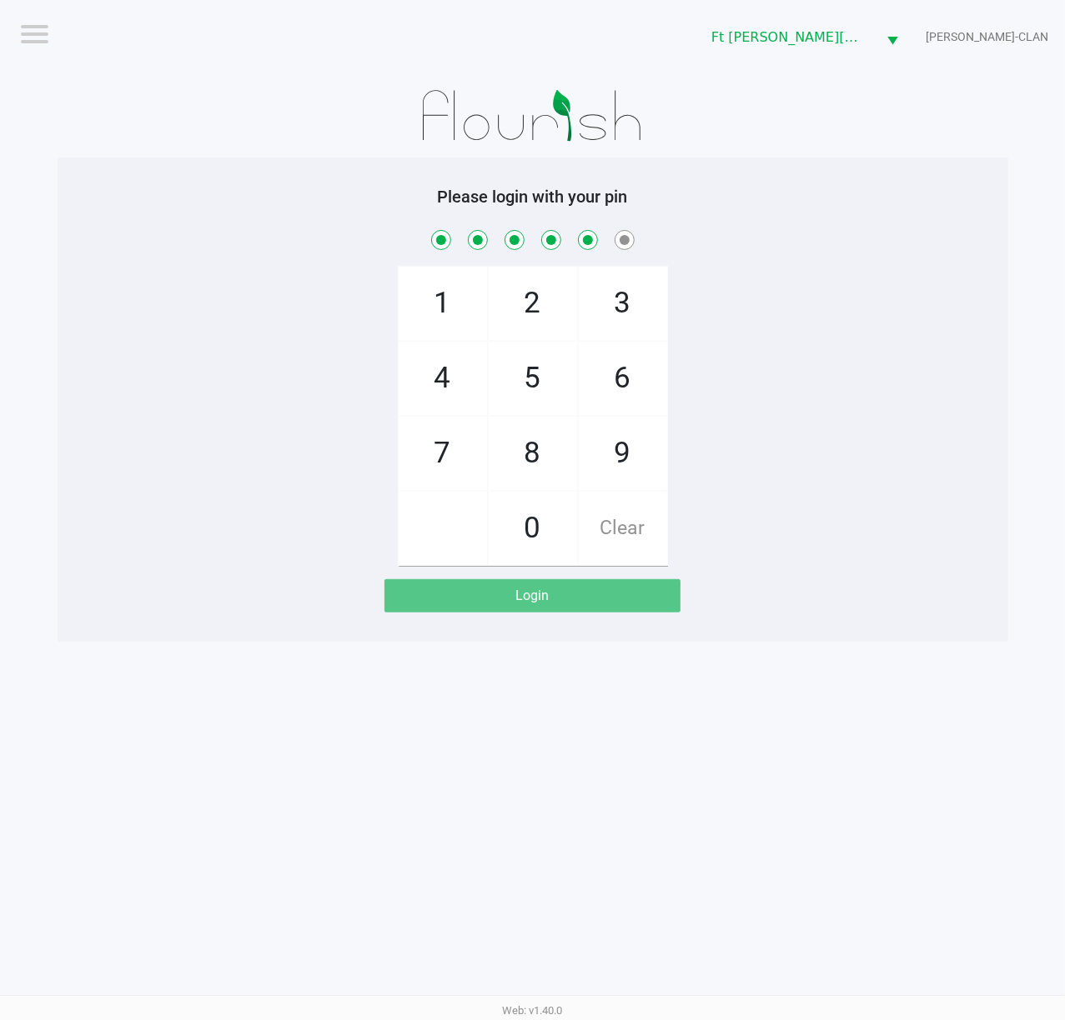
checkbox input "true"
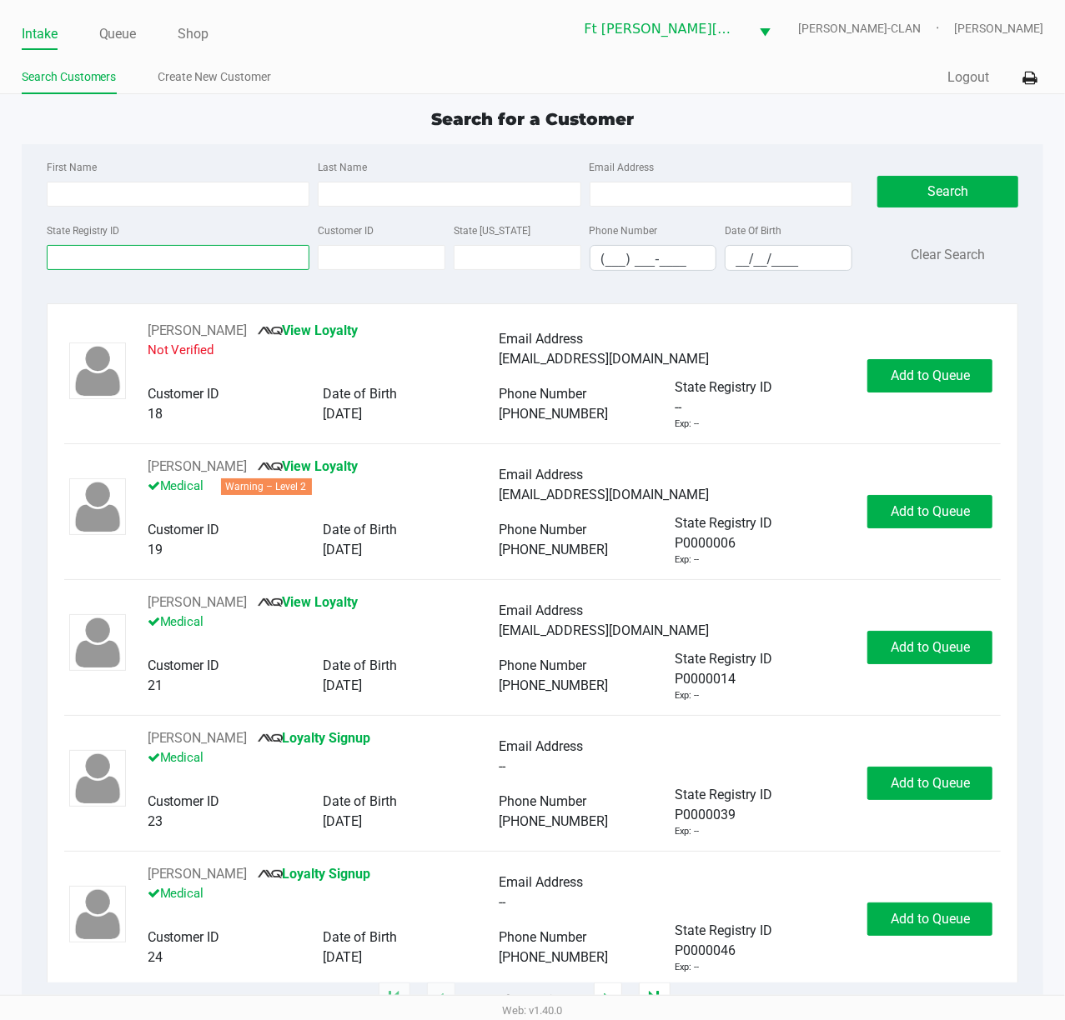
click at [164, 250] on input "State Registry ID" at bounding box center [178, 257] width 263 height 25
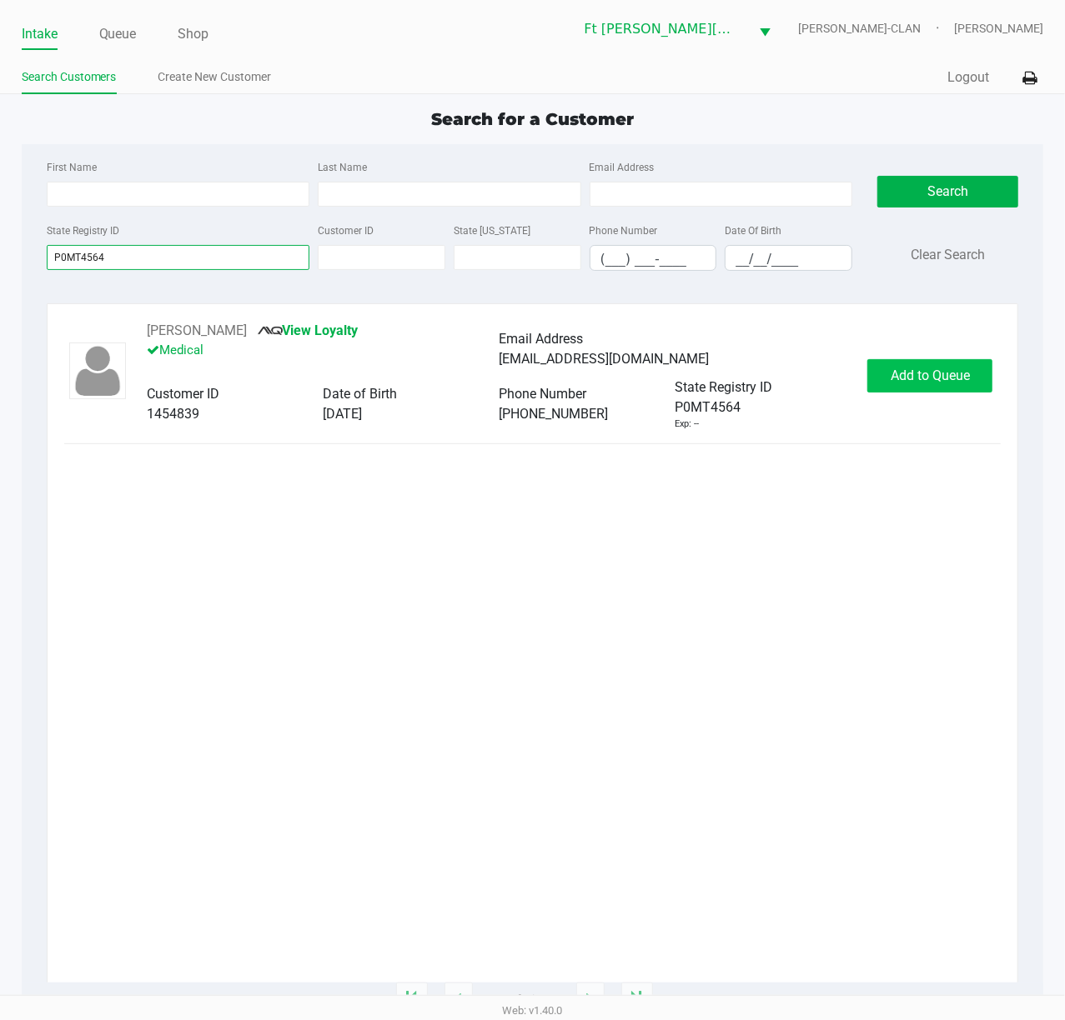
type input "P0MT4564"
click at [798, 375] on span "Add to Queue" at bounding box center [929, 376] width 79 height 16
click at [798, 375] on div "Add to Queue" at bounding box center [929, 375] width 125 height 33
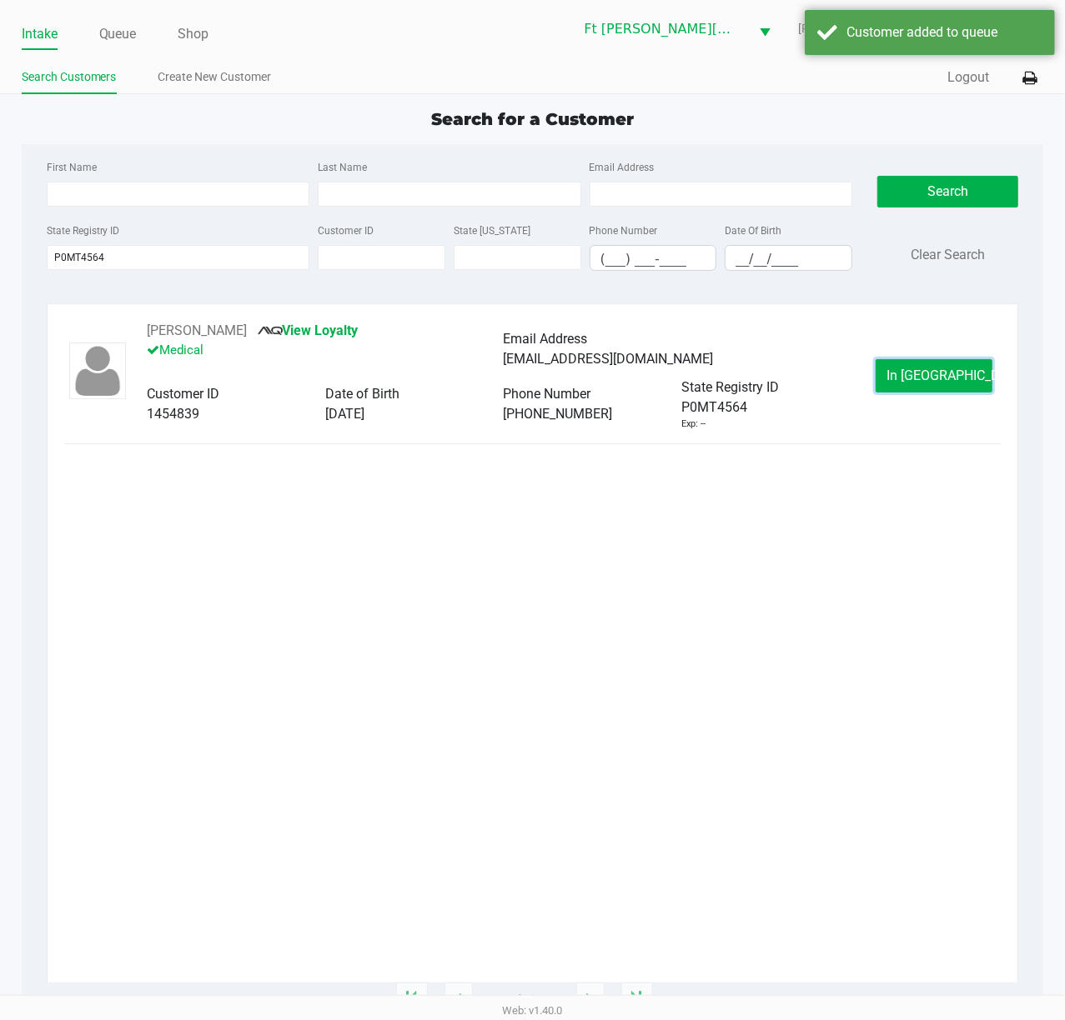
click at [798, 375] on span "In [GEOGRAPHIC_DATA]" at bounding box center [956, 376] width 140 height 16
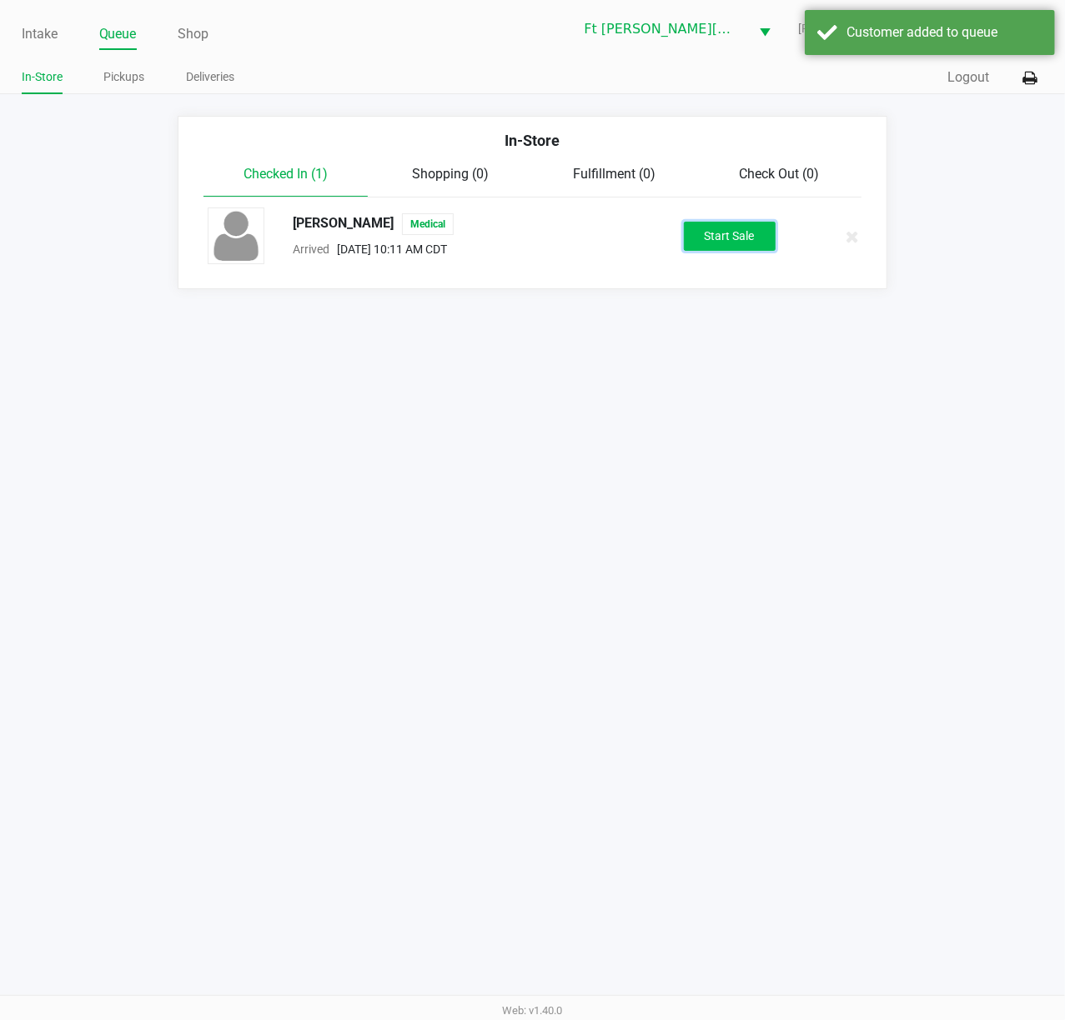
click at [720, 241] on button "Start Sale" at bounding box center [730, 236] width 92 height 29
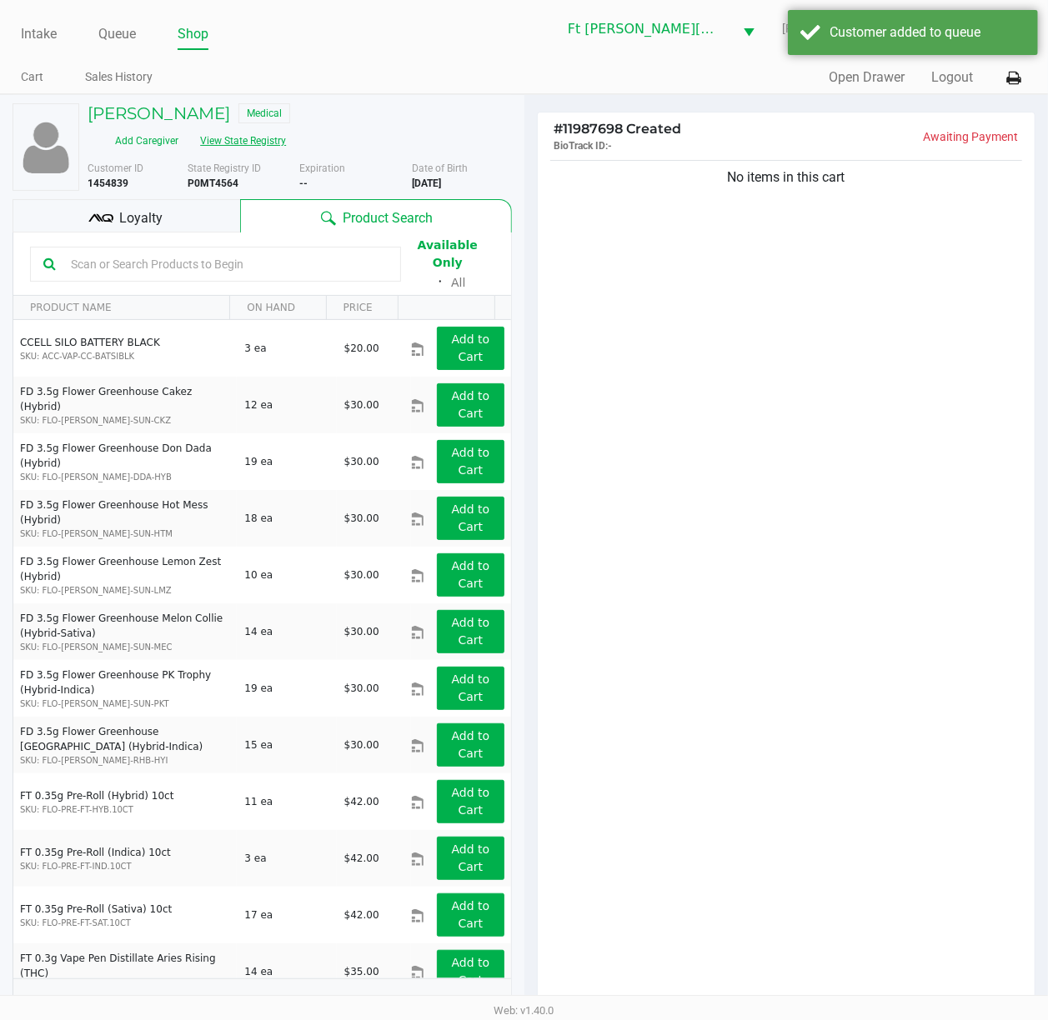
click at [268, 142] on button "View State Registry" at bounding box center [238, 141] width 98 height 27
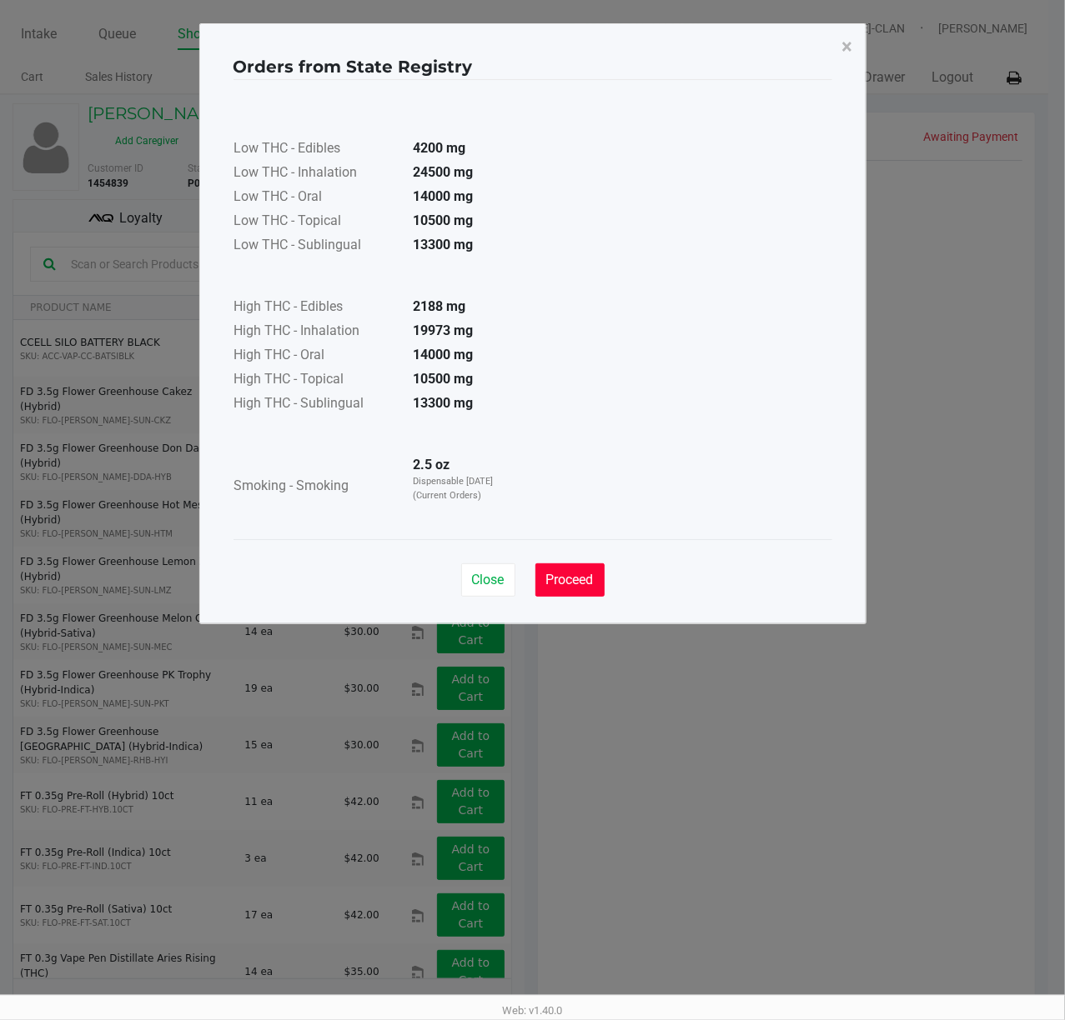
click at [577, 574] on span "Proceed" at bounding box center [570, 580] width 48 height 16
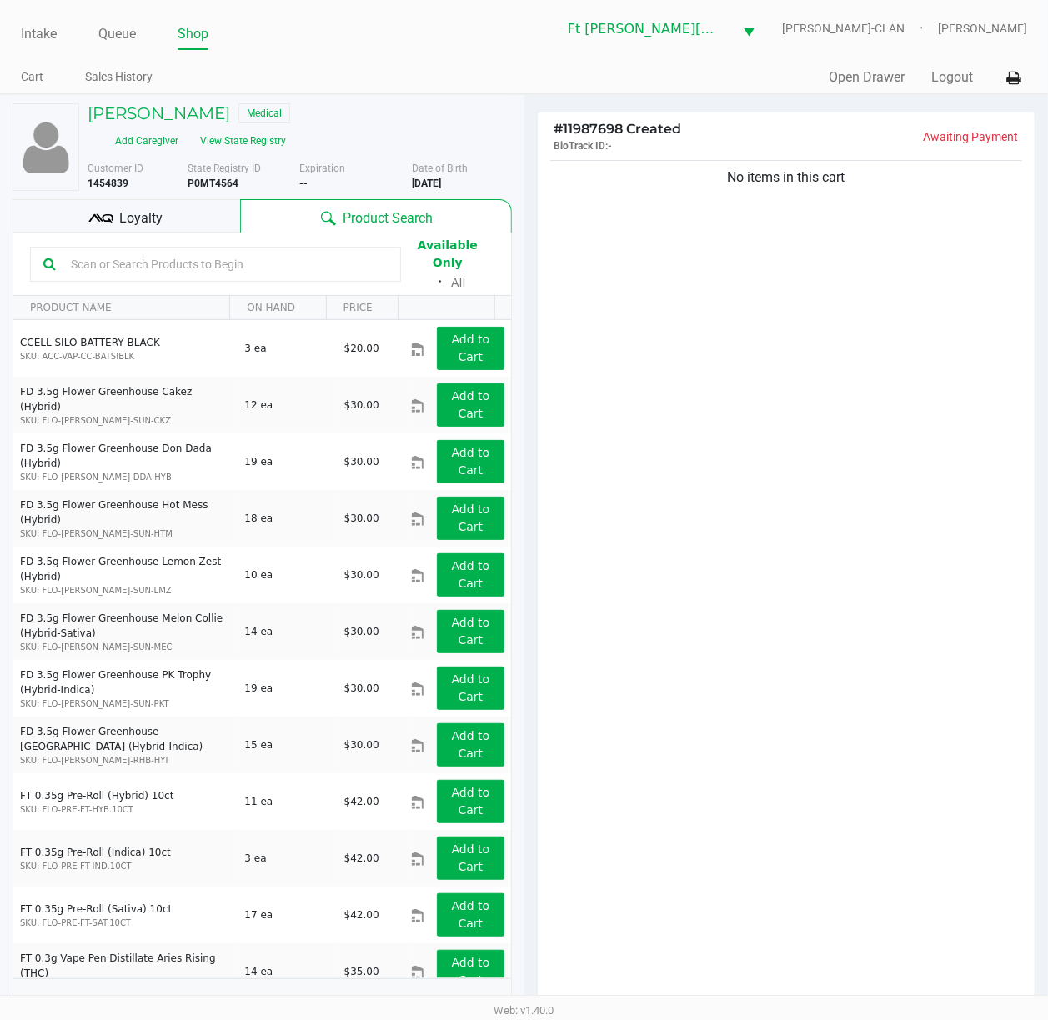
click at [184, 252] on input "text" at bounding box center [225, 264] width 323 height 25
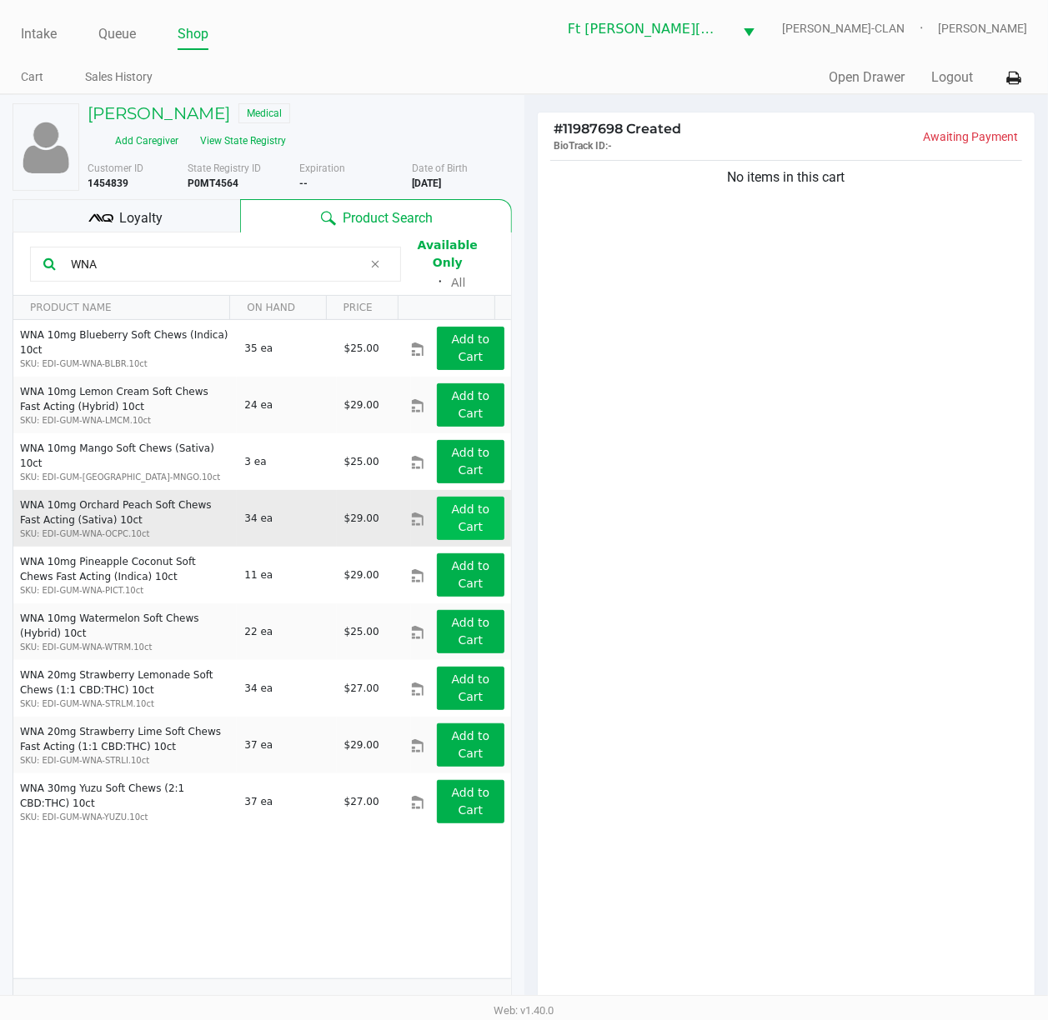
type input "WNA"
click at [468, 517] on button "Add to Cart" at bounding box center [470, 518] width 67 height 43
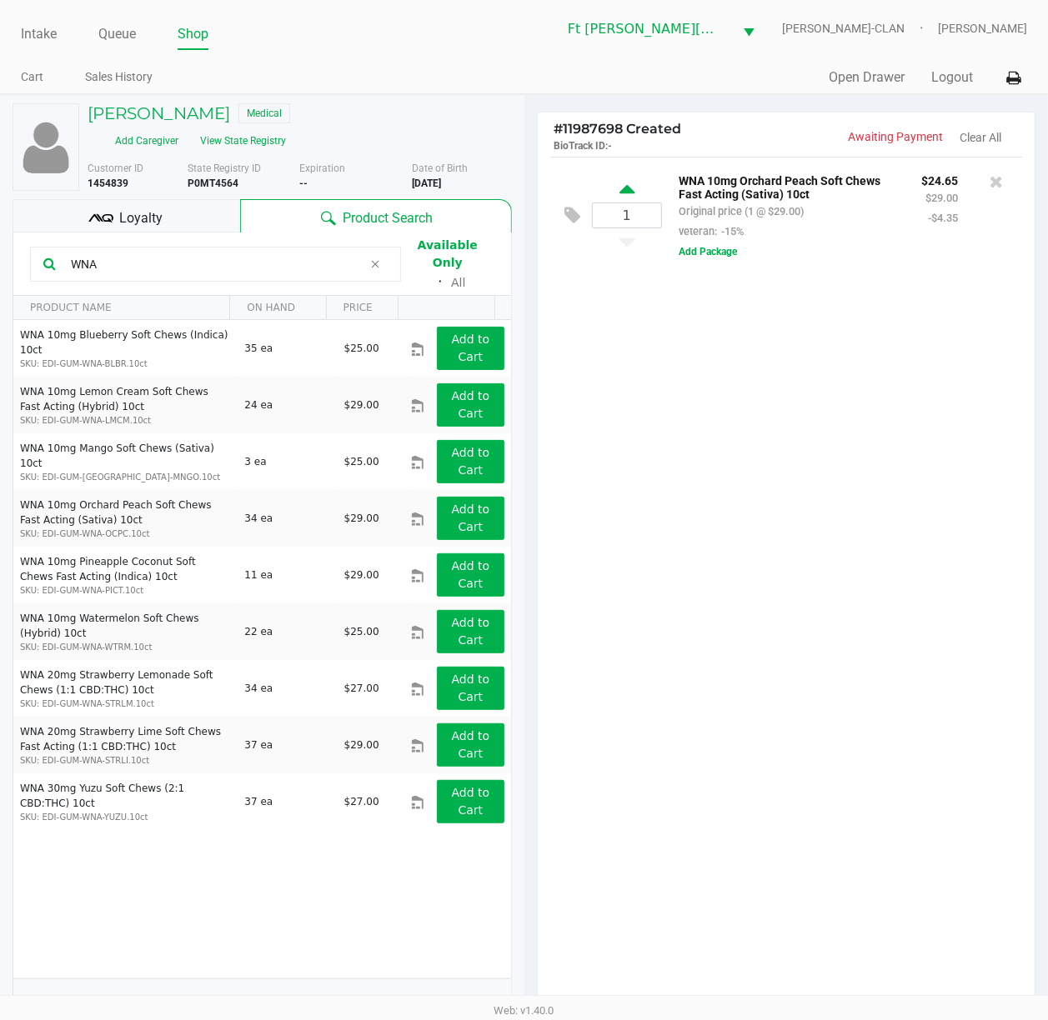
click at [630, 194] on icon at bounding box center [626, 192] width 15 height 21
type input "2"
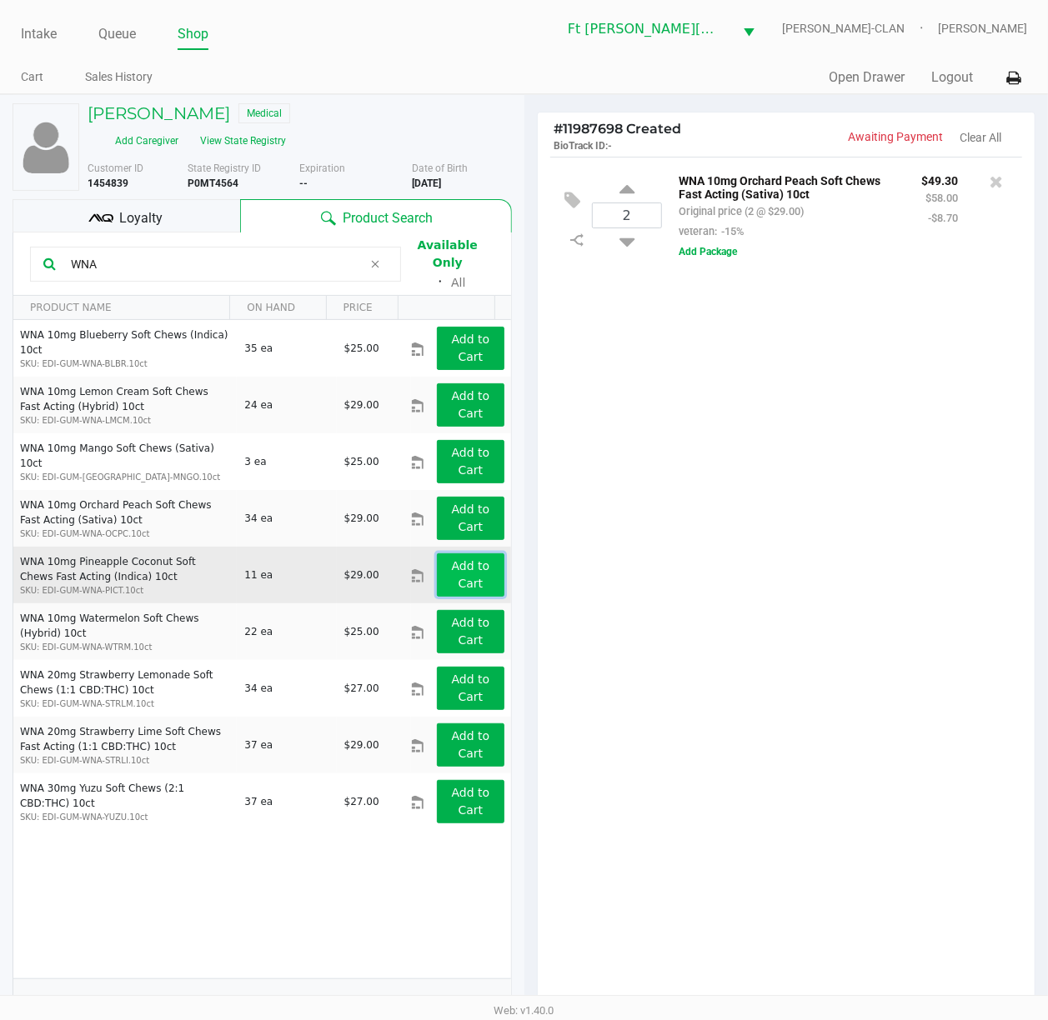
click at [468, 561] on app-button-loader "Add to Cart" at bounding box center [471, 574] width 38 height 31
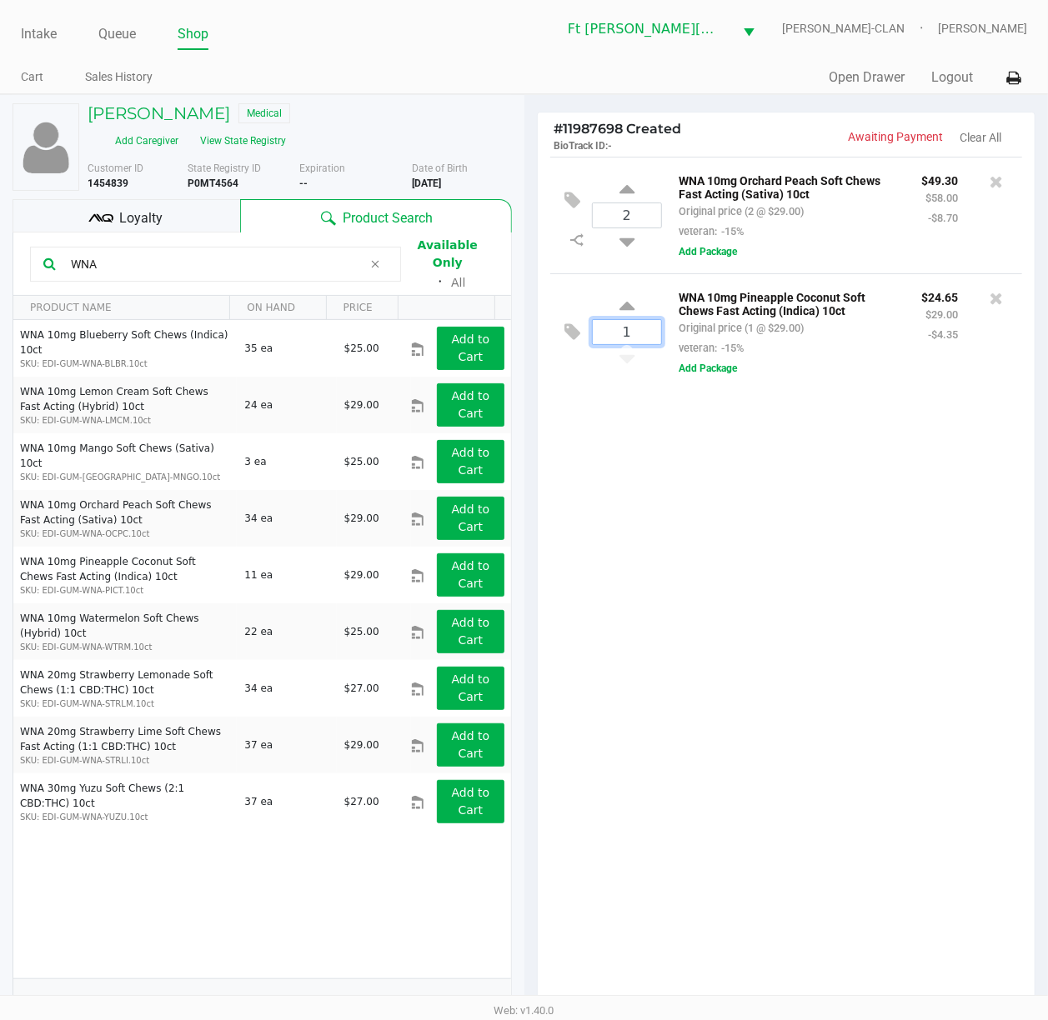
click at [619, 340] on input "1" at bounding box center [627, 332] width 69 height 24
click at [631, 454] on div "2 WNA 10mg Orchard Peach Soft Chews Fast Acting (Sativa) 10ct Original price (2…" at bounding box center [787, 586] width 498 height 859
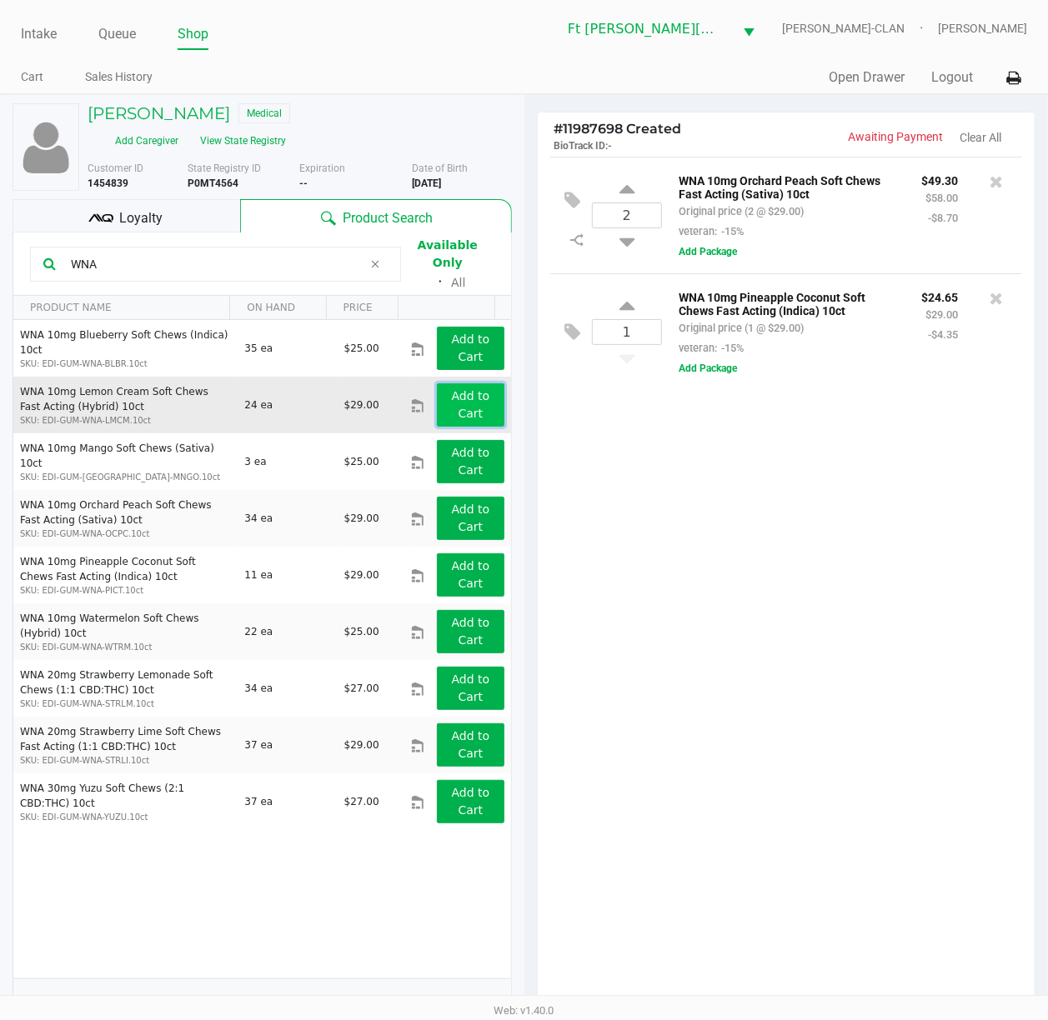
click at [465, 391] on app-button-loader "Add to Cart" at bounding box center [471, 404] width 38 height 31
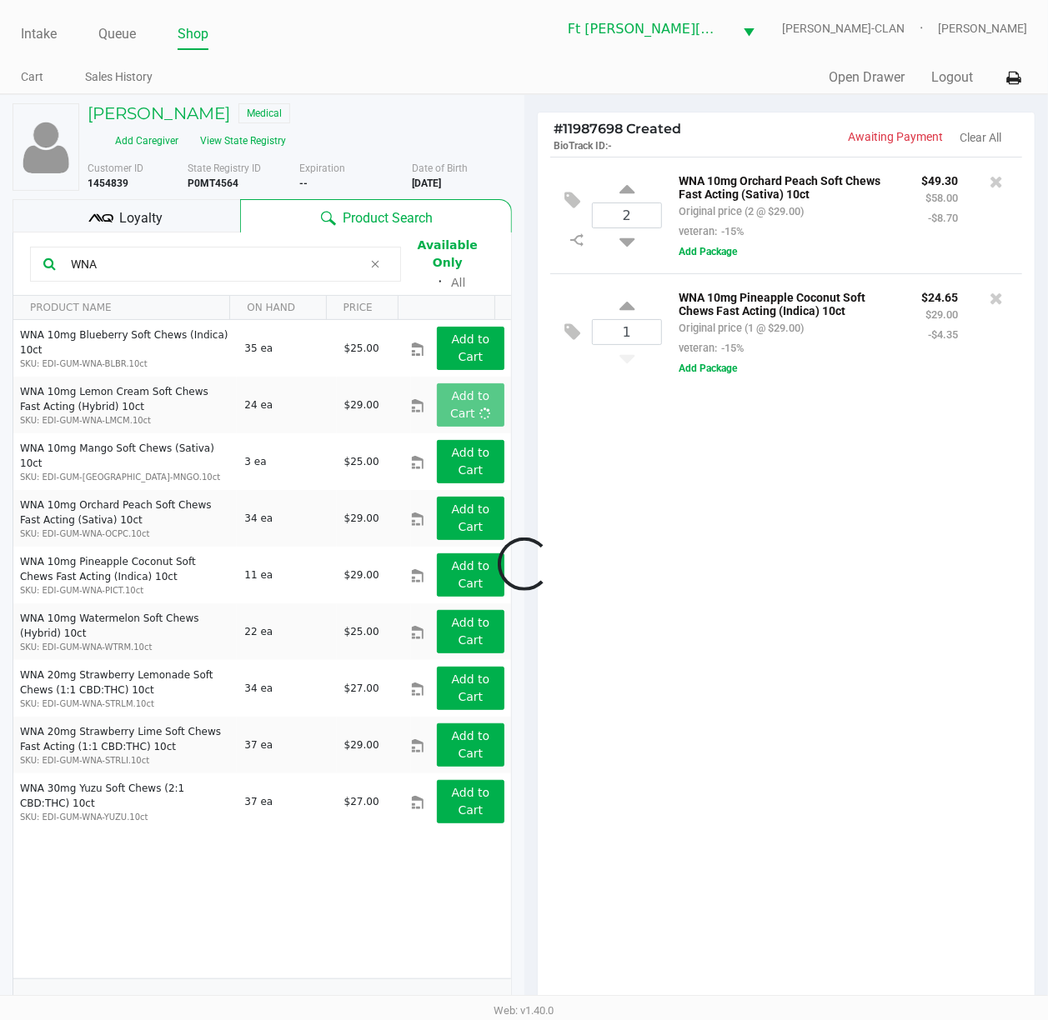
click at [760, 607] on div at bounding box center [524, 565] width 1048 height 774
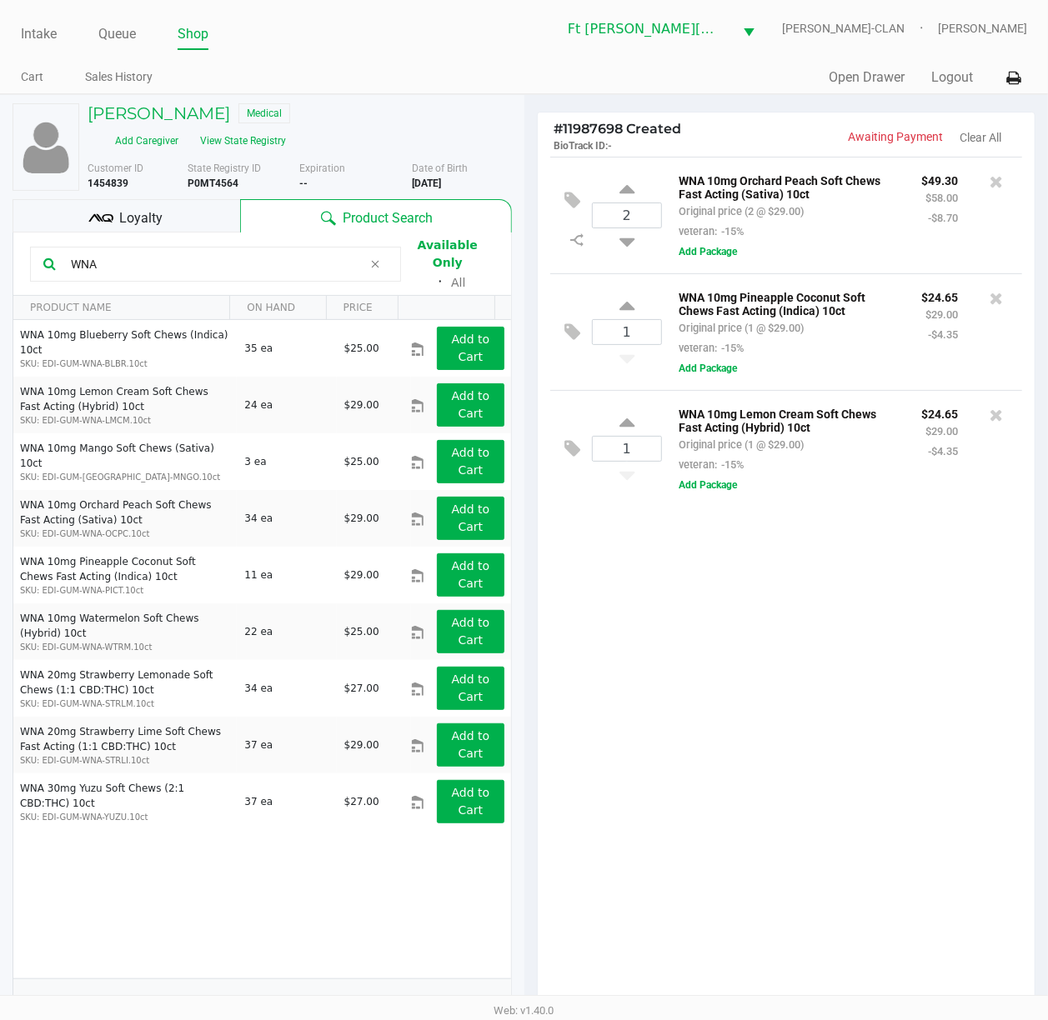
click at [790, 742] on div "2 WNA 10mg Orchard Peach Soft Chews Fast Acting (Sativa) 10ct Original price (2…" at bounding box center [787, 586] width 498 height 859
click at [714, 620] on div "2 WNA 10mg Orchard Peach Soft Chews Fast Acting (Sativa) 10ct Original price (2…" at bounding box center [787, 586] width 498 height 859
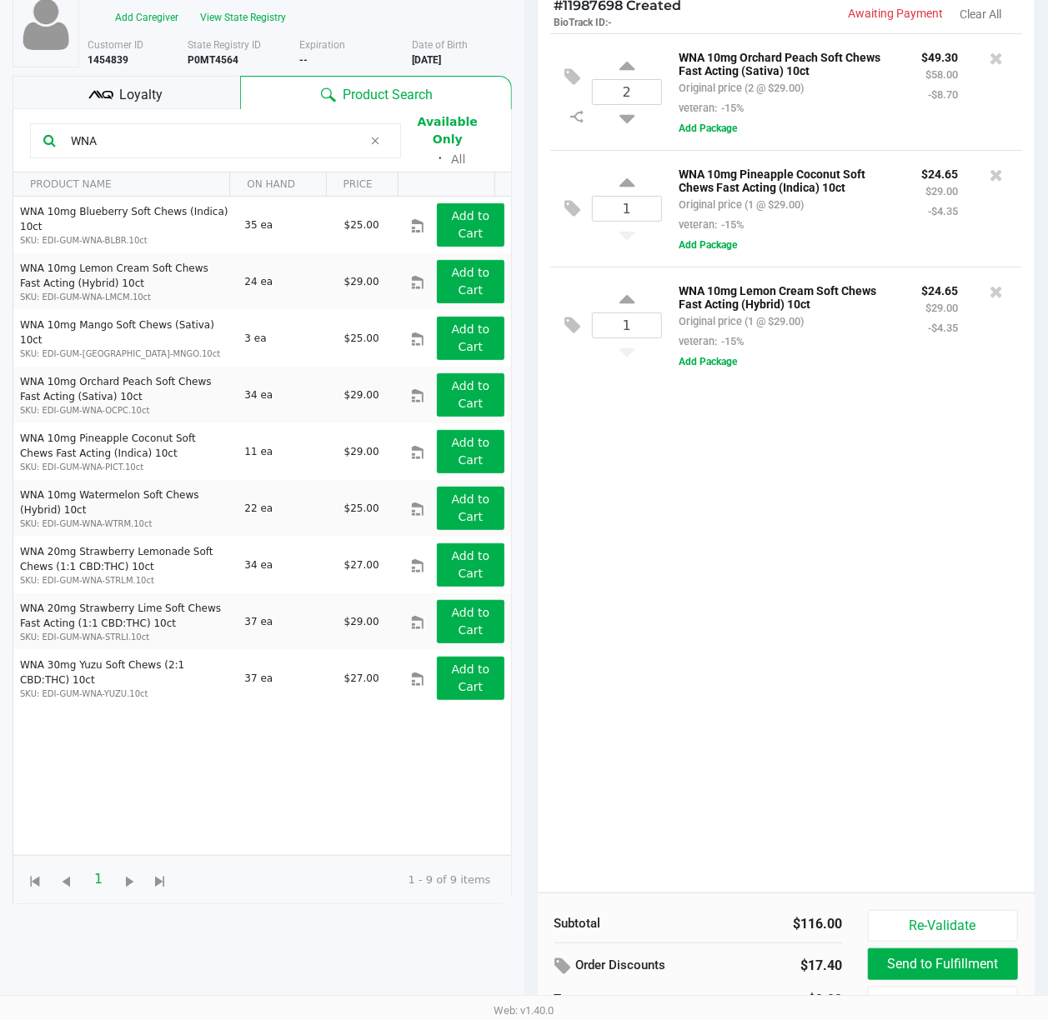
scroll to position [72, 0]
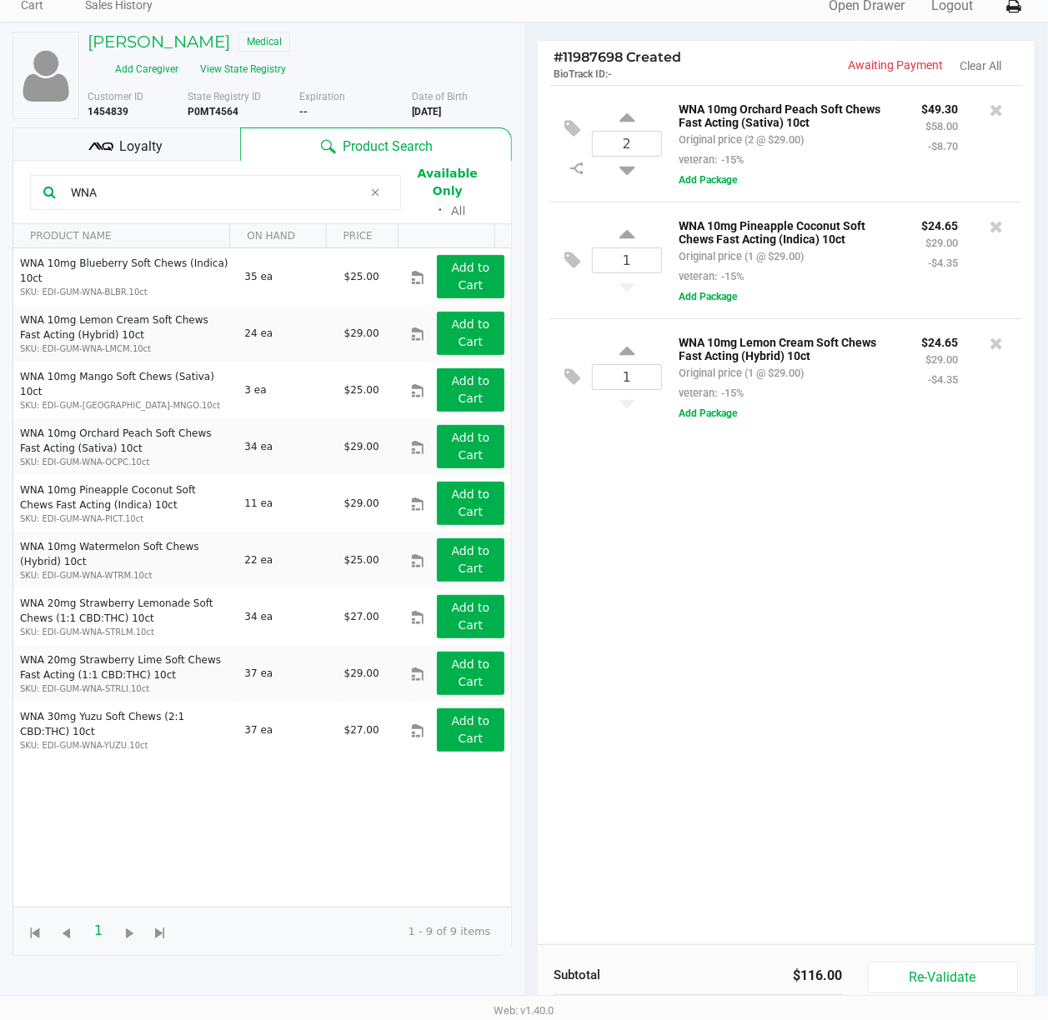
click at [702, 580] on div "2 WNA 10mg Orchard Peach Soft Chews Fast Acting (Sativa) 10ct Original price (2…" at bounding box center [787, 514] width 498 height 859
drag, startPoint x: 752, startPoint y: 165, endPoint x: 668, endPoint y: 168, distance: 84.2
click at [668, 168] on div "WNA 10mg Orchard Peach Soft Chews Fast Acting (Sativa) 10ct Original price (2 @…" at bounding box center [787, 133] width 243 height 71
click at [664, 189] on div "WNA 10mg Orchard Peach Soft Chews Fast Acting (Sativa) 10ct Original price (2 @…" at bounding box center [836, 143] width 348 height 91
click at [631, 244] on icon at bounding box center [626, 237] width 15 height 21
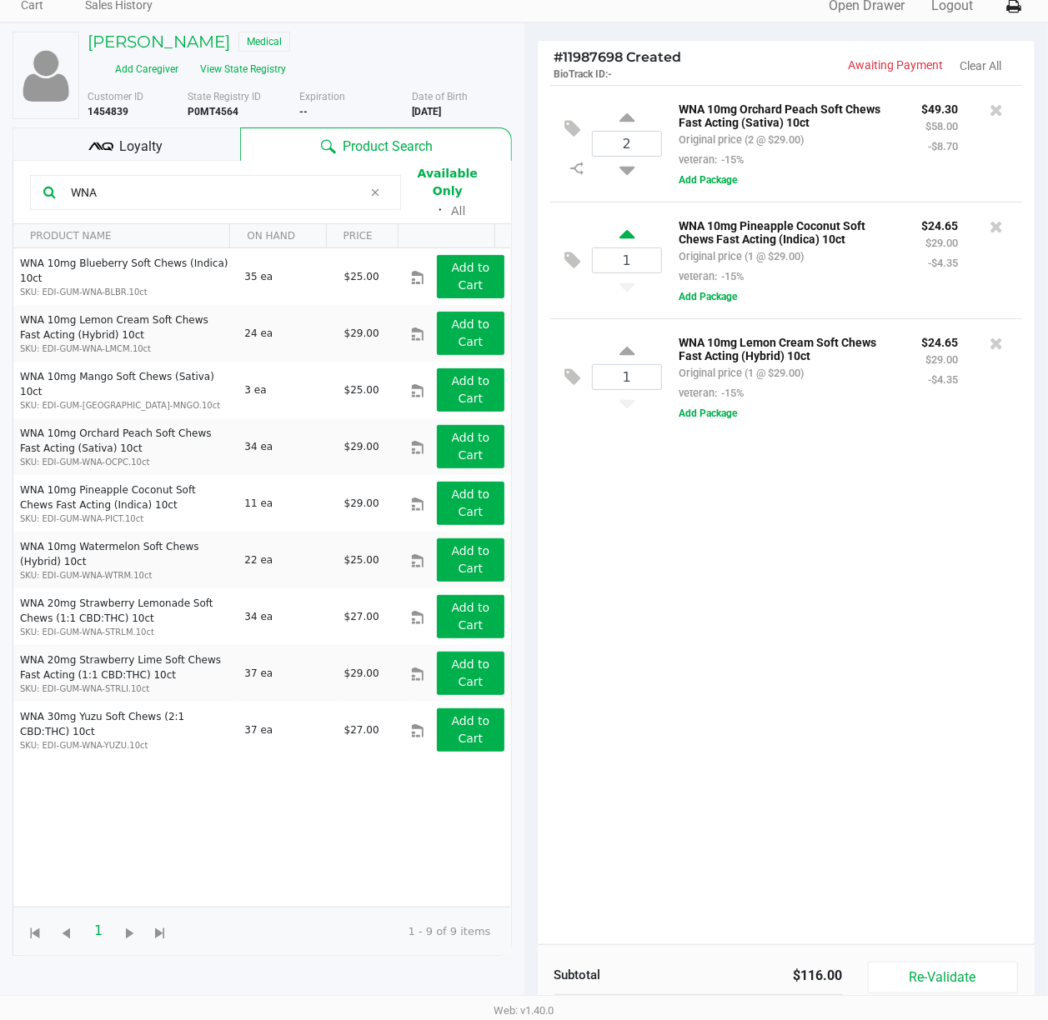
type input "2"
click at [628, 358] on icon at bounding box center [626, 353] width 15 height 21
type input "2"
click at [125, 145] on span "Loyalty" at bounding box center [140, 147] width 43 height 20
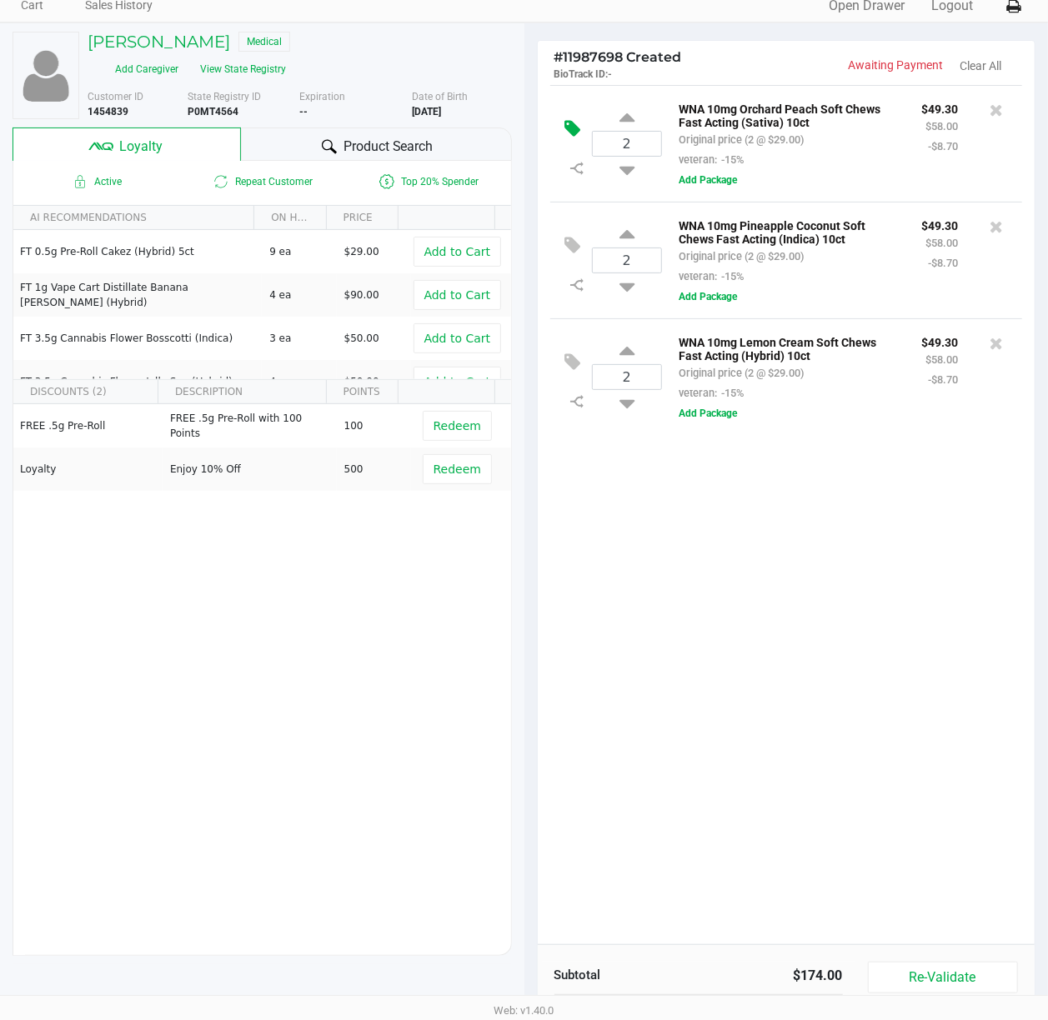
click at [580, 133] on icon at bounding box center [573, 128] width 16 height 19
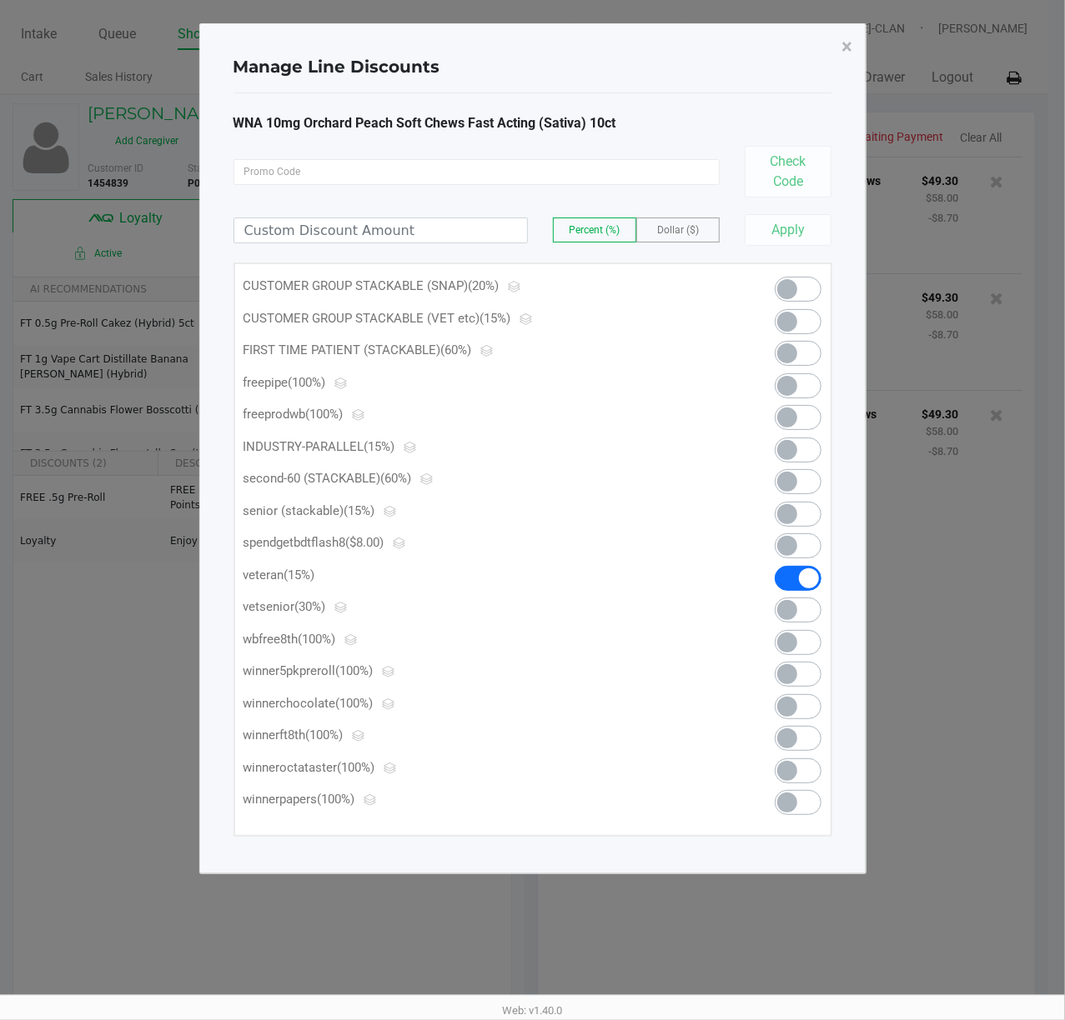
click at [798, 315] on span at bounding box center [797, 321] width 47 height 25
click at [798, 45] on span "×" at bounding box center [847, 46] width 11 height 23
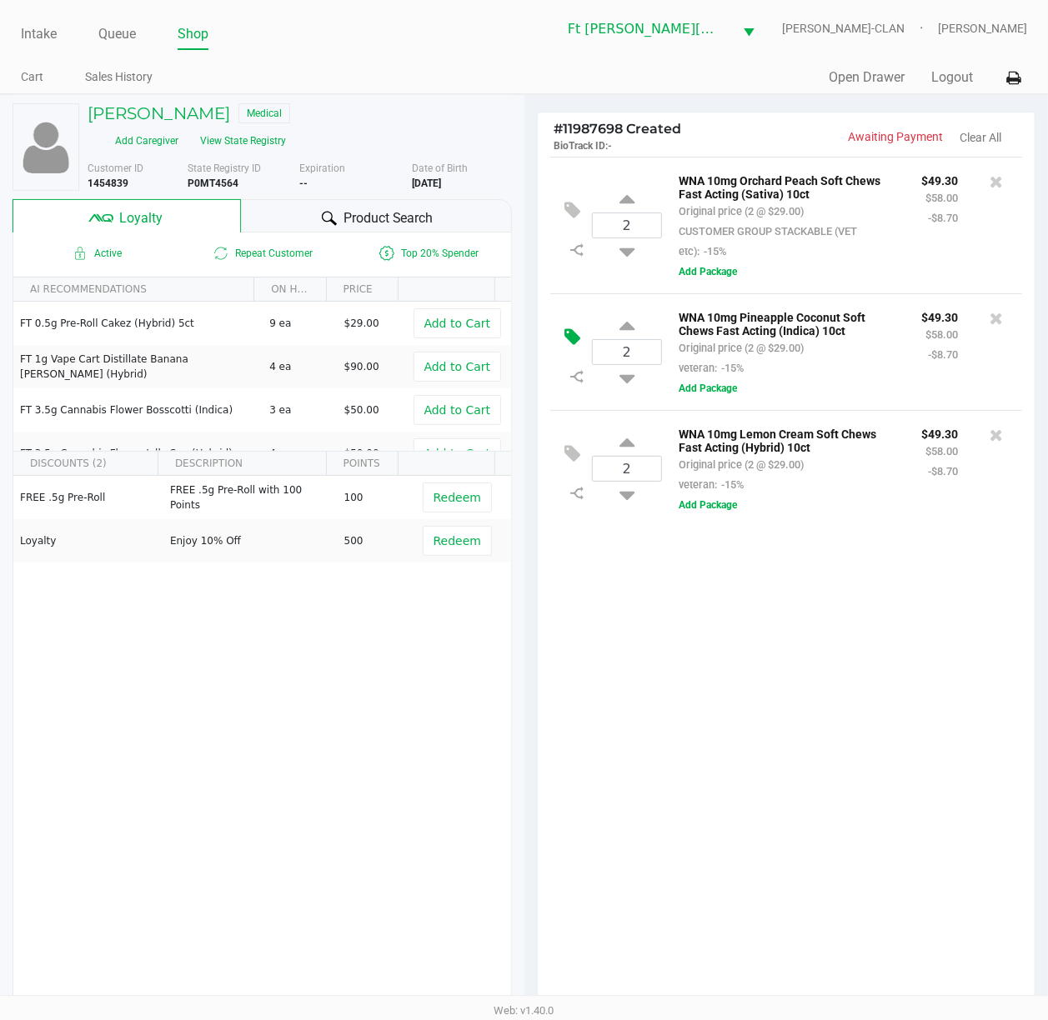
click at [574, 343] on icon at bounding box center [573, 337] width 16 height 19
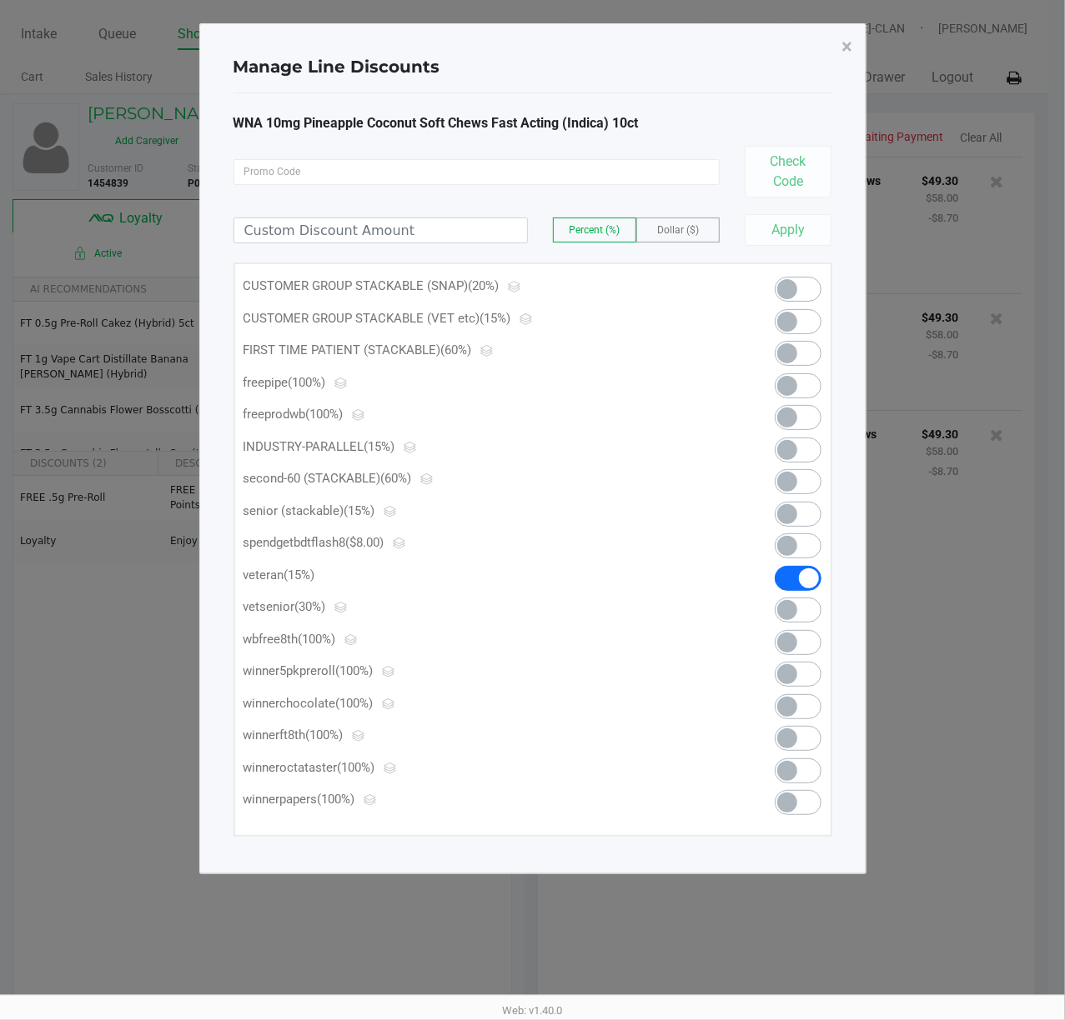
click at [798, 322] on span at bounding box center [797, 321] width 47 height 25
click at [798, 43] on span "×" at bounding box center [847, 46] width 11 height 23
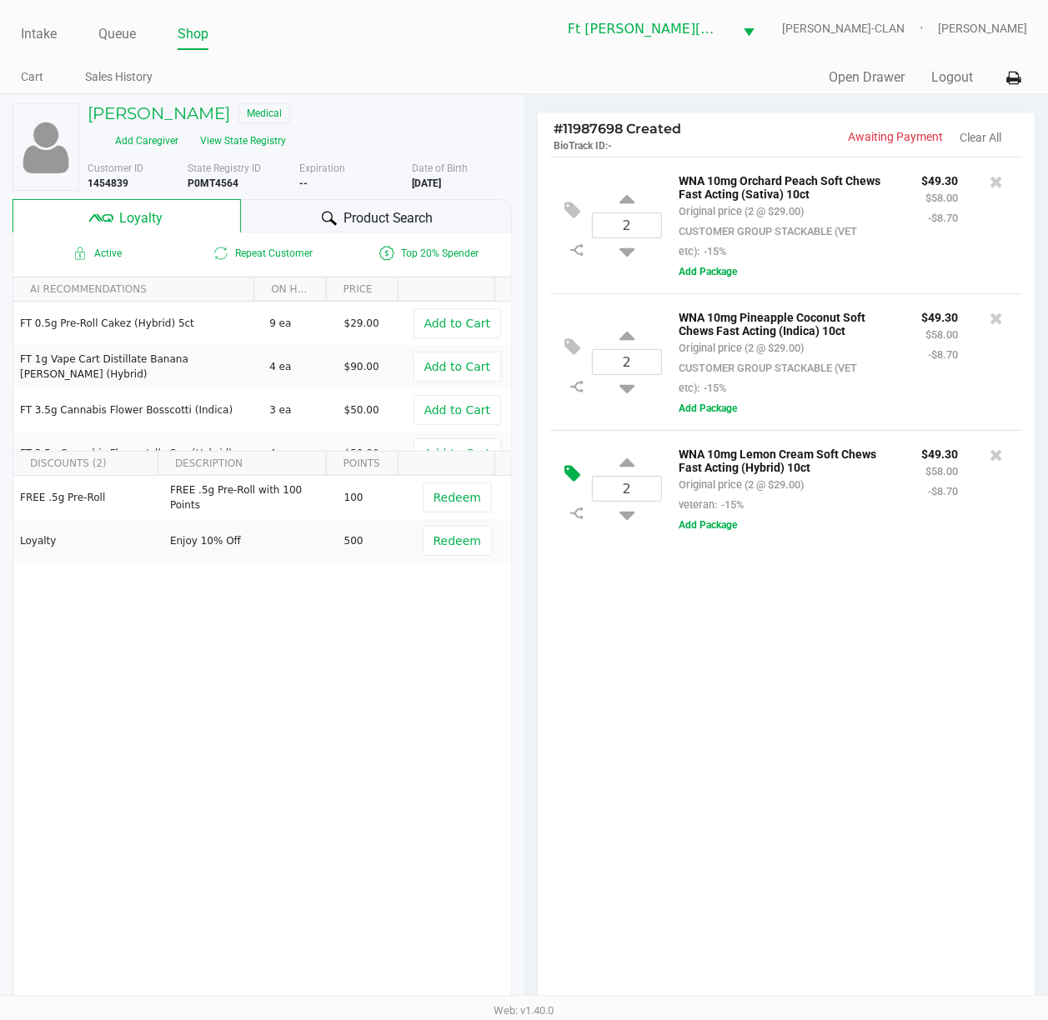
click at [574, 484] on icon at bounding box center [573, 473] width 16 height 19
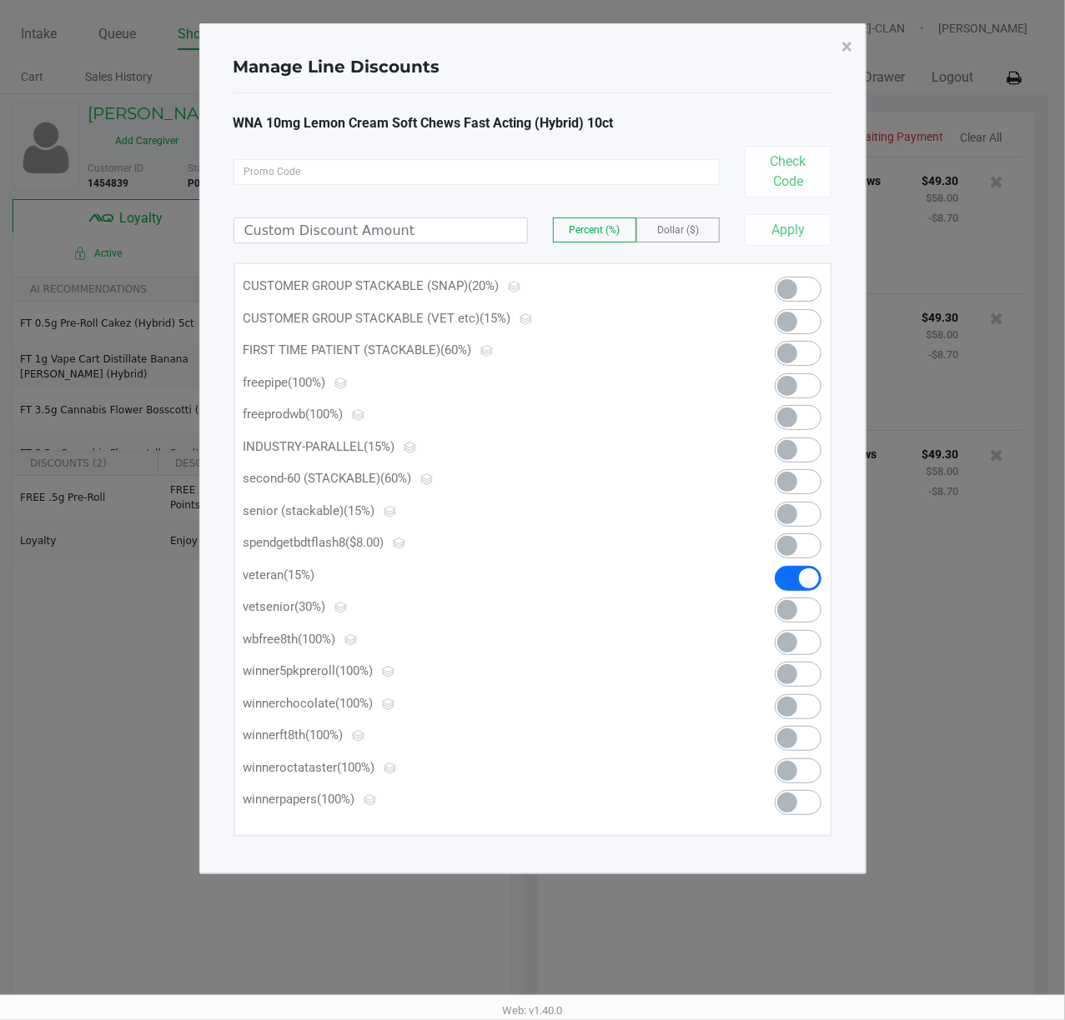
click at [797, 311] on span at bounding box center [797, 321] width 47 height 25
click at [798, 45] on span "×" at bounding box center [847, 46] width 11 height 23
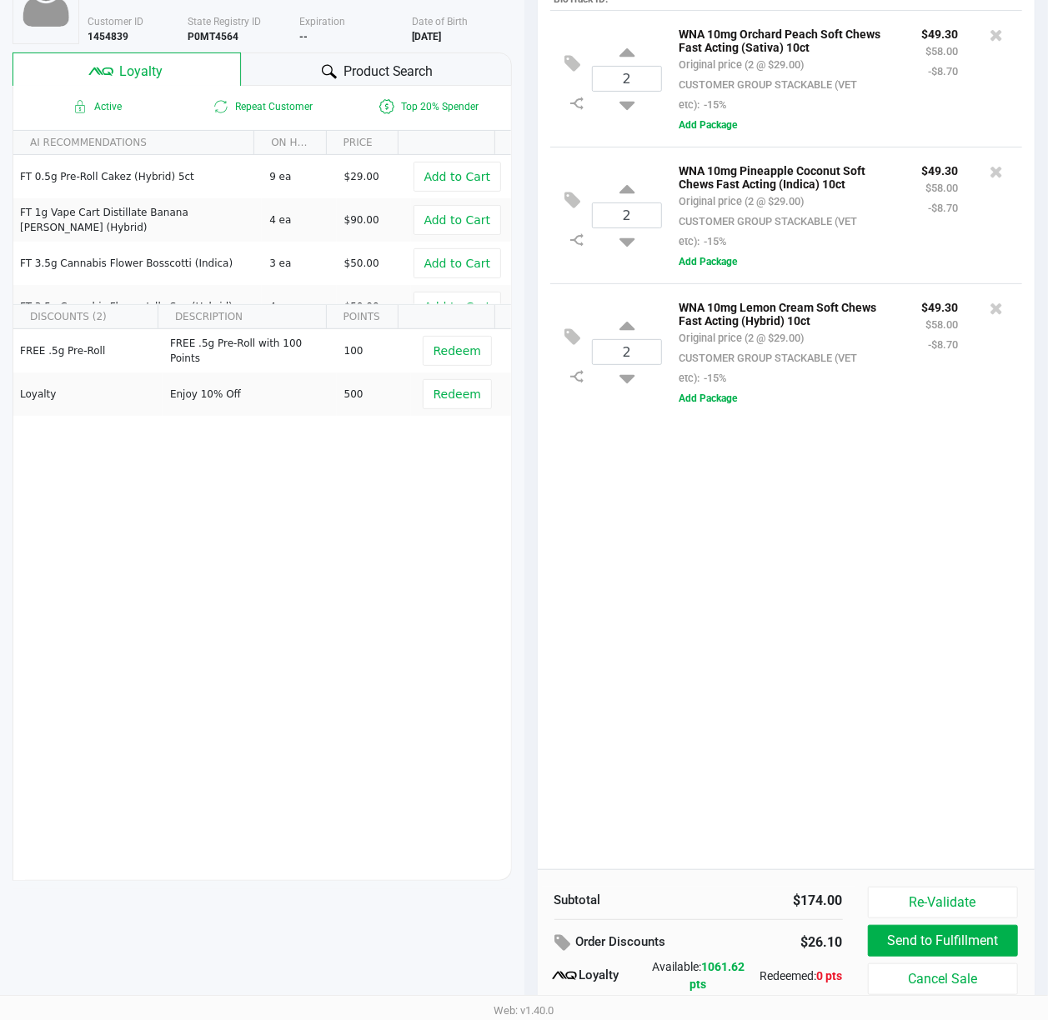
scroll to position [218, 0]
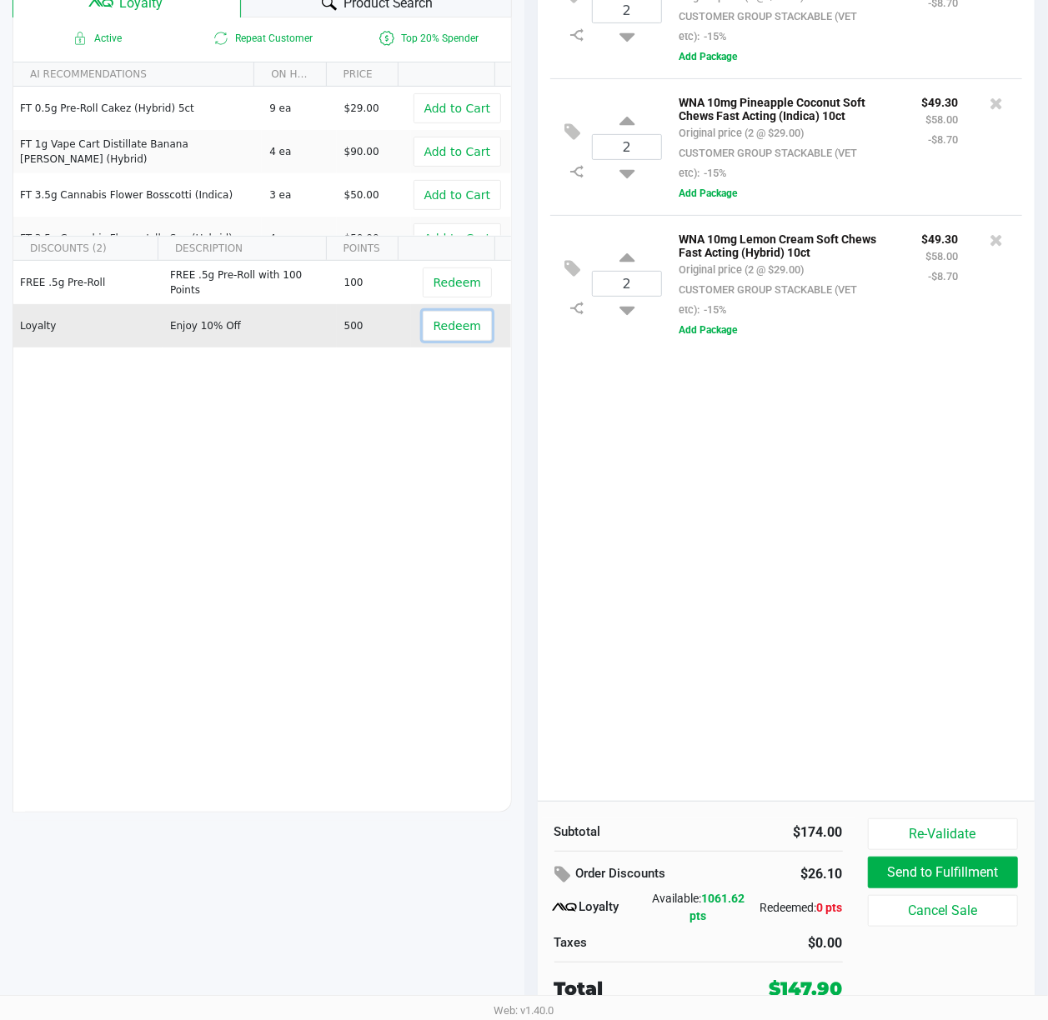
click at [457, 321] on span "Redeem" at bounding box center [457, 325] width 48 height 13
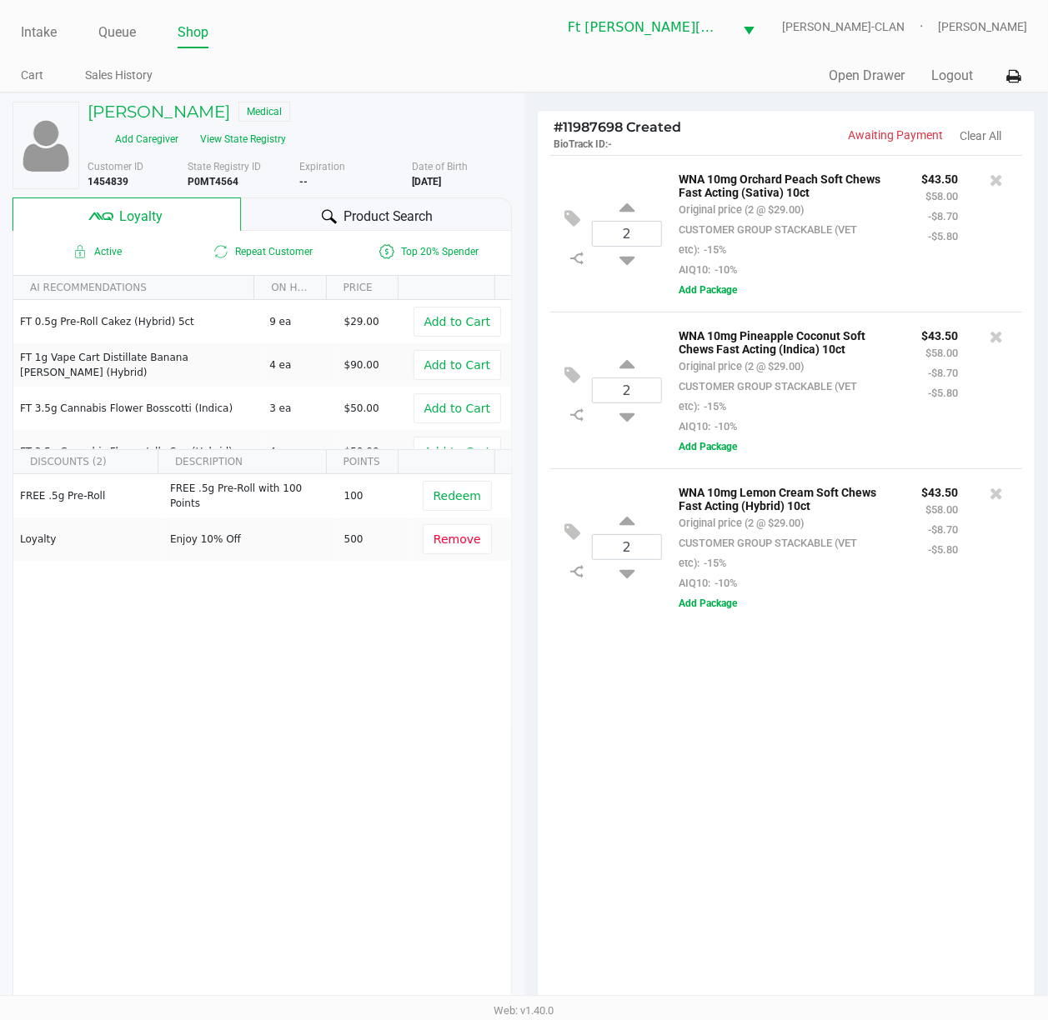
scroll to position [0, 0]
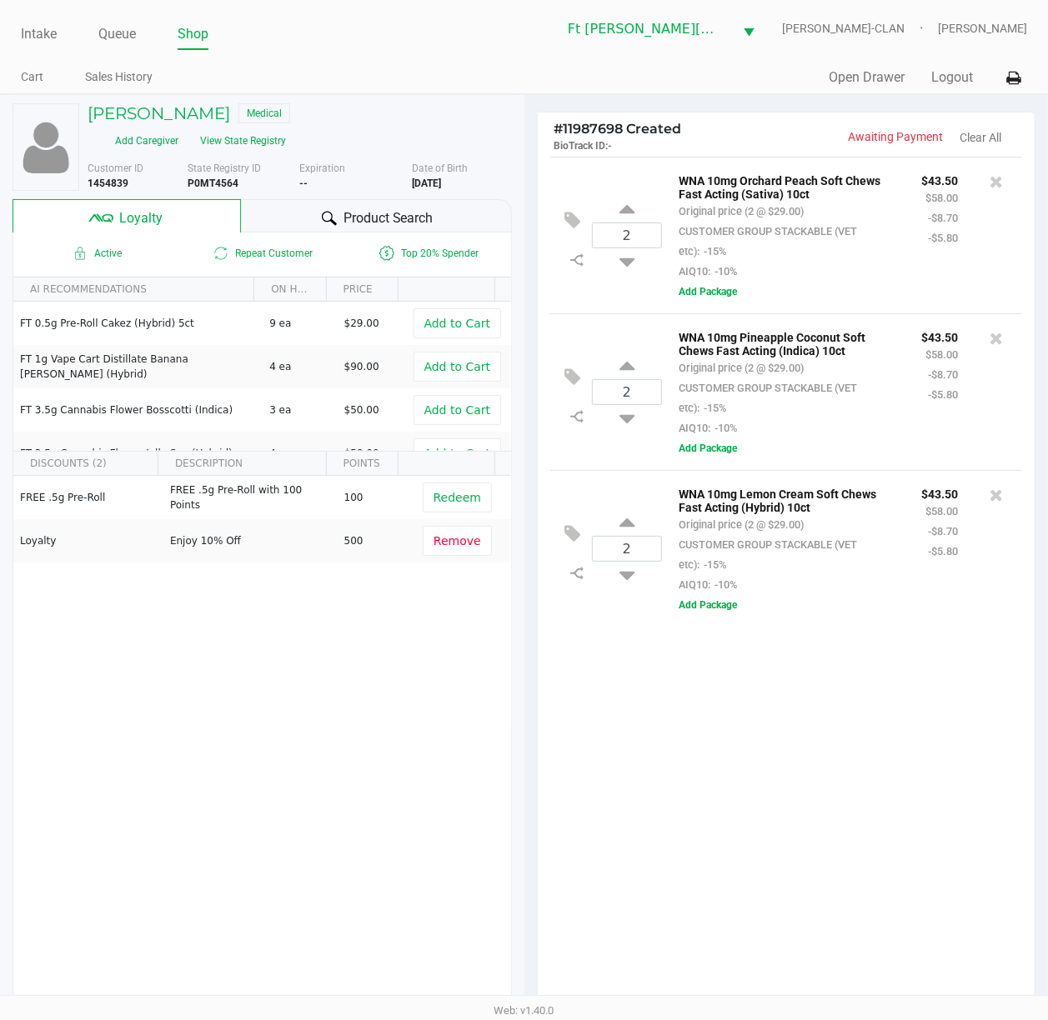
click at [798, 729] on div "2 WNA 10mg Orchard Peach Soft Chews Fast Acting (Sativa) 10ct Original price (2…" at bounding box center [787, 586] width 498 height 859
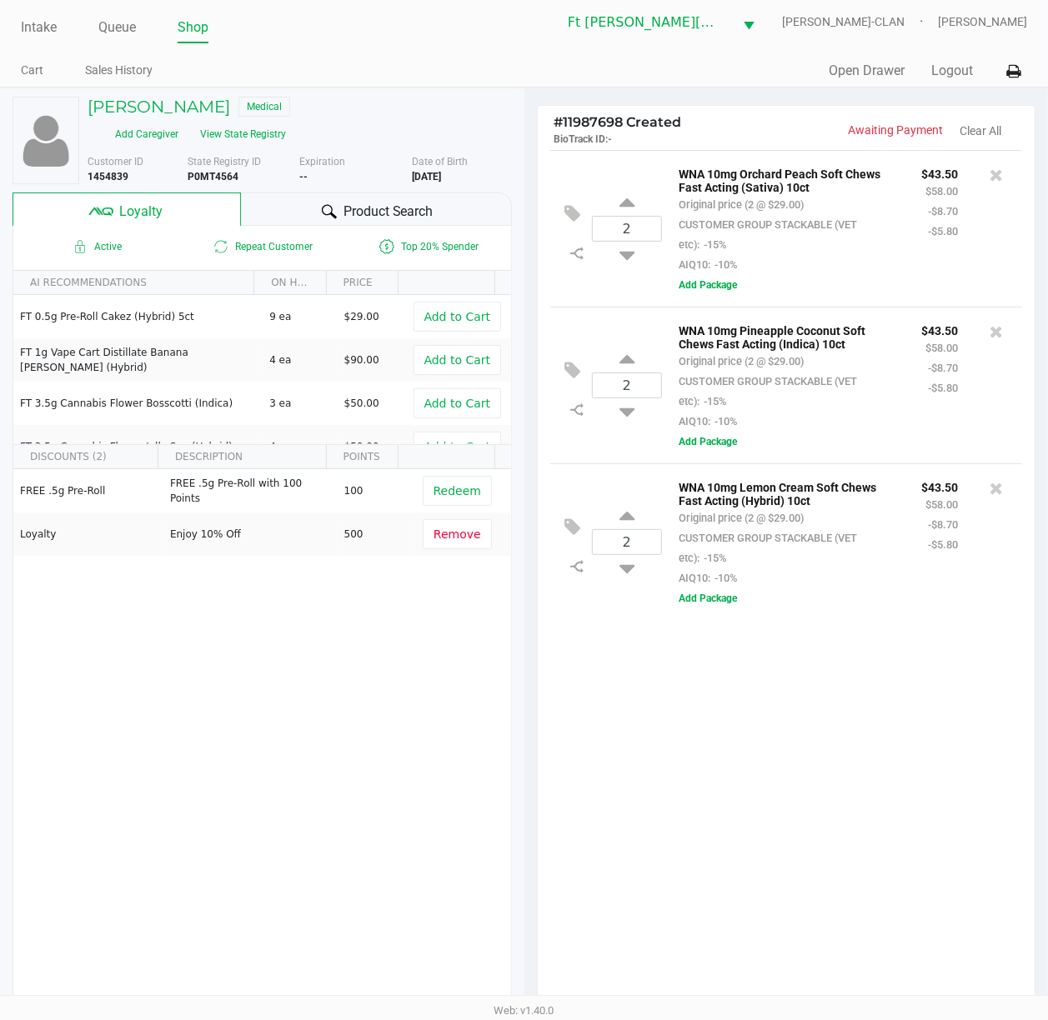
scroll to position [218, 0]
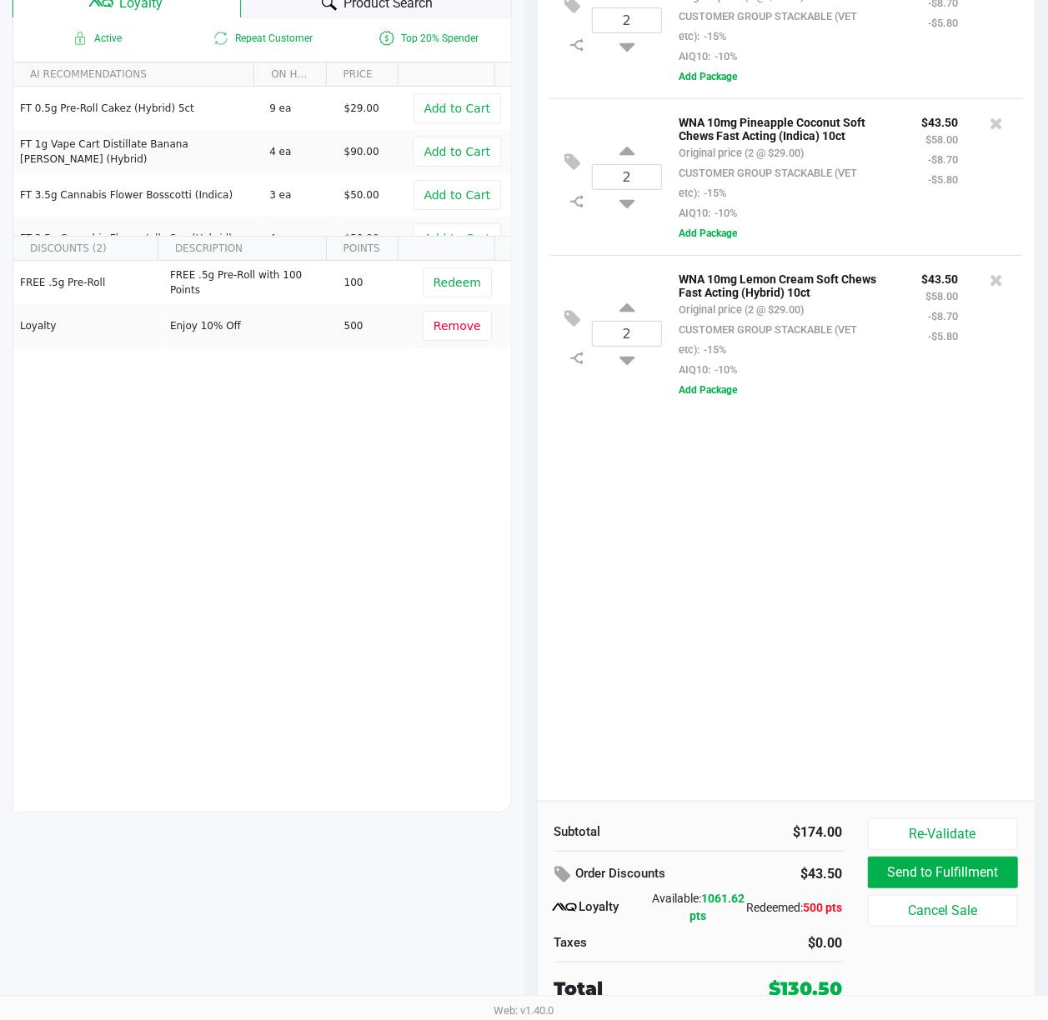
click at [798, 714] on div "2 WNA 10mg Orchard Peach Soft Chews Fast Acting (Sativa) 10ct Original price (2…" at bounding box center [787, 371] width 498 height 859
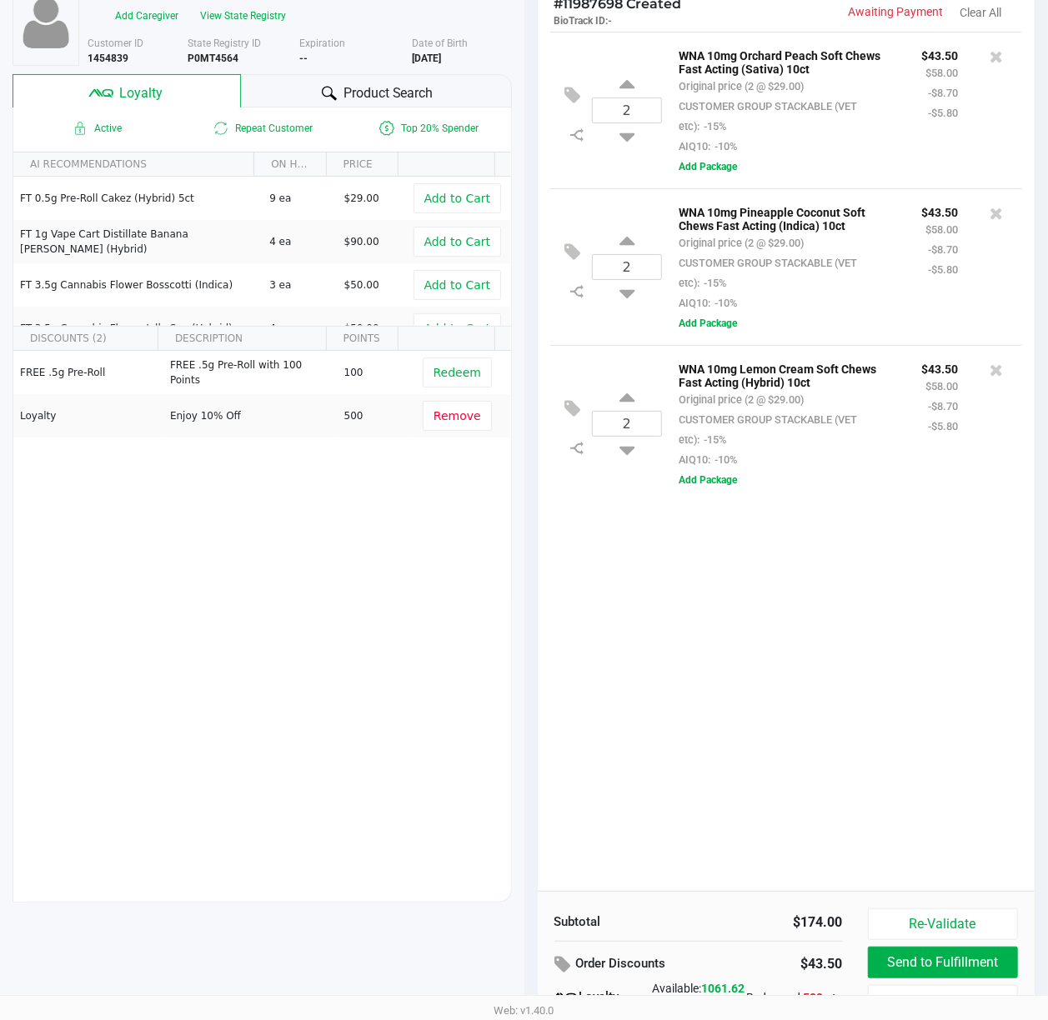
scroll to position [0, 0]
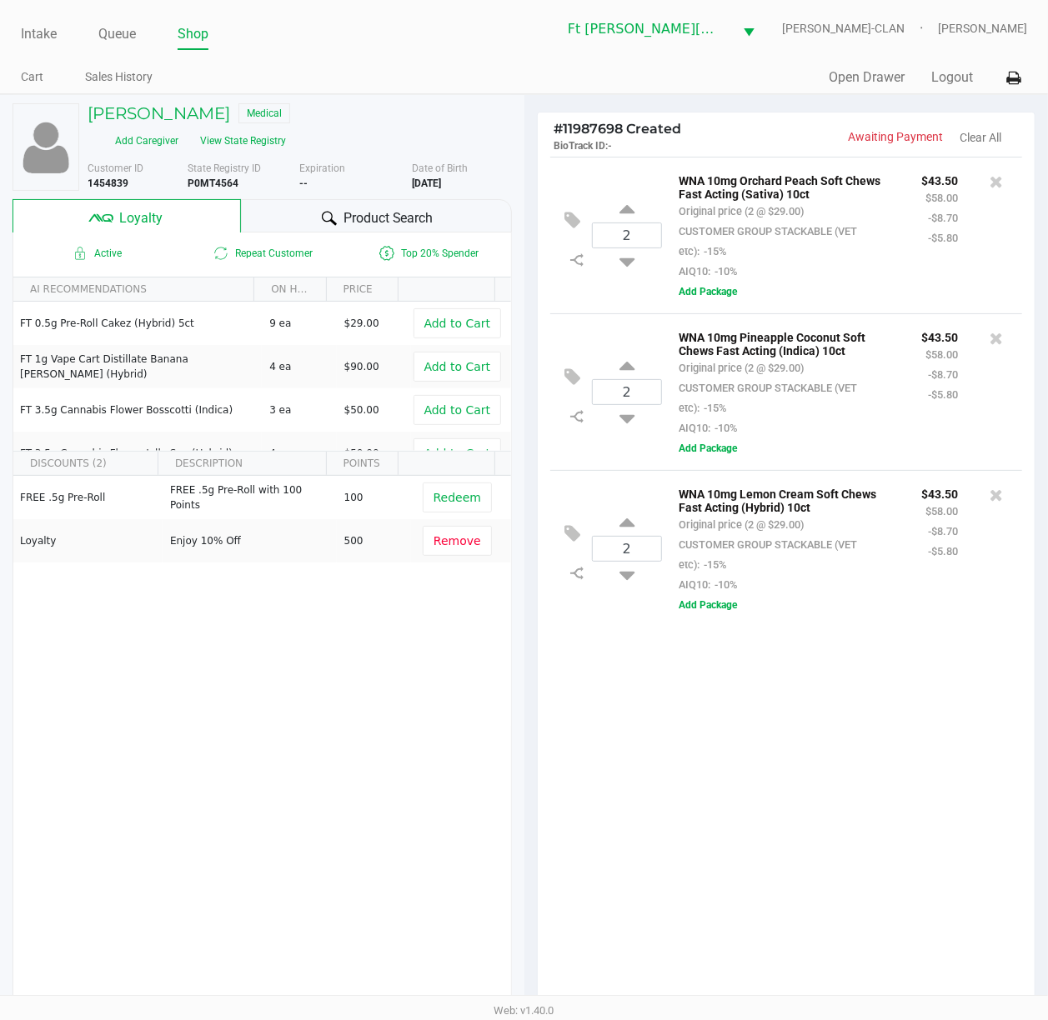
click at [798, 764] on div "2 WNA 10mg Orchard Peach Soft Chews Fast Acting (Sativa) 10ct Original price (2…" at bounding box center [787, 586] width 498 height 859
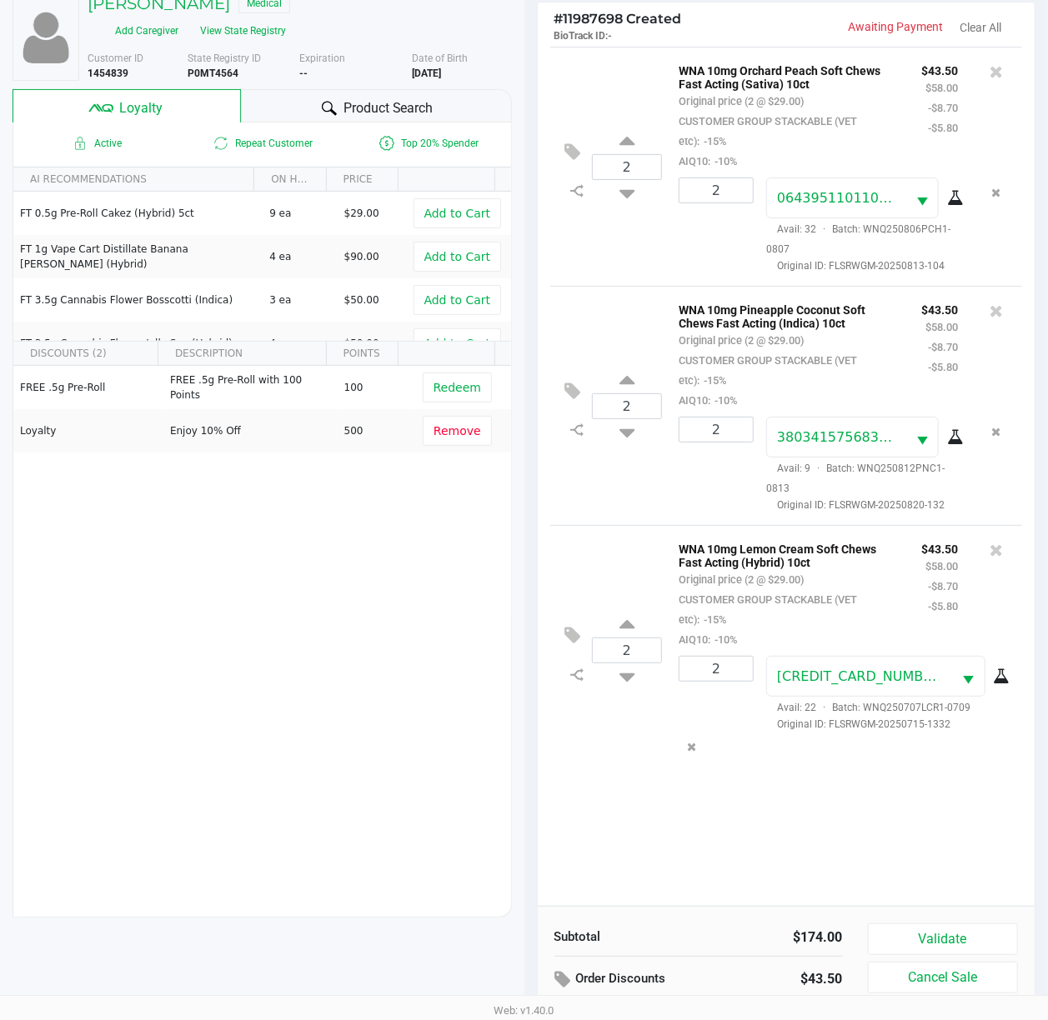
scroll to position [218, 0]
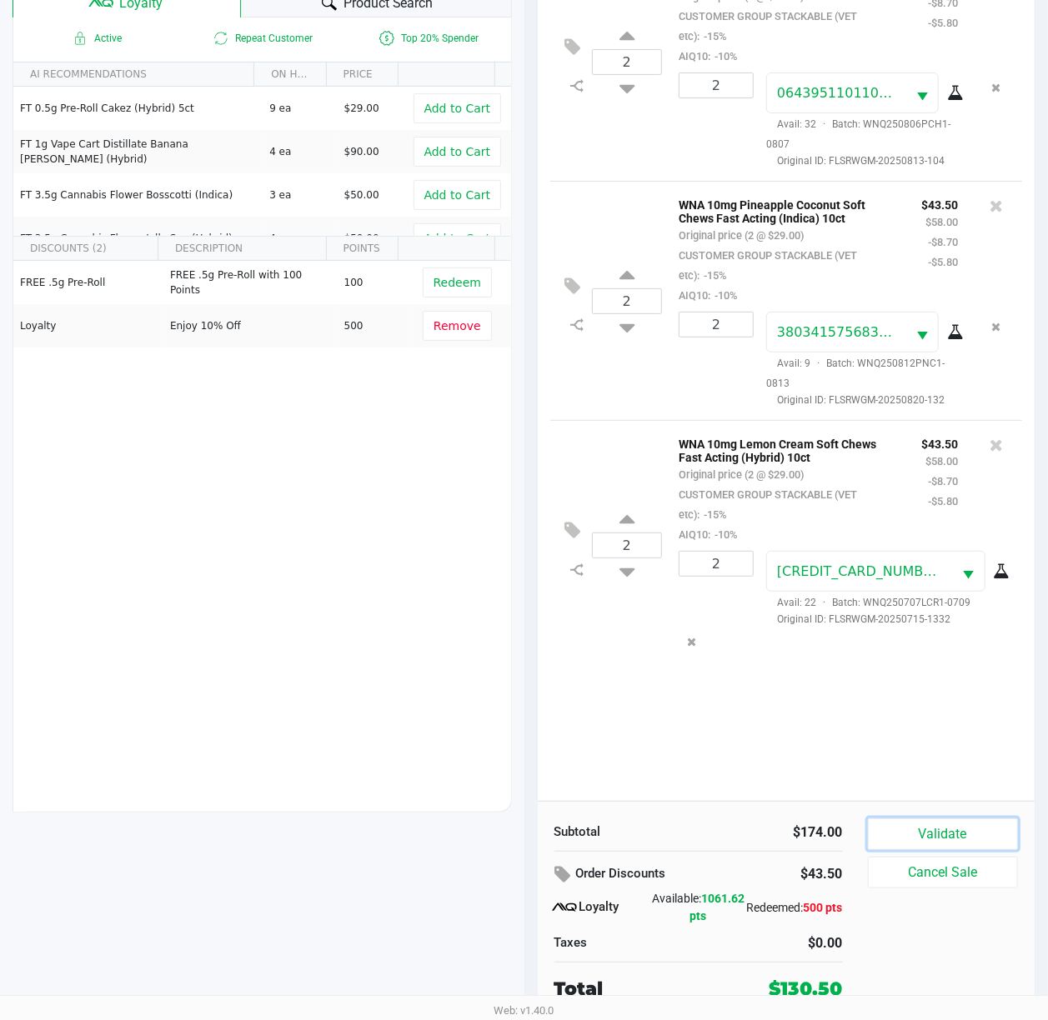
click at [798, 764] on button "Validate" at bounding box center [943, 835] width 151 height 32
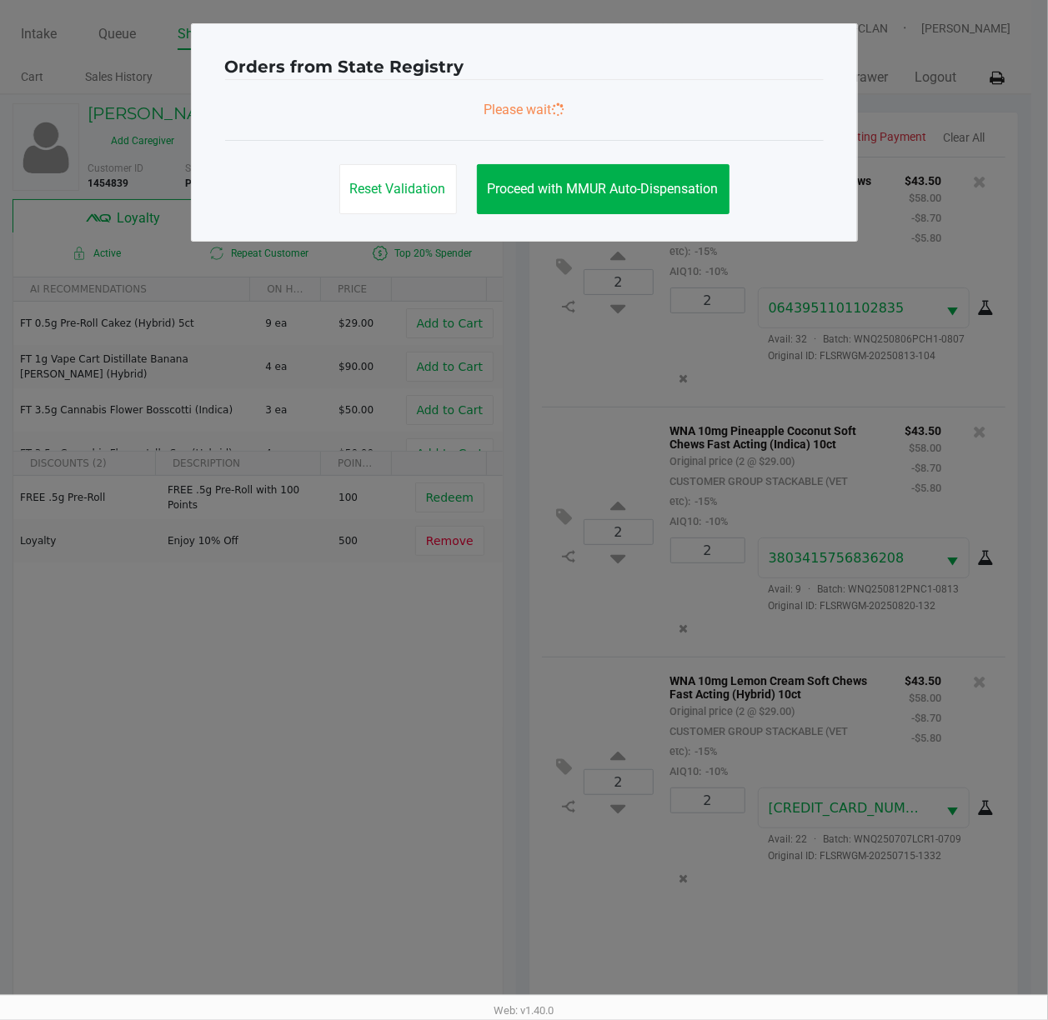
scroll to position [0, 0]
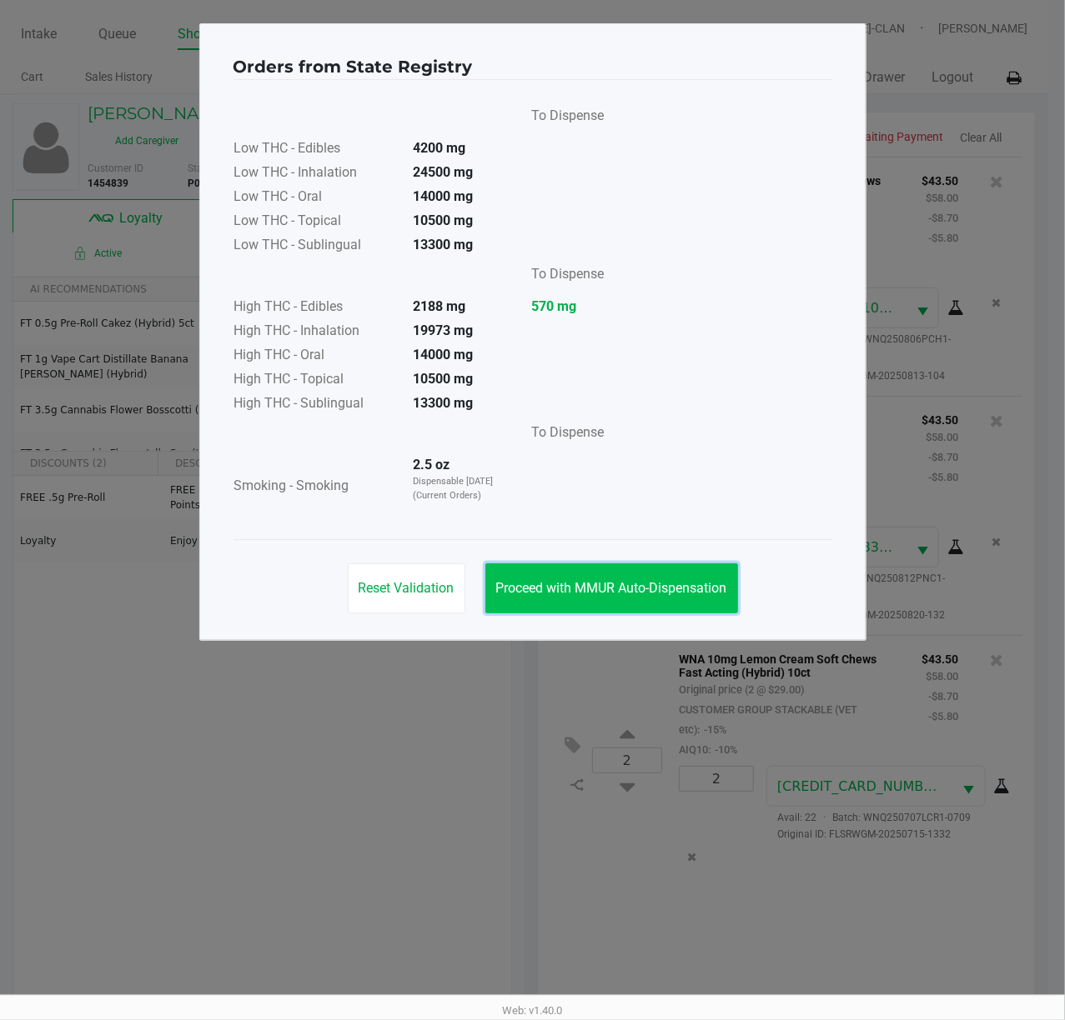
click at [674, 570] on button "Proceed with MMUR Auto-Dispensation" at bounding box center [611, 589] width 253 height 50
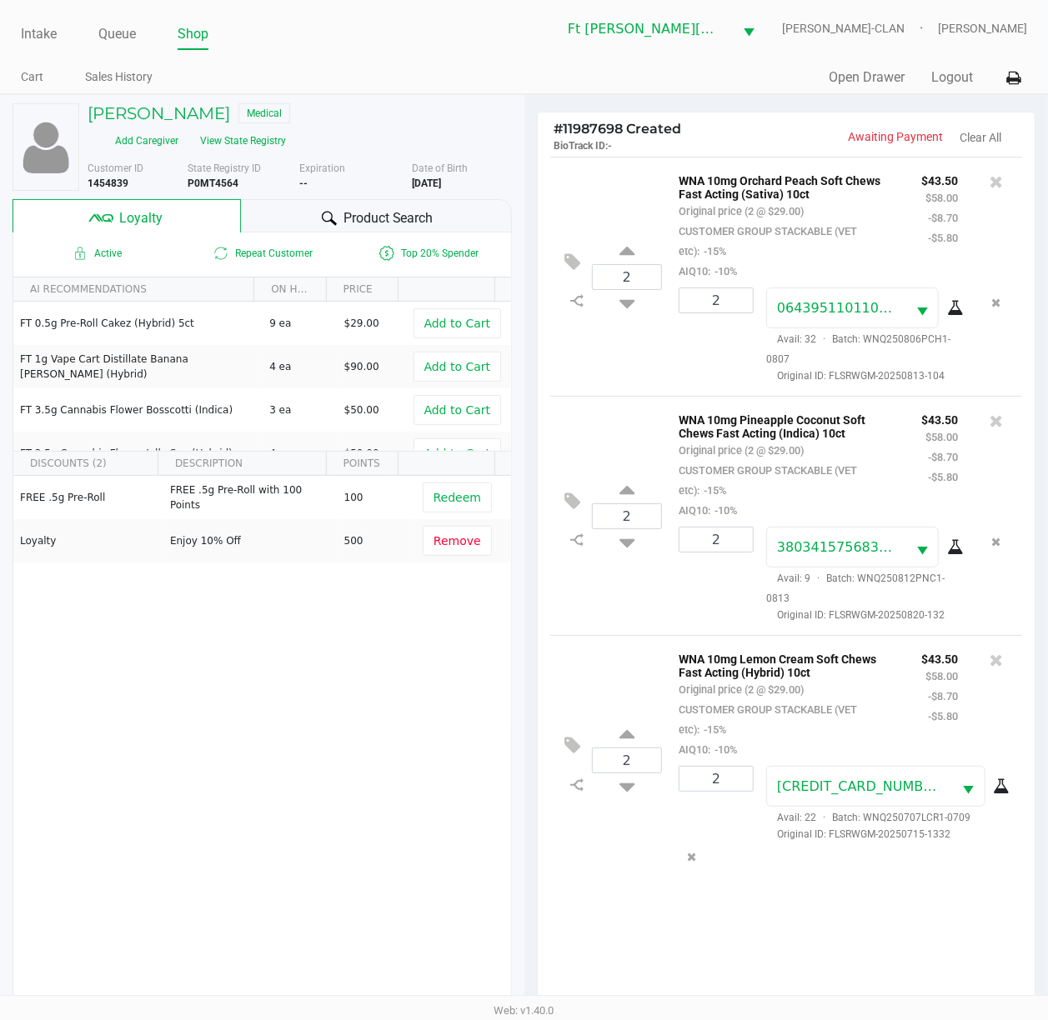
scroll to position [218, 0]
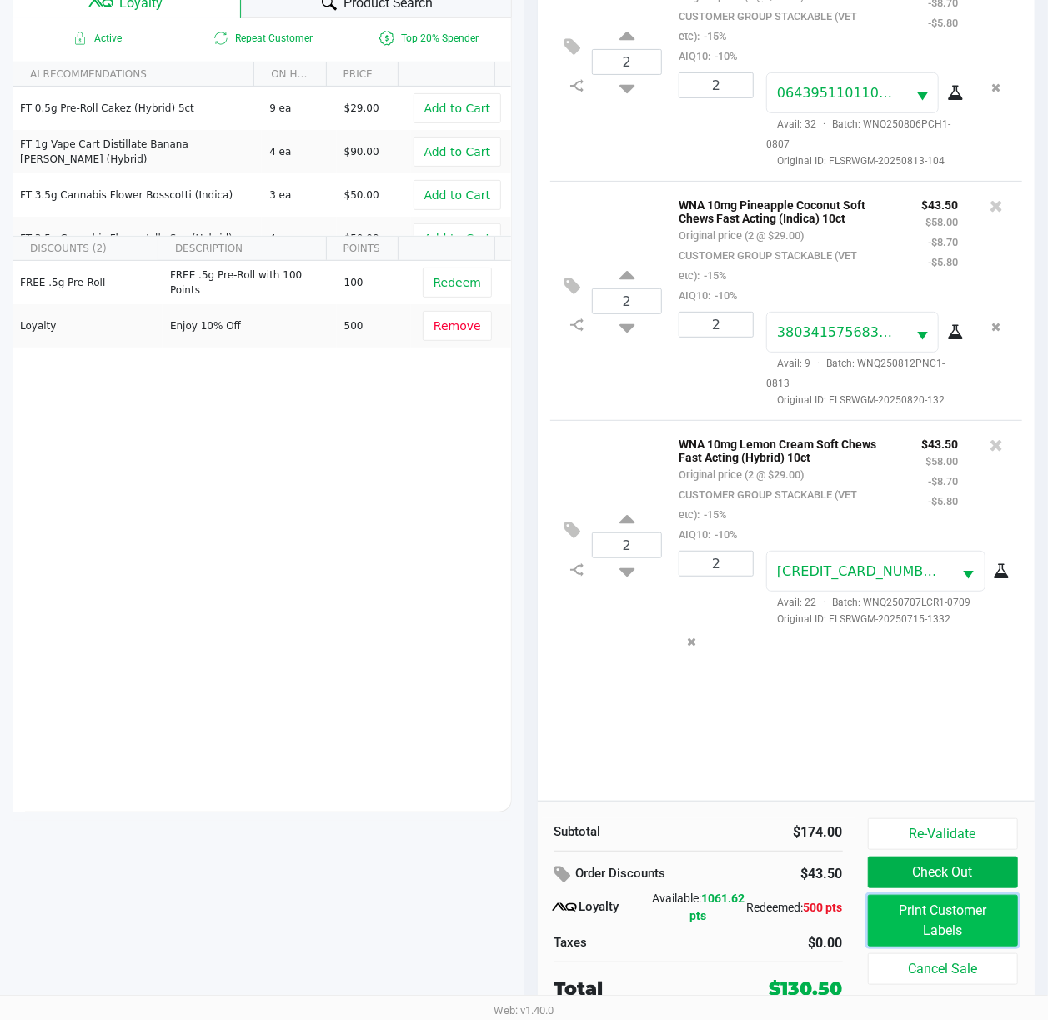
click at [798, 764] on button "Print Customer Labels" at bounding box center [943, 921] width 151 height 52
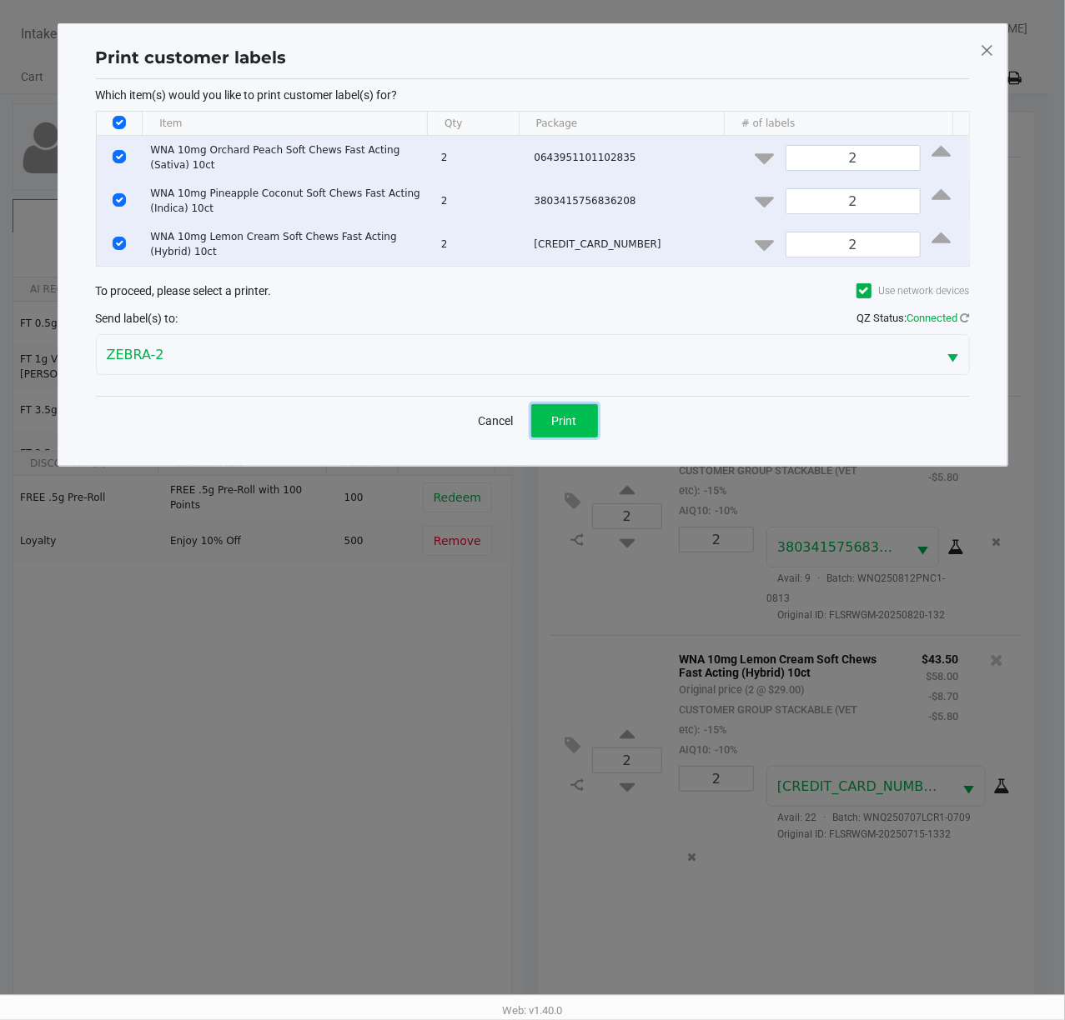
click at [572, 417] on span "Print" at bounding box center [564, 420] width 25 height 13
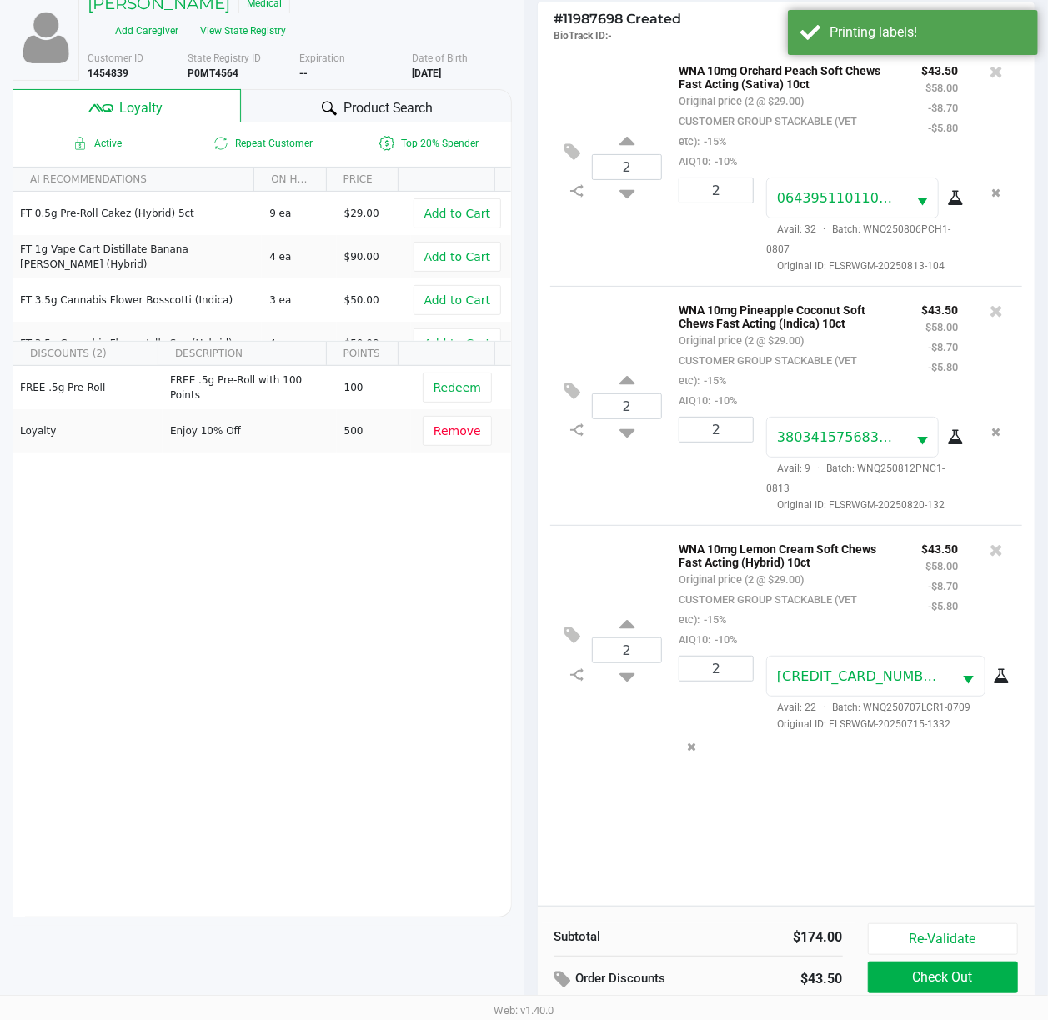
scroll to position [218, 0]
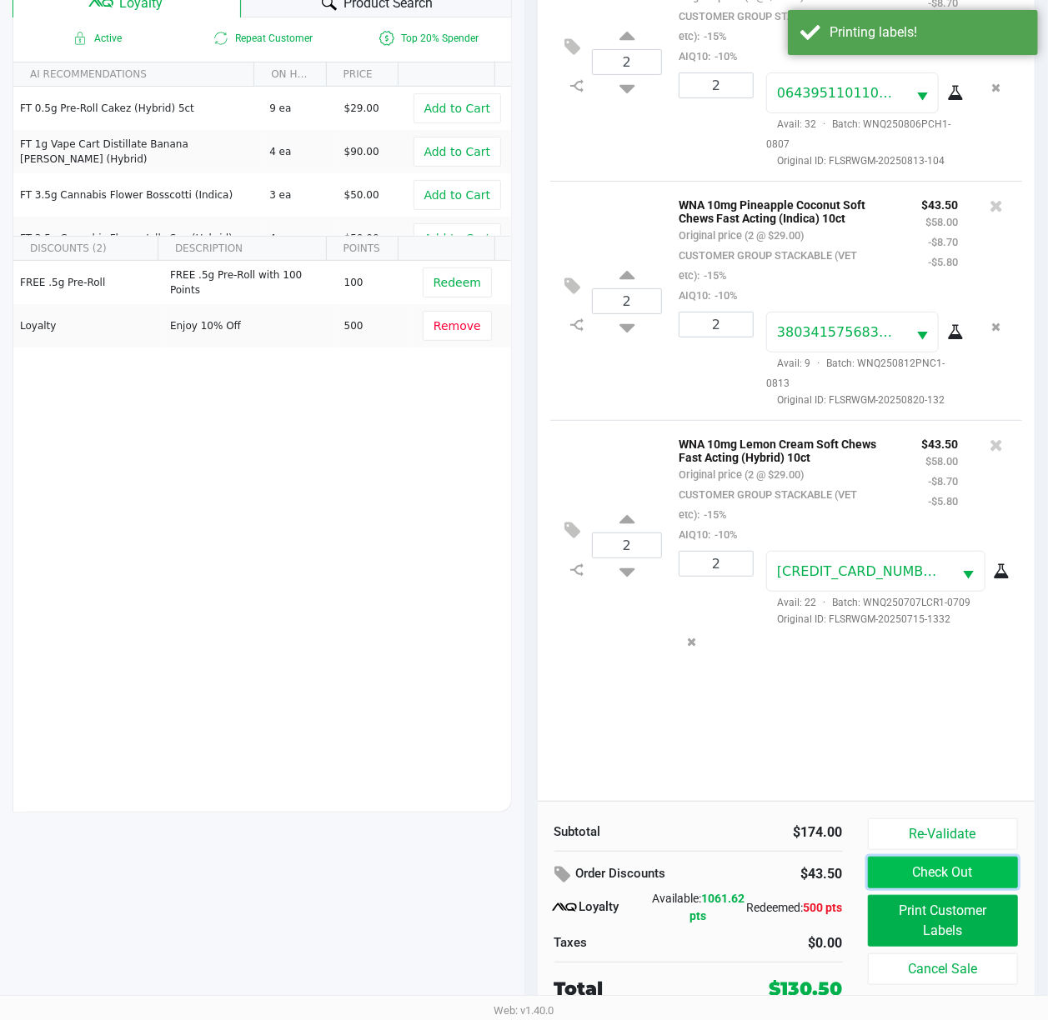
click at [798, 764] on button "Check Out" at bounding box center [943, 873] width 151 height 32
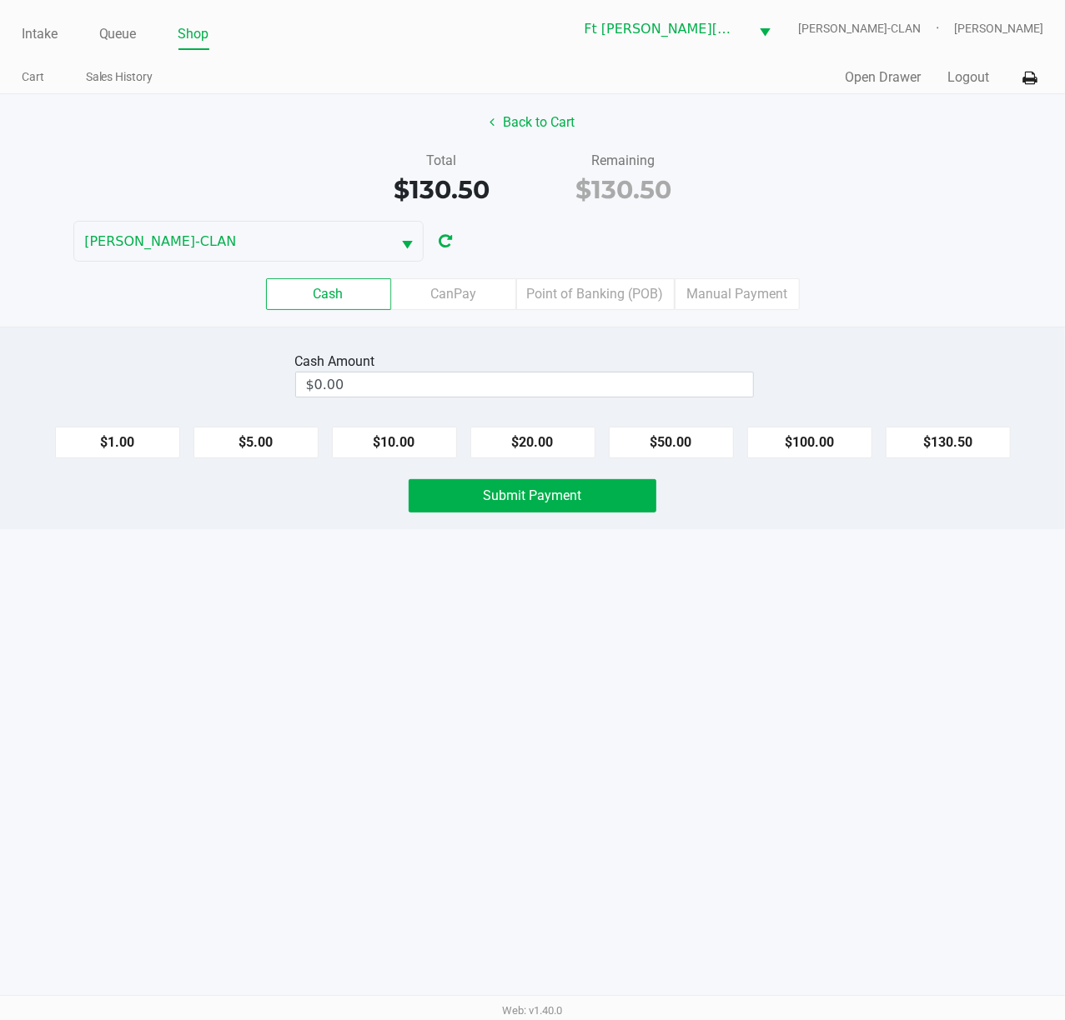
click at [622, 375] on kendo-numerictextbox "$0.00" at bounding box center [524, 385] width 458 height 26
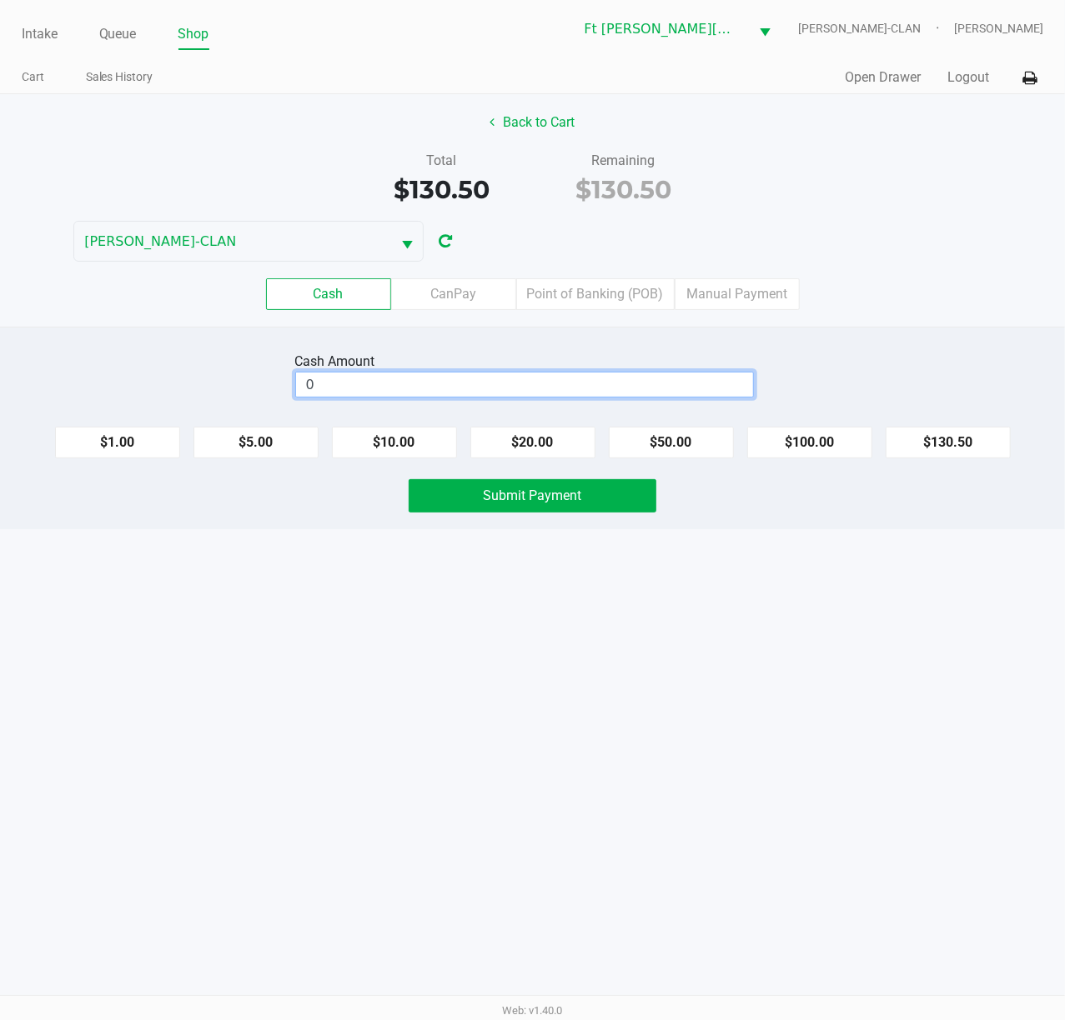
click at [624, 388] on input "0" at bounding box center [524, 385] width 457 height 24
type input "$150.00"
click at [580, 499] on span "Submit Payment" at bounding box center [533, 496] width 98 height 16
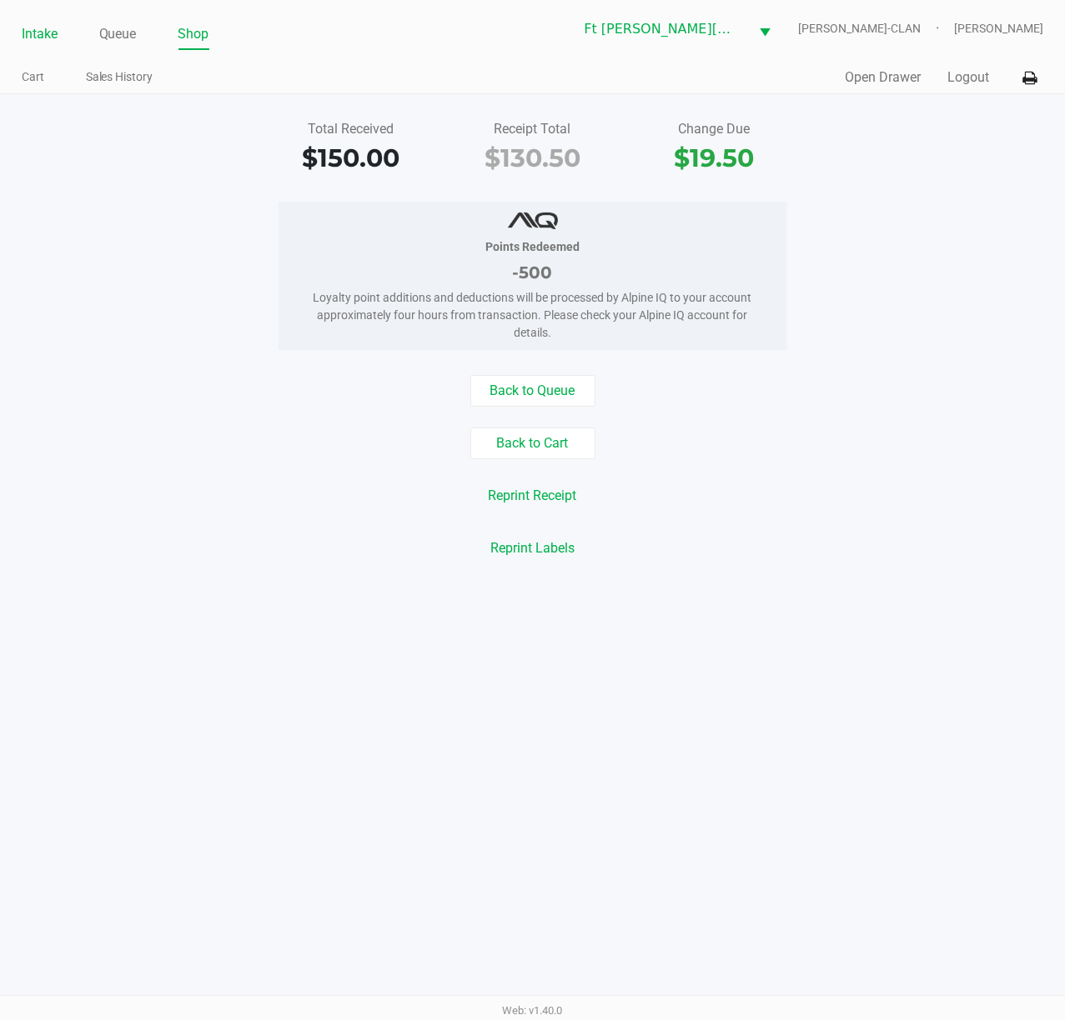
click at [30, 40] on link "Intake" at bounding box center [40, 34] width 36 height 23
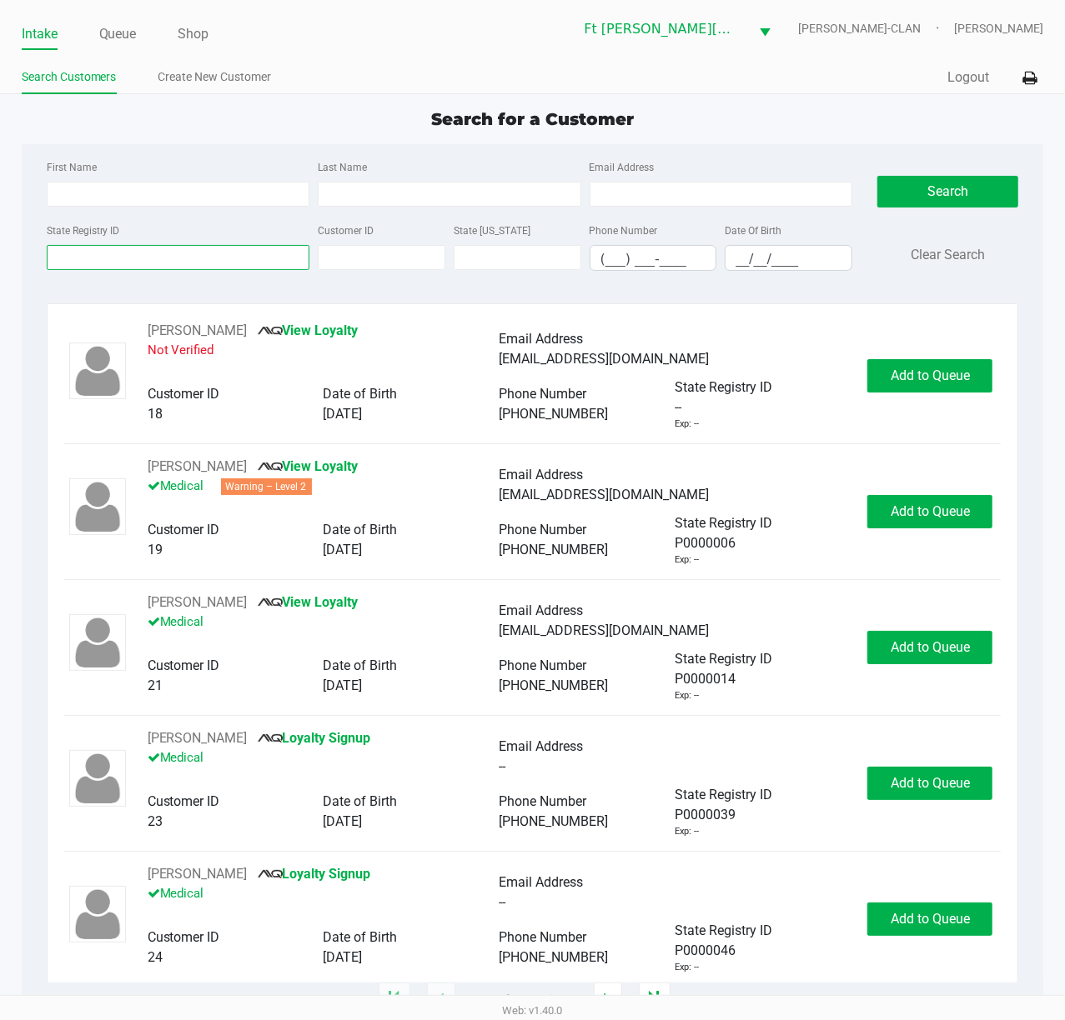
click at [148, 270] on input "State Registry ID" at bounding box center [178, 257] width 263 height 25
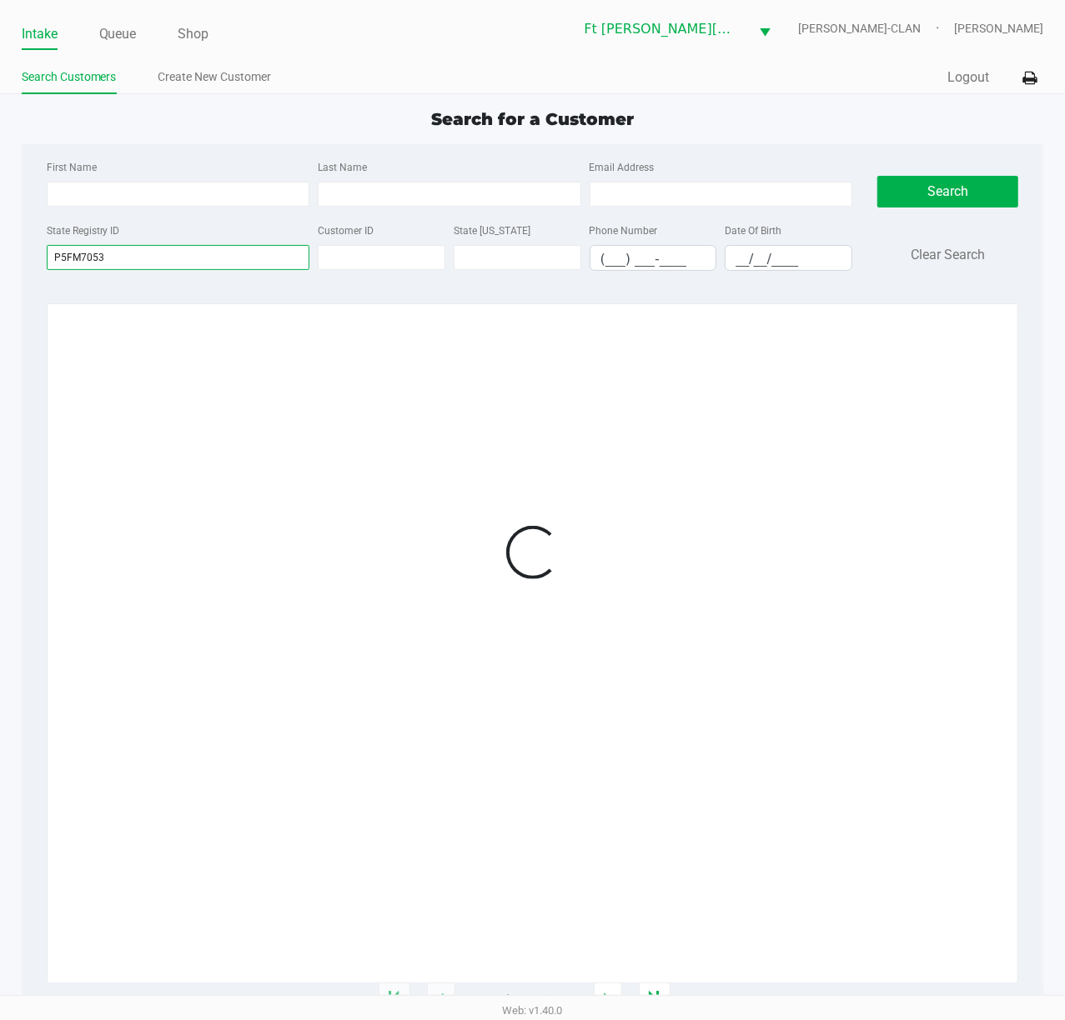
type input "P5FM7053"
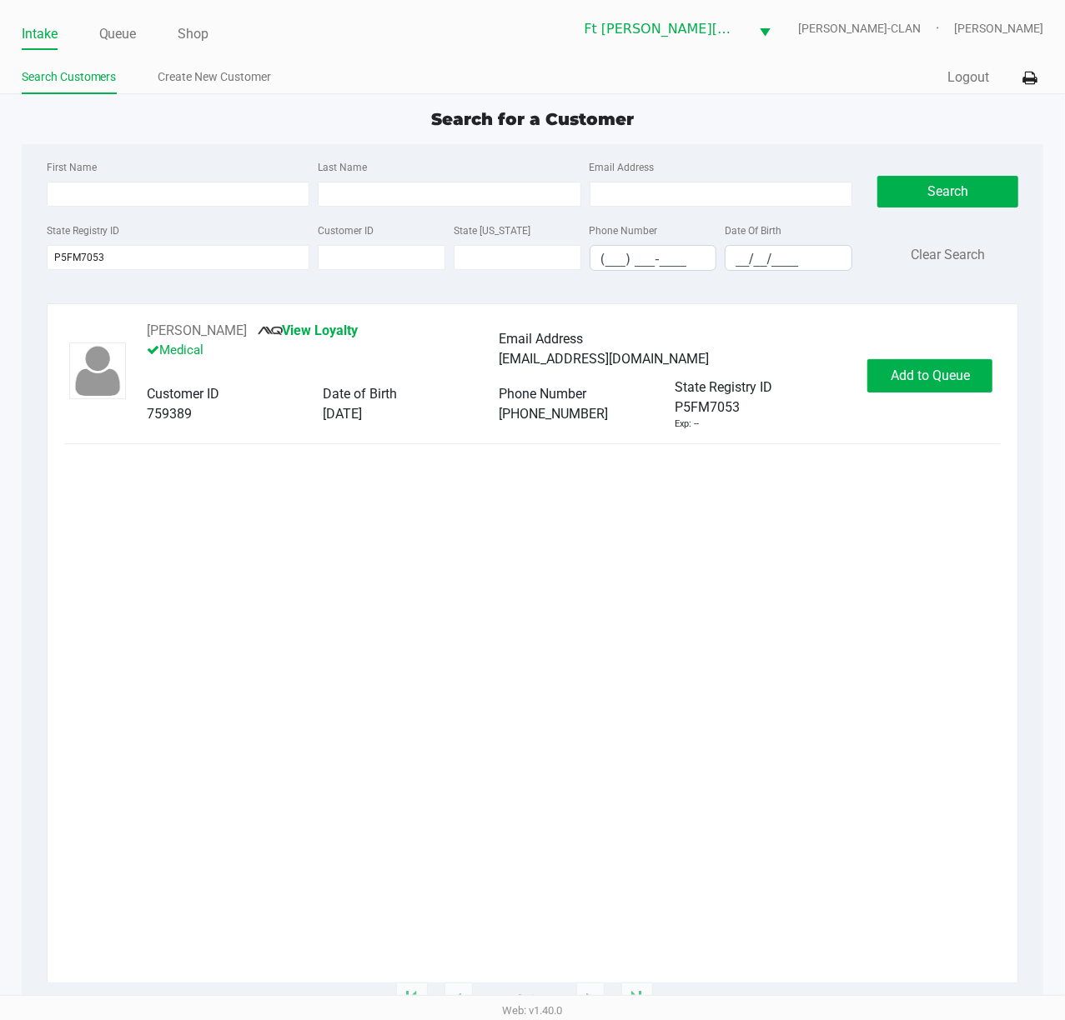
click at [798, 348] on div "[PERSON_NAME] View Loyalty Medical Email Address [EMAIL_ADDRESS][DOMAIN_NAME] C…" at bounding box center [532, 376] width 937 height 110
click at [798, 361] on button "Add to Queue" at bounding box center [929, 375] width 125 height 33
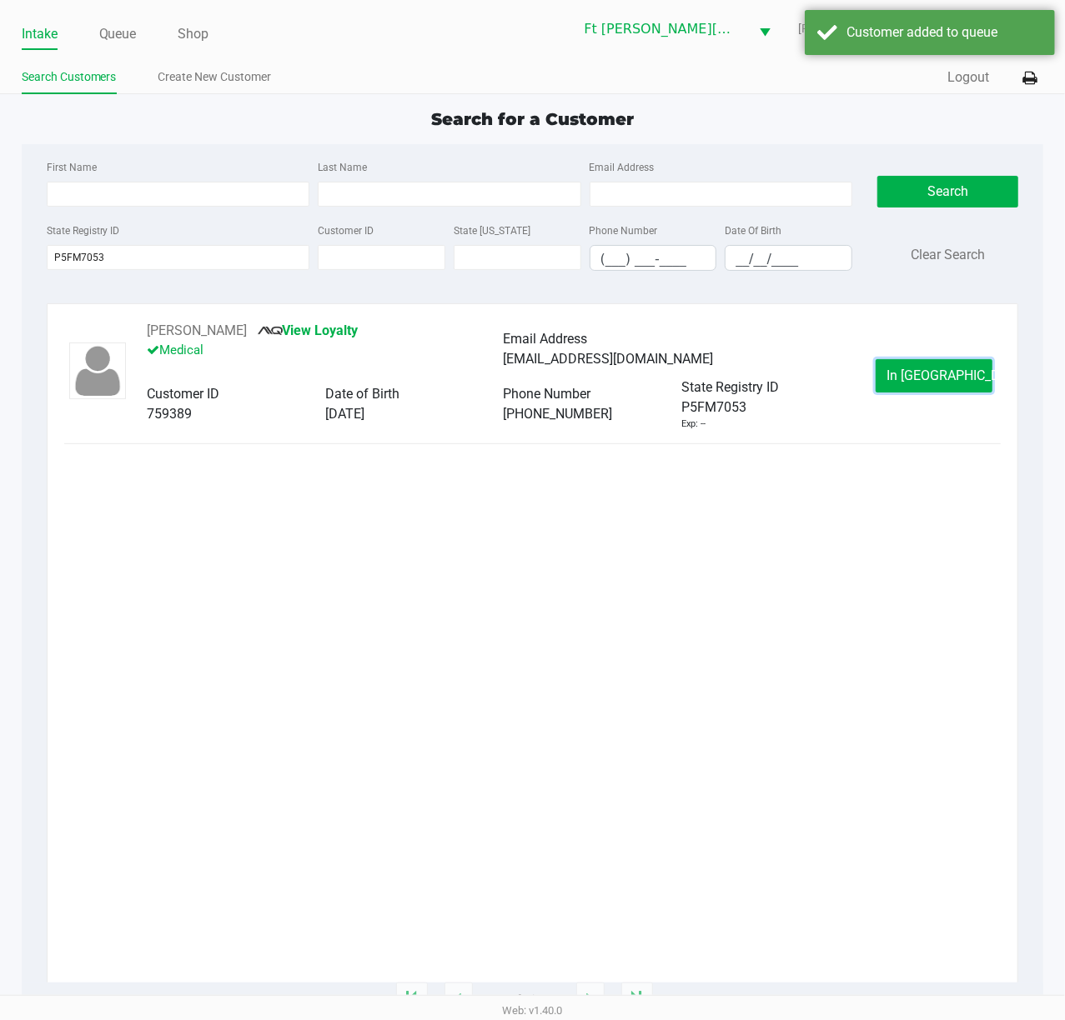
click at [798, 361] on button "In [GEOGRAPHIC_DATA]" at bounding box center [933, 375] width 117 height 33
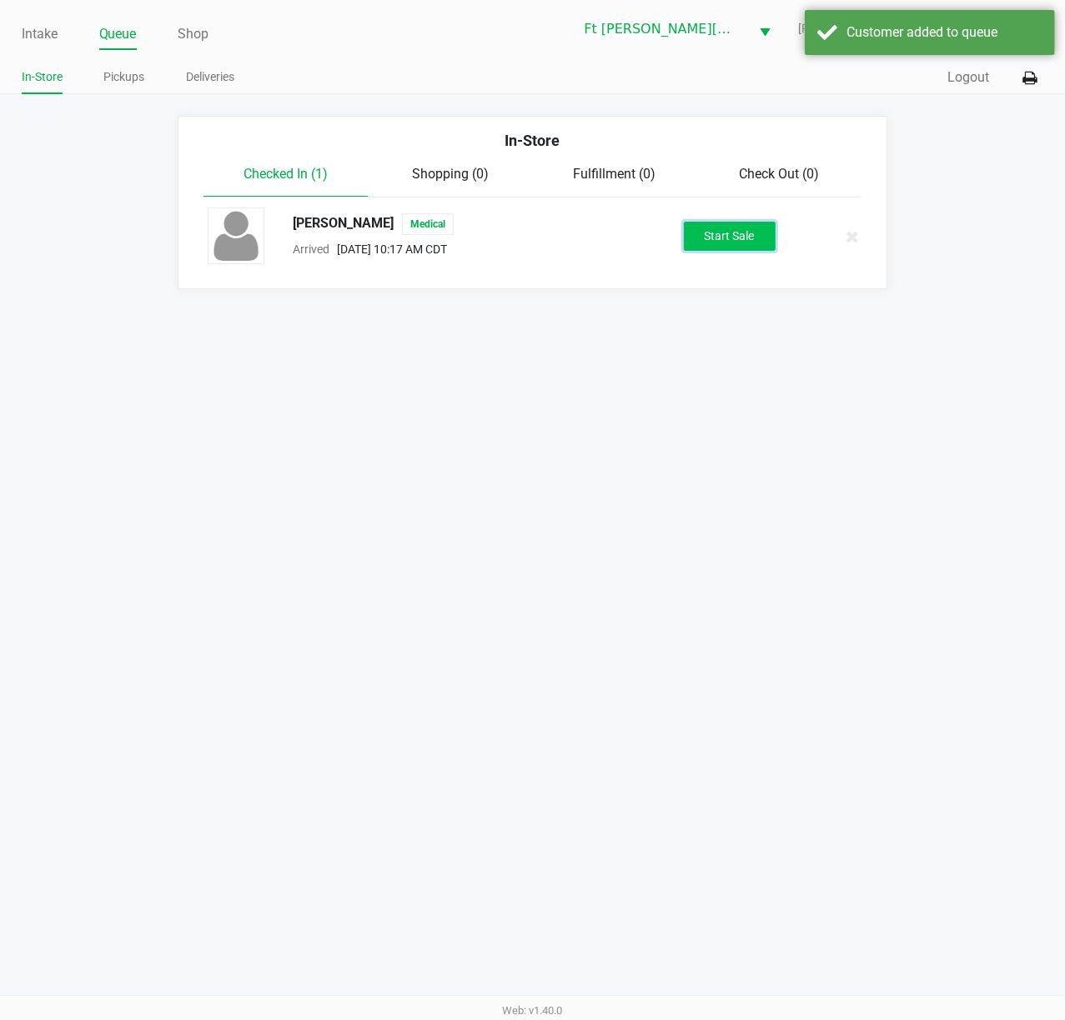
click at [707, 225] on button "Start Sale" at bounding box center [730, 236] width 92 height 29
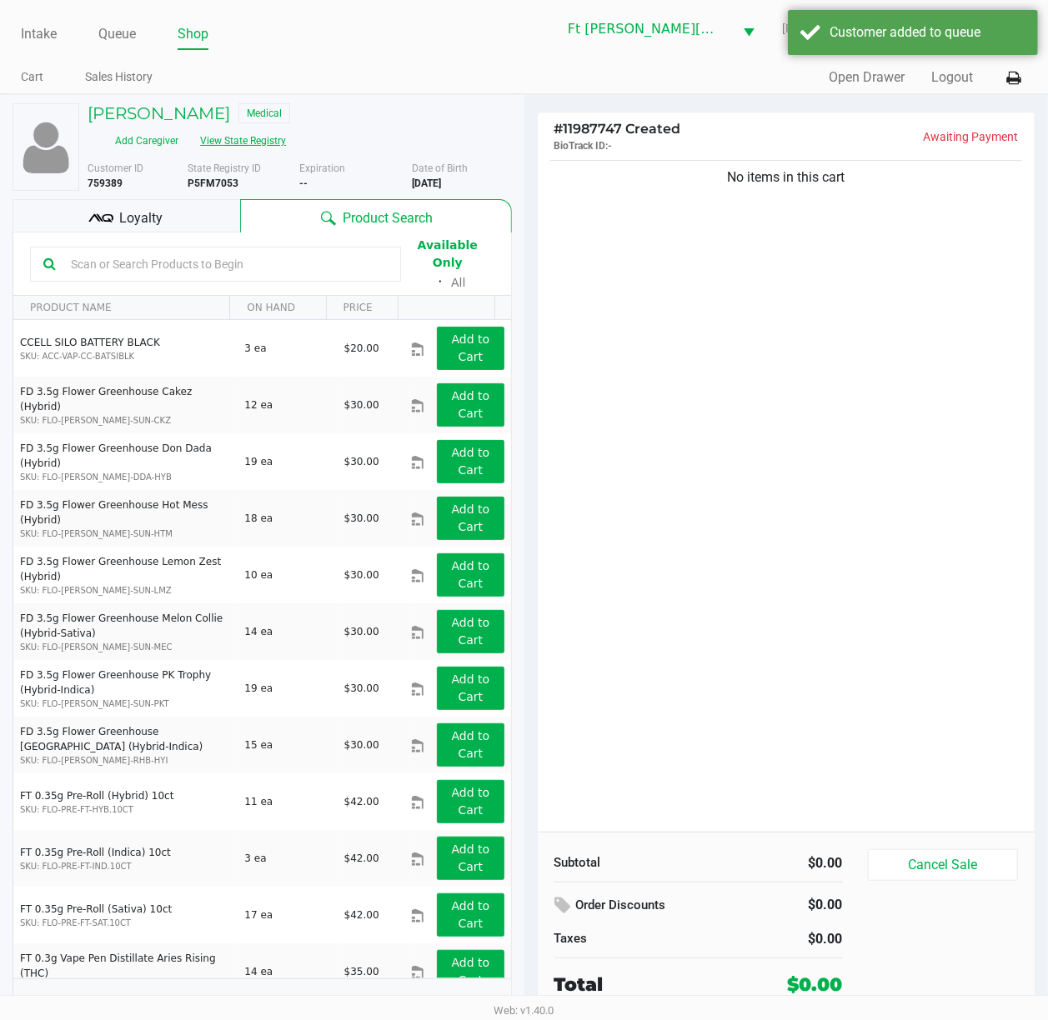
click at [277, 141] on button "View State Registry" at bounding box center [238, 141] width 98 height 27
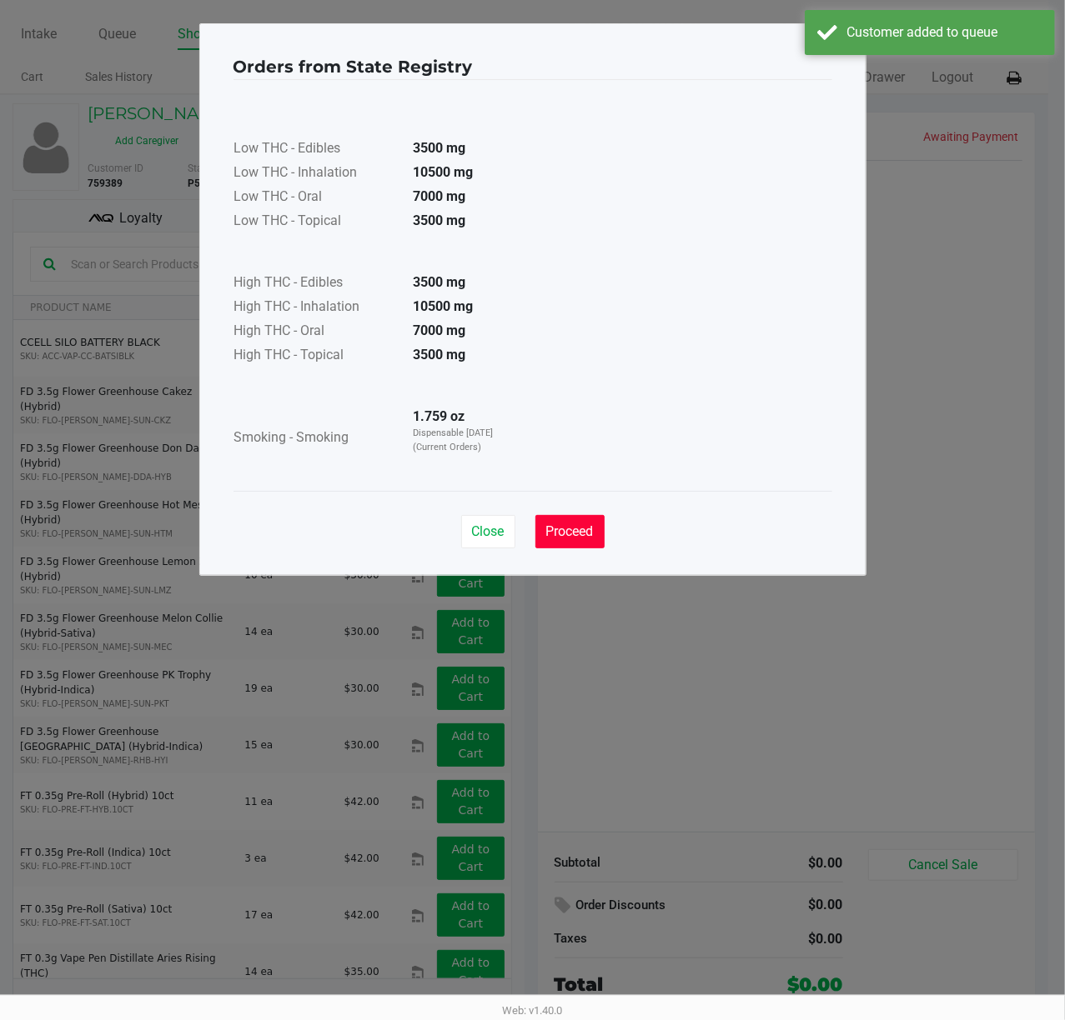
click at [577, 534] on span "Proceed" at bounding box center [570, 532] width 48 height 16
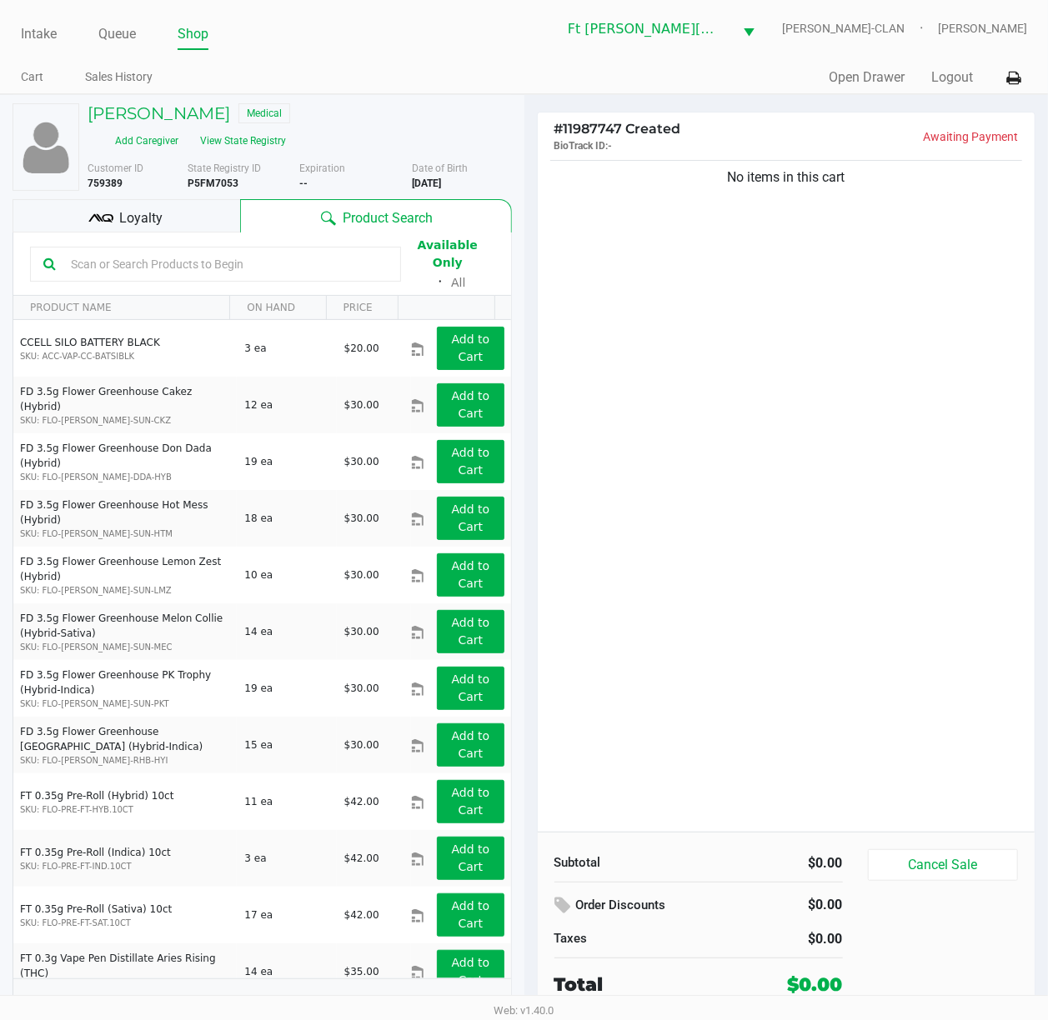
click at [120, 258] on input "text" at bounding box center [225, 264] width 323 height 25
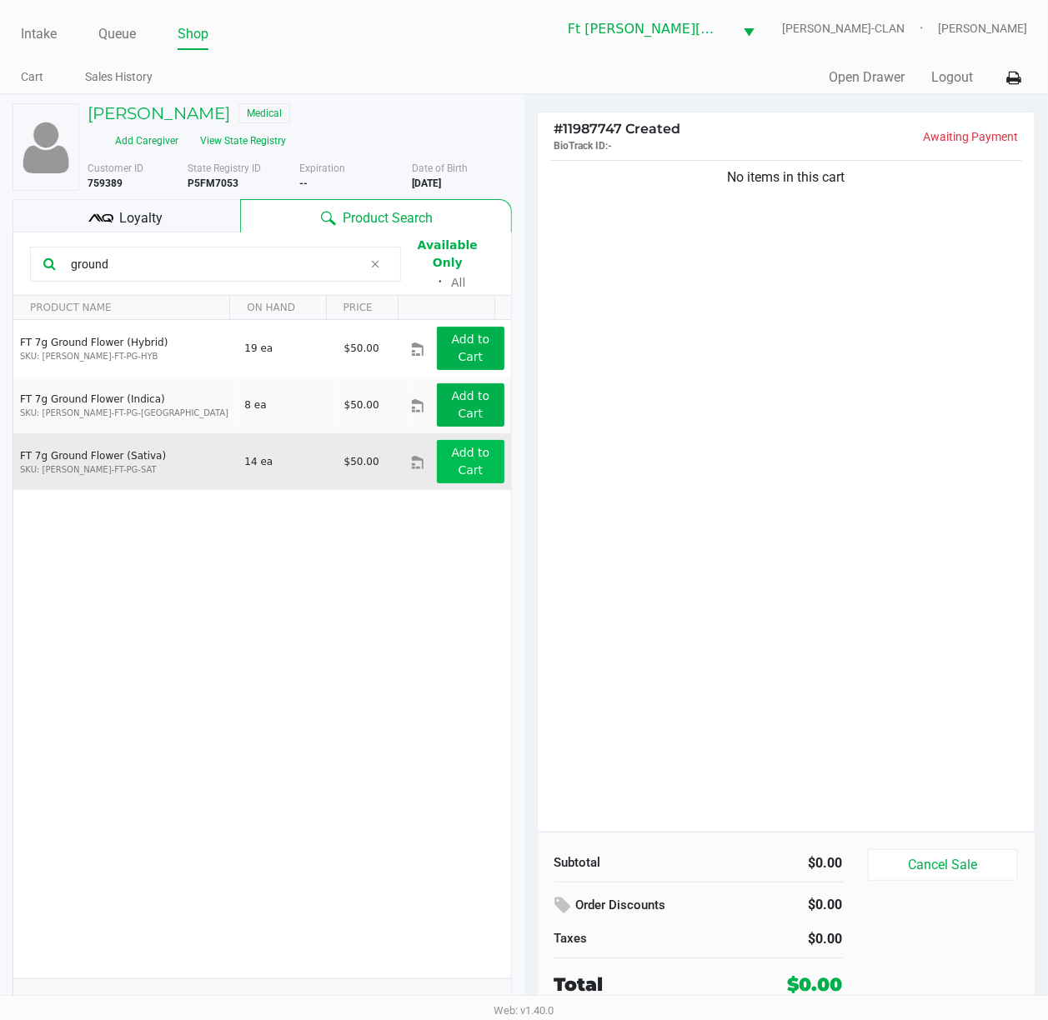
type input "ground"
click at [478, 444] on button "Add to Cart" at bounding box center [470, 461] width 67 height 43
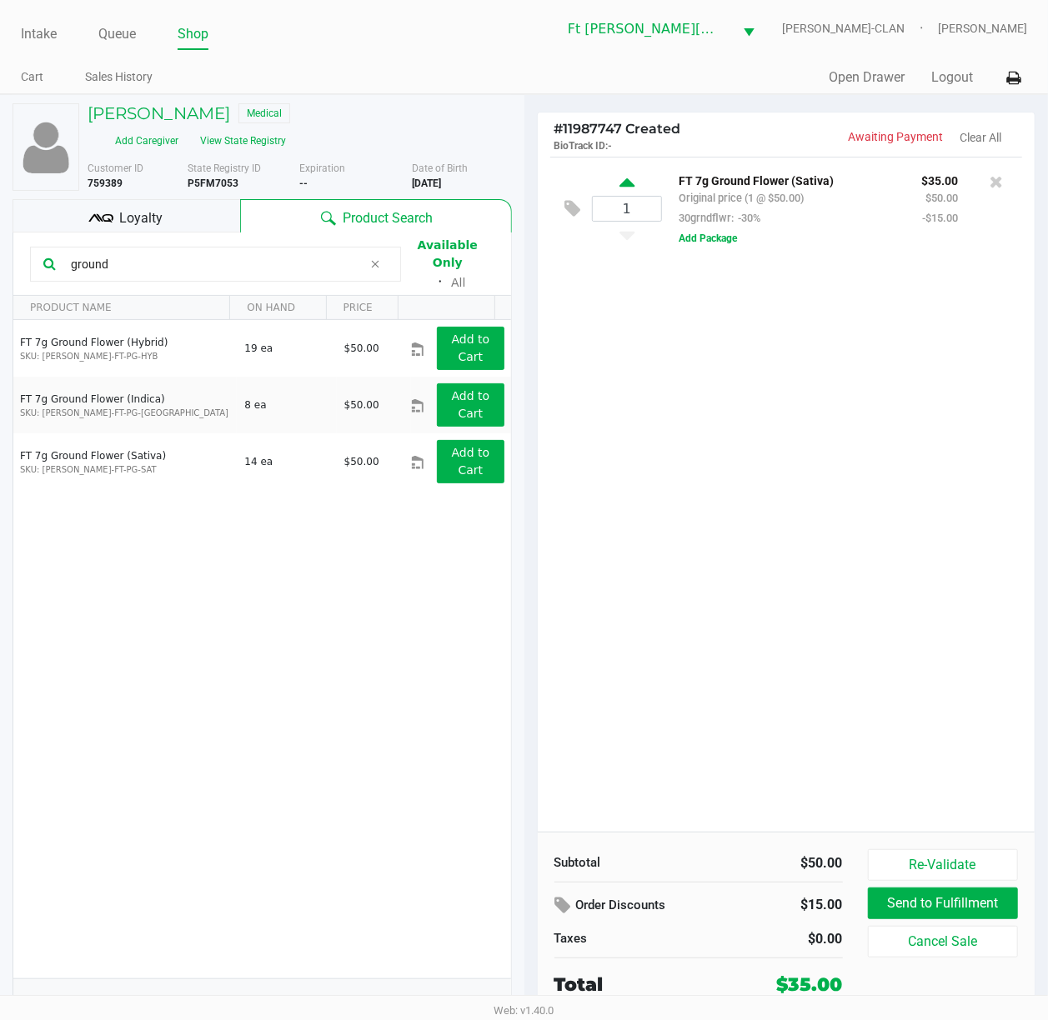
click at [631, 188] on icon at bounding box center [626, 185] width 15 height 21
type input "2"
click at [253, 141] on button "View State Registry" at bounding box center [238, 141] width 98 height 27
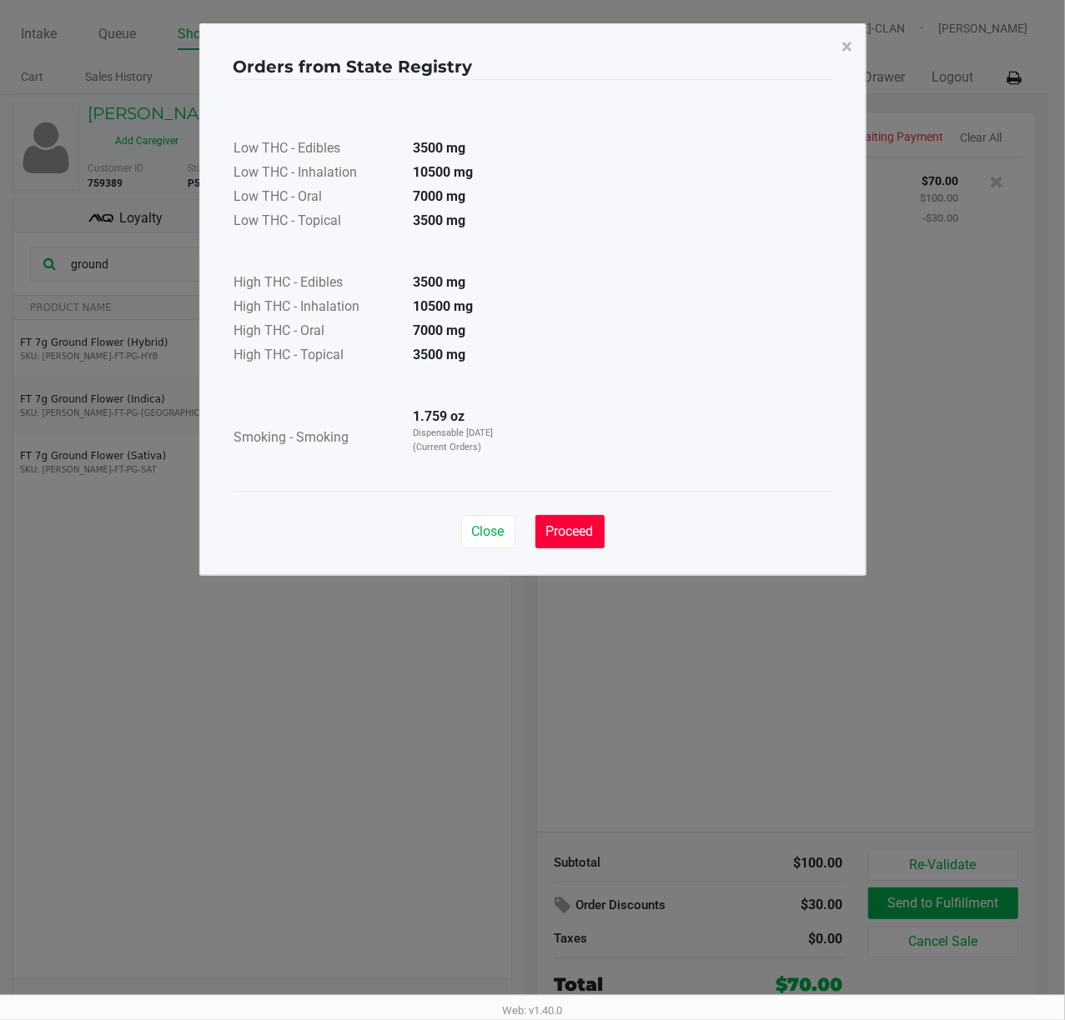
click at [572, 537] on span "Proceed" at bounding box center [570, 532] width 48 height 16
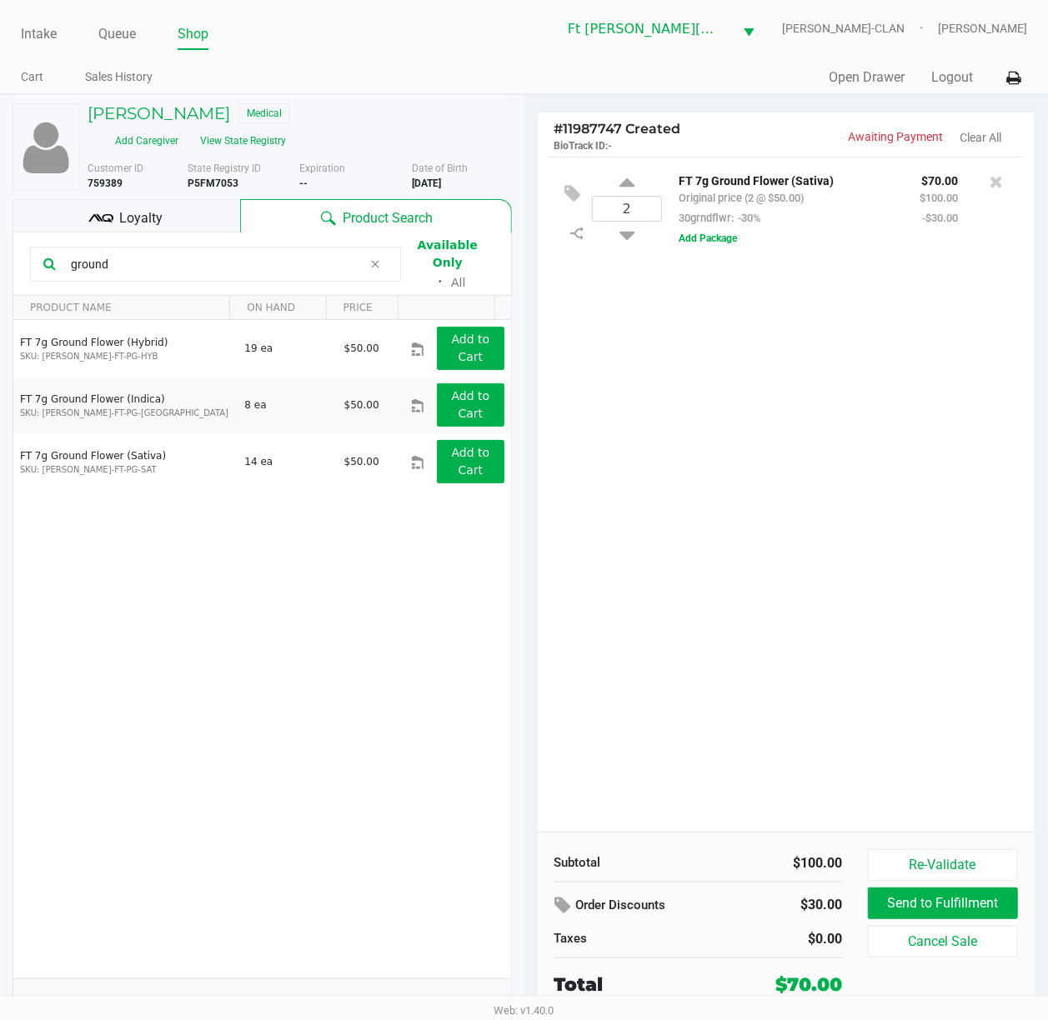
drag, startPoint x: 137, startPoint y: 254, endPoint x: 5, endPoint y: 292, distance: 137.0
click at [0, 292] on html "Intake Queue Shop Ft [PERSON_NAME][GEOGRAPHIC_DATA] [PERSON_NAME]-CLAN [PERSON_…" at bounding box center [524, 510] width 1048 height 1020
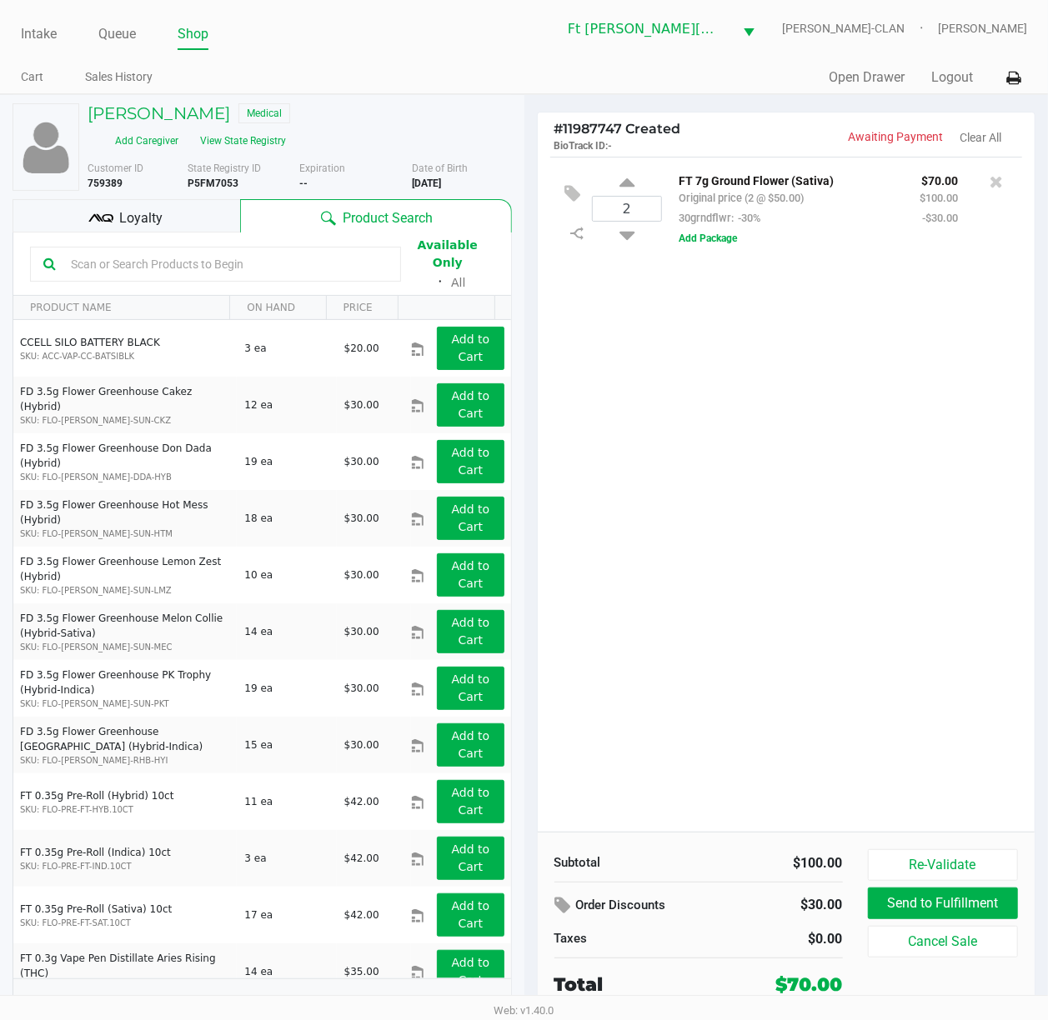
click at [798, 504] on div "2 FT 7g Ground Flower (Sativa) Original price (2 @ $50.00) 30grndflwr: -30% $70…" at bounding box center [787, 494] width 498 height 675
click at [798, 498] on div "2 FT 7g Ground Flower (Sativa) Original price (2 @ $50.00) 30grndflwr: -30% $70…" at bounding box center [787, 494] width 498 height 675
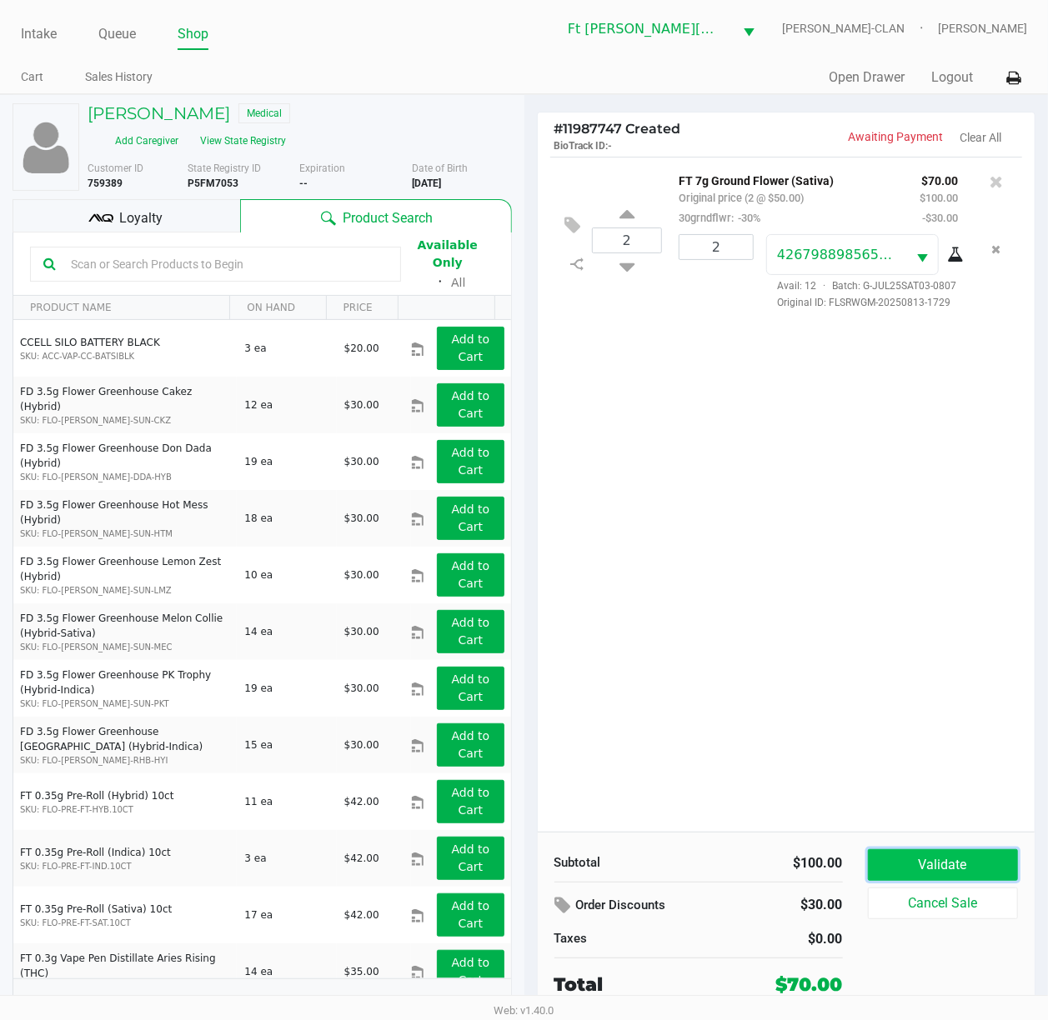
click at [798, 764] on button "Validate" at bounding box center [943, 865] width 151 height 32
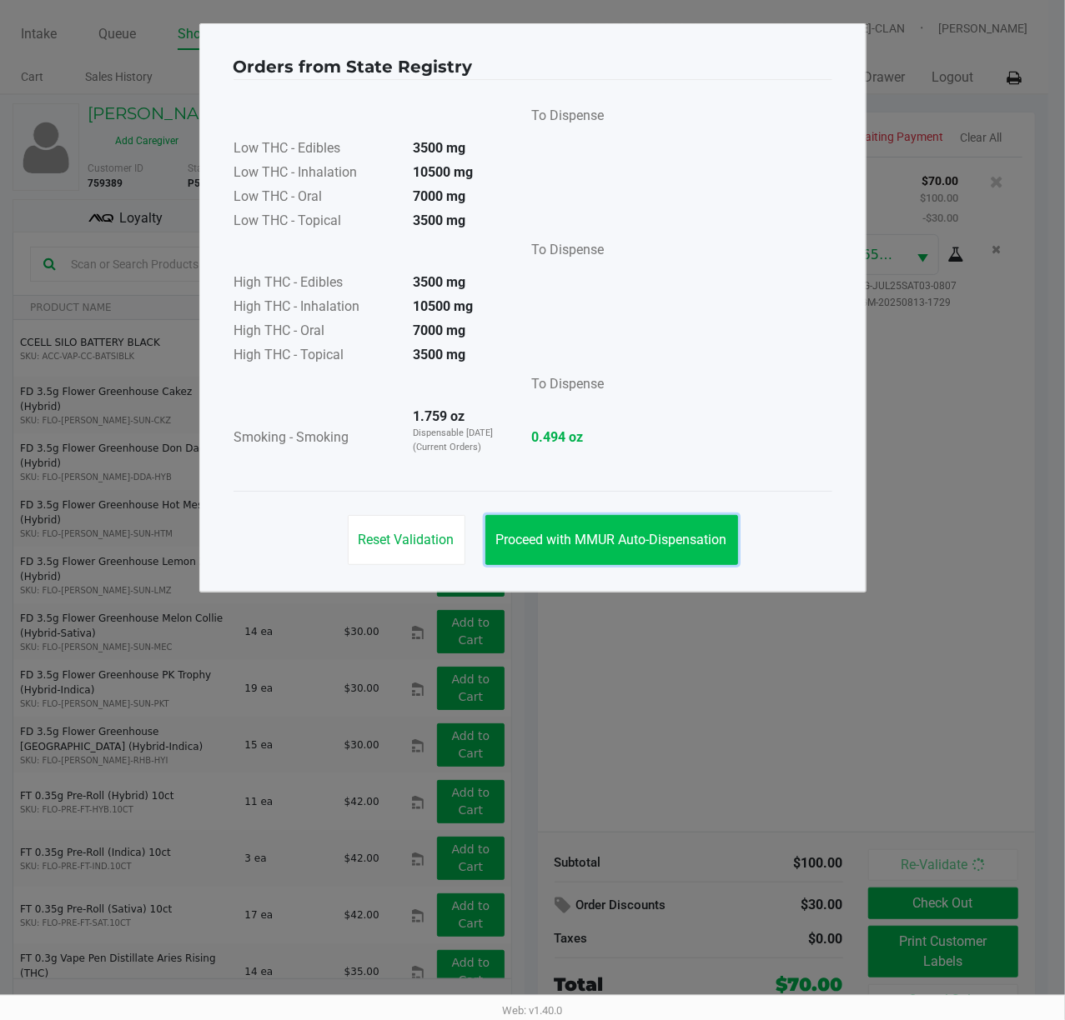
click at [699, 552] on button "Proceed with MMUR Auto-Dispensation" at bounding box center [611, 540] width 253 height 50
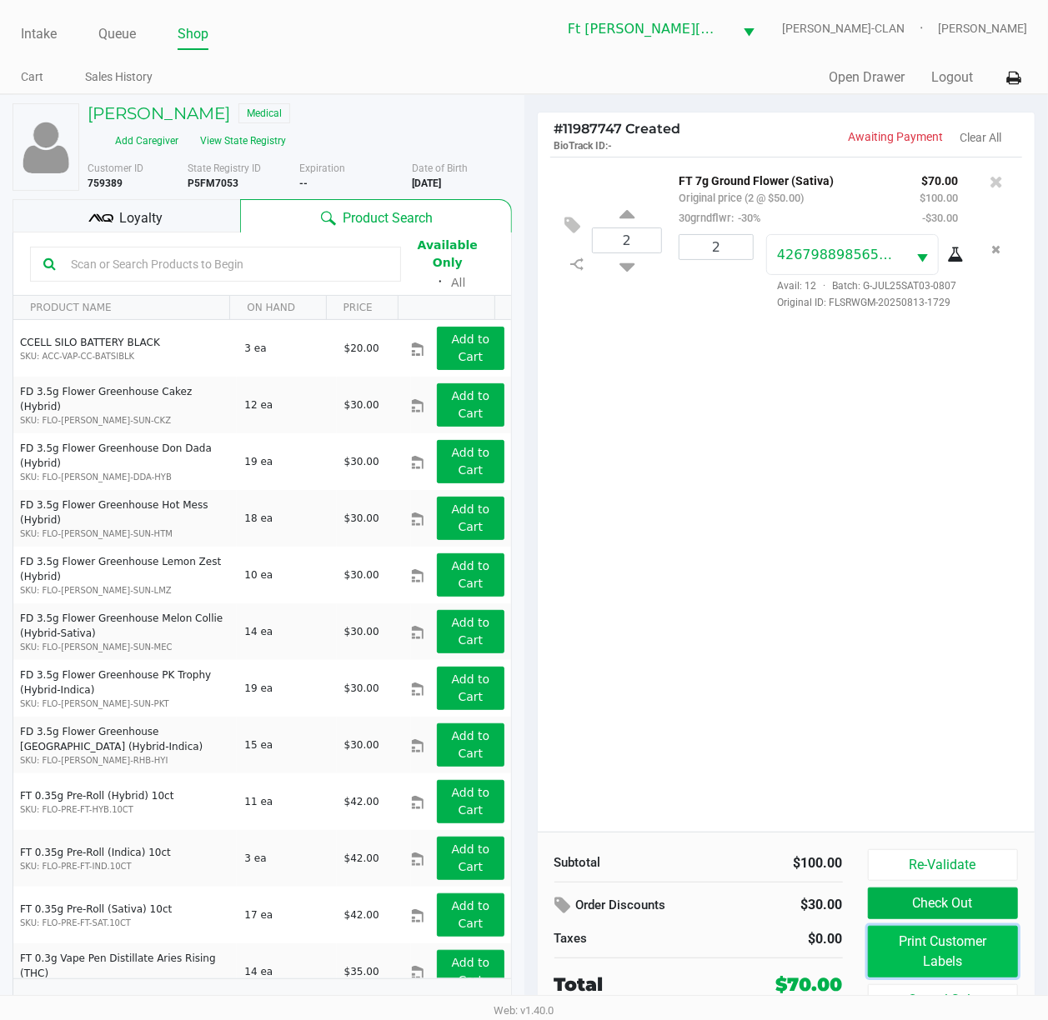
click at [798, 764] on button "Print Customer Labels" at bounding box center [943, 952] width 151 height 52
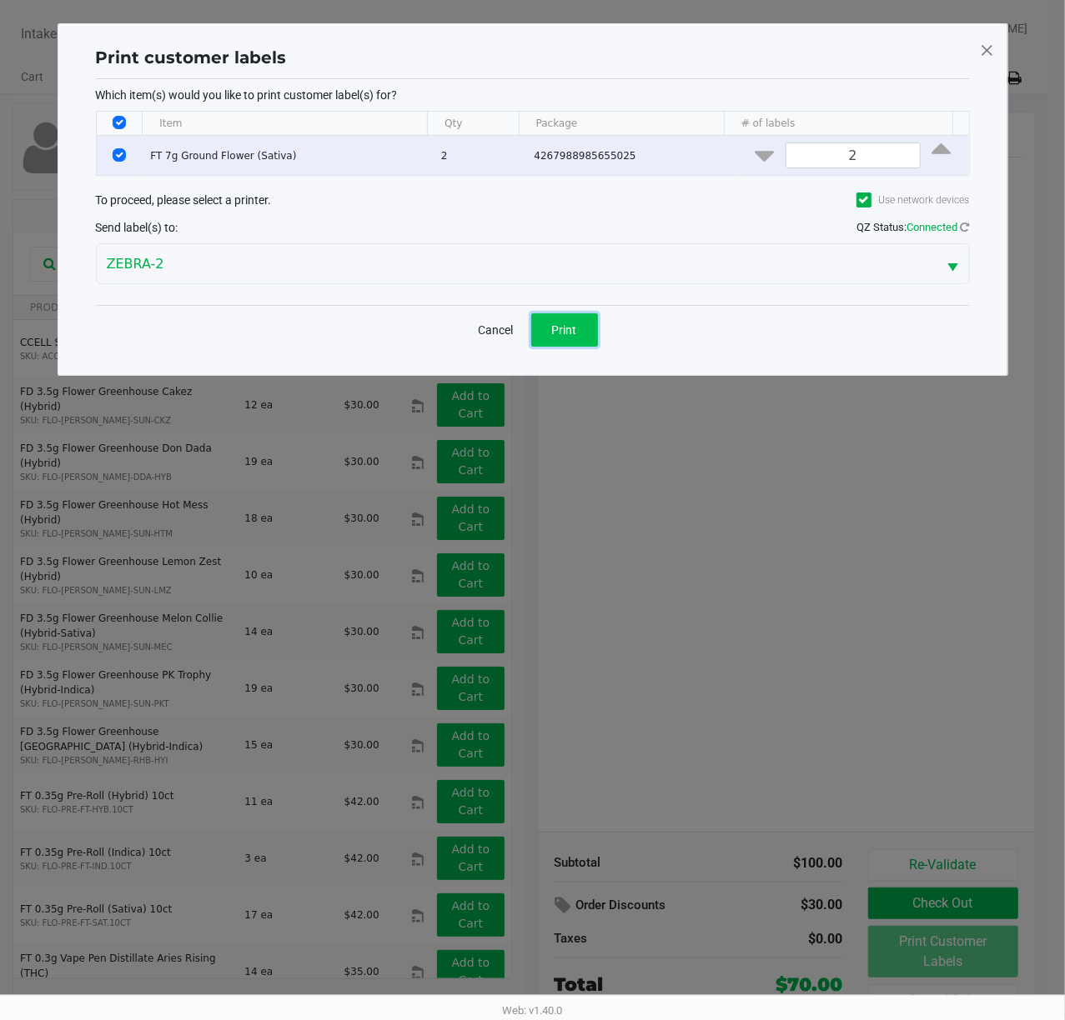
click at [564, 320] on button "Print" at bounding box center [564, 329] width 67 height 33
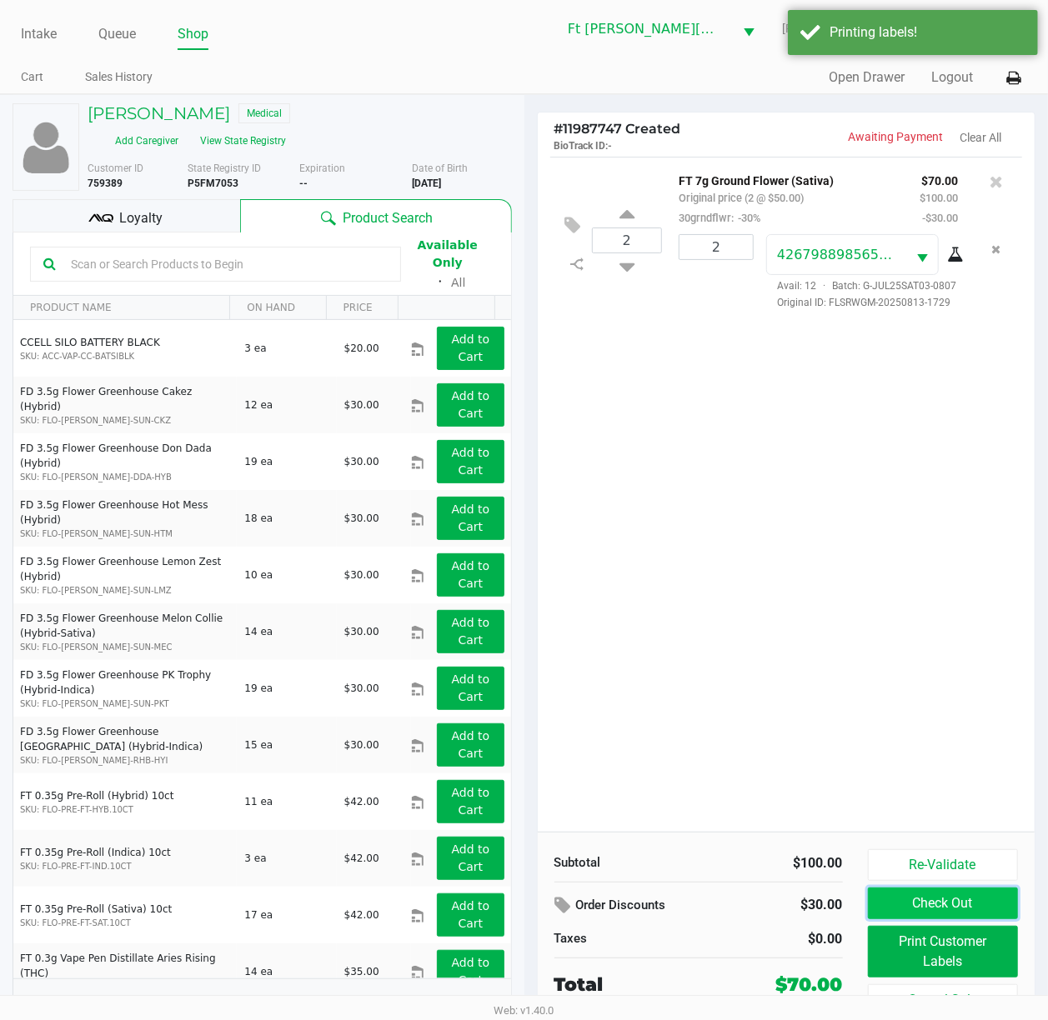
click at [798, 764] on button "Check Out" at bounding box center [943, 904] width 151 height 32
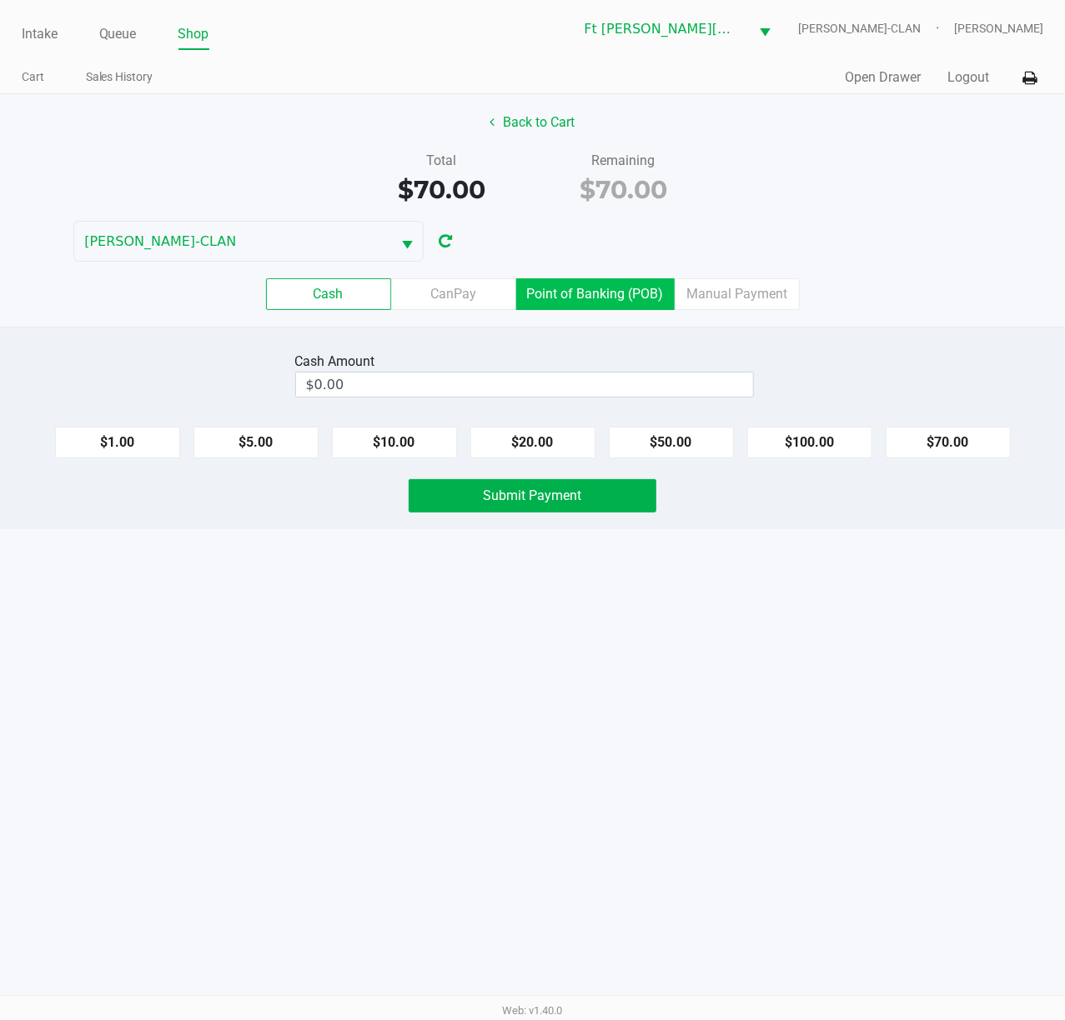
click at [634, 302] on label "Point of Banking (POB)" at bounding box center [595, 294] width 158 height 32
click at [0, 0] on 7 "Point of Banking (POB)" at bounding box center [0, 0] width 0 height 0
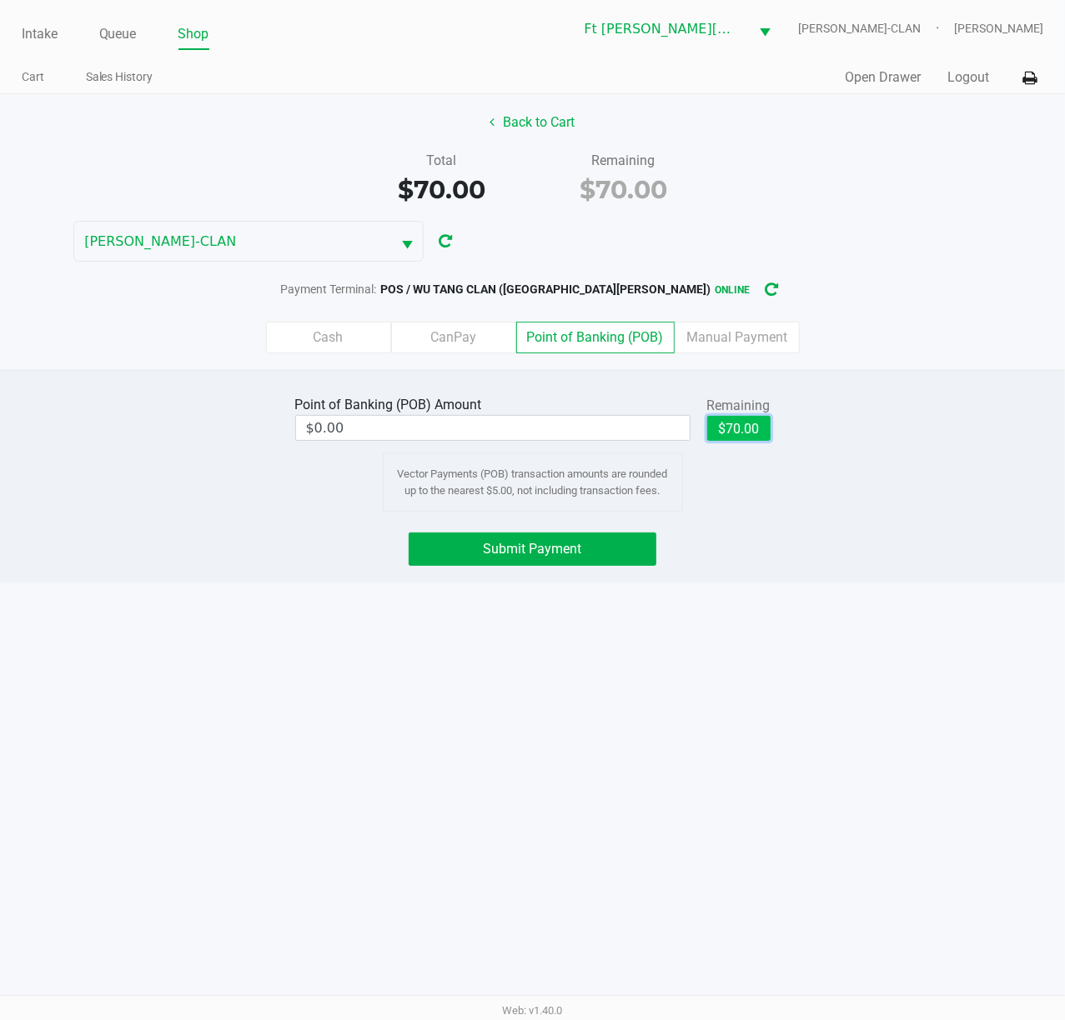
click at [749, 423] on button "$70.00" at bounding box center [738, 428] width 63 height 25
type input "$70.00"
click at [585, 548] on button "Submit Payment" at bounding box center [532, 549] width 248 height 33
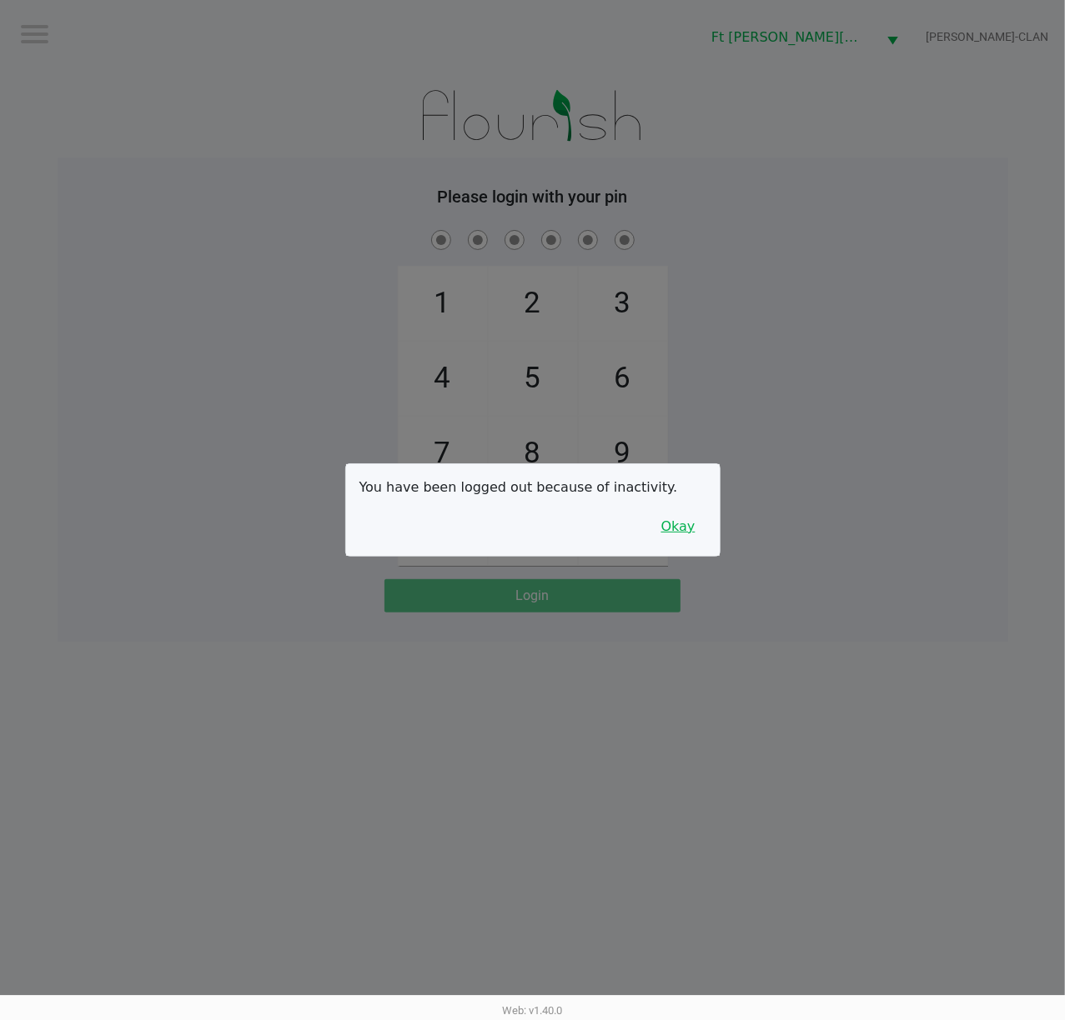
drag, startPoint x: 672, startPoint y: 528, endPoint x: 754, endPoint y: 554, distance: 85.7
click at [672, 529] on button "Okay" at bounding box center [678, 527] width 56 height 32
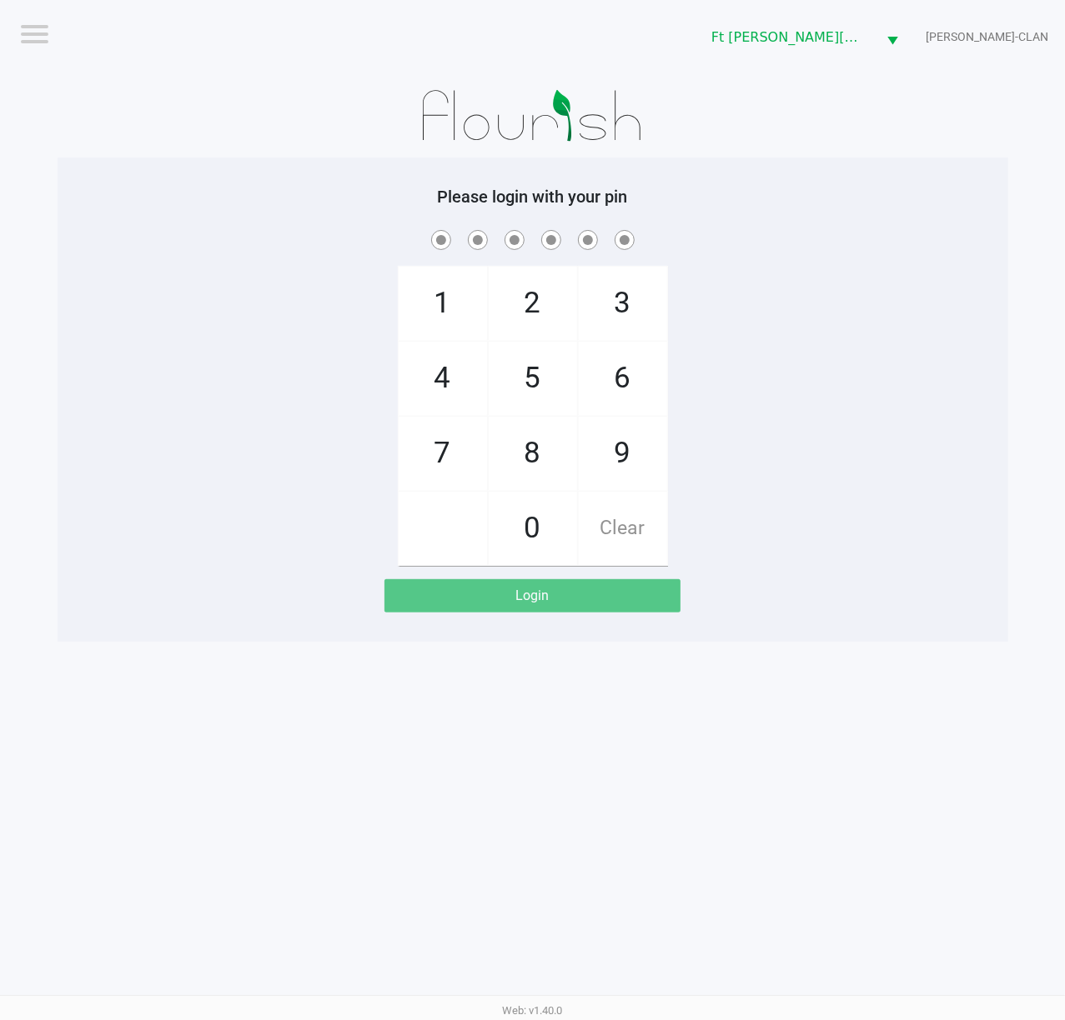
click at [794, 557] on div "1 4 7 2 5 8 0 3 6 9 Clear" at bounding box center [533, 396] width 950 height 339
checkbox input "true"
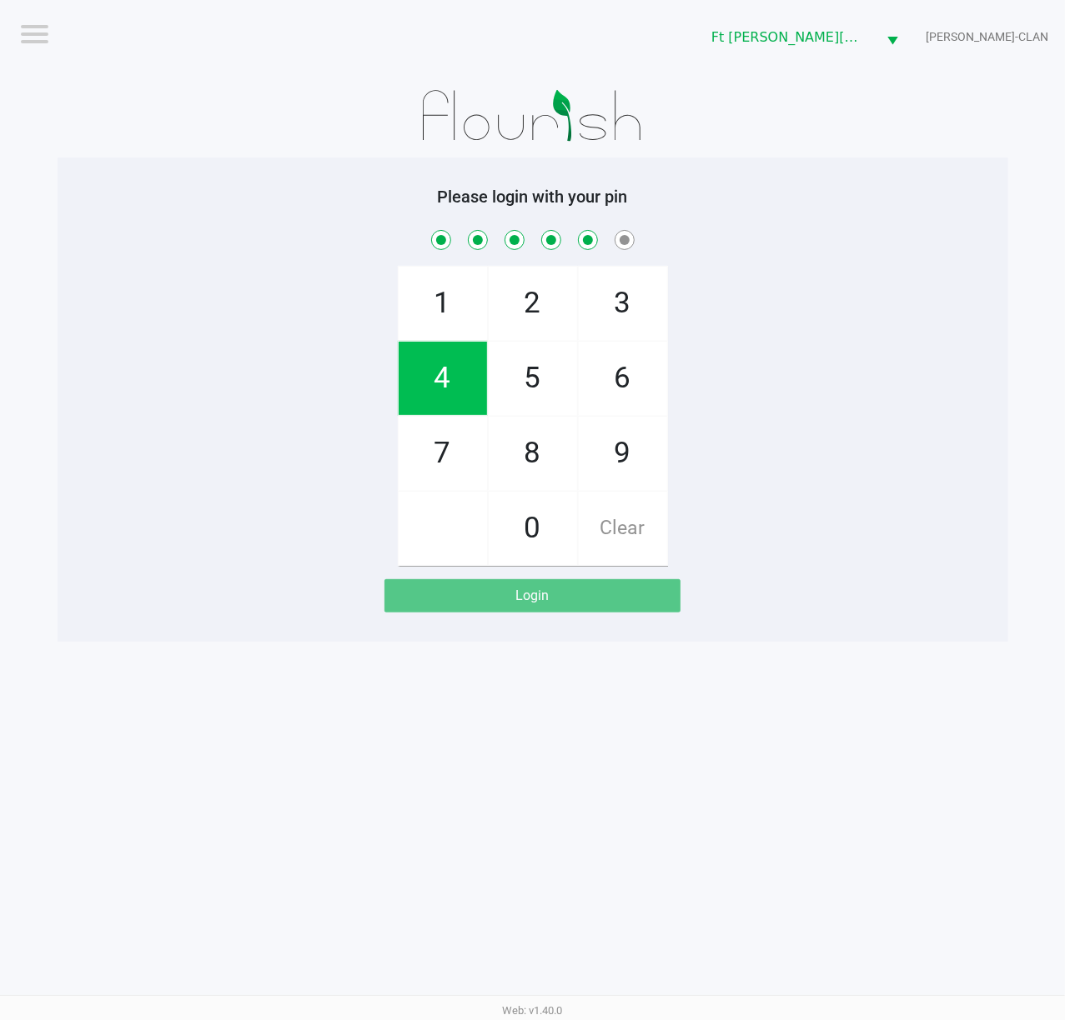
checkbox input "true"
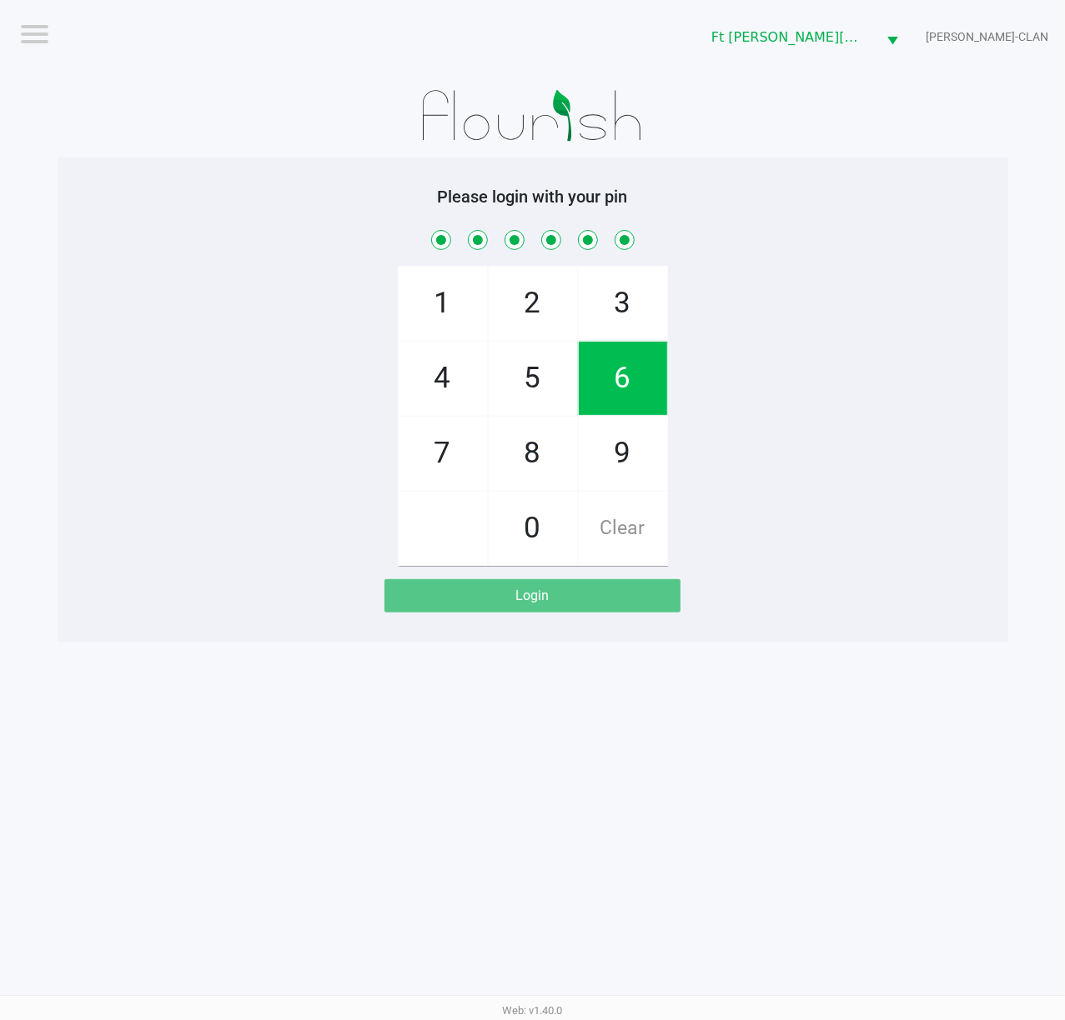
checkbox input "true"
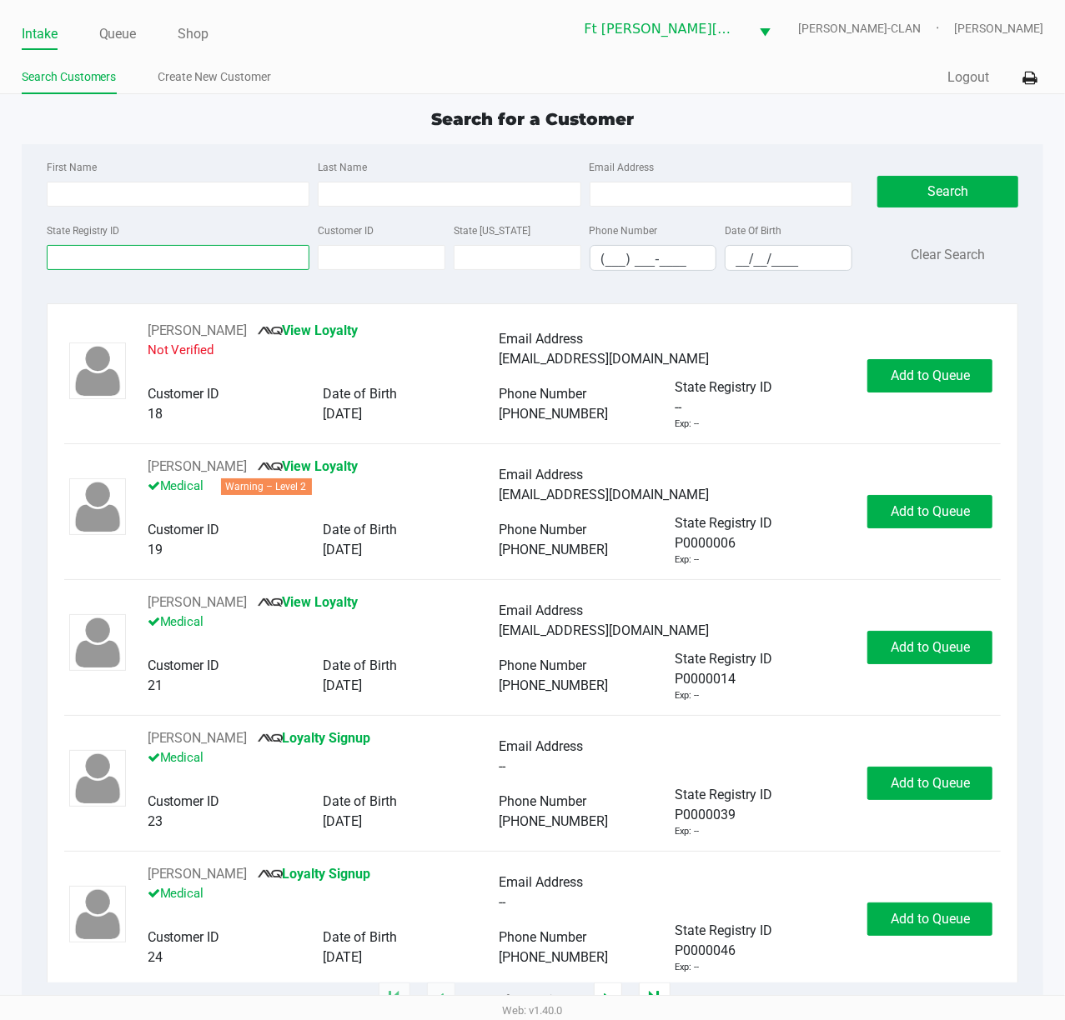
click at [251, 264] on input "State Registry ID" at bounding box center [178, 257] width 263 height 25
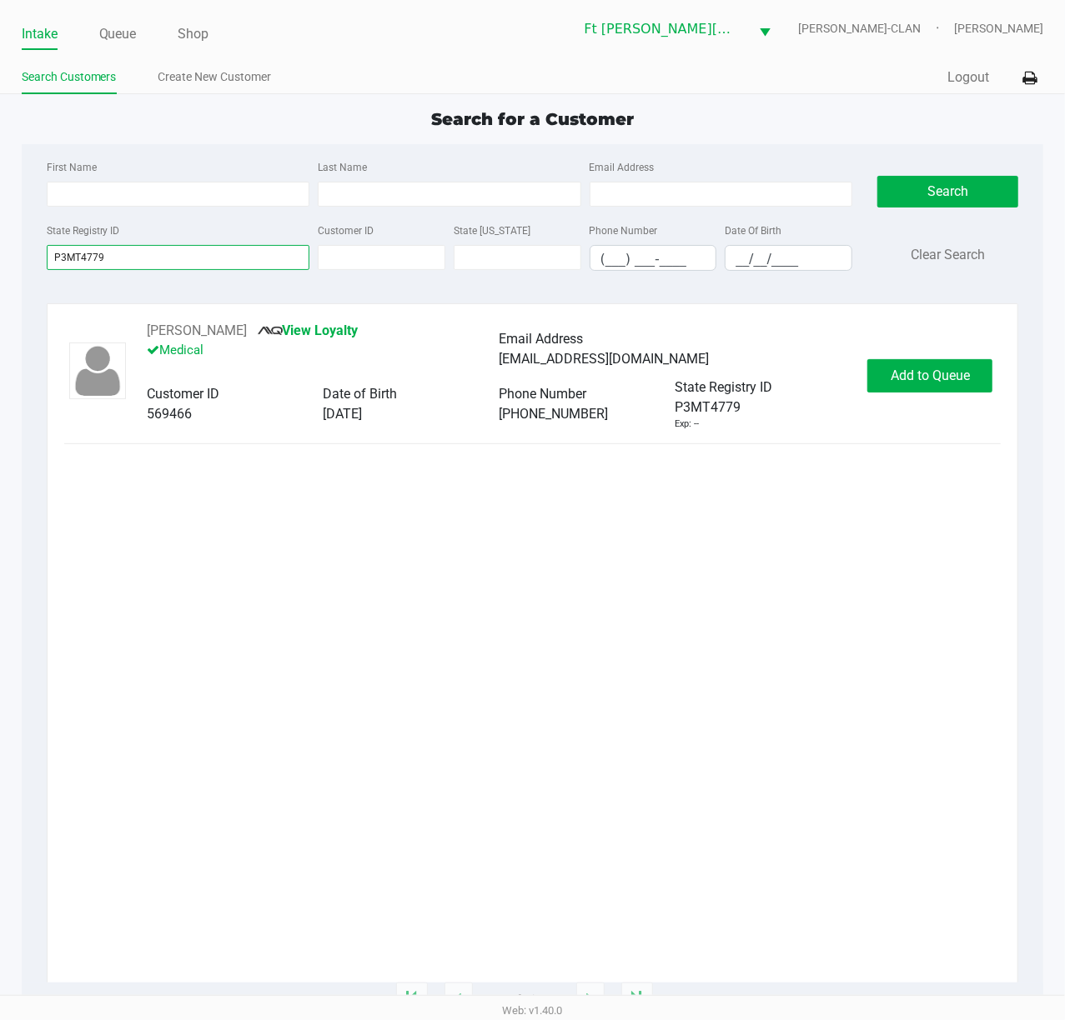
type input "P3MT4779"
click at [798, 357] on div "[PERSON_NAME] View Loyalty Medical Email Address [EMAIL_ADDRESS][DOMAIN_NAME] C…" at bounding box center [532, 376] width 937 height 110
click at [798, 365] on button "Add to Queue" at bounding box center [929, 375] width 125 height 33
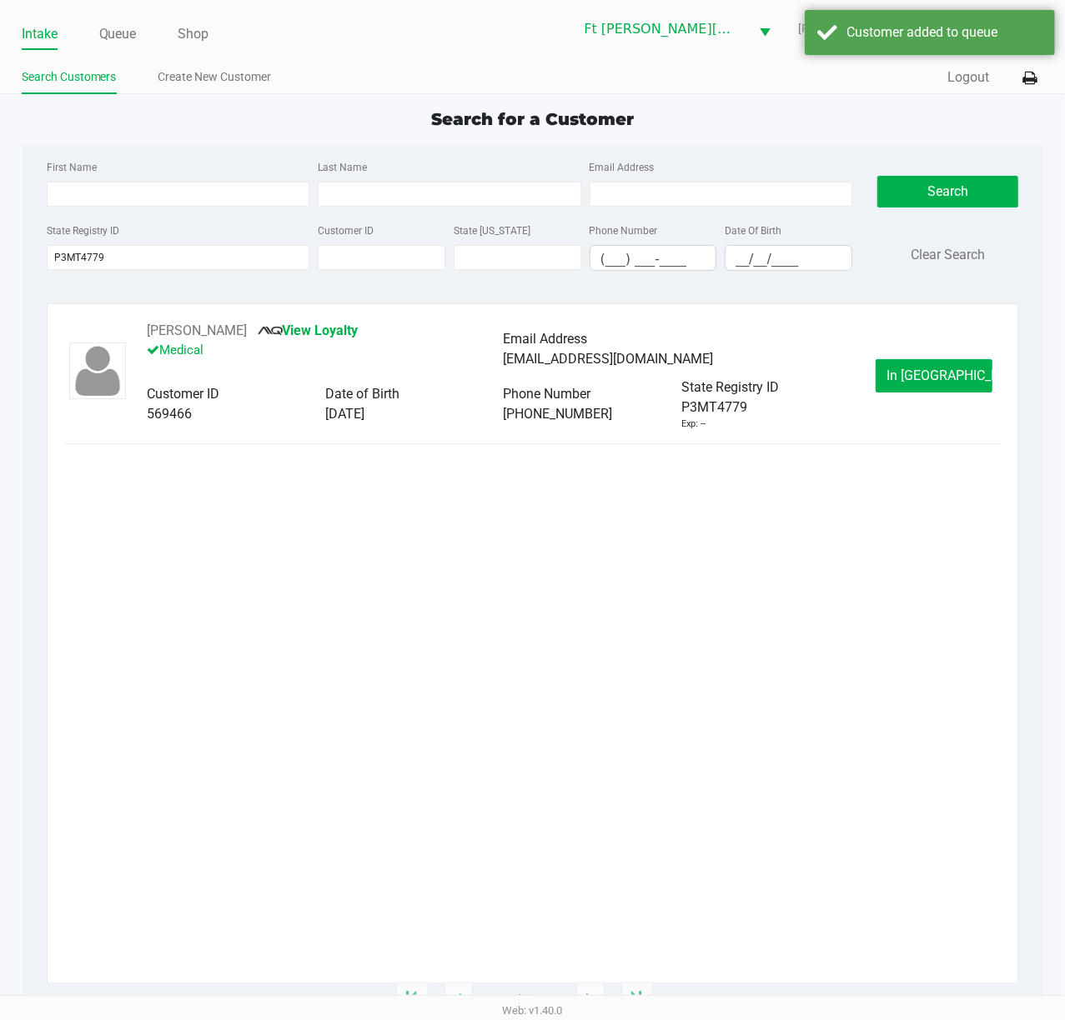
click at [798, 365] on button "In [GEOGRAPHIC_DATA]" at bounding box center [933, 375] width 117 height 33
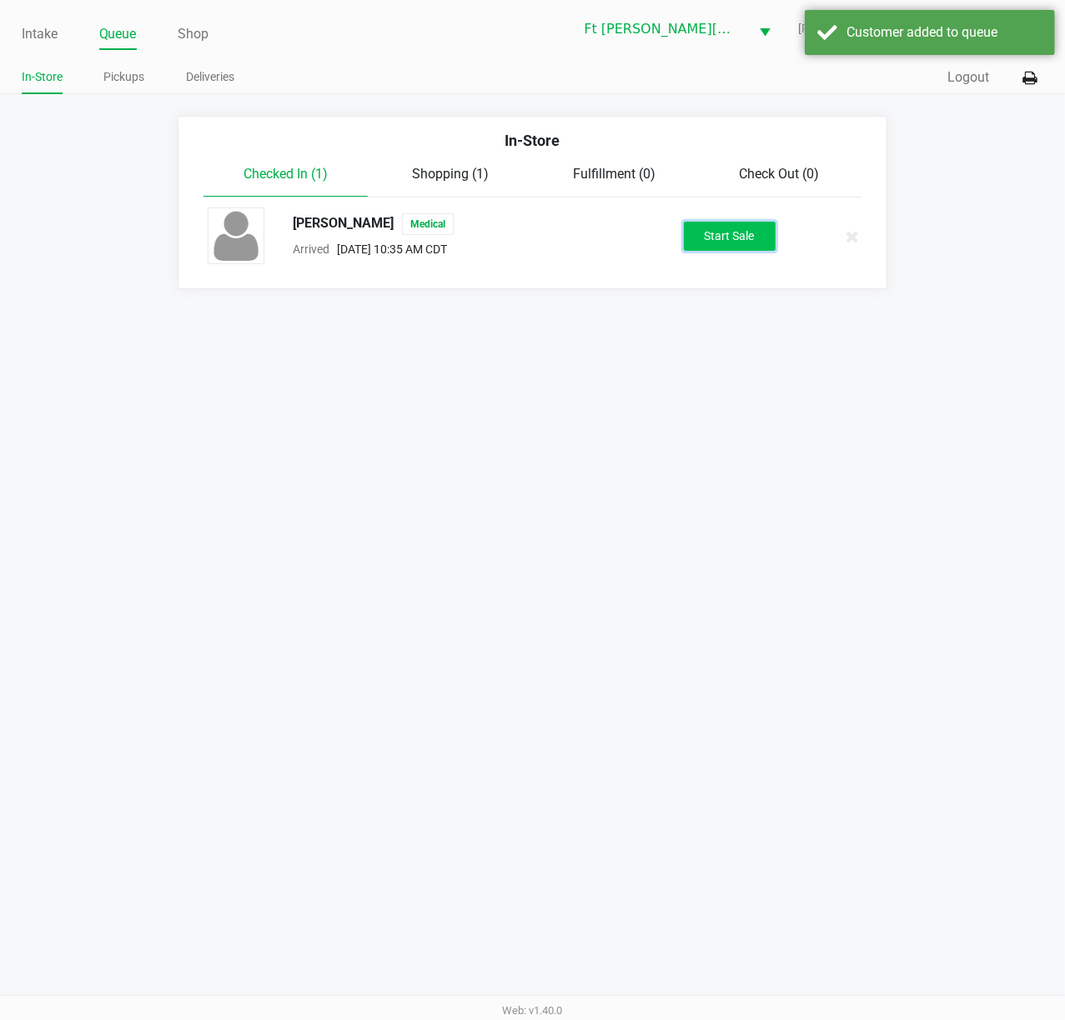
click at [741, 242] on button "Start Sale" at bounding box center [730, 236] width 92 height 29
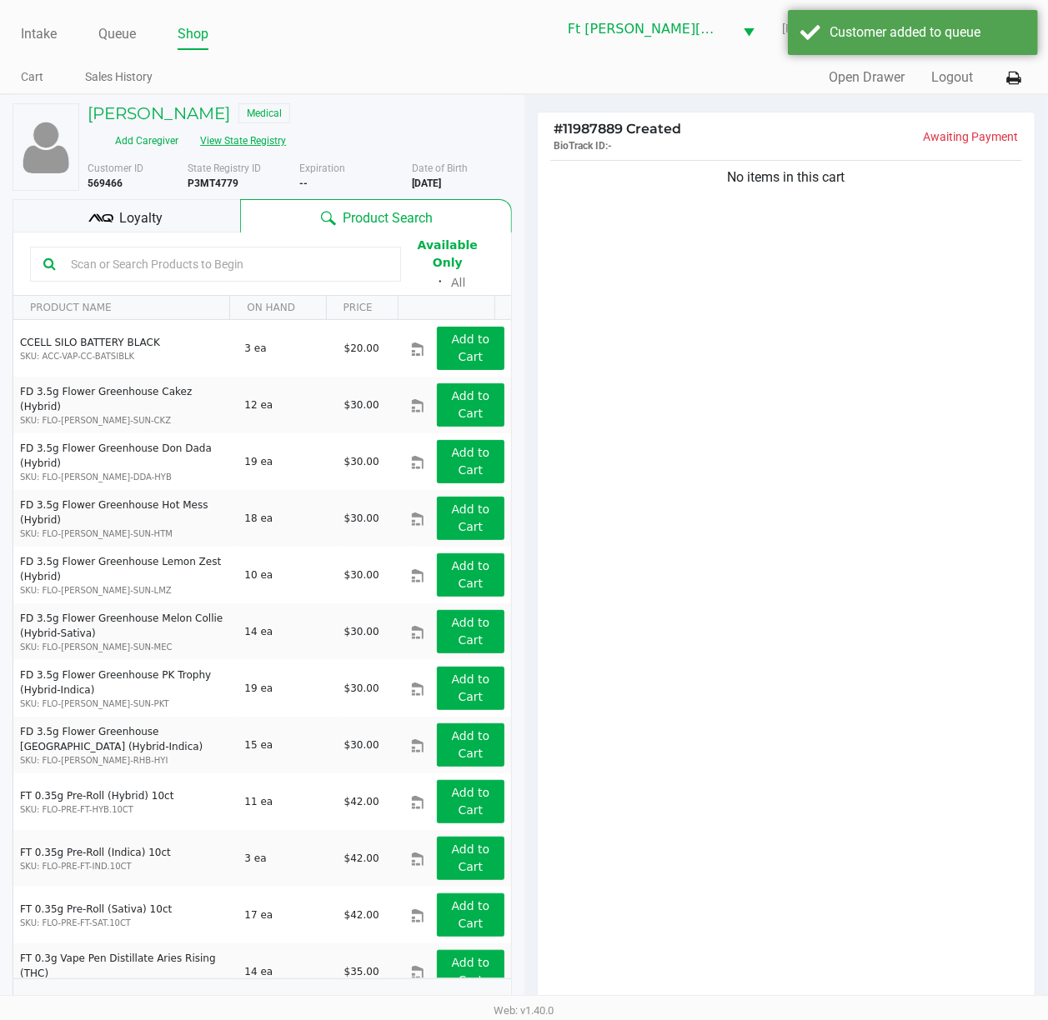
click at [287, 128] on button "View State Registry" at bounding box center [238, 141] width 98 height 27
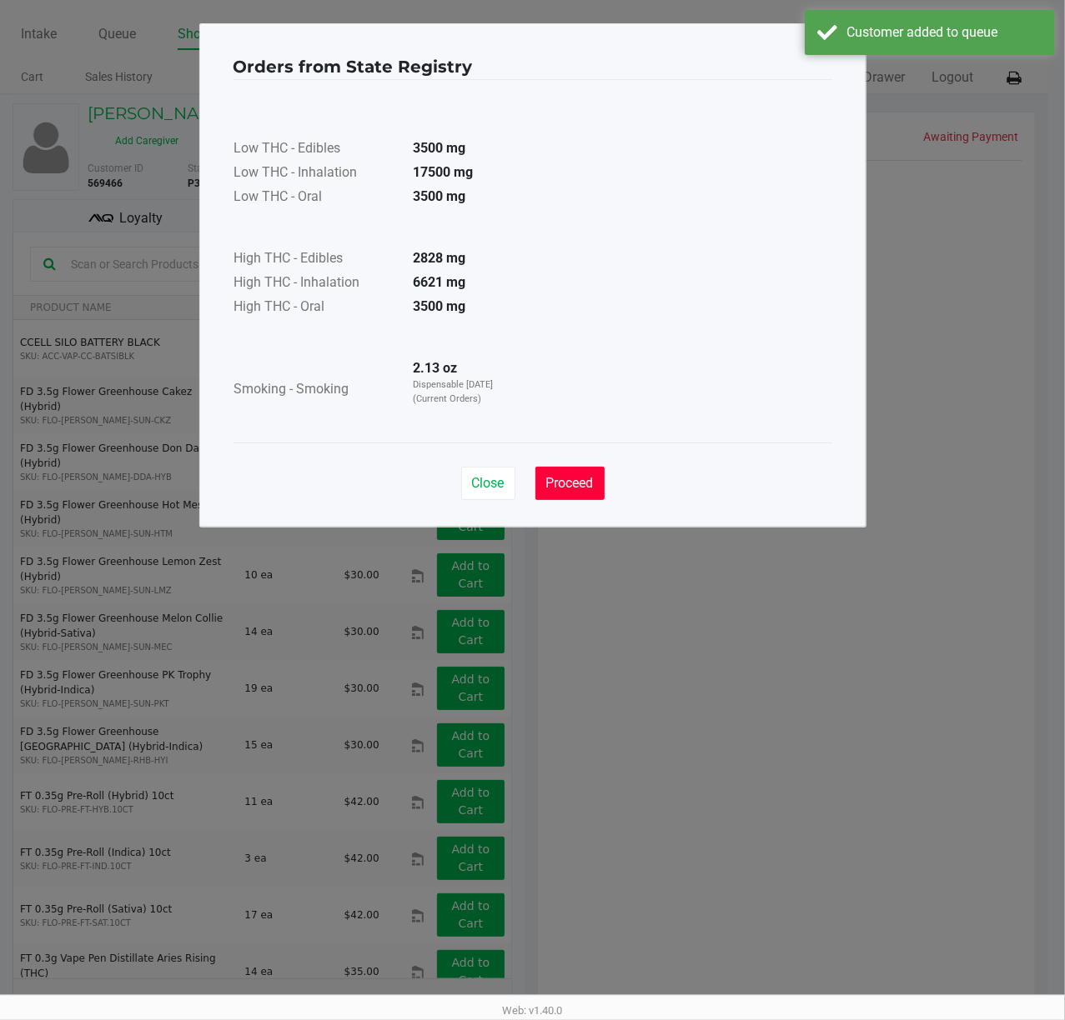
drag, startPoint x: 570, startPoint y: 487, endPoint x: 528, endPoint y: 472, distance: 45.1
click at [568, 487] on span "Proceed" at bounding box center [570, 483] width 48 height 16
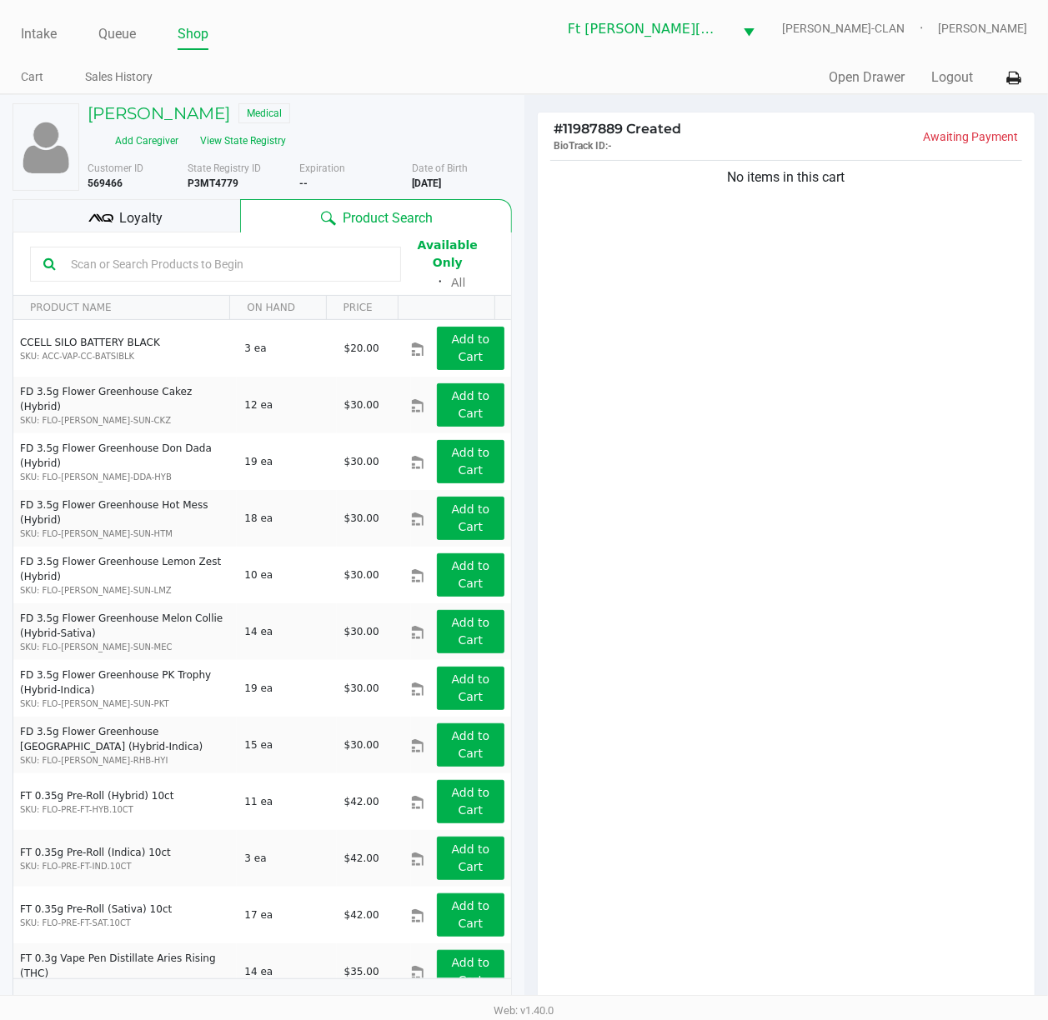
click at [152, 247] on div at bounding box center [215, 264] width 371 height 35
click at [157, 252] on input "text" at bounding box center [225, 264] width 323 height 25
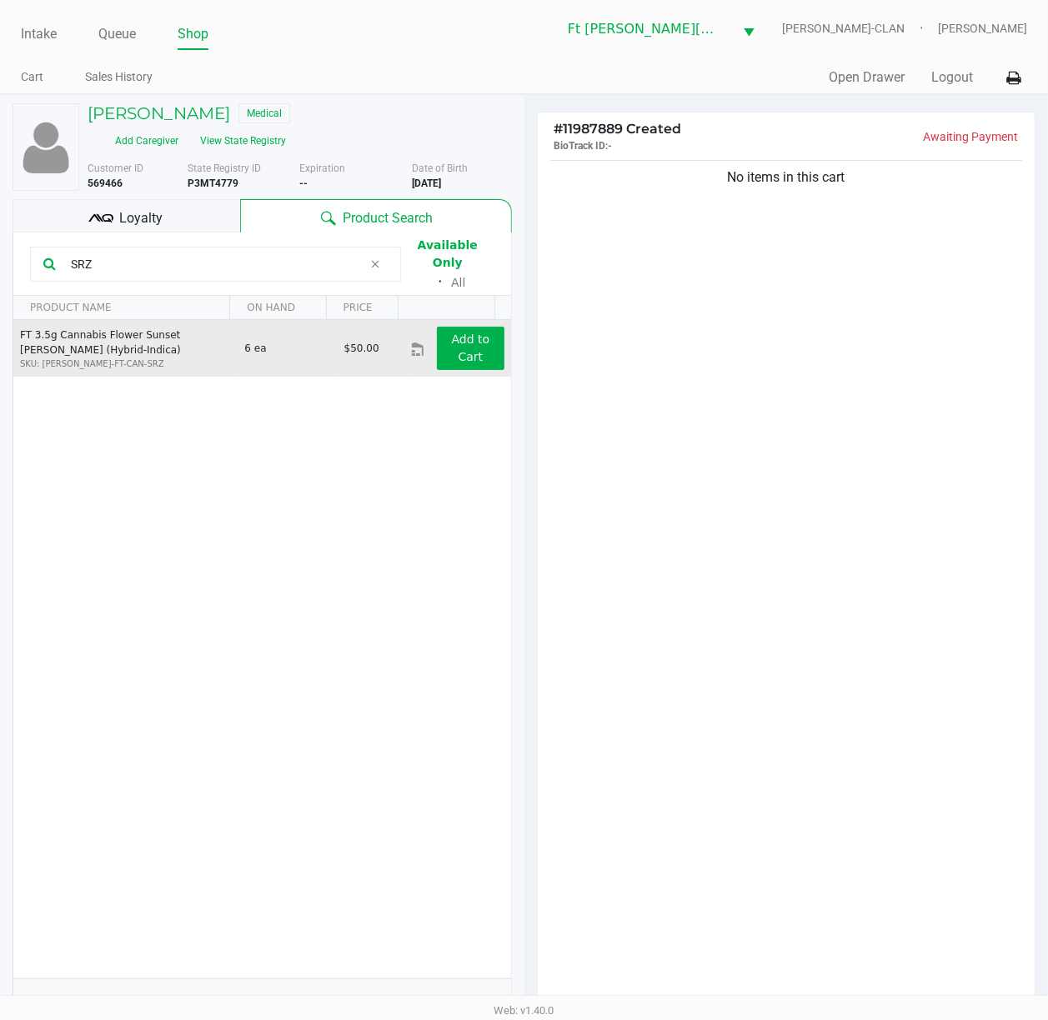
type input "SRZ"
click at [494, 327] on div "Add to Cart" at bounding box center [470, 348] width 92 height 43
click at [452, 333] on app-button-loader "Add to Cart" at bounding box center [471, 348] width 38 height 31
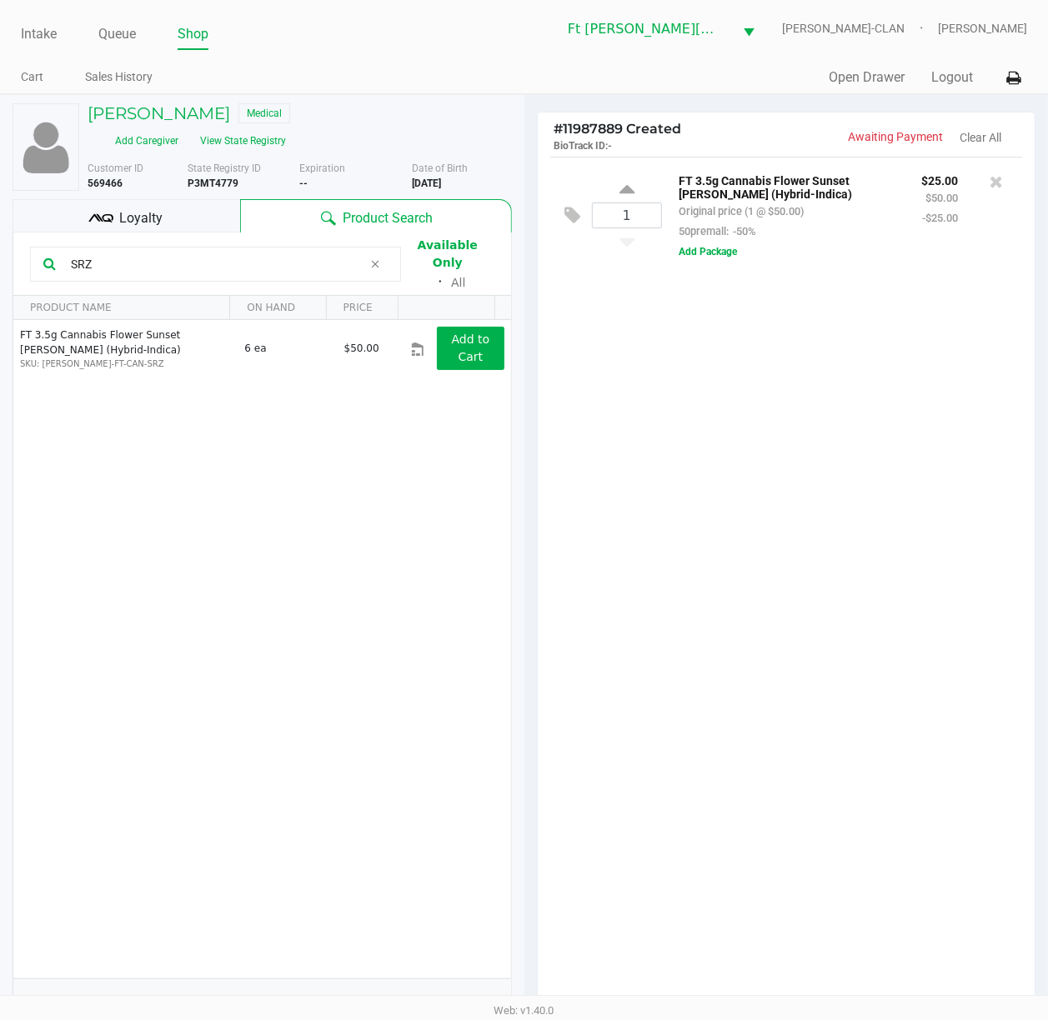
drag, startPoint x: 120, startPoint y: 232, endPoint x: 305, endPoint y: 240, distance: 185.3
click at [28, 233] on kendo-grid-toolbar "SRZ Available Only ᛫ All" at bounding box center [262, 264] width 498 height 63
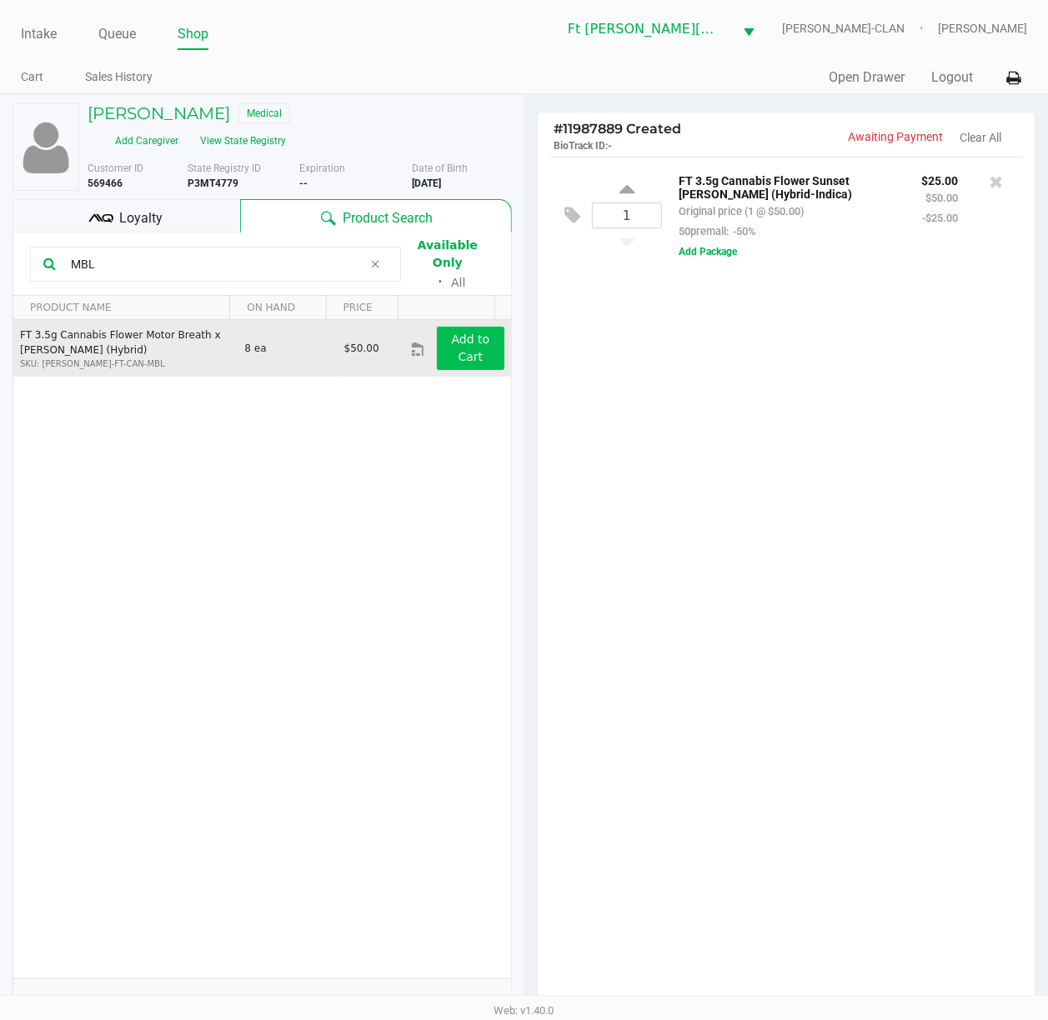
type input "MBL"
click at [475, 327] on button "Add to Cart" at bounding box center [470, 348] width 67 height 43
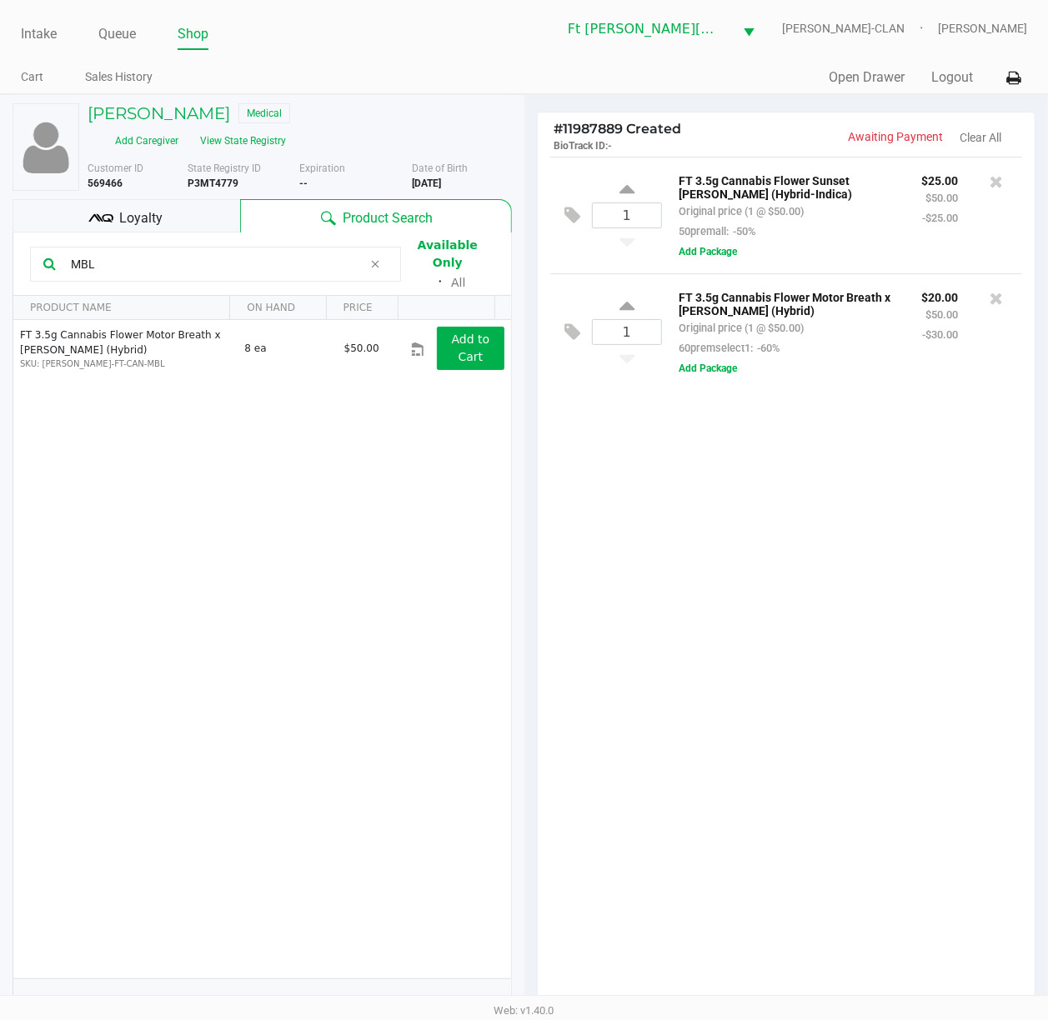
drag, startPoint x: 101, startPoint y: 235, endPoint x: 42, endPoint y: 231, distance: 59.3
click at [42, 247] on div "MBL" at bounding box center [215, 264] width 371 height 35
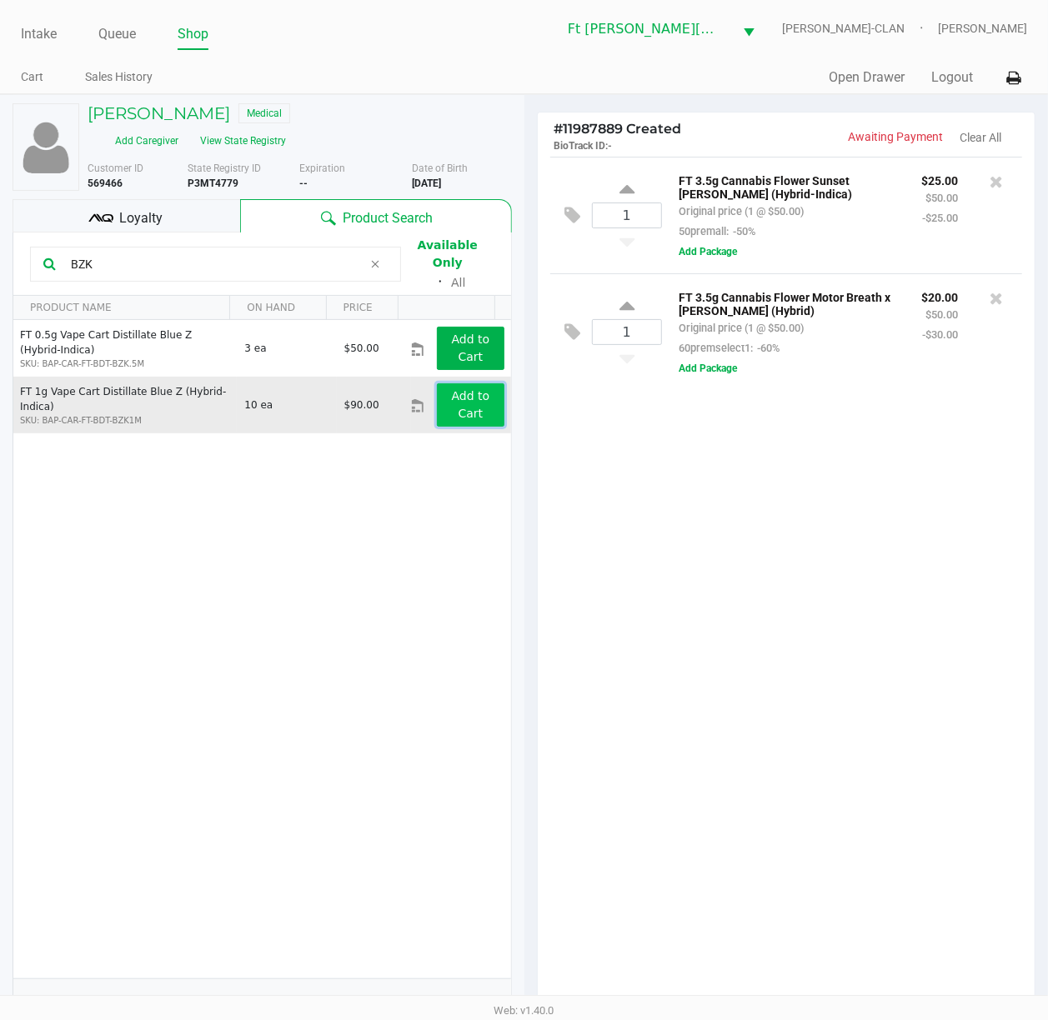
click at [437, 383] on button "Add to Cart" at bounding box center [470, 404] width 67 height 43
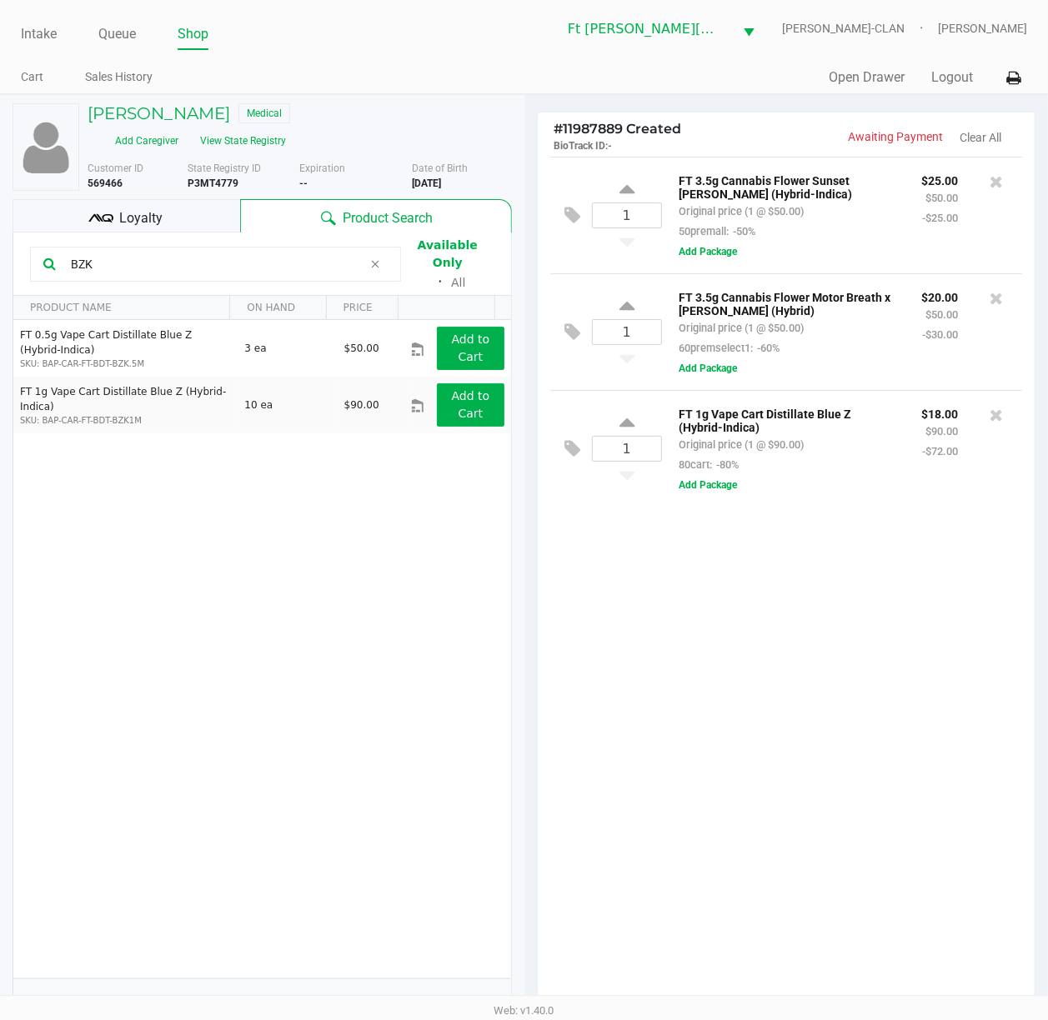
drag, startPoint x: 100, startPoint y: 233, endPoint x: 50, endPoint y: 233, distance: 50.0
drag, startPoint x: 113, startPoint y: 231, endPoint x: -2, endPoint y: 235, distance: 115.1
click at [0, 235] on html "Intake Queue Shop Ft [PERSON_NAME][GEOGRAPHIC_DATA] [PERSON_NAME]-CLAN [PERSON_…" at bounding box center [524, 510] width 1048 height 1020
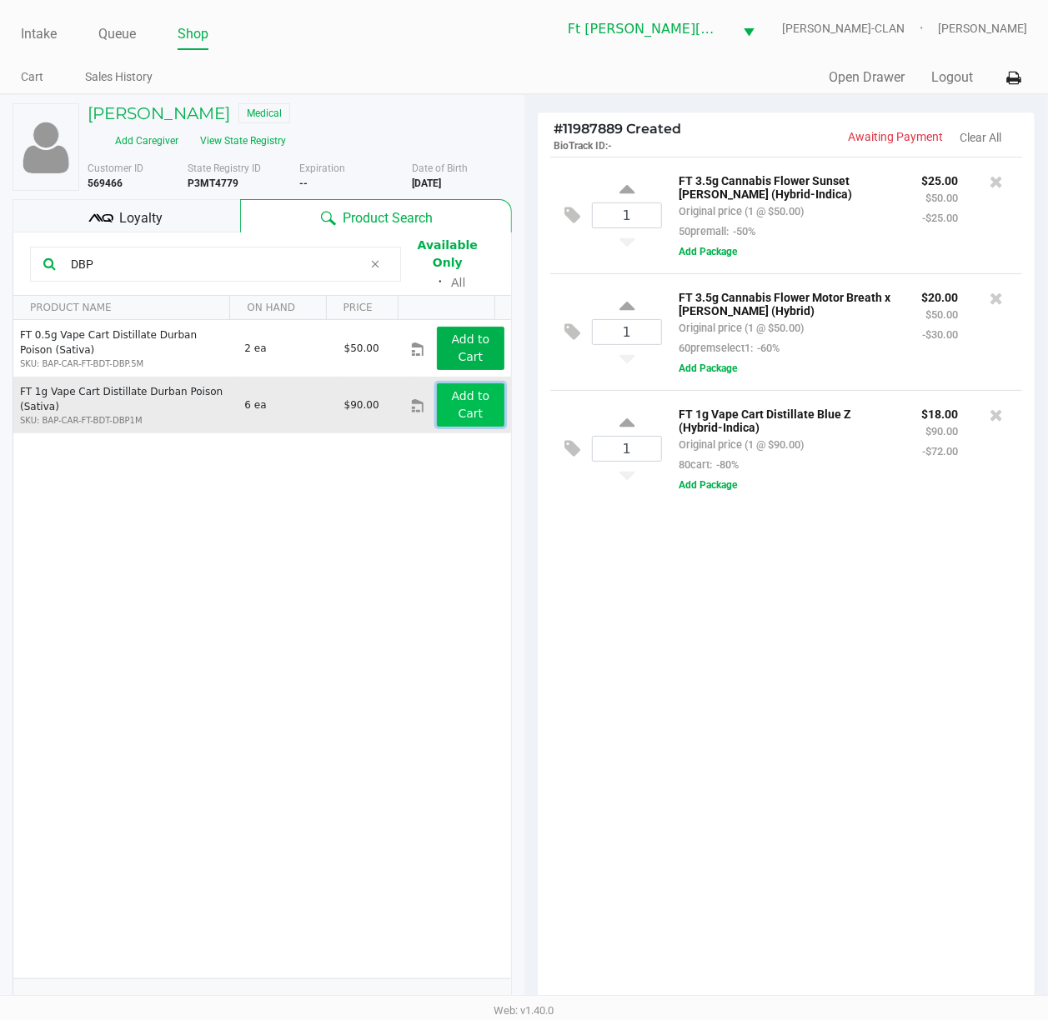
click at [474, 383] on button "Add to Cart" at bounding box center [470, 404] width 67 height 43
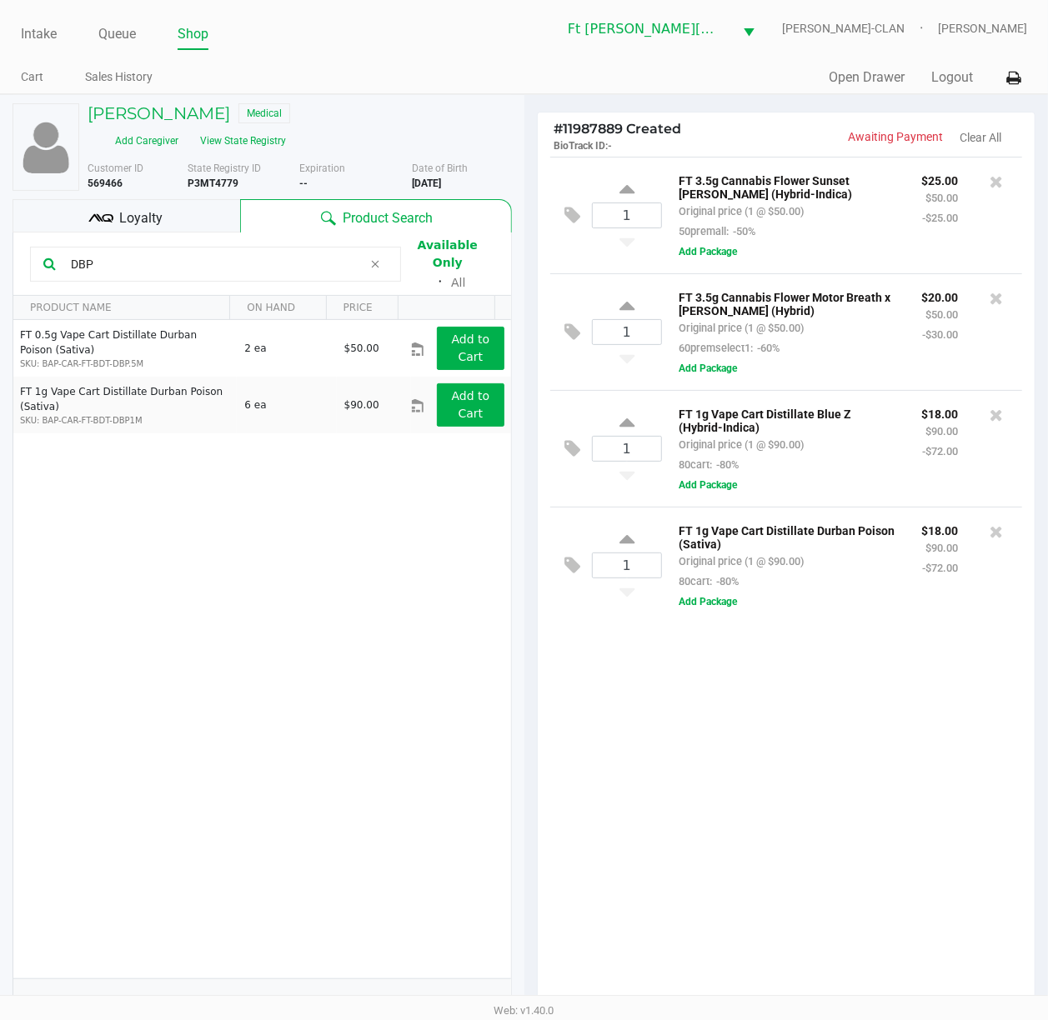
drag, startPoint x: 30, startPoint y: 240, endPoint x: -2, endPoint y: 240, distance: 31.7
click at [0, 240] on html "Intake Queue Shop Ft [PERSON_NAME][GEOGRAPHIC_DATA] [PERSON_NAME]-CLAN [PERSON_…" at bounding box center [524, 510] width 1048 height 1020
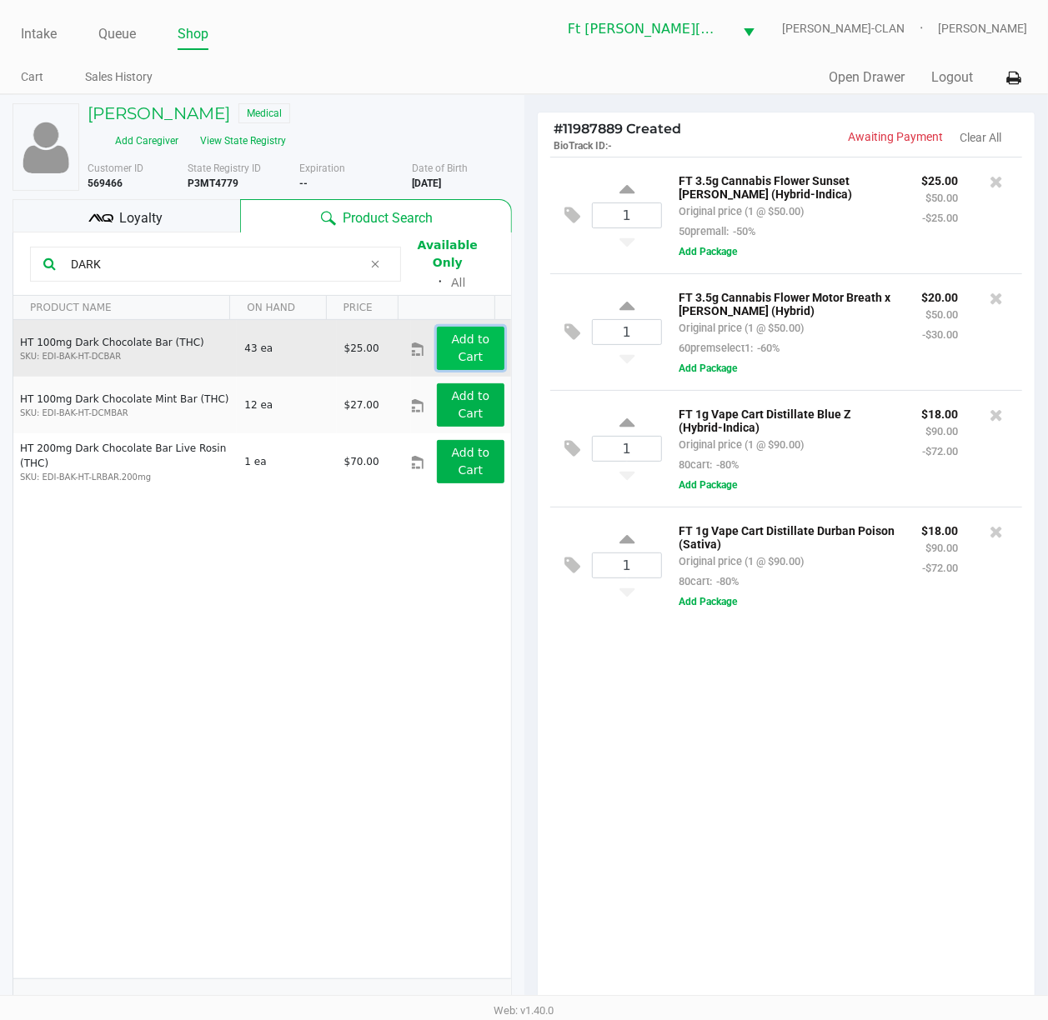
click at [452, 333] on app-button-loader "Add to Cart" at bounding box center [471, 348] width 38 height 31
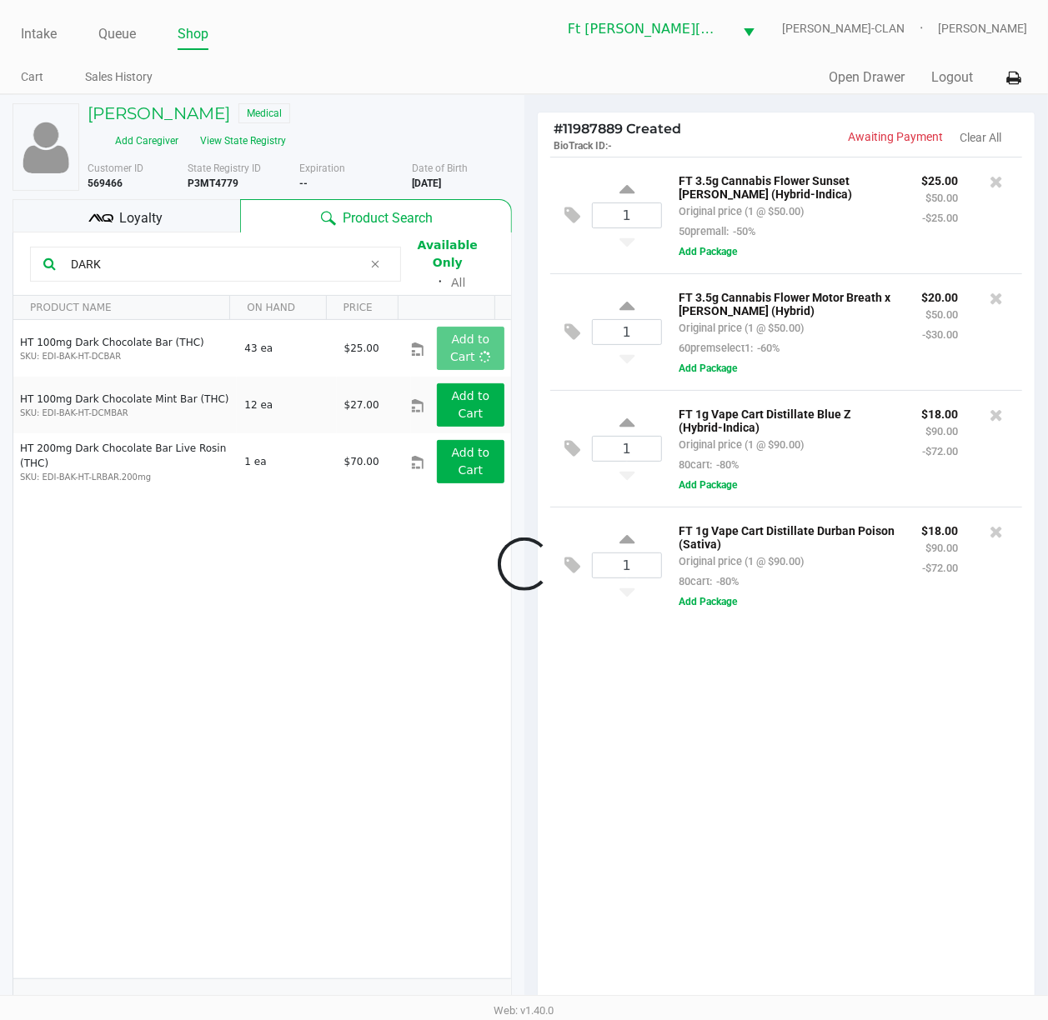
click at [735, 764] on div at bounding box center [524, 565] width 1048 height 774
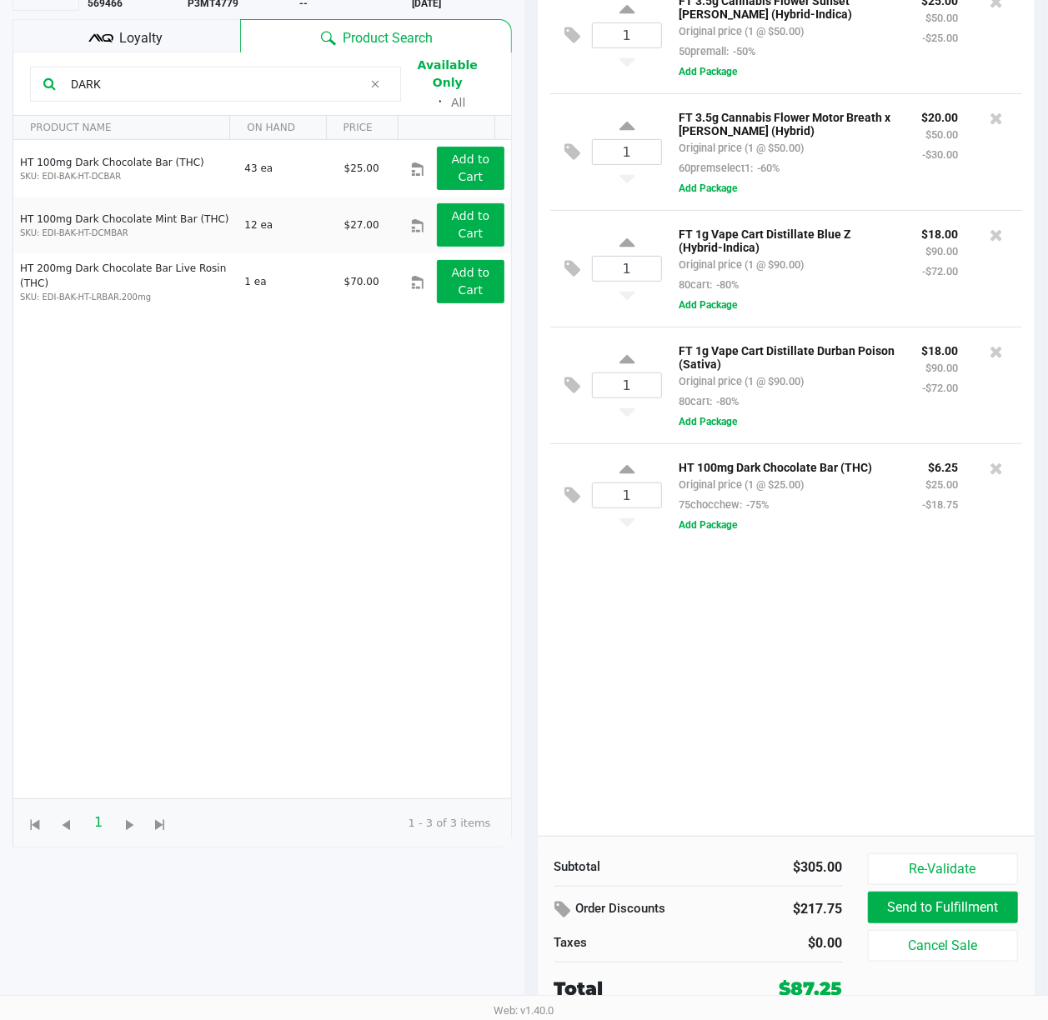
click at [764, 764] on div "1 FT 3.5g Cannabis Flower Sunset [PERSON_NAME] (Hybrid-Indica) Original price (…" at bounding box center [787, 406] width 498 height 859
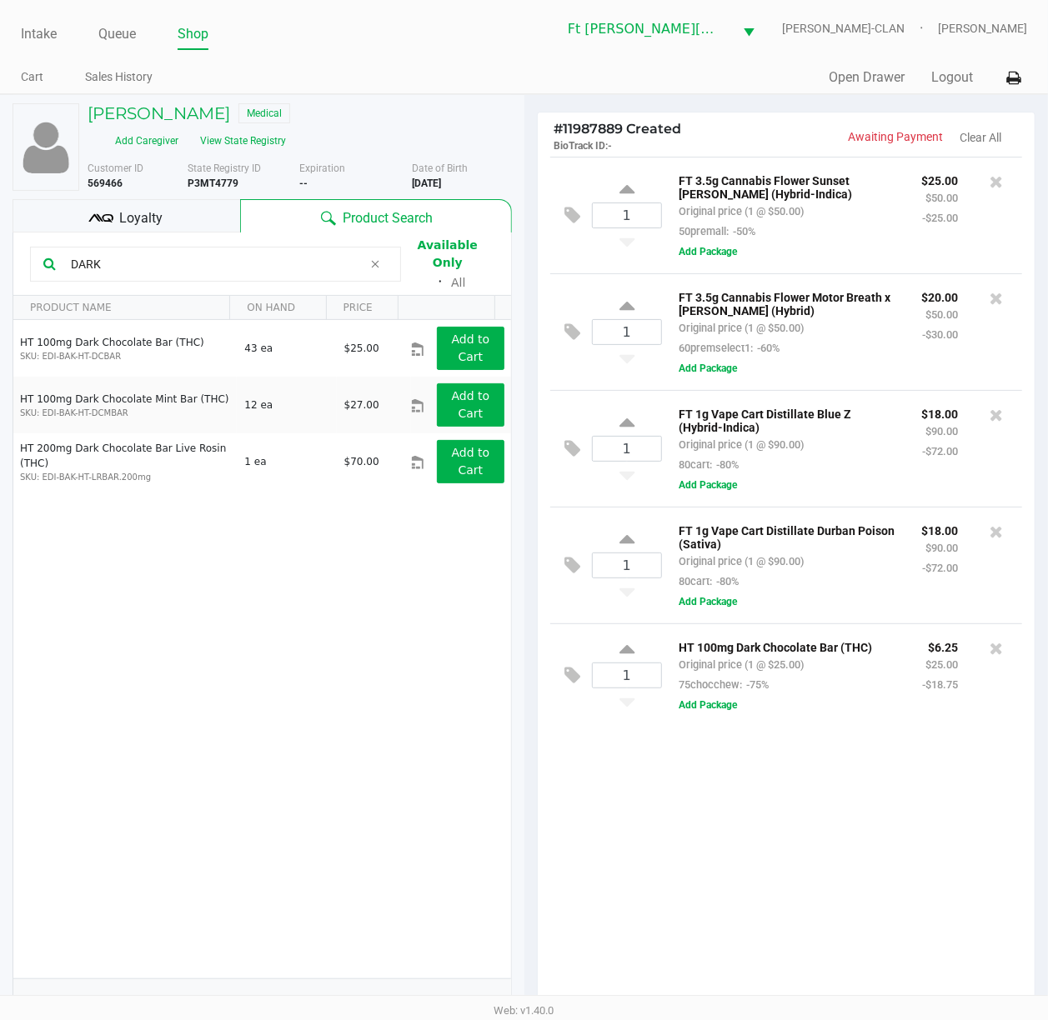
click at [704, 764] on div "1 FT 3.5g Cannabis Flower Sunset [PERSON_NAME] (Hybrid-Indica) Original price (…" at bounding box center [787, 586] width 498 height 859
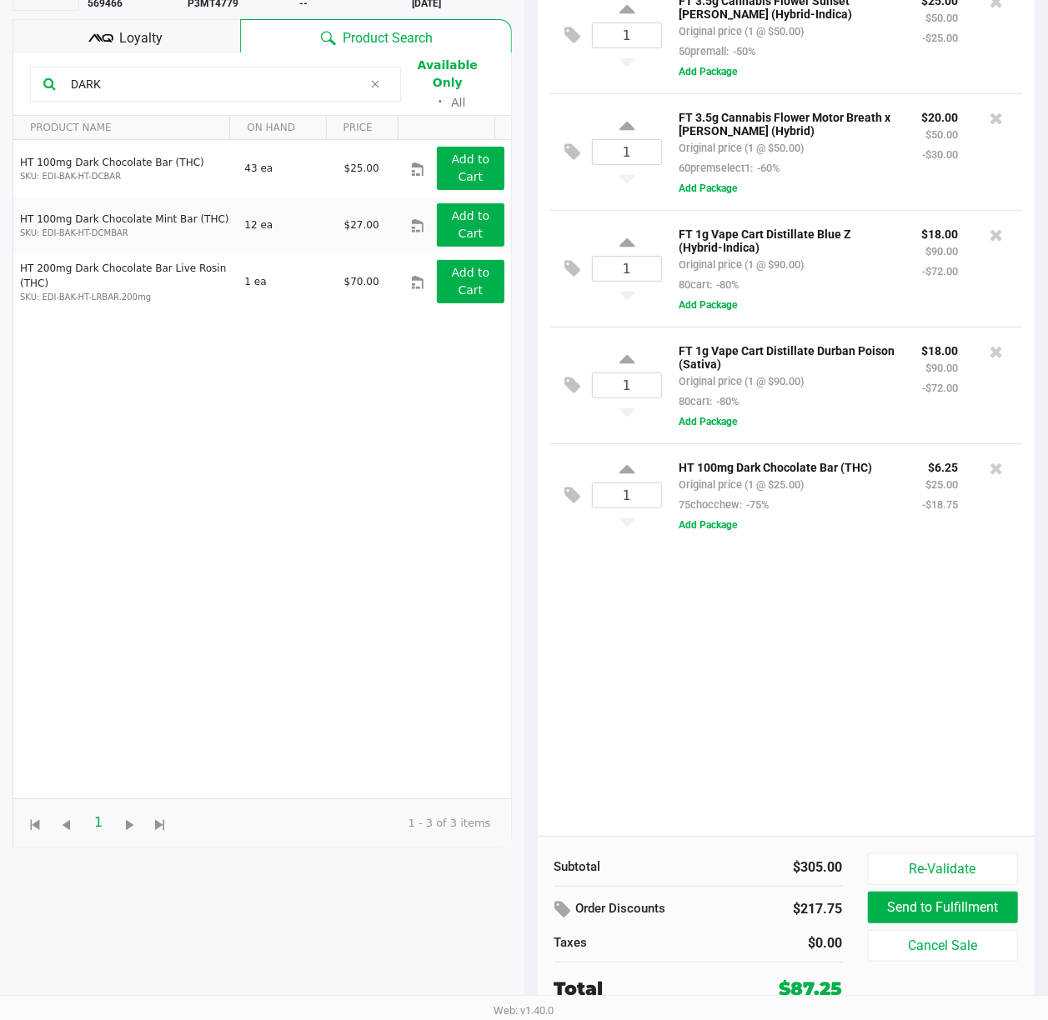
drag, startPoint x: 118, startPoint y: 47, endPoint x: -2, endPoint y: 78, distance: 123.1
click at [0, 78] on html "Intake Queue Shop Ft [PERSON_NAME][GEOGRAPHIC_DATA] [PERSON_NAME]-CLAN [PERSON_…" at bounding box center [524, 330] width 1048 height 1020
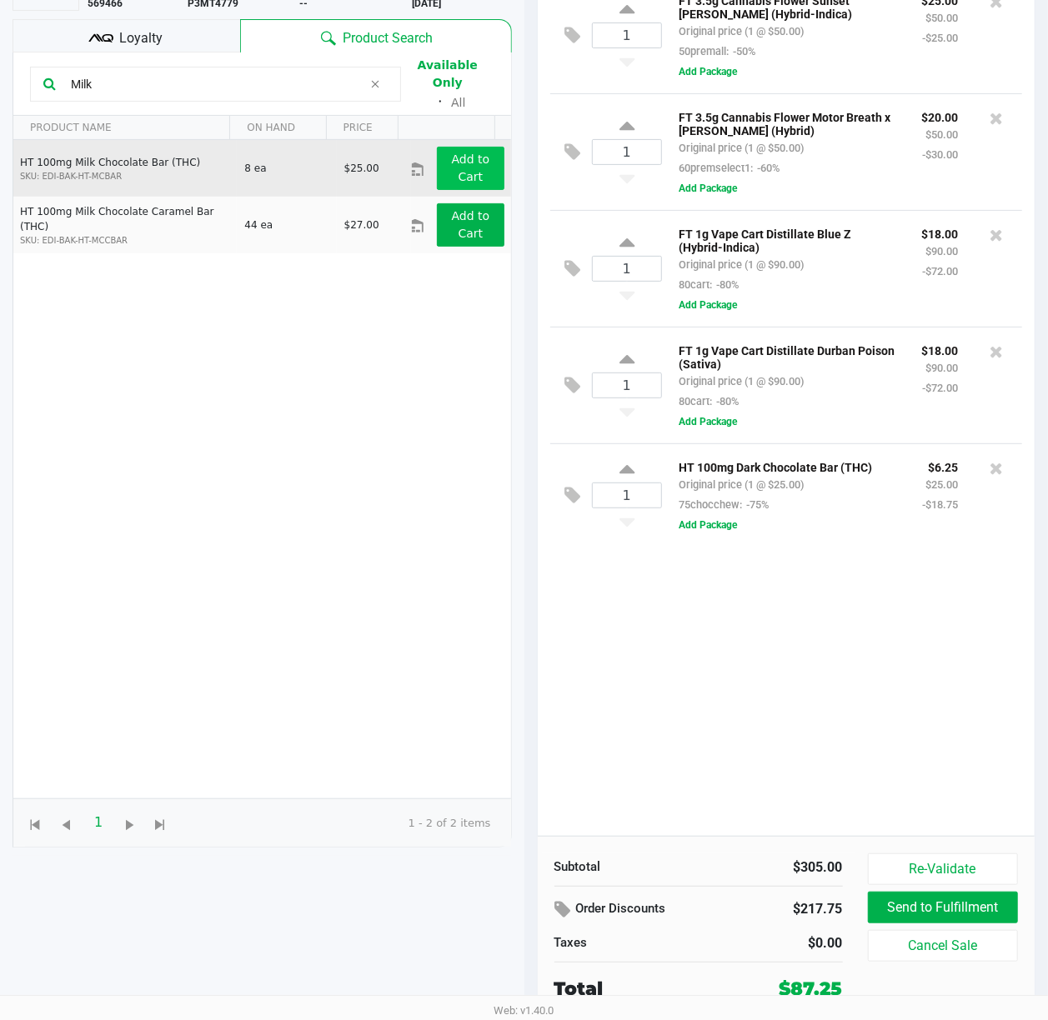
type input "Milk"
click at [468, 147] on button "Add to Cart" at bounding box center [470, 168] width 67 height 43
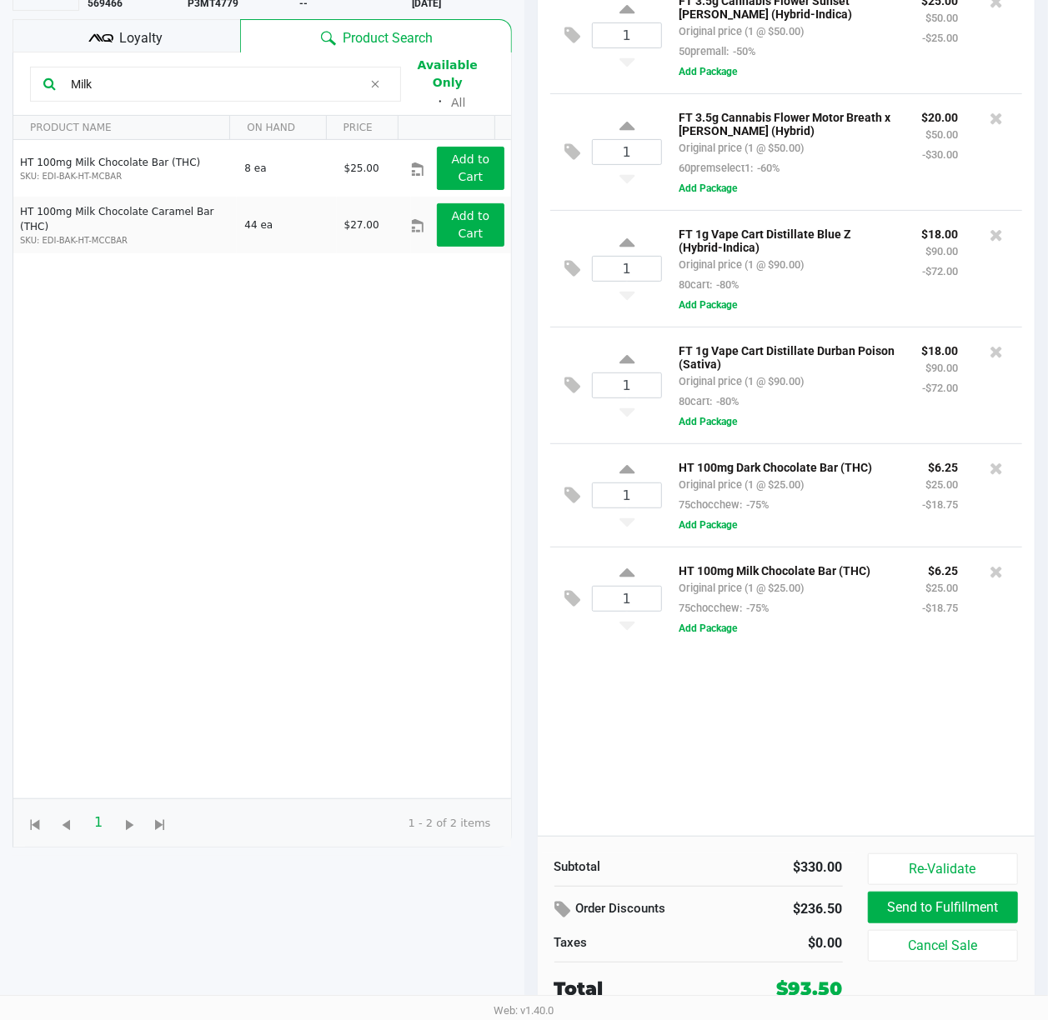
click at [675, 744] on div "1 FT 3.5g Cannabis Flower Sunset [PERSON_NAME] (Hybrid-Indica) Original price (…" at bounding box center [787, 406] width 498 height 859
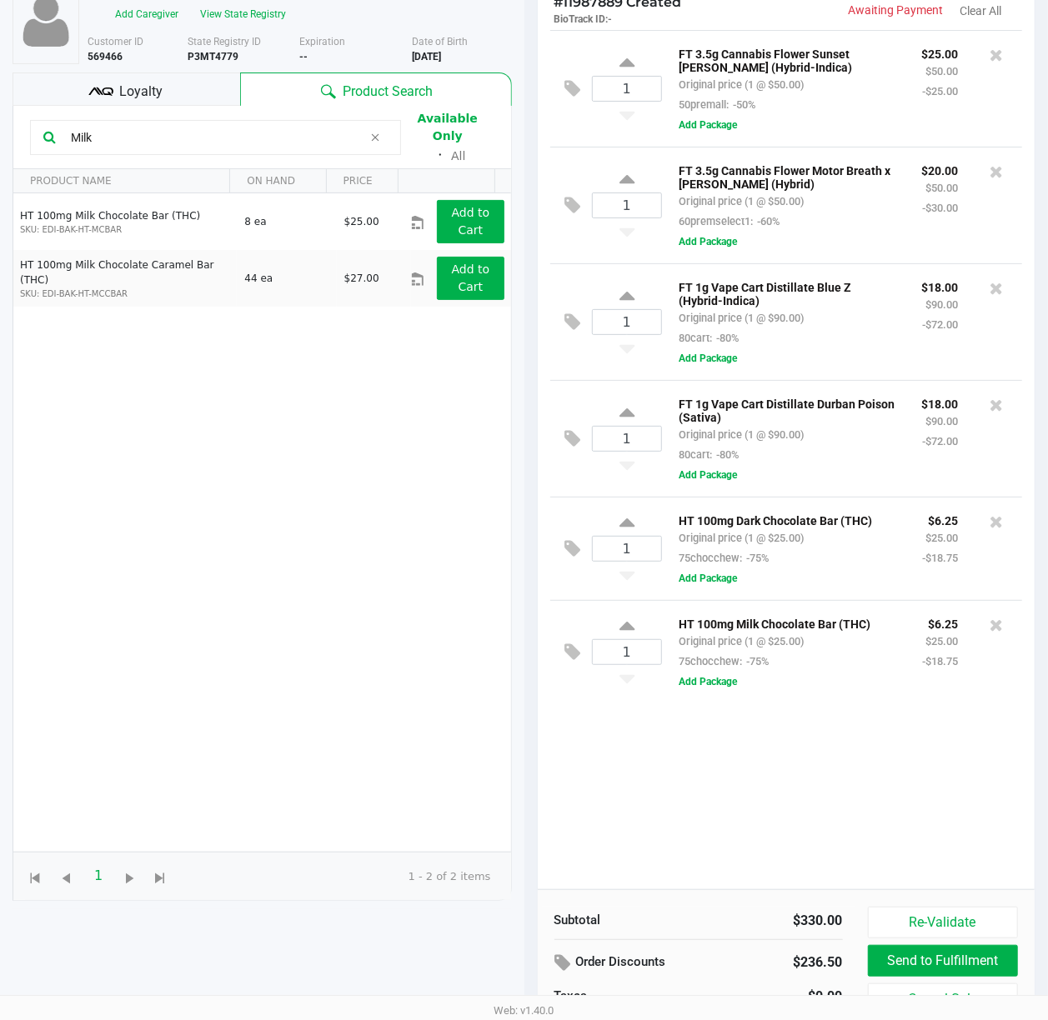
scroll to position [72, 0]
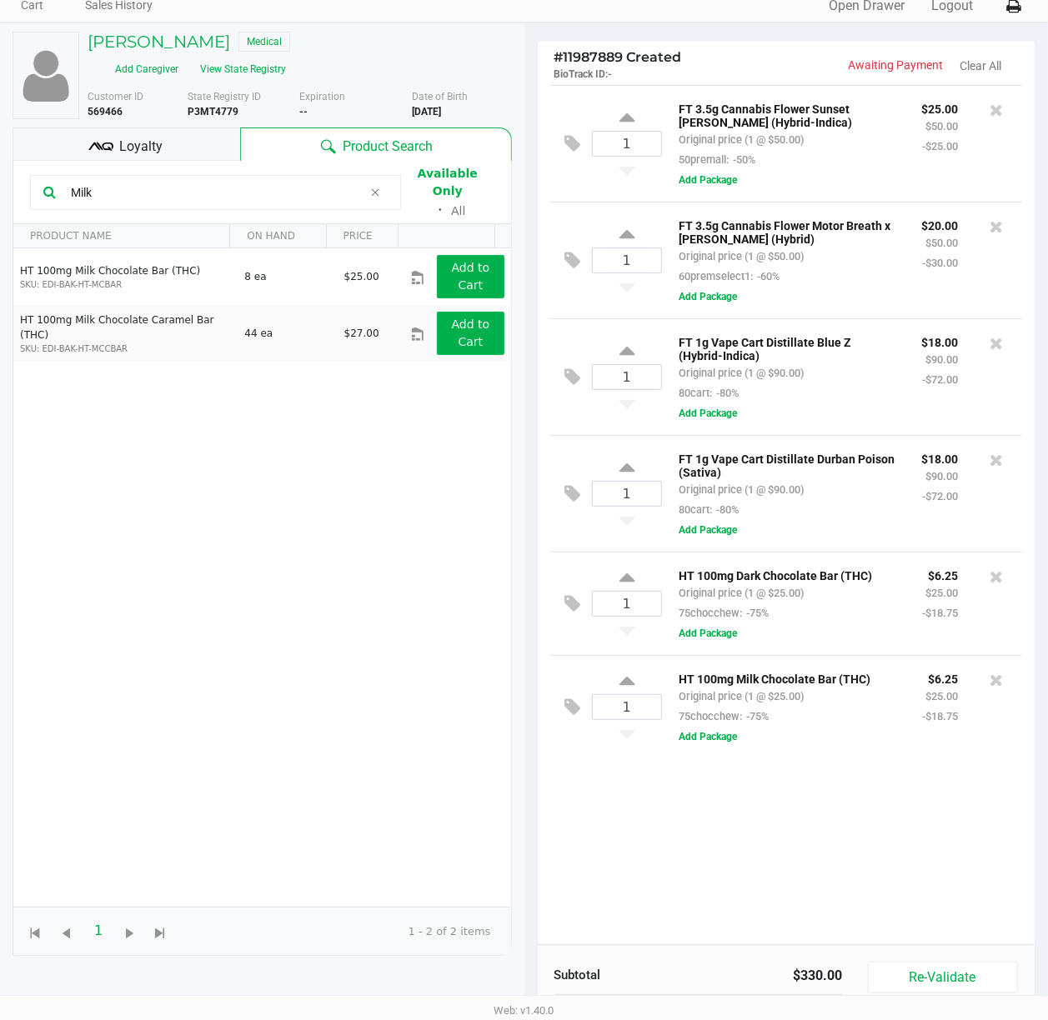
click at [798, 764] on div "1 FT 3.5g Cannabis Flower Sunset [PERSON_NAME] (Hybrid-Indica) Original price (…" at bounding box center [787, 514] width 498 height 859
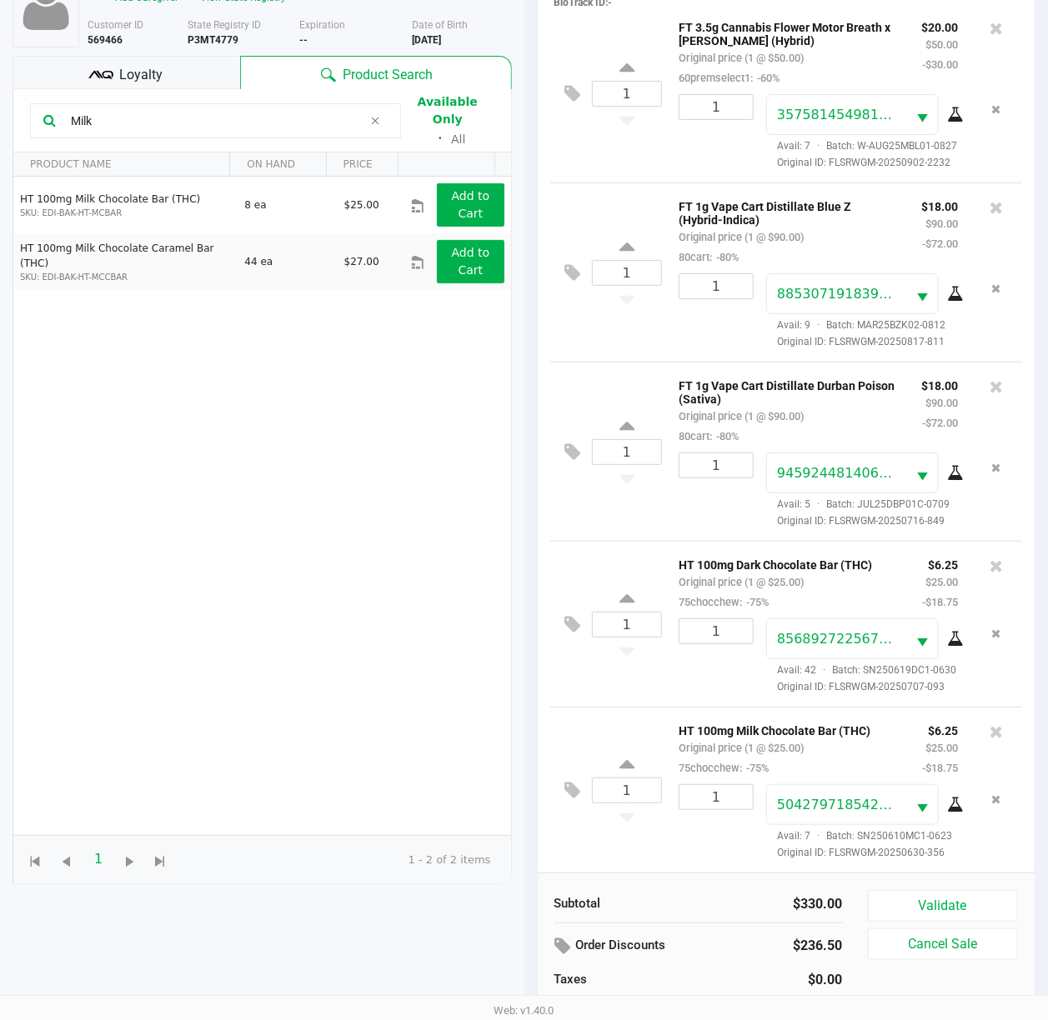
scroll to position [183, 0]
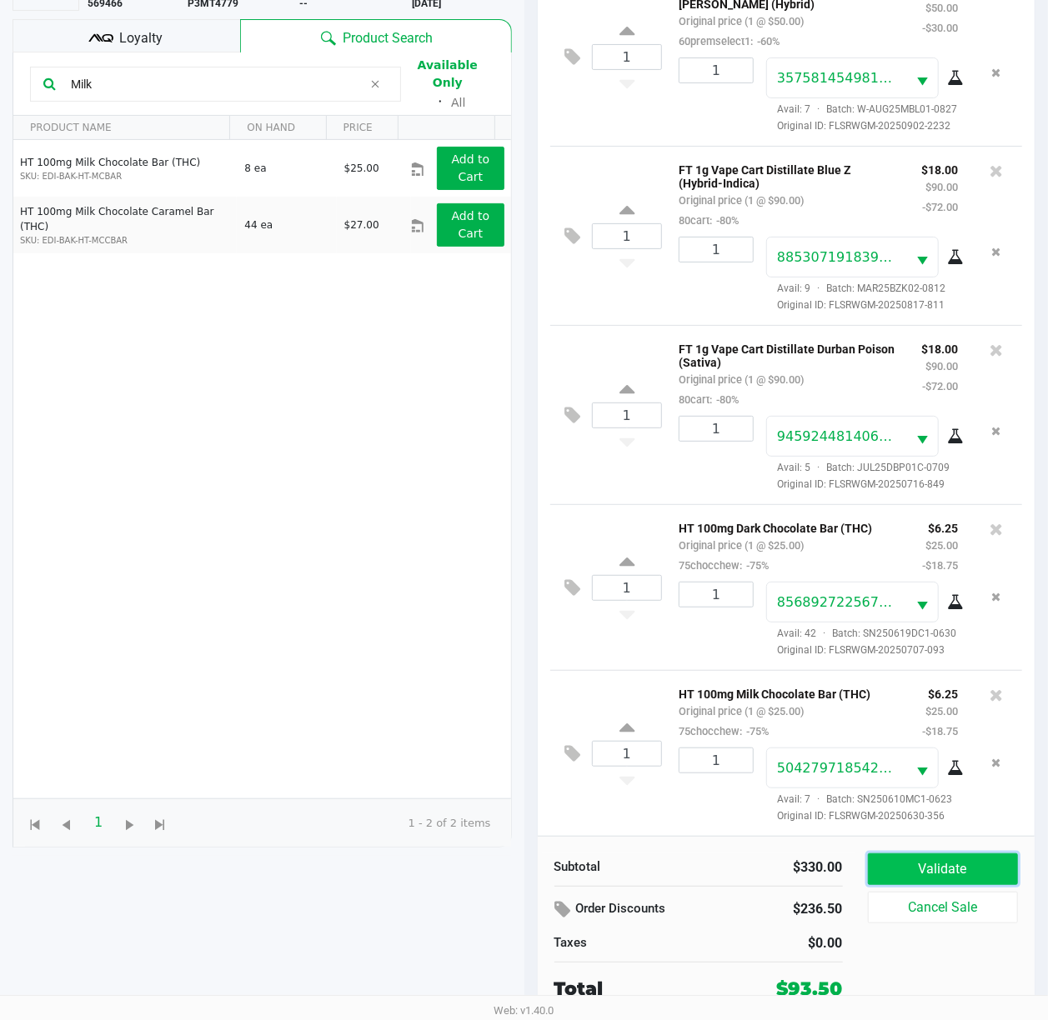
click at [798, 764] on button "Validate" at bounding box center [943, 870] width 151 height 32
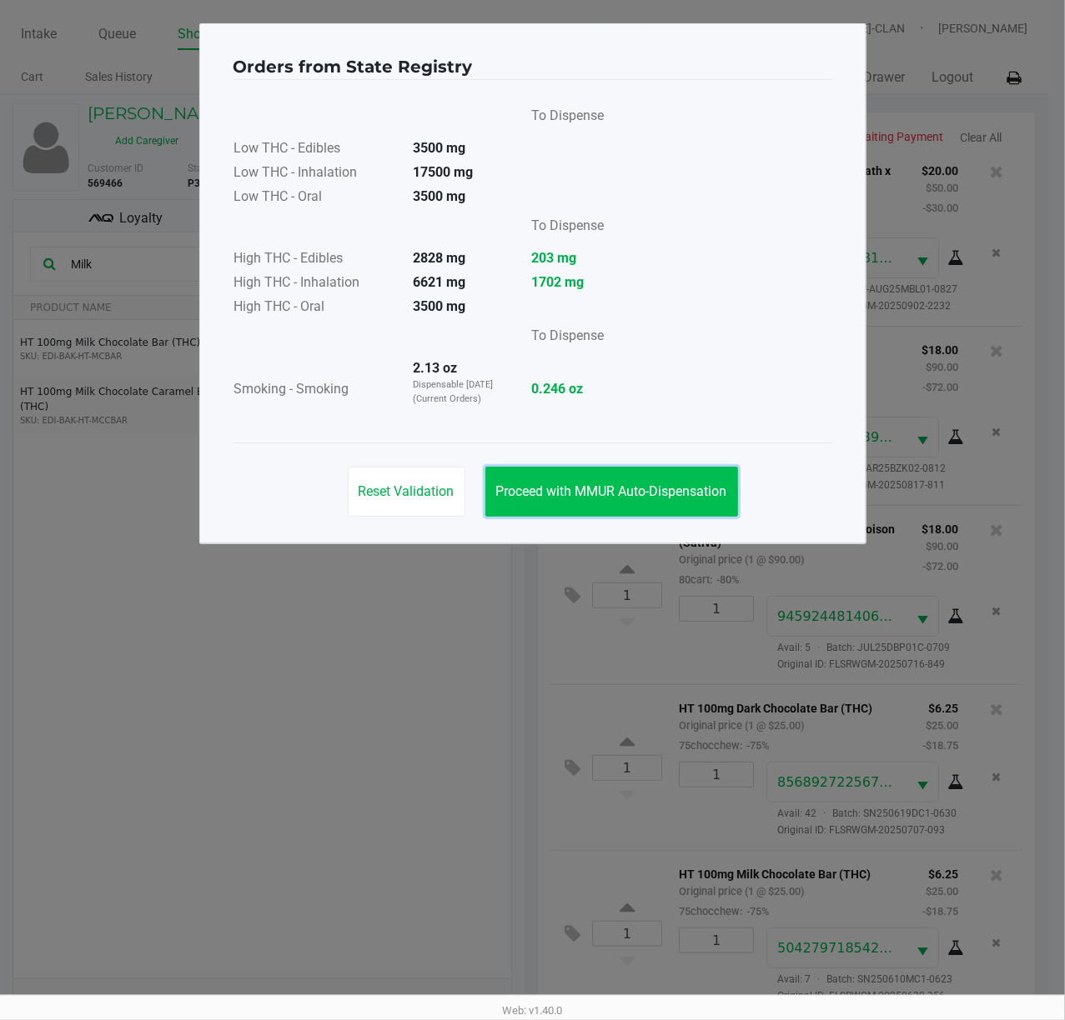
click at [620, 471] on button "Proceed with MMUR Auto-Dispensation" at bounding box center [611, 492] width 253 height 50
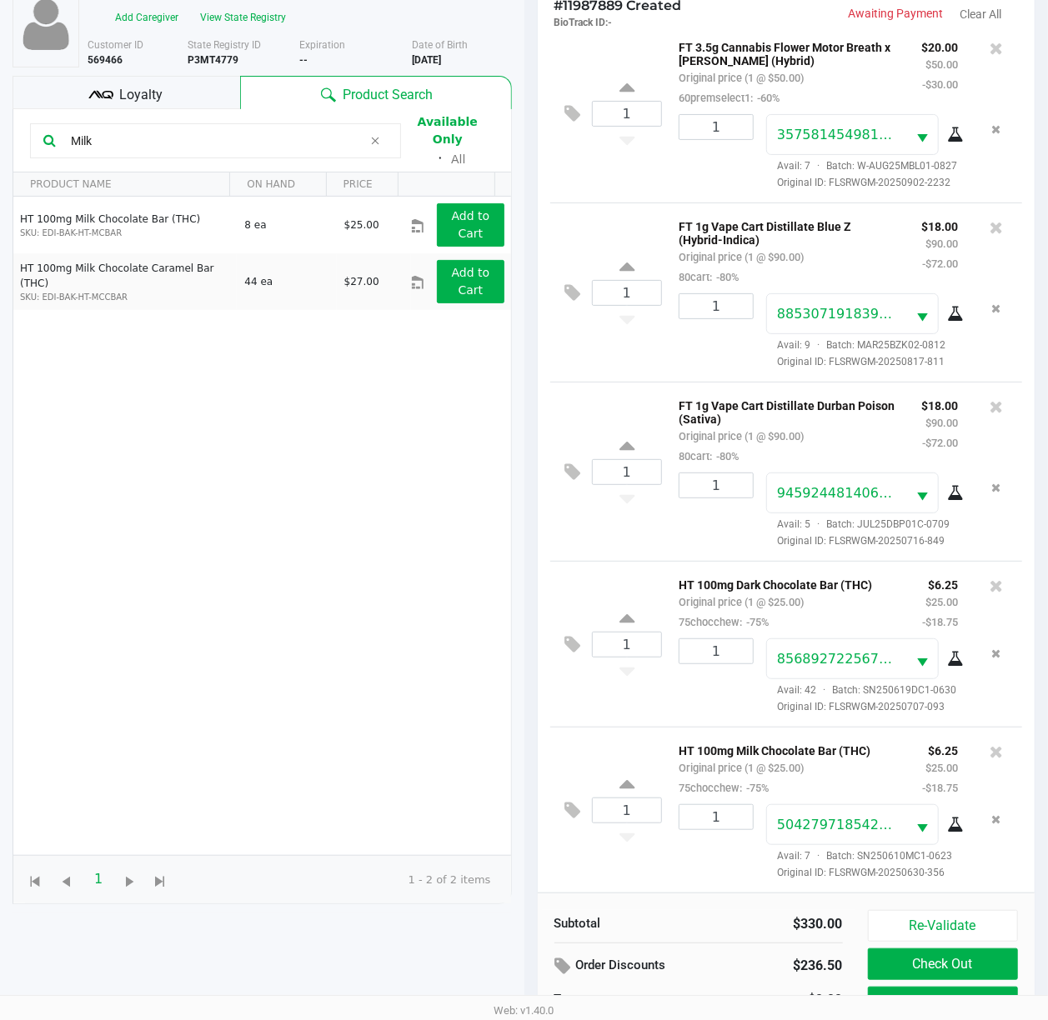
scroll to position [202, 0]
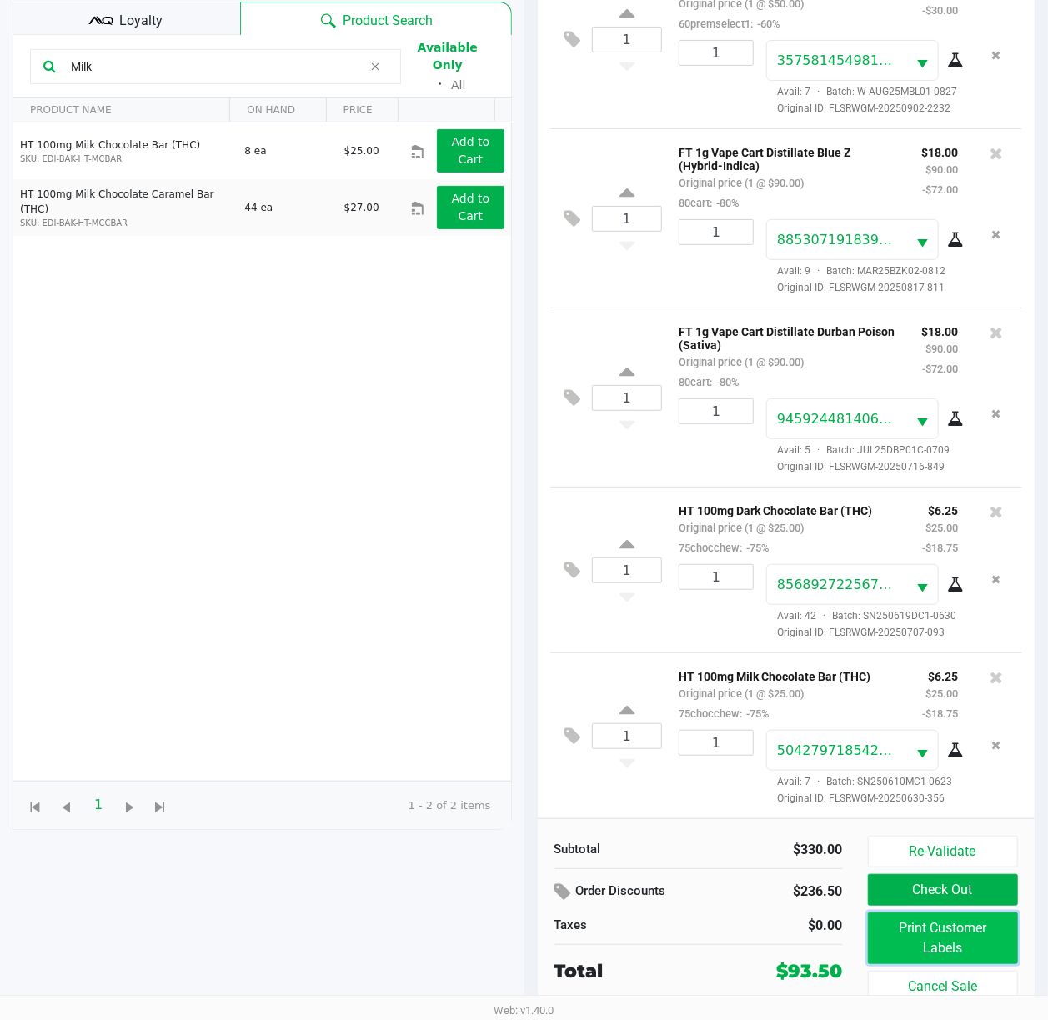
click at [798, 764] on button "Print Customer Labels" at bounding box center [943, 939] width 151 height 52
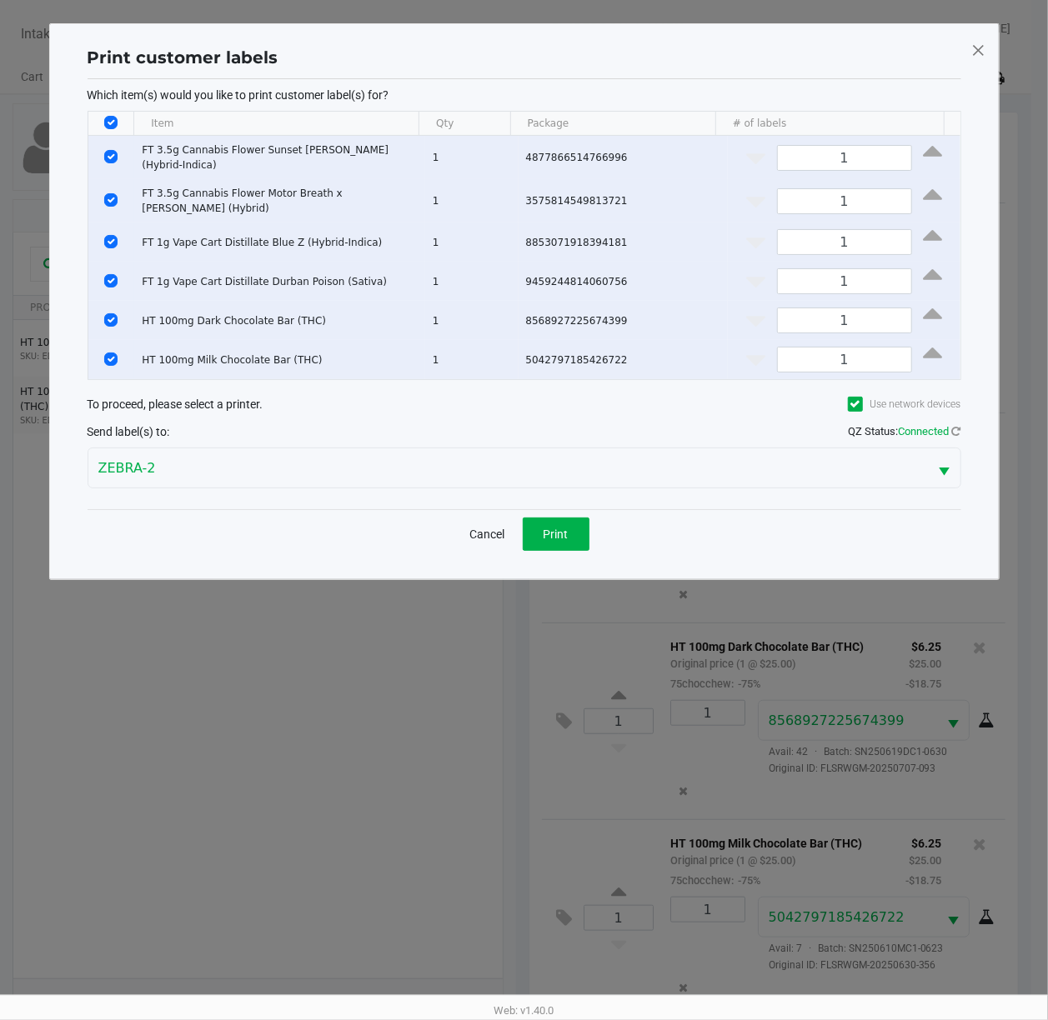
scroll to position [0, 0]
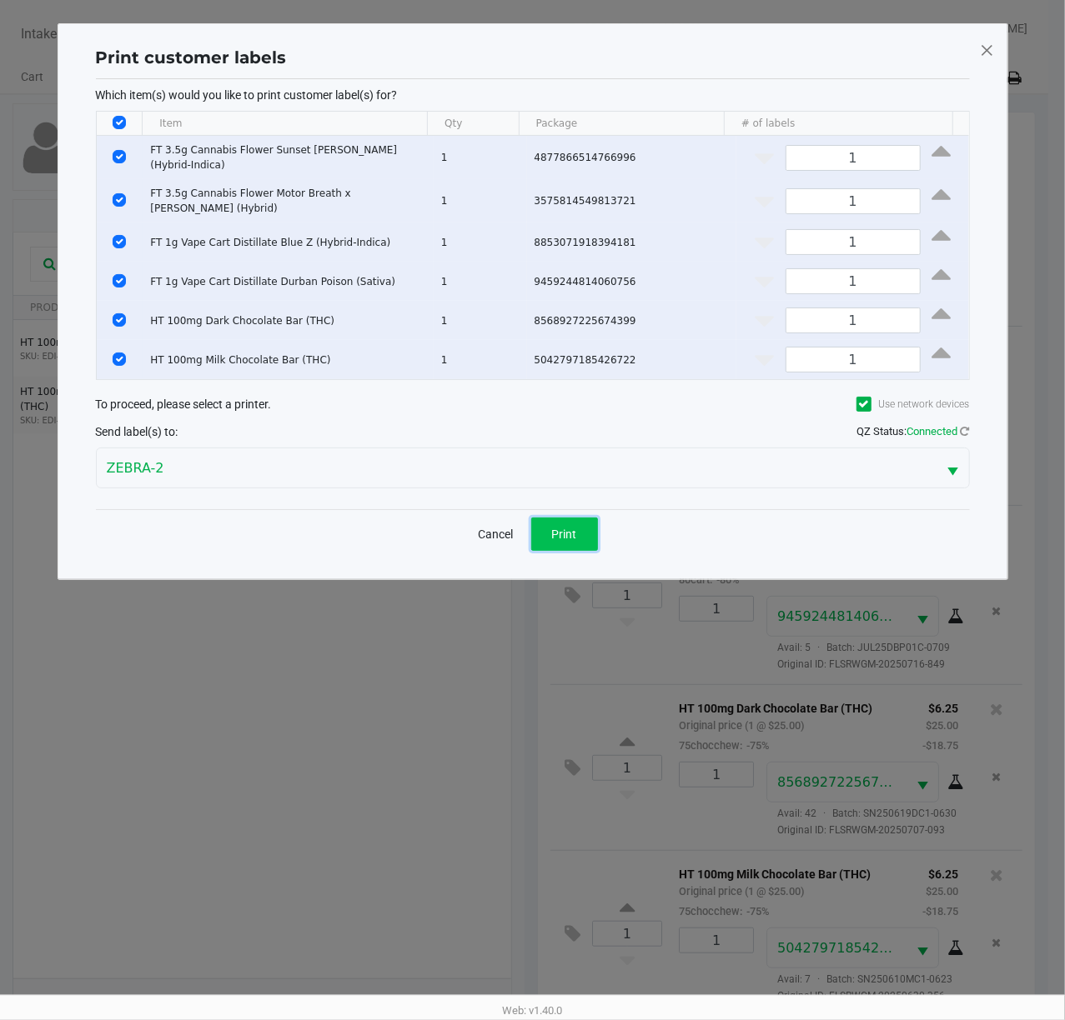
click at [578, 527] on button "Print" at bounding box center [564, 534] width 67 height 33
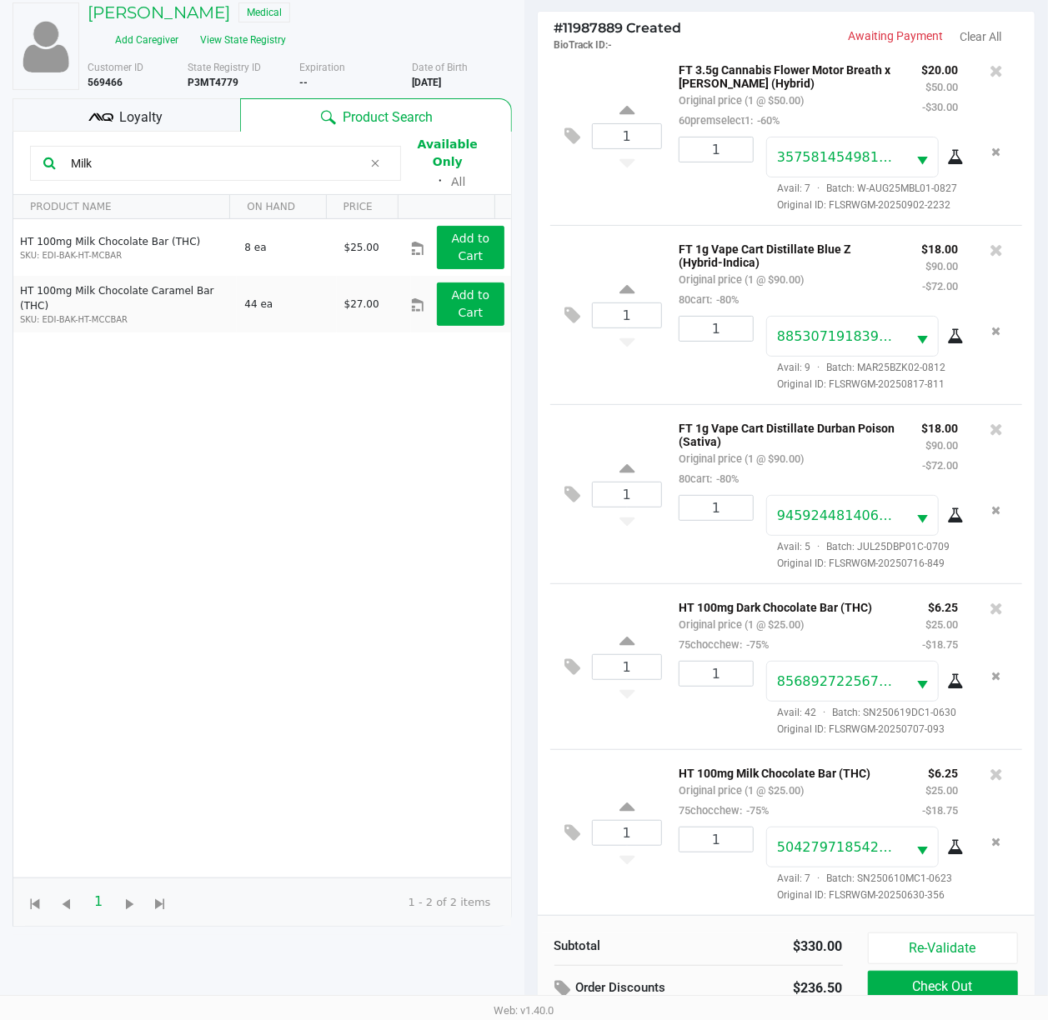
scroll to position [202, 0]
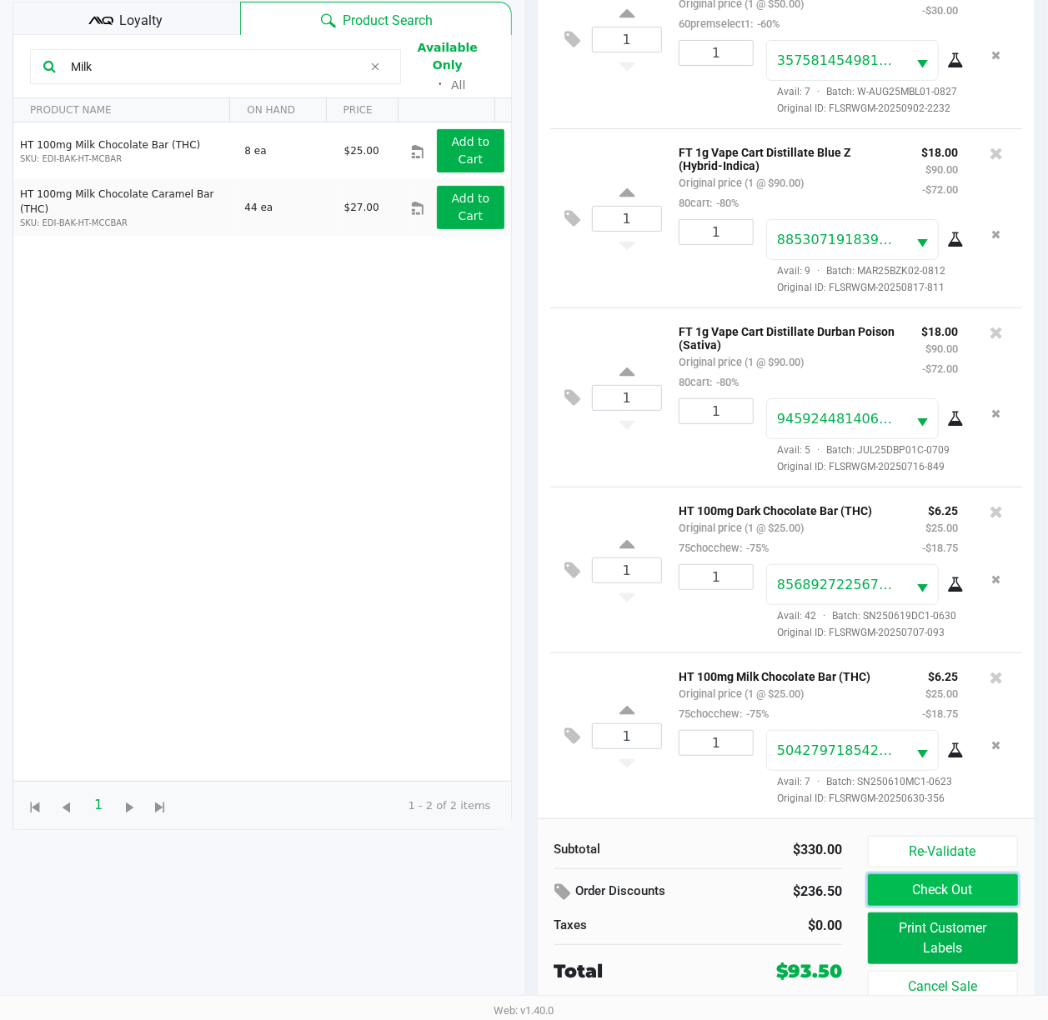
click at [798, 764] on button "Check Out" at bounding box center [943, 890] width 151 height 32
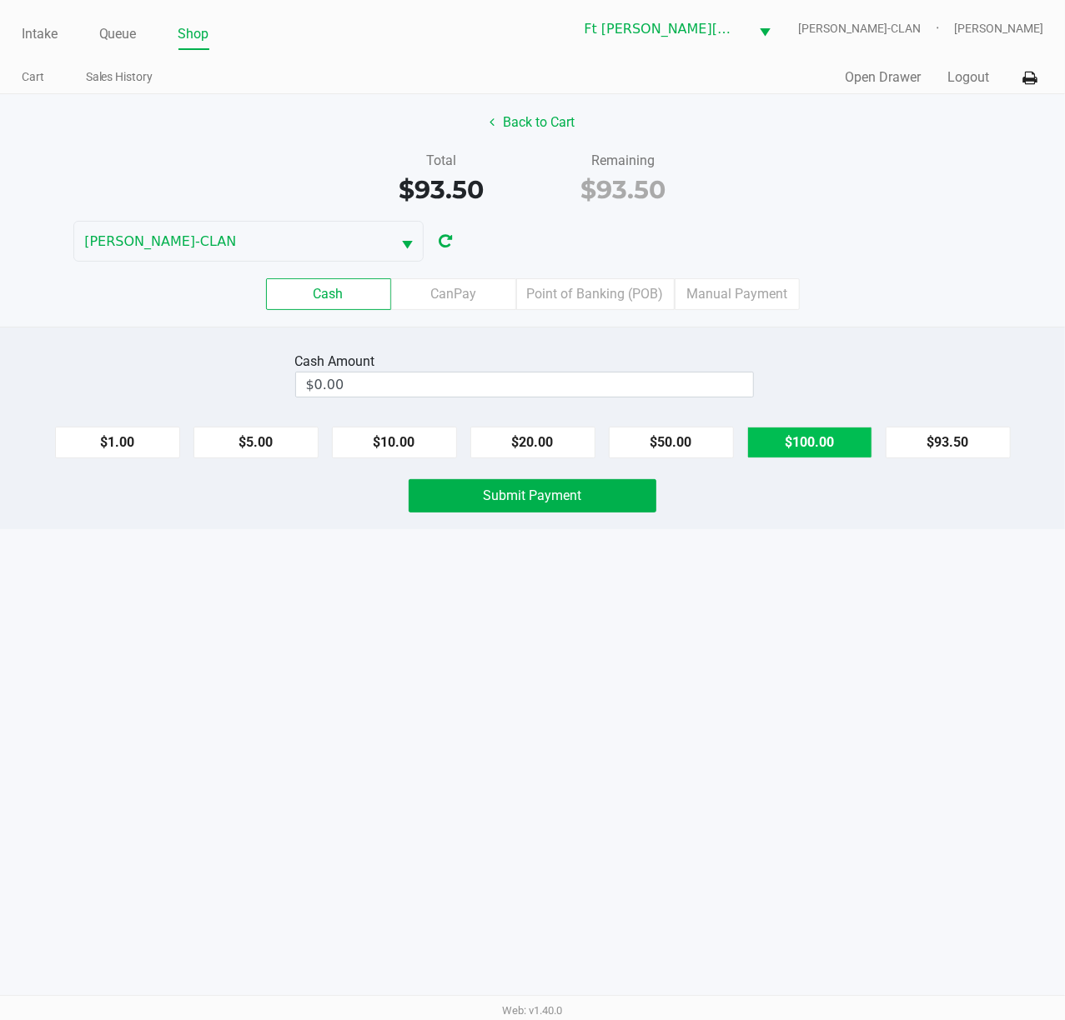
click at [798, 458] on button "$100.00" at bounding box center [809, 443] width 125 height 32
type input "$100.00"
click at [579, 504] on span "Submit Payment" at bounding box center [533, 496] width 98 height 16
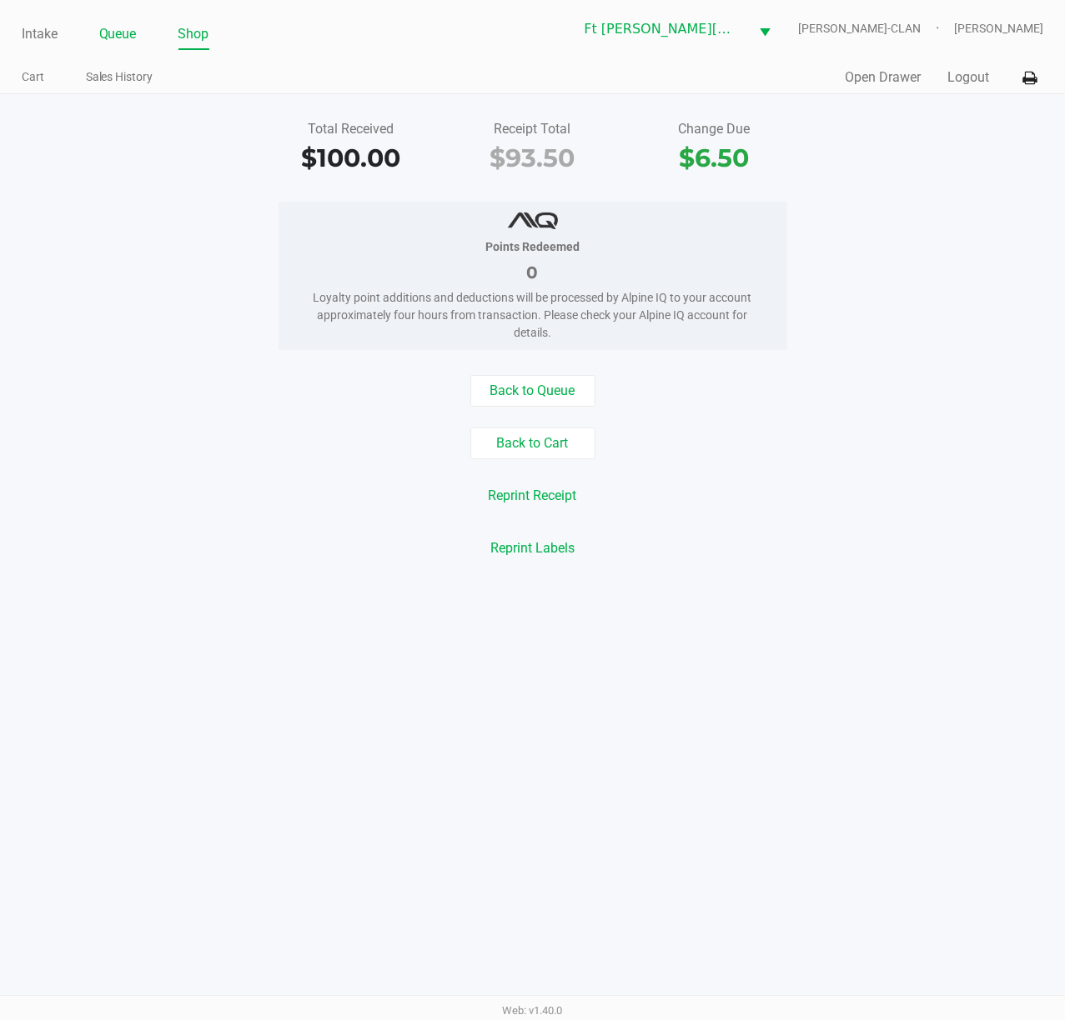
click at [107, 38] on link "Queue" at bounding box center [118, 34] width 38 height 23
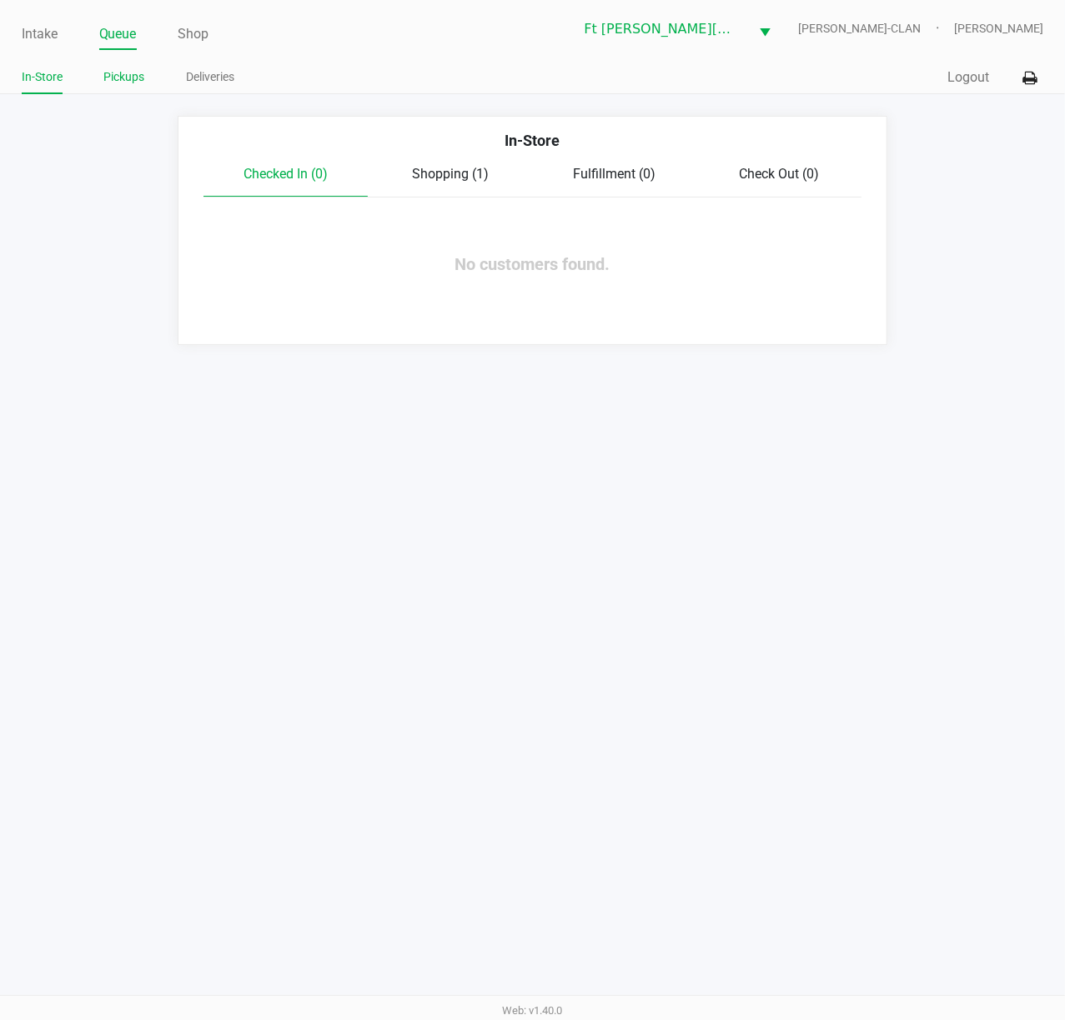
click at [118, 78] on link "Pickups" at bounding box center [124, 77] width 41 height 21
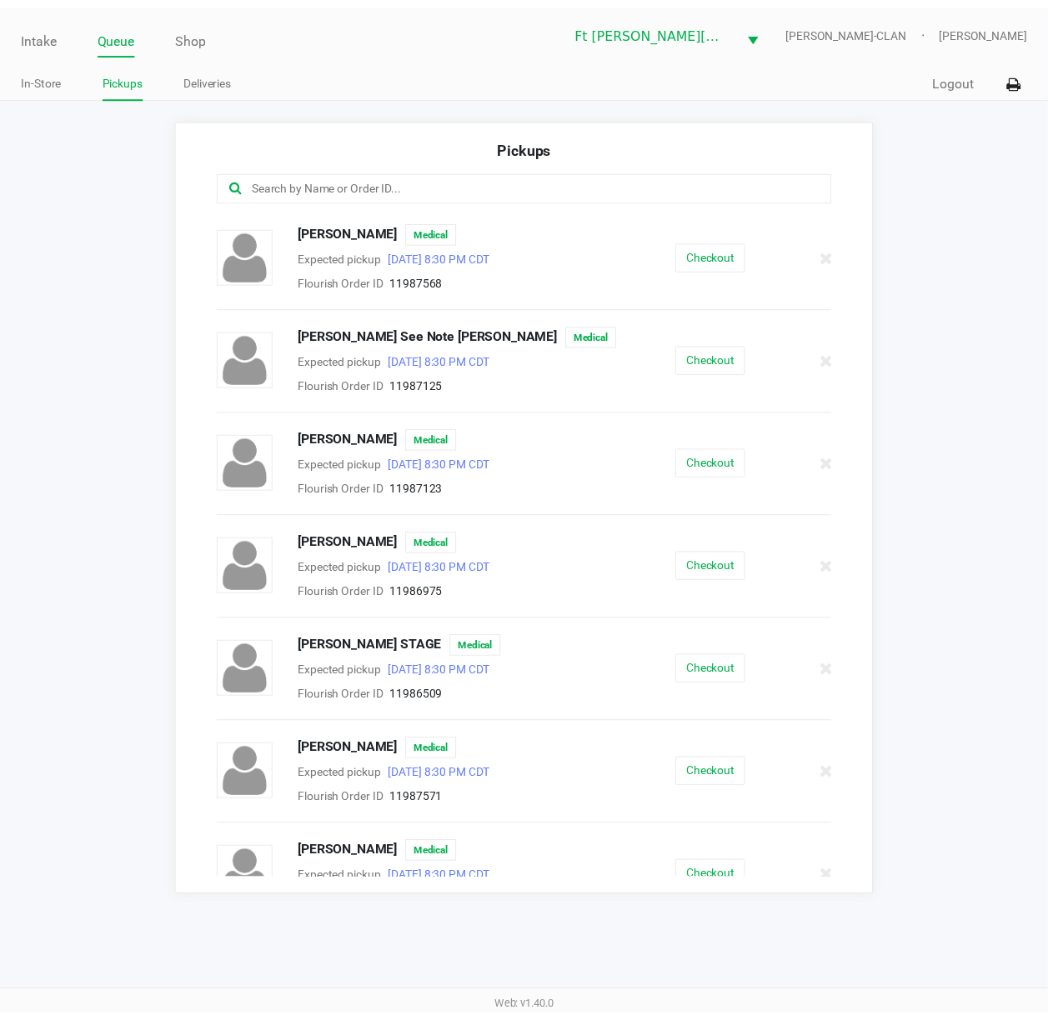
scroll to position [111, 0]
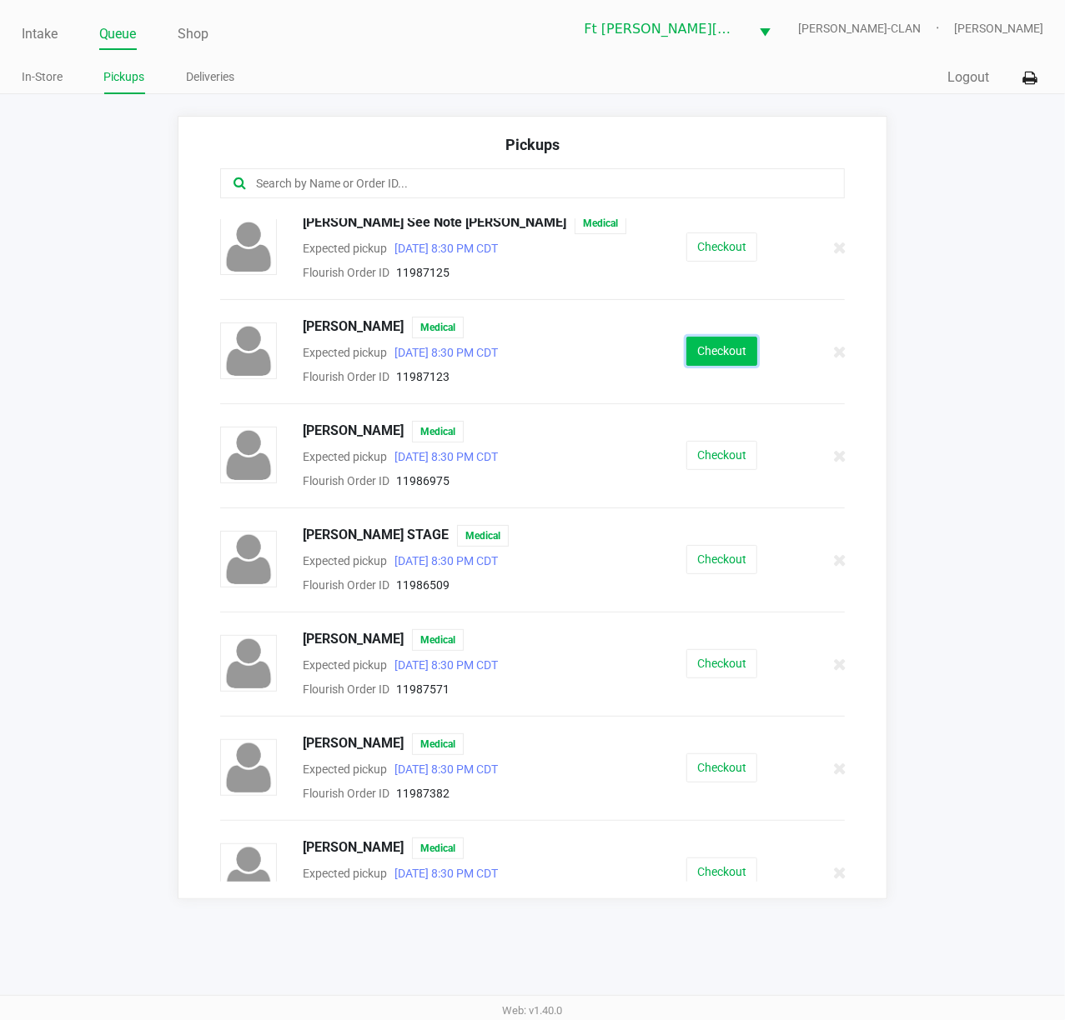
click at [714, 347] on button "Checkout" at bounding box center [721, 351] width 71 height 29
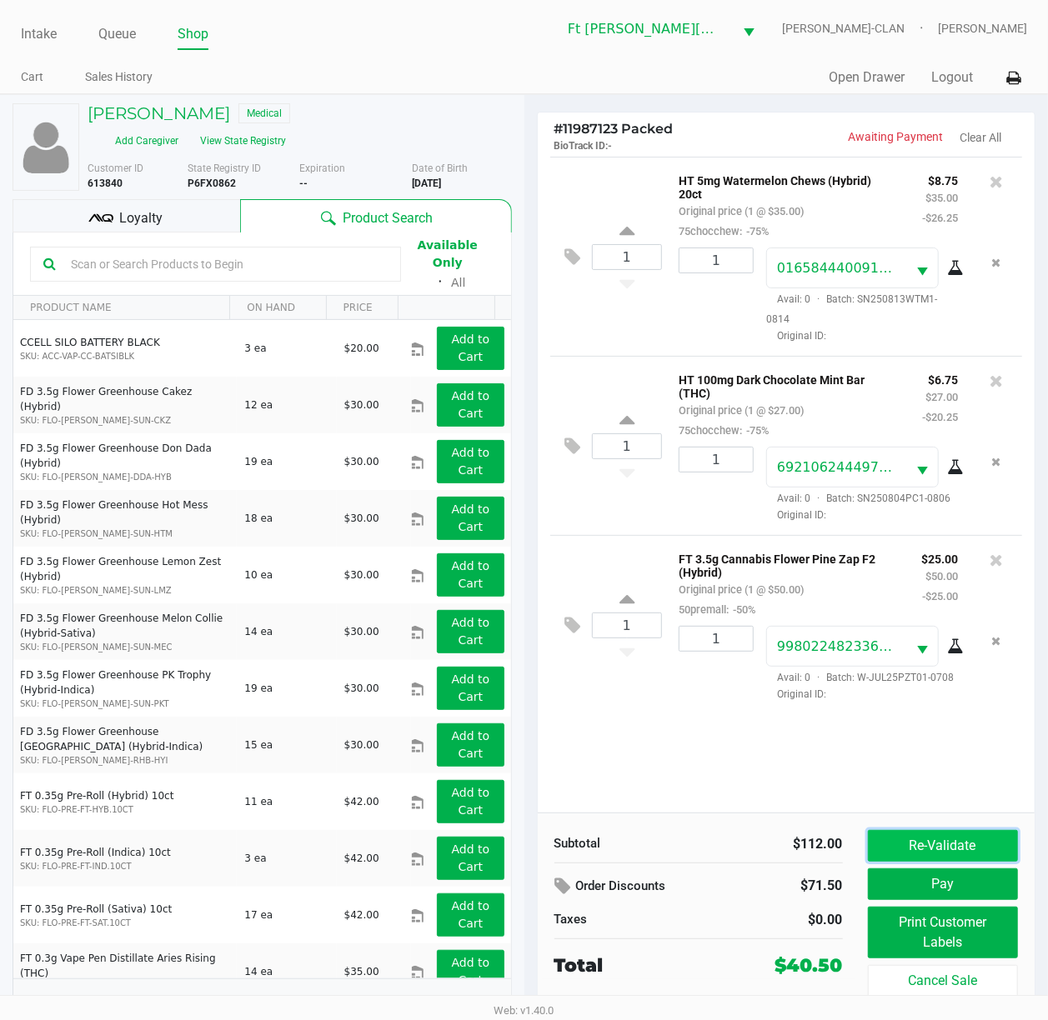
click at [798, 764] on button "Re-Validate" at bounding box center [943, 846] width 151 height 32
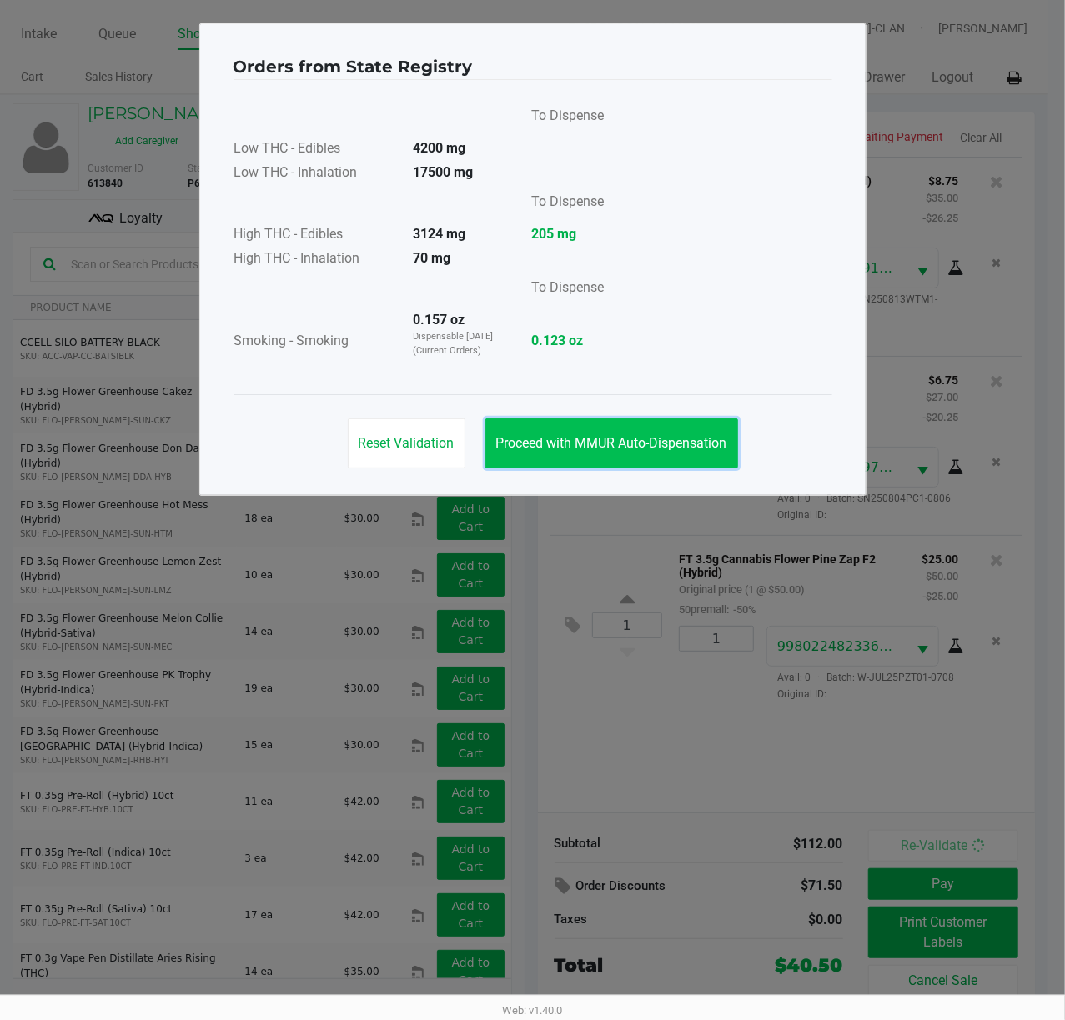
click at [615, 444] on span "Proceed with MMUR Auto-Dispensation" at bounding box center [611, 443] width 231 height 16
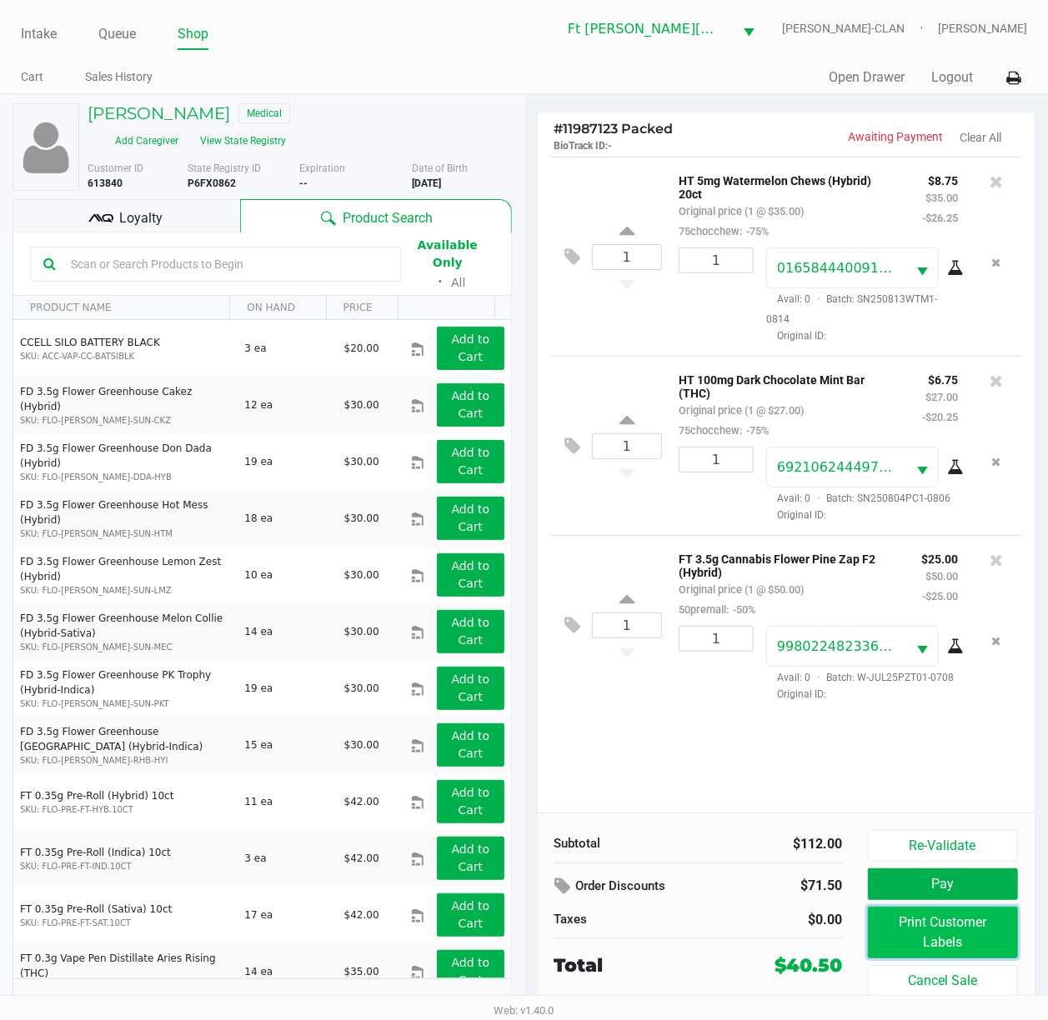
click at [798, 764] on button "Print Customer Labels" at bounding box center [943, 933] width 151 height 52
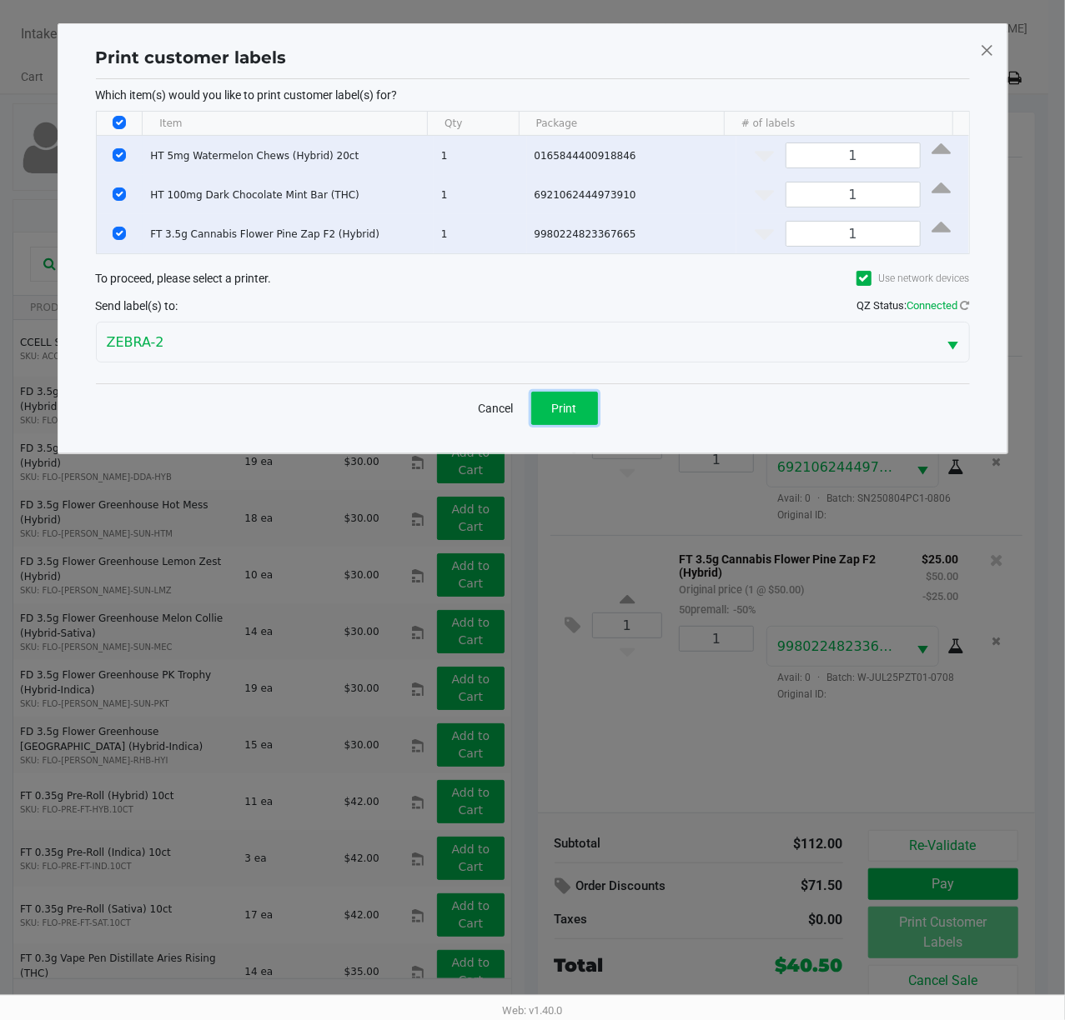
click at [580, 405] on button "Print" at bounding box center [564, 408] width 67 height 33
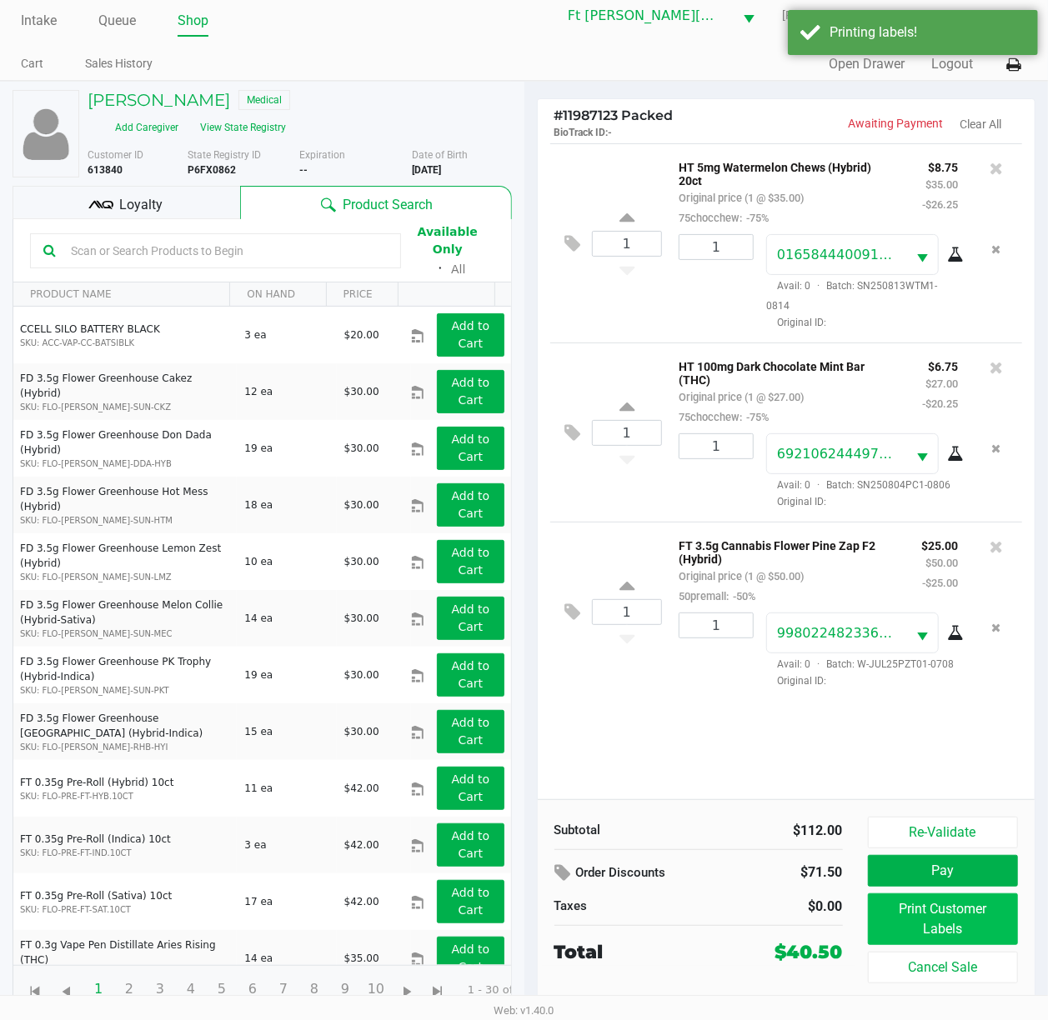
scroll to position [18, 0]
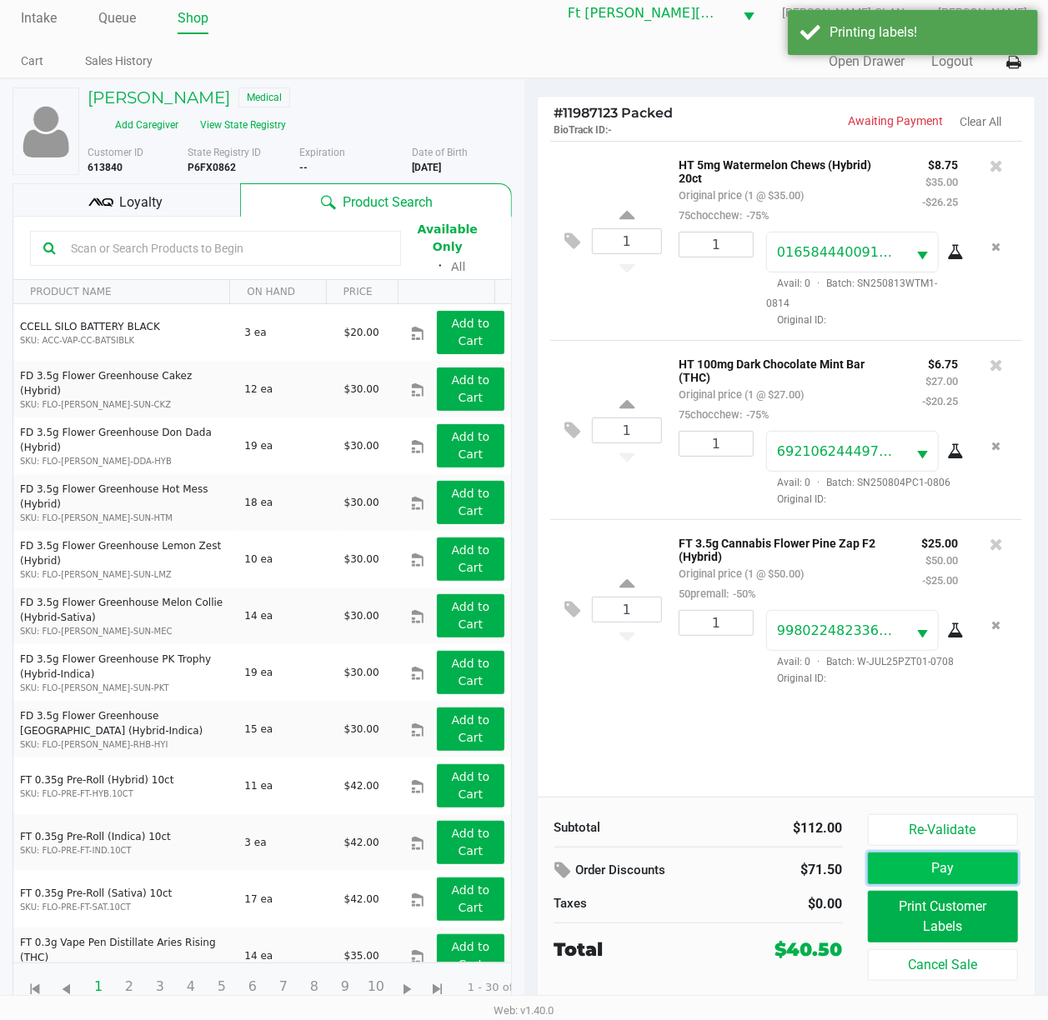
click at [798, 764] on button "Pay" at bounding box center [943, 869] width 151 height 32
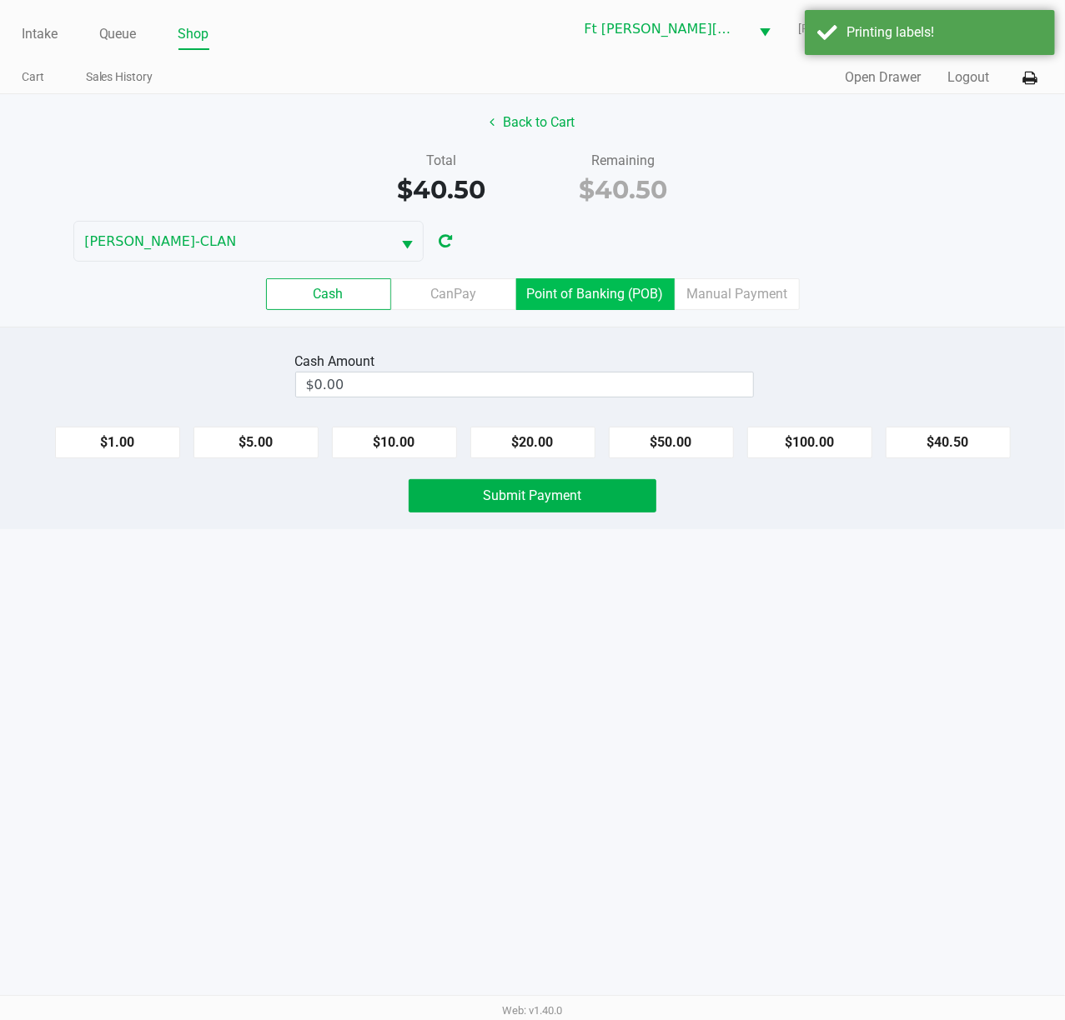
click at [608, 307] on label "Point of Banking (POB)" at bounding box center [595, 294] width 158 height 32
click at [0, 0] on 7 "Point of Banking (POB)" at bounding box center [0, 0] width 0 height 0
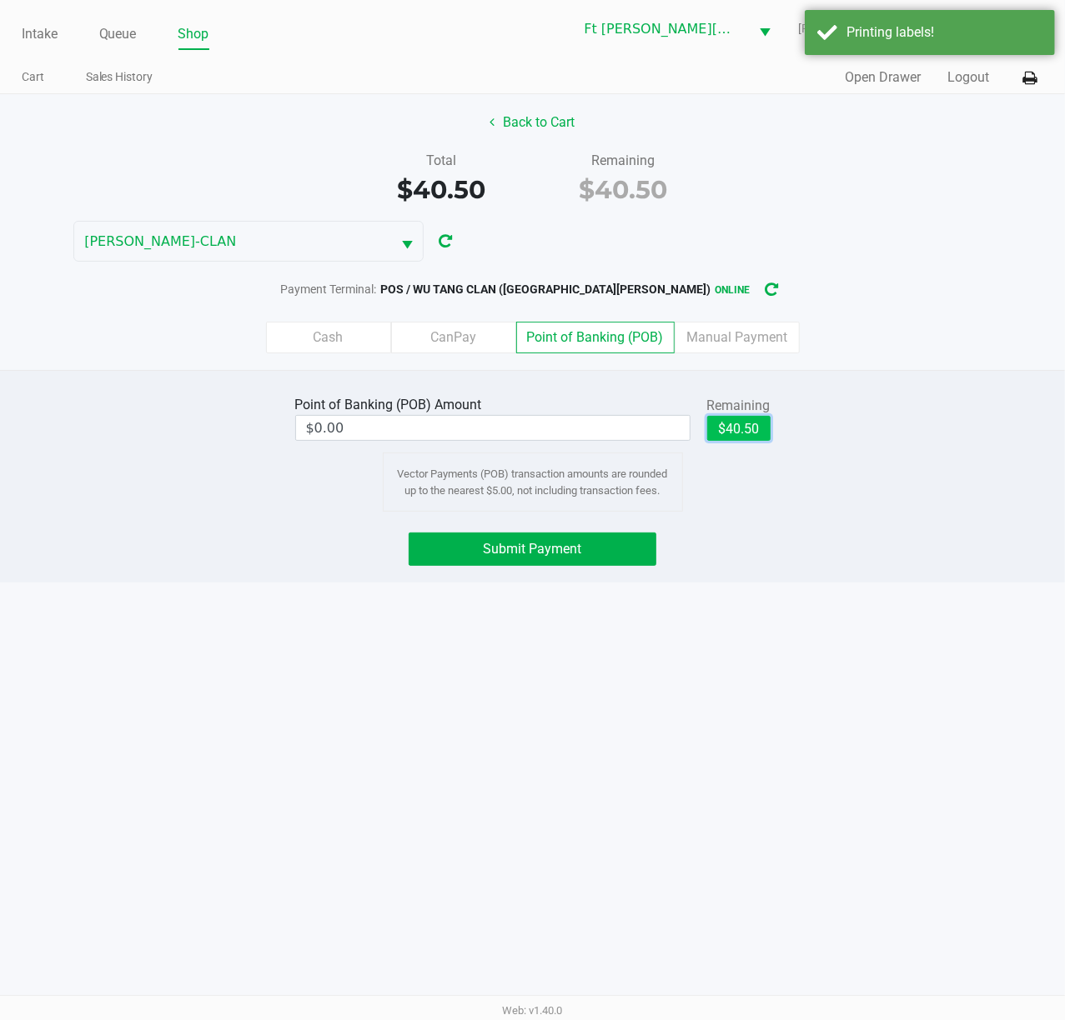
click at [734, 438] on button "$40.50" at bounding box center [738, 428] width 63 height 25
type input "$40.50"
click at [624, 537] on button "Submit Payment" at bounding box center [532, 549] width 248 height 33
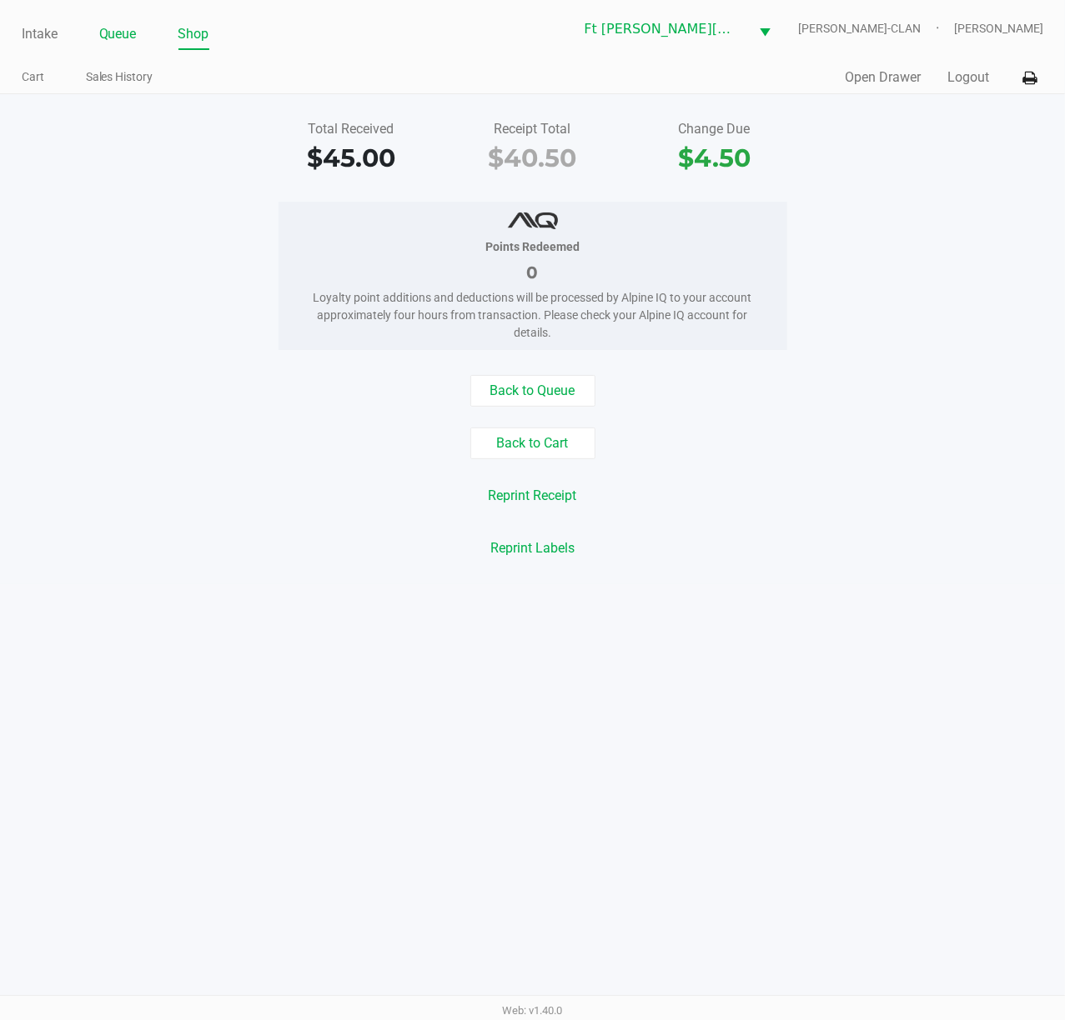
click at [125, 31] on link "Queue" at bounding box center [118, 34] width 38 height 23
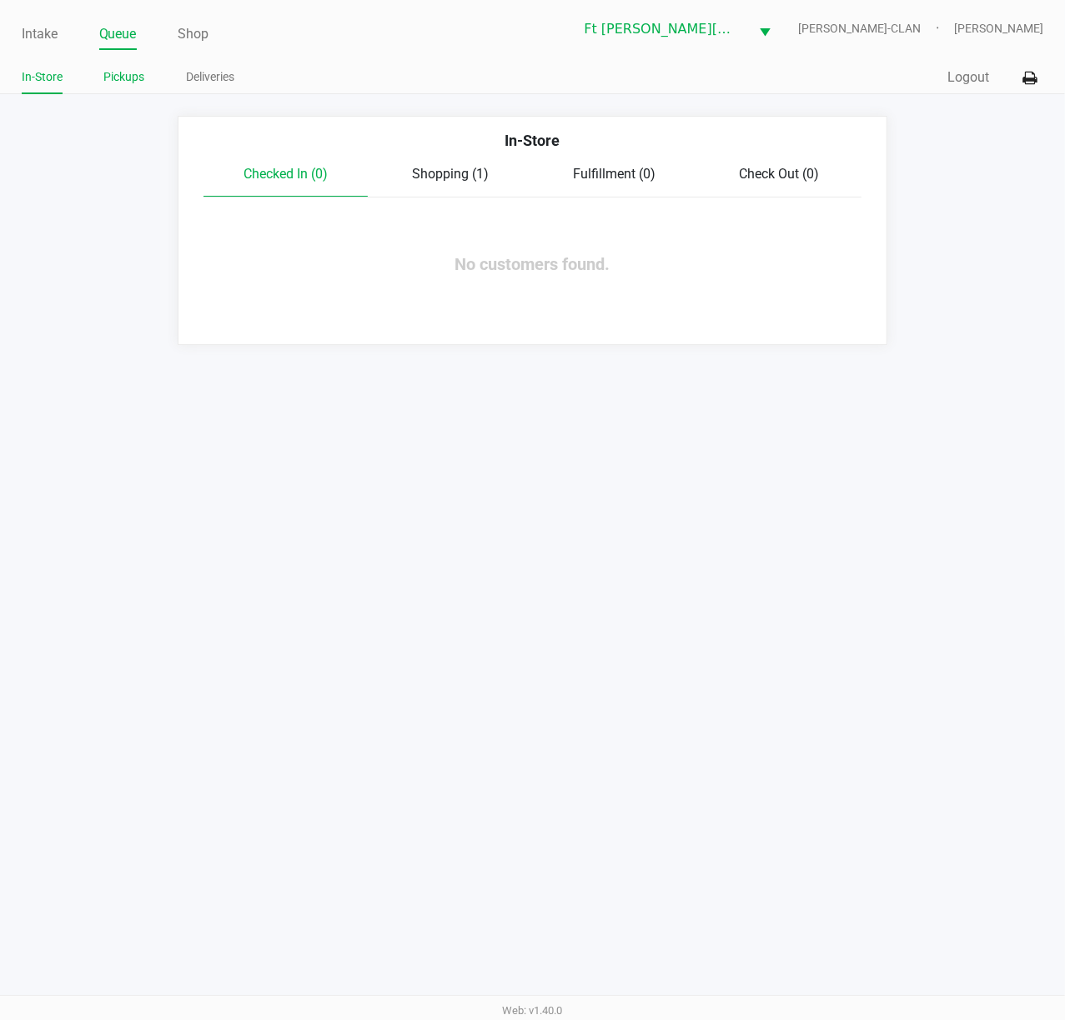
click at [137, 75] on link "Pickups" at bounding box center [124, 77] width 41 height 21
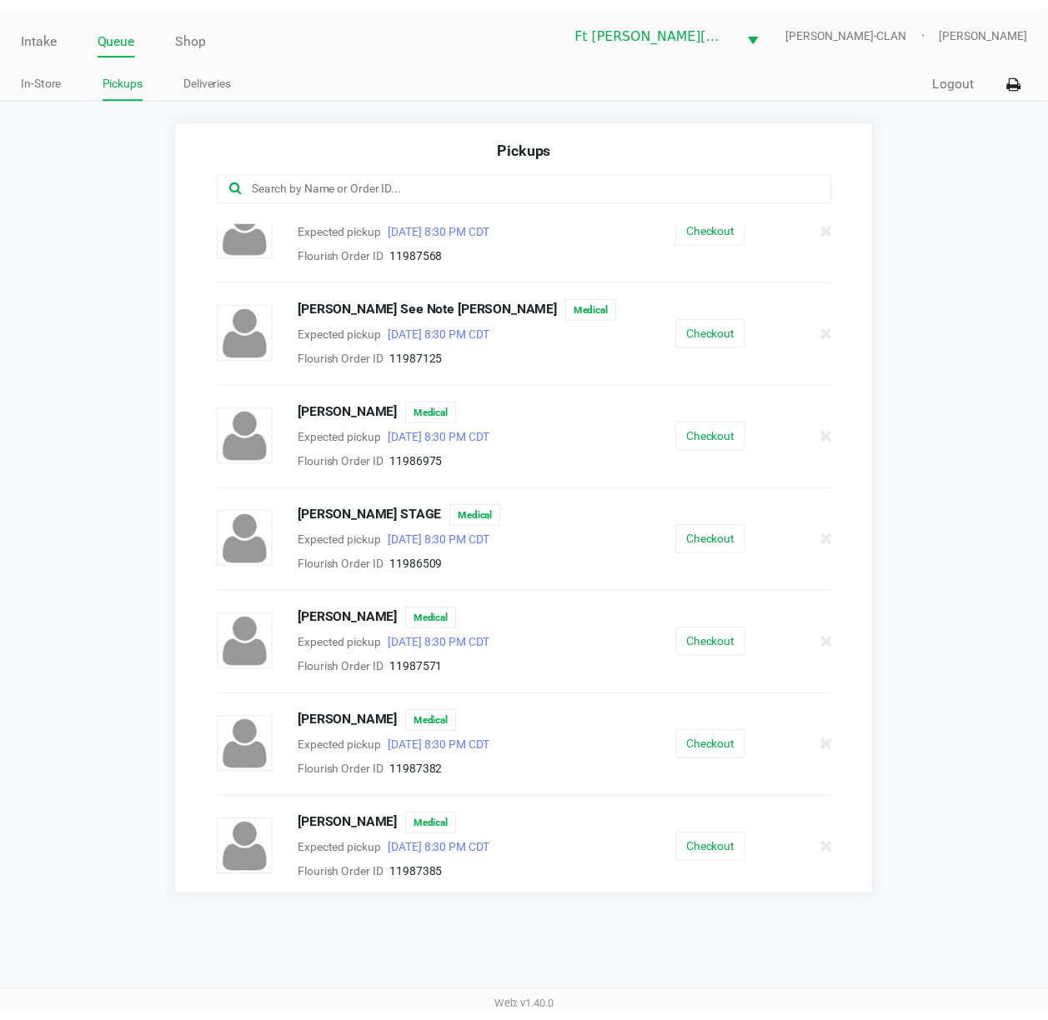
scroll to position [37, 0]
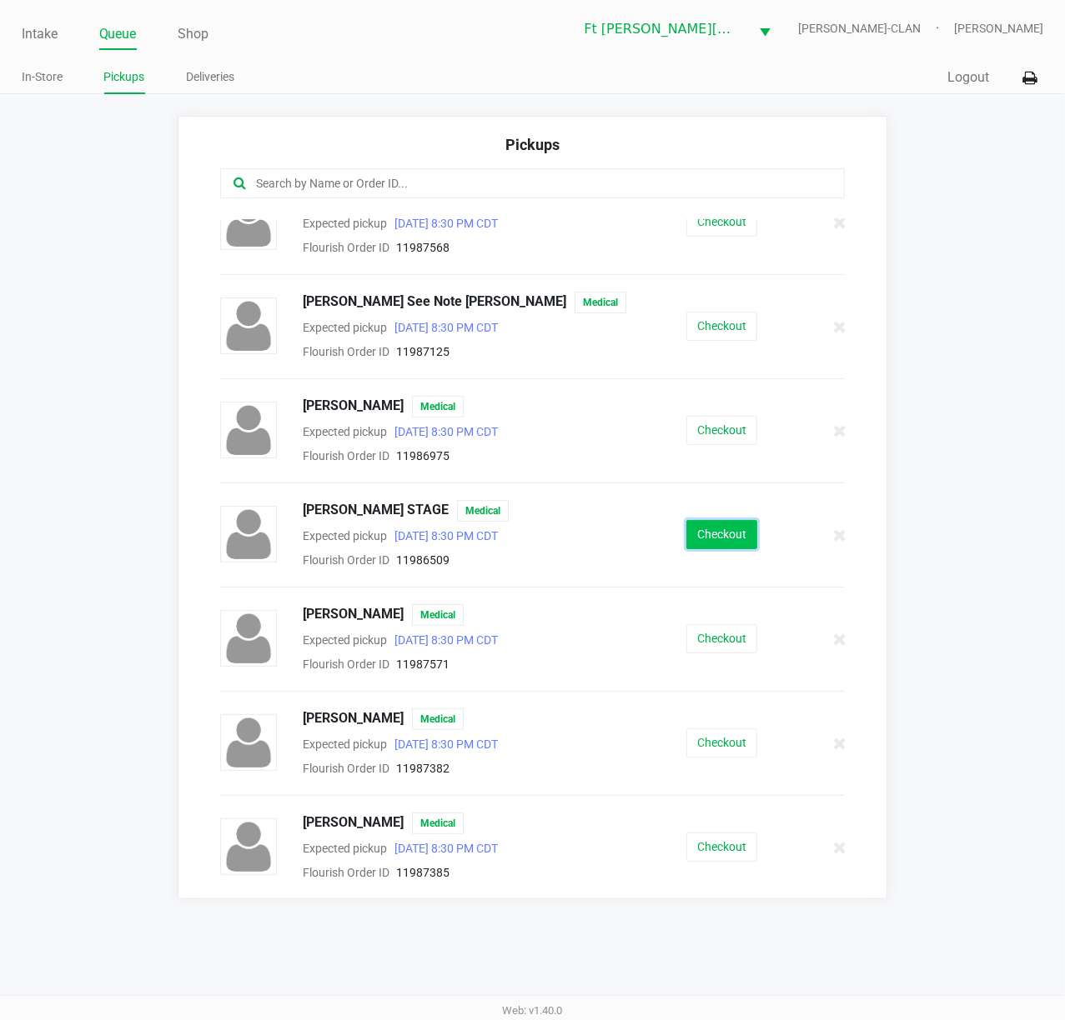
click at [724, 535] on button "Checkout" at bounding box center [721, 534] width 71 height 29
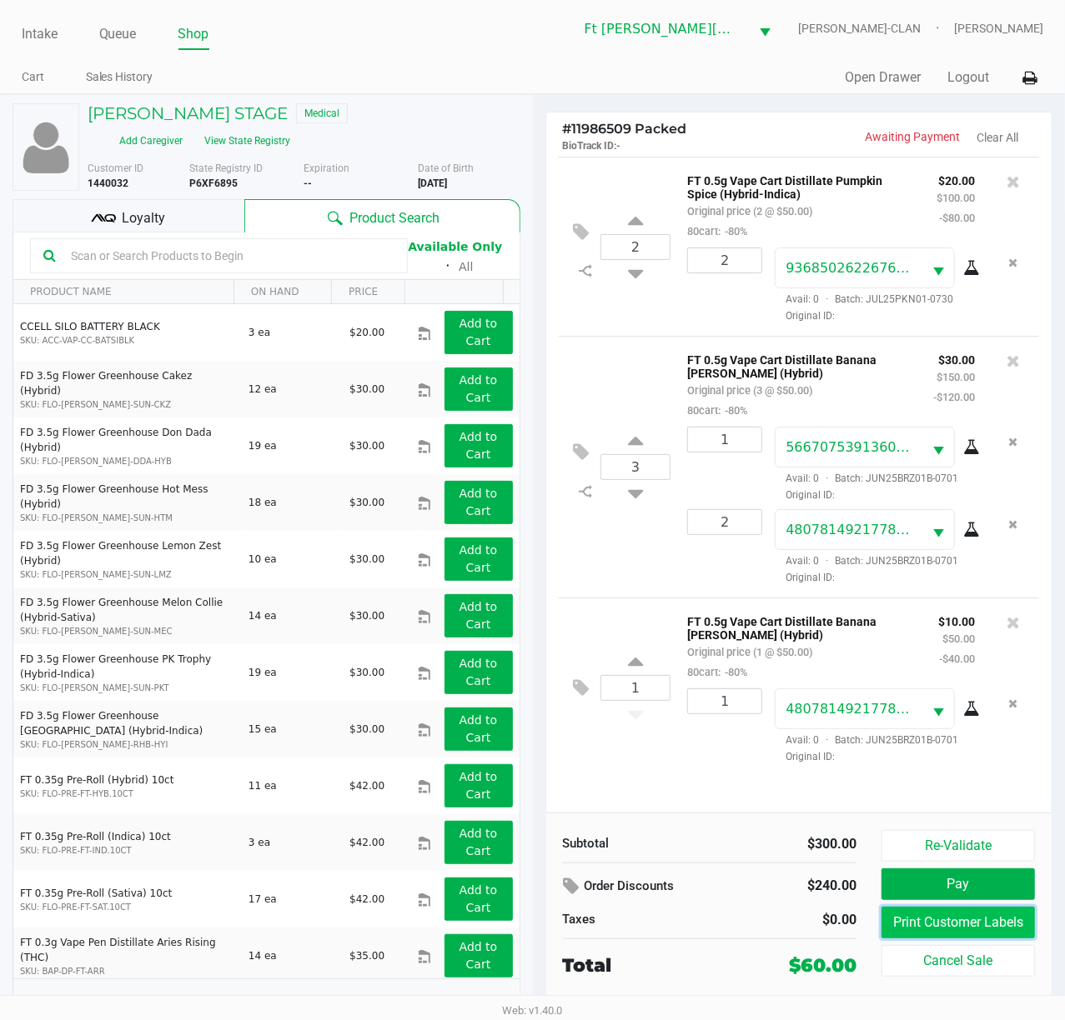
click at [798, 764] on button "Print Customer Labels" at bounding box center [957, 923] width 153 height 32
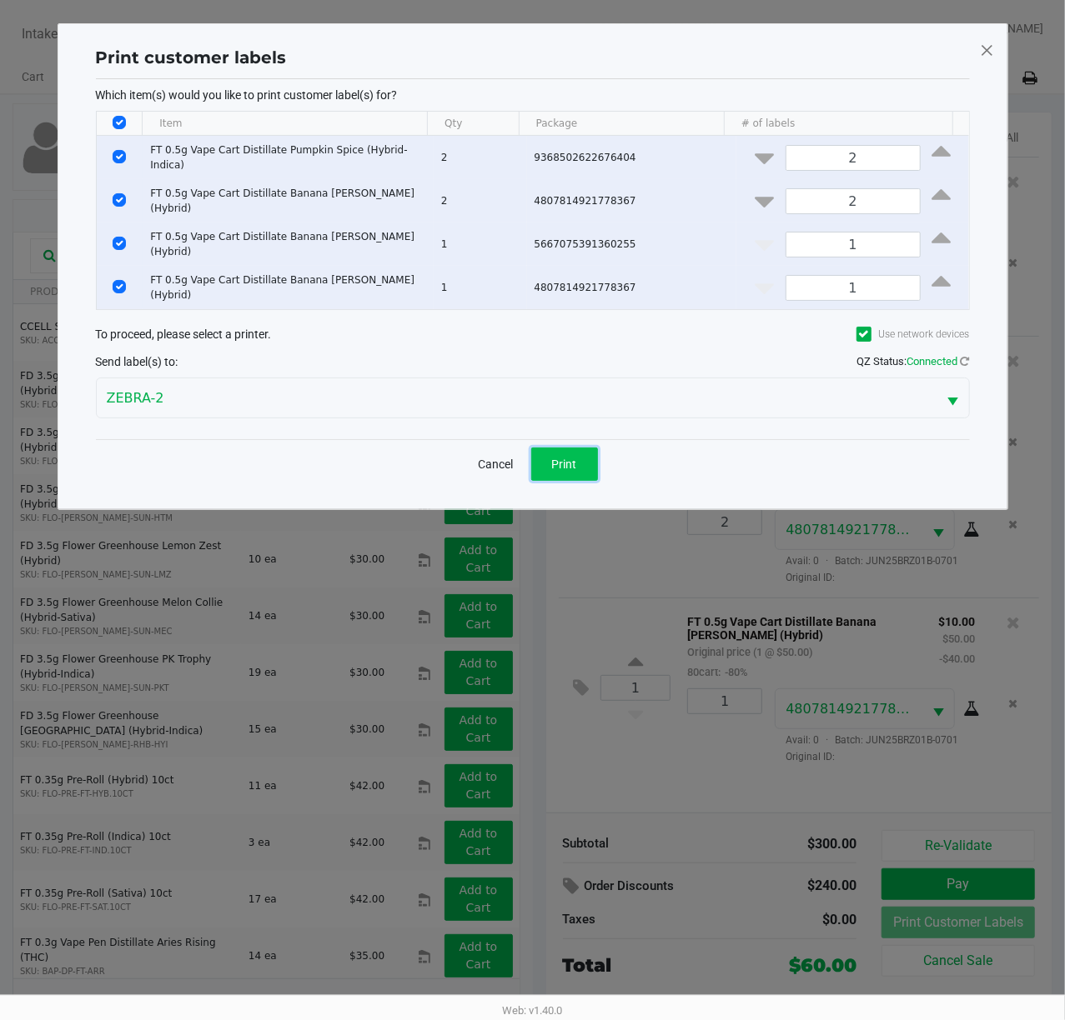
click at [574, 458] on button "Print" at bounding box center [564, 464] width 67 height 33
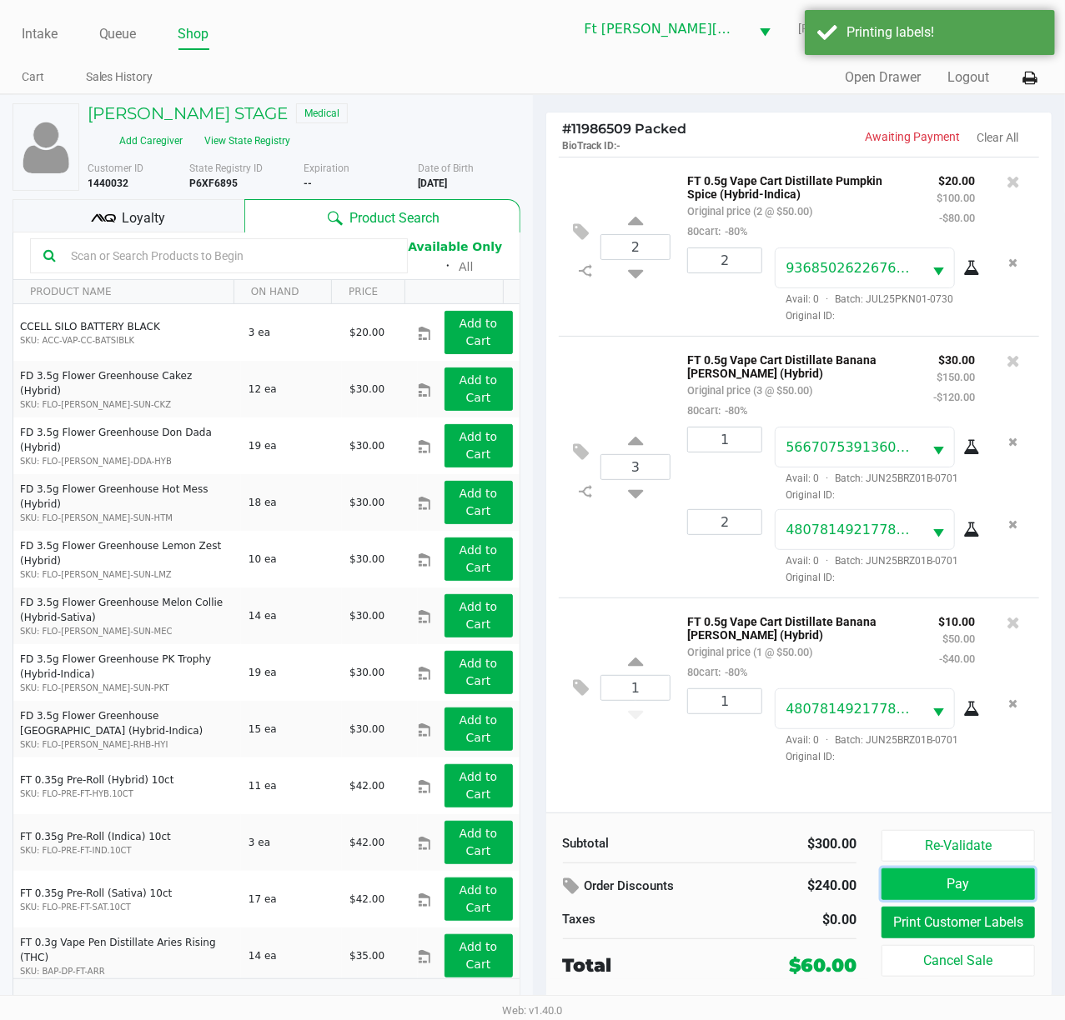
click at [798, 764] on button "Pay" at bounding box center [957, 885] width 153 height 32
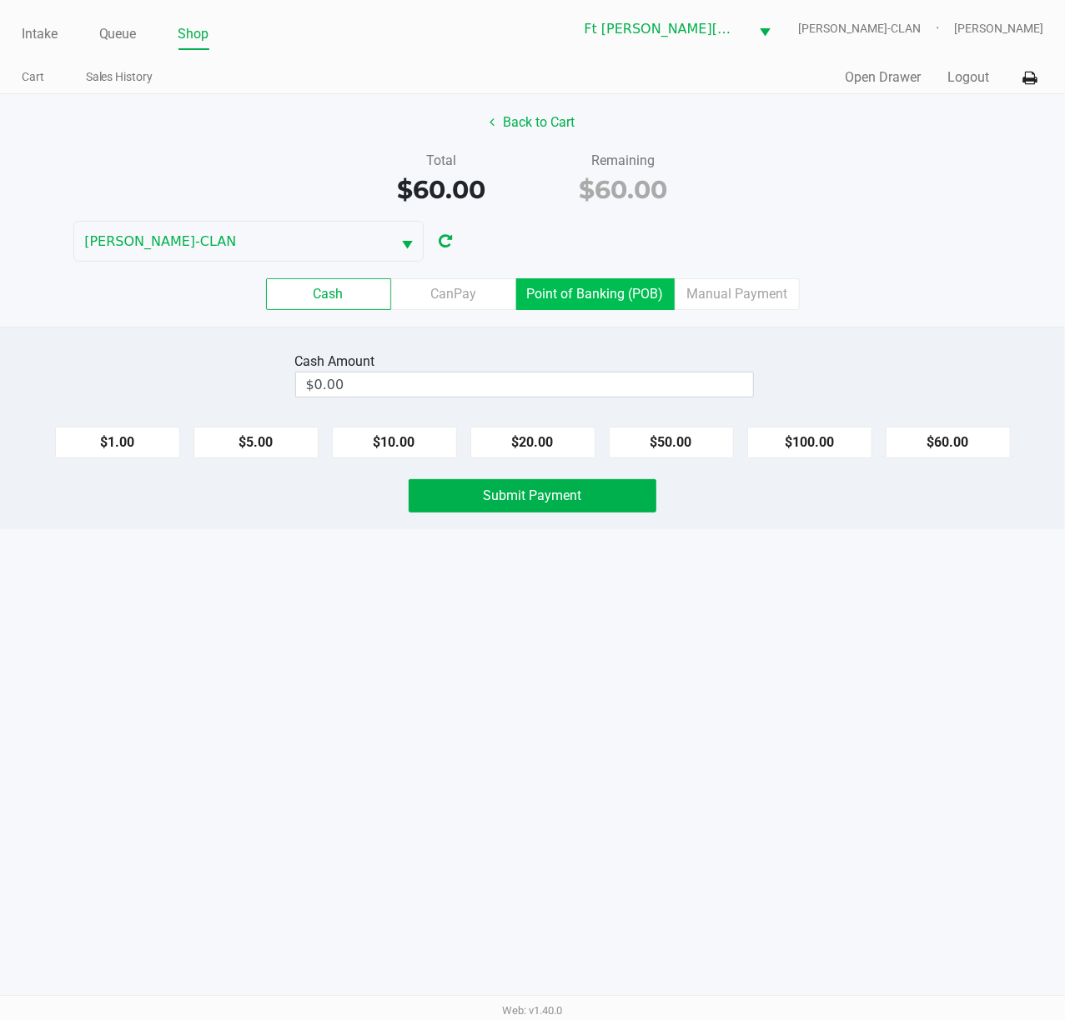
click at [615, 300] on label "Point of Banking (POB)" at bounding box center [595, 294] width 158 height 32
click at [0, 0] on 7 "Point of Banking (POB)" at bounding box center [0, 0] width 0 height 0
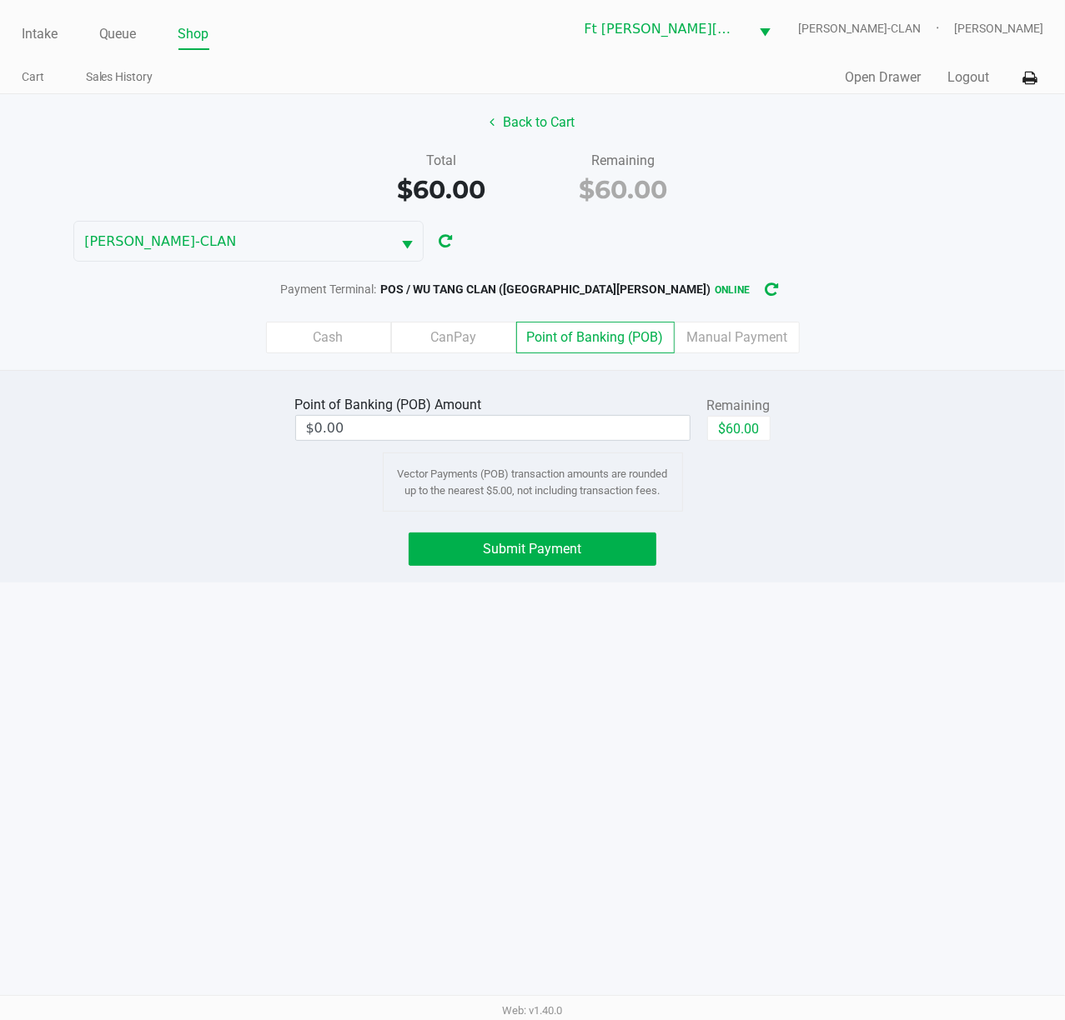
click at [774, 434] on div "Point of Banking (POB) Amount $0.00 Remaining $60.00 Vector Payments (POB) tran…" at bounding box center [533, 452] width 500 height 120
click at [745, 432] on button "$60.00" at bounding box center [738, 428] width 63 height 25
type input "$60.00"
click at [618, 551] on button "Submit Payment" at bounding box center [532, 549] width 248 height 33
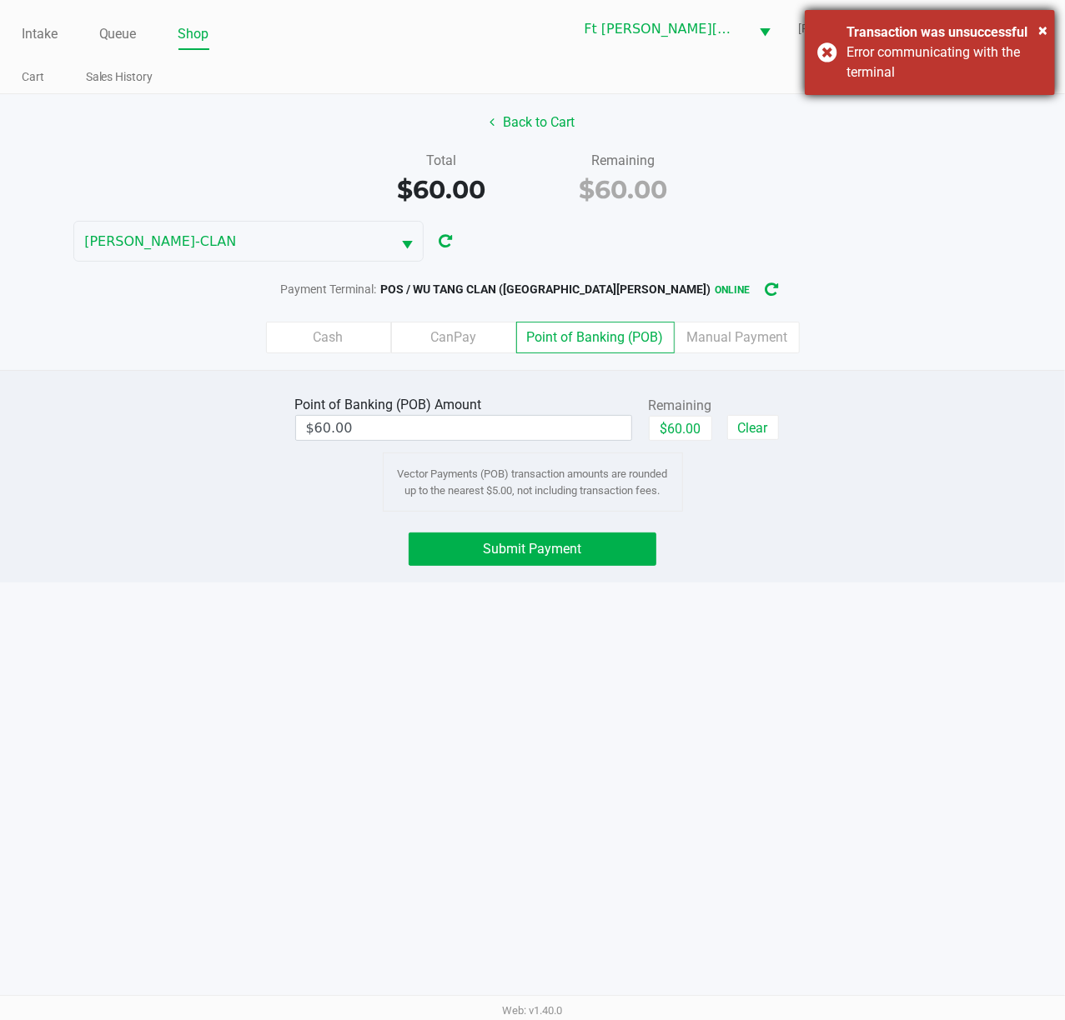
click at [798, 44] on div "Error communicating with the terminal" at bounding box center [944, 63] width 196 height 40
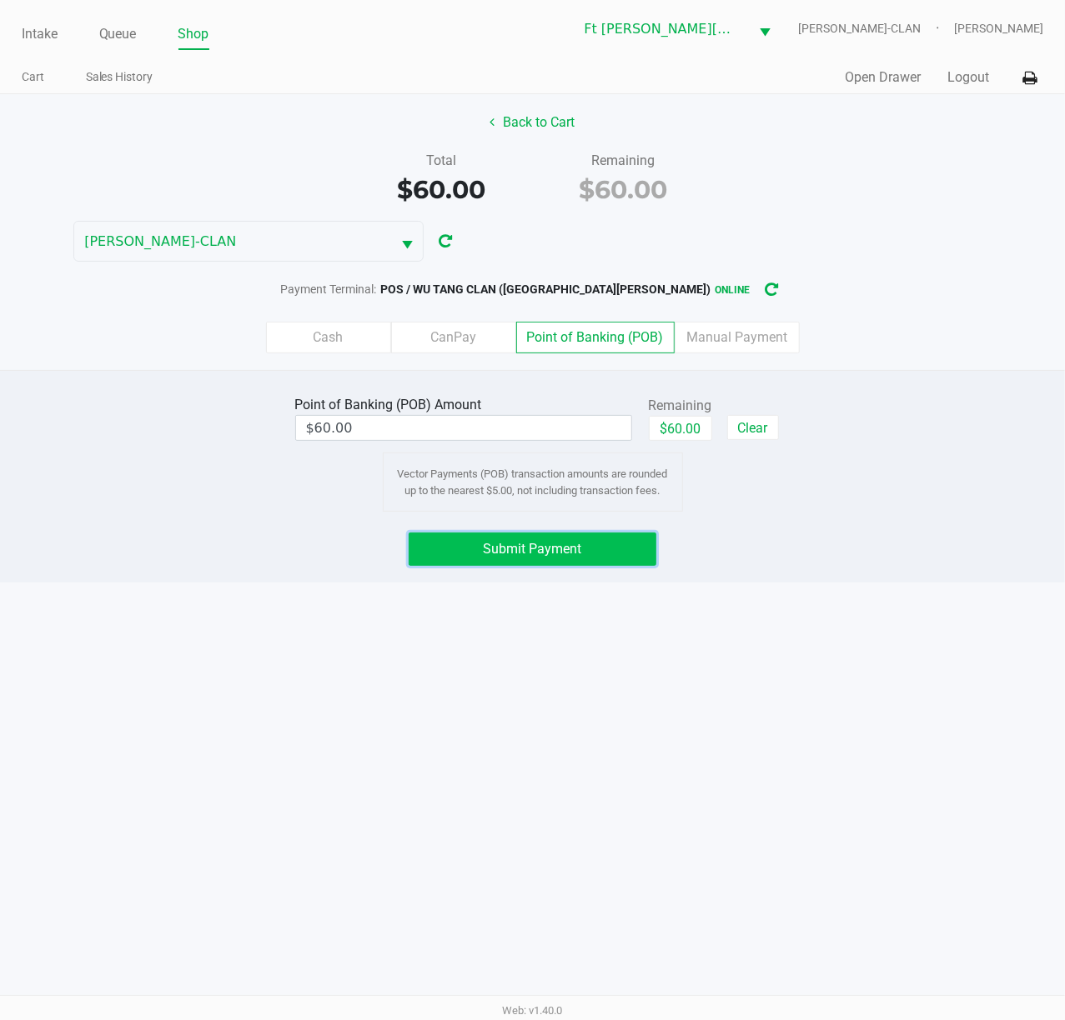
click at [594, 542] on button "Submit Payment" at bounding box center [532, 549] width 248 height 33
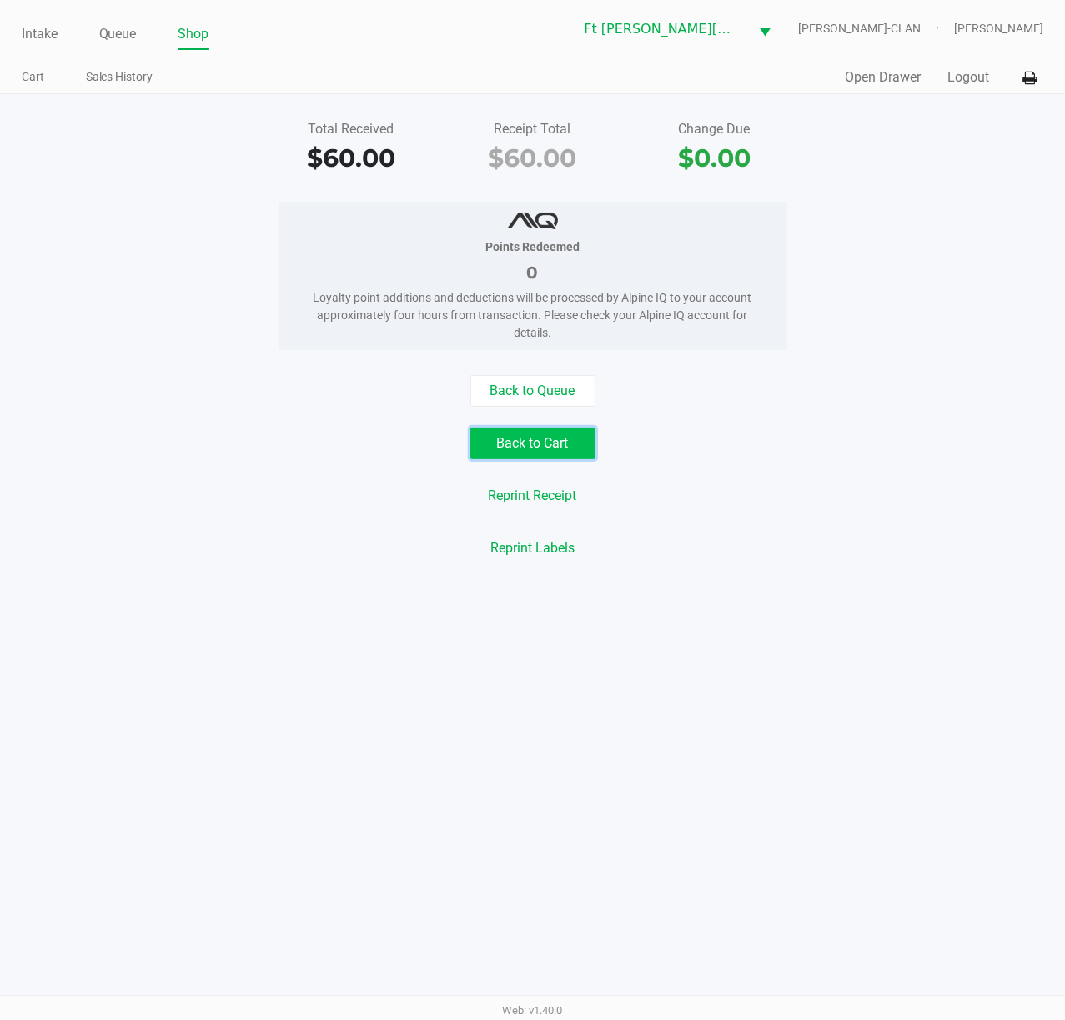
click at [505, 453] on button "Back to Cart" at bounding box center [532, 444] width 125 height 32
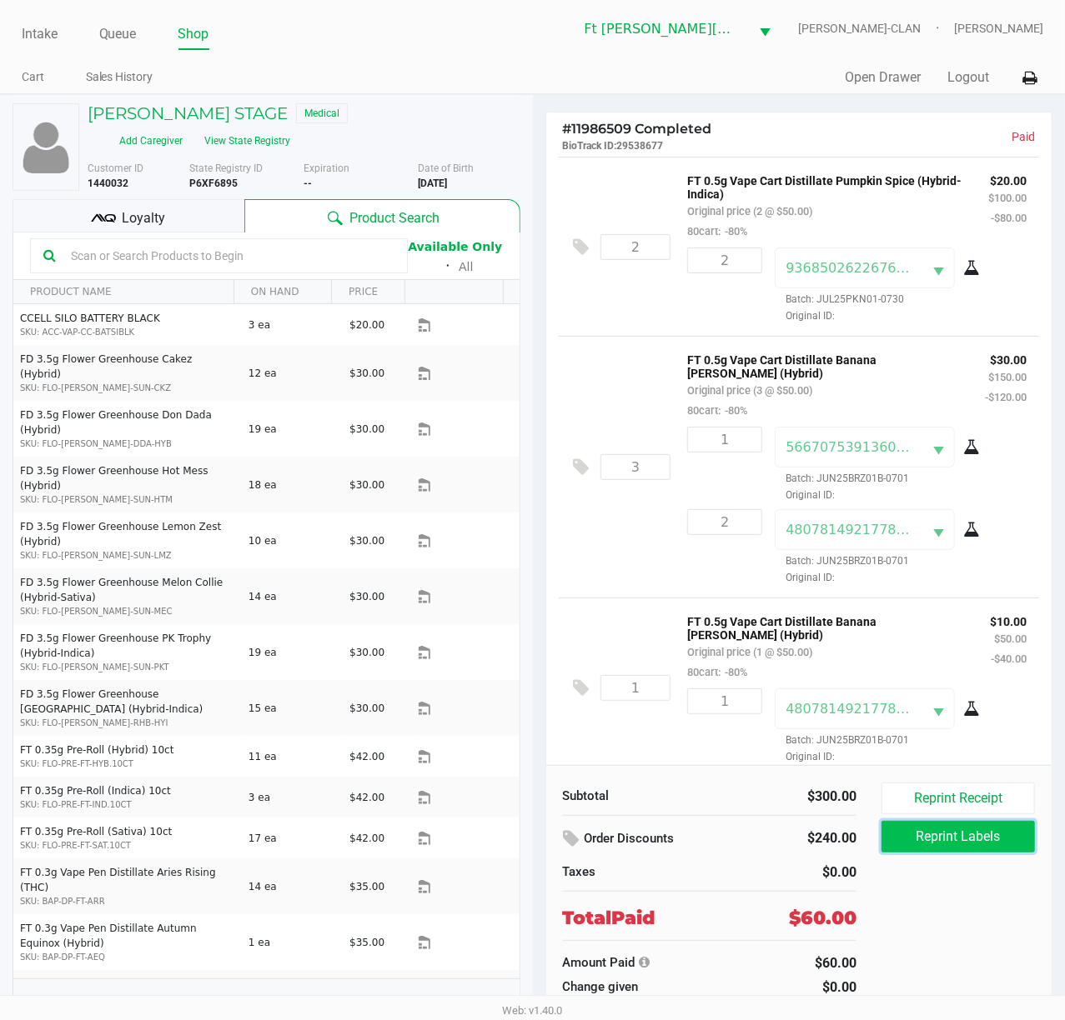
click at [798, 764] on button "Reprint Labels" at bounding box center [957, 837] width 153 height 32
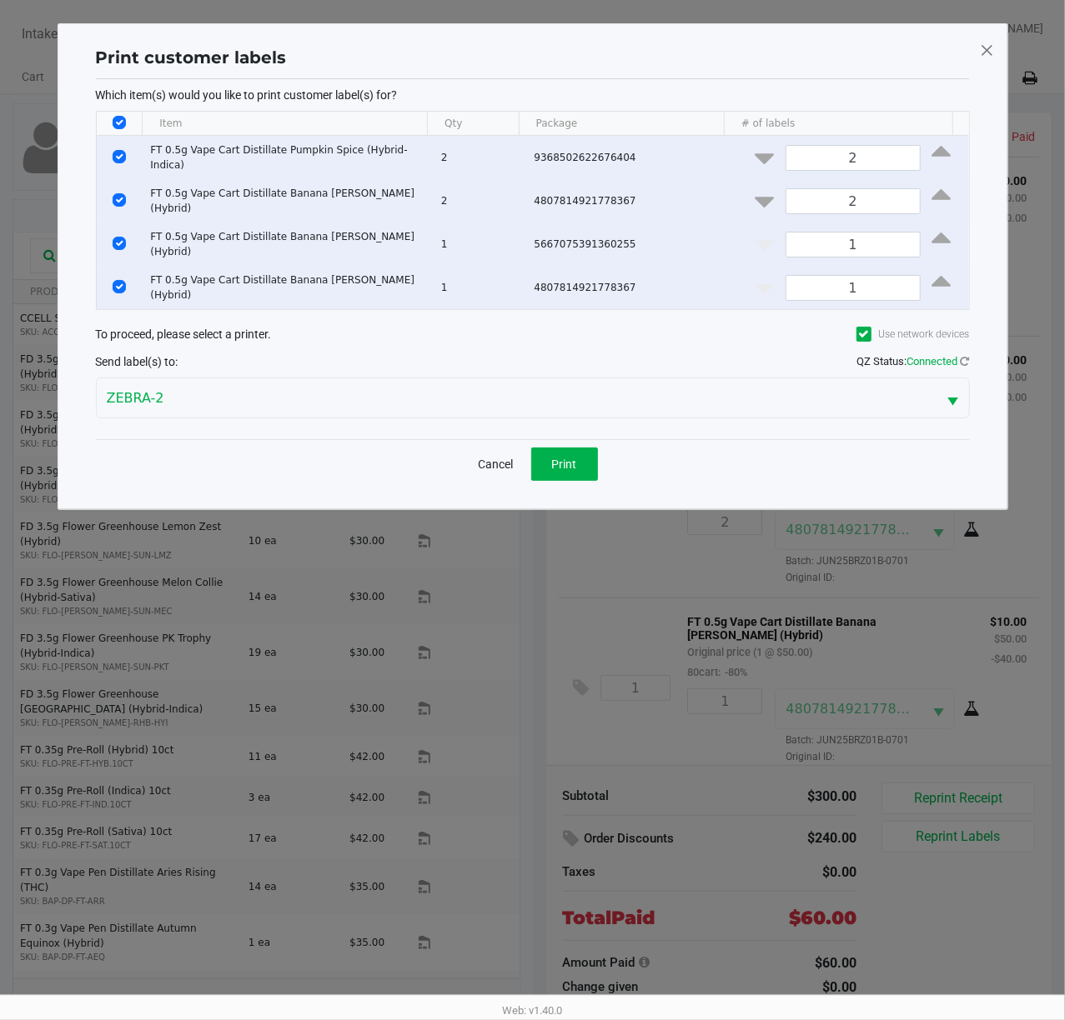
click at [125, 127] on input "Select All Rows" at bounding box center [119, 122] width 13 height 13
checkbox input "false"
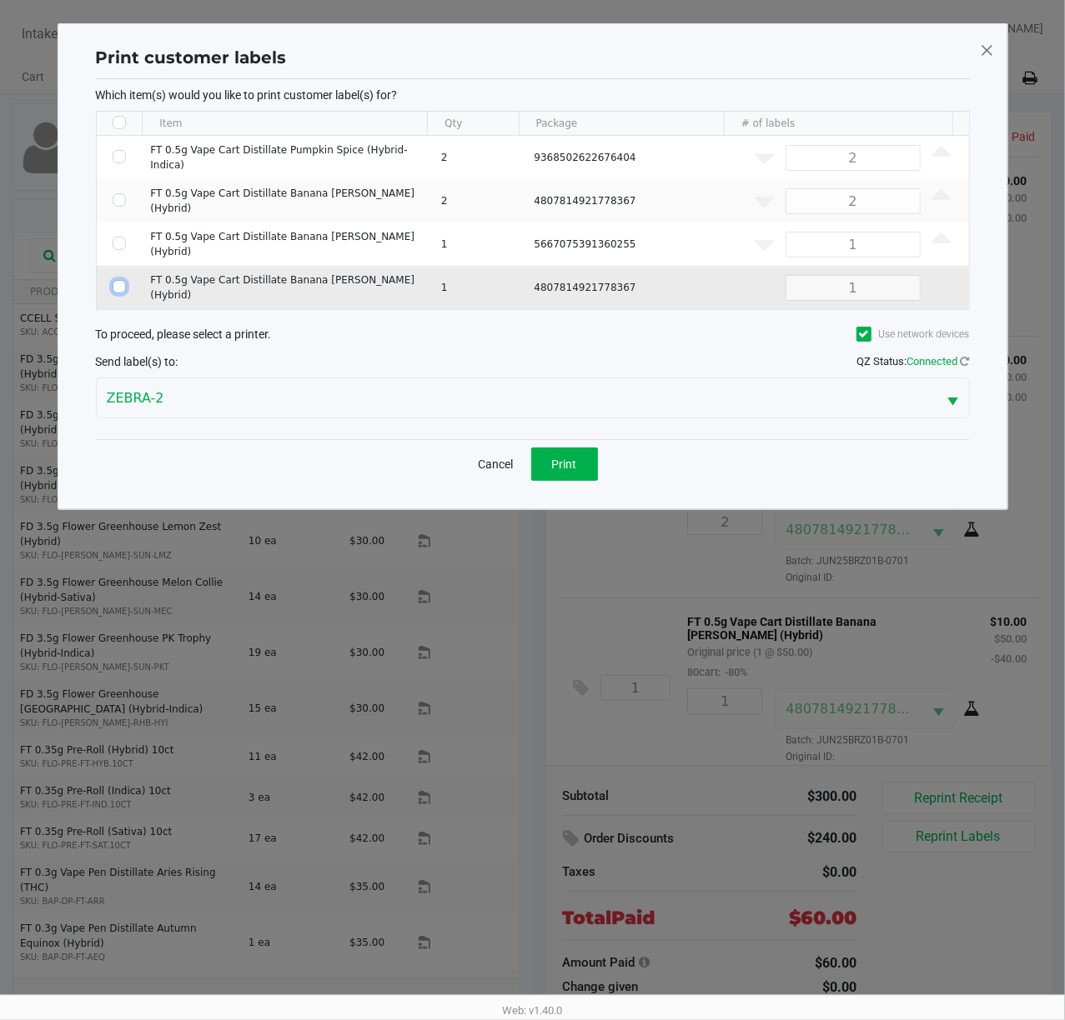
drag, startPoint x: 123, startPoint y: 278, endPoint x: 414, endPoint y: 494, distance: 362.8
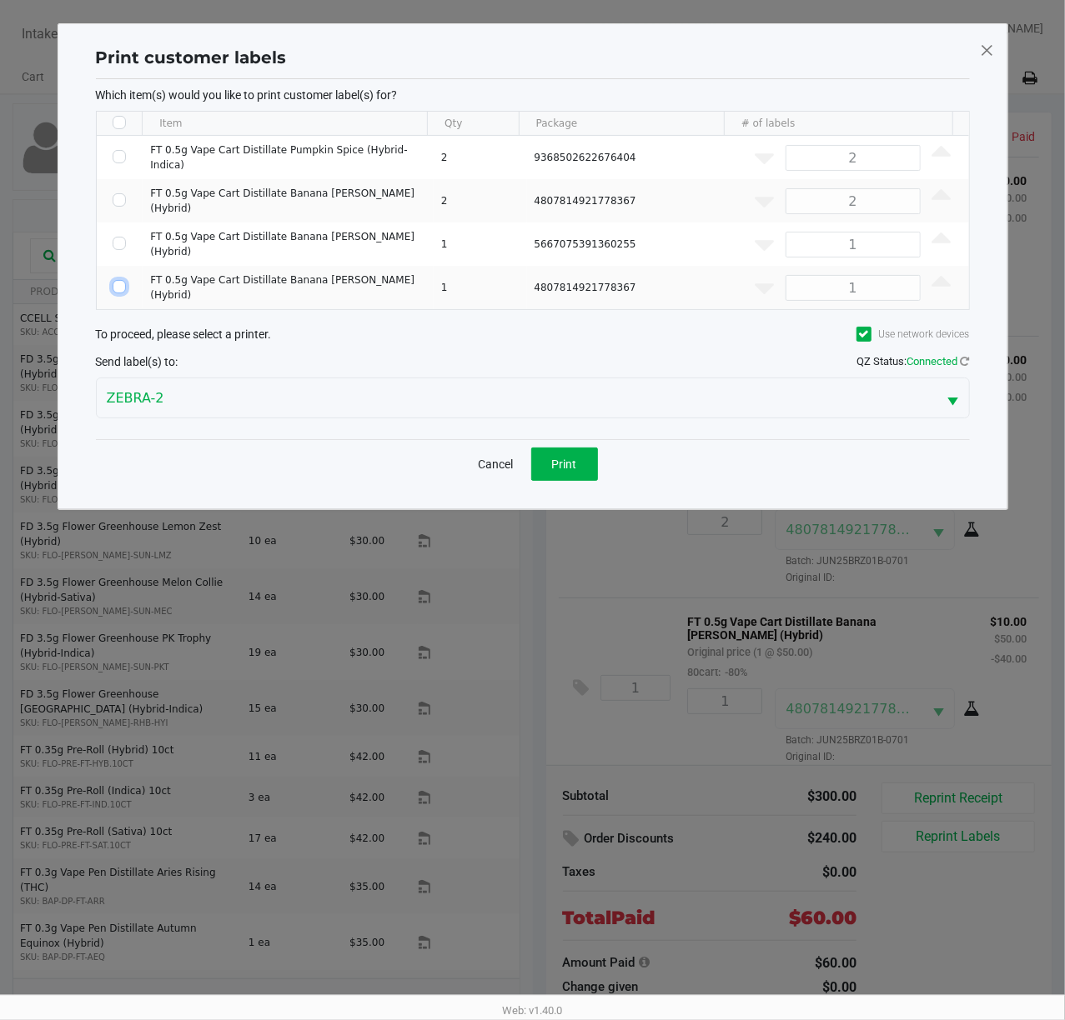
click at [123, 280] on input "Select Row" at bounding box center [119, 286] width 13 height 13
checkbox input "true"
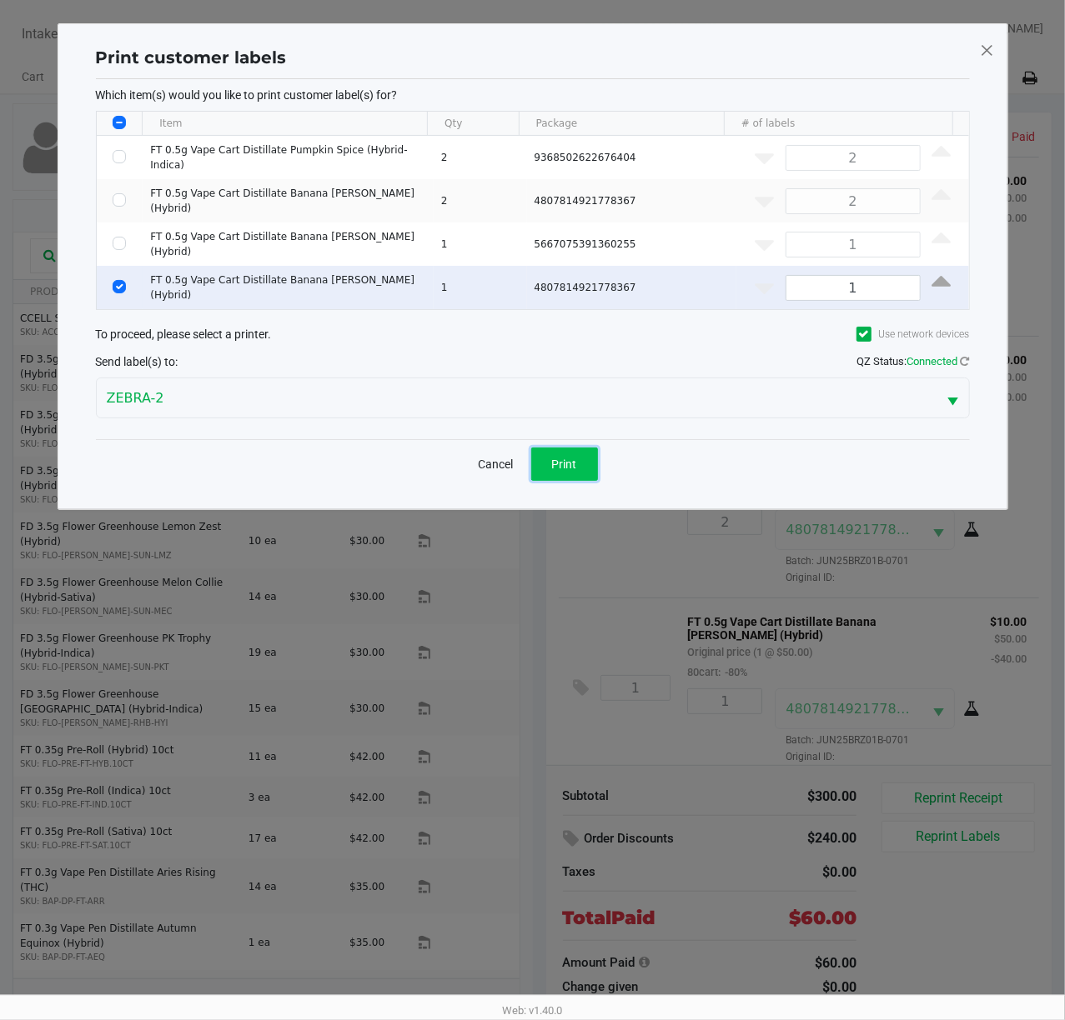
click at [571, 458] on span "Print" at bounding box center [564, 464] width 25 height 13
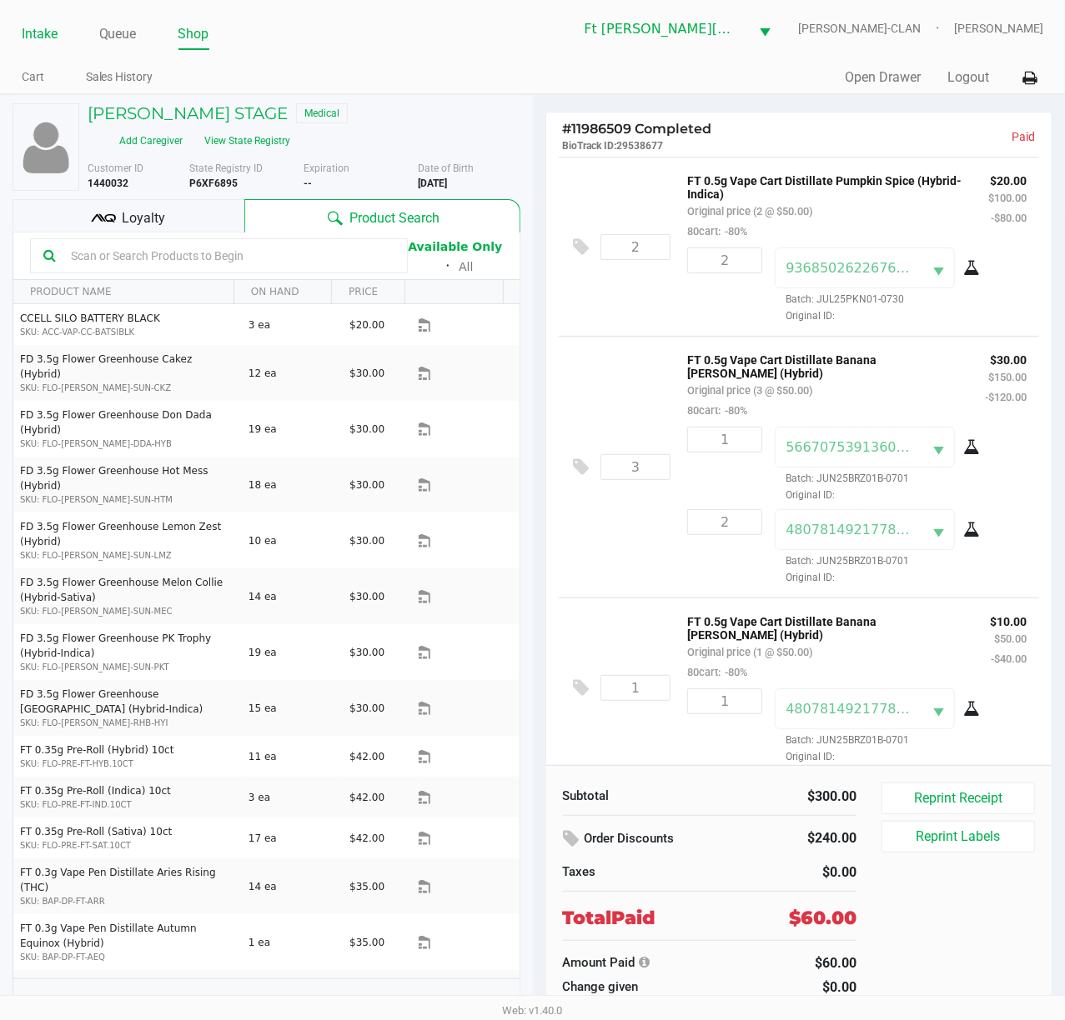
click at [55, 25] on link "Intake" at bounding box center [40, 34] width 36 height 23
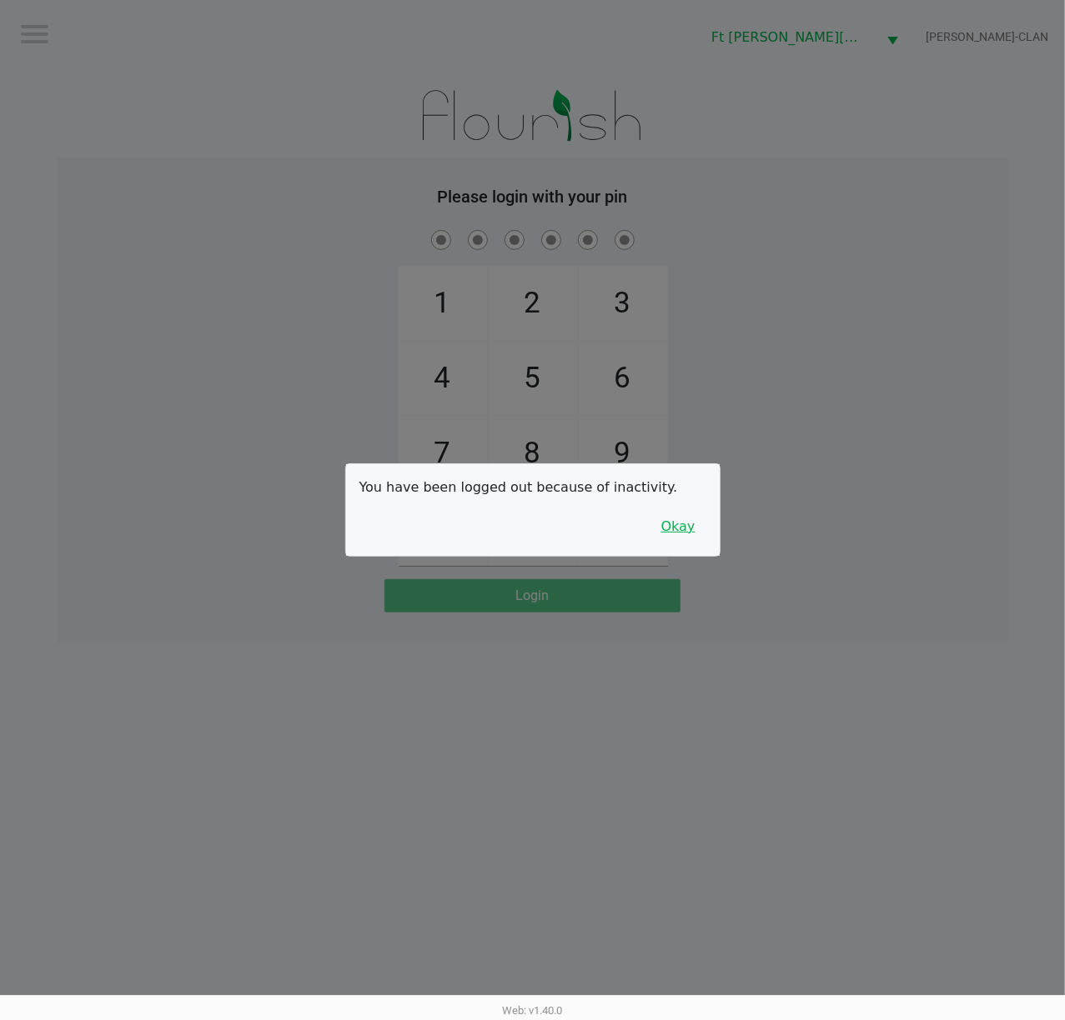
drag, startPoint x: 672, startPoint y: 527, endPoint x: 715, endPoint y: 524, distance: 43.5
click at [672, 527] on button "Okay" at bounding box center [678, 527] width 56 height 32
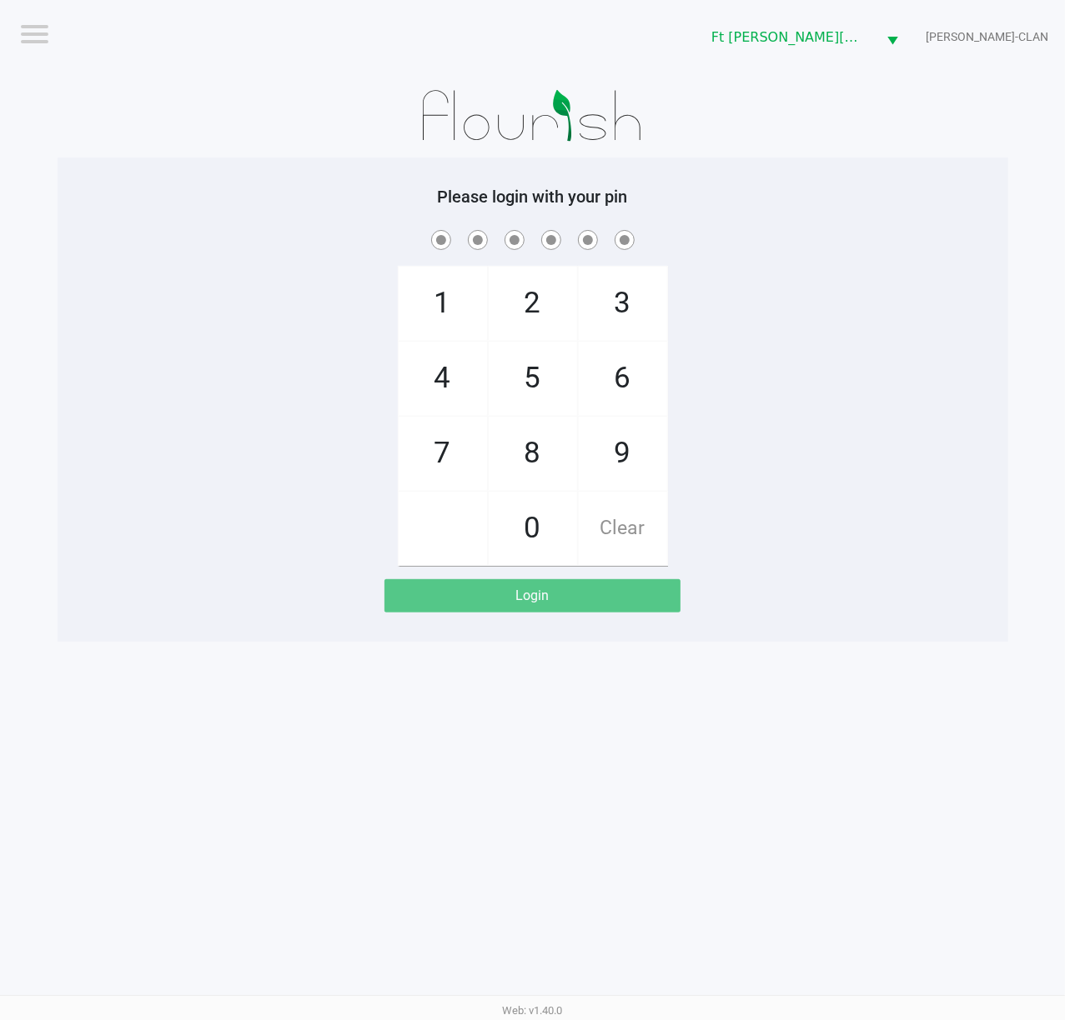
click at [775, 514] on div "1 4 7 2 5 8 0 3 6 9 Clear" at bounding box center [533, 396] width 950 height 339
checkbox input "true"
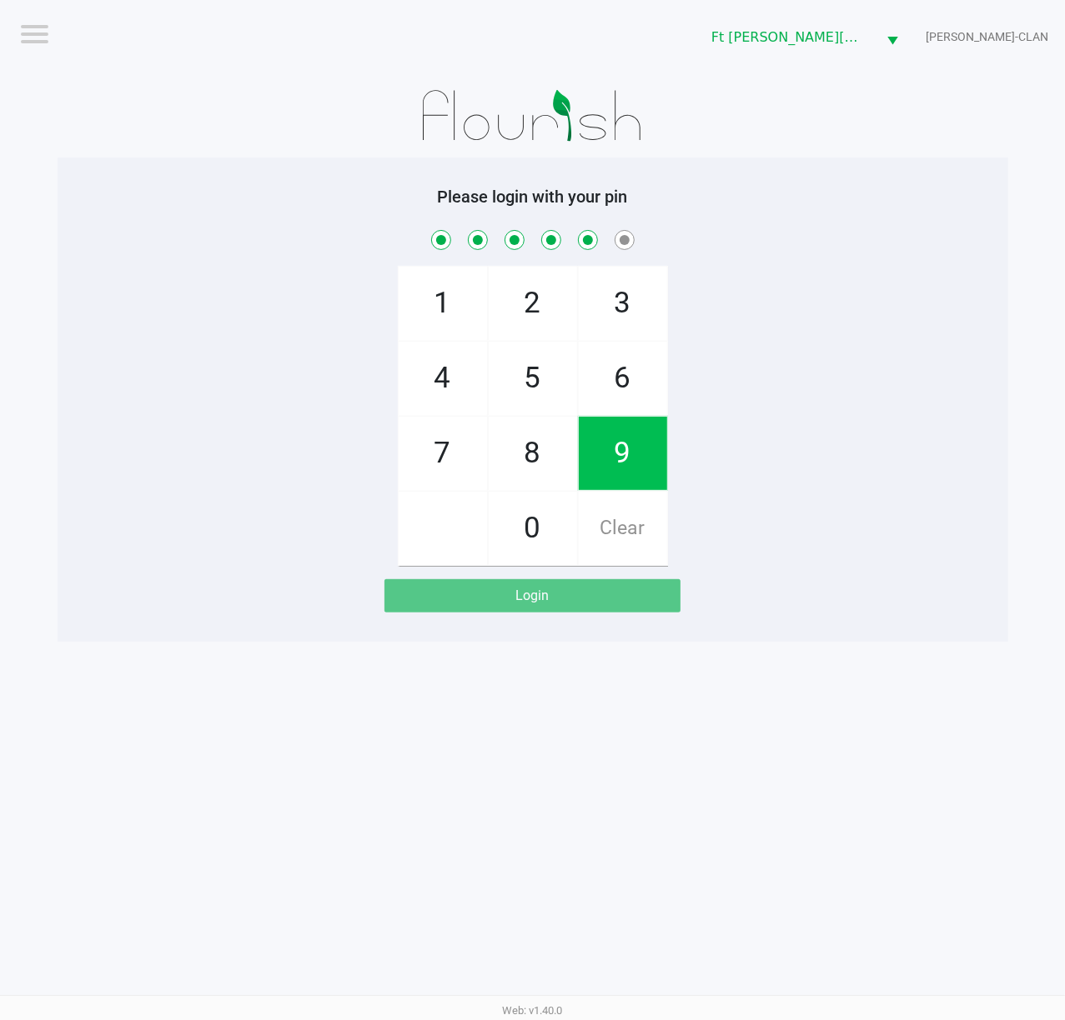
checkbox input "true"
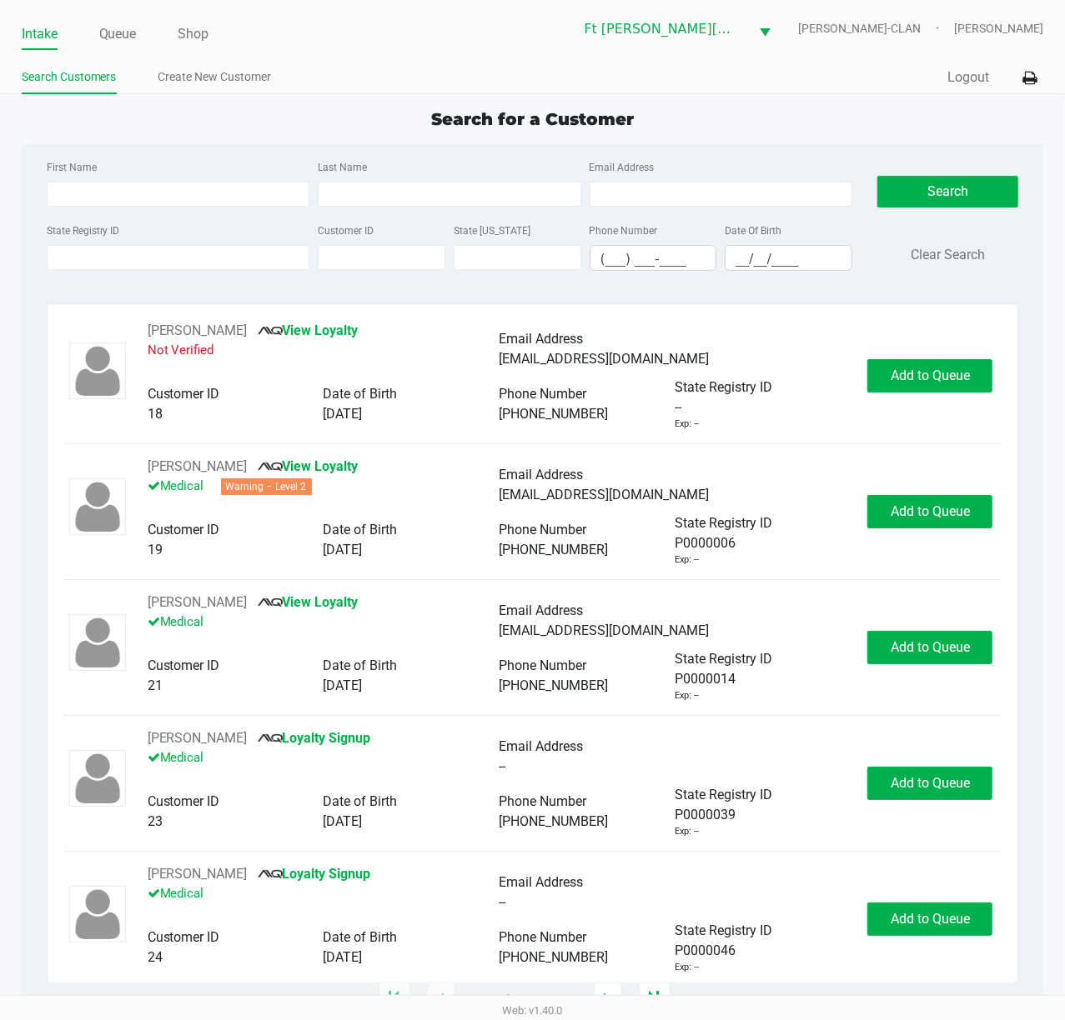
drag, startPoint x: 190, startPoint y: 297, endPoint x: 192, endPoint y: 284, distance: 12.6
click at [190, 292] on div "First Name Last Name Email Address State Registry ID Customer ID State [US_STAT…" at bounding box center [532, 220] width 997 height 153
click at [203, 264] on input "State Registry ID" at bounding box center [178, 257] width 263 height 25
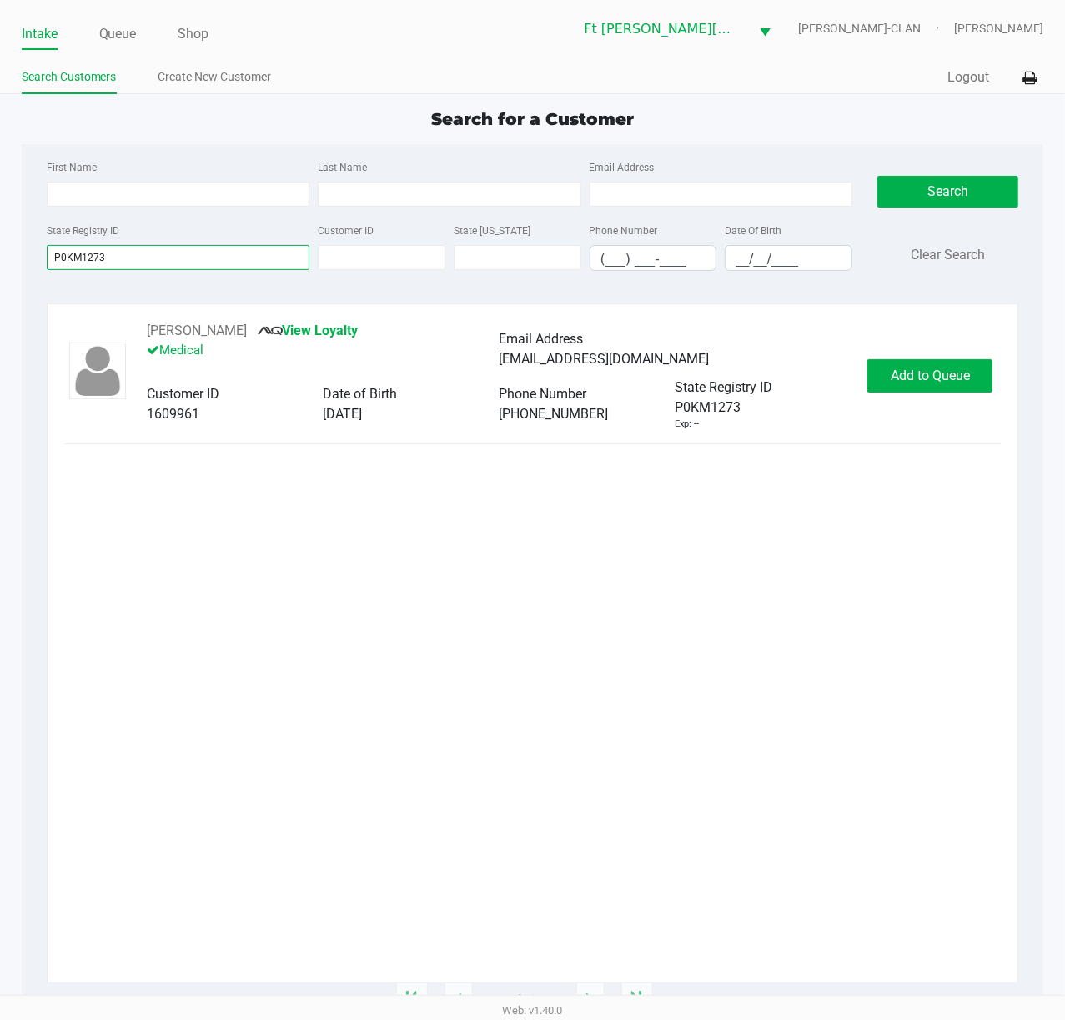
type input "P0KM1273"
click at [798, 362] on button "Add to Queue" at bounding box center [929, 375] width 125 height 33
click at [798, 362] on div "Add to Queue" at bounding box center [929, 375] width 125 height 33
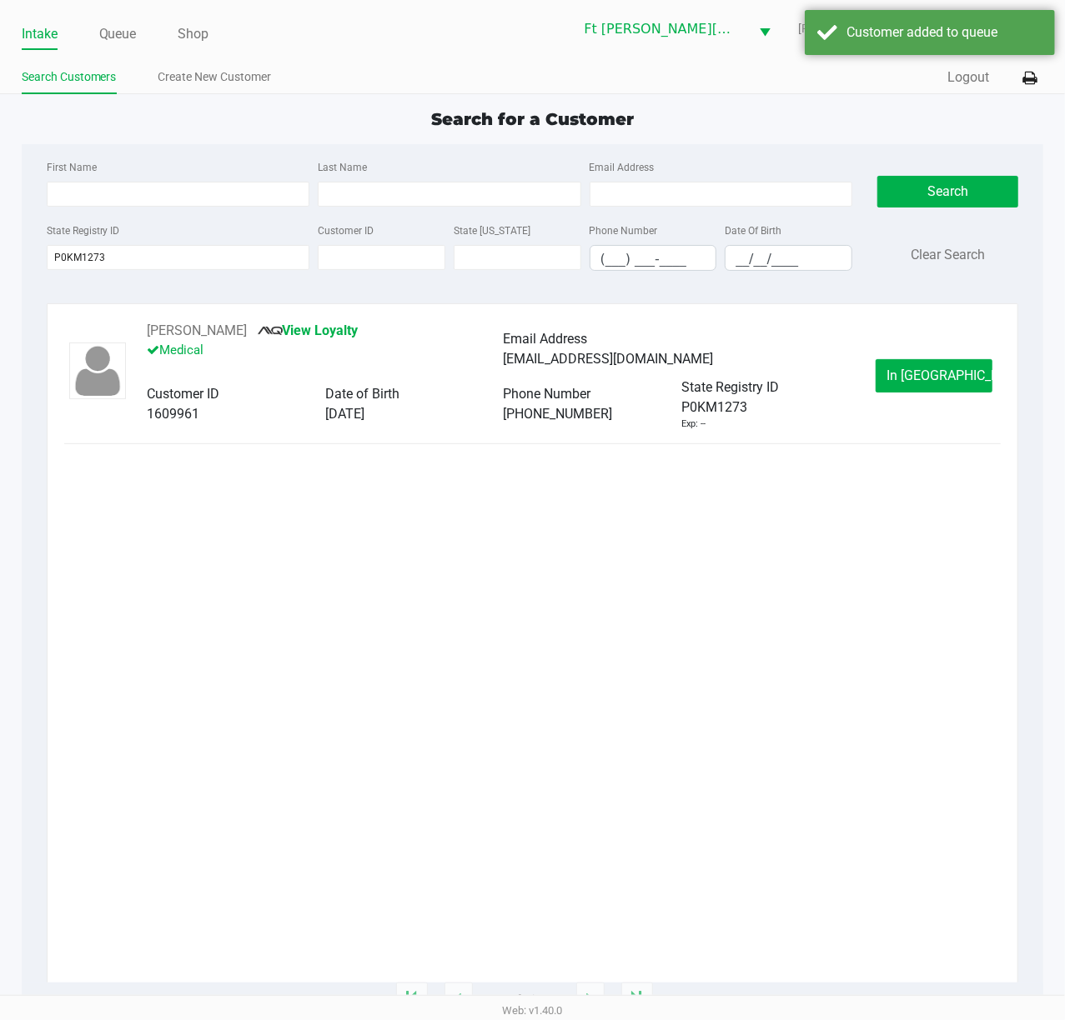
click at [798, 371] on span "In [GEOGRAPHIC_DATA]" at bounding box center [956, 376] width 140 height 16
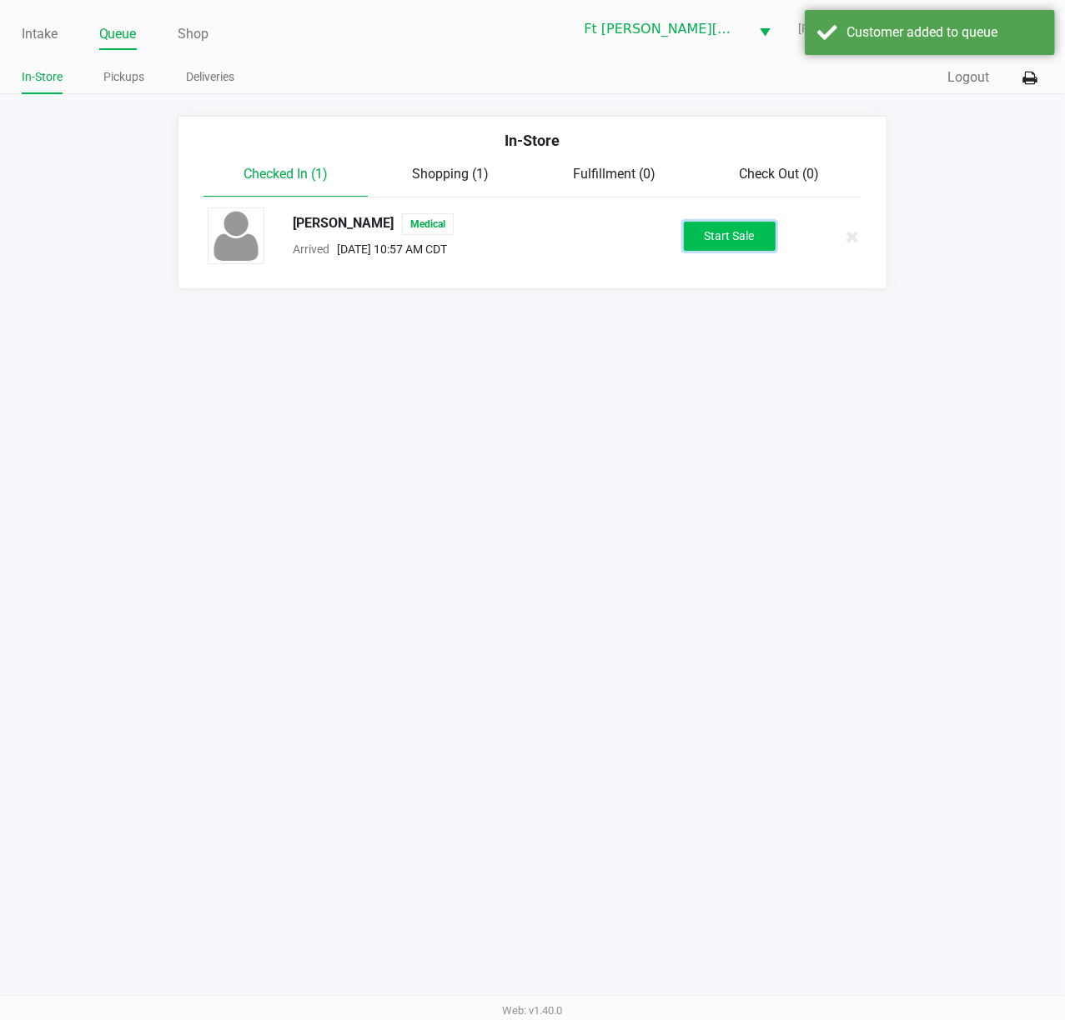
click at [744, 233] on button "Start Sale" at bounding box center [730, 236] width 92 height 29
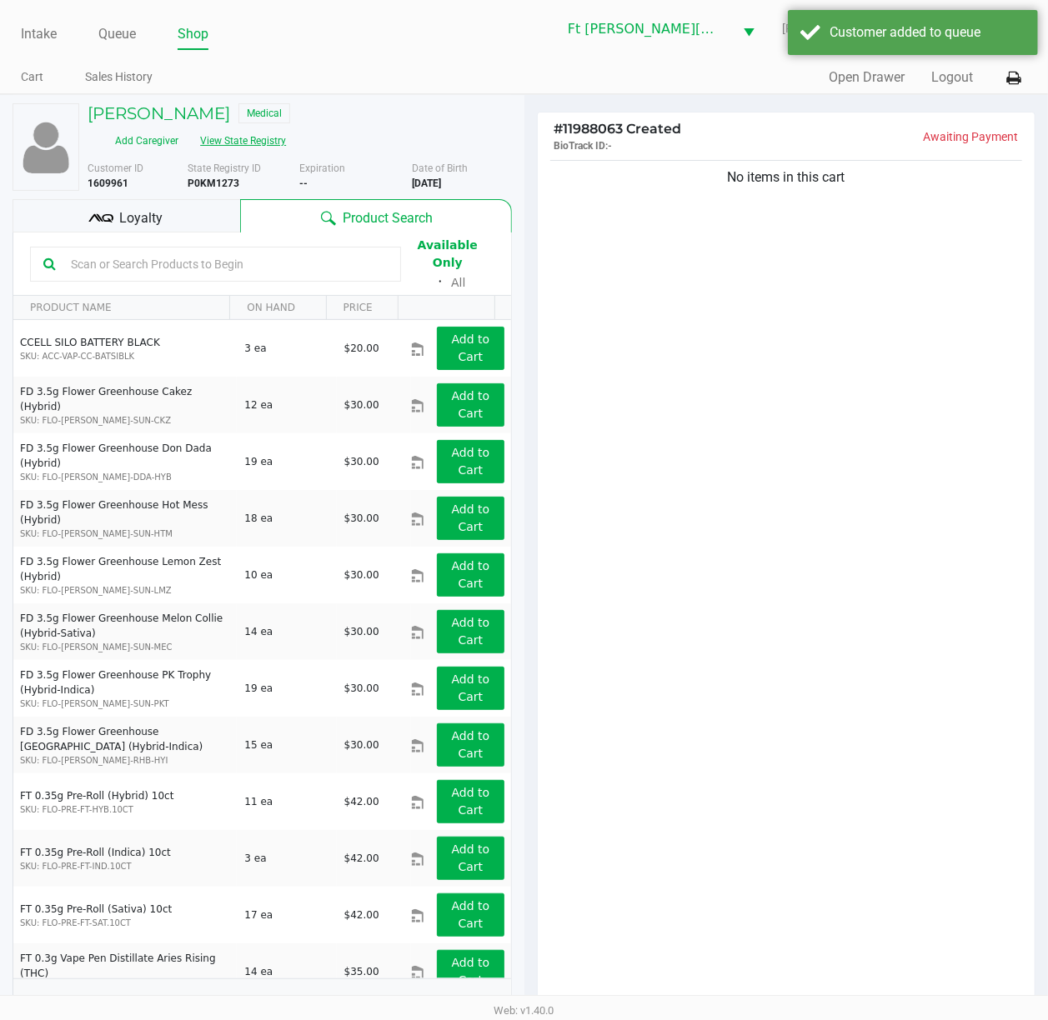
click at [287, 128] on button "View State Registry" at bounding box center [238, 141] width 98 height 27
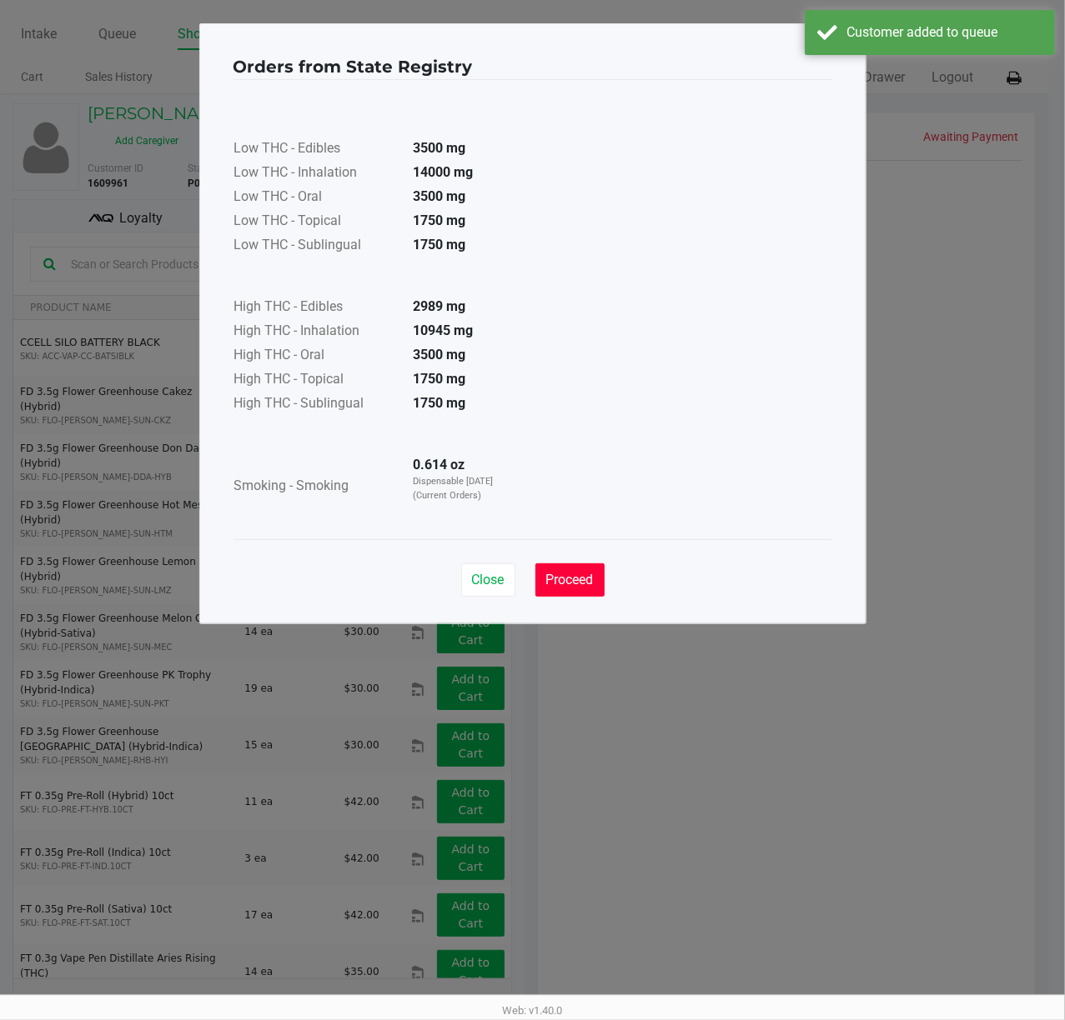
click at [574, 590] on button "Proceed" at bounding box center [569, 580] width 69 height 33
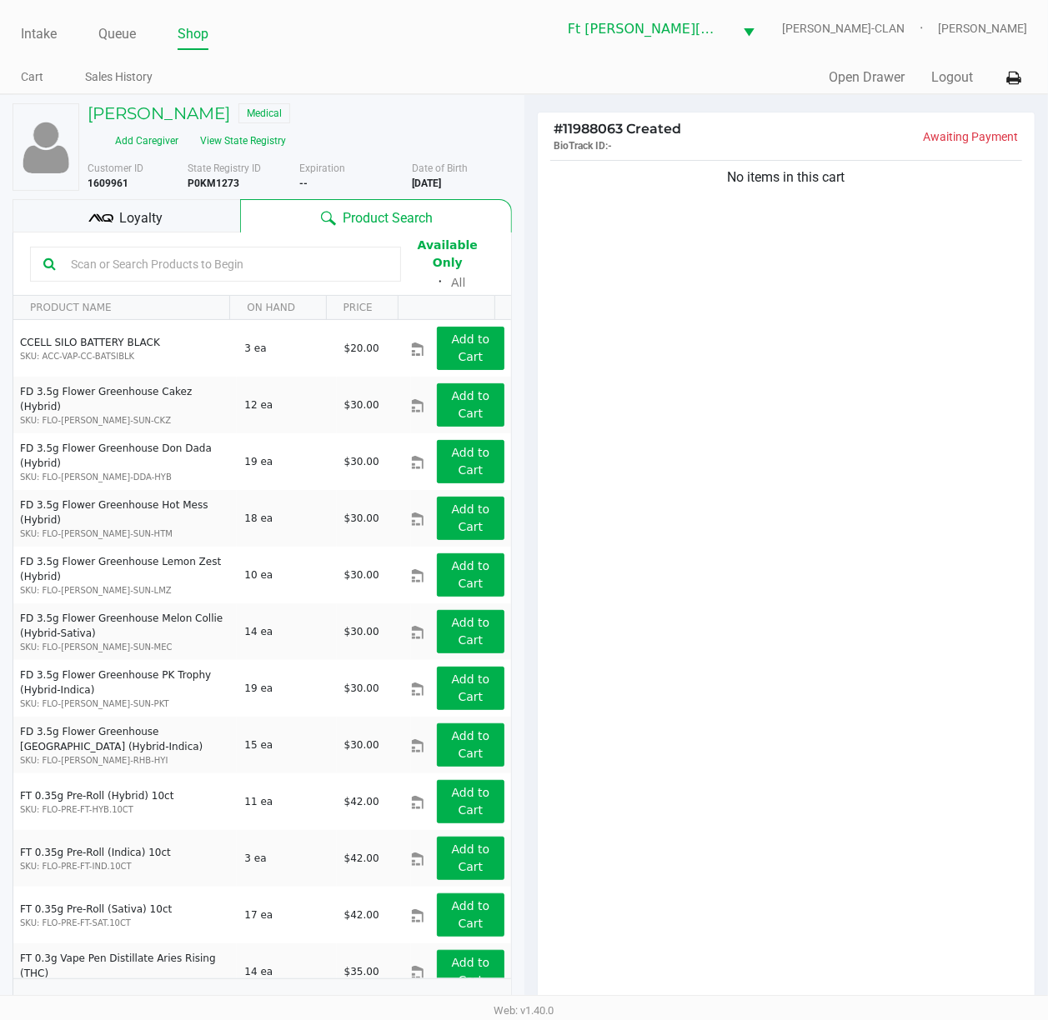
click at [127, 252] on input "text" at bounding box center [225, 264] width 323 height 25
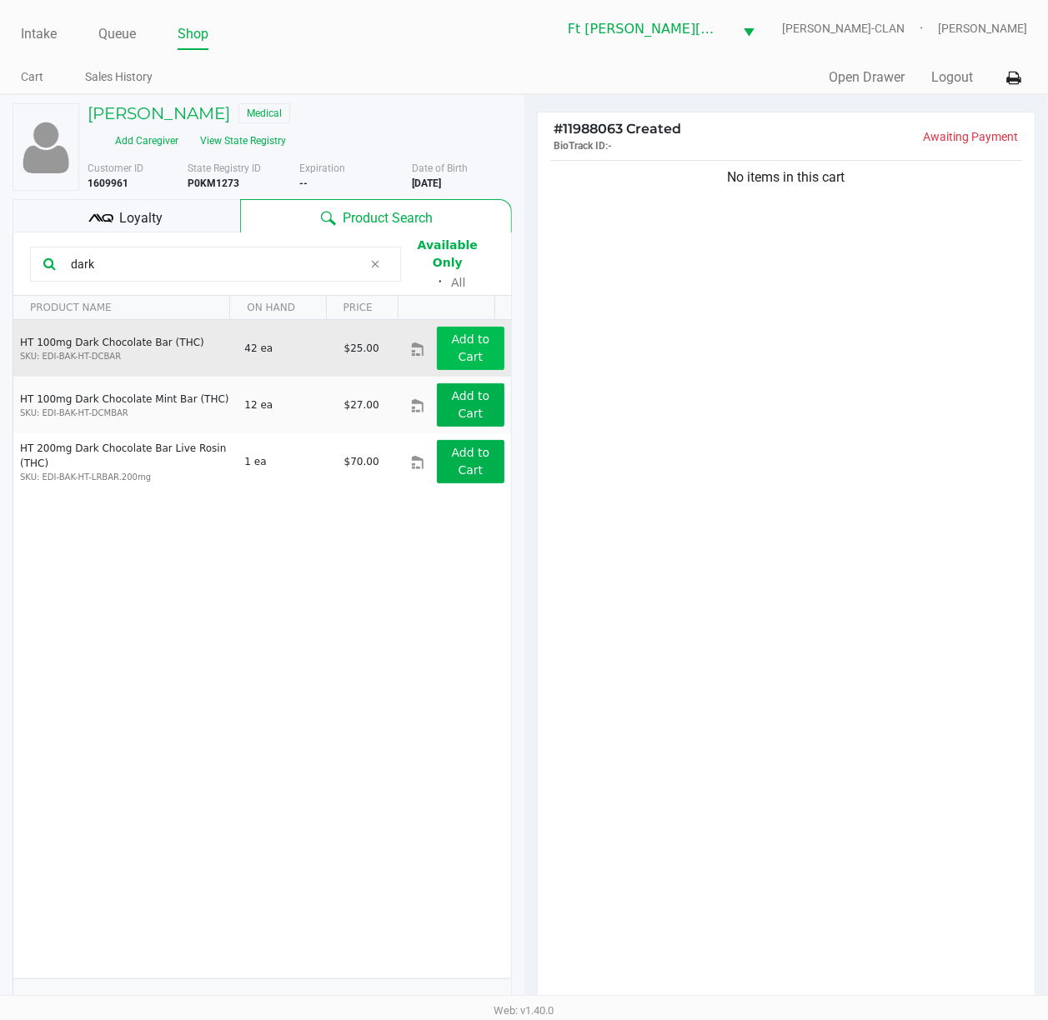
type input "dark"
click at [454, 333] on app-button-loader "Add to Cart" at bounding box center [471, 348] width 38 height 31
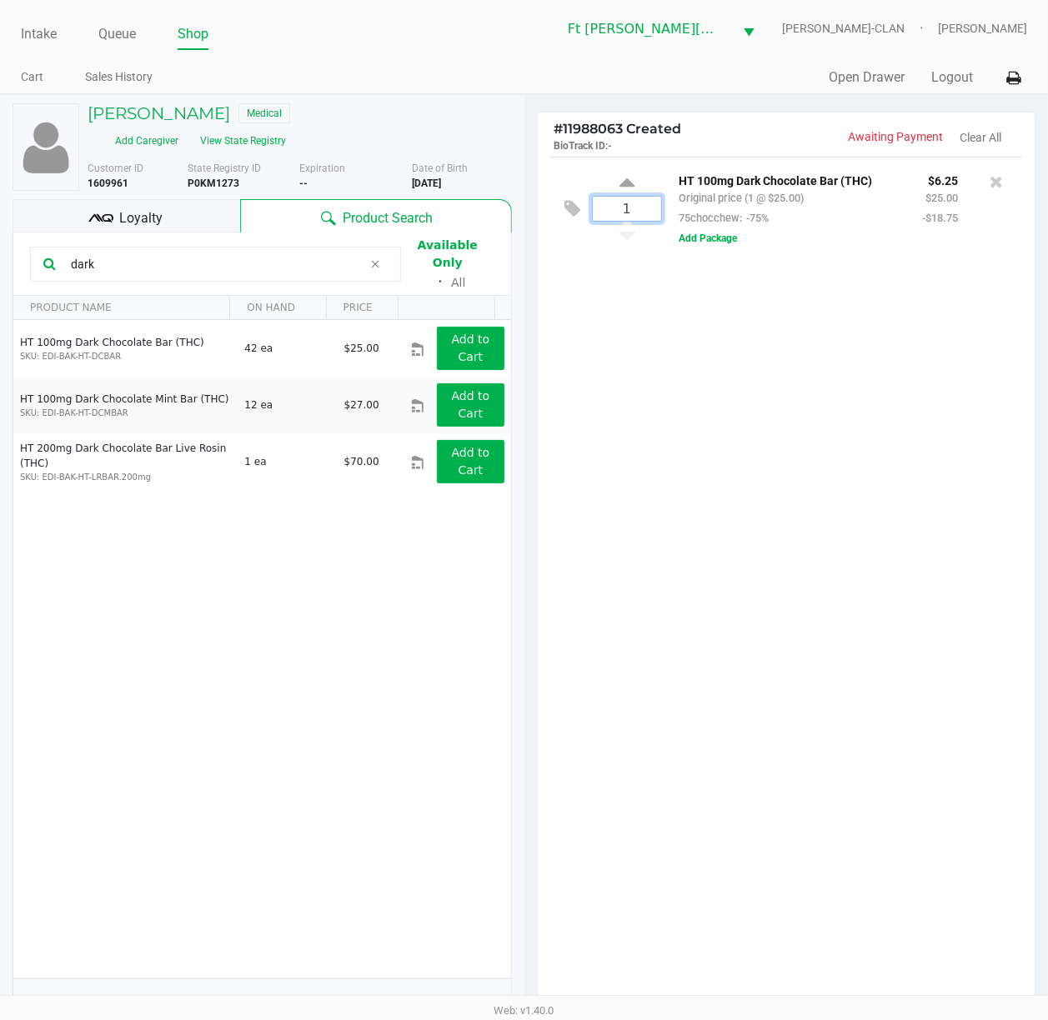
click at [621, 208] on input "1" at bounding box center [627, 209] width 69 height 24
type input "10"
click at [700, 398] on div "Loading [PERSON_NAME] Medical Add Caregiver View State Registry Customer ID 160…" at bounding box center [524, 647] width 1048 height 1106
drag, startPoint x: 700, startPoint y: 398, endPoint x: 732, endPoint y: 460, distance: 69.3
click at [731, 460] on div "10 HT 100mg Dark Chocolate Bar (THC) Original price (10 @ $25.00) 75chocchew: -…" at bounding box center [787, 586] width 498 height 859
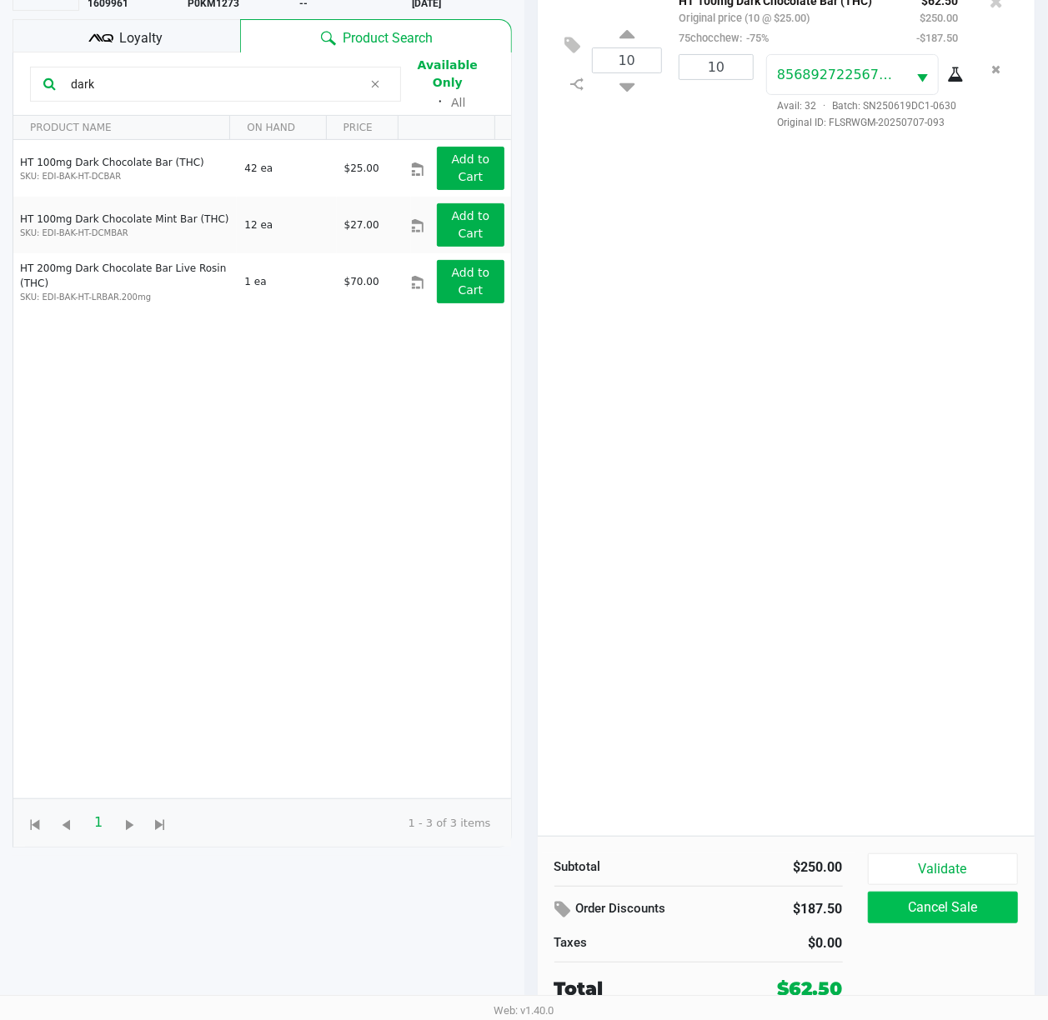
scroll to position [183, 0]
click at [798, 764] on button "Validate" at bounding box center [943, 870] width 151 height 32
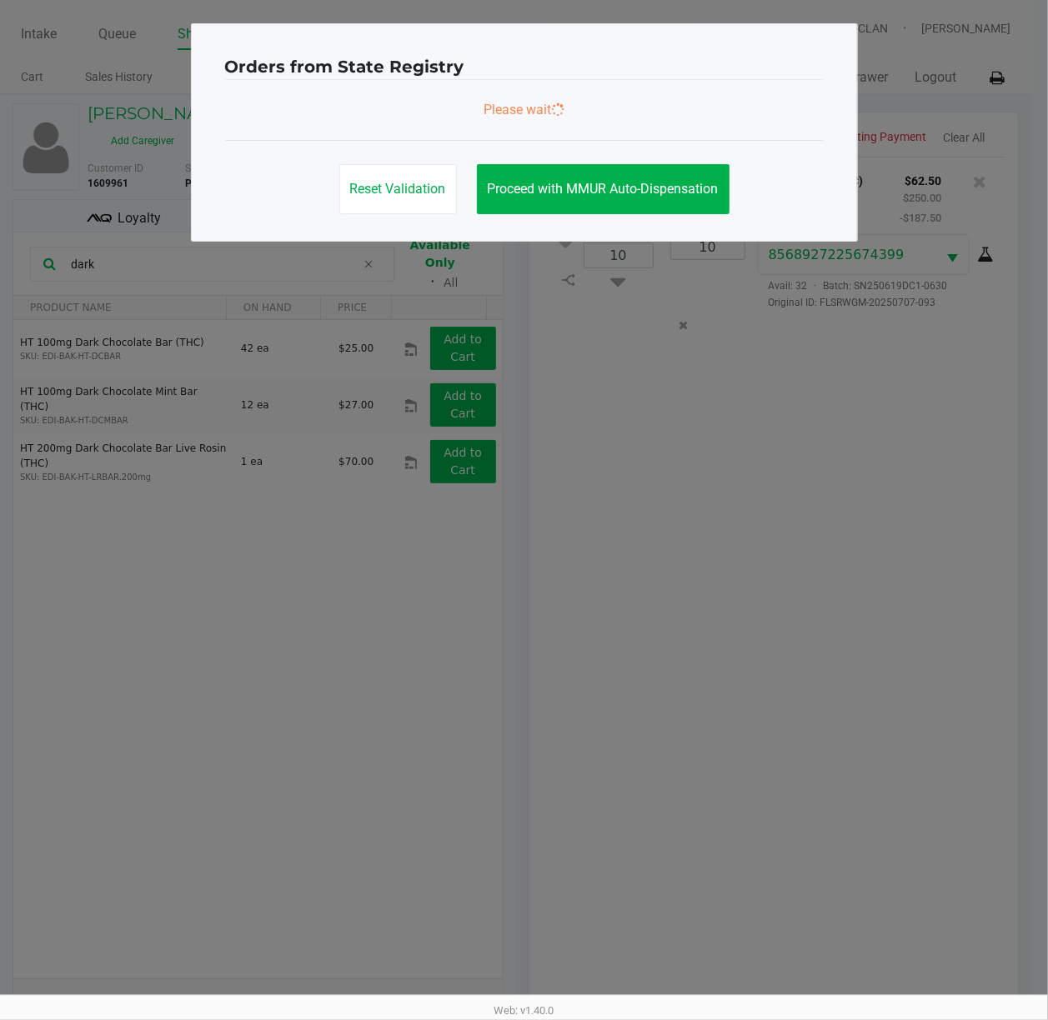
scroll to position [0, 0]
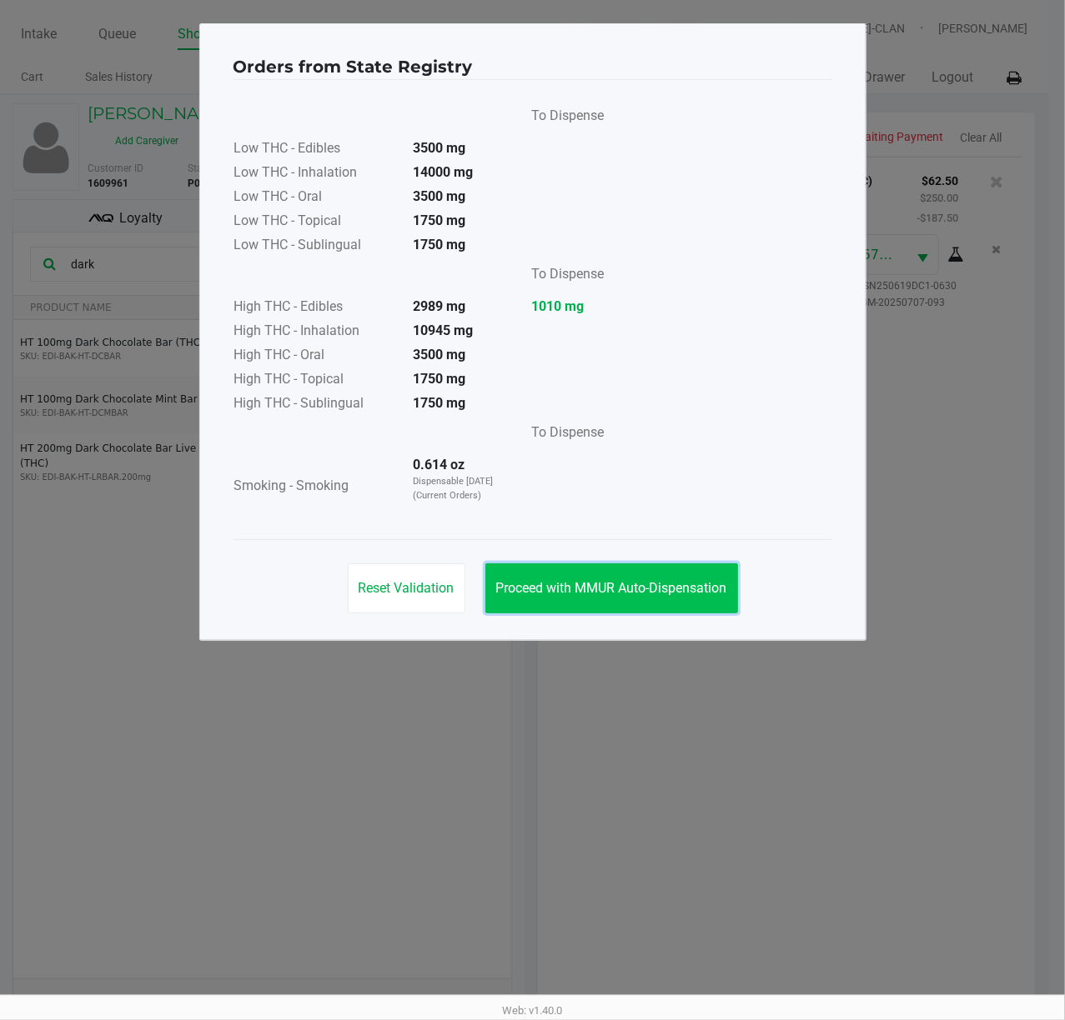
click at [694, 581] on span "Proceed with MMUR Auto-Dispensation" at bounding box center [611, 588] width 231 height 16
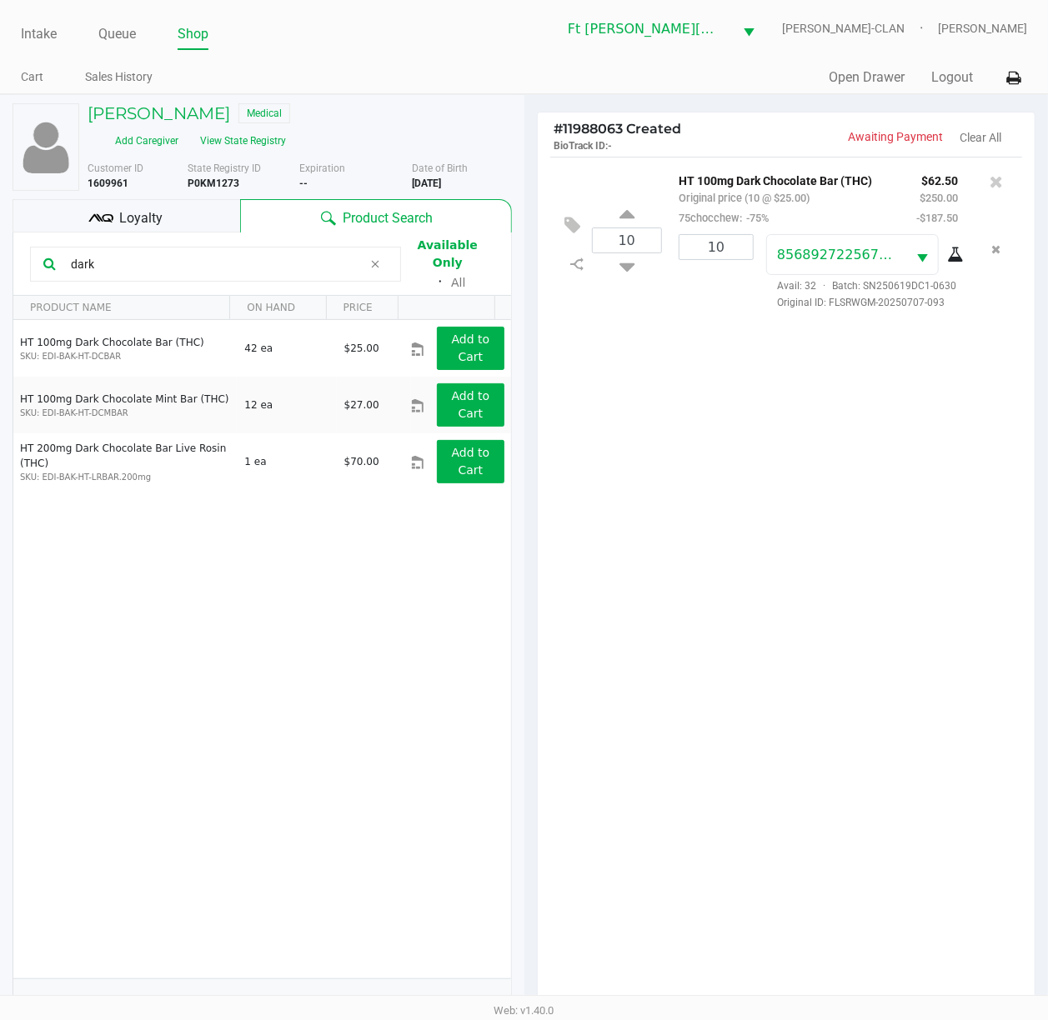
scroll to position [202, 0]
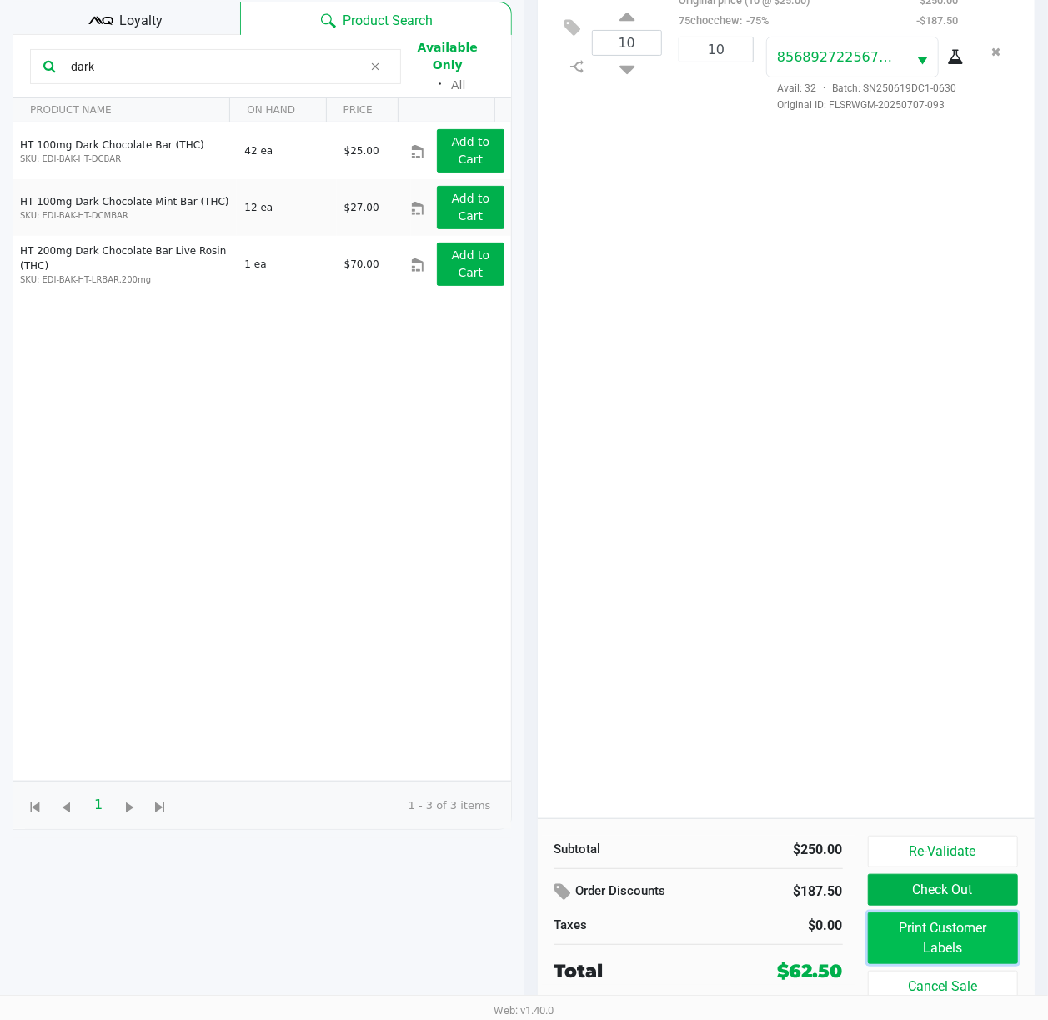
click at [798, 764] on button "Print Customer Labels" at bounding box center [943, 939] width 151 height 52
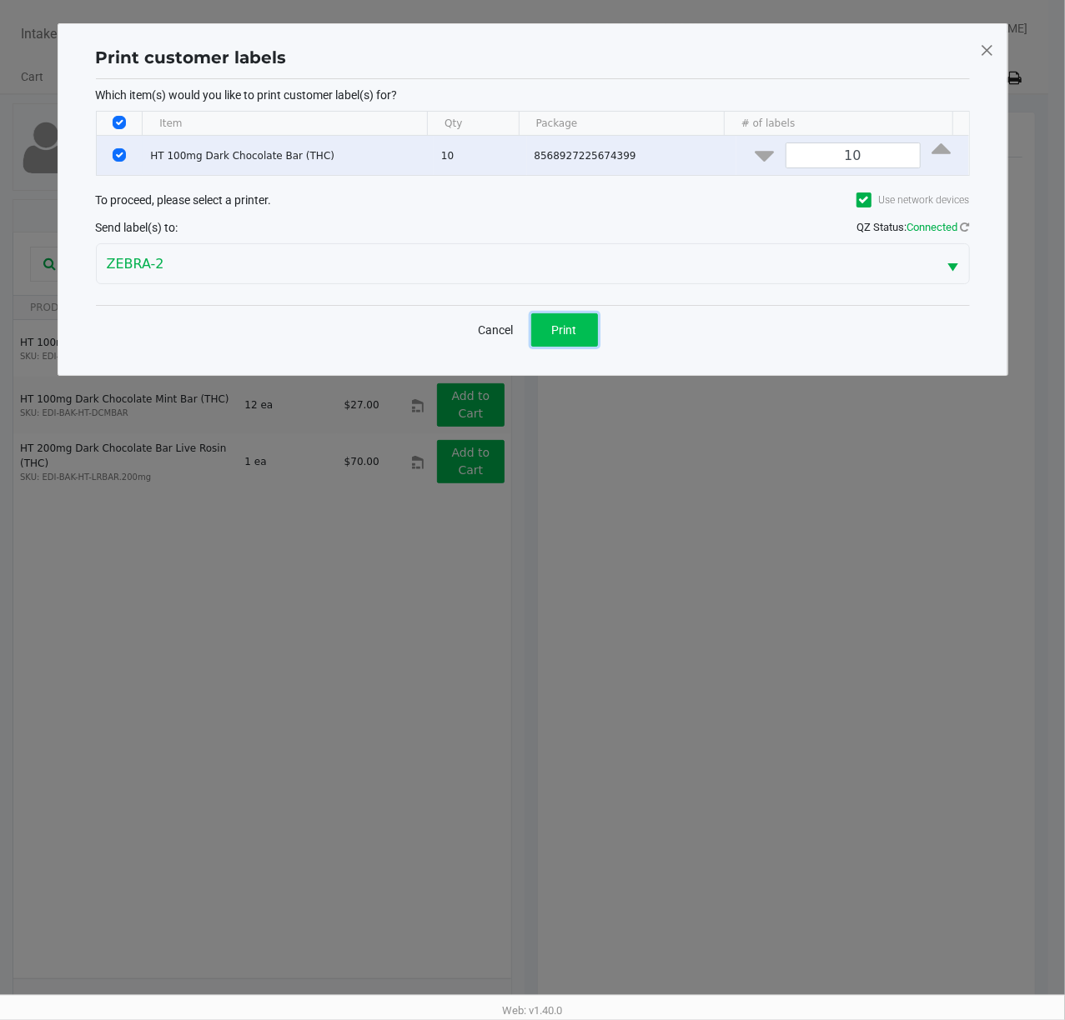
click at [568, 322] on button "Print" at bounding box center [564, 329] width 67 height 33
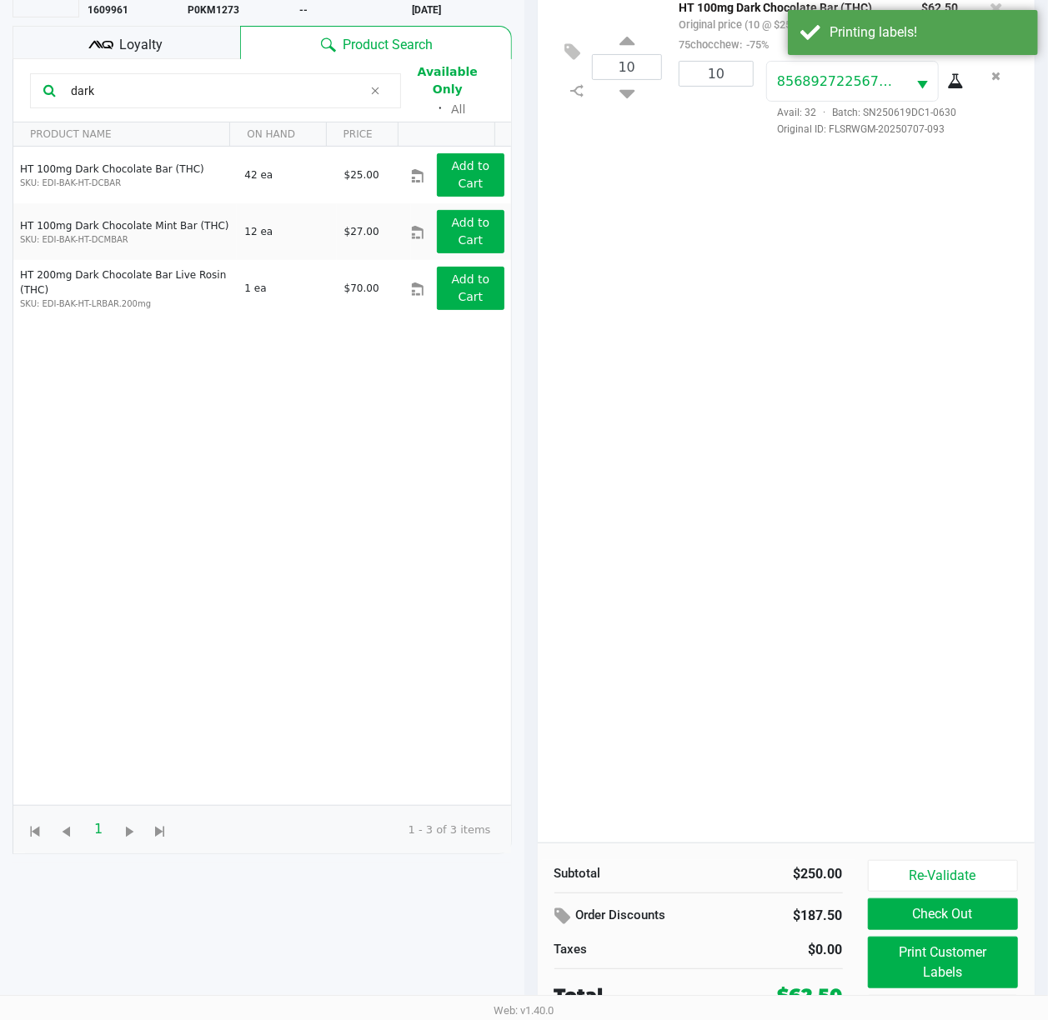
scroll to position [202, 0]
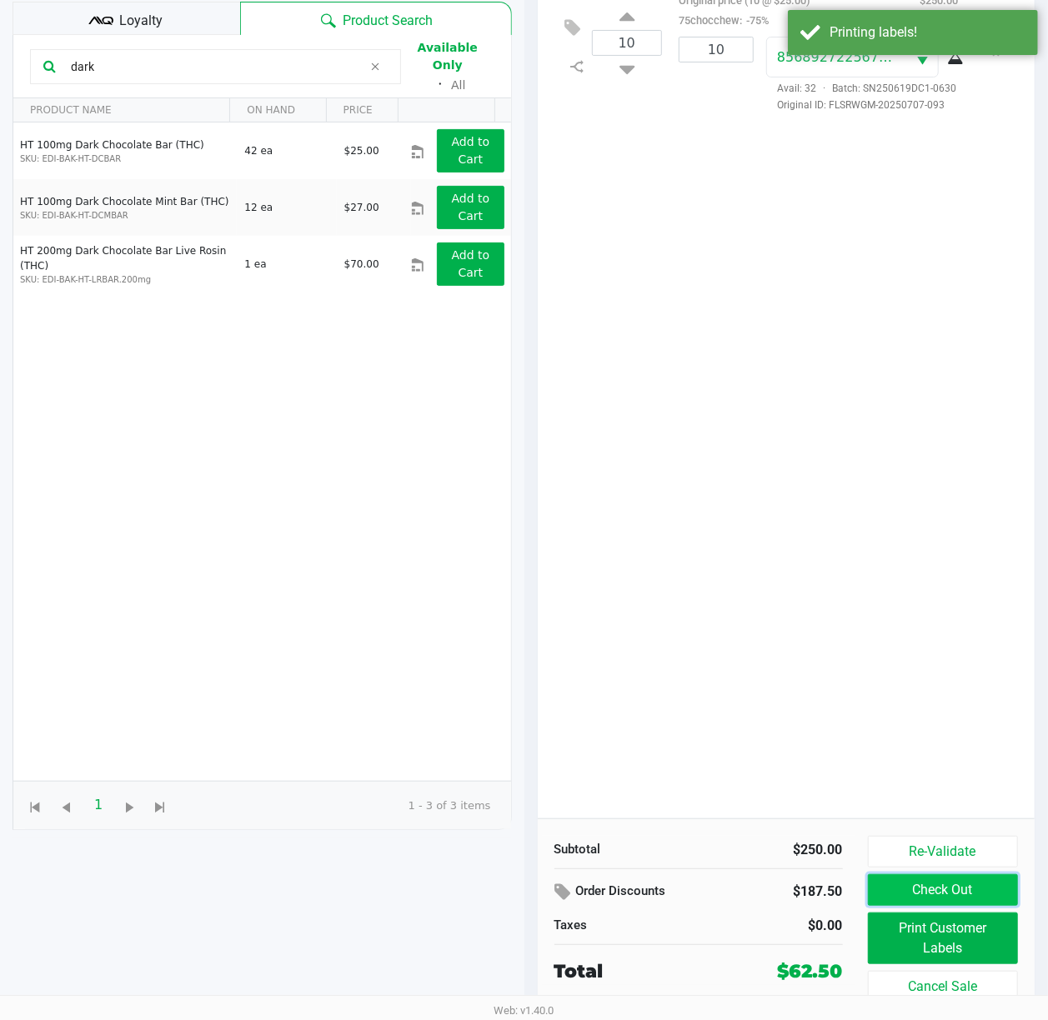
click at [798, 764] on button "Check Out" at bounding box center [943, 890] width 151 height 32
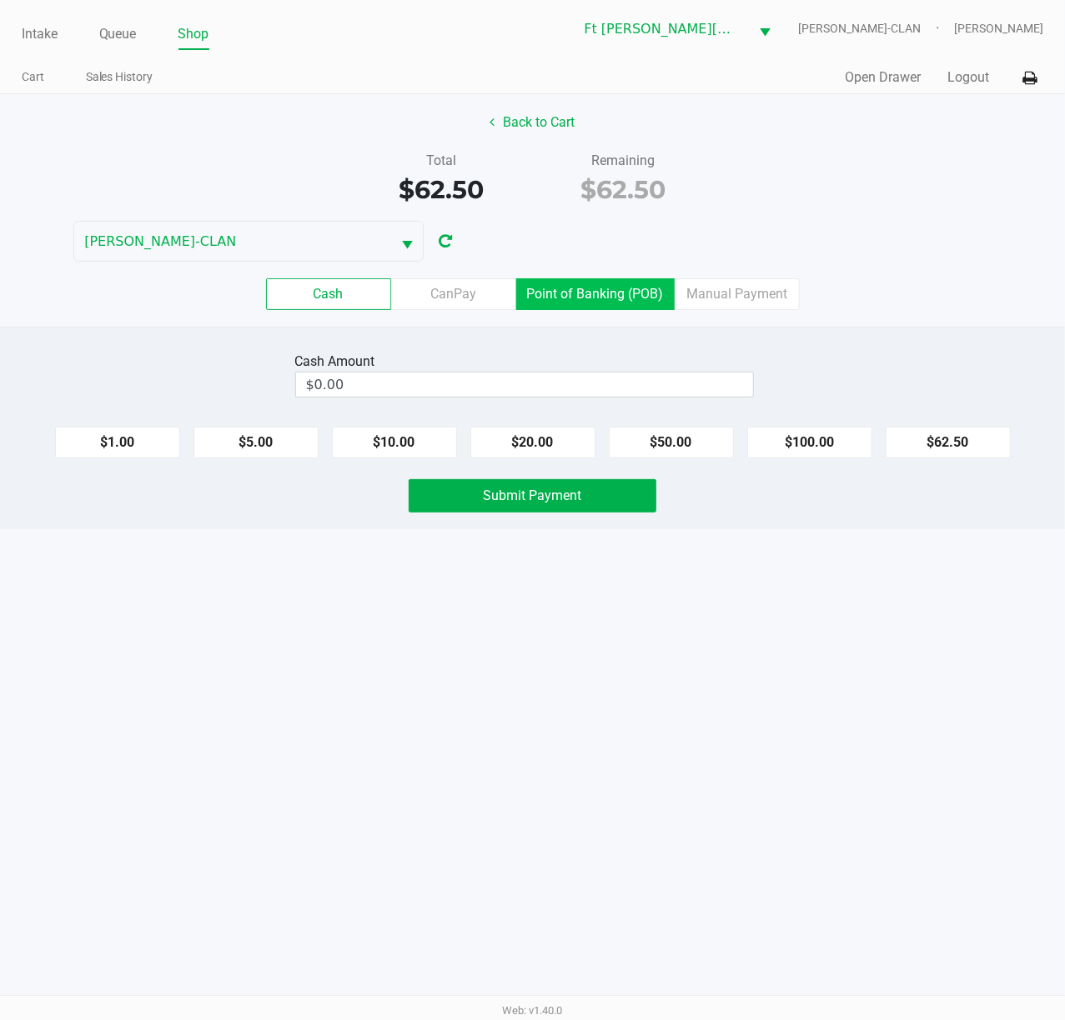
click at [574, 308] on label "Point of Banking (POB)" at bounding box center [595, 294] width 158 height 32
click at [0, 0] on 7 "Point of Banking (POB)" at bounding box center [0, 0] width 0 height 0
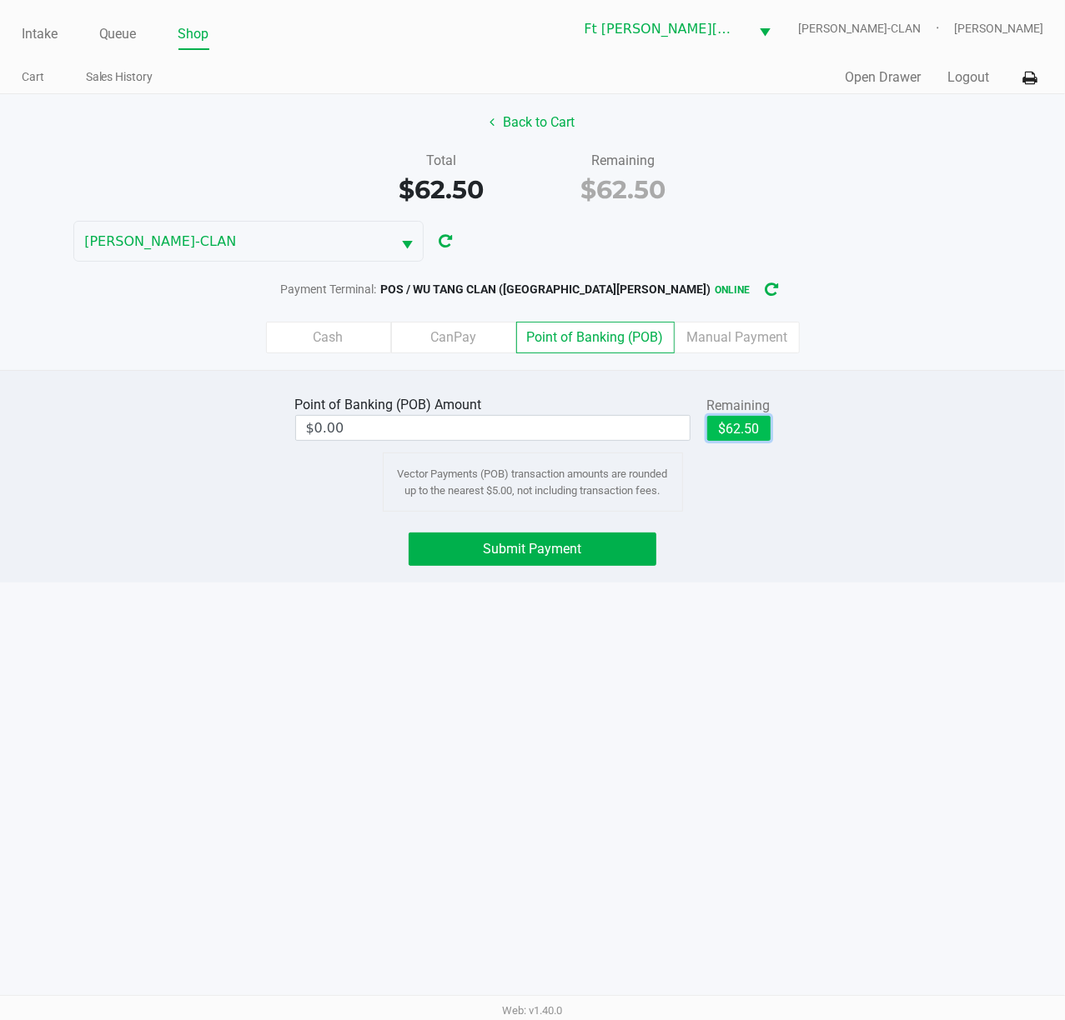
click at [709, 422] on button "$62.50" at bounding box center [738, 428] width 63 height 25
type input "$62.50"
click at [604, 552] on button "Submit Payment" at bounding box center [532, 549] width 248 height 33
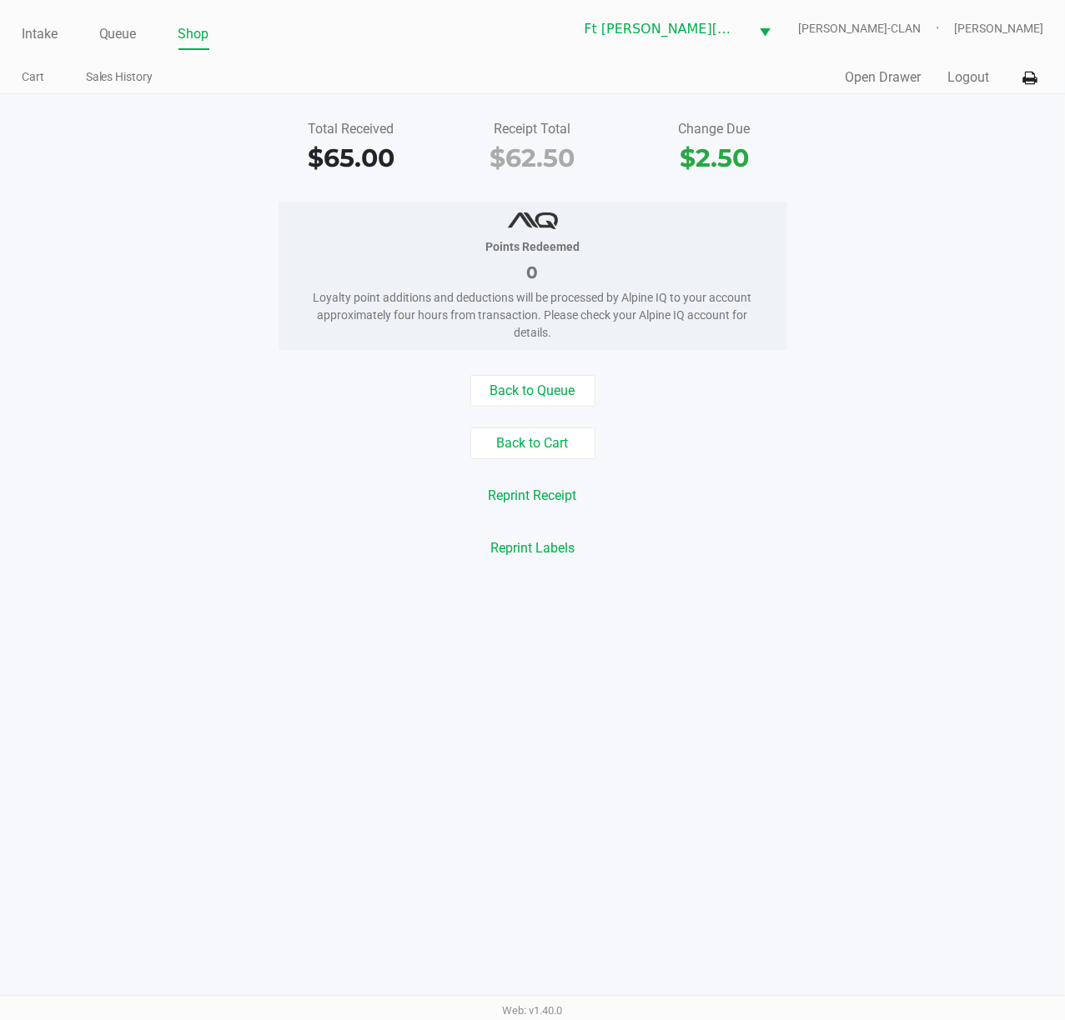
click at [28, 15] on div "Intake Queue Shop Ft [PERSON_NAME][GEOGRAPHIC_DATA] [PERSON_NAME]-CLAN [PERSON_…" at bounding box center [533, 28] width 1022 height 41
click at [28, 33] on link "Intake" at bounding box center [40, 34] width 36 height 23
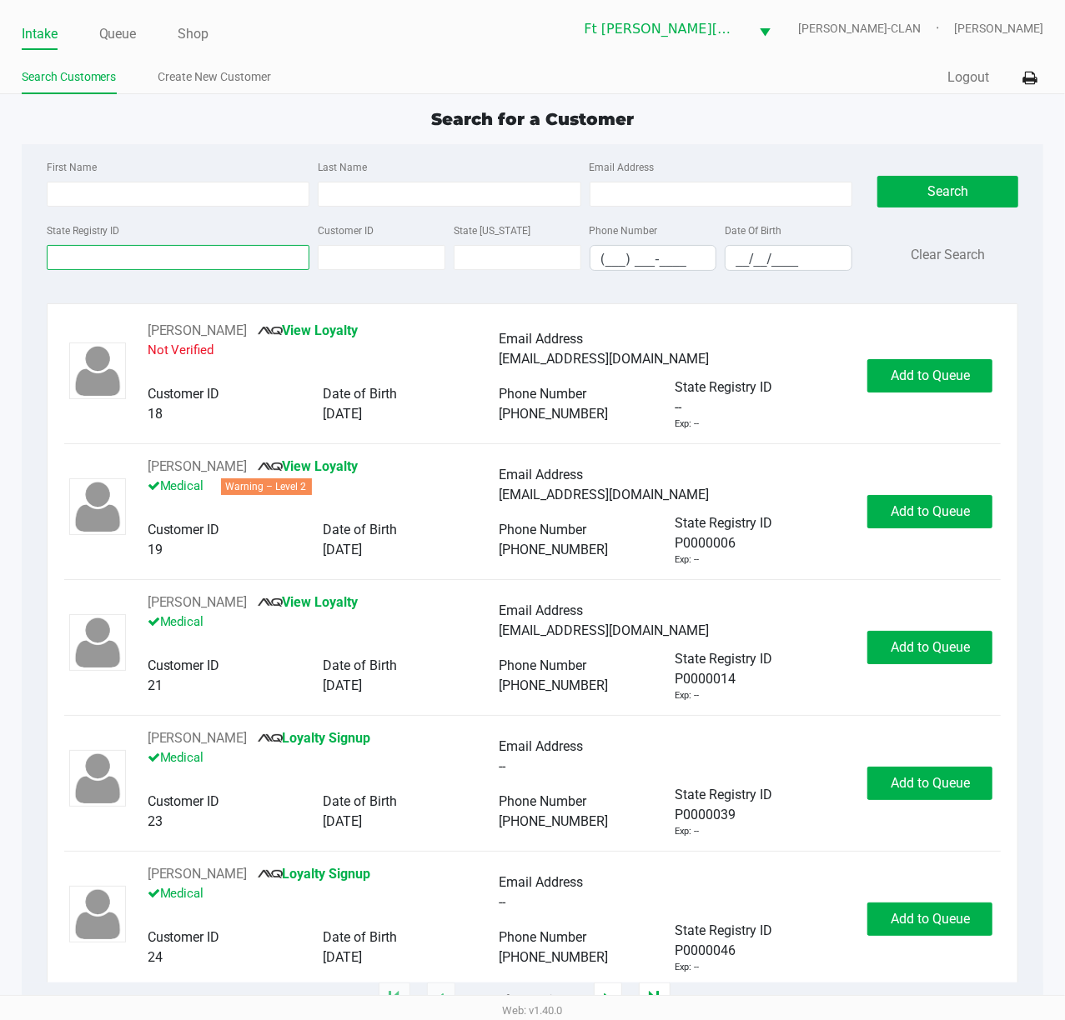
click at [138, 264] on input "State Registry ID" at bounding box center [178, 257] width 263 height 25
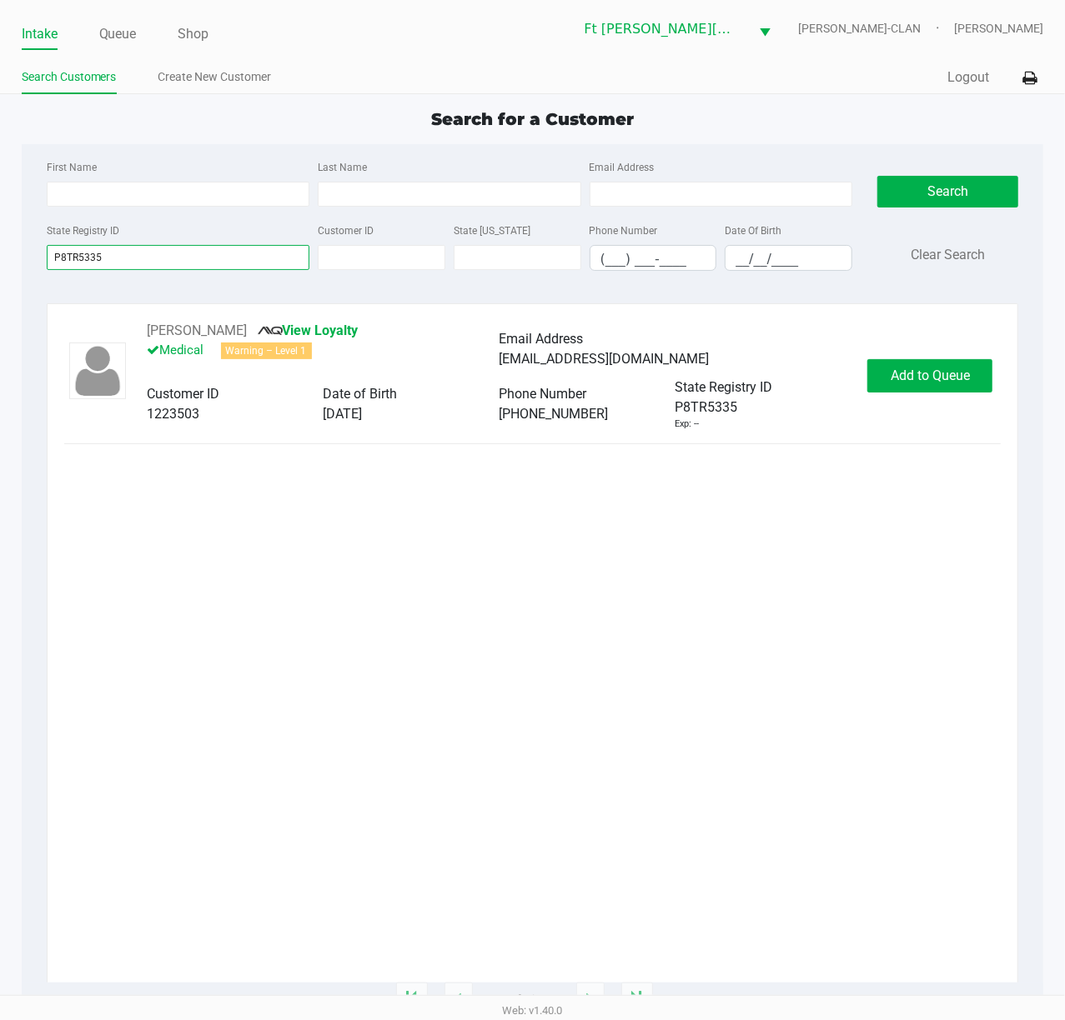
type input "P8TR5335"
click at [798, 393] on button "Add to Queue" at bounding box center [929, 375] width 125 height 33
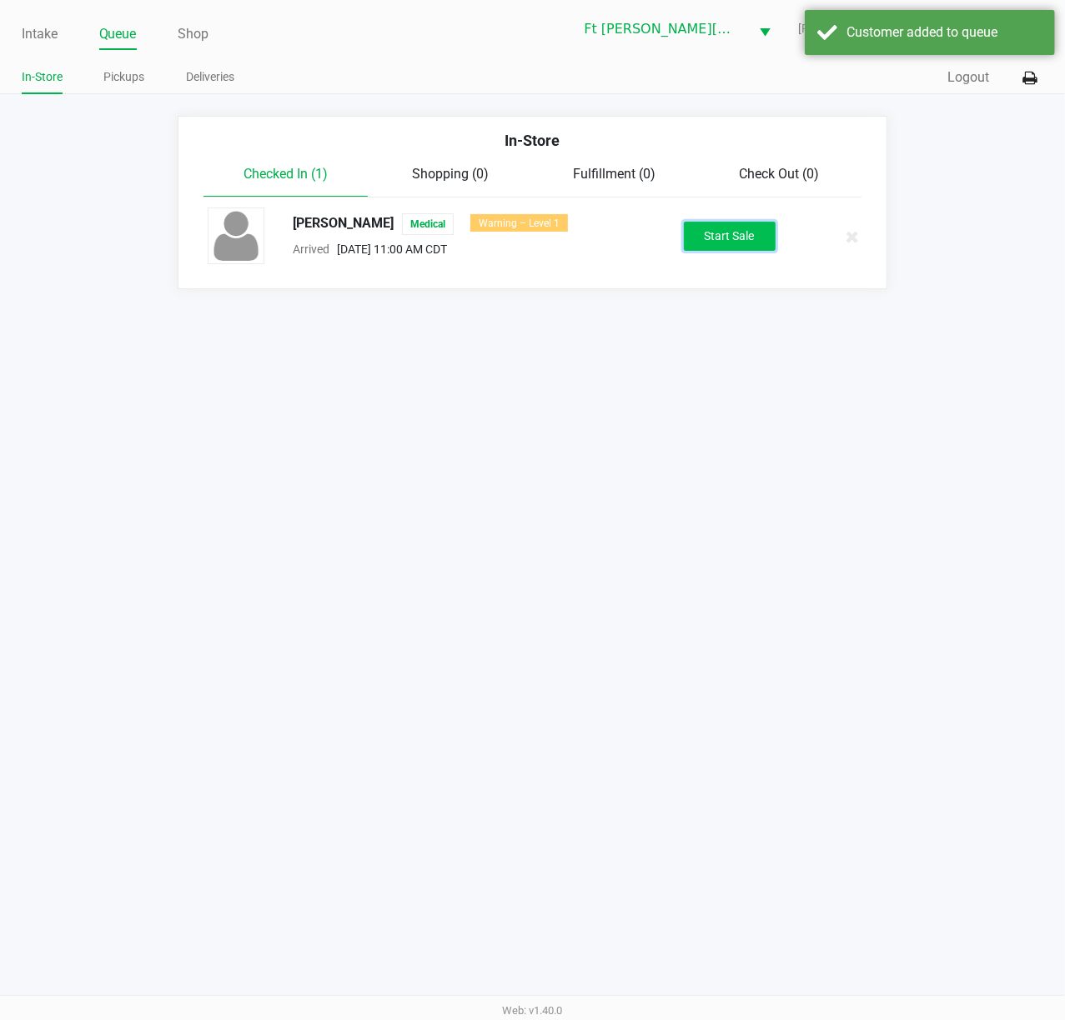
click at [702, 233] on button "Start Sale" at bounding box center [730, 236] width 92 height 29
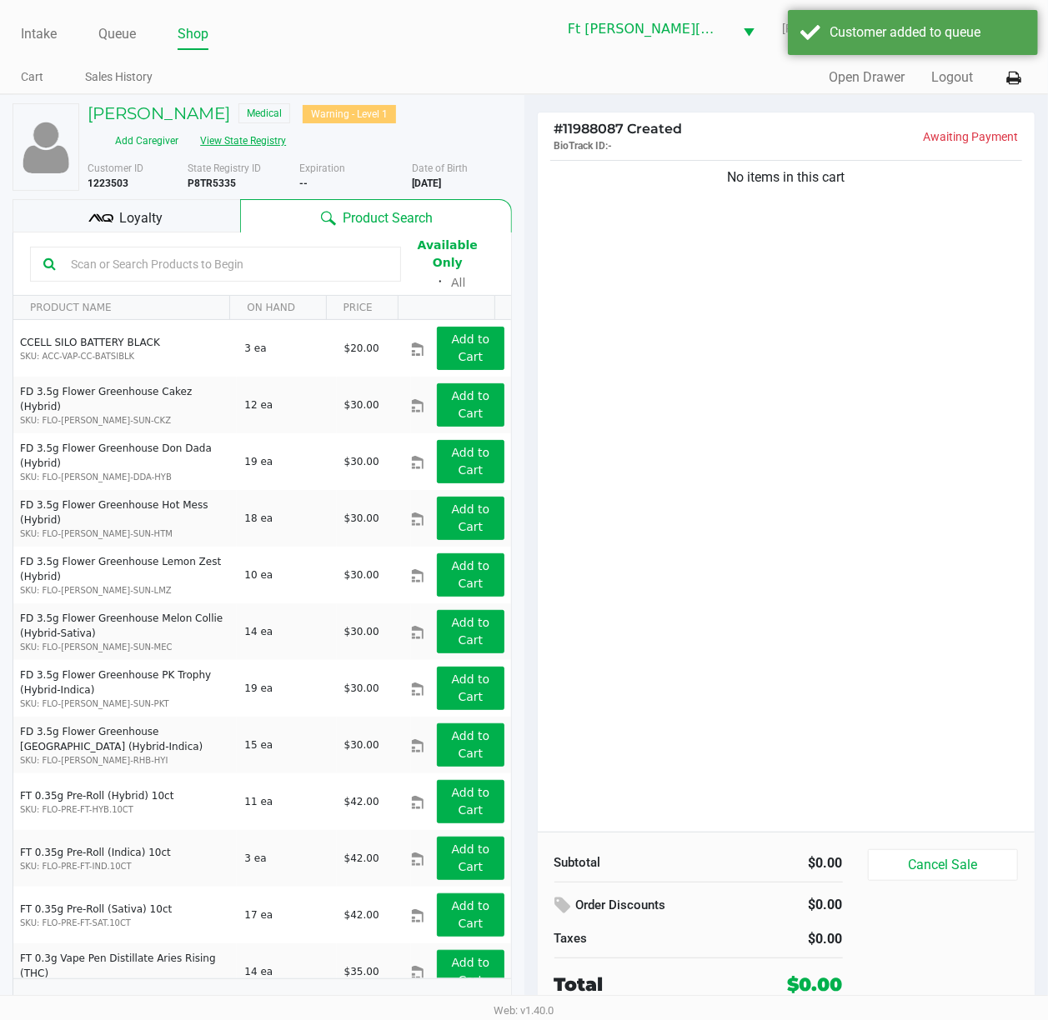
click at [224, 144] on button "View State Registry" at bounding box center [238, 141] width 98 height 27
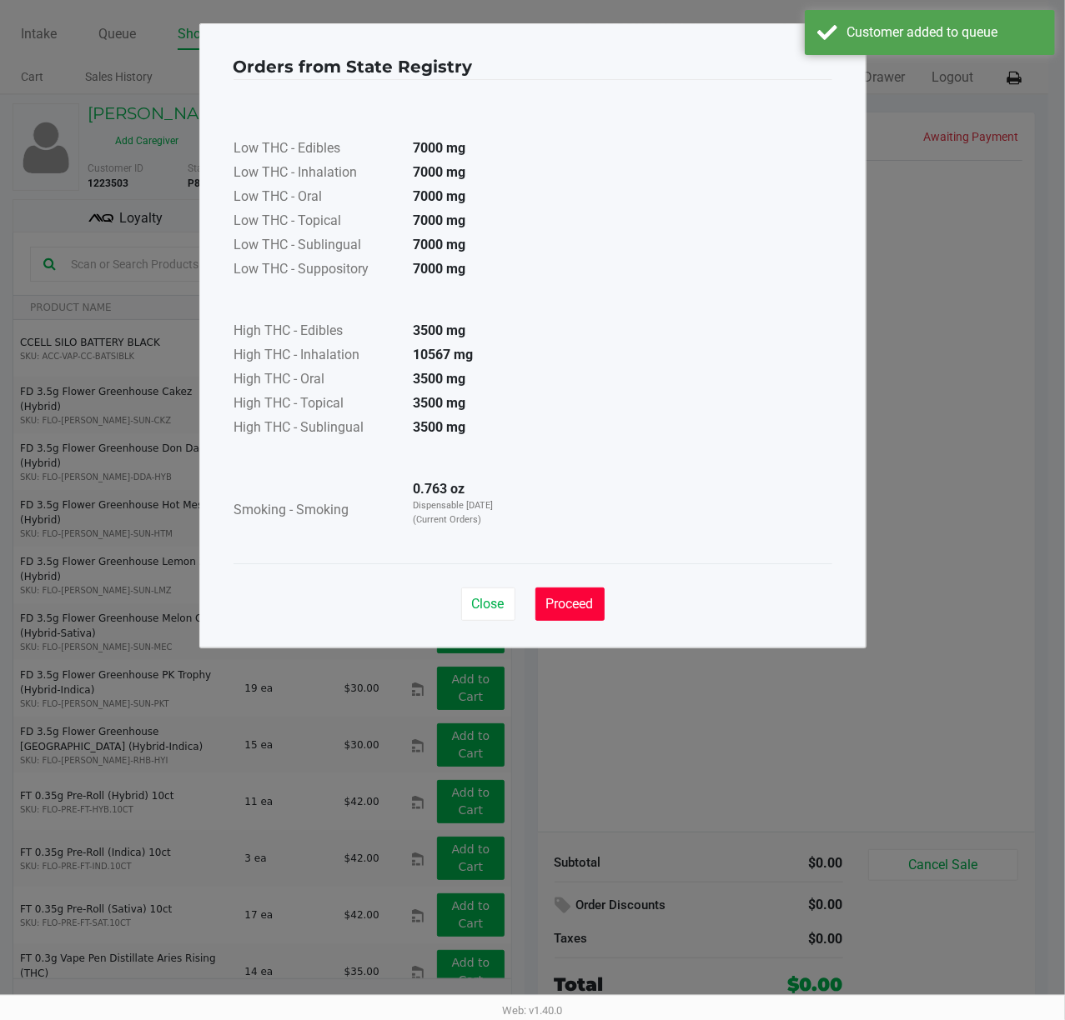
click at [580, 610] on span "Proceed" at bounding box center [570, 604] width 48 height 16
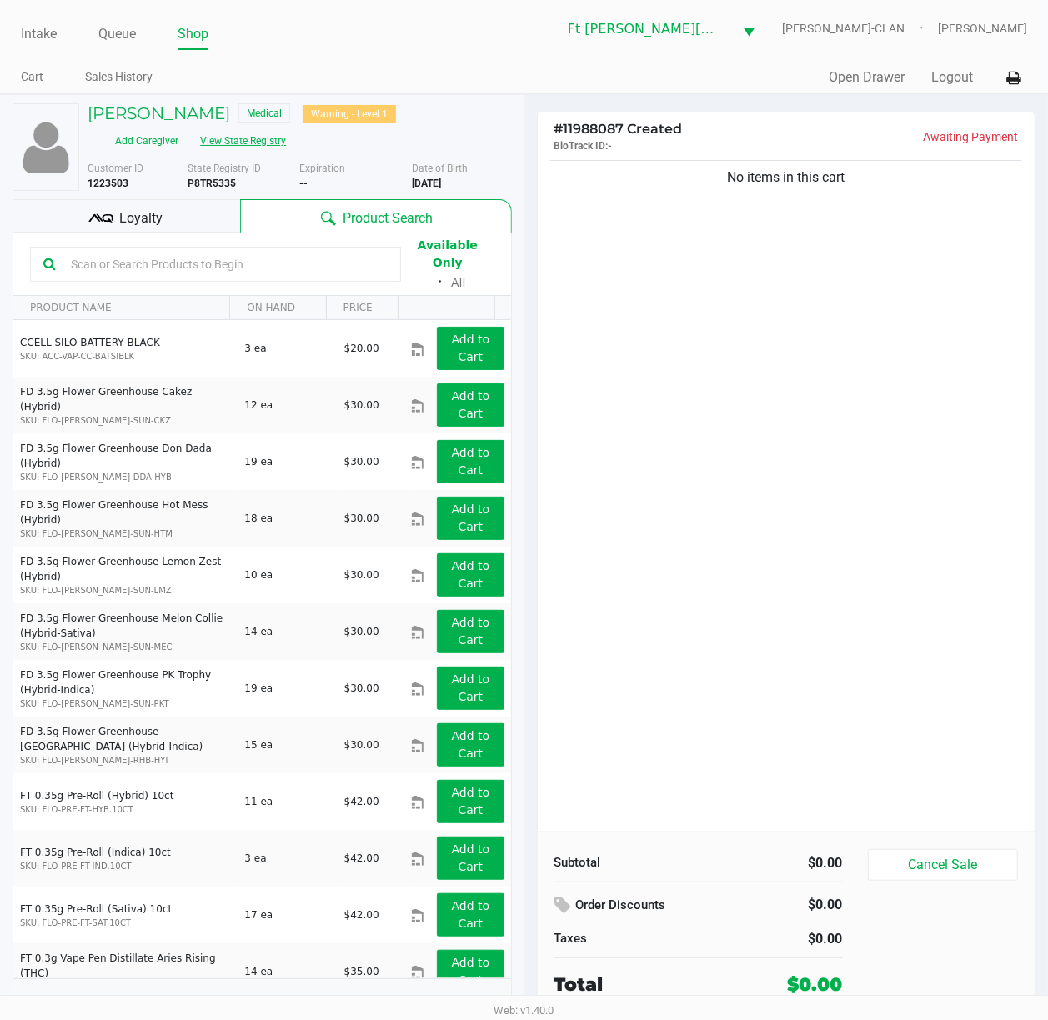
click at [207, 148] on button "View State Registry" at bounding box center [238, 141] width 98 height 27
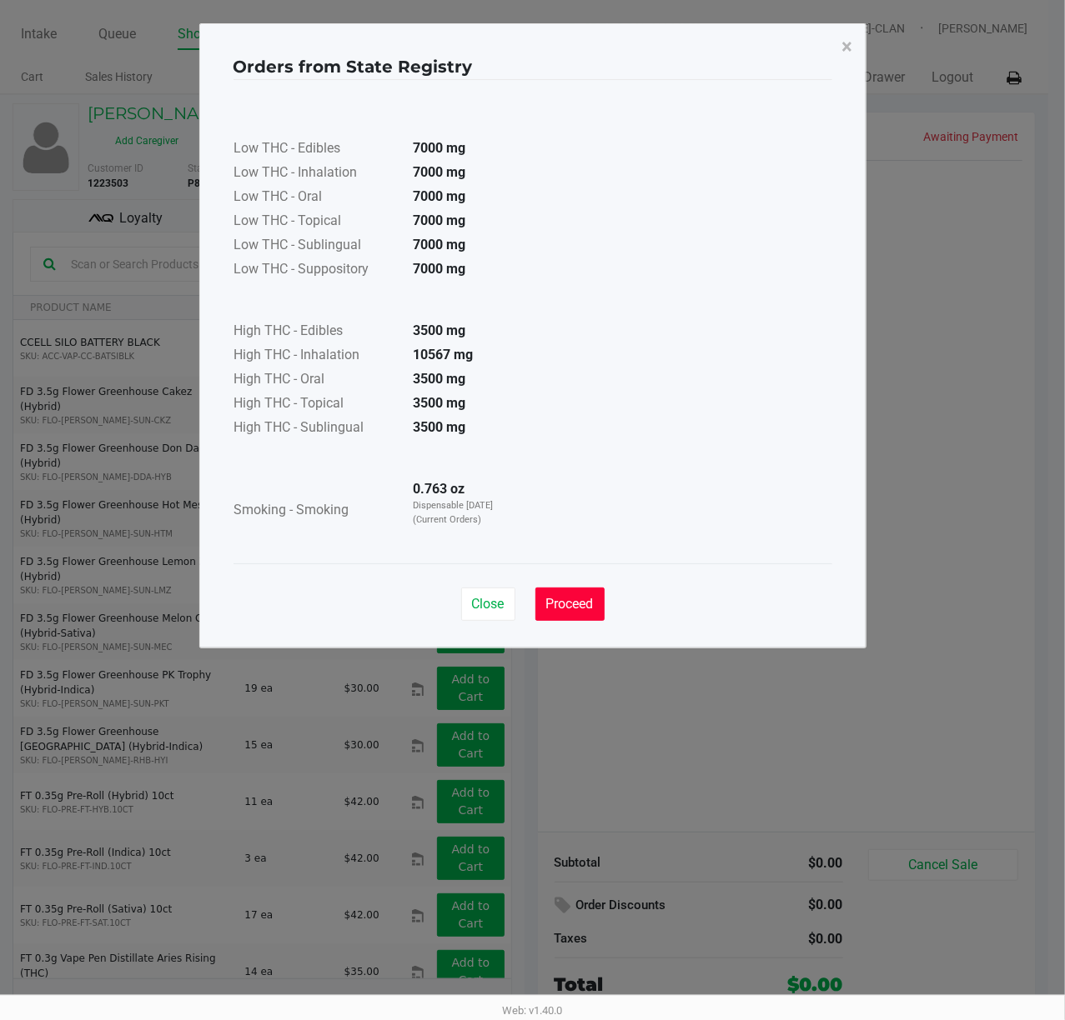
click at [567, 609] on span "Proceed" at bounding box center [570, 604] width 48 height 16
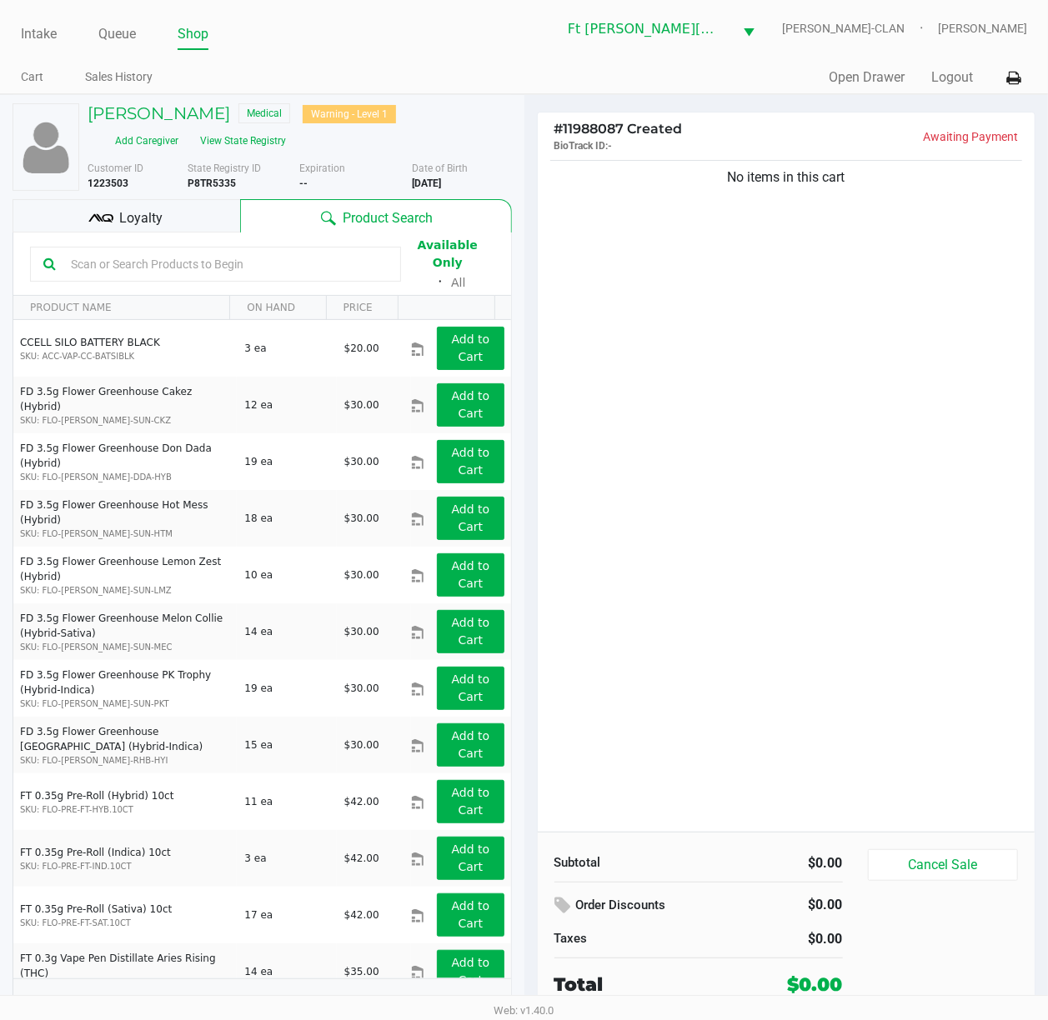
click at [658, 764] on div "No items in this cart" at bounding box center [787, 494] width 498 height 675
click at [205, 247] on div at bounding box center [215, 264] width 371 height 35
click at [211, 254] on input "text" at bounding box center [225, 264] width 323 height 25
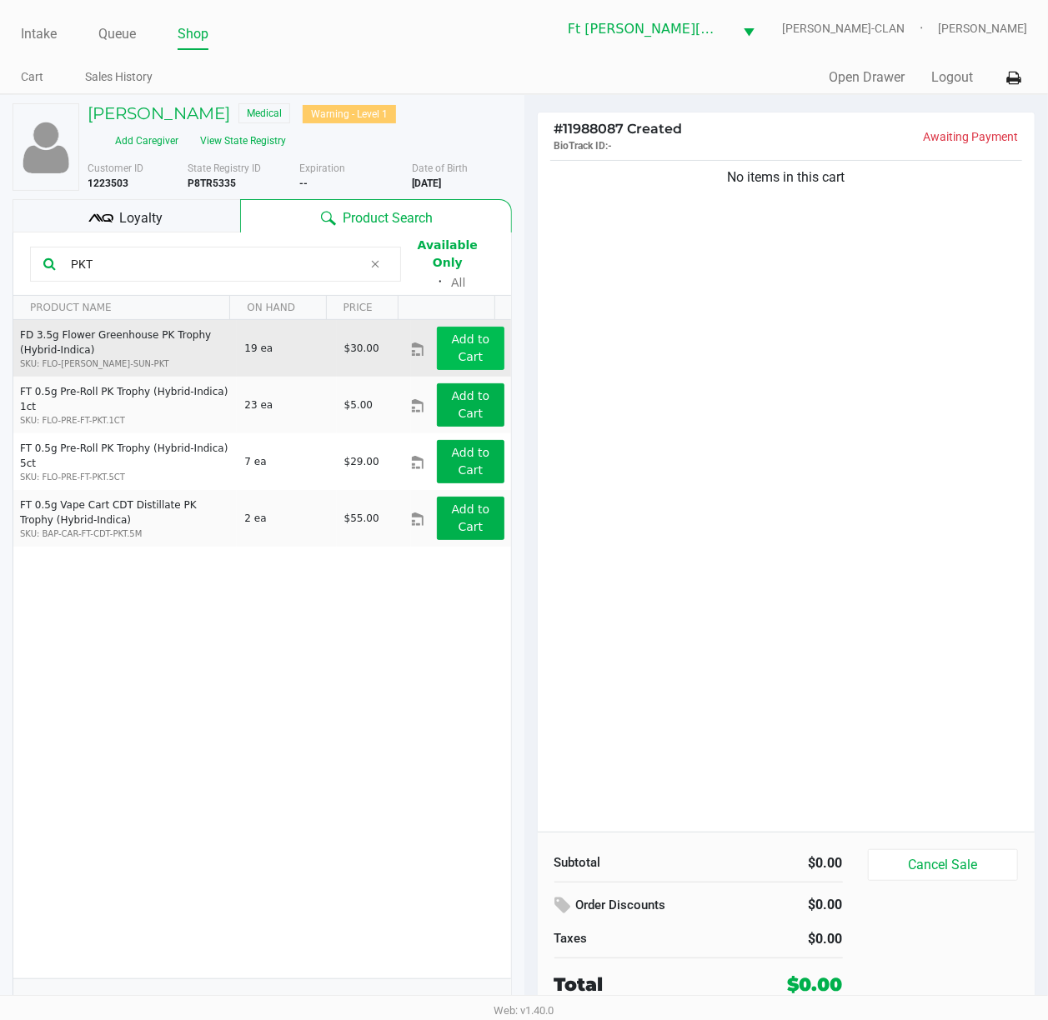
type input "PKT"
click at [462, 348] on app-button-loader "Add to Cart" at bounding box center [471, 348] width 38 height 31
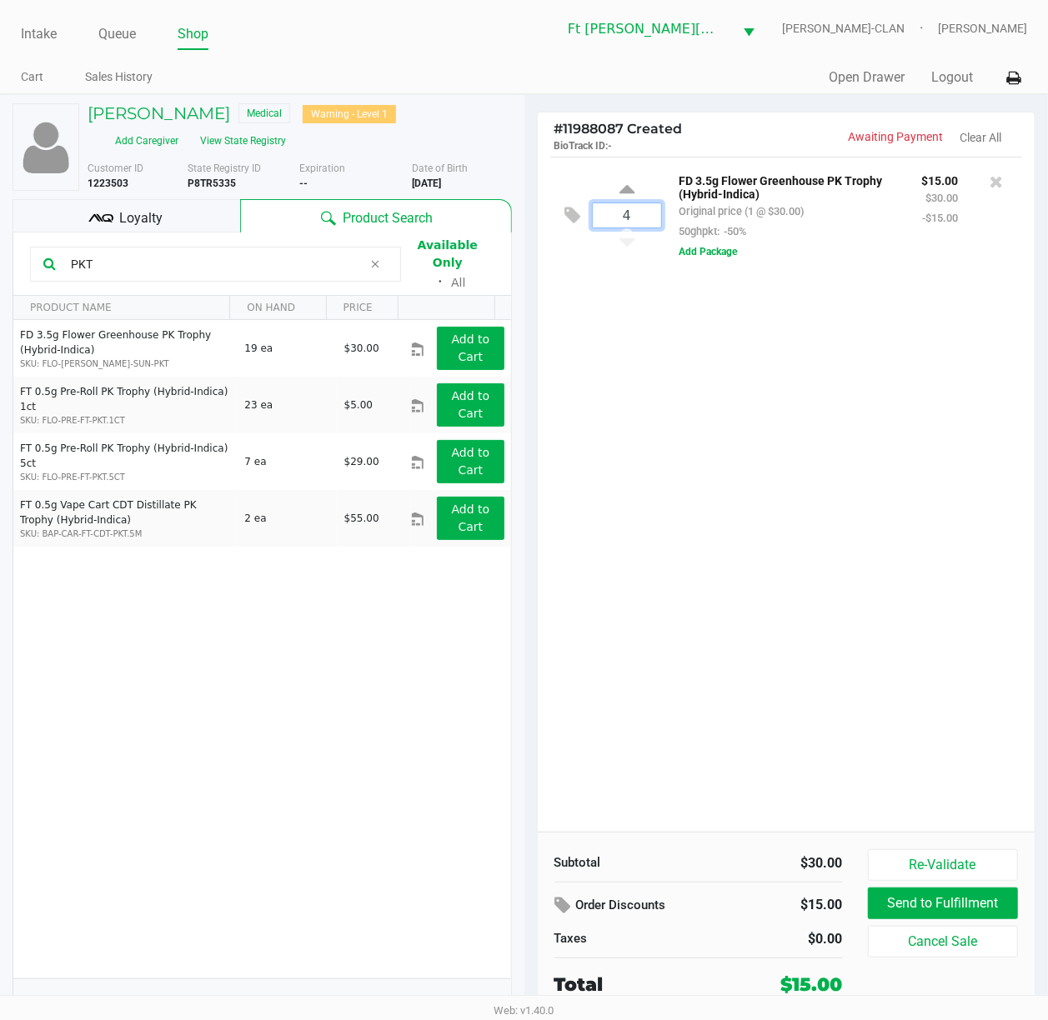
drag, startPoint x: 632, startPoint y: 227, endPoint x: 614, endPoint y: 430, distance: 204.2
click at [632, 228] on input "4" at bounding box center [627, 215] width 69 height 24
type input "4"
click at [660, 455] on div "[PERSON_NAME] Medical Warning - Level 1 Add Caregiver View State Registry Custo…" at bounding box center [524, 565] width 1048 height 942
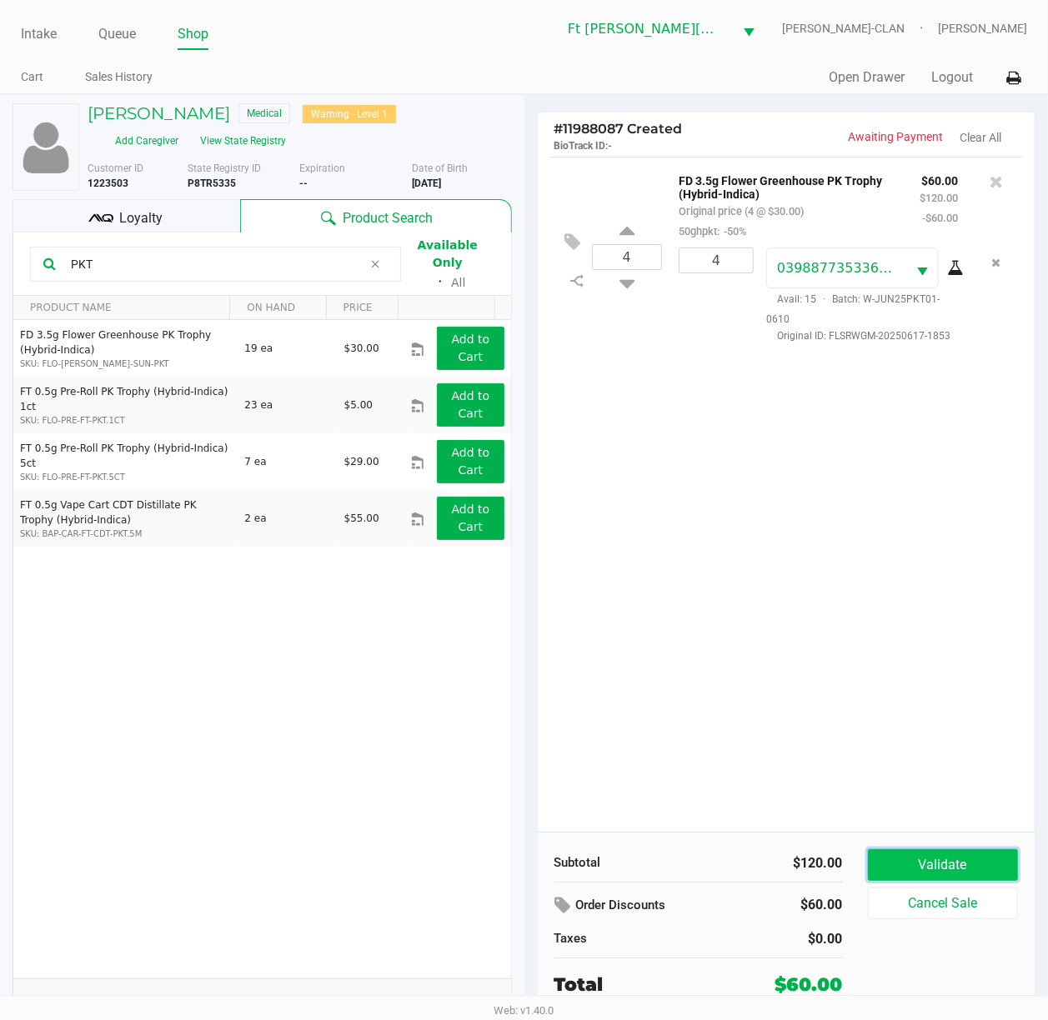
click at [798, 764] on button "Validate" at bounding box center [943, 865] width 151 height 32
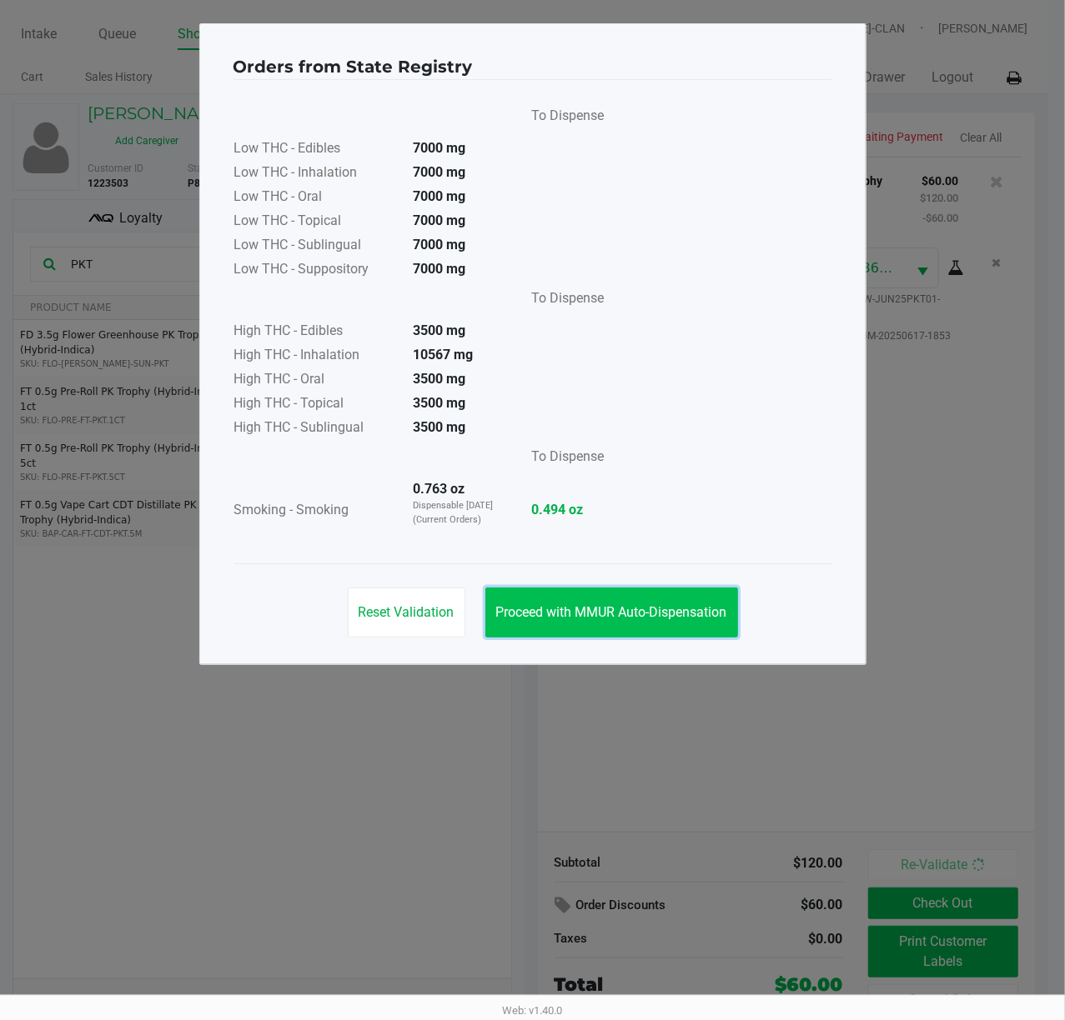
click at [674, 605] on span "Proceed with MMUR Auto-Dispensation" at bounding box center [611, 612] width 231 height 16
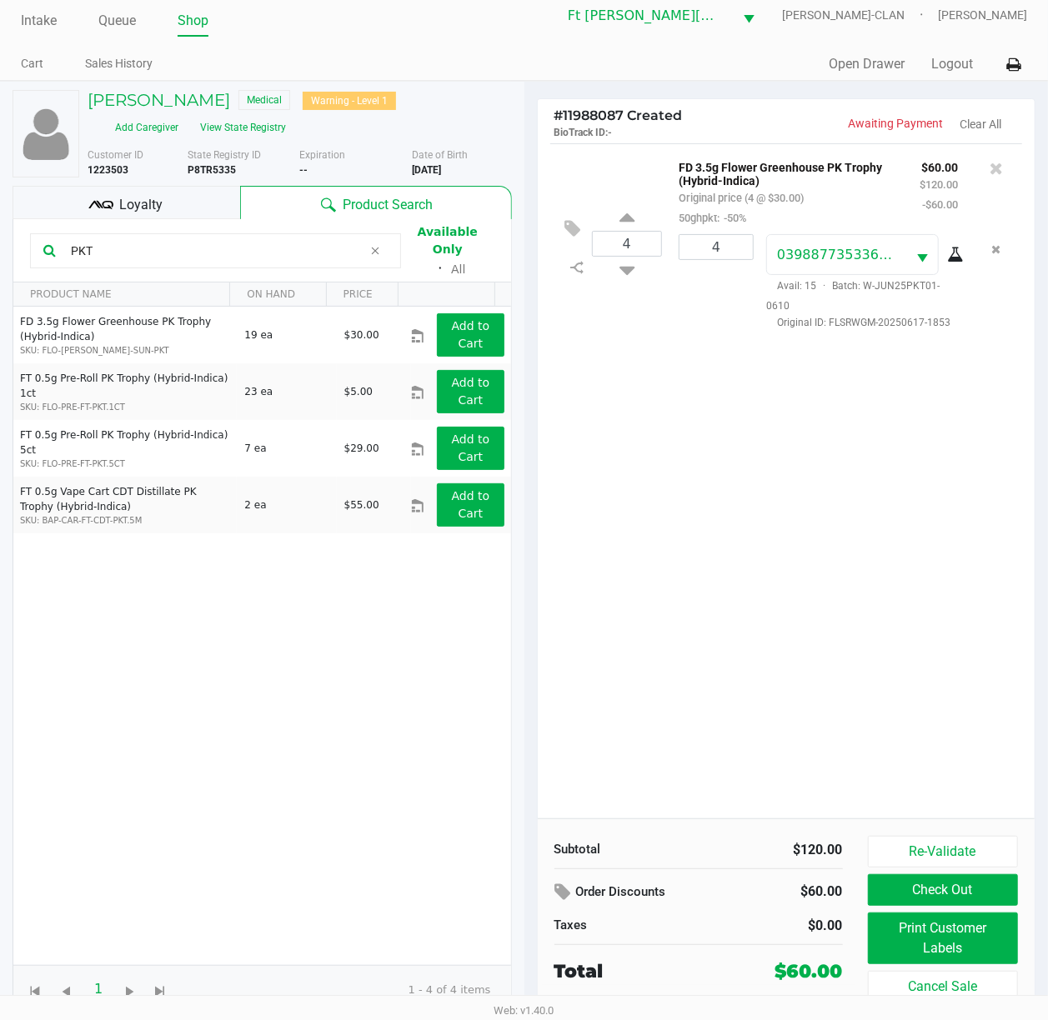
scroll to position [18, 0]
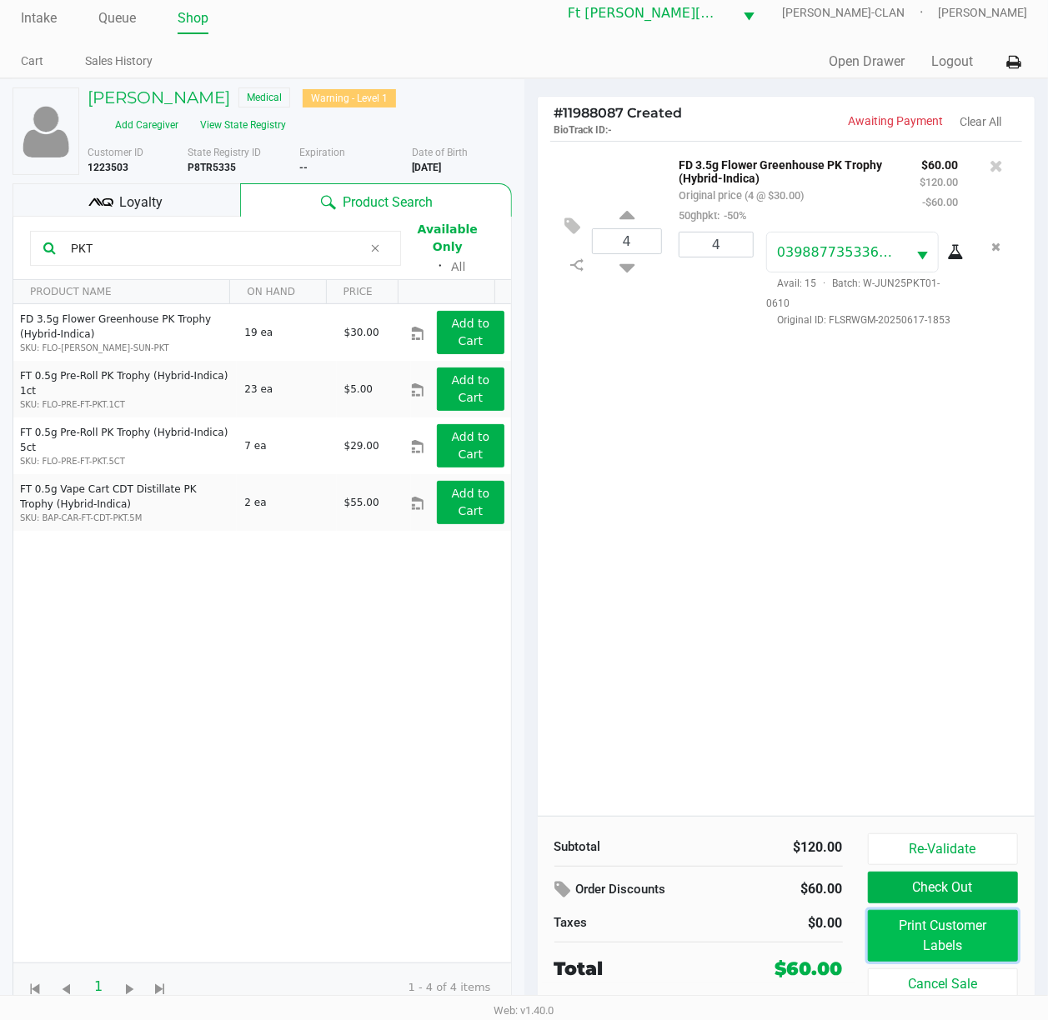
click at [798, 764] on button "Print Customer Labels" at bounding box center [943, 936] width 151 height 52
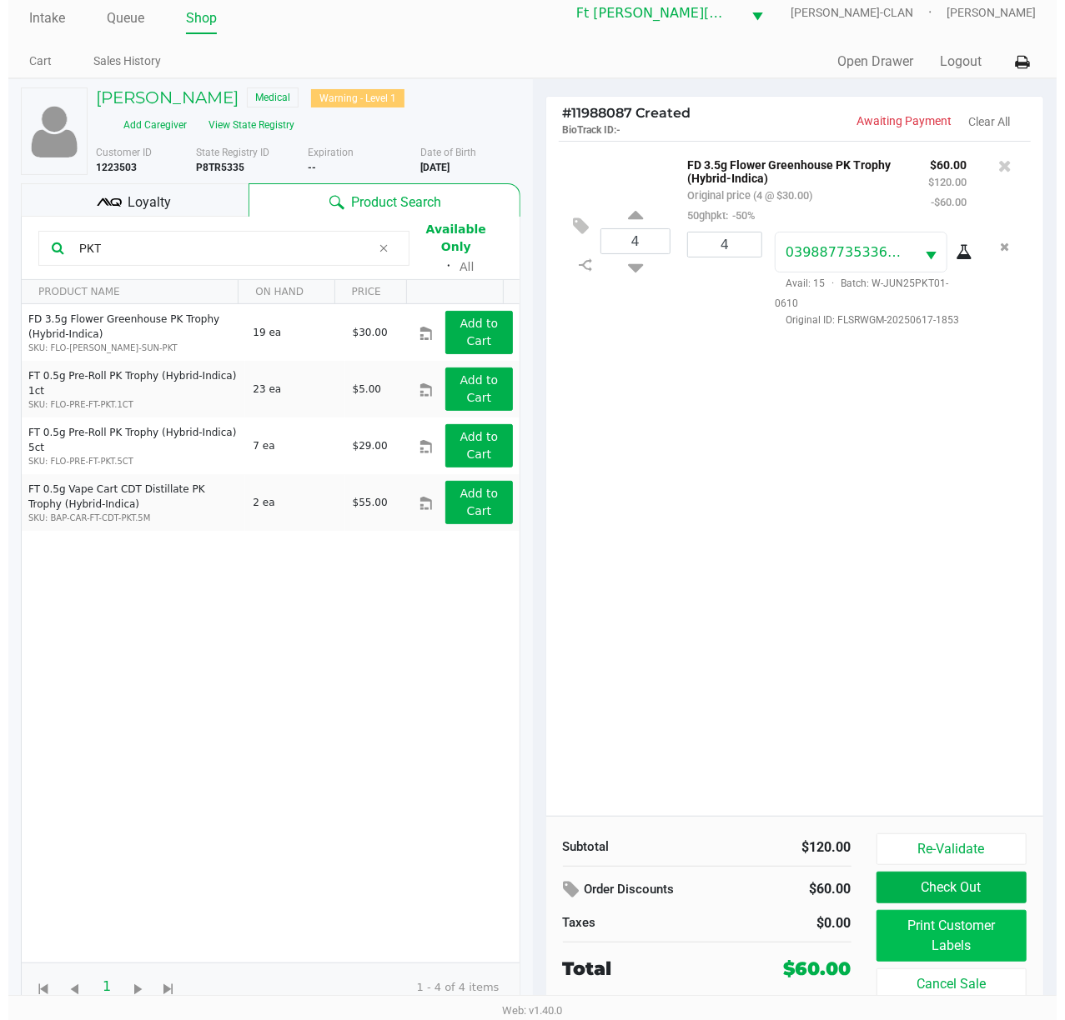
scroll to position [0, 0]
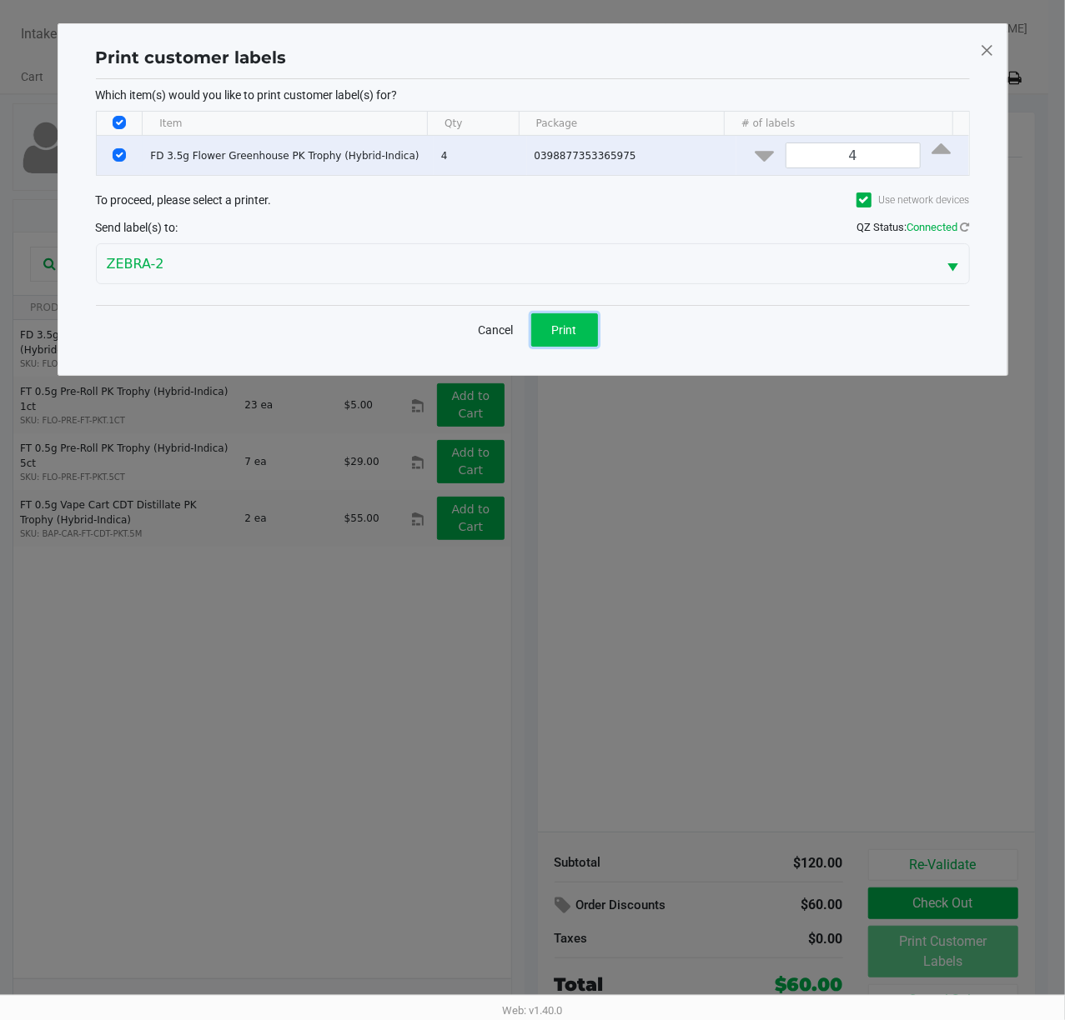
click at [574, 337] on span "Print" at bounding box center [564, 329] width 25 height 13
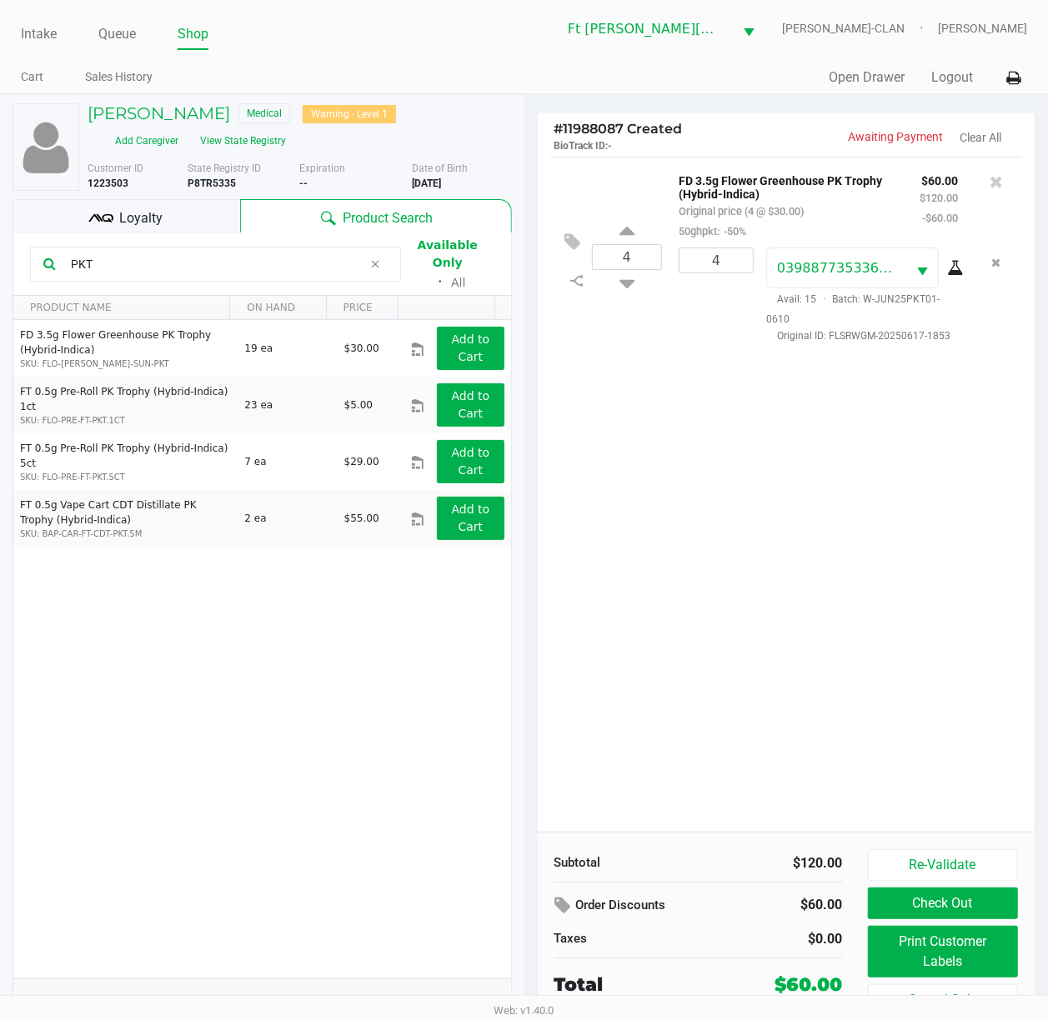
click at [719, 691] on div "4 FD 3.5g Flower Greenhouse PK Trophy (Hybrid-Indica) Original price (4 @ $30.0…" at bounding box center [787, 494] width 498 height 675
click at [798, 764] on button "Re-Validate" at bounding box center [943, 865] width 151 height 32
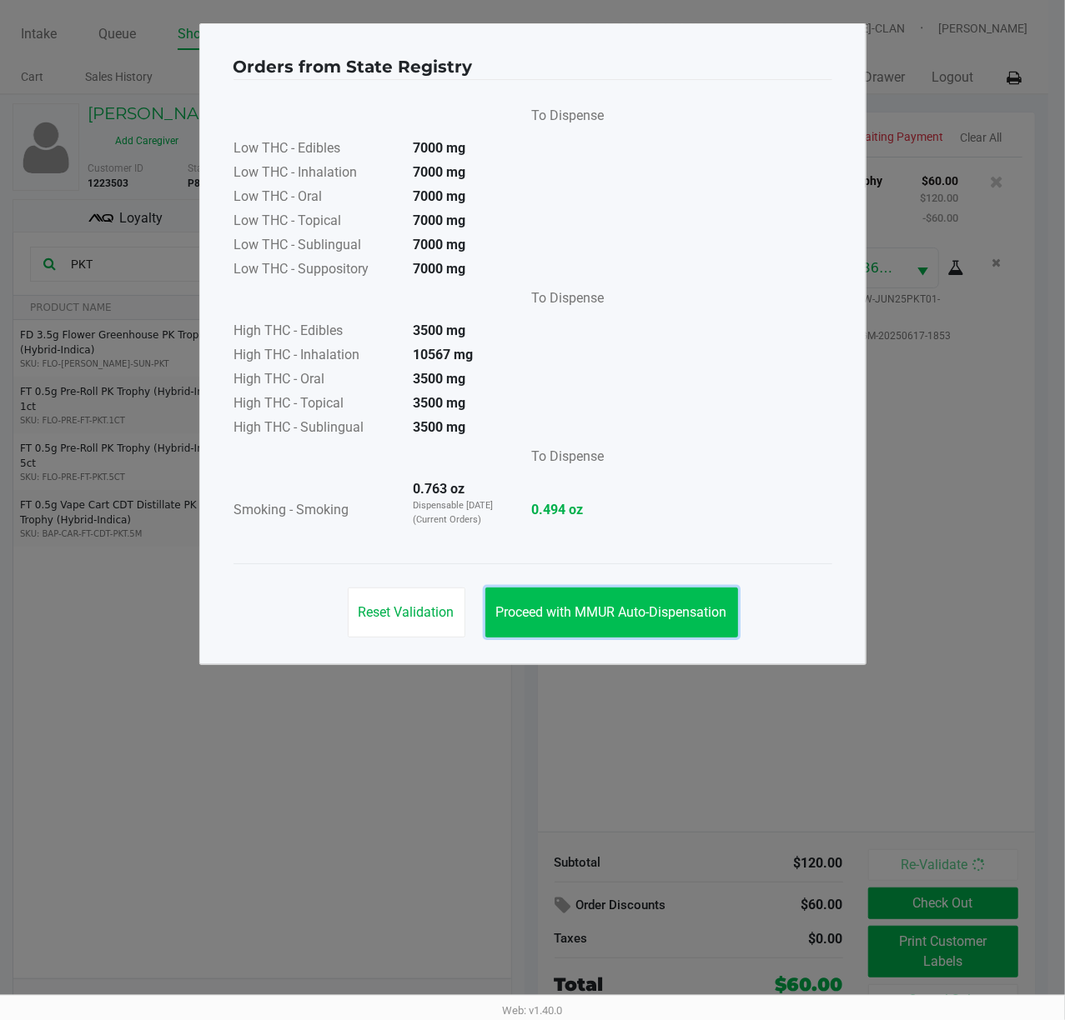
click at [665, 609] on span "Proceed with MMUR Auto-Dispensation" at bounding box center [611, 612] width 231 height 16
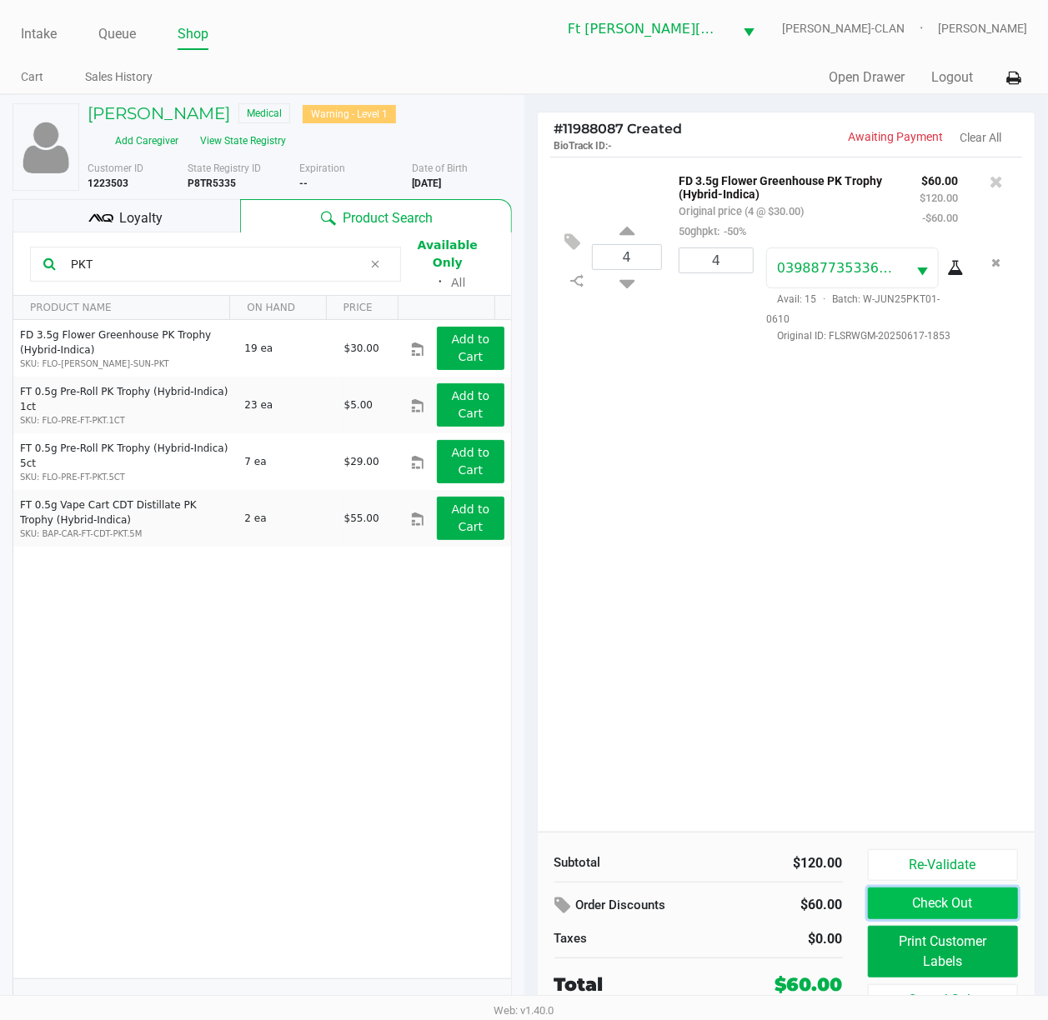
click at [798, 764] on button "Check Out" at bounding box center [943, 904] width 151 height 32
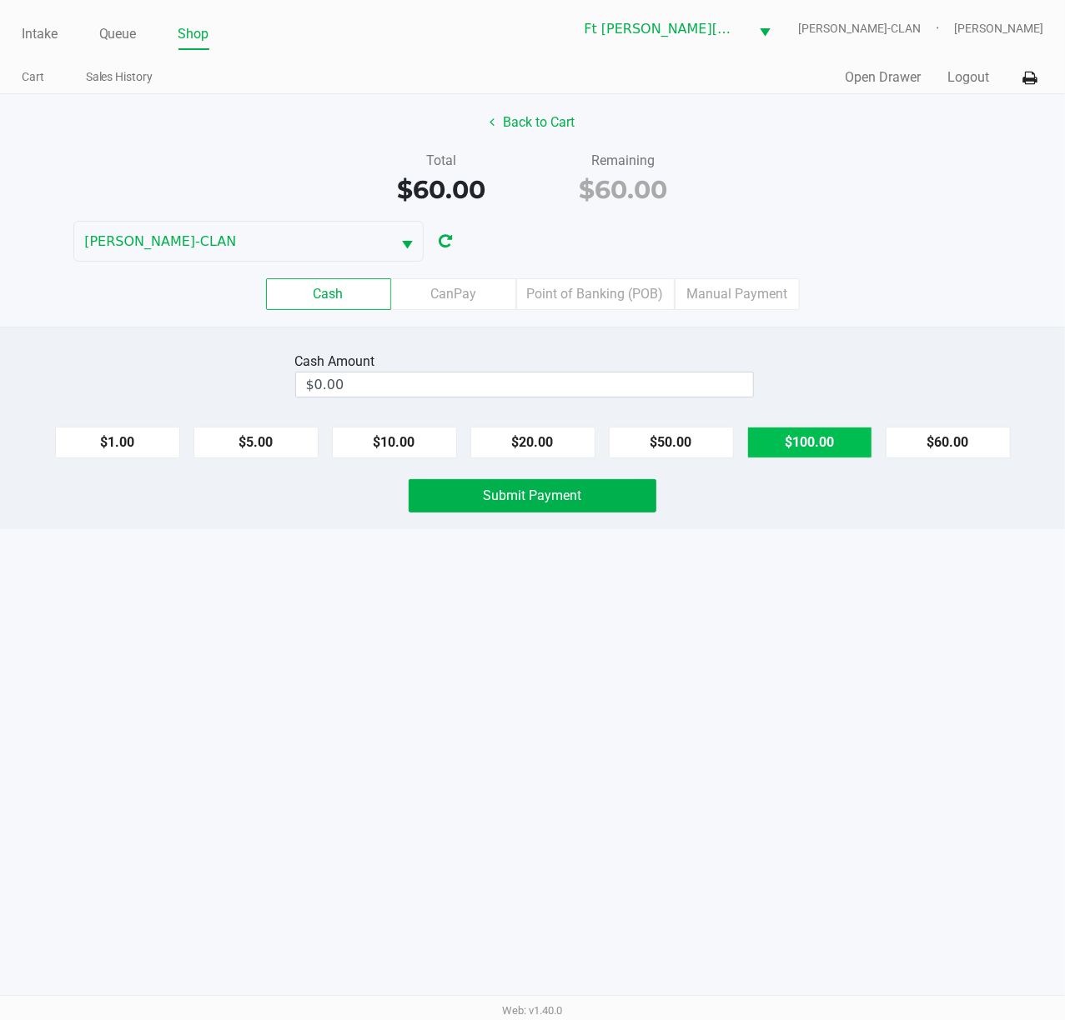
click at [798, 450] on button "$100.00" at bounding box center [809, 443] width 125 height 32
type input "$100.00"
click at [592, 498] on button "Submit Payment" at bounding box center [532, 495] width 248 height 33
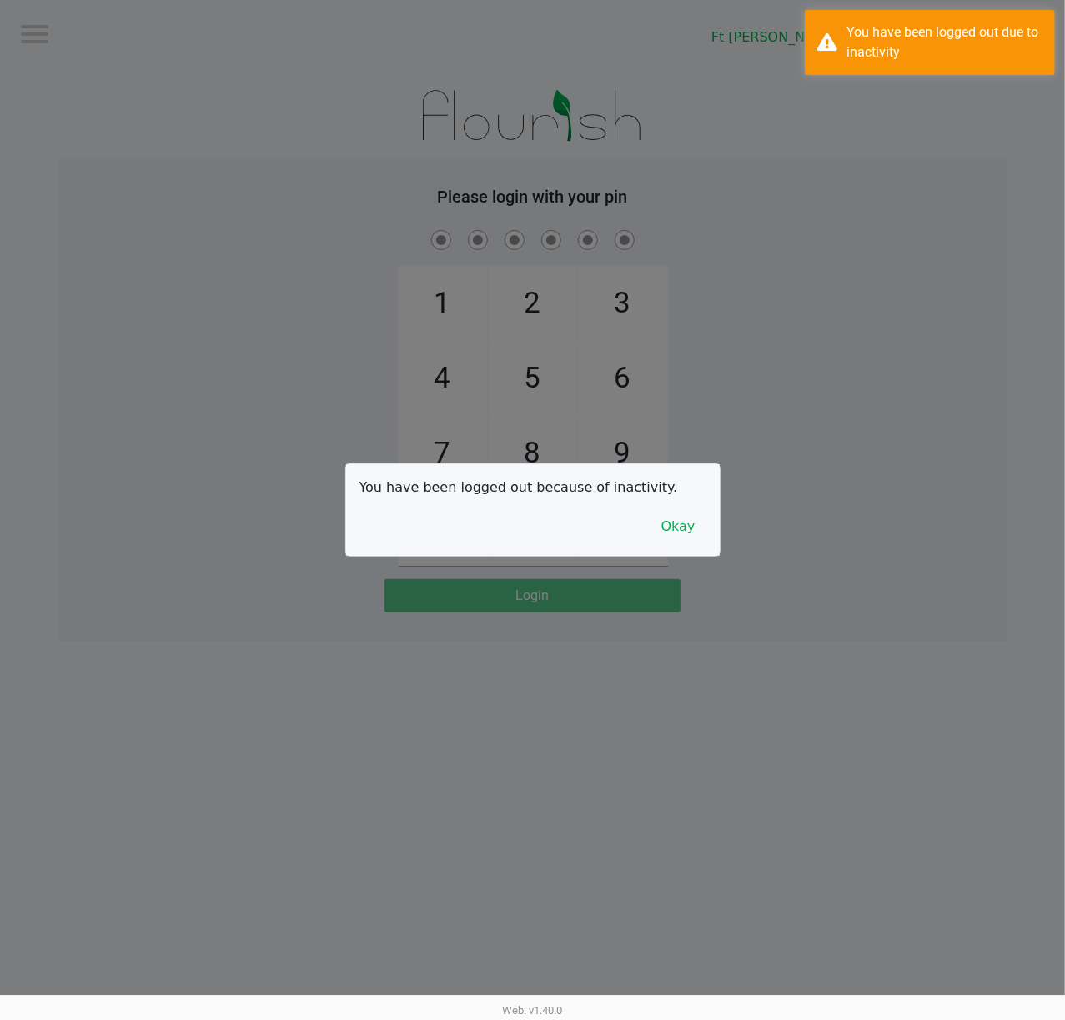
click at [694, 544] on div "You have been logged out because of inactivity. Okay" at bounding box center [532, 510] width 373 height 92
drag, startPoint x: 811, startPoint y: 532, endPoint x: 784, endPoint y: 544, distance: 29.5
click at [798, 535] on div at bounding box center [532, 510] width 1065 height 1020
drag, startPoint x: 674, startPoint y: 530, endPoint x: 710, endPoint y: 529, distance: 36.7
click at [674, 529] on button "Okay" at bounding box center [678, 527] width 56 height 32
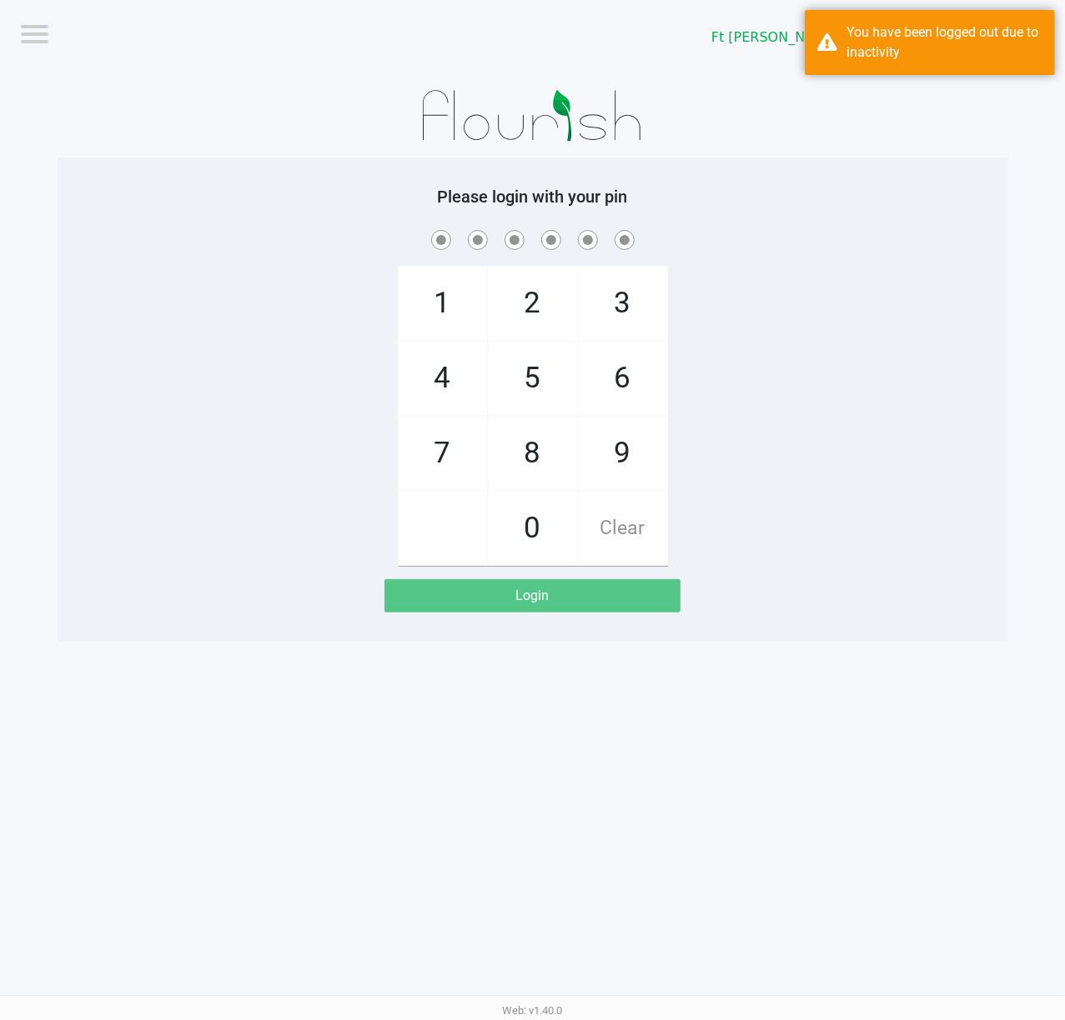
click at [798, 532] on div "1 4 7 2 5 8 0 3 6 9 Clear" at bounding box center [533, 396] width 950 height 339
checkbox input "true"
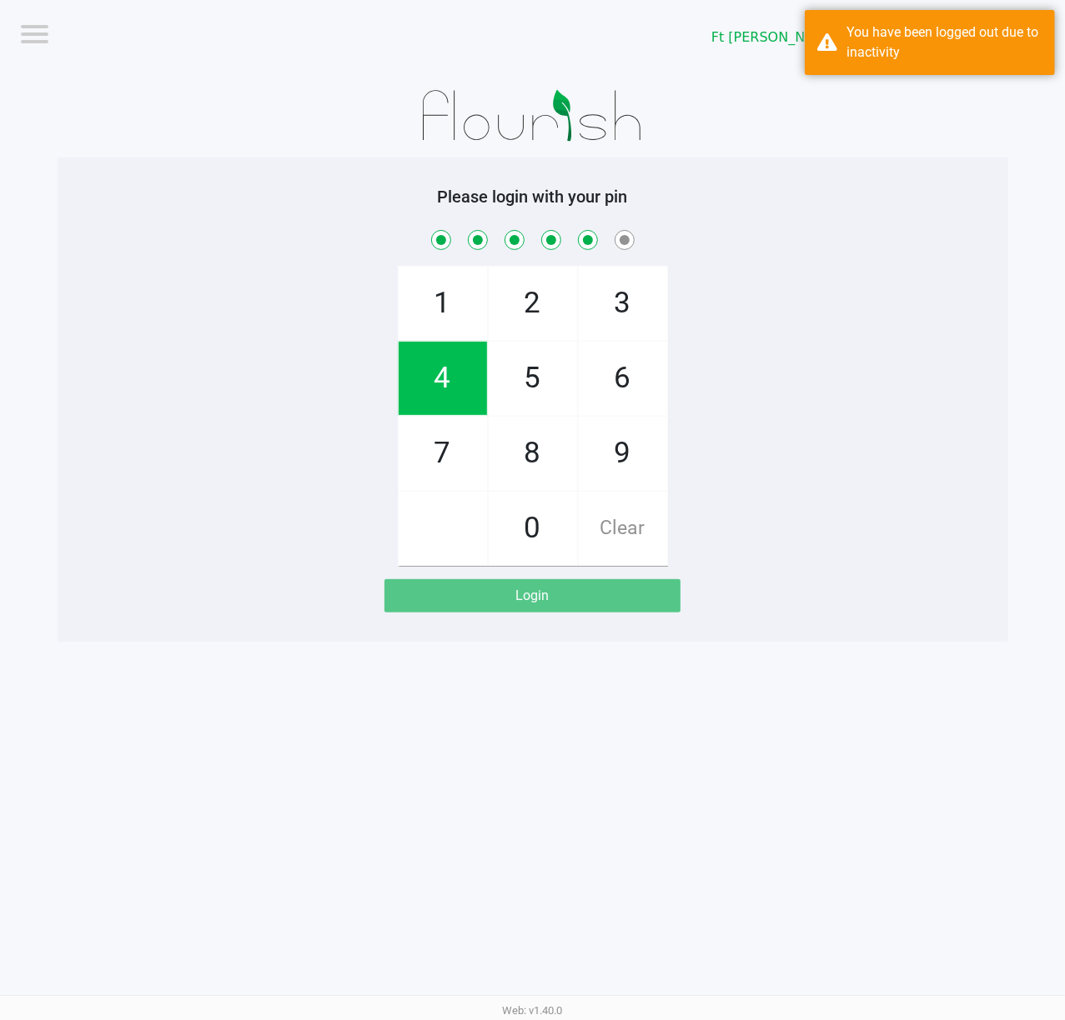
checkbox input "true"
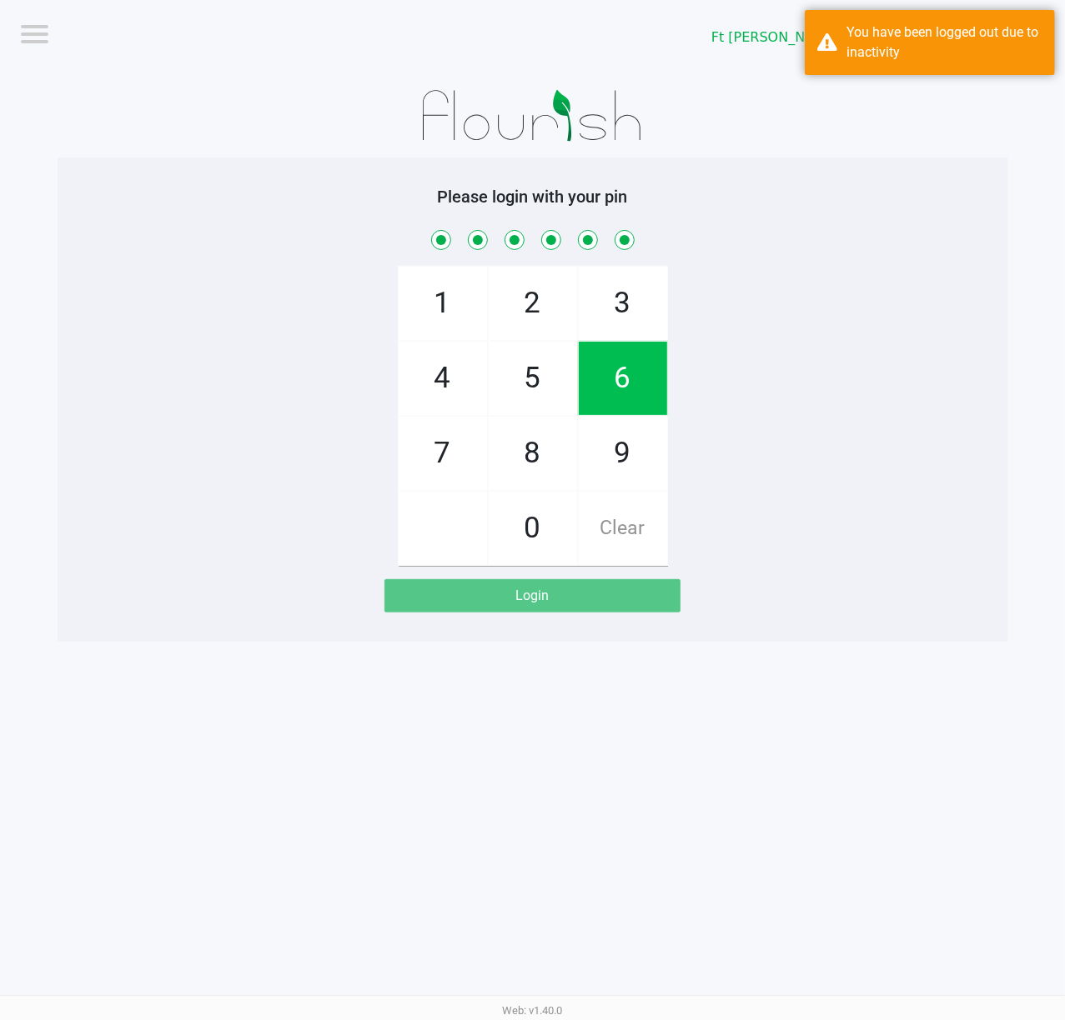
checkbox input "true"
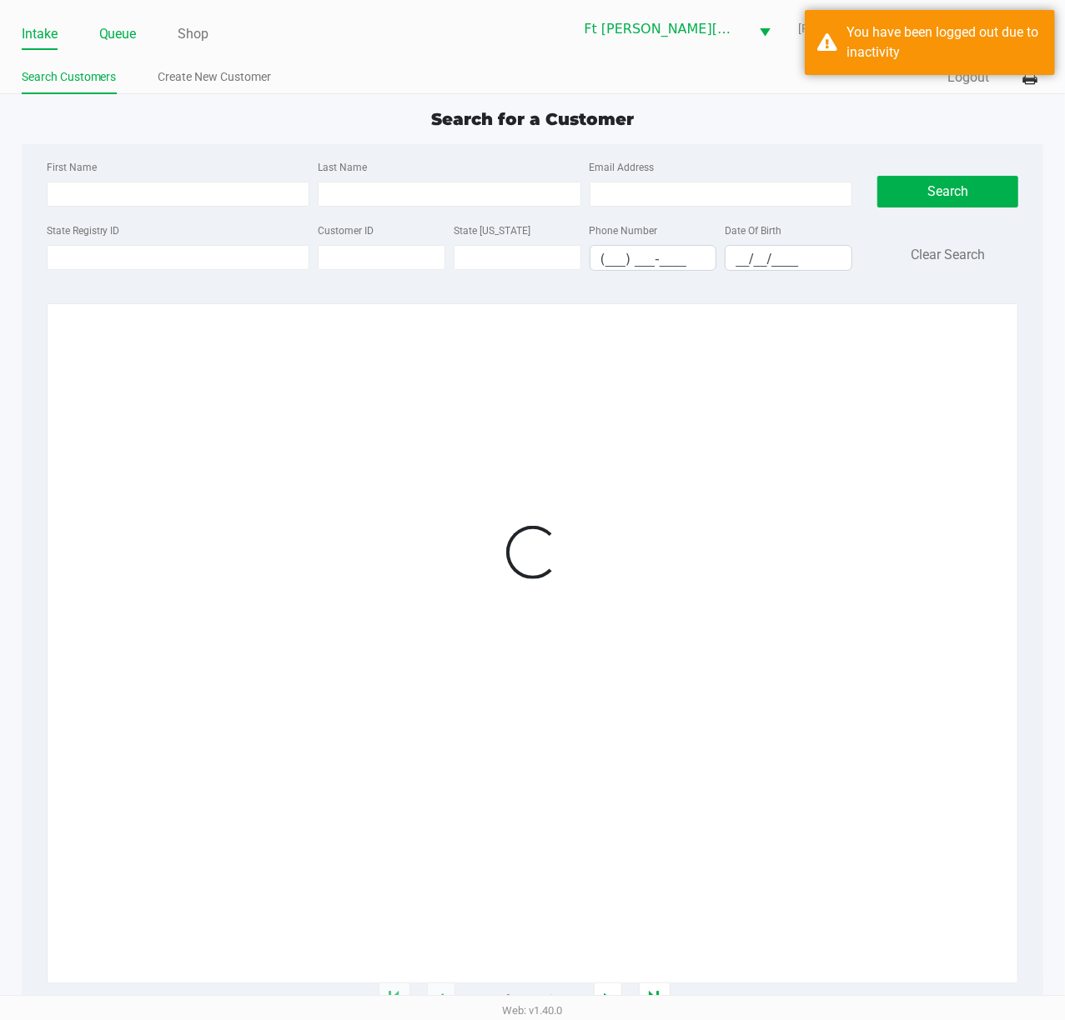
click at [110, 35] on link "Queue" at bounding box center [118, 34] width 38 height 23
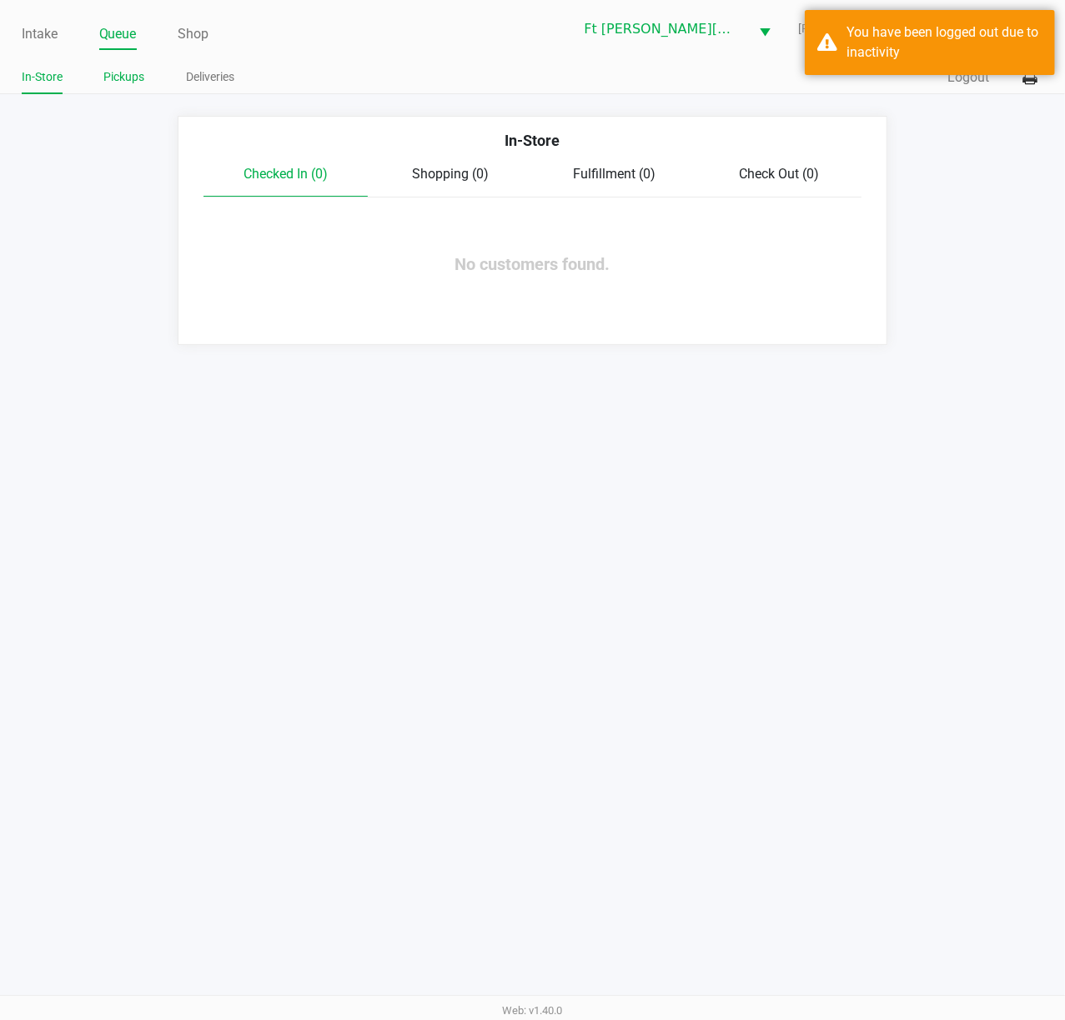
click at [140, 80] on link "Pickups" at bounding box center [124, 77] width 41 height 21
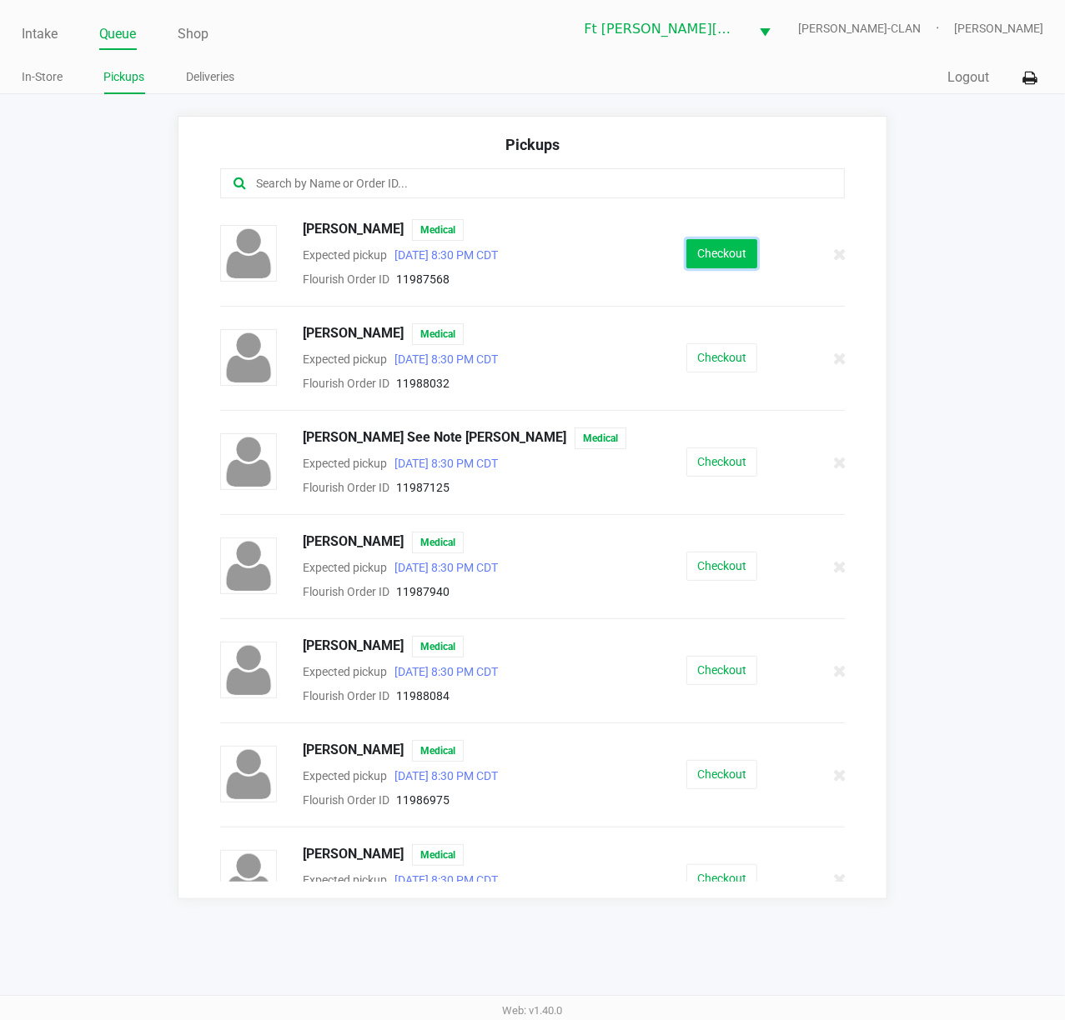
click at [699, 248] on button "Checkout" at bounding box center [721, 253] width 71 height 29
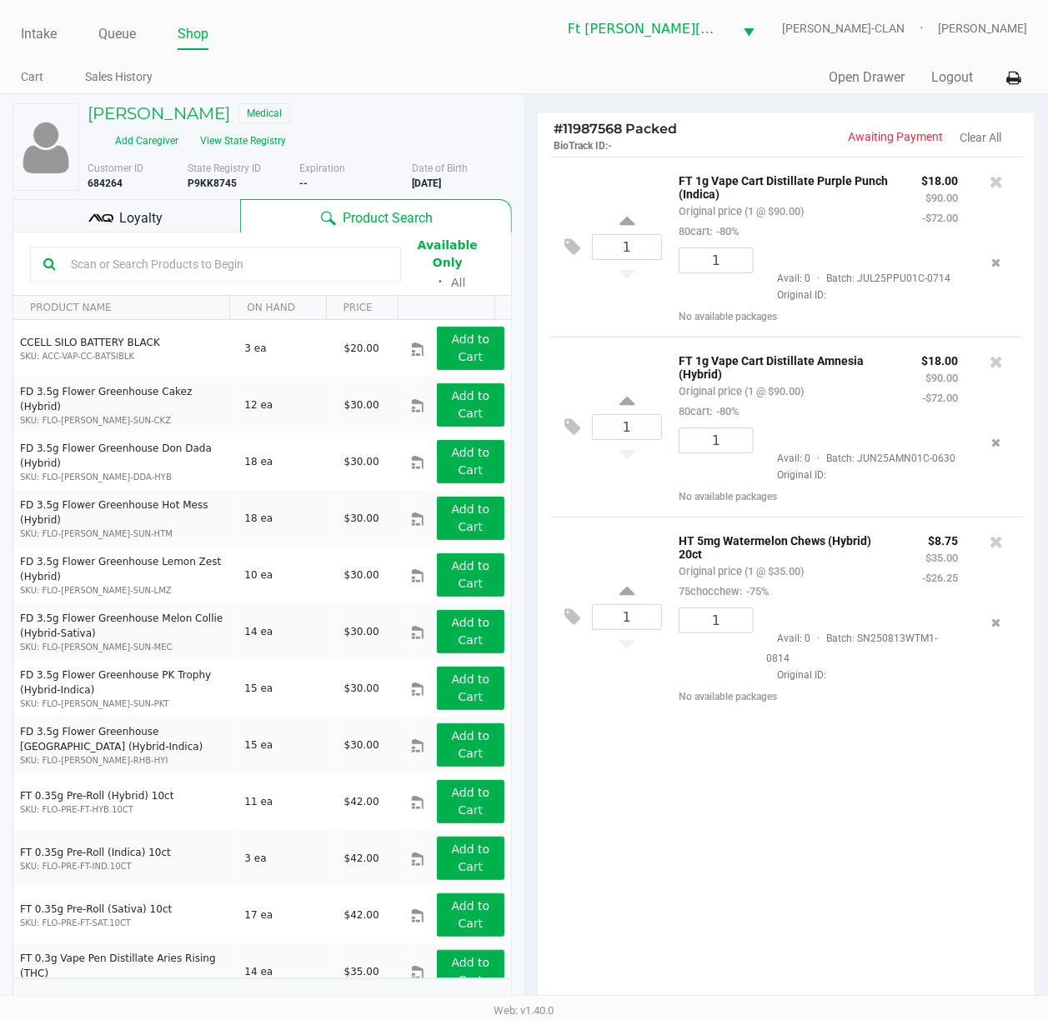
click at [798, 764] on div "1 FT 1g Vape Cart Distillate Purple Punch (Indica) Original price (1 @ $90.00) …" at bounding box center [787, 586] width 498 height 859
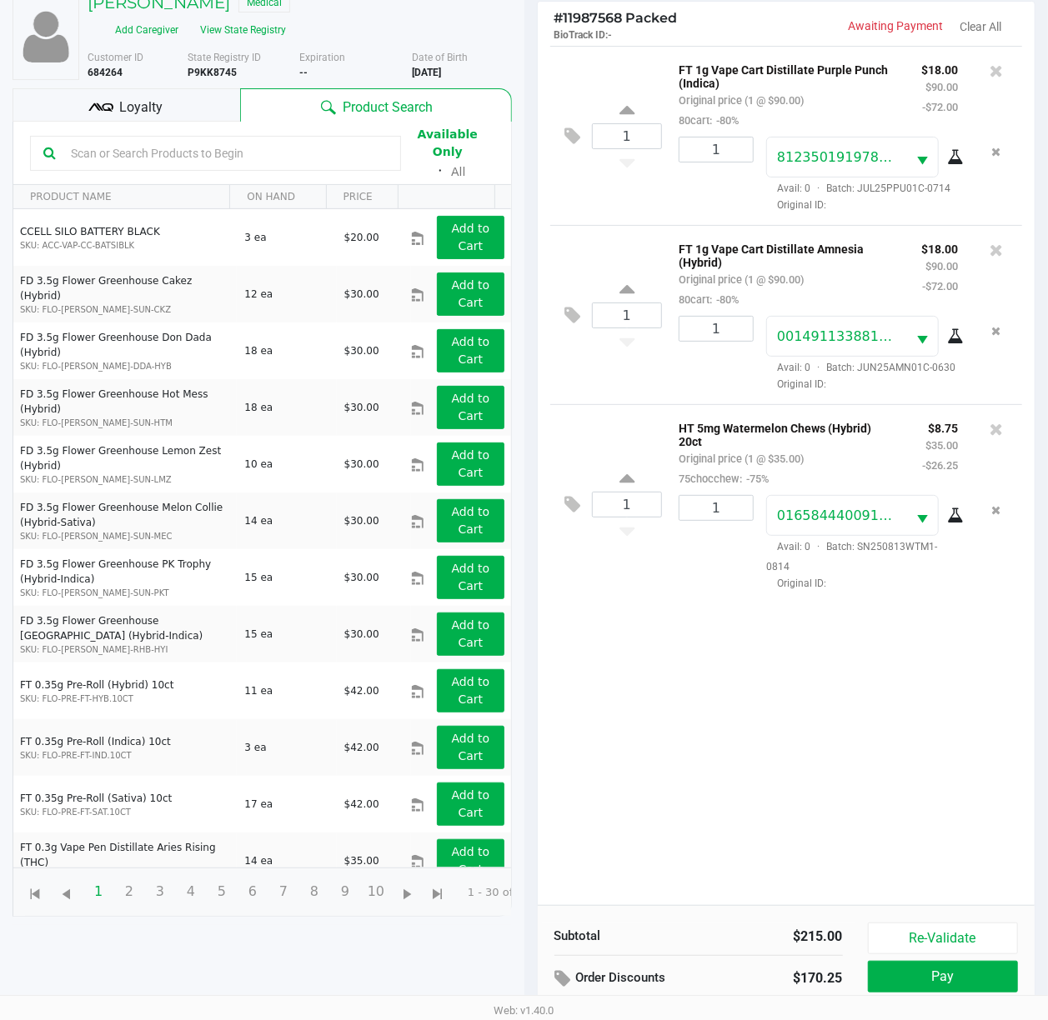
scroll to position [202, 0]
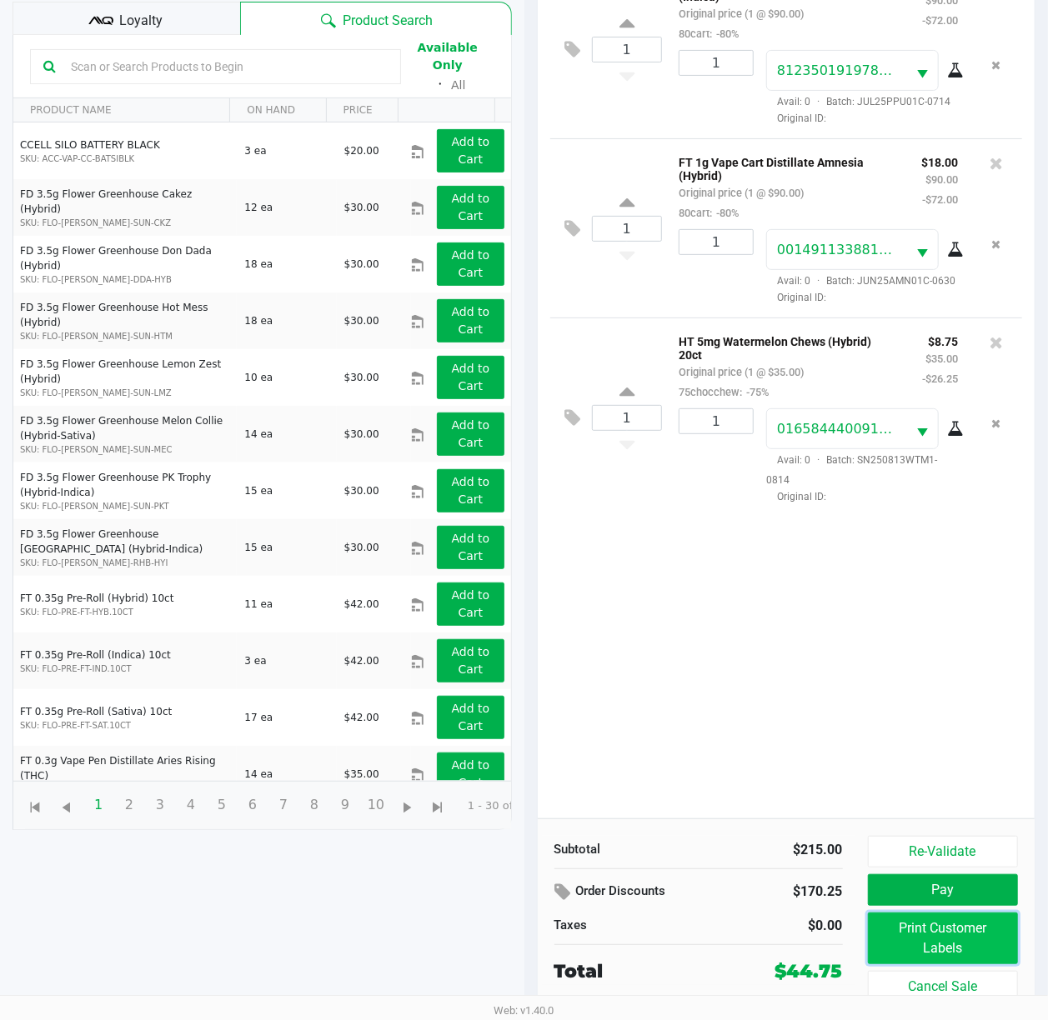
click at [798, 764] on button "Print Customer Labels" at bounding box center [943, 939] width 151 height 52
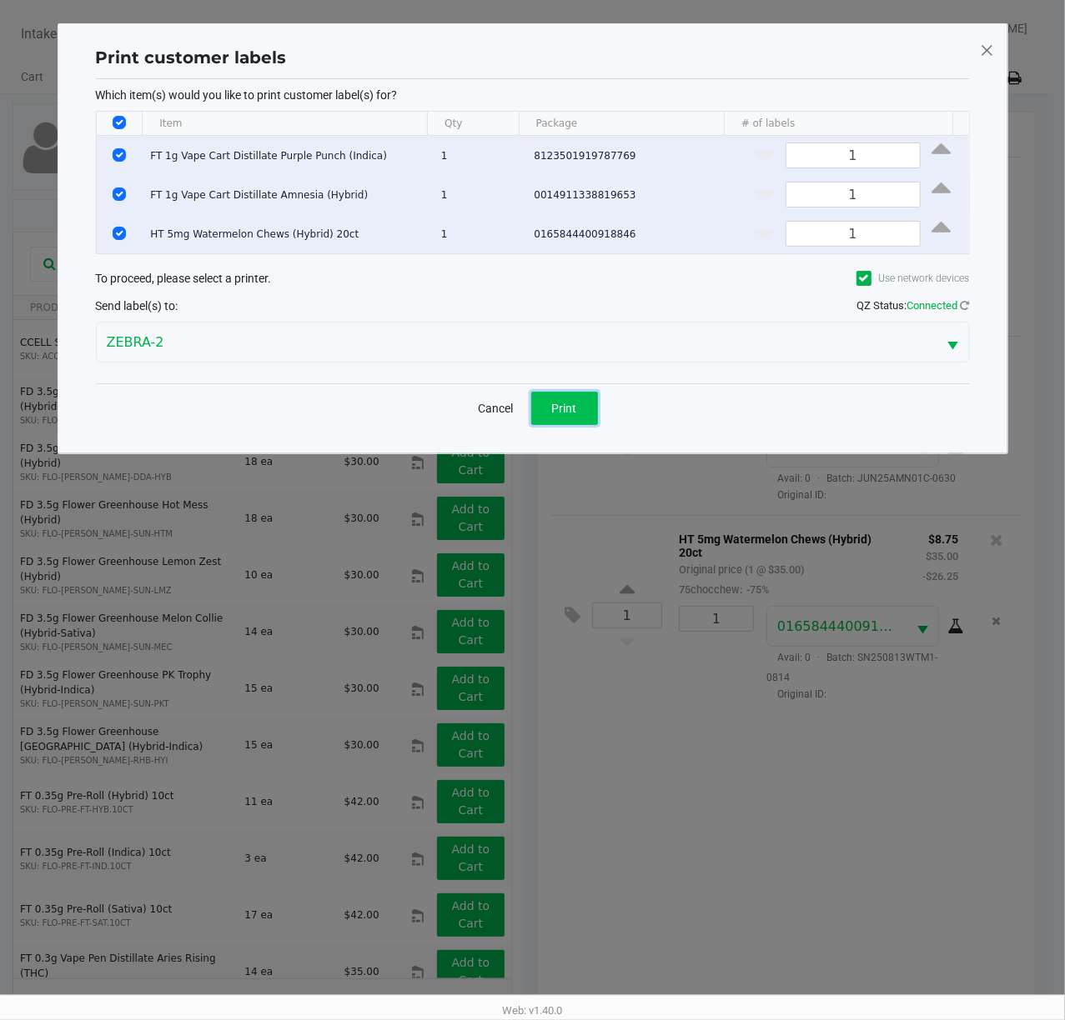
click at [589, 410] on button "Print" at bounding box center [564, 408] width 67 height 33
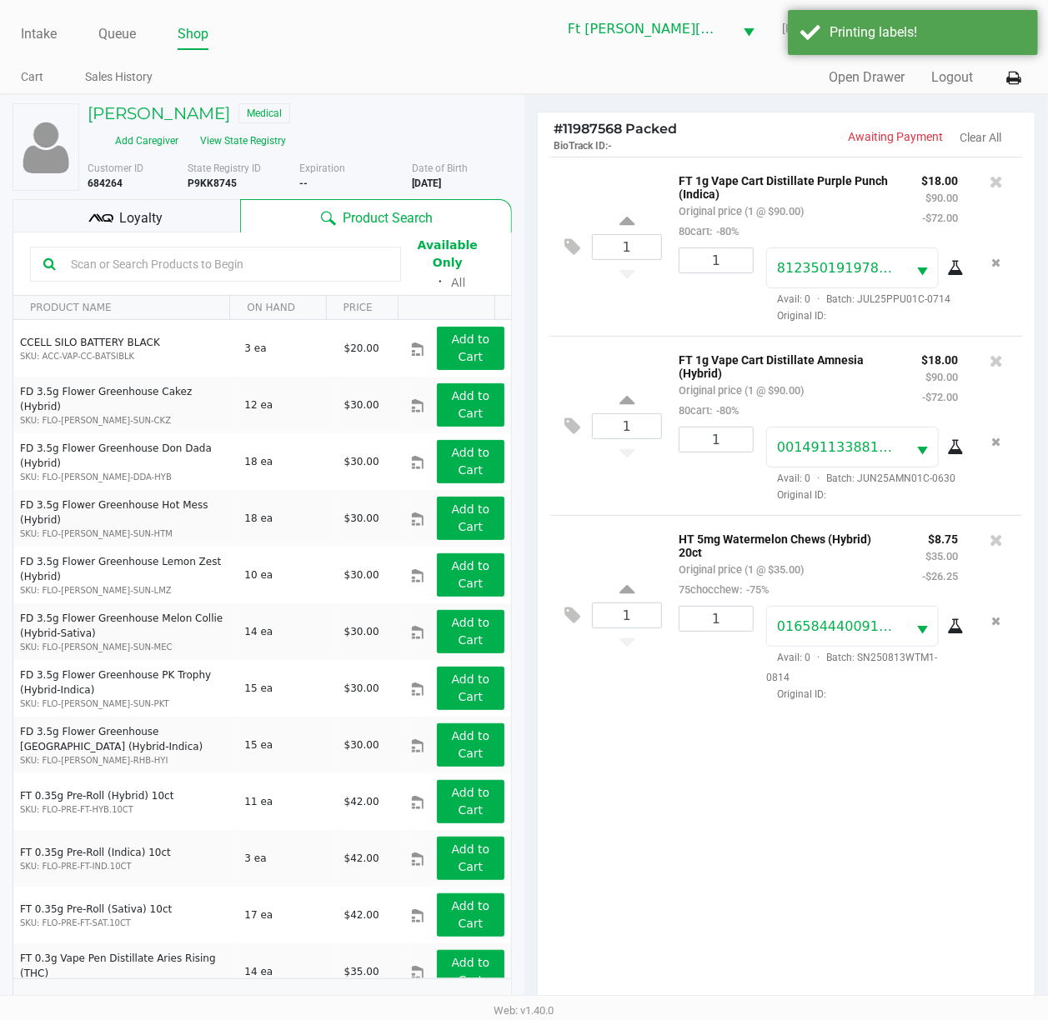
click at [85, 199] on div "Loyalty" at bounding box center [127, 215] width 228 height 33
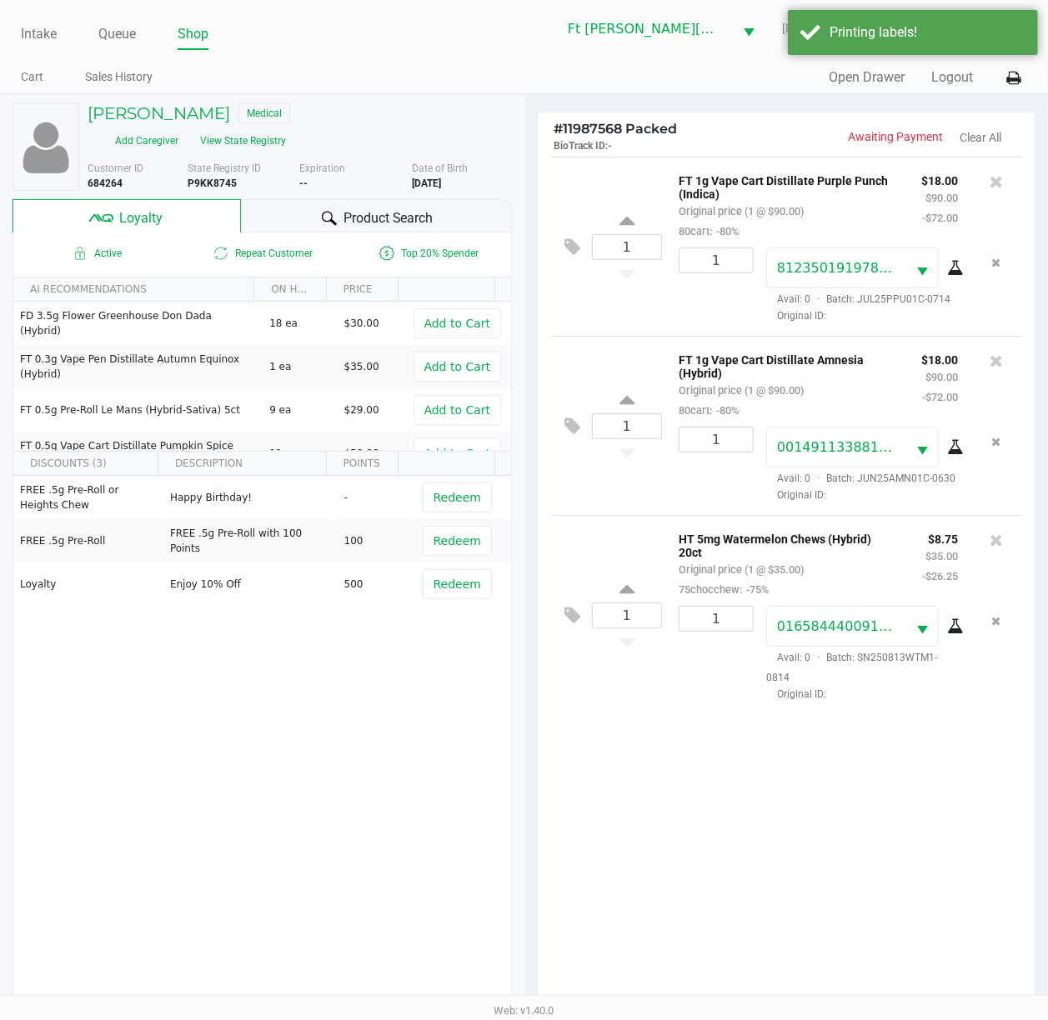
click at [387, 208] on span "Product Search" at bounding box center [388, 218] width 90 height 20
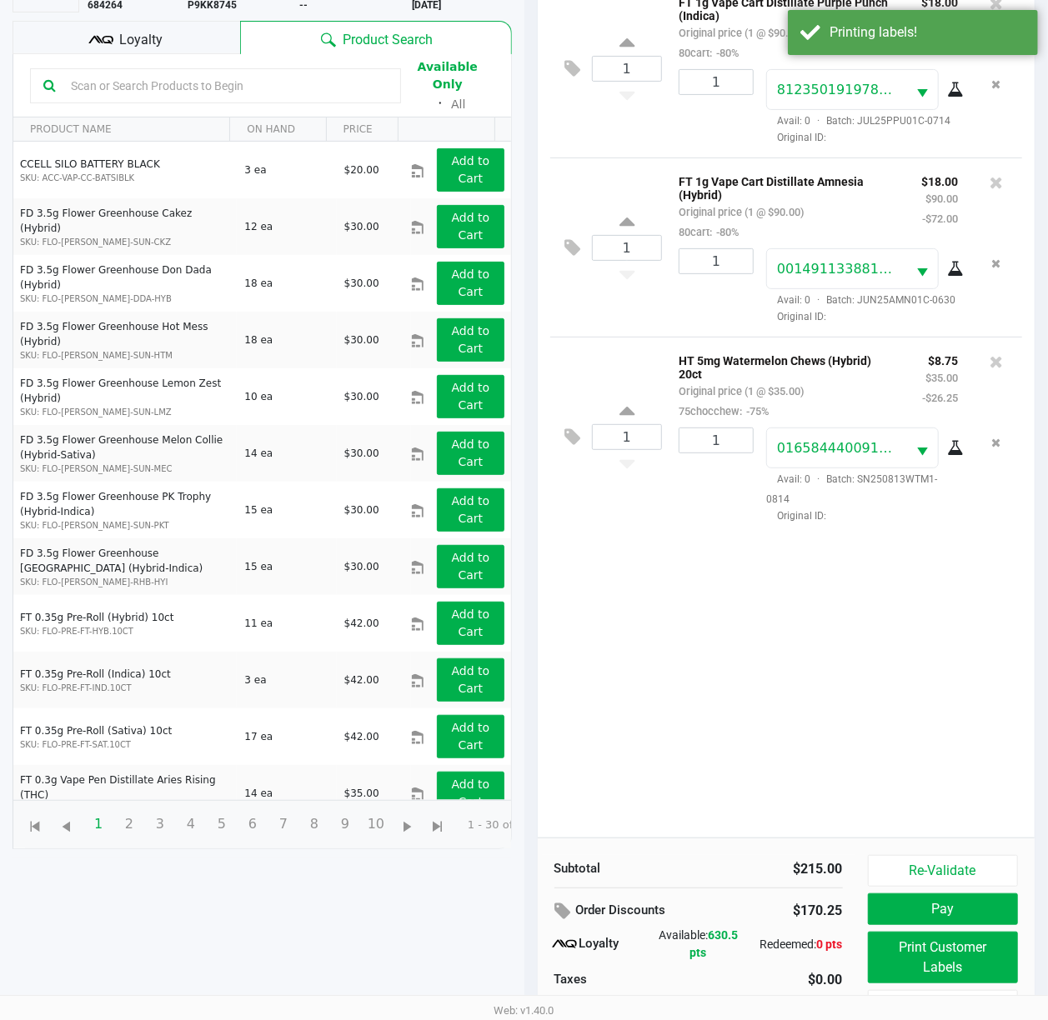
scroll to position [218, 0]
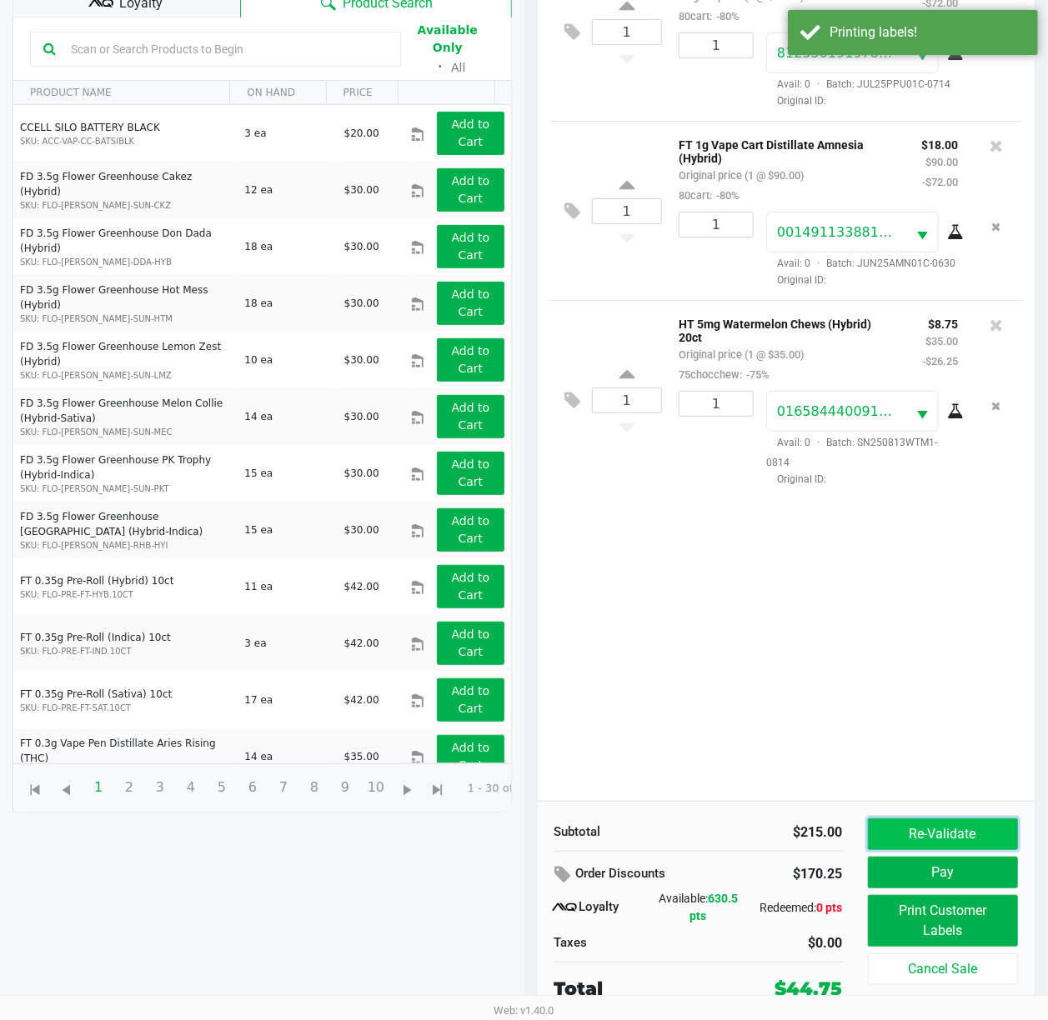
click at [798, 764] on button "Re-Validate" at bounding box center [943, 835] width 151 height 32
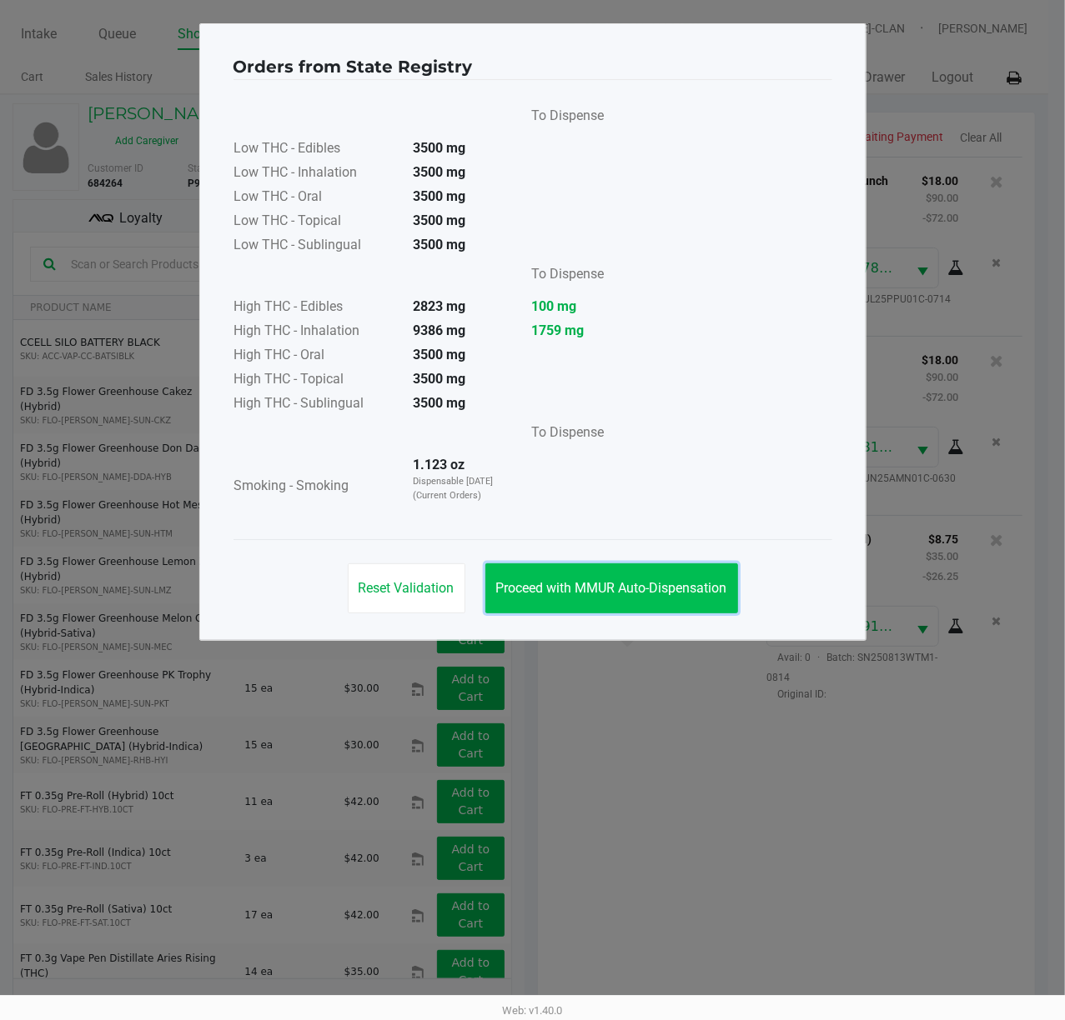
click at [645, 596] on span "Proceed with MMUR Auto-Dispensation" at bounding box center [611, 588] width 231 height 16
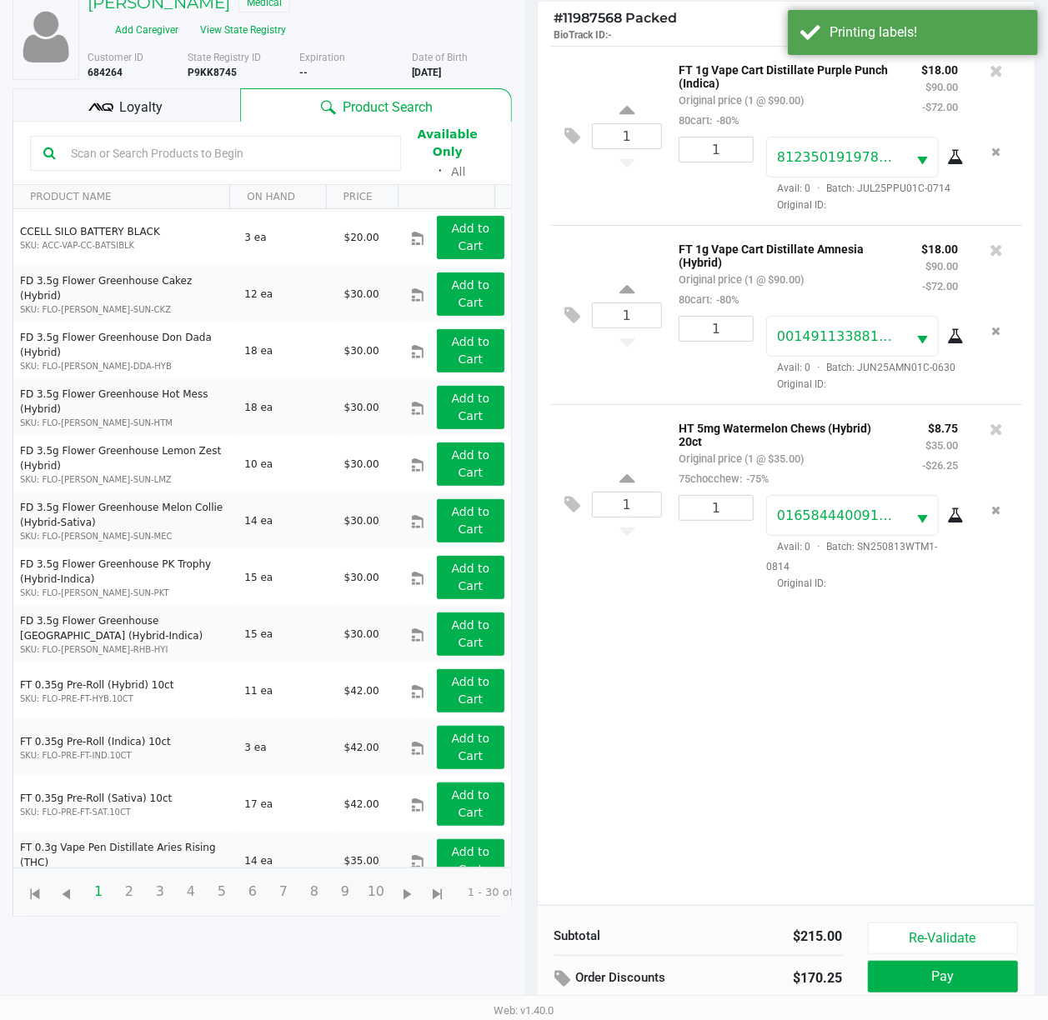
scroll to position [218, 0]
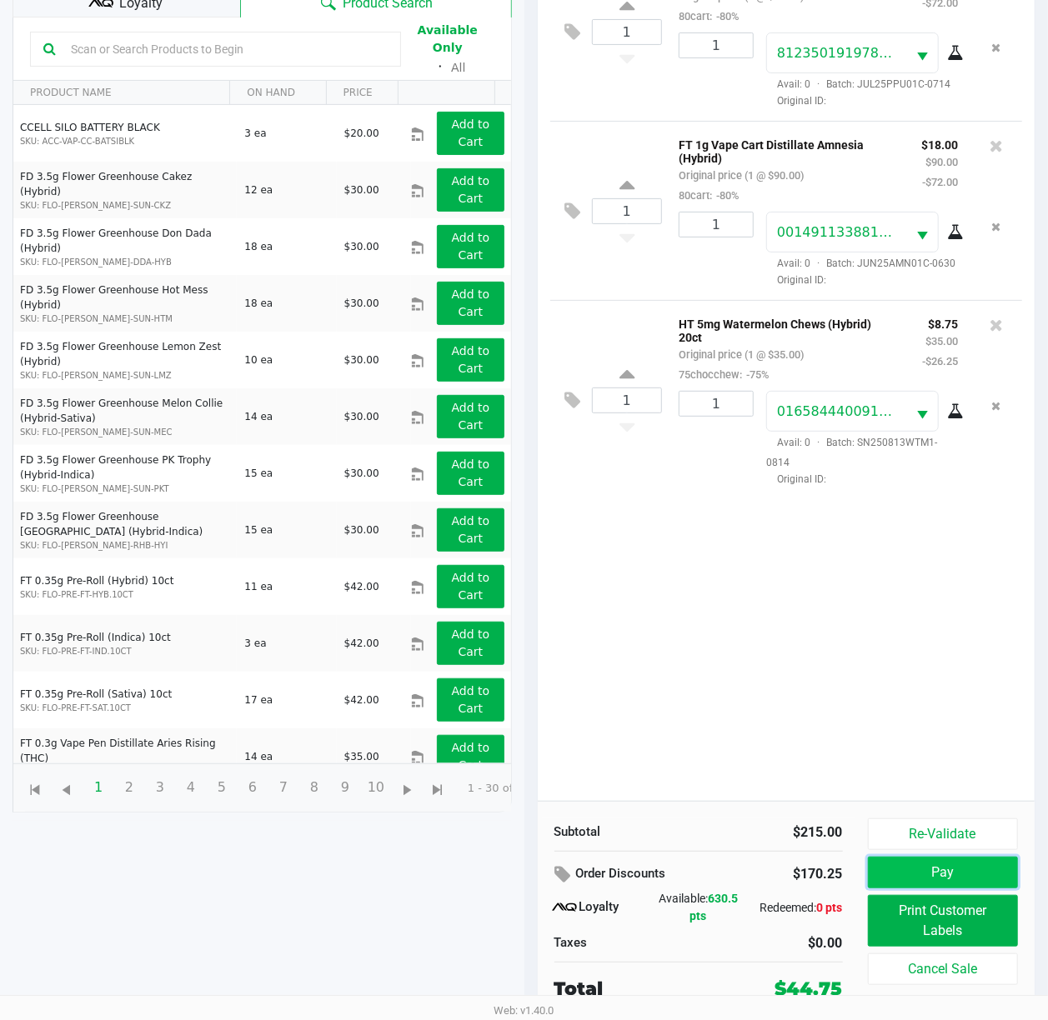
click at [798, 764] on button "Pay" at bounding box center [943, 873] width 151 height 32
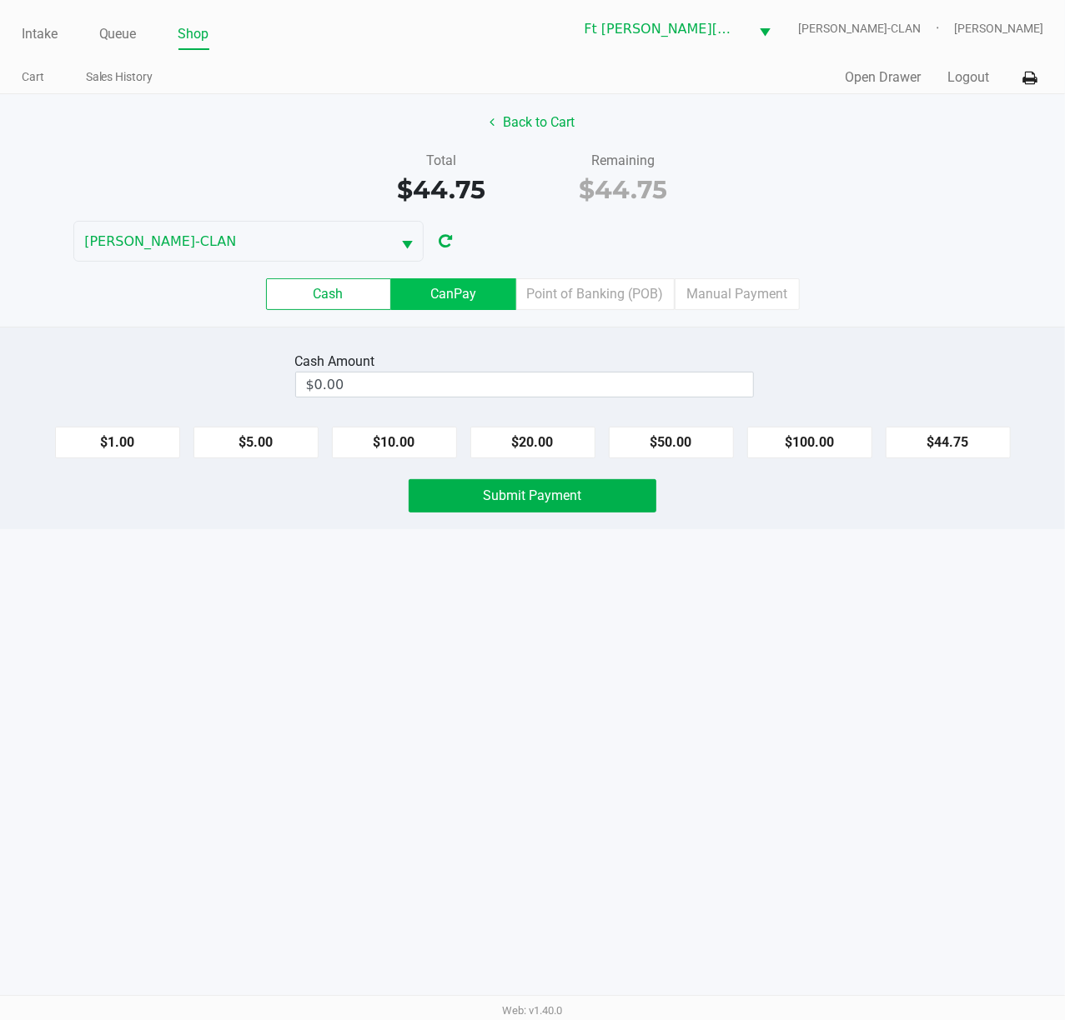
click at [474, 285] on label "CanPay" at bounding box center [453, 294] width 125 height 32
click at [0, 0] on 2 "CanPay" at bounding box center [0, 0] width 0 height 0
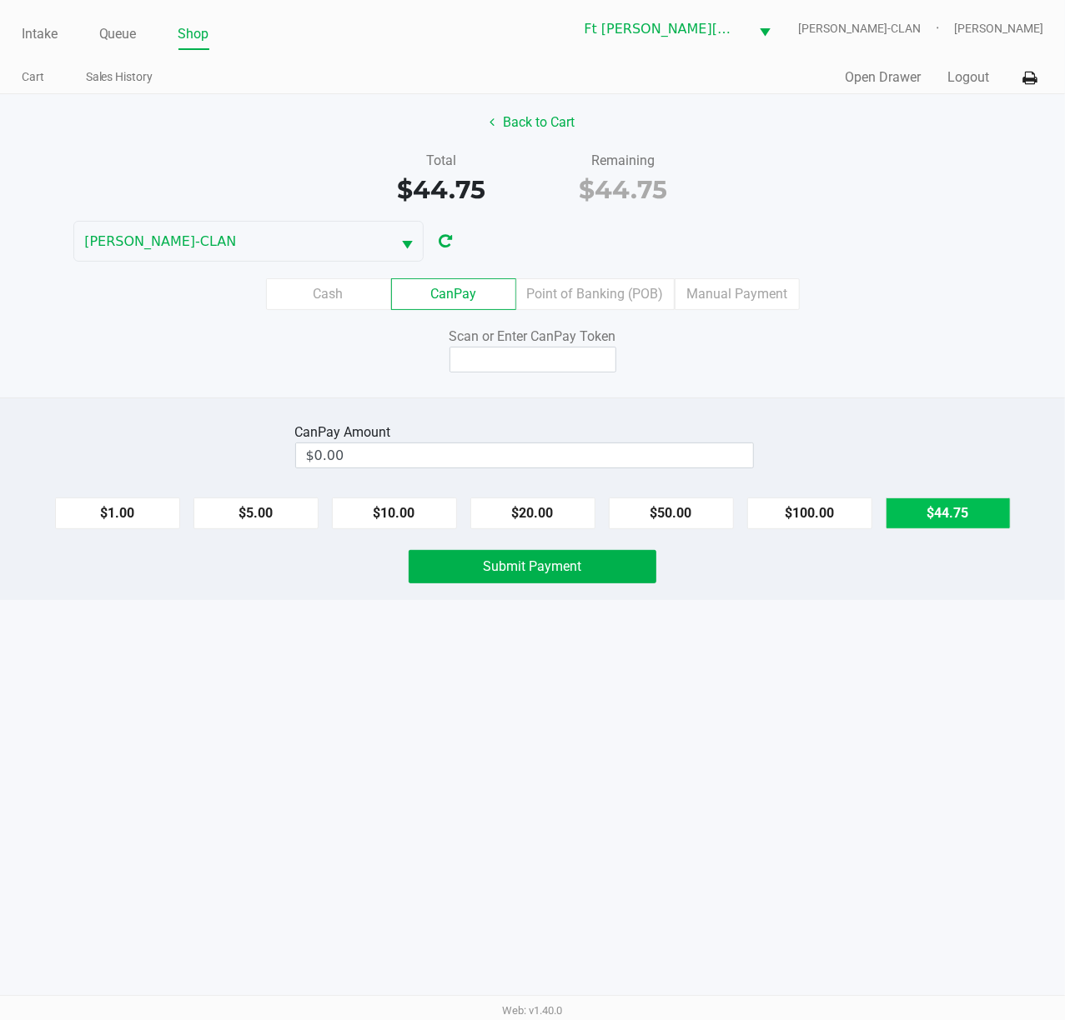
click at [798, 515] on button "$44.75" at bounding box center [947, 514] width 125 height 32
type input "$44.75"
click at [579, 355] on input at bounding box center [532, 360] width 167 height 26
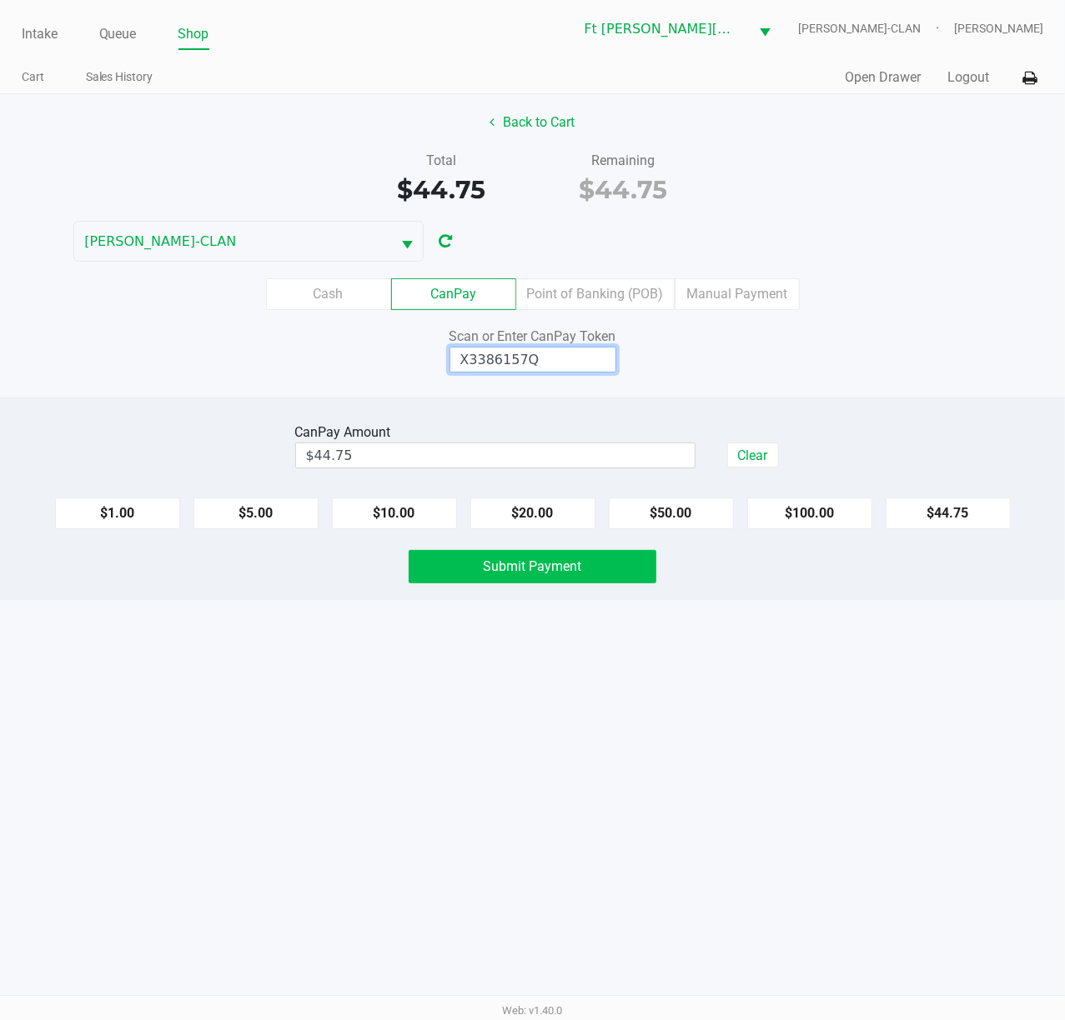
type input "X3386157Q"
click at [497, 571] on span "Submit Payment" at bounding box center [533, 567] width 98 height 16
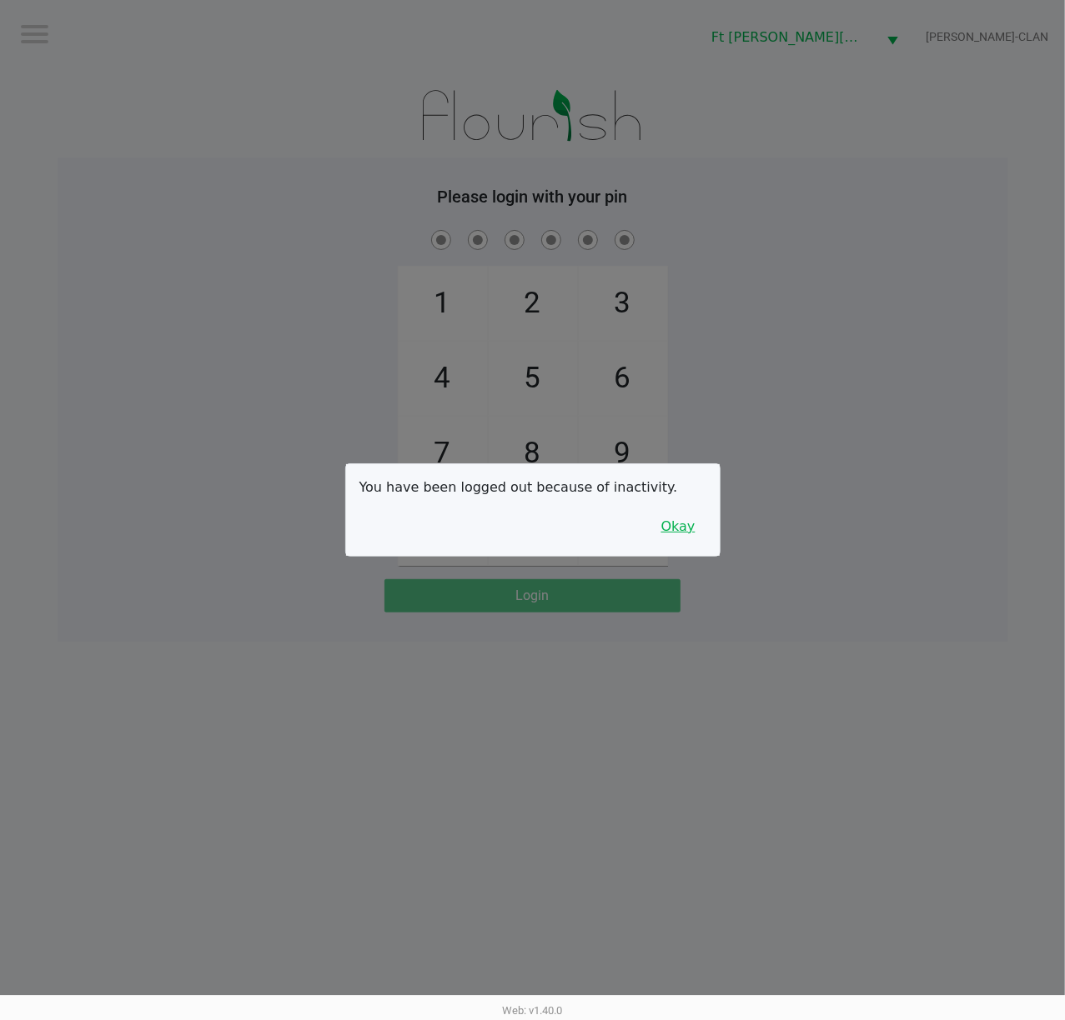
click at [688, 511] on div "You have been logged out because of inactivity. Okay" at bounding box center [532, 510] width 373 height 92
click at [681, 525] on button "Okay" at bounding box center [678, 527] width 56 height 32
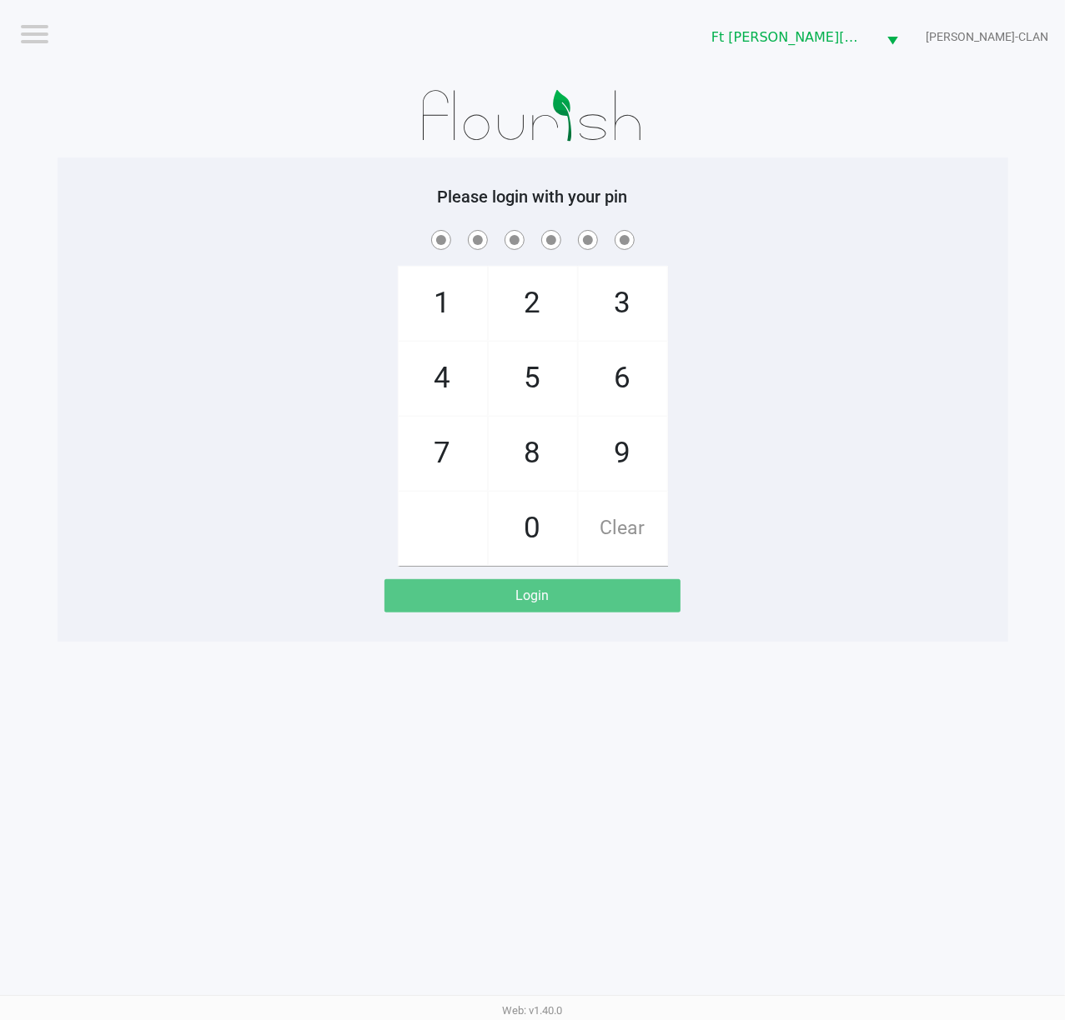
click at [798, 515] on div "1 4 7 2 5 8 0 3 6 9 Clear" at bounding box center [533, 396] width 950 height 339
checkbox input "true"
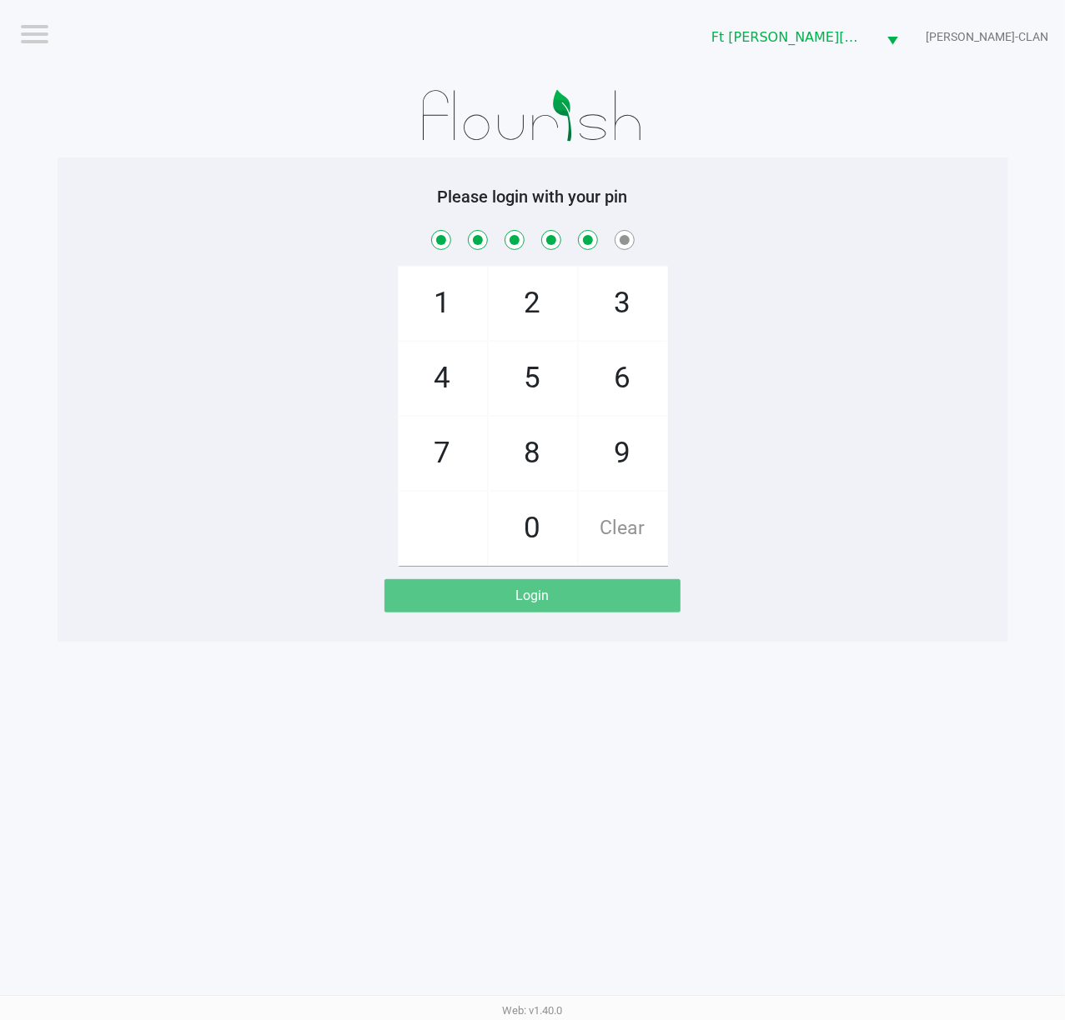
checkbox input "true"
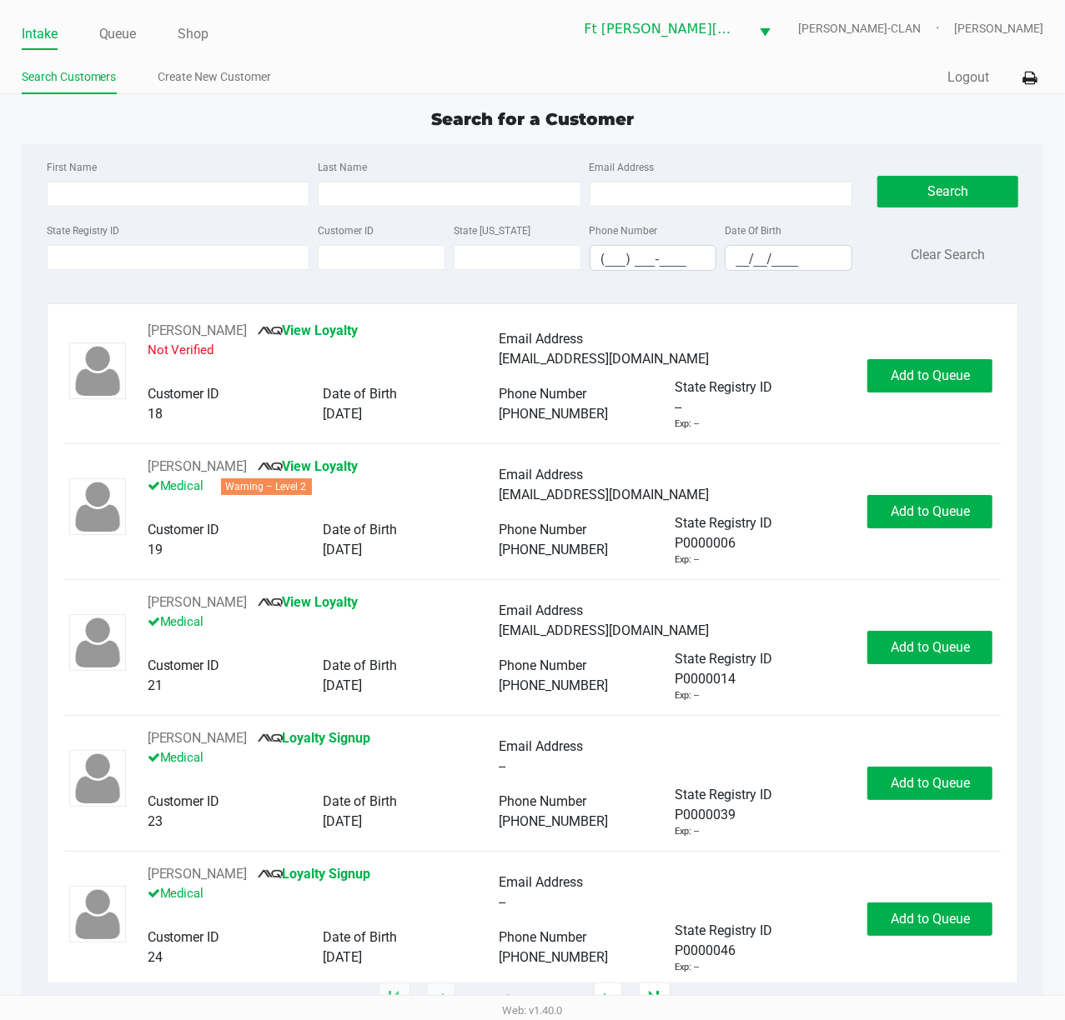
drag, startPoint x: 92, startPoint y: 33, endPoint x: 147, endPoint y: 31, distance: 55.1
click at [128, 33] on ul "Intake Queue Shop" at bounding box center [277, 35] width 511 height 28
click at [147, 31] on ul "Intake Queue Shop" at bounding box center [277, 35] width 511 height 28
click at [128, 42] on link "Queue" at bounding box center [118, 34] width 38 height 23
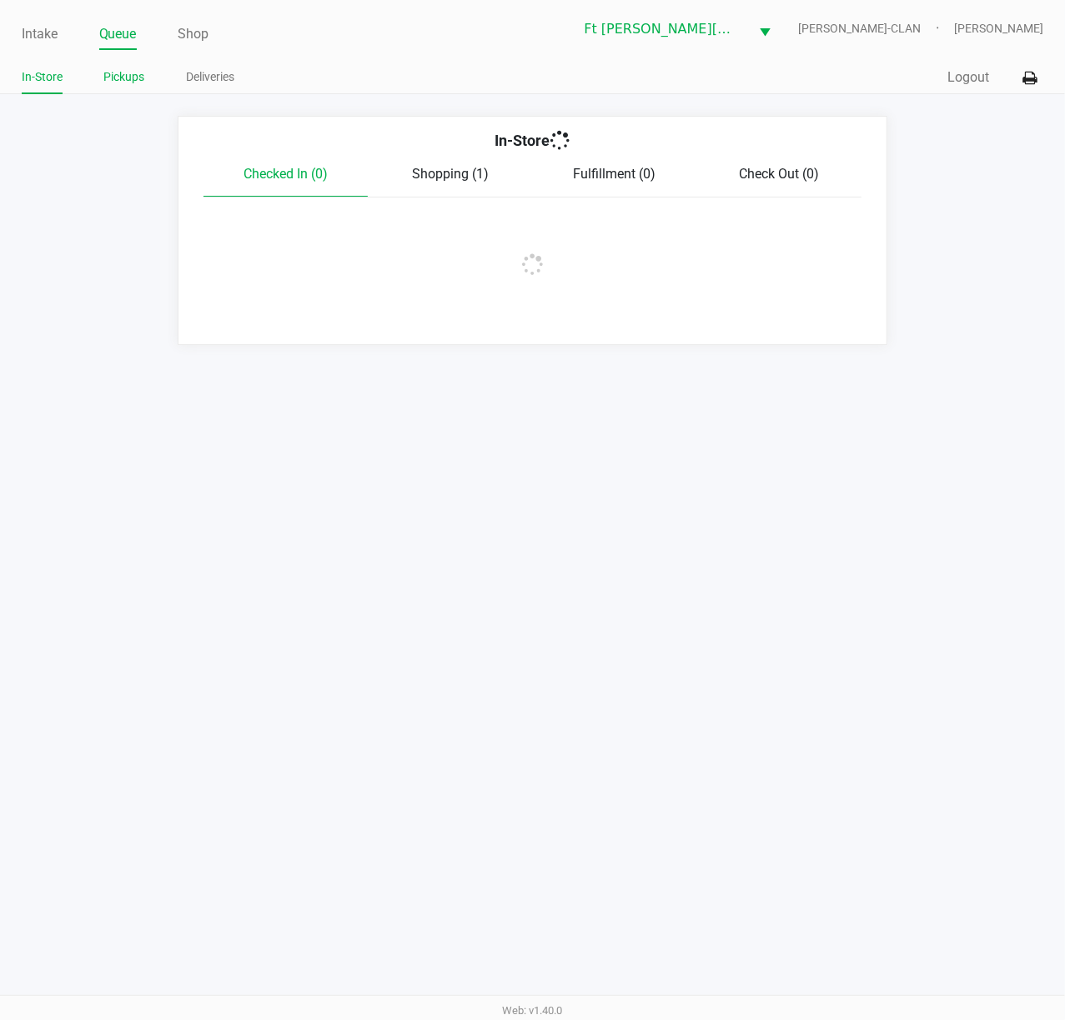
click at [142, 85] on link "Pickups" at bounding box center [124, 77] width 41 height 21
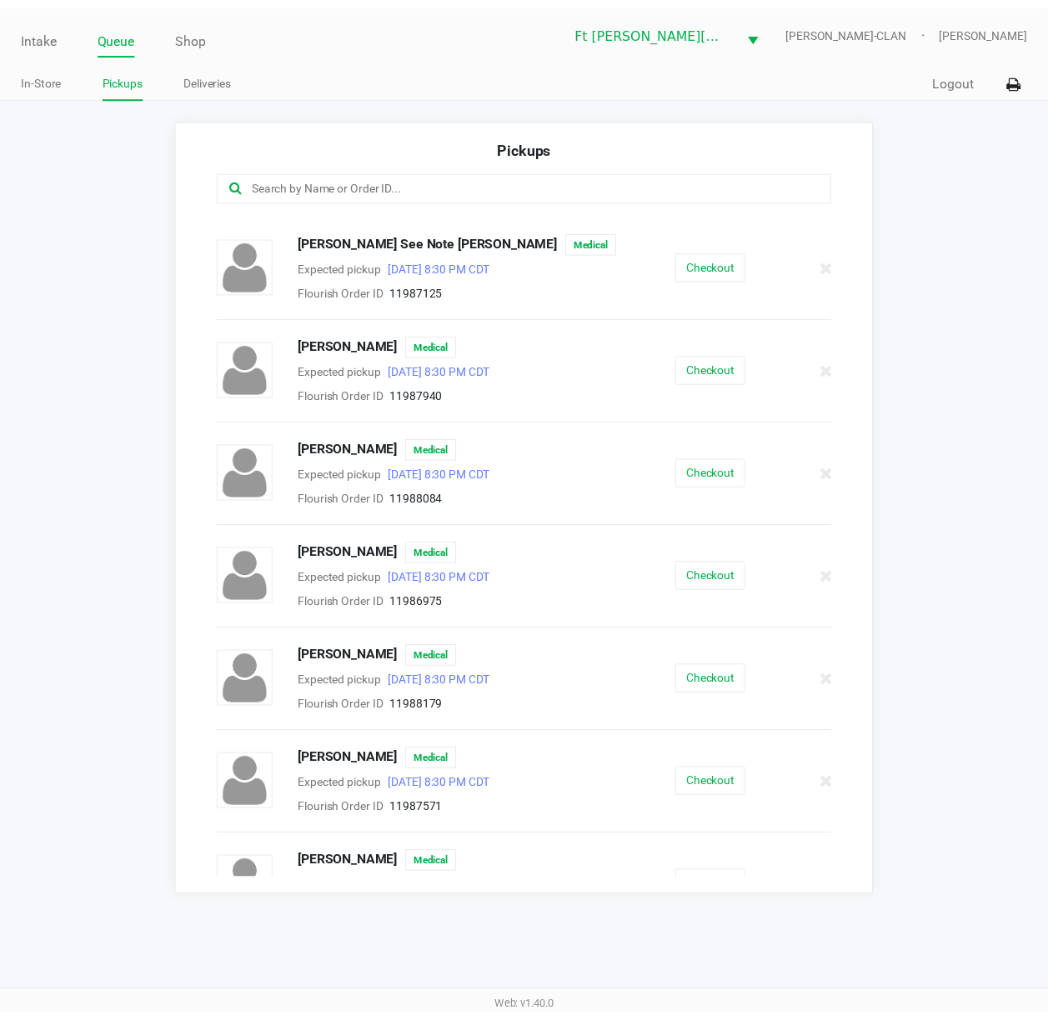
scroll to position [247, 0]
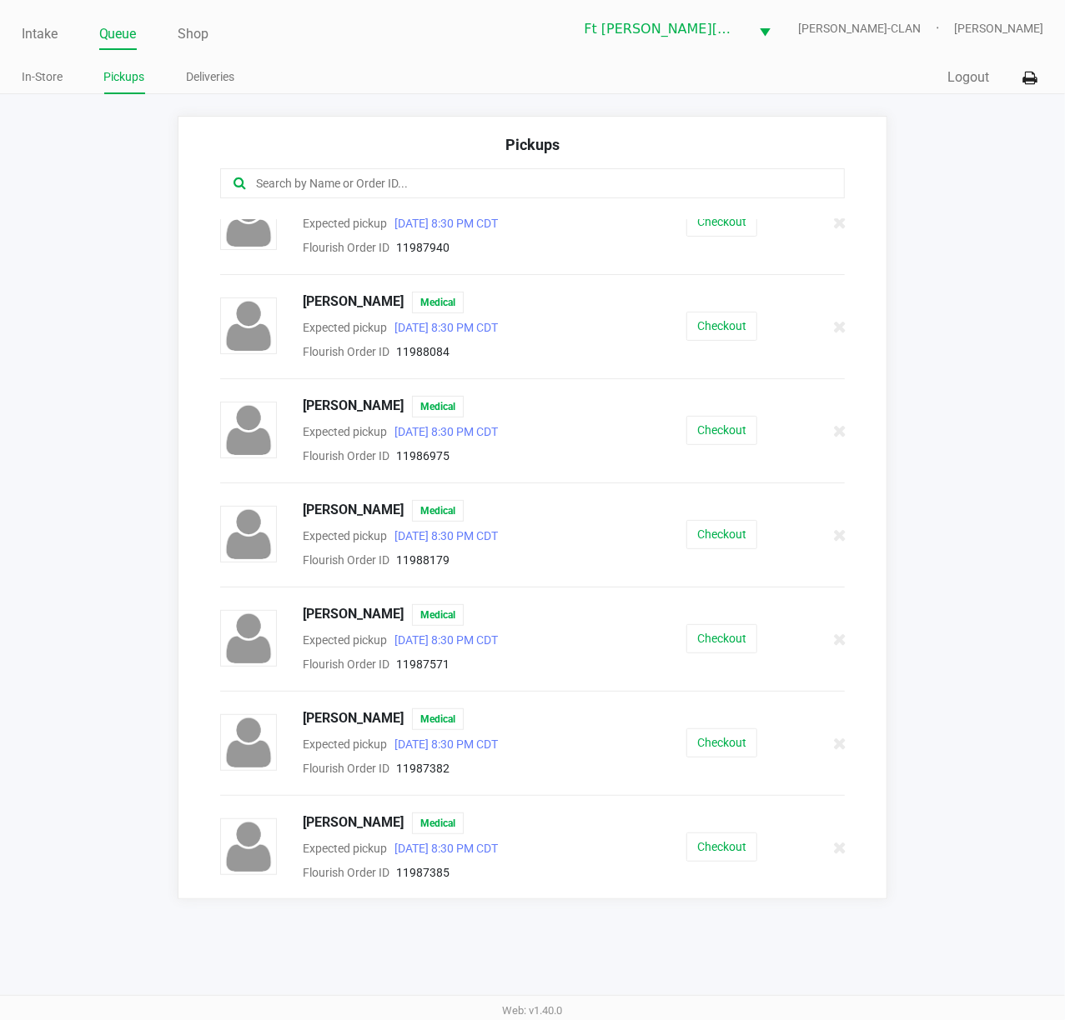
click at [724, 517] on div "[PERSON_NAME] Medical Expected pickup [DATE] 8:30 PM CDT Flourish Order ID 1198…" at bounding box center [532, 535] width 649 height 70
click at [717, 527] on button "Checkout" at bounding box center [721, 534] width 71 height 29
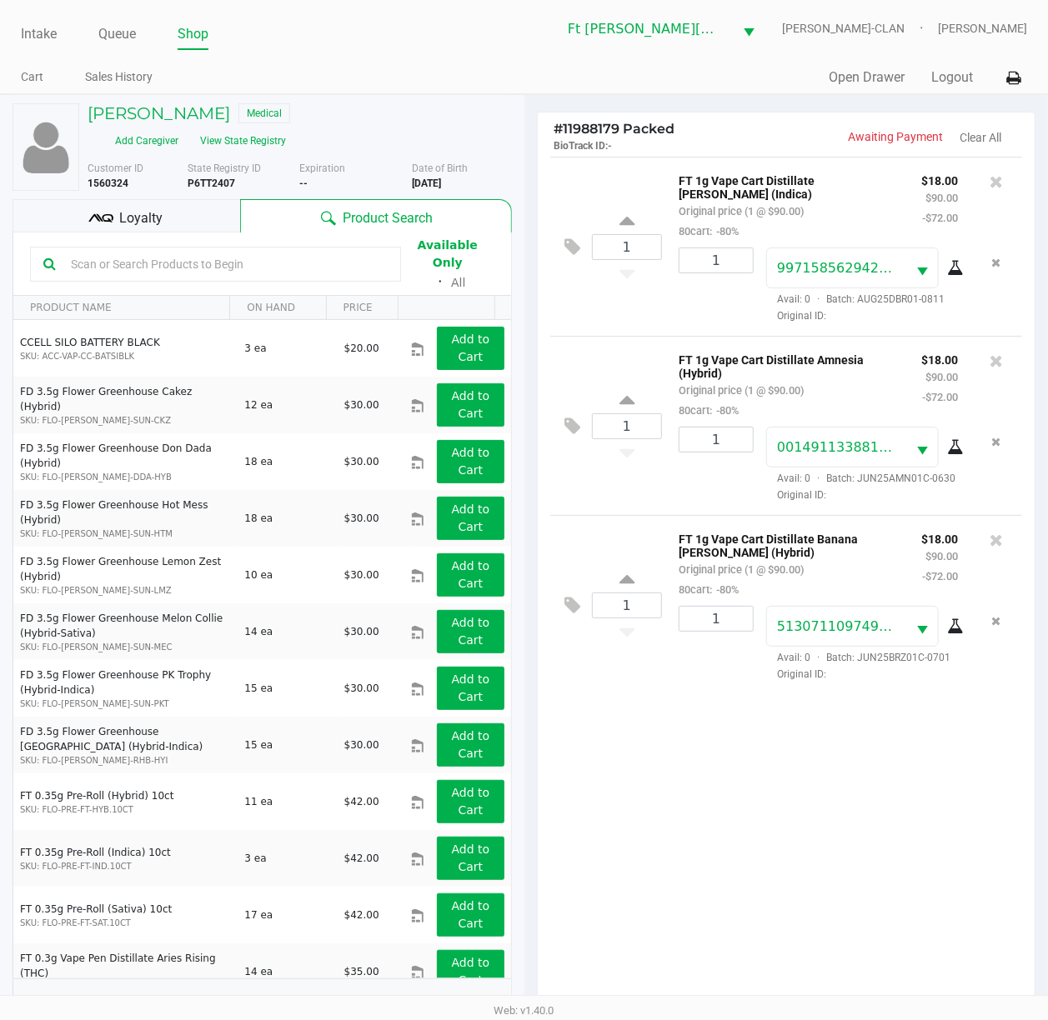
click at [724, 764] on div "1 FT 1g Vape Cart Distillate [PERSON_NAME] (Indica) Original price (1 @ $90.00)…" at bounding box center [787, 586] width 498 height 859
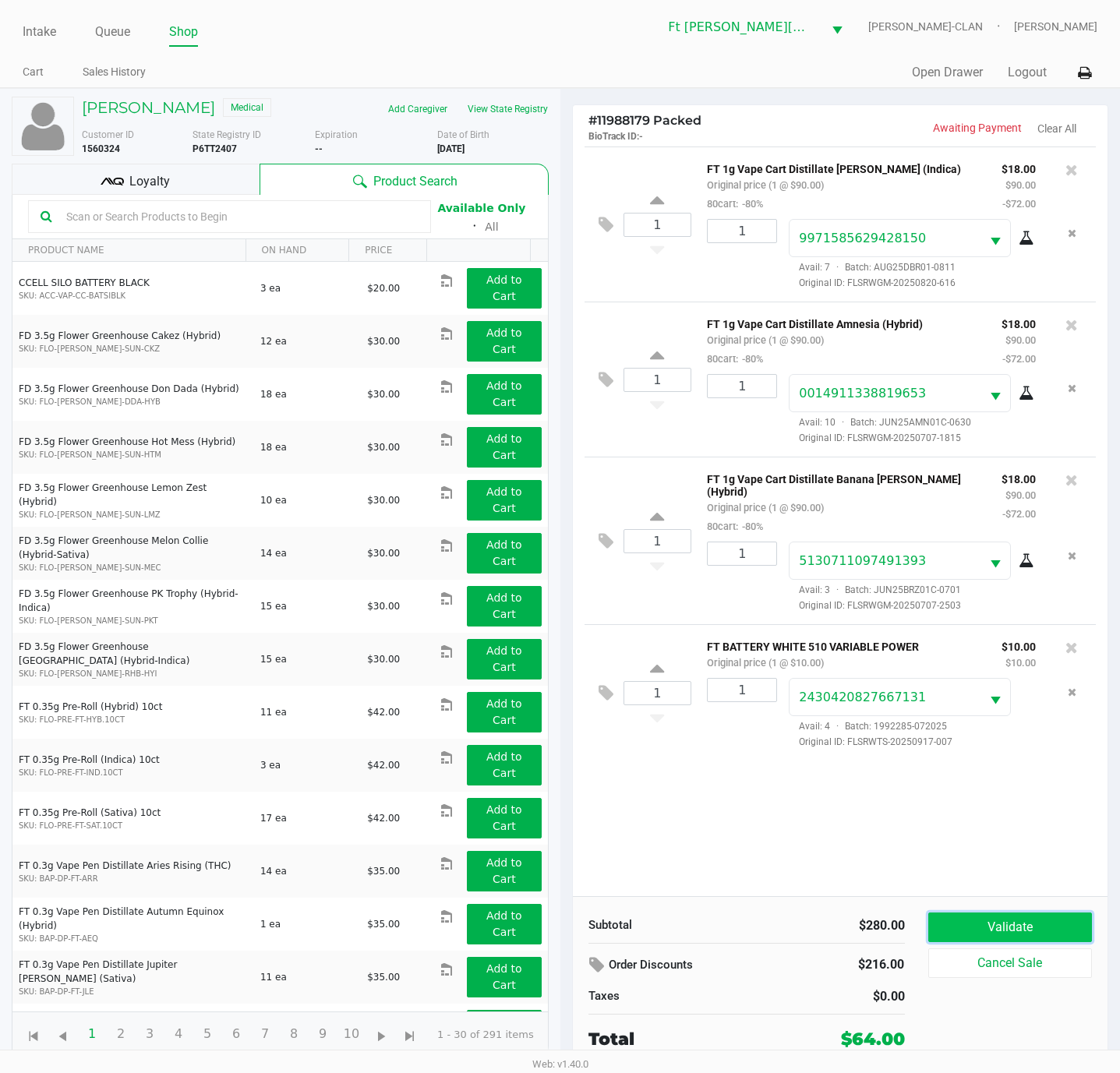
click at [746, 714] on button "Validate" at bounding box center [1011, 927] width 165 height 30
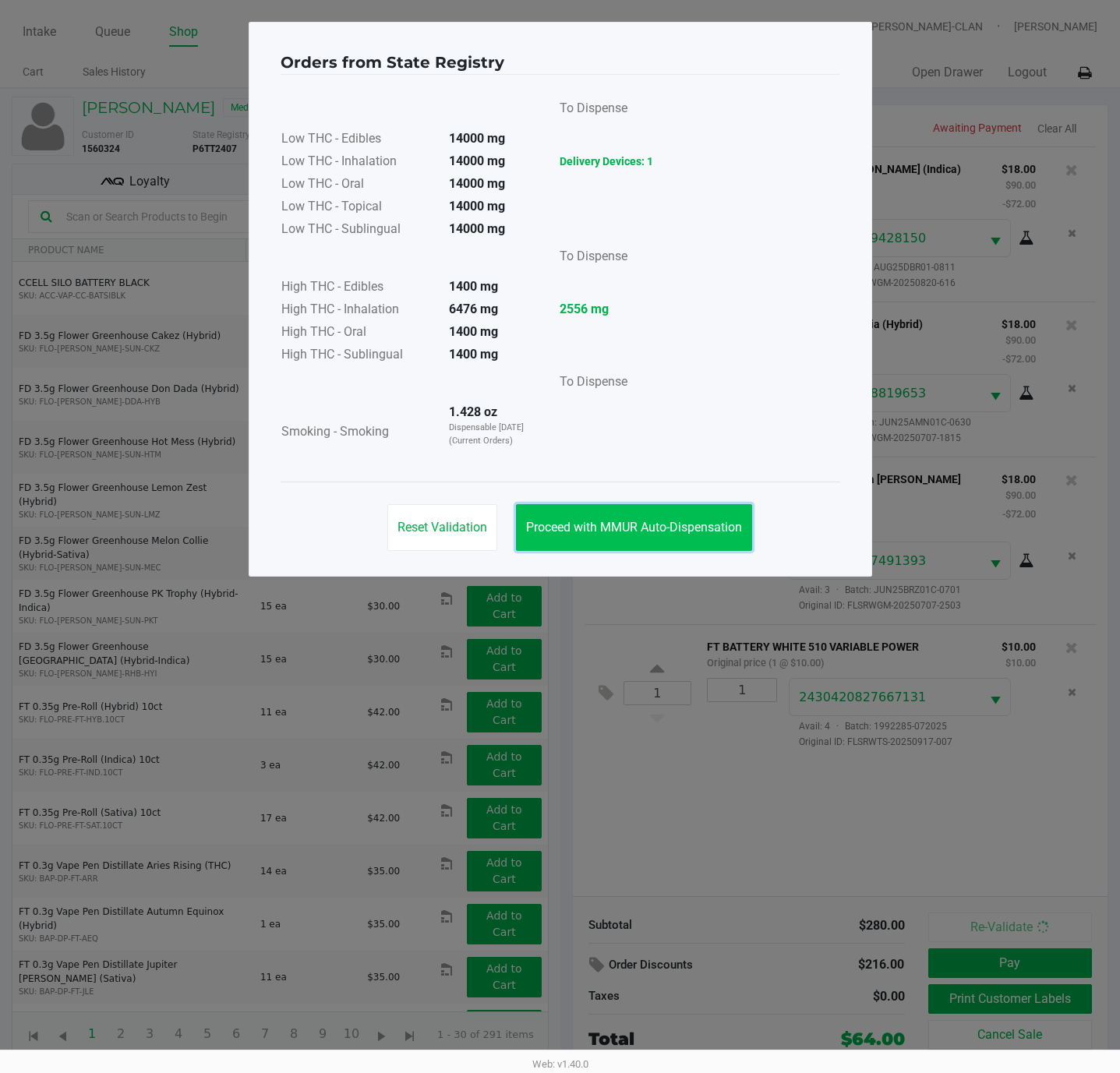
click at [669, 520] on span "Proceed with MMUR Auto-Dispensation" at bounding box center [634, 527] width 216 height 15
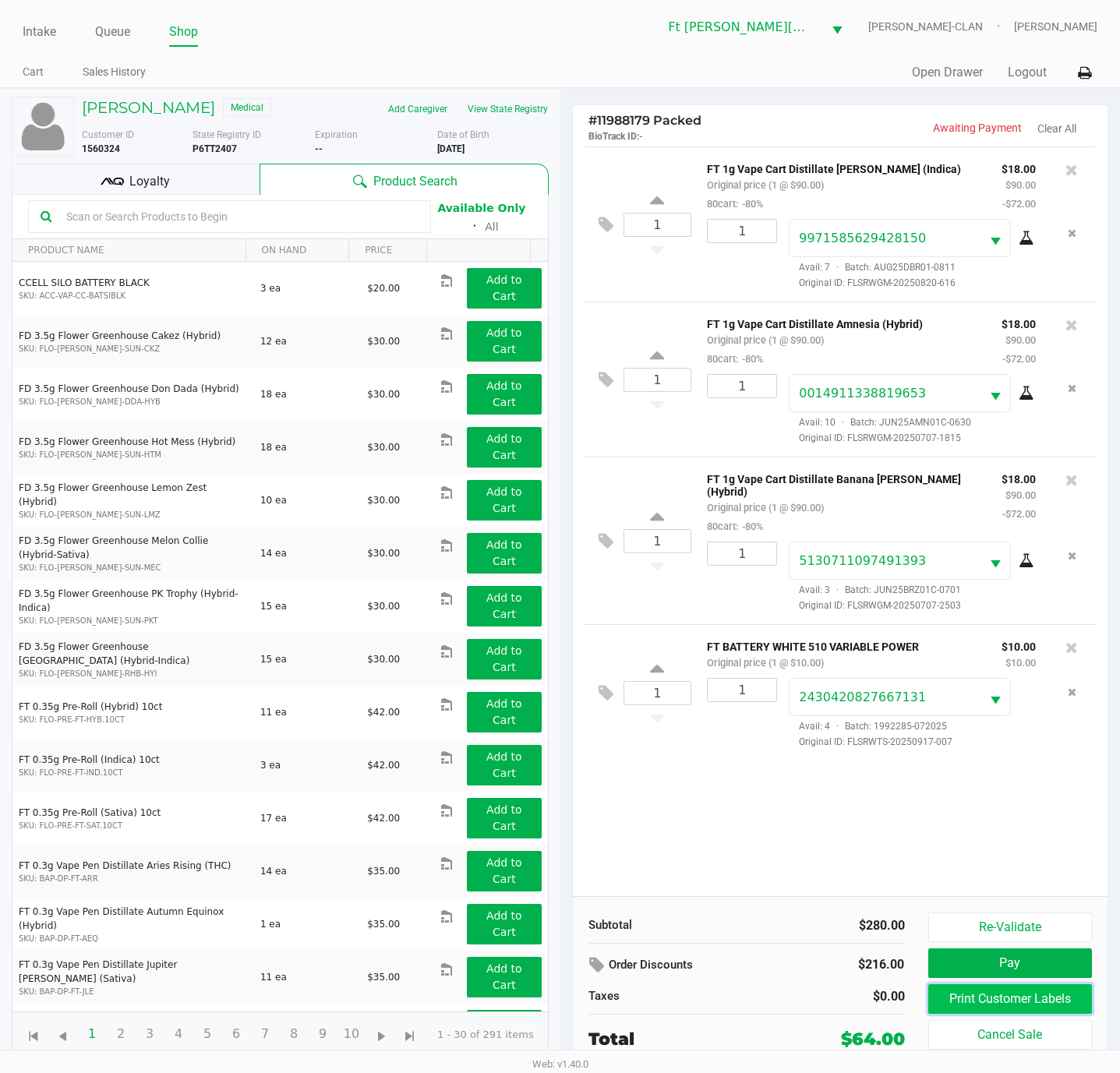
click at [746, 714] on button "Print Customer Labels" at bounding box center [1011, 999] width 165 height 30
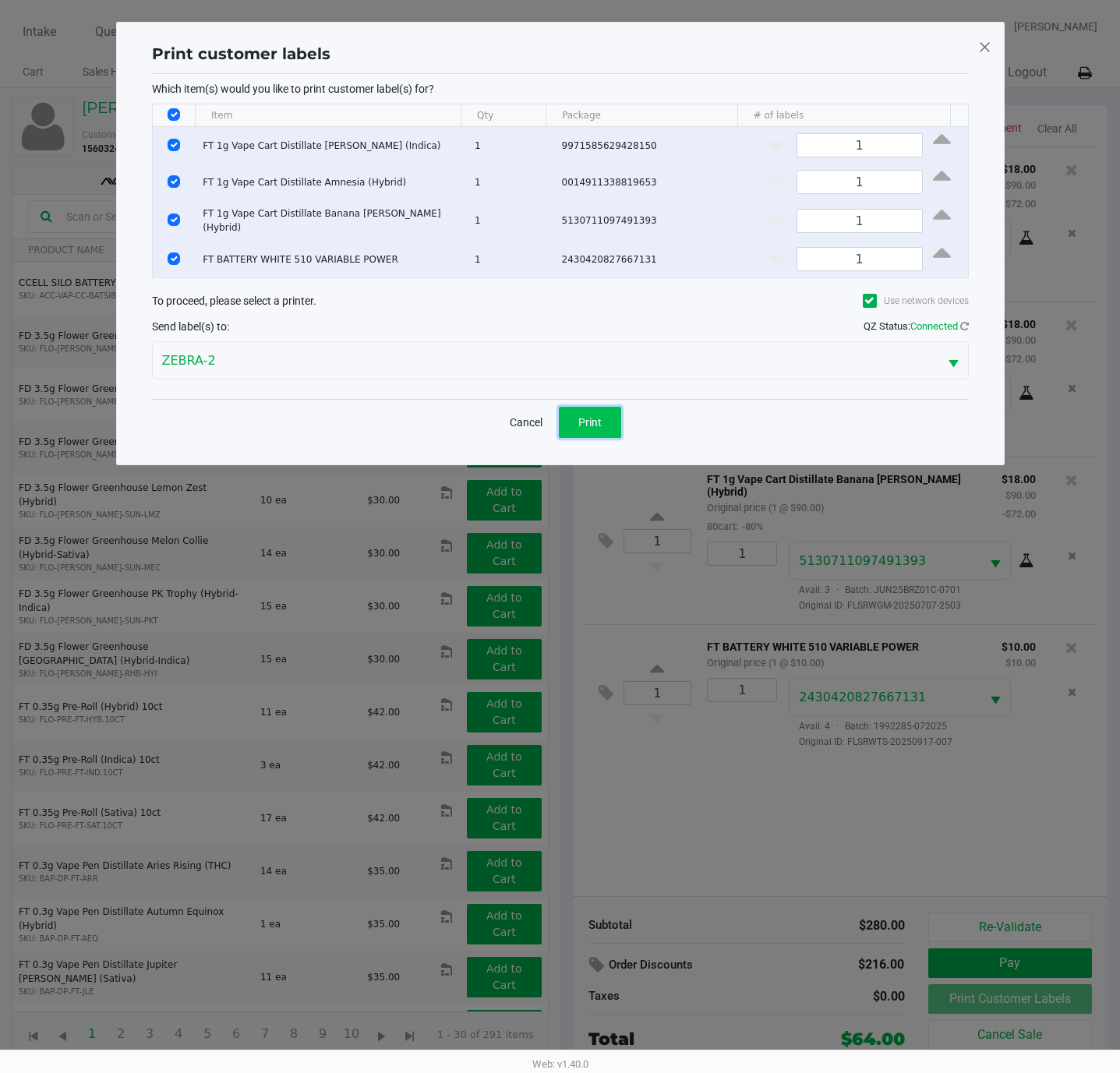
click at [587, 428] on button "Print" at bounding box center [590, 422] width 63 height 31
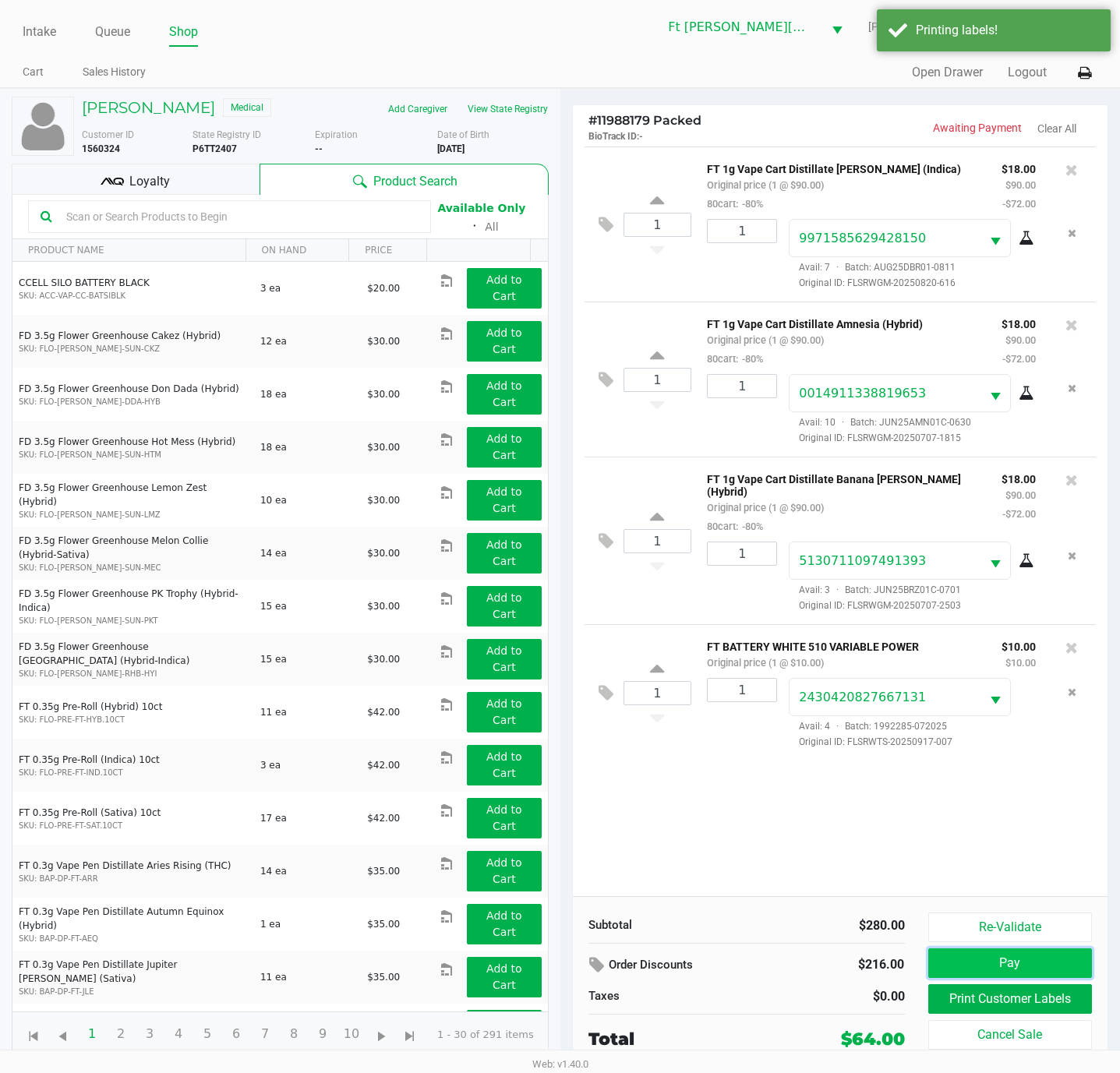
click at [746, 714] on button "Pay" at bounding box center [1011, 964] width 165 height 30
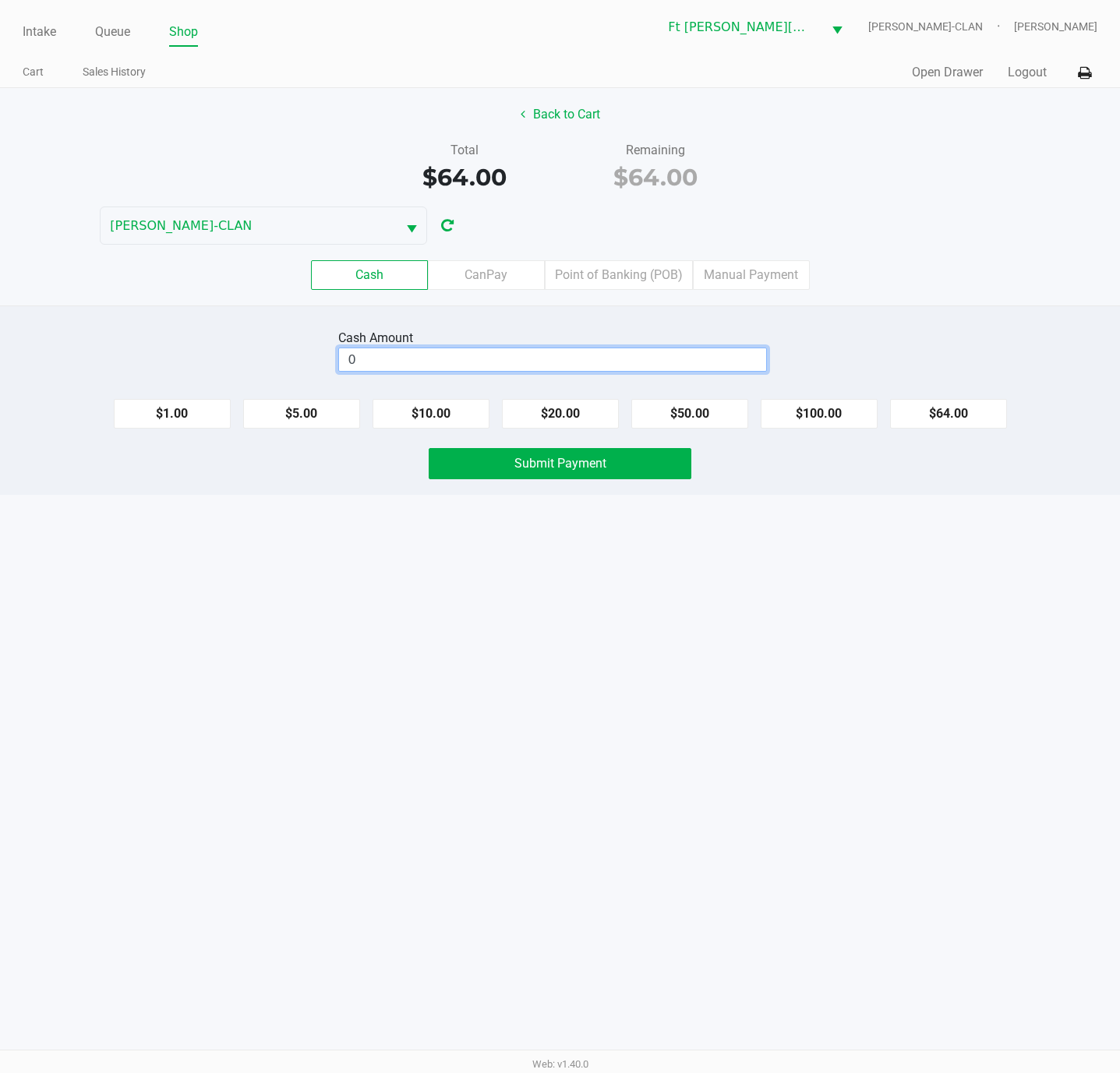
click at [682, 356] on input "0" at bounding box center [553, 360] width 427 height 22
click at [746, 409] on button "$64.00" at bounding box center [948, 414] width 117 height 30
type input "$64.00"
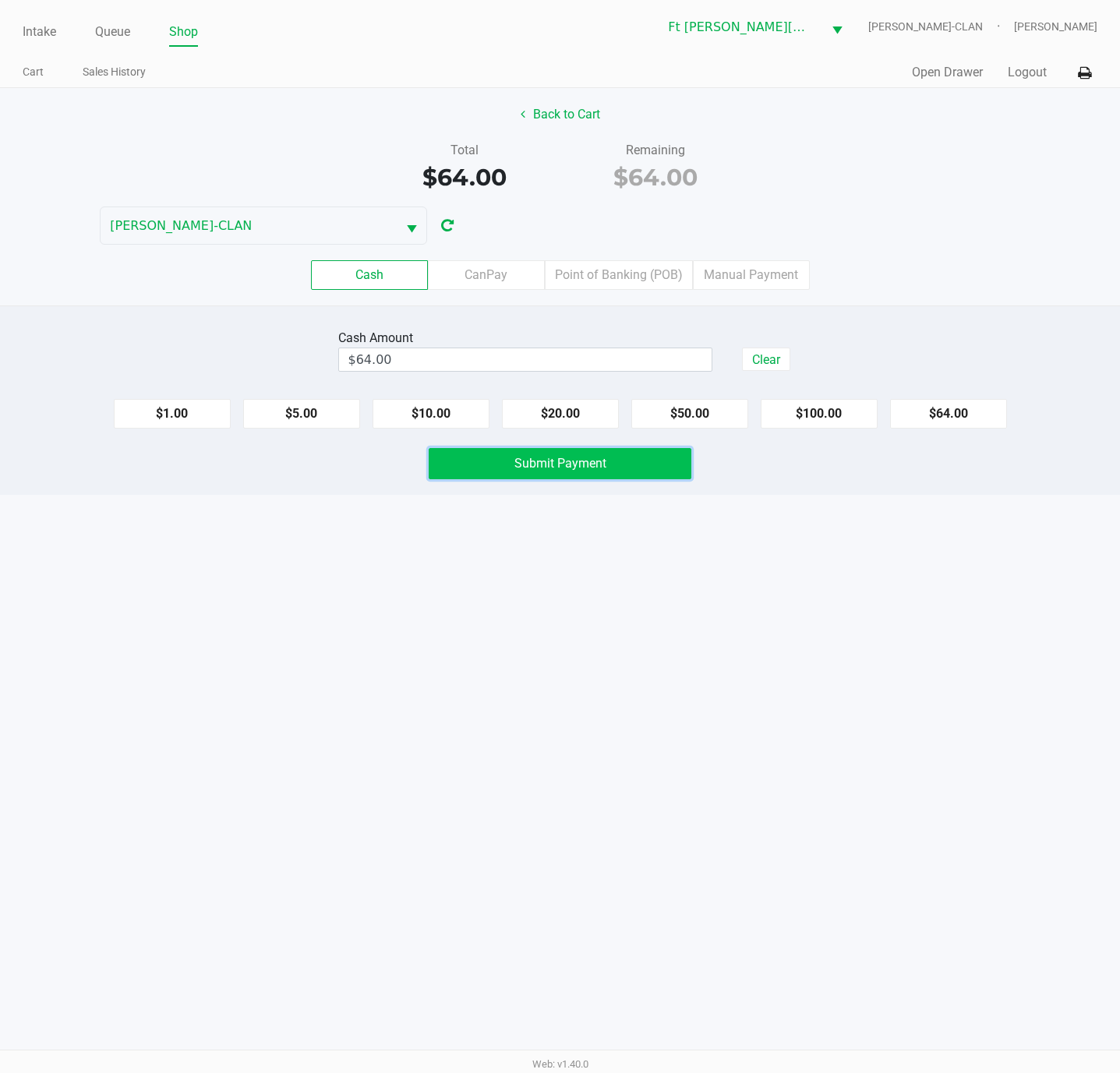
click at [576, 477] on button "Submit Payment" at bounding box center [559, 463] width 263 height 31
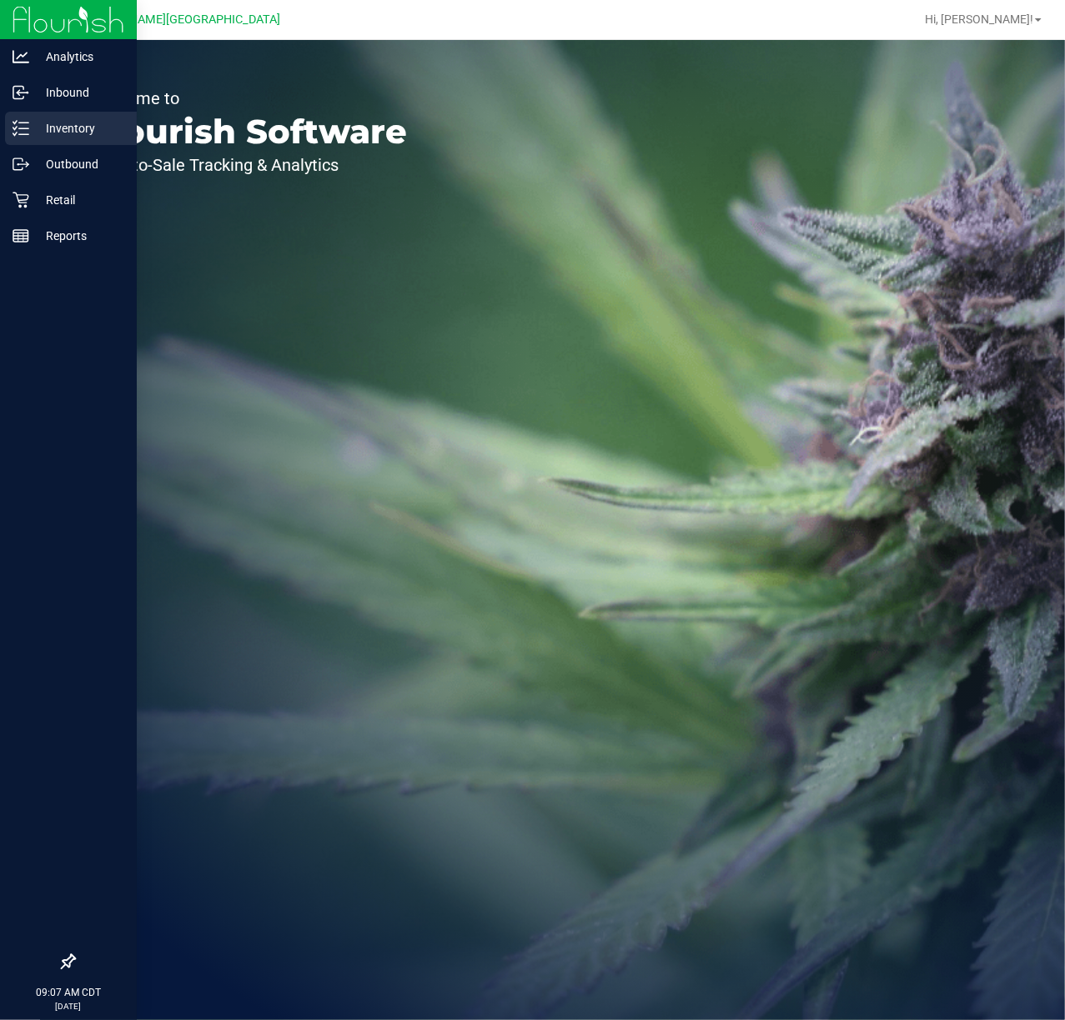
click at [20, 127] on icon at bounding box center [21, 128] width 17 height 17
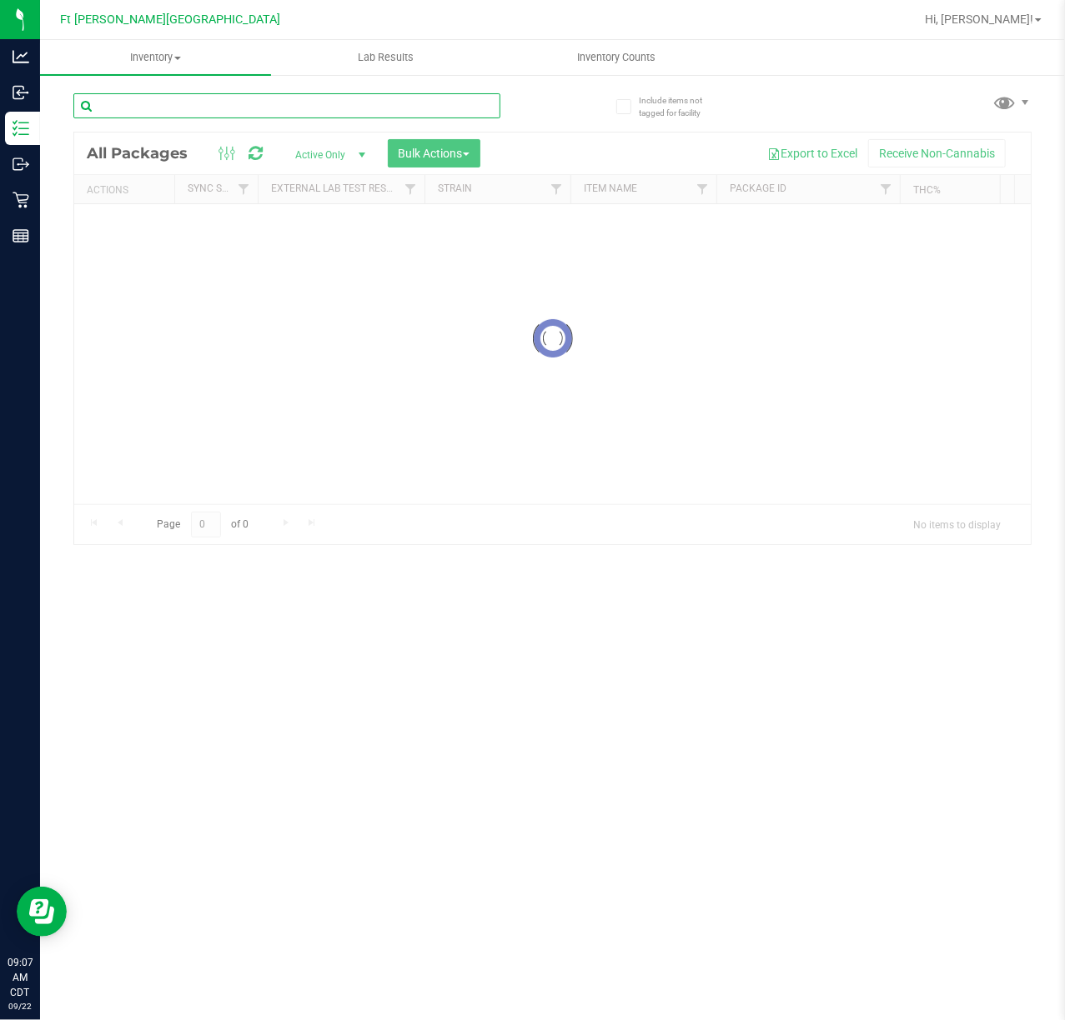
click at [247, 108] on input "text" at bounding box center [286, 105] width 427 height 25
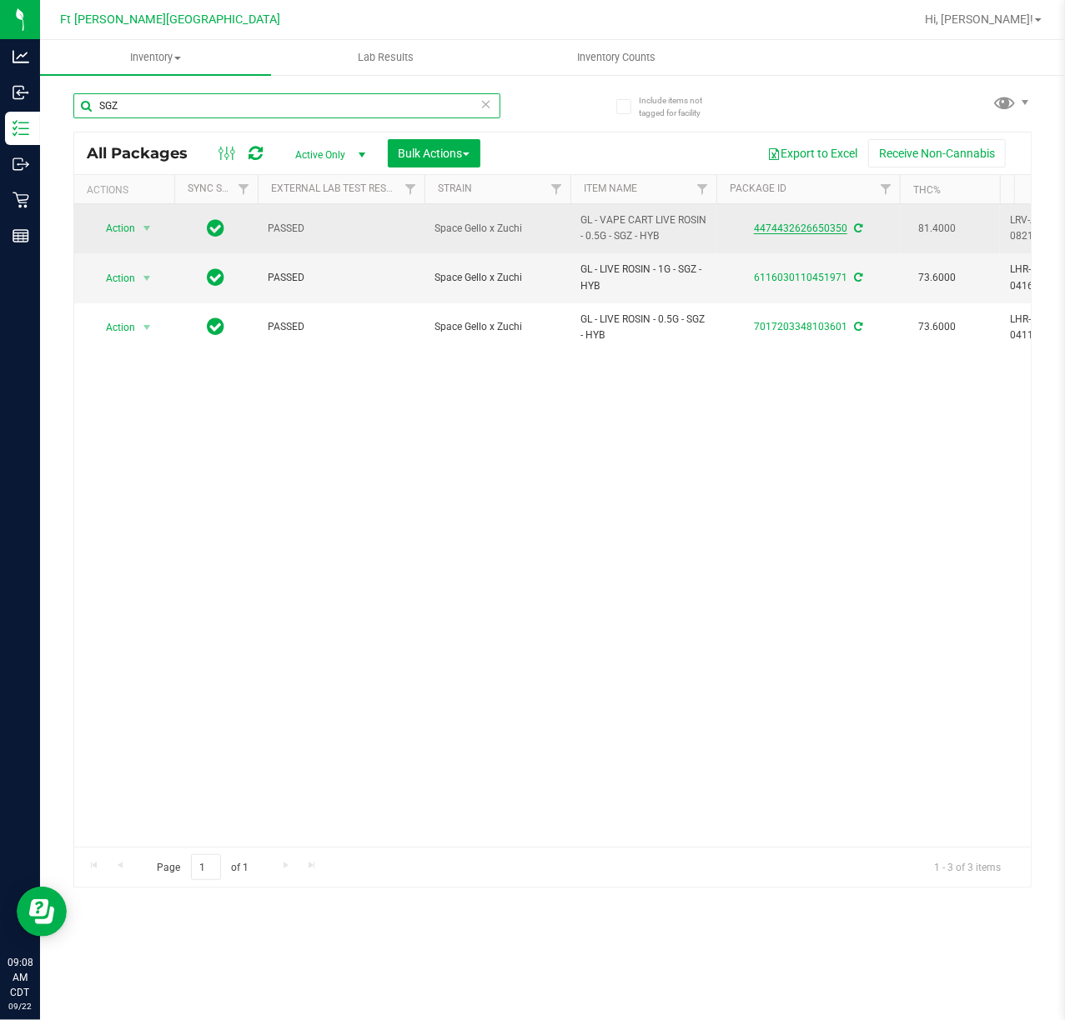
type input "SGZ"
click at [767, 228] on link "4474432626650350" at bounding box center [800, 229] width 93 height 12
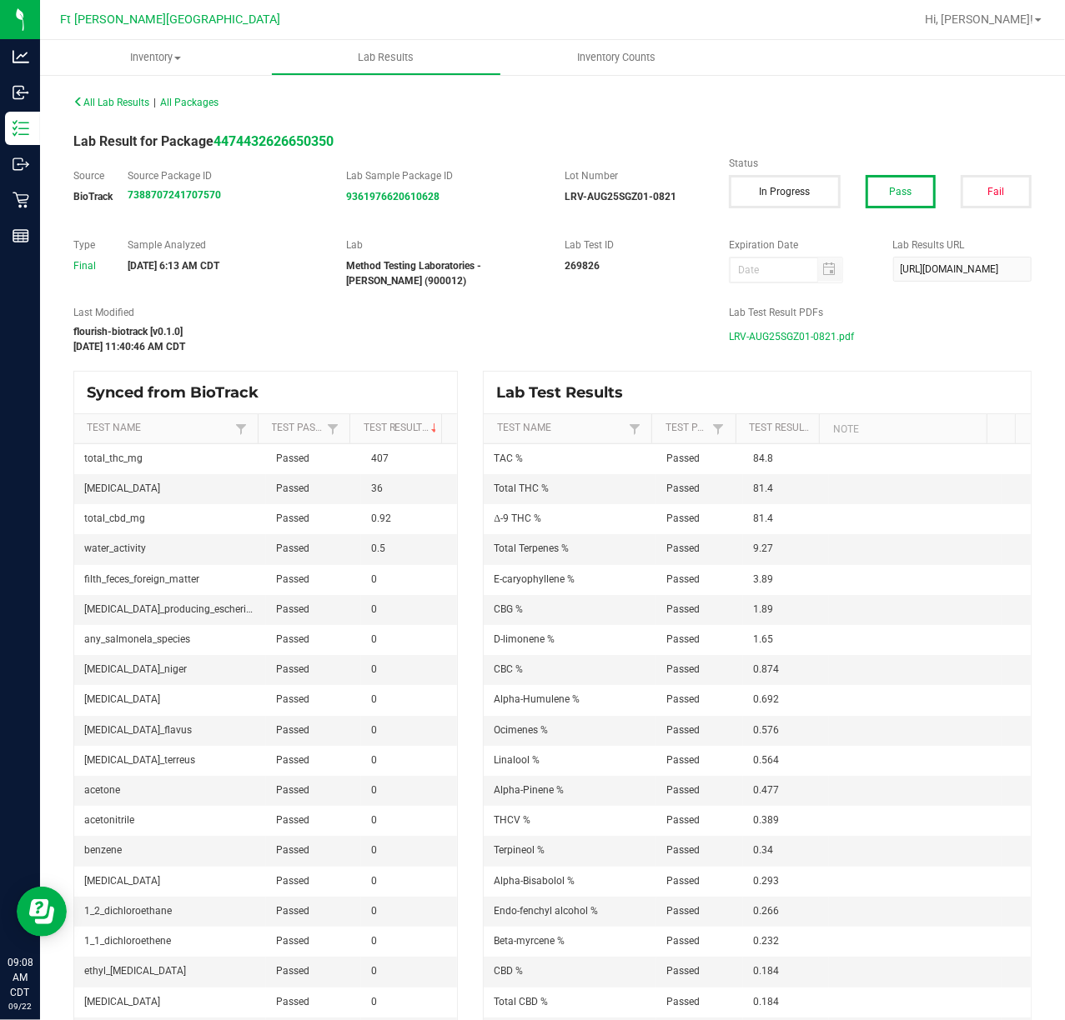
click at [805, 332] on span "LRV-AUG25SGZ01-0821.pdf" at bounding box center [791, 336] width 125 height 25
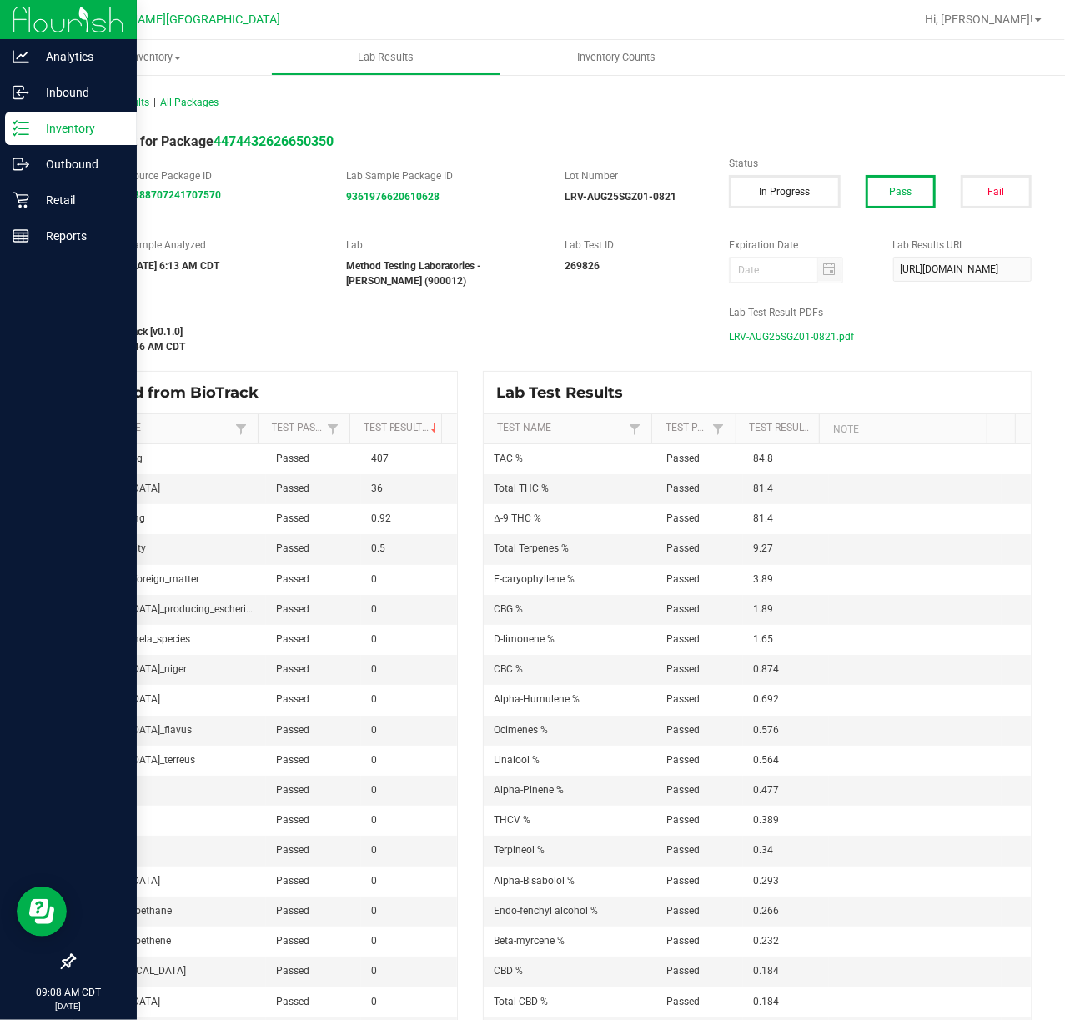
click at [35, 125] on p "Inventory" at bounding box center [79, 128] width 100 height 20
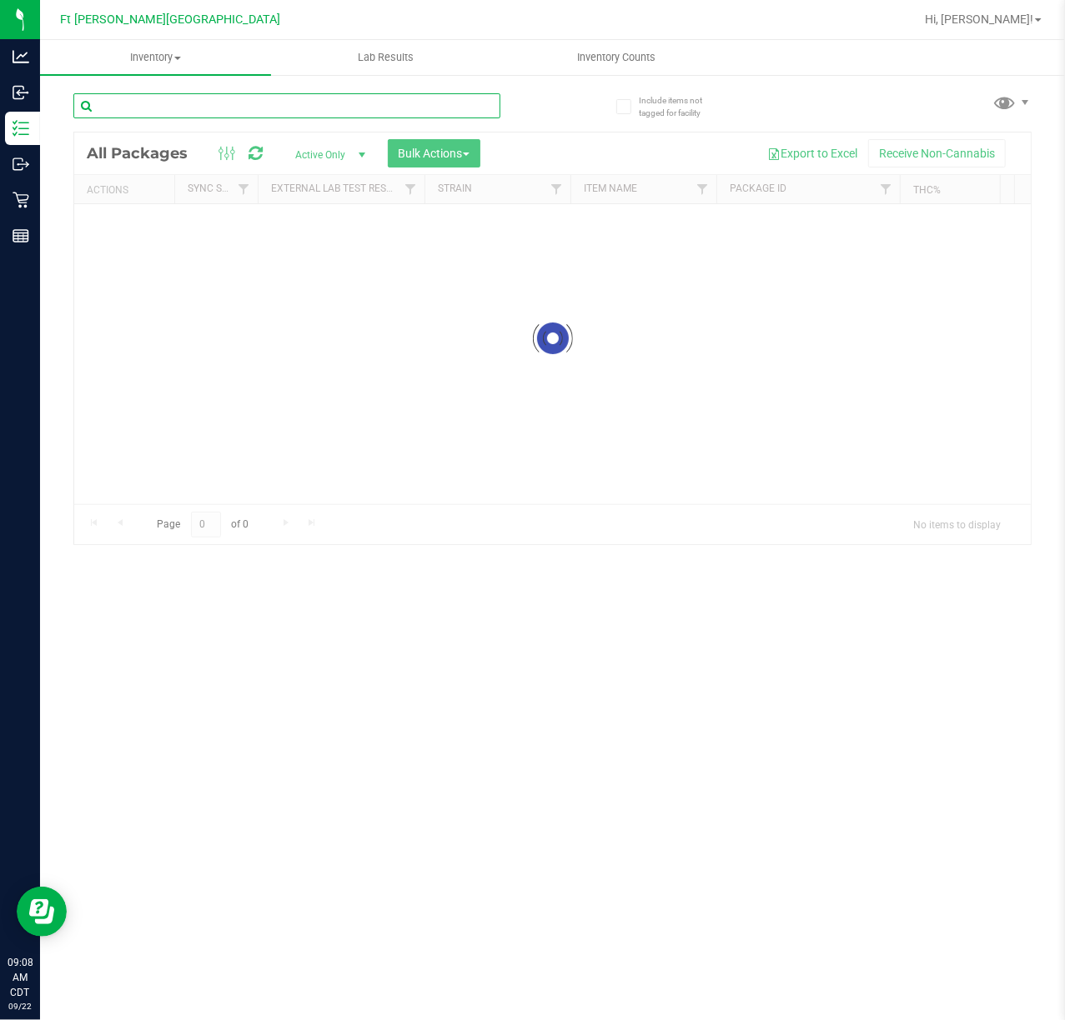
click at [180, 95] on div "Inventory All packages All inventory Waste log Create inventory Lab Results Inv…" at bounding box center [552, 530] width 1025 height 980
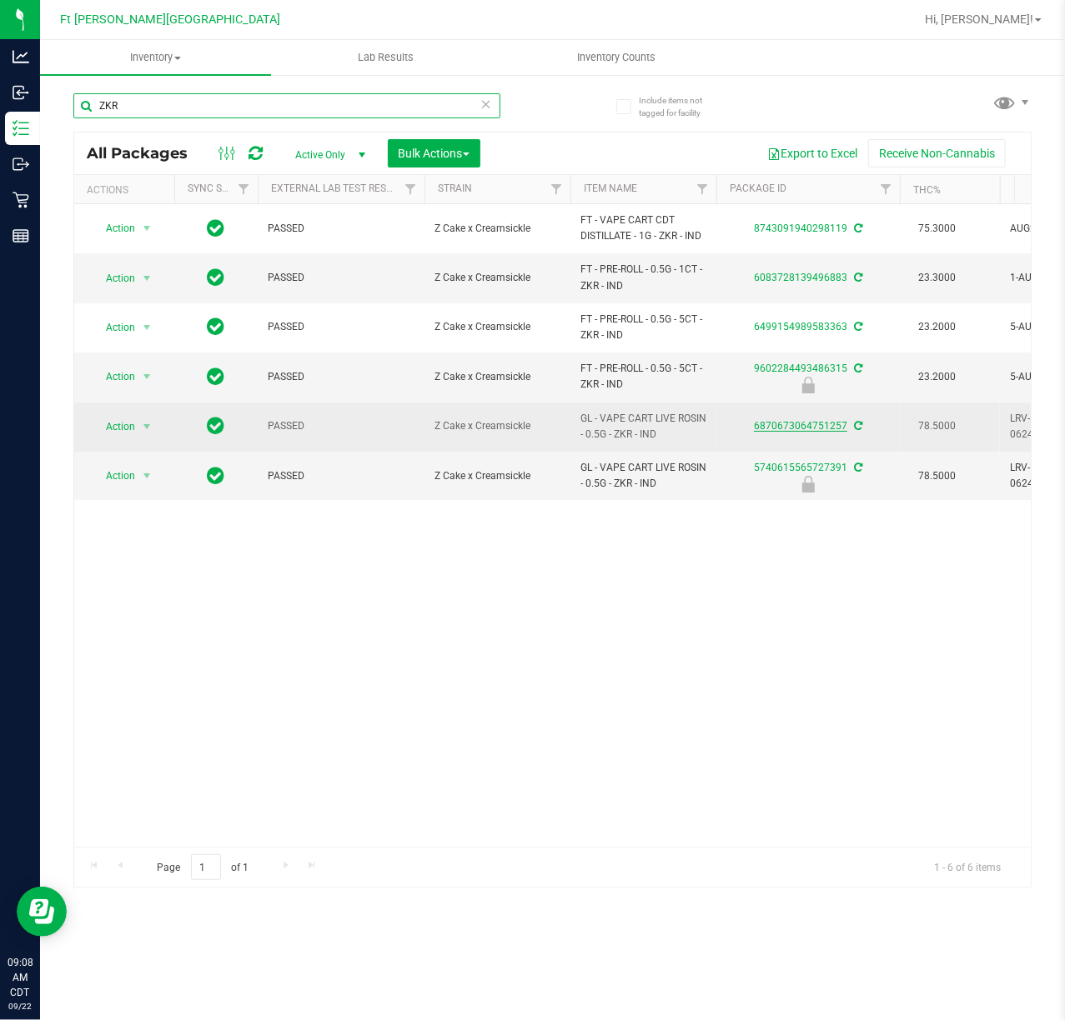
type input "ZKR"
click at [788, 427] on link "6870673064751257" at bounding box center [800, 426] width 93 height 12
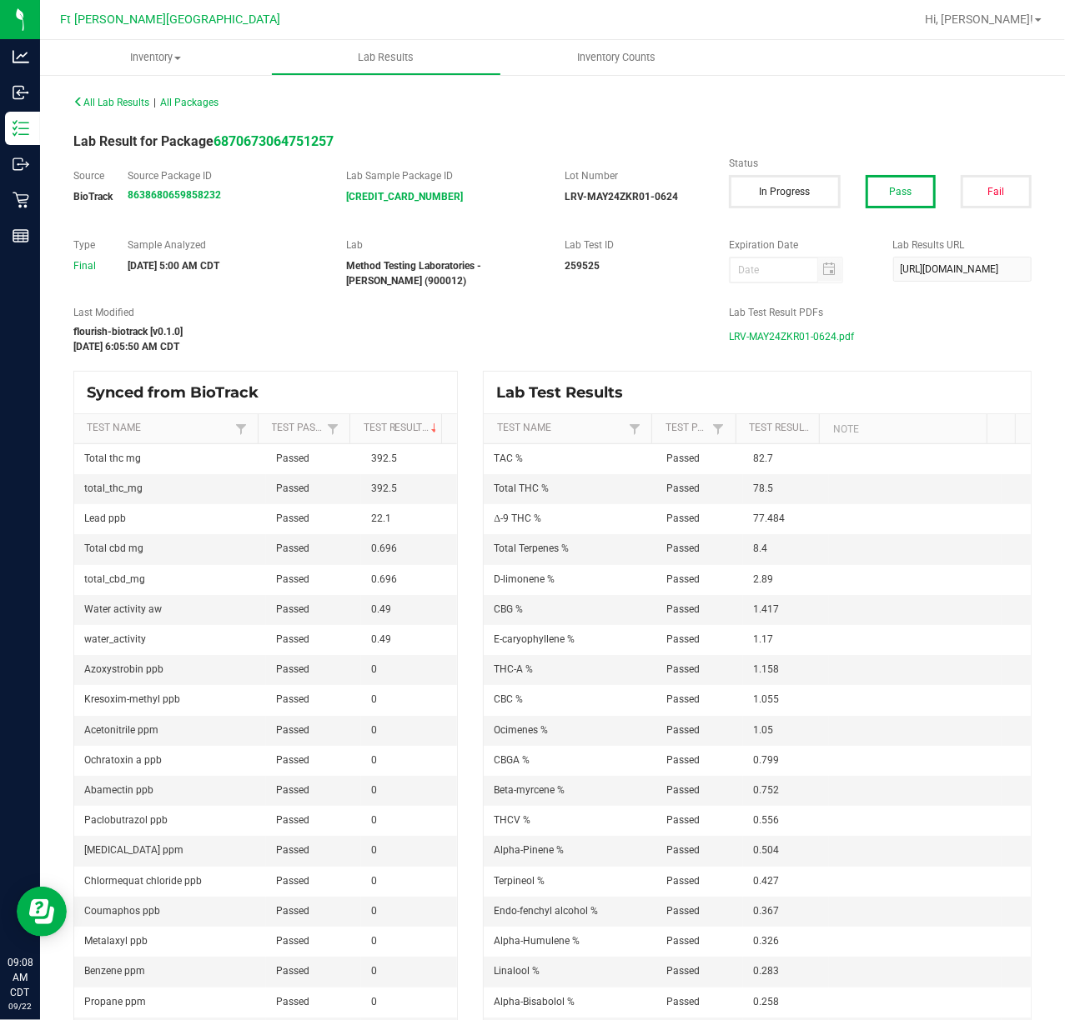
click at [780, 332] on span "LRV-MAY24ZKR01-0624.pdf" at bounding box center [791, 336] width 125 height 25
